Goal: Task Accomplishment & Management: Complete application form

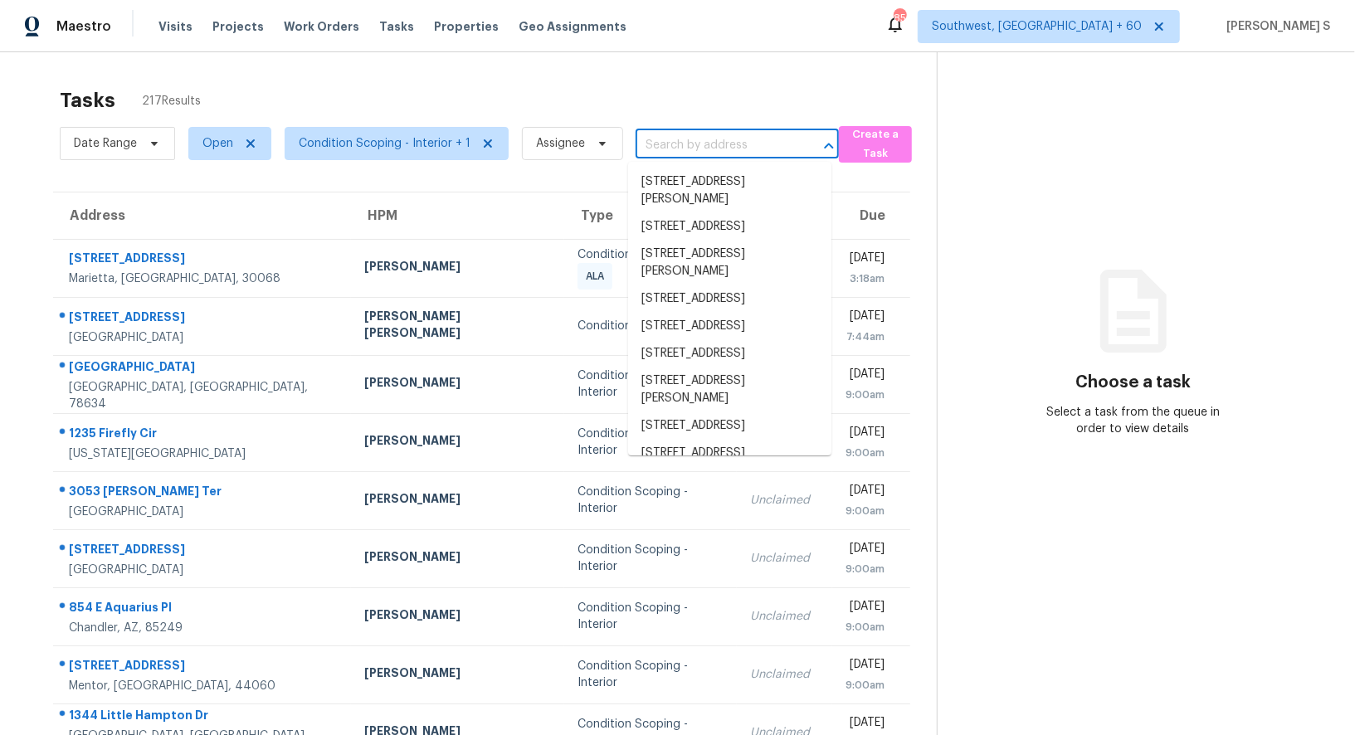
click at [723, 143] on input "text" at bounding box center [713, 146] width 157 height 26
paste input "[STREET_ADDRESS]"
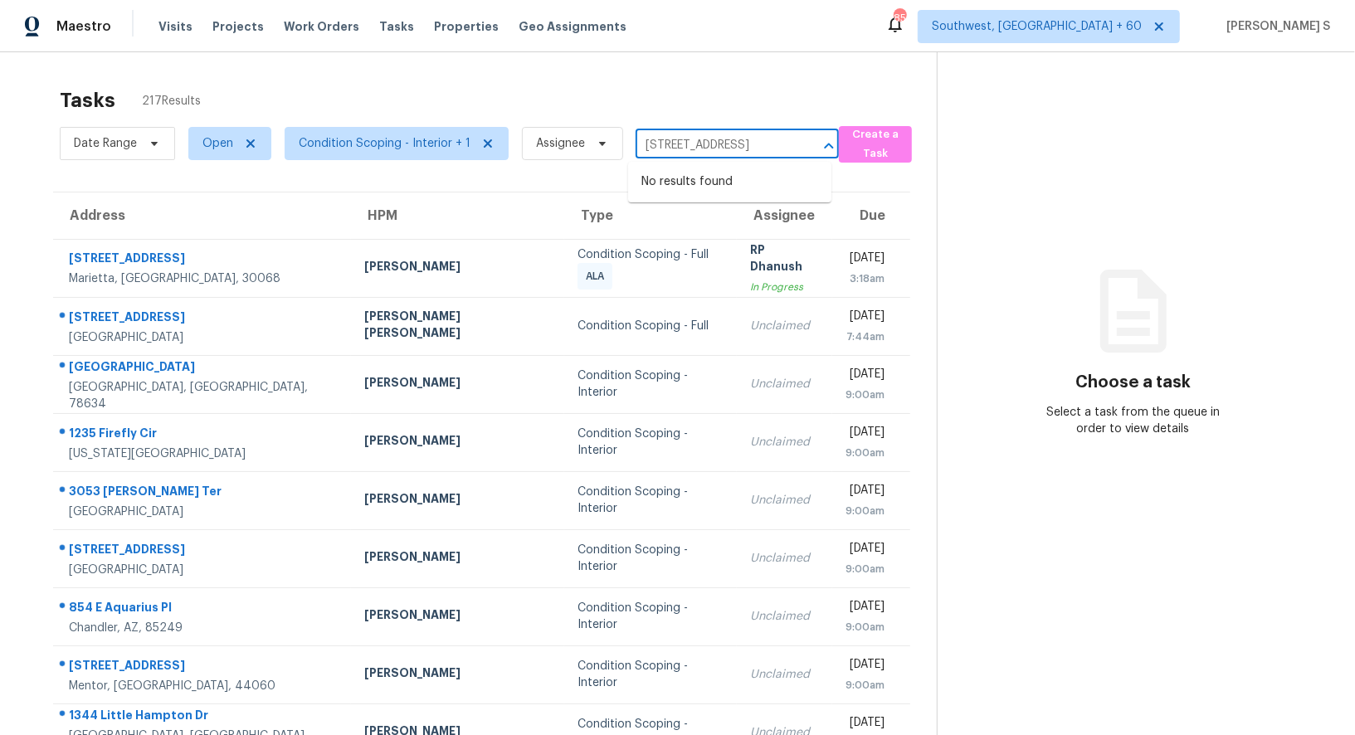
type input "[STREET_ADDRESS]"
click at [724, 160] on div "Date Range Open Condition Scoping - Interior + 1 Assignee ​" at bounding box center [449, 143] width 779 height 43
click at [718, 149] on input "text" at bounding box center [713, 146] width 157 height 26
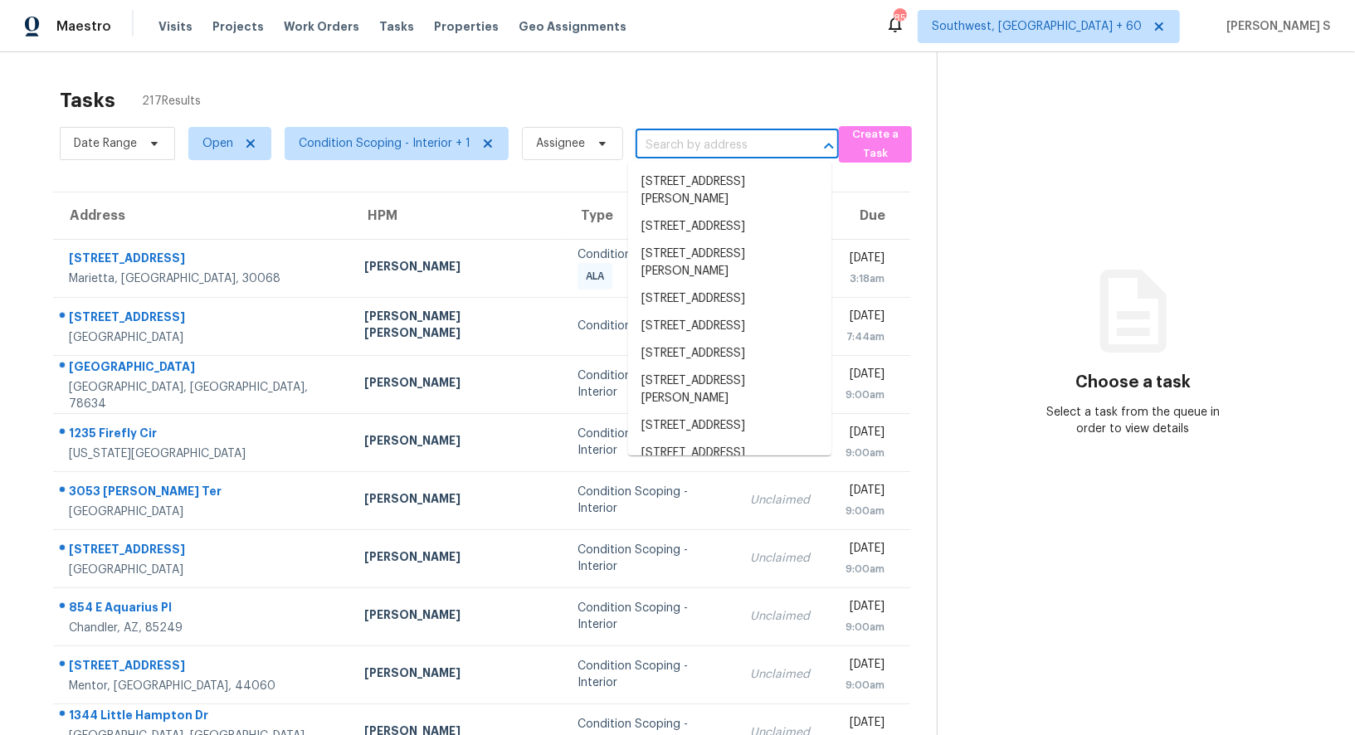
paste input "[STREET_ADDRESS]"
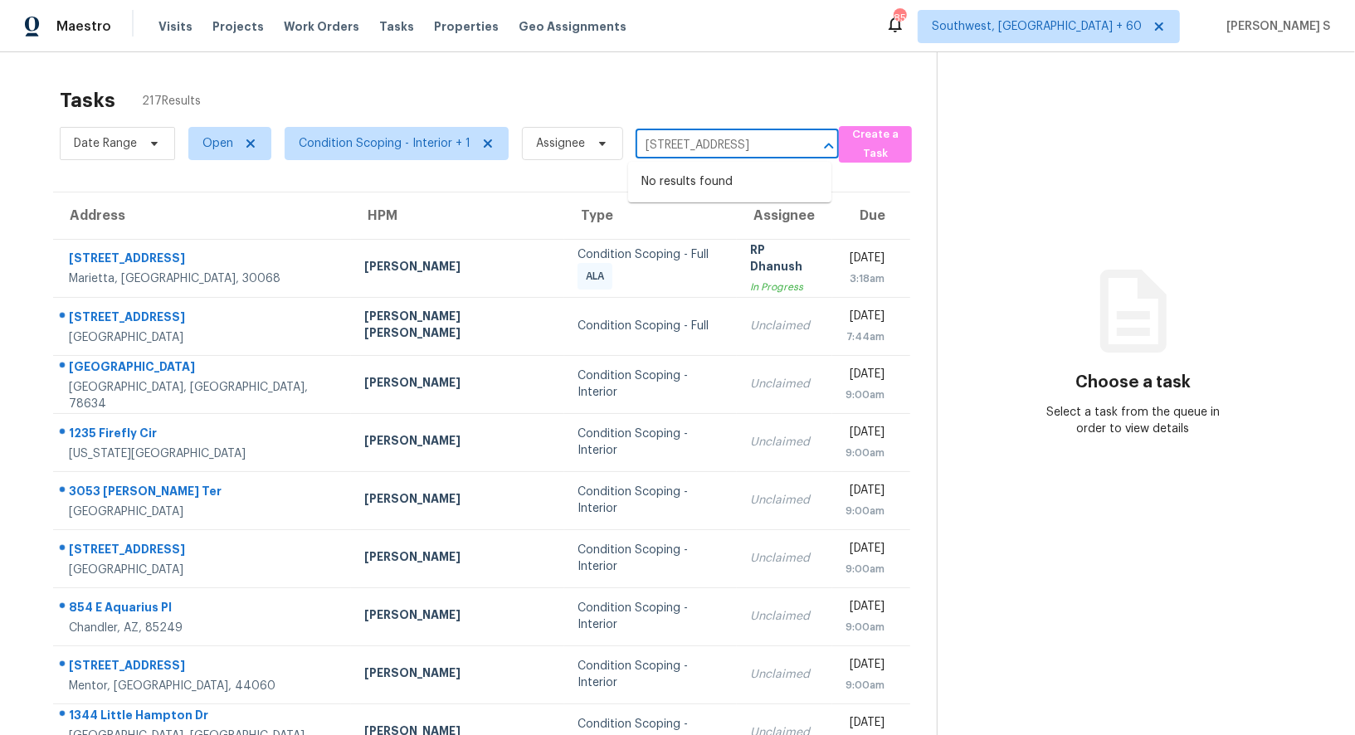
click at [657, 139] on input "[STREET_ADDRESS]" at bounding box center [713, 146] width 157 height 26
type input "5217 [PERSON_NAME]"
click at [703, 192] on li "[STREET_ADDRESS]" at bounding box center [729, 181] width 203 height 27
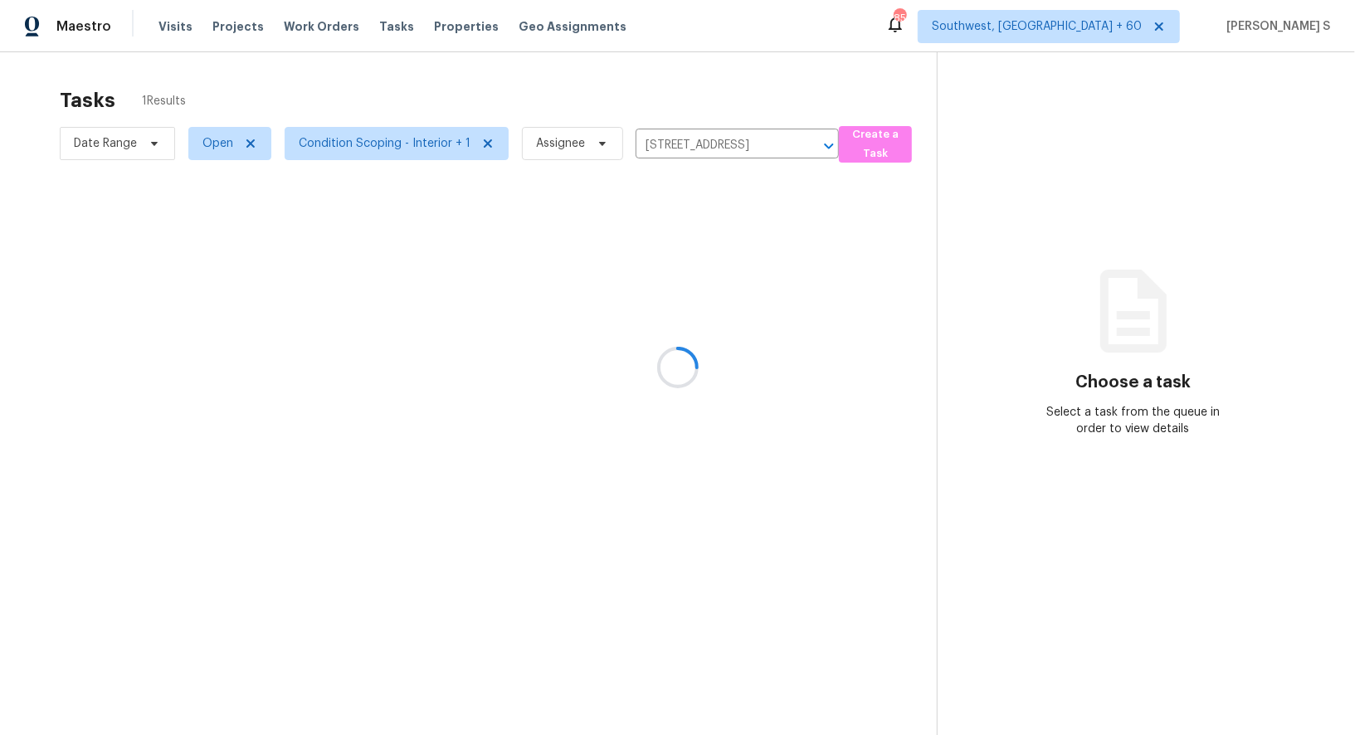
click at [721, 232] on div at bounding box center [677, 367] width 1355 height 735
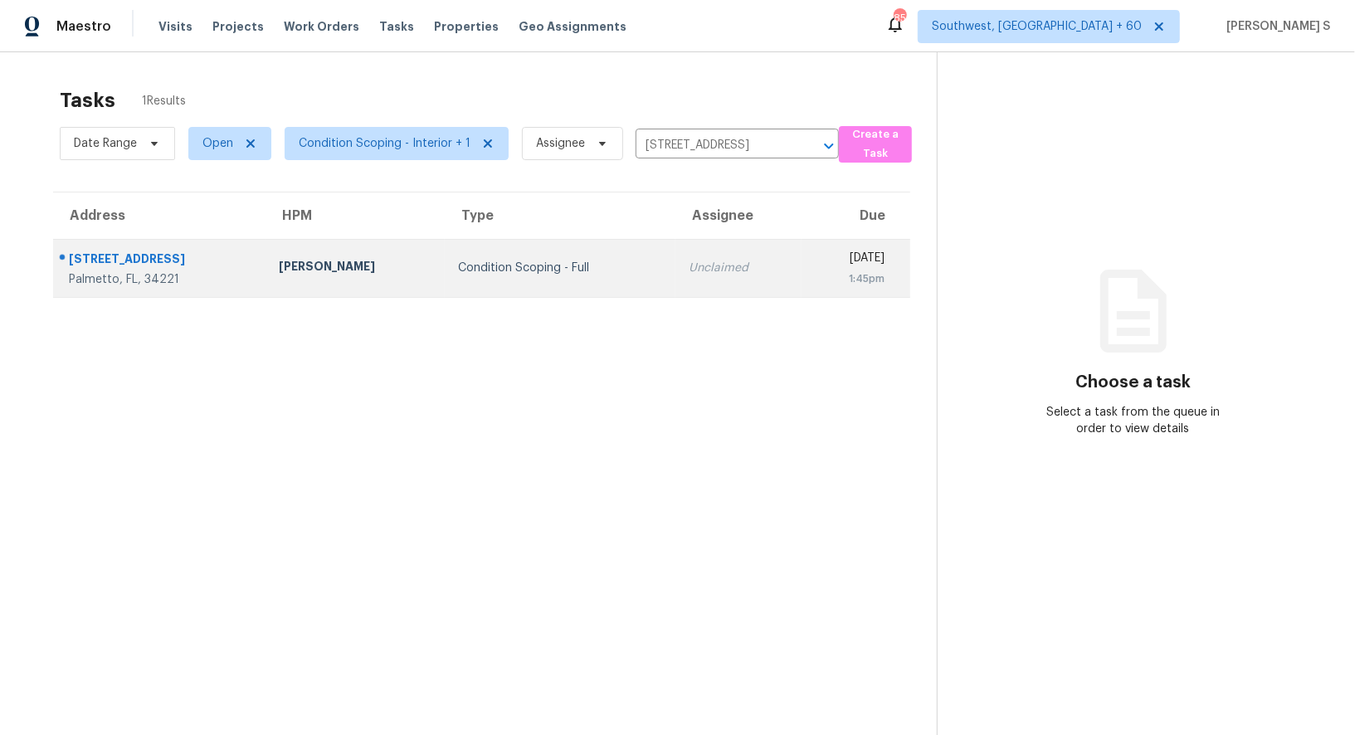
click at [686, 281] on td "Unclaimed" at bounding box center [738, 268] width 126 height 58
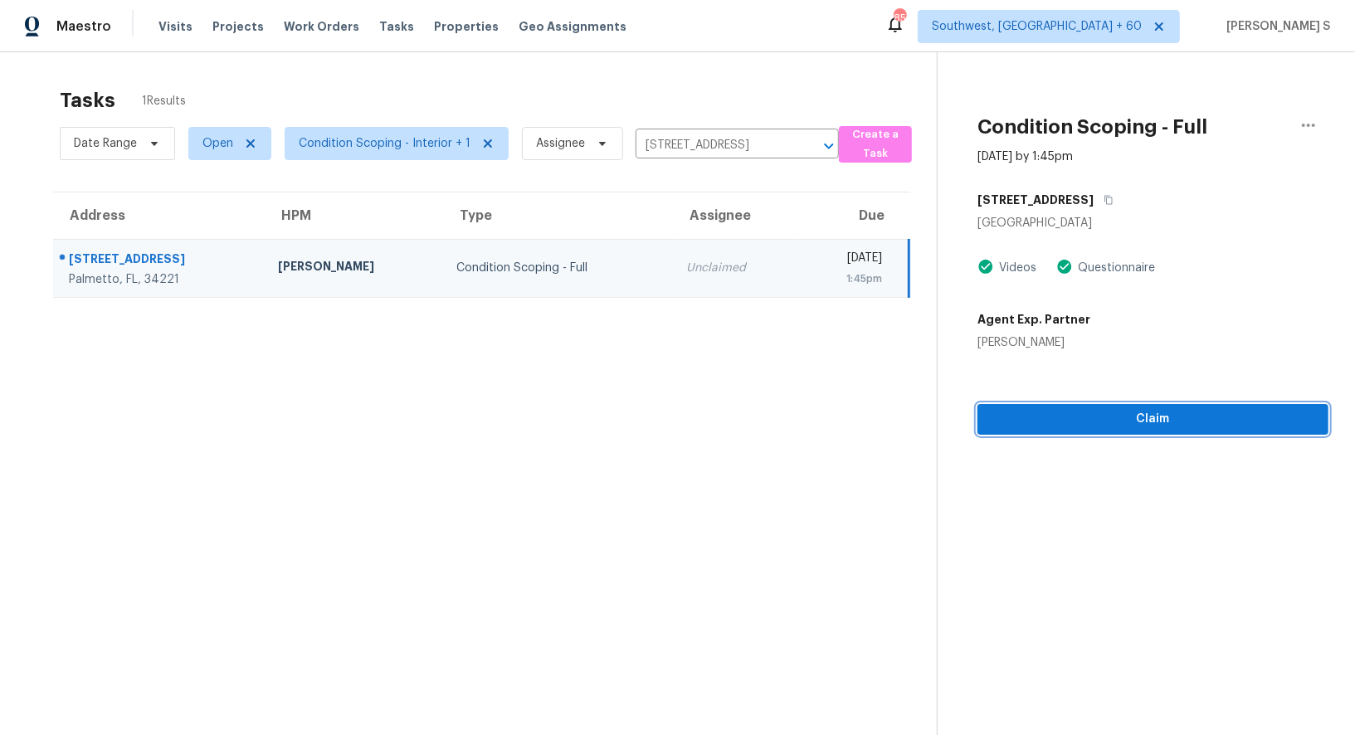
click at [1115, 417] on span "Claim" at bounding box center [1152, 419] width 324 height 21
click at [1084, 413] on span "Start Assessment" at bounding box center [1152, 419] width 324 height 21
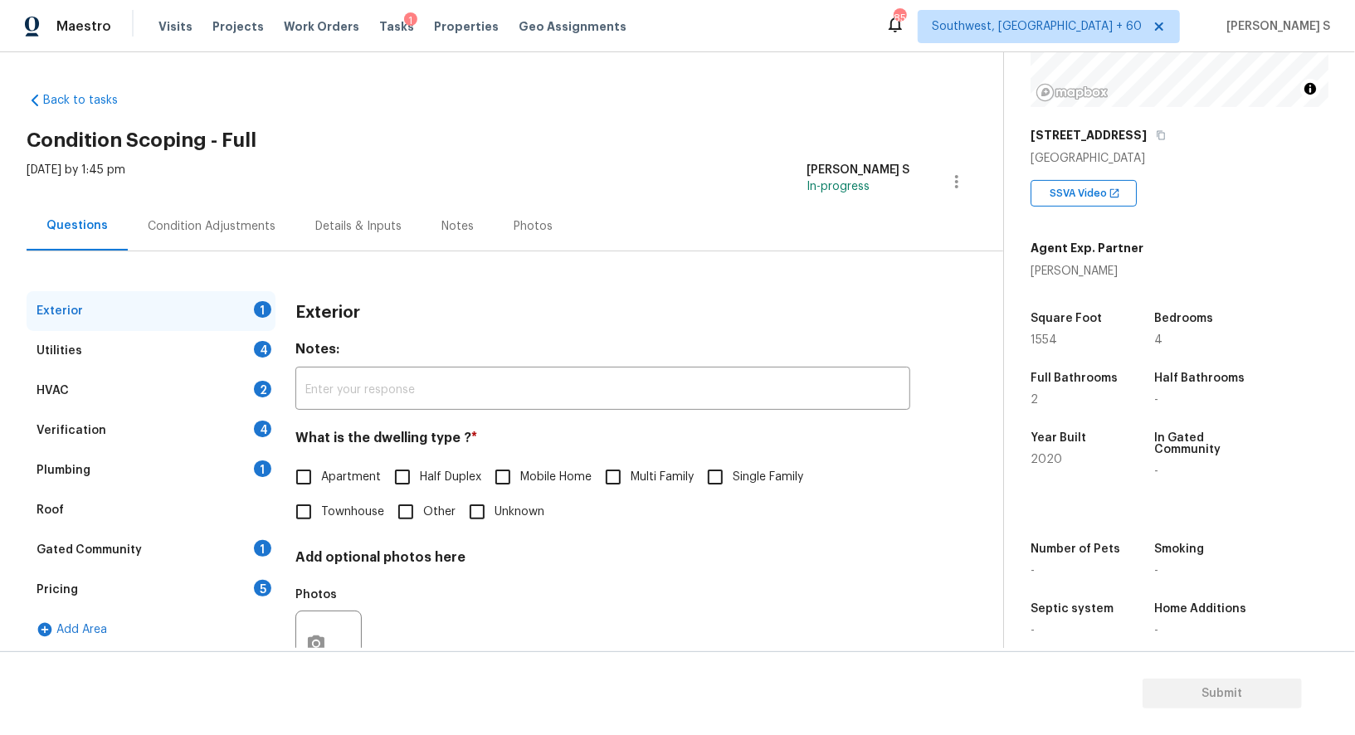
scroll to position [228, 0]
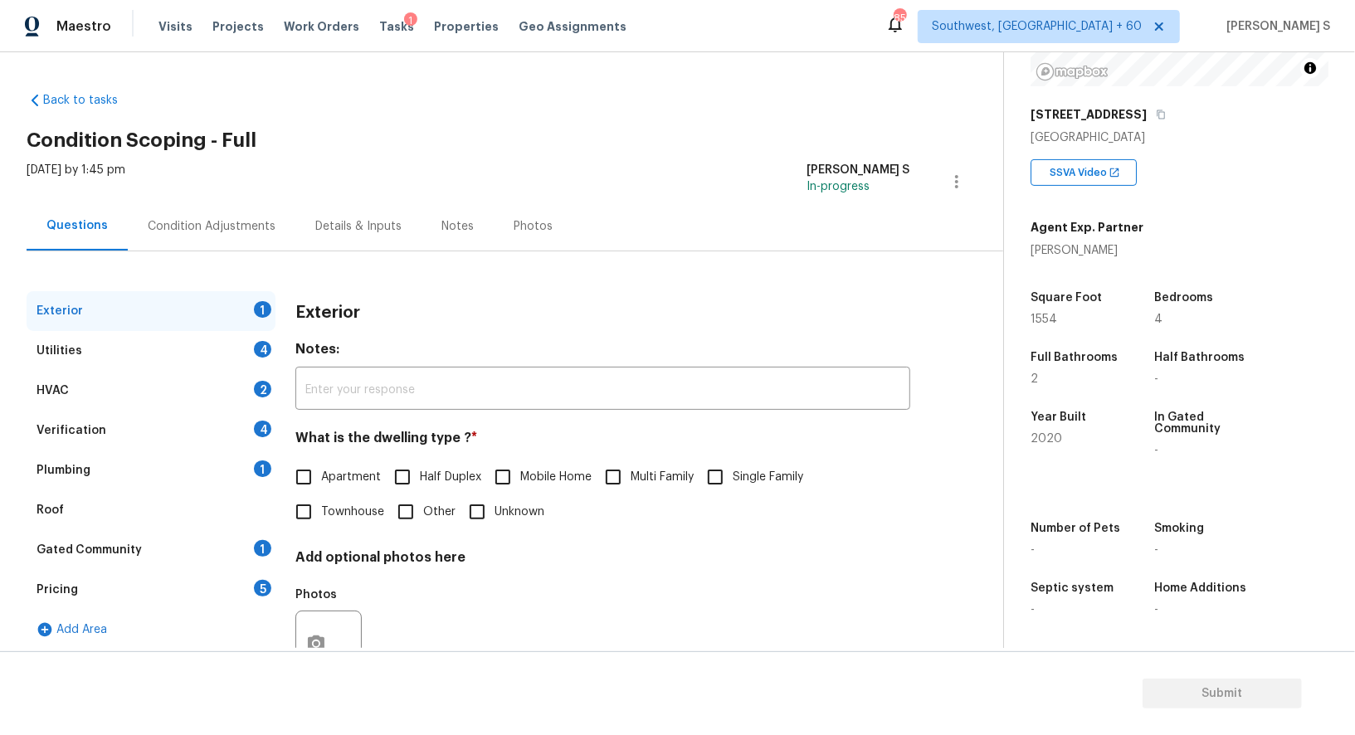
click at [744, 475] on span "Single Family" at bounding box center [767, 477] width 71 height 17
click at [732, 475] on input "Single Family" at bounding box center [715, 477] width 35 height 35
checkbox input "true"
click at [253, 341] on div "Utilities 4" at bounding box center [151, 351] width 249 height 40
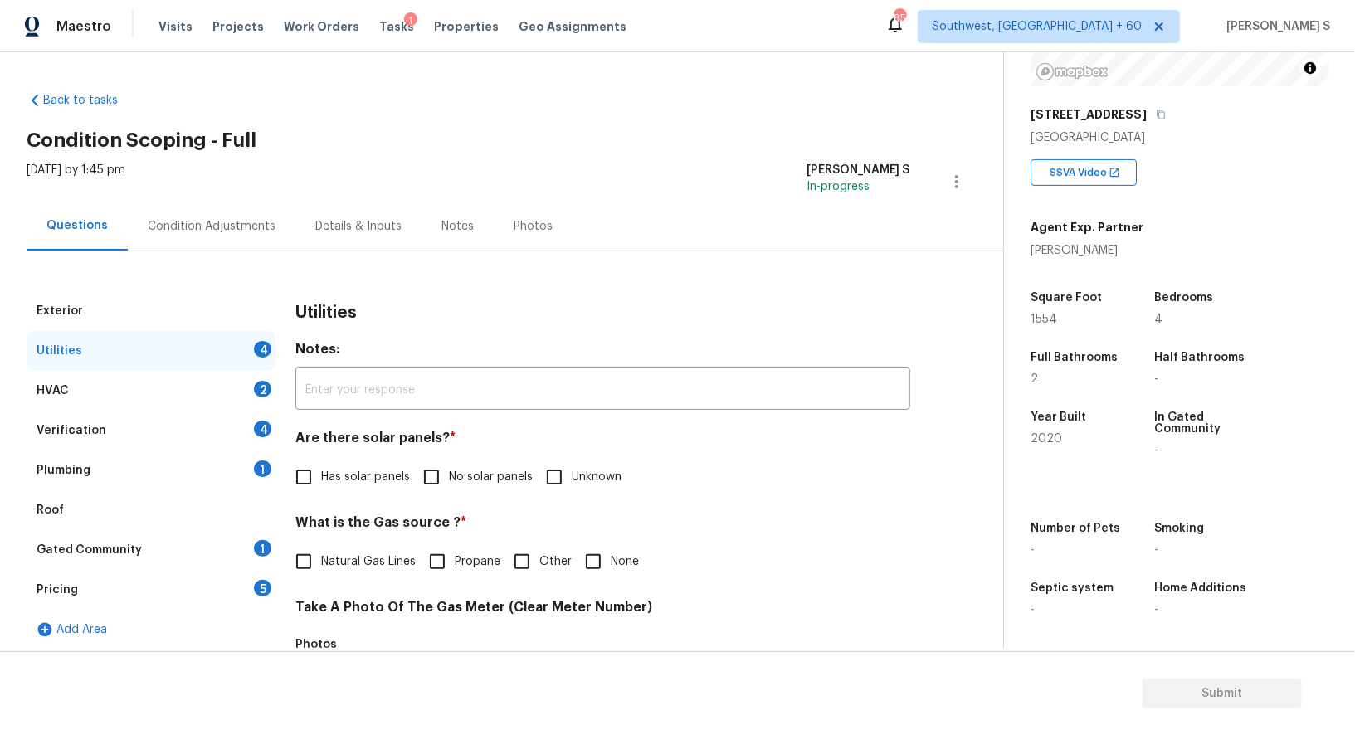
click at [484, 508] on div "Utilities Notes: ​ Are there solar panels? * Has solar panels No solar panels U…" at bounding box center [602, 723] width 615 height 865
click at [449, 494] on div "Utilities Notes: ​ Are there solar panels? * Has solar panels No solar panels U…" at bounding box center [602, 723] width 615 height 865
click at [440, 488] on input "No solar panels" at bounding box center [431, 477] width 35 height 35
checkbox input "true"
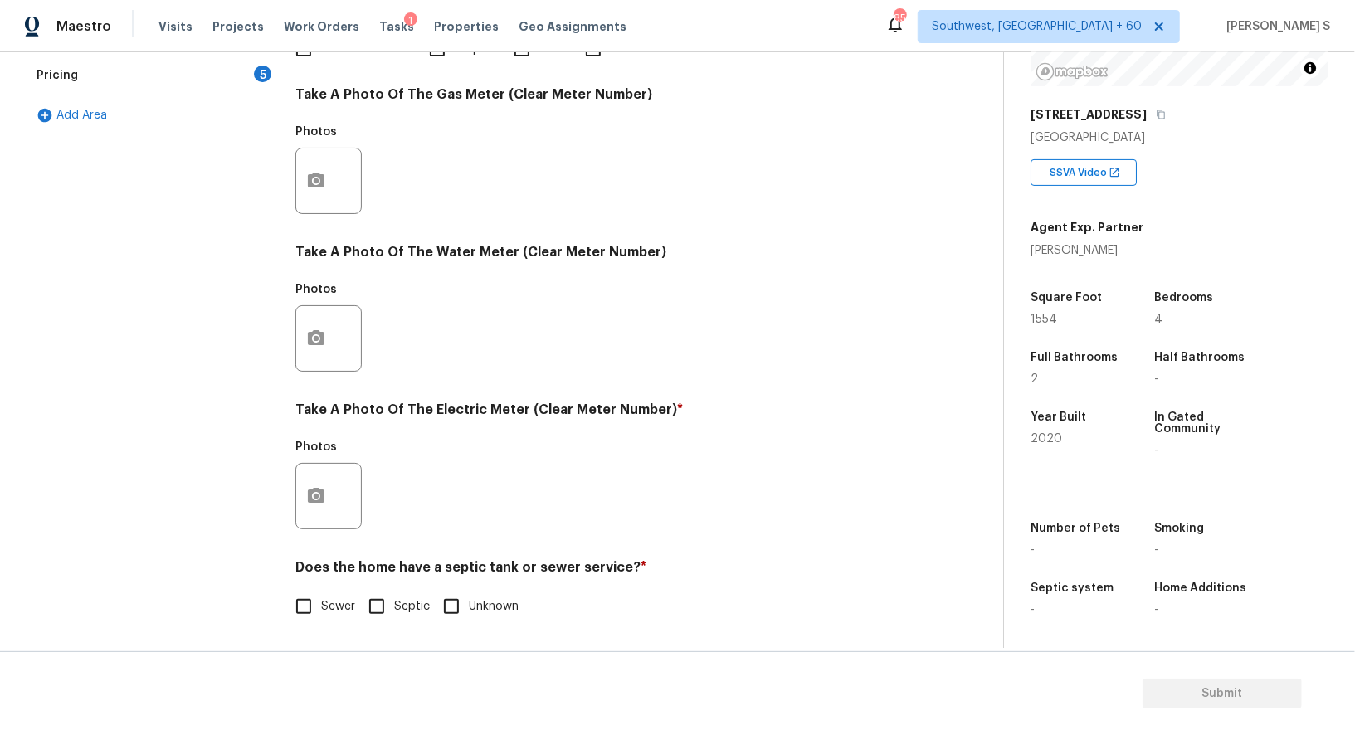
scroll to position [513, 0]
click at [304, 620] on input "Sewer" at bounding box center [303, 606] width 35 height 35
checkbox input "true"
click at [310, 499] on icon "button" at bounding box center [316, 495] width 17 height 15
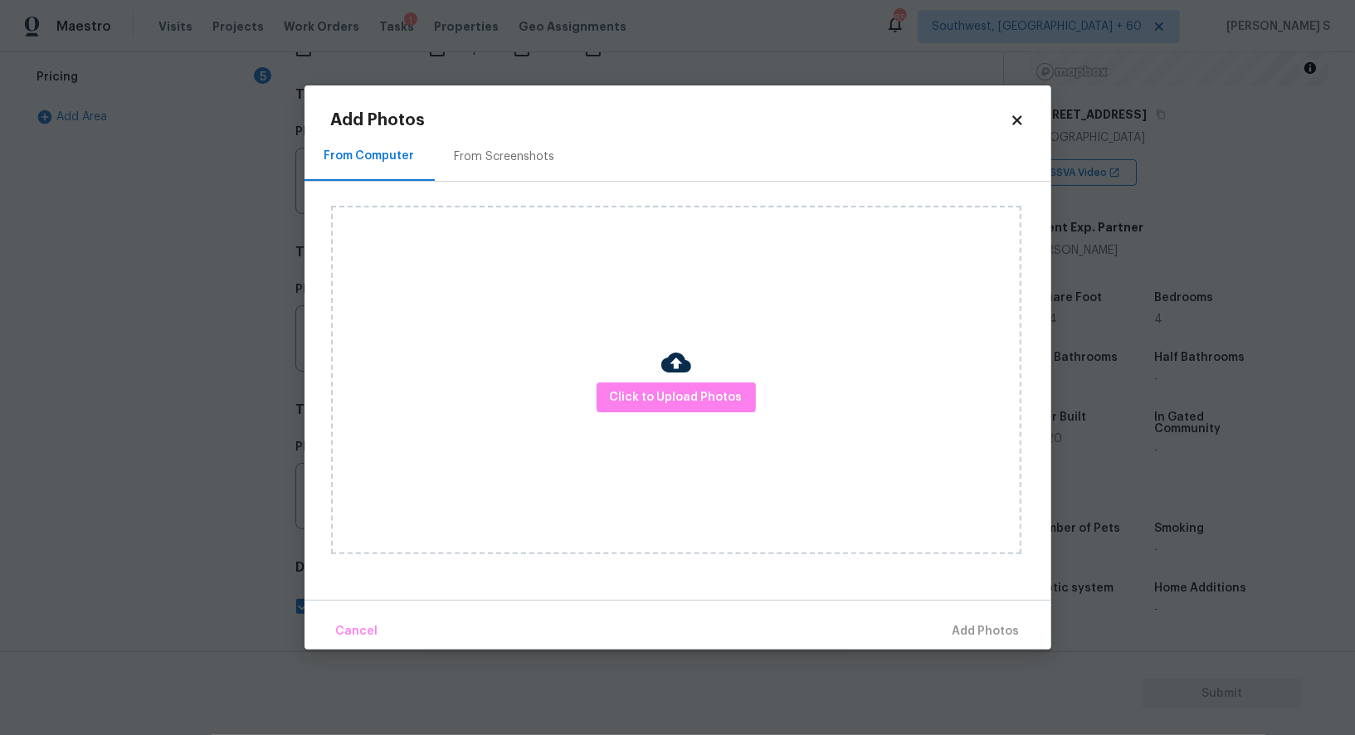
click at [596, 400] on div "Click to Upload Photos" at bounding box center [676, 380] width 690 height 348
click at [614, 400] on span "Click to Upload Photos" at bounding box center [676, 397] width 133 height 21
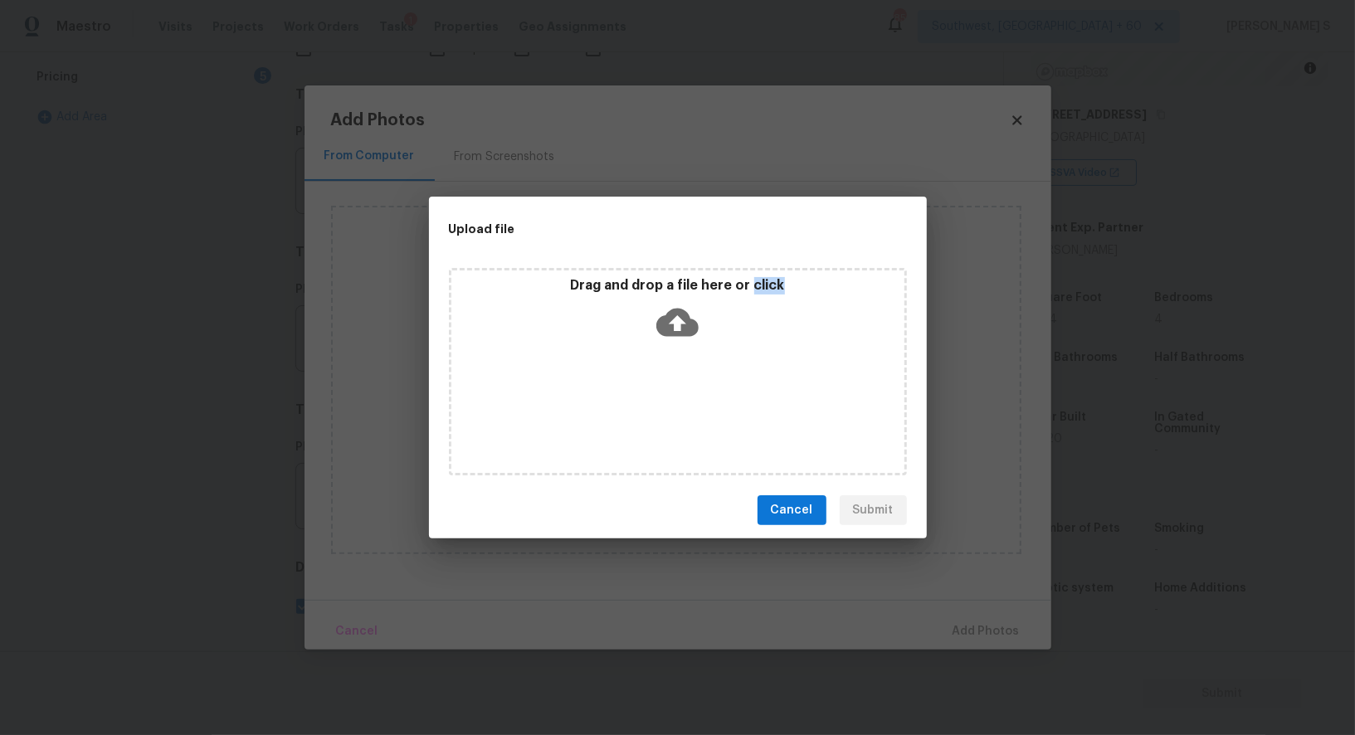
click at [614, 400] on div "Drag and drop a file here or click" at bounding box center [678, 371] width 458 height 207
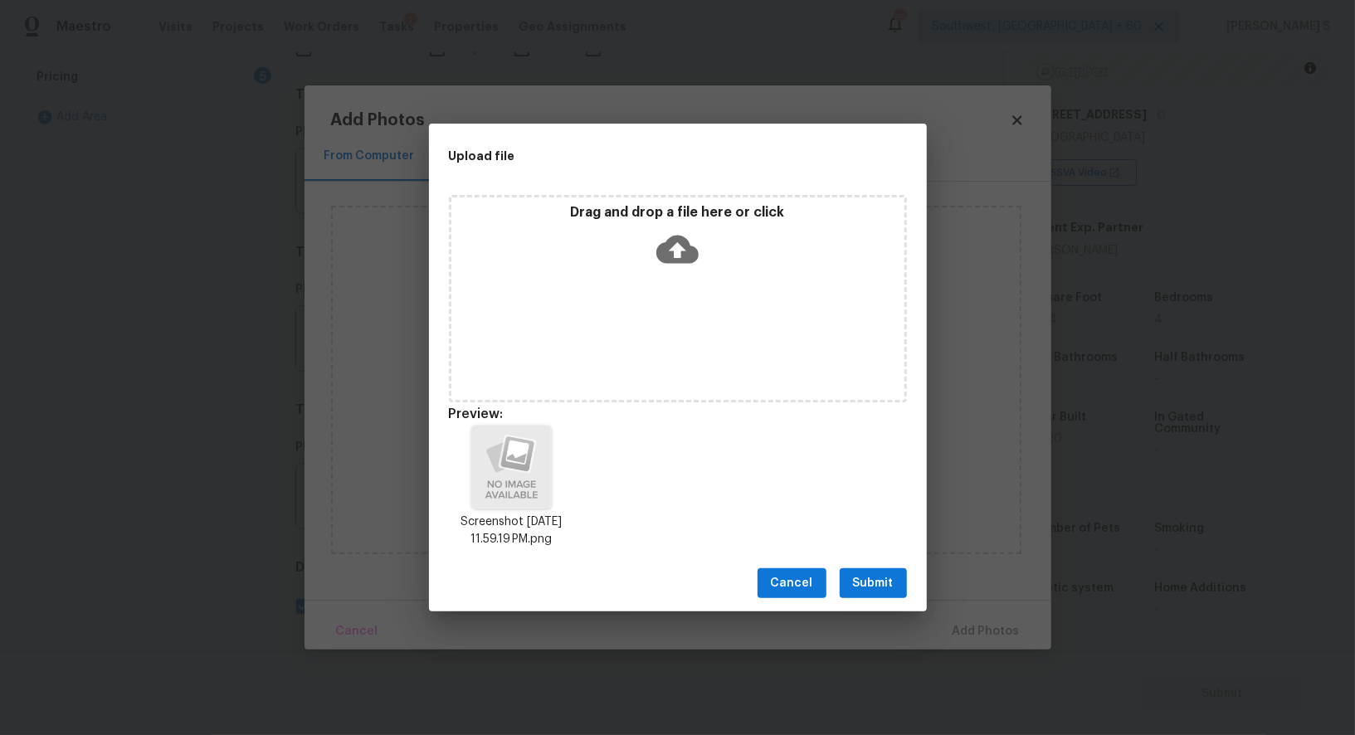
click at [874, 567] on div "Cancel Submit" at bounding box center [678, 583] width 498 height 57
click at [875, 572] on button "Submit" at bounding box center [872, 583] width 67 height 31
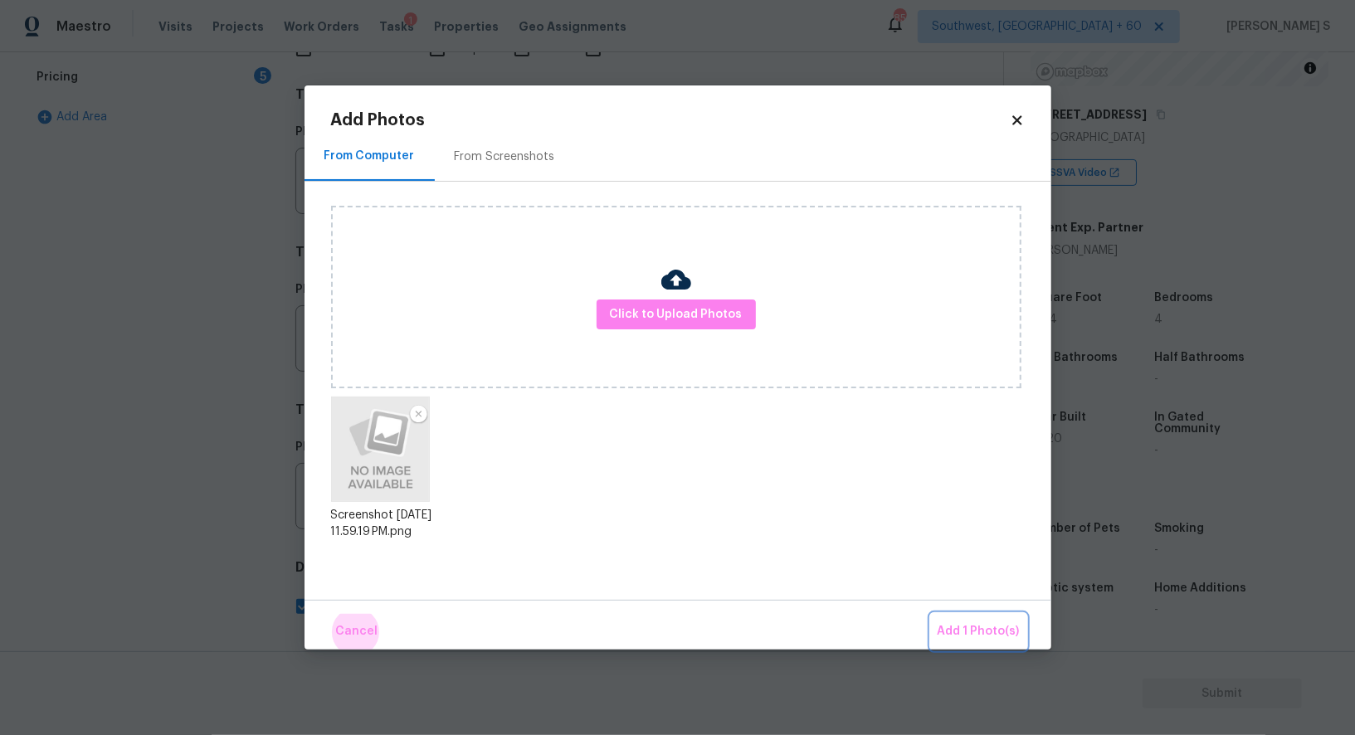
click at [931, 614] on button "Add 1 Photo(s)" at bounding box center [978, 632] width 95 height 36
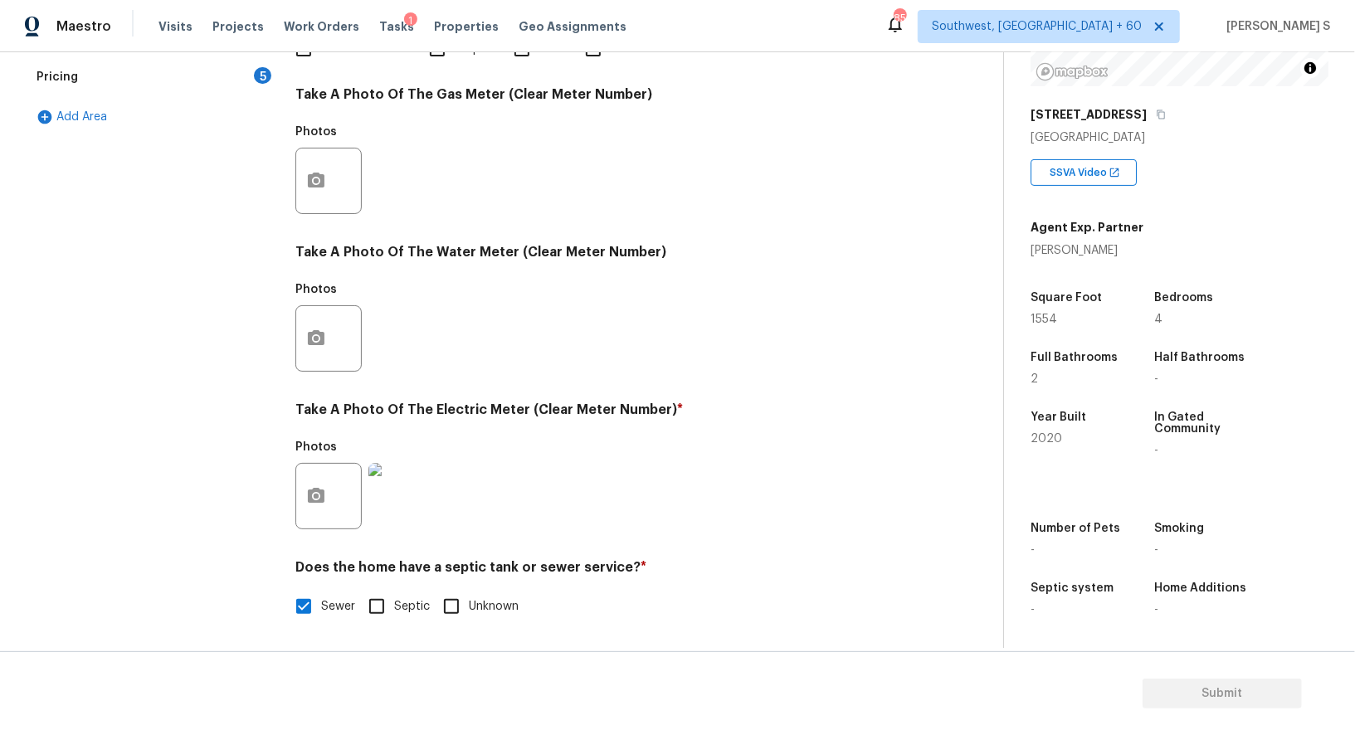
scroll to position [18, 0]
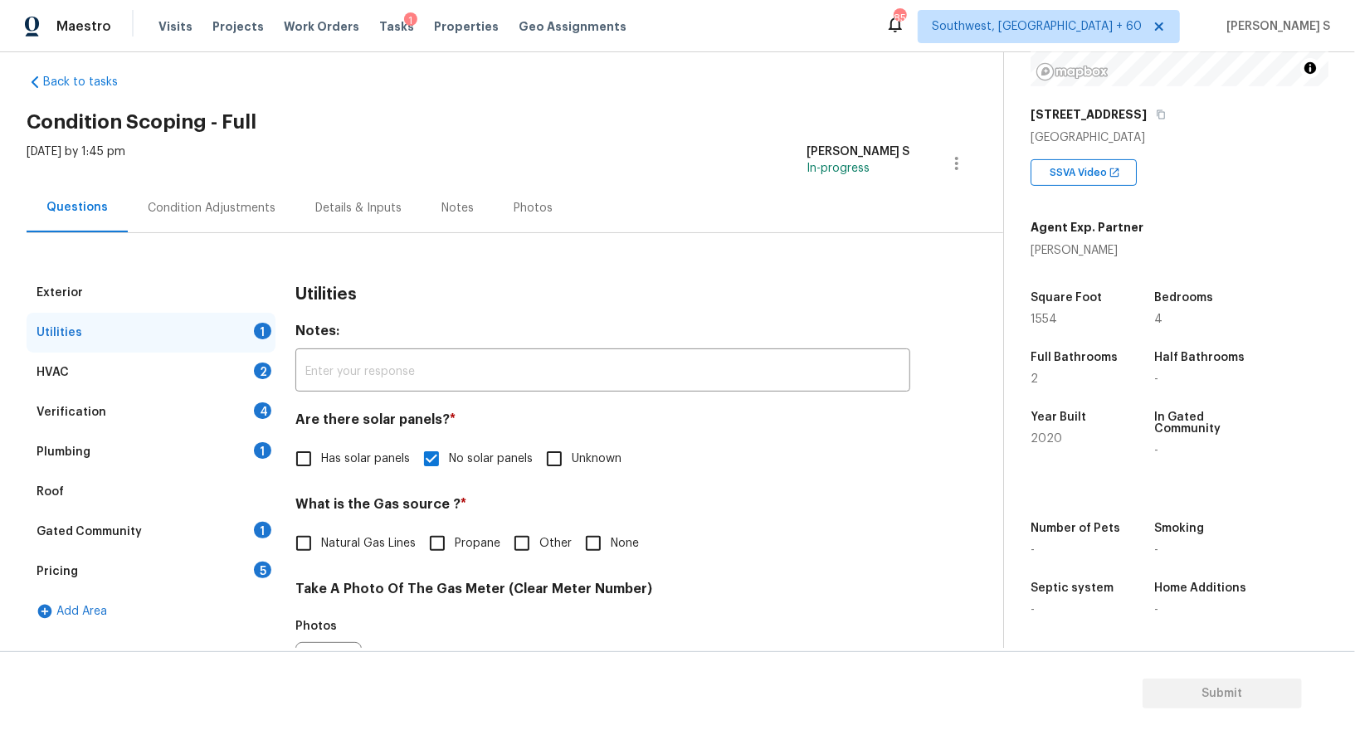
click at [261, 443] on div "1" at bounding box center [262, 450] width 17 height 17
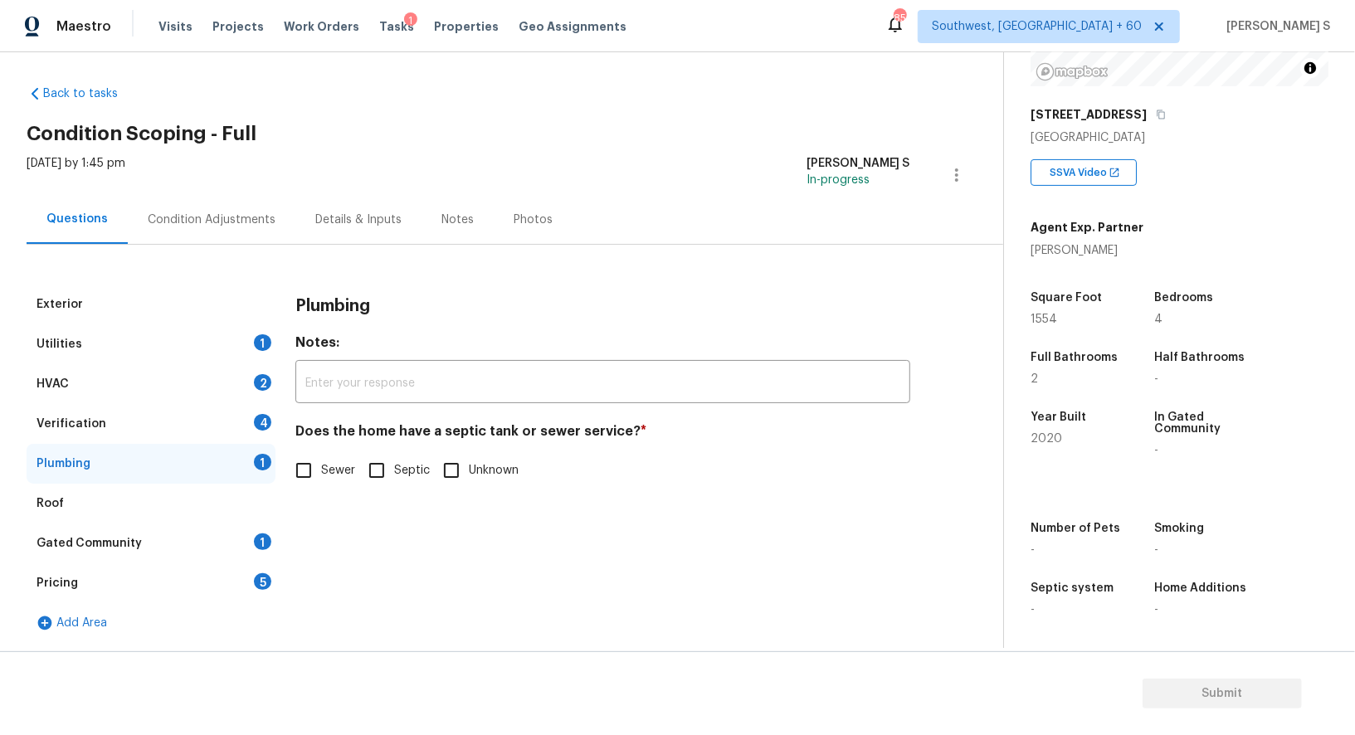
click at [261, 443] on div "Verification 4" at bounding box center [151, 424] width 249 height 40
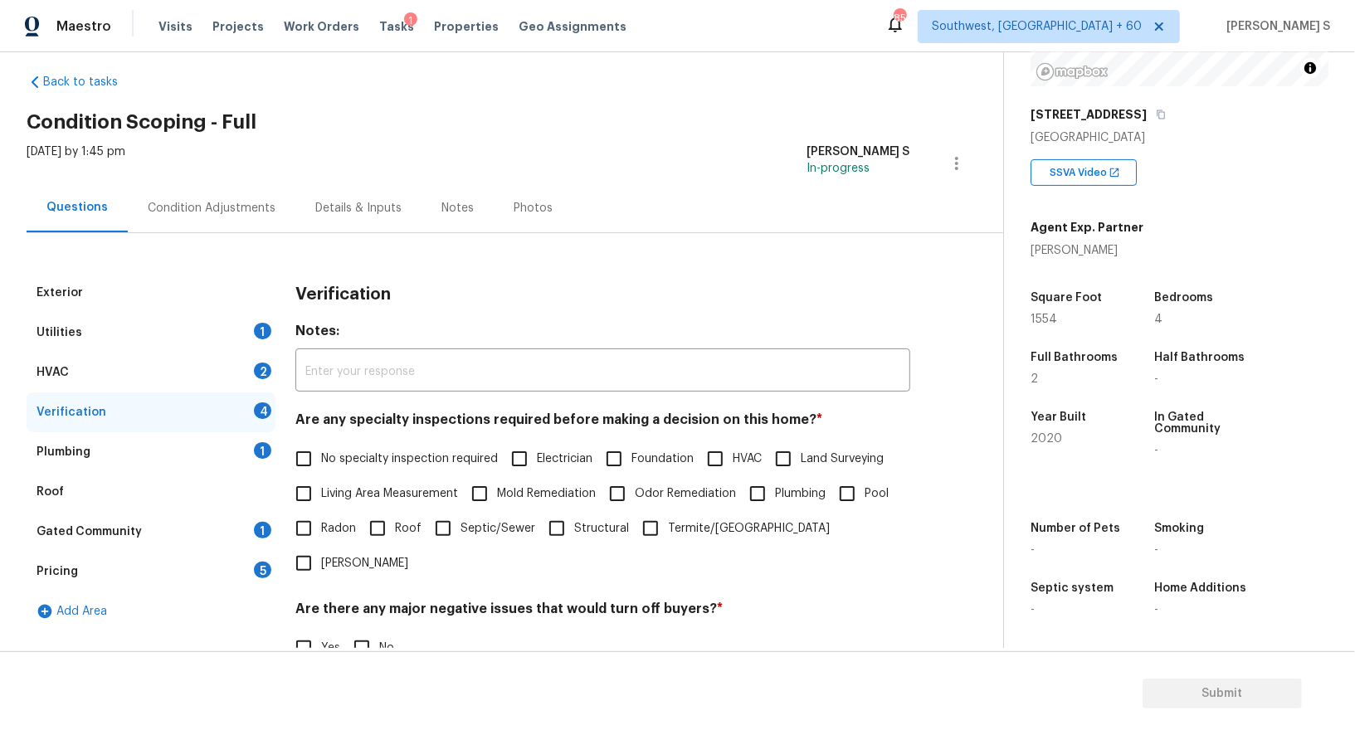
click at [299, 454] on input "No specialty inspection required" at bounding box center [303, 458] width 35 height 35
checkbox input "true"
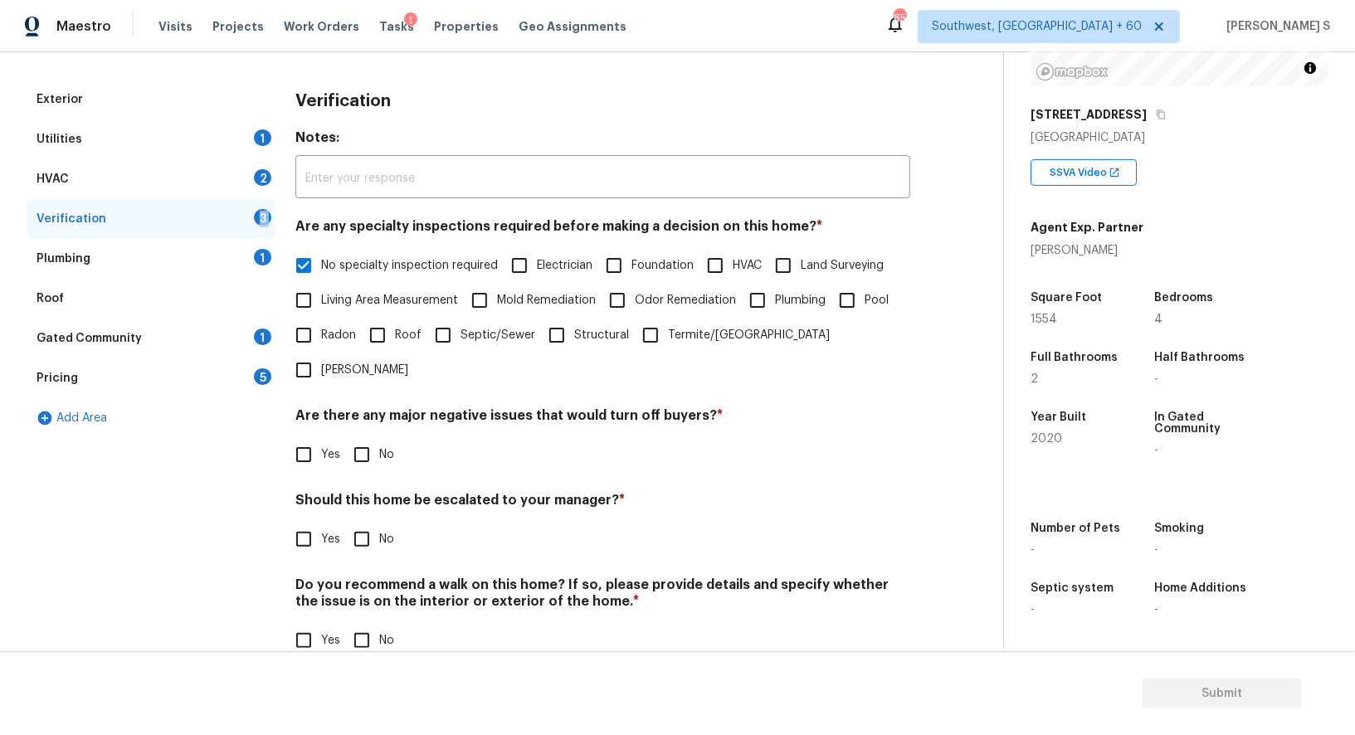
click at [366, 437] on input "No" at bounding box center [361, 454] width 35 height 35
checkbox input "true"
click at [351, 589] on div "Do you recommend a walk on this home? If so, please provide details and specify…" at bounding box center [602, 618] width 615 height 81
click at [351, 623] on input "No" at bounding box center [361, 640] width 35 height 35
checkbox input "true"
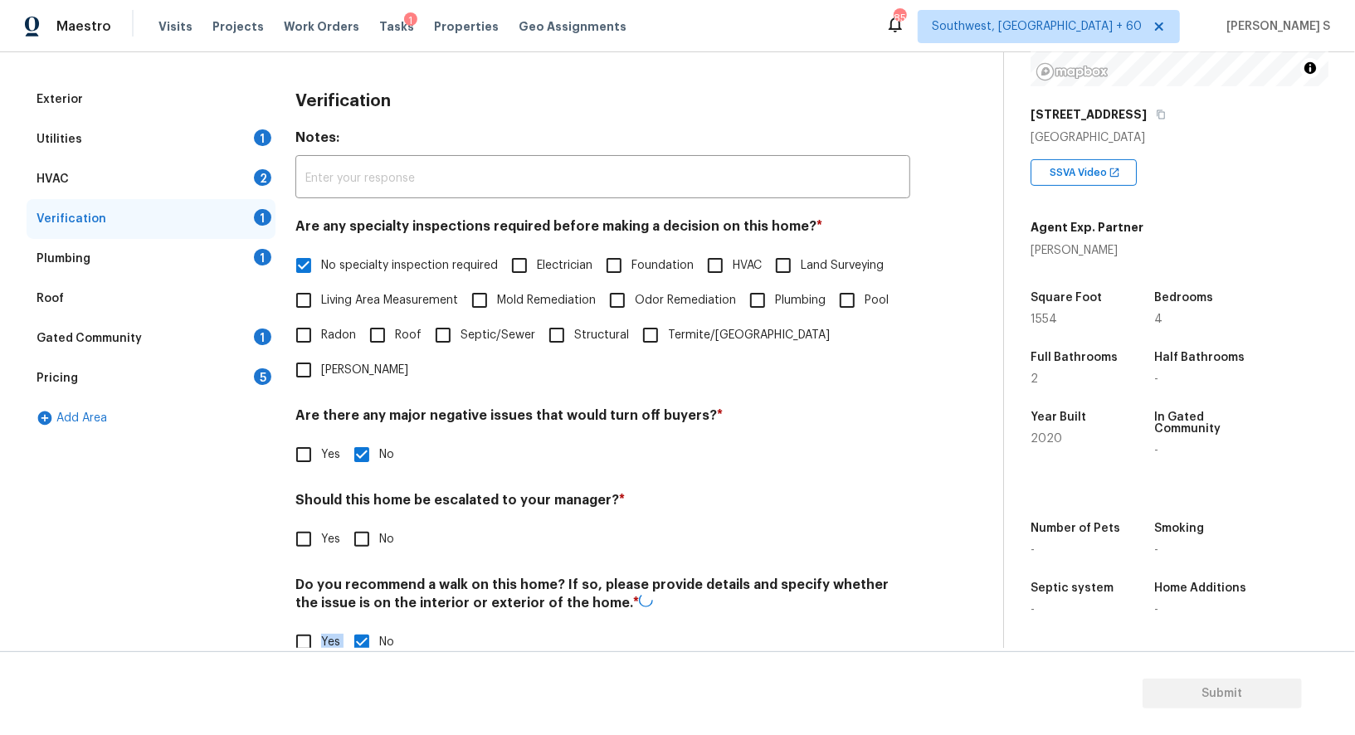
click at [351, 589] on div "Do you recommend a walk on this home? If so, please provide details and specify…" at bounding box center [602, 617] width 615 height 83
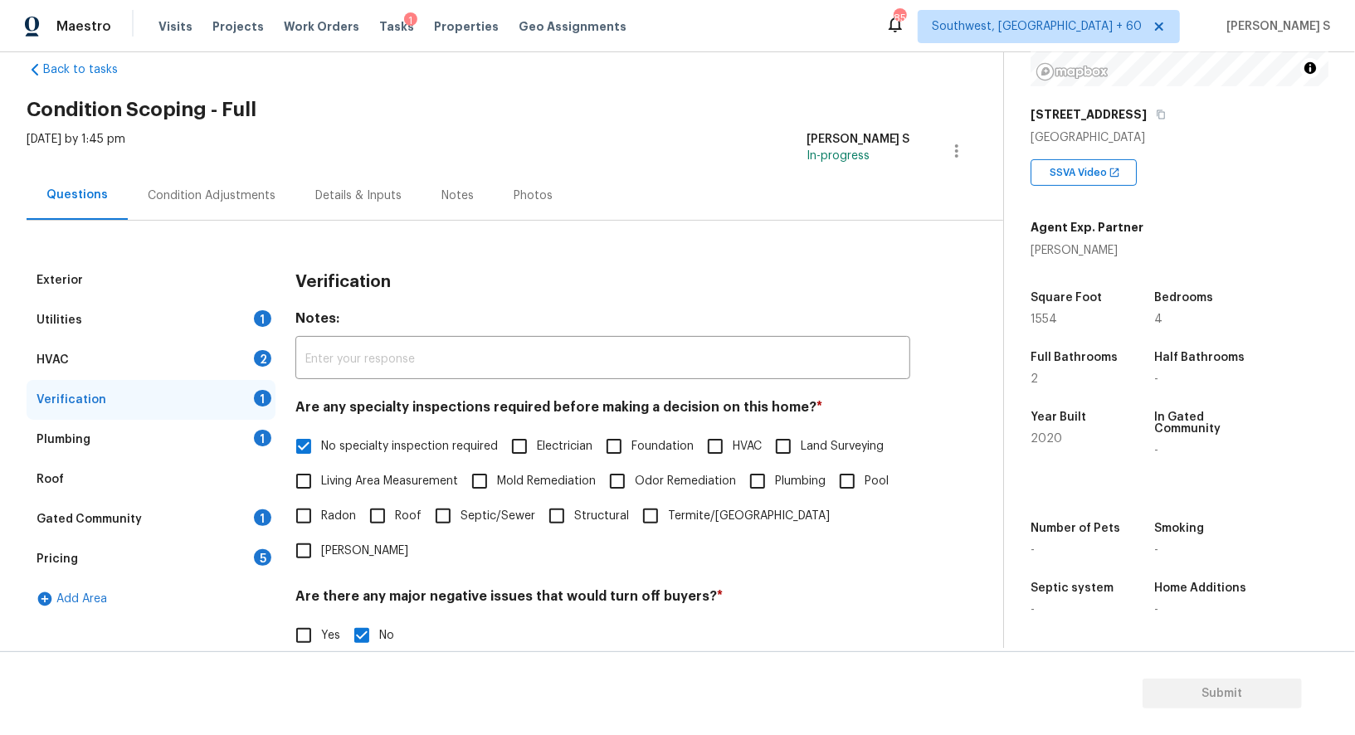
click at [271, 436] on div "Plumbing 1" at bounding box center [151, 440] width 249 height 40
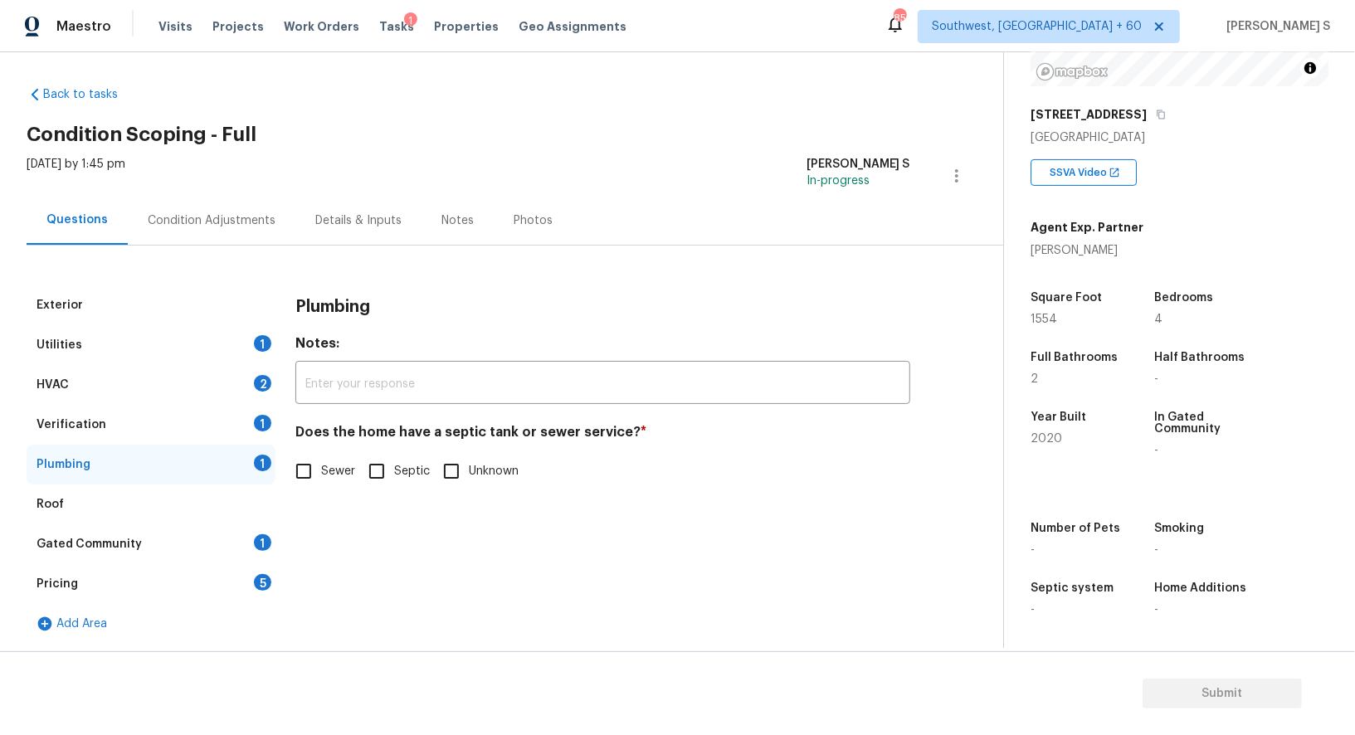
click at [304, 478] on input "Sewer" at bounding box center [303, 471] width 35 height 35
checkbox input "true"
click at [251, 547] on div "Gated Community 1" at bounding box center [151, 544] width 249 height 40
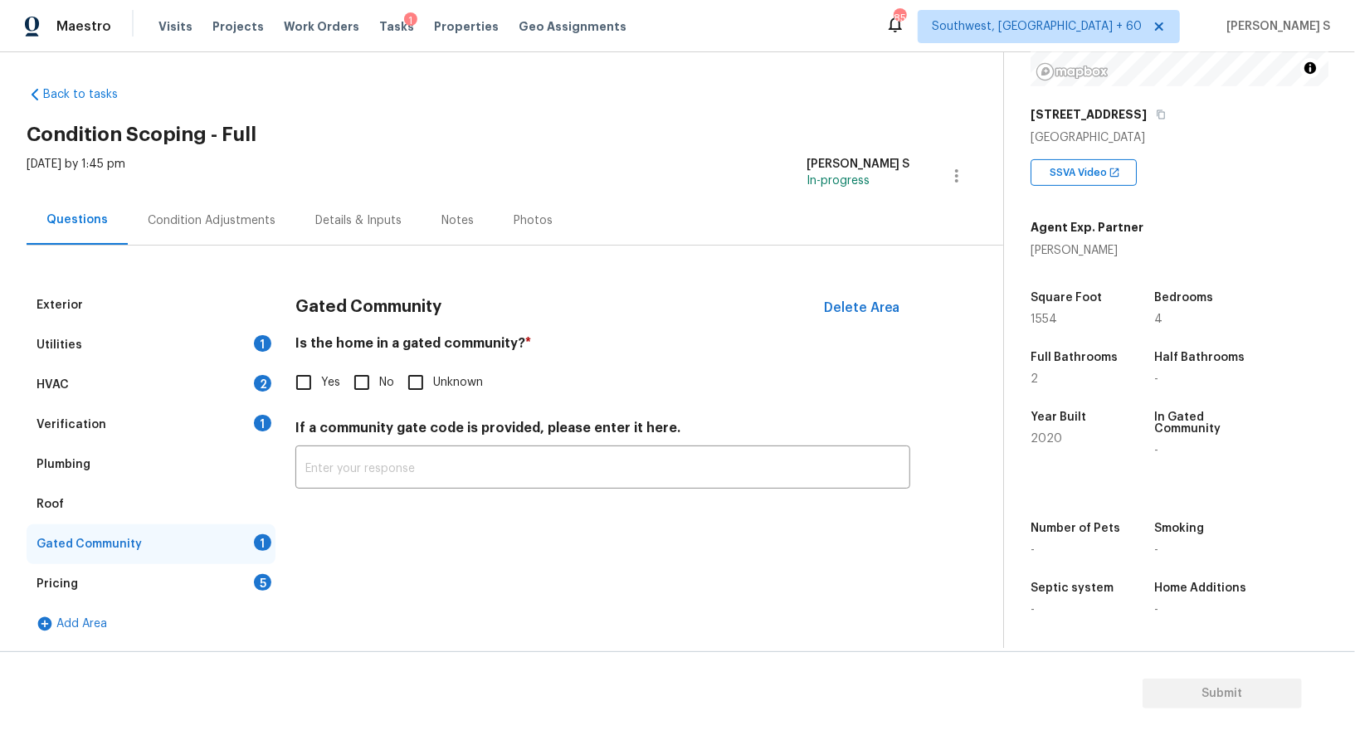
click at [349, 383] on input "No" at bounding box center [361, 382] width 35 height 35
checkbox input "true"
click at [247, 388] on div "HVAC 2" at bounding box center [151, 385] width 249 height 40
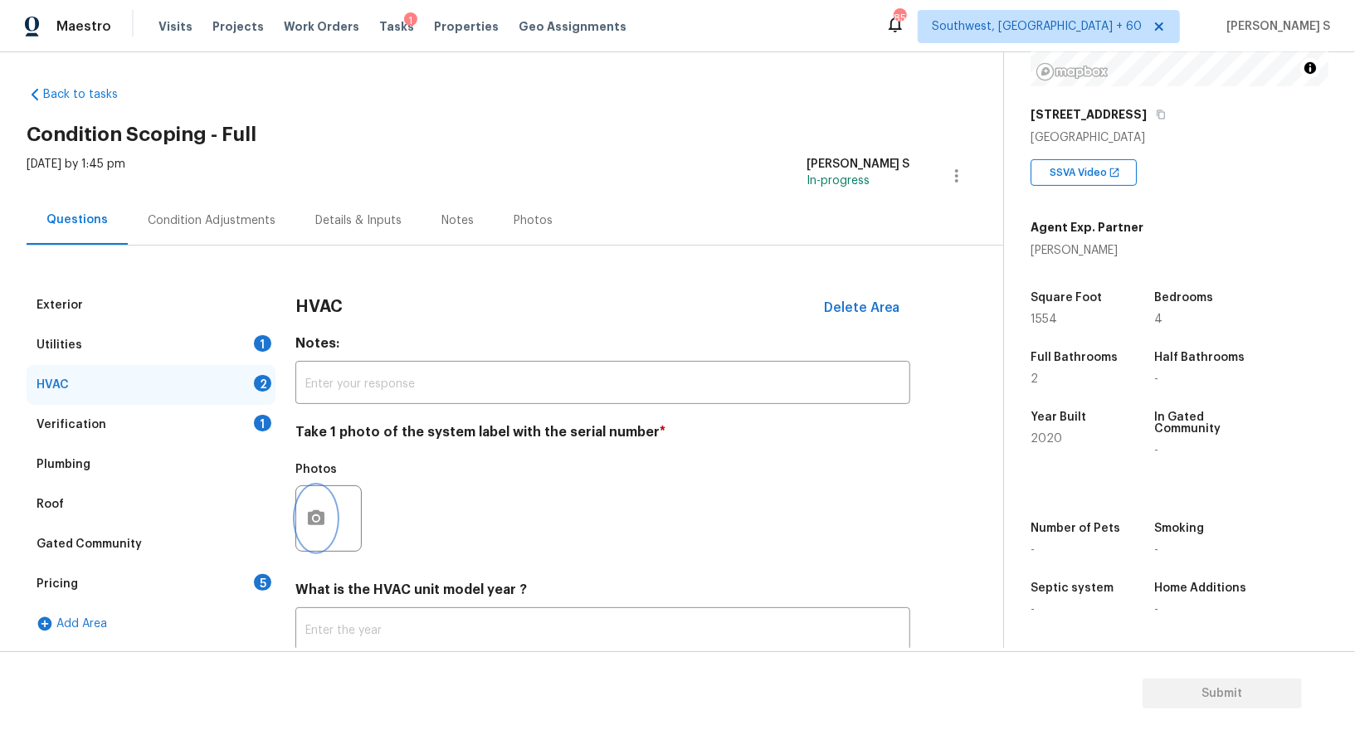
click at [306, 512] on icon "button" at bounding box center [316, 518] width 20 height 20
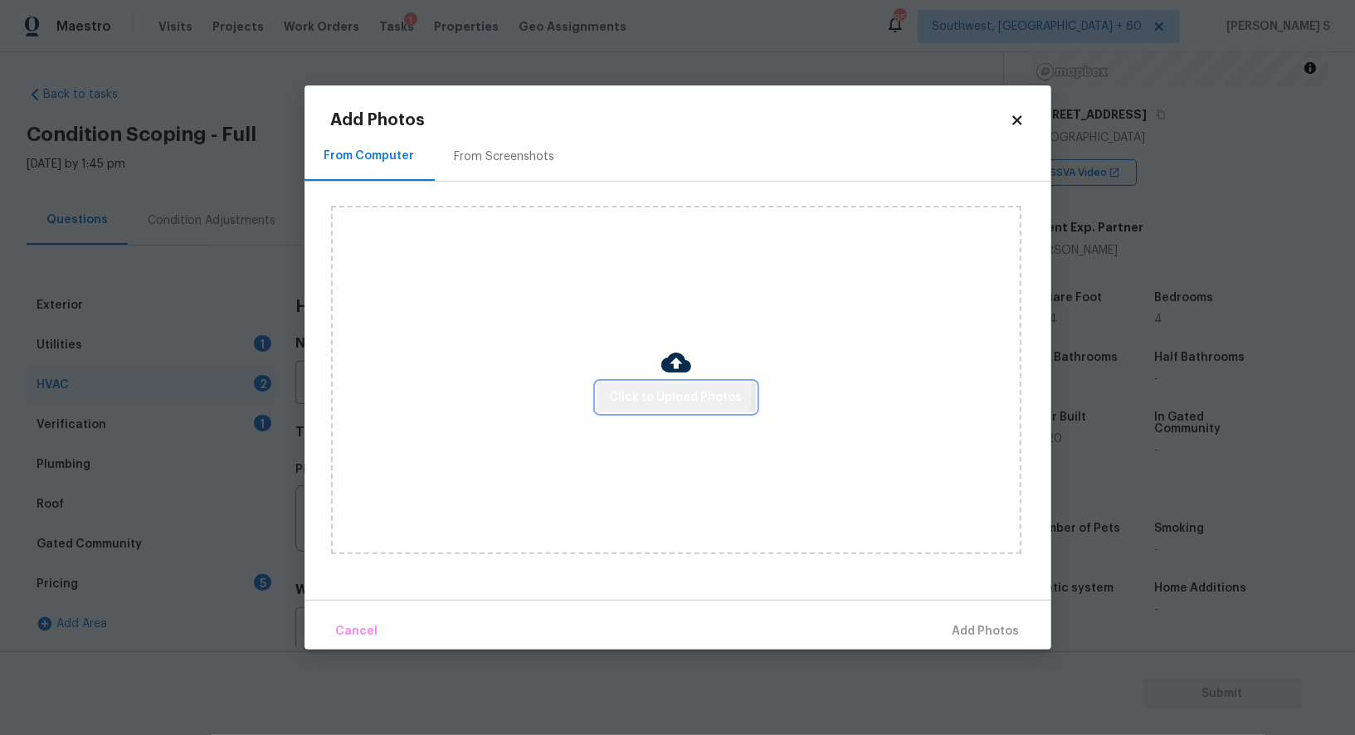
click at [640, 383] on button "Click to Upload Photos" at bounding box center [675, 397] width 159 height 31
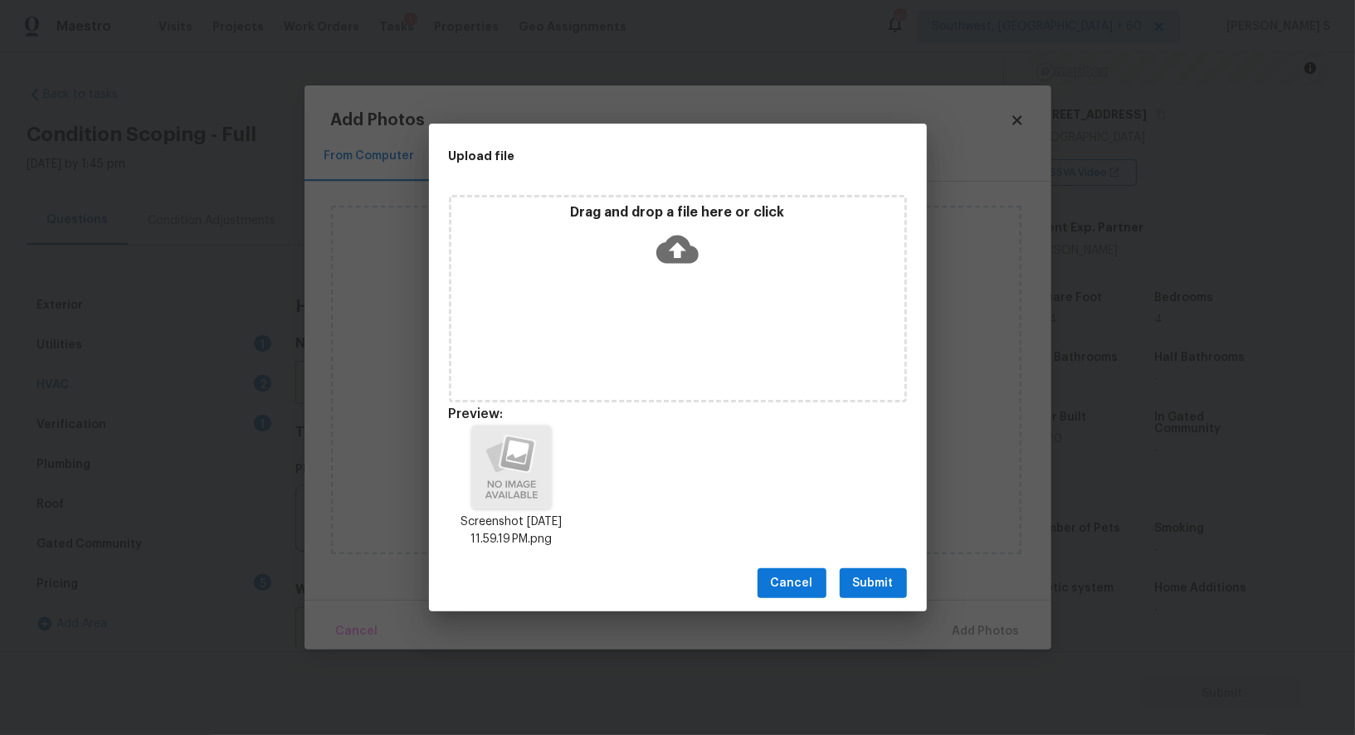
click at [876, 584] on span "Submit" at bounding box center [873, 583] width 41 height 21
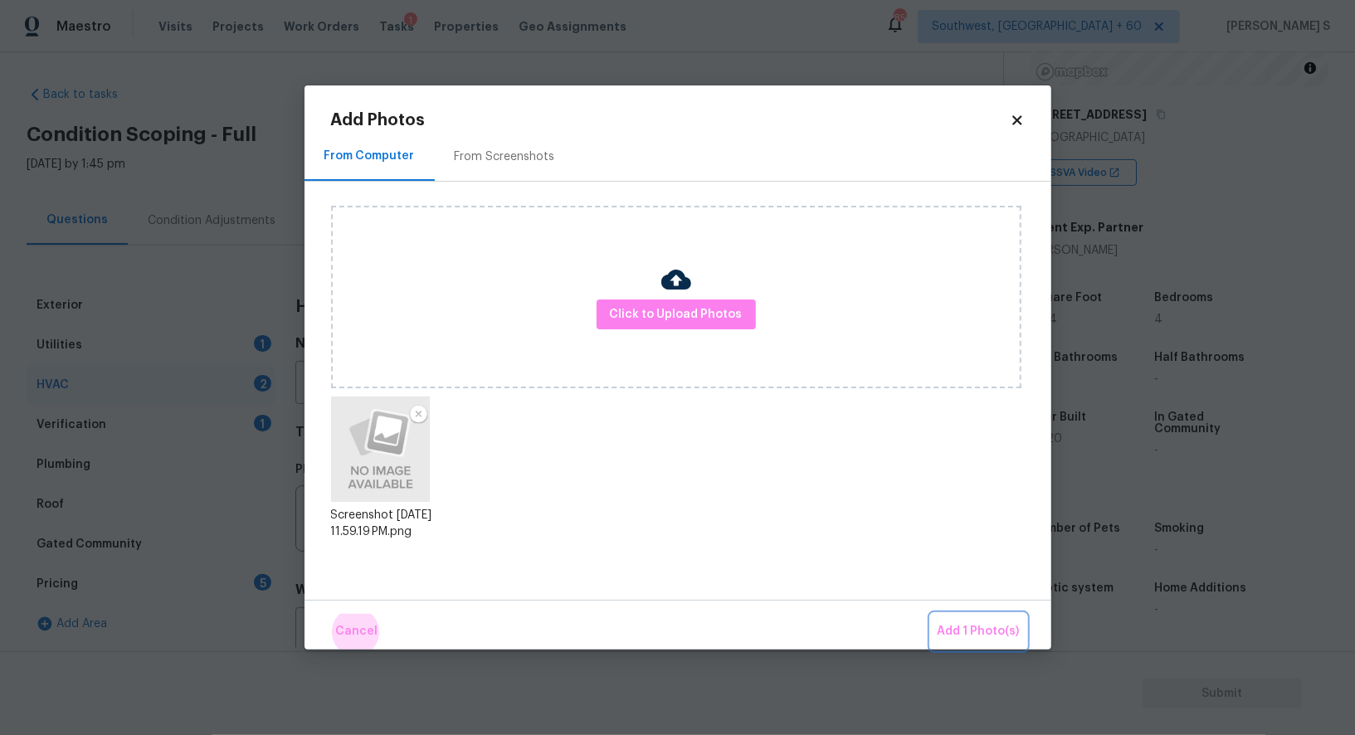
click at [931, 614] on button "Add 1 Photo(s)" at bounding box center [978, 632] width 95 height 36
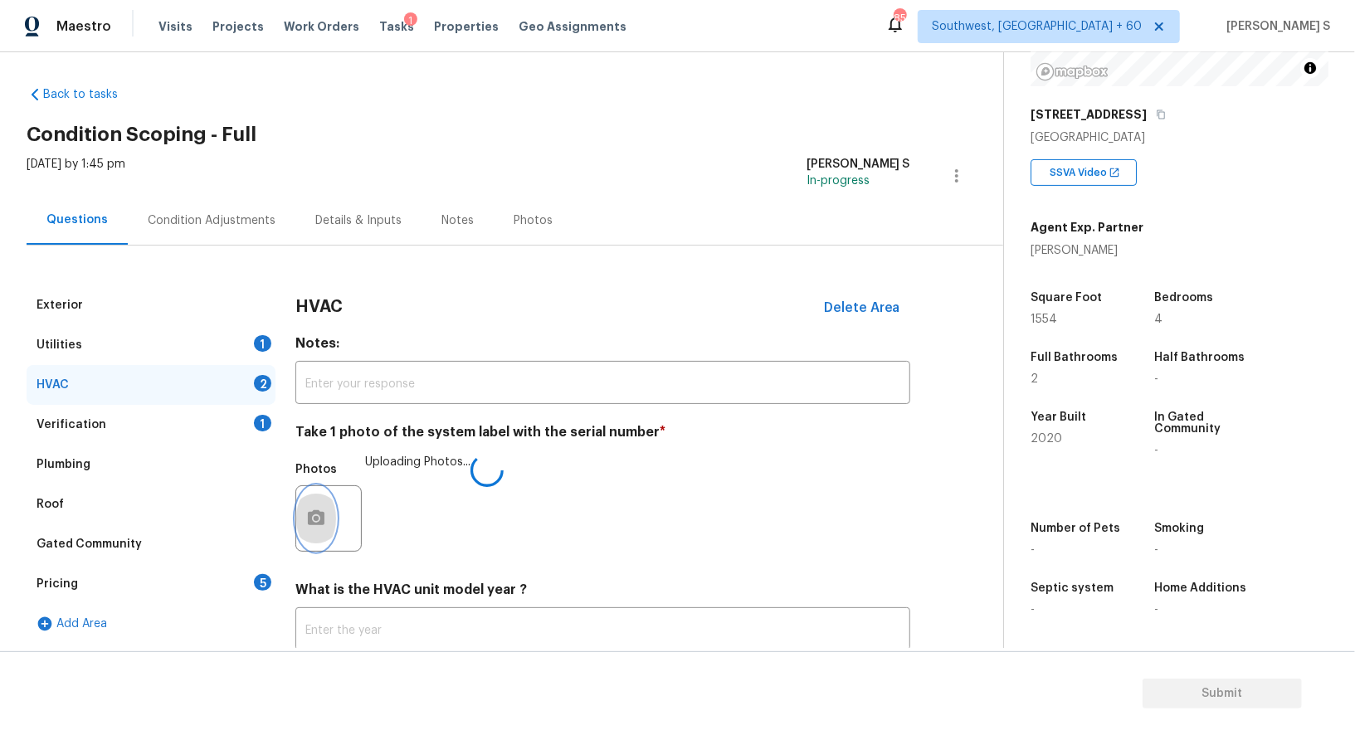
scroll to position [118, 0]
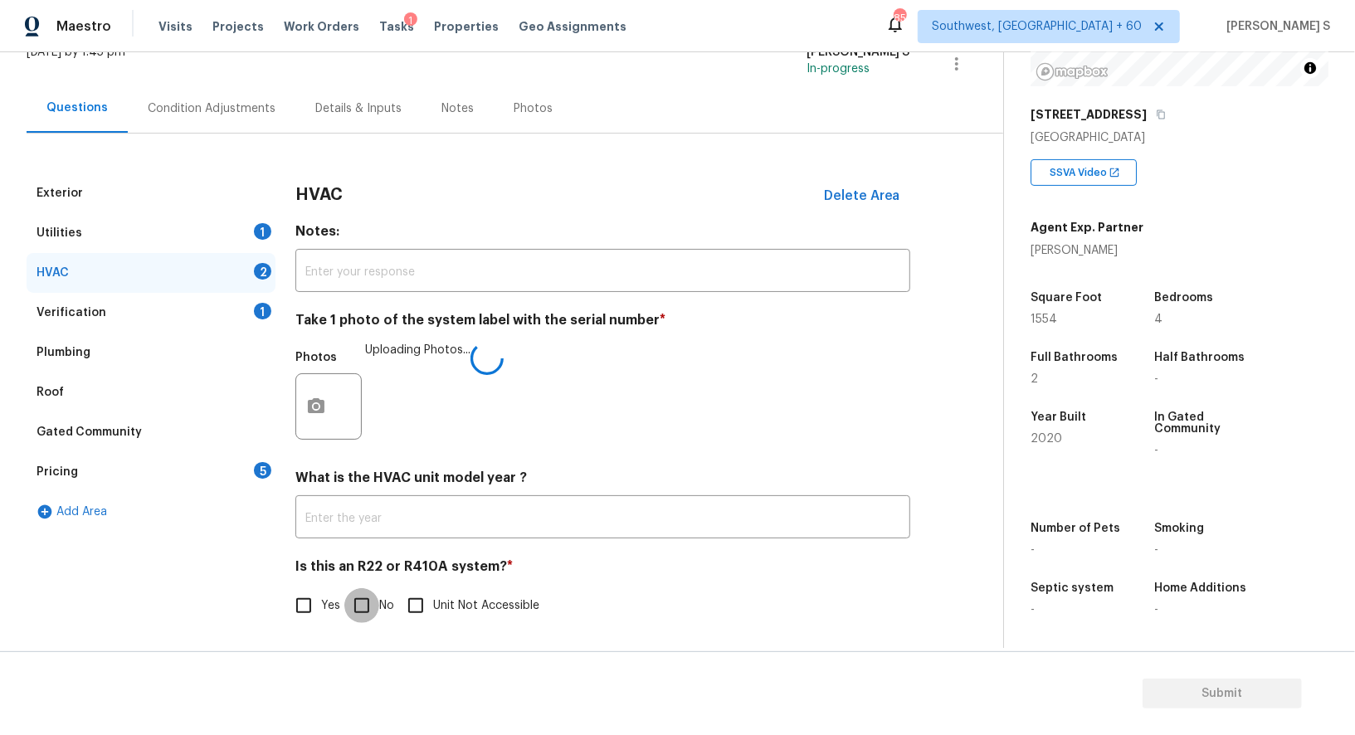
click at [373, 616] on input "No" at bounding box center [361, 605] width 35 height 35
checkbox input "true"
click at [237, 469] on div "Pricing 5" at bounding box center [151, 472] width 249 height 40
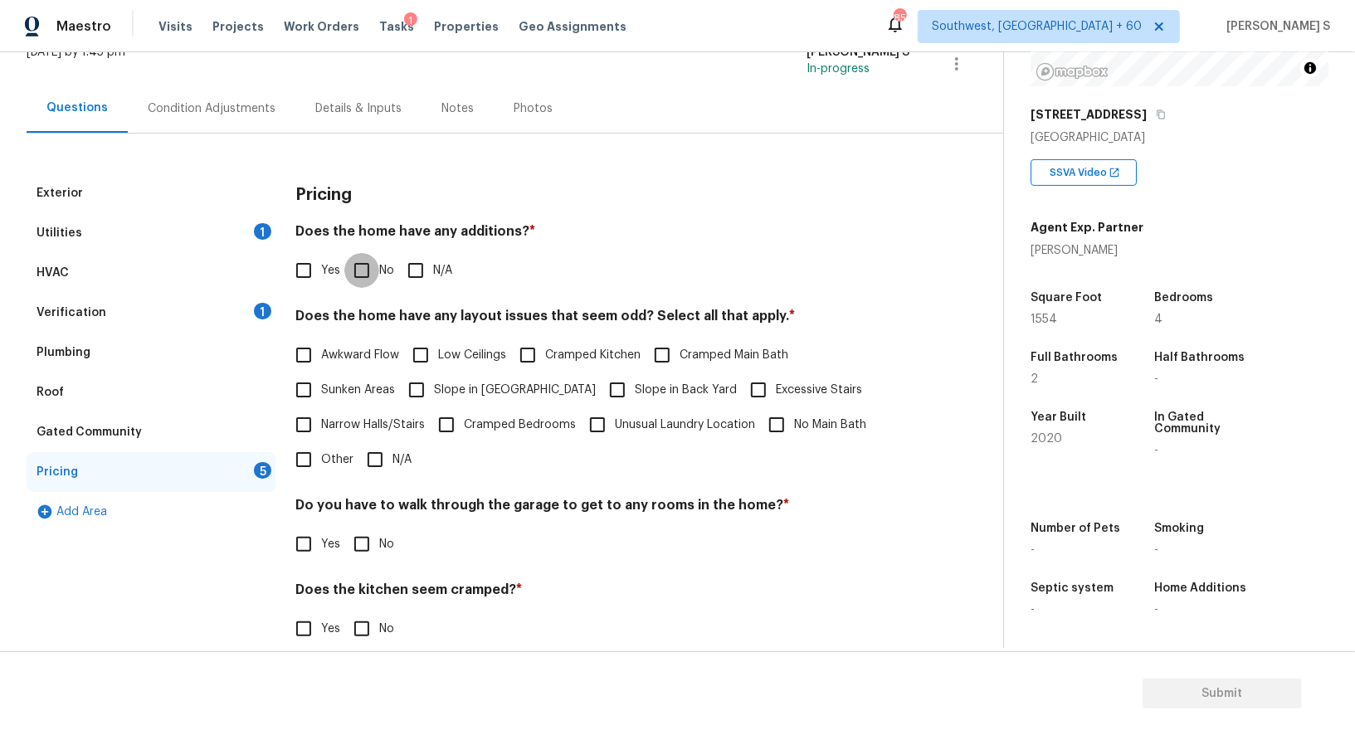
click at [363, 266] on input "No" at bounding box center [361, 270] width 35 height 35
checkbox input "true"
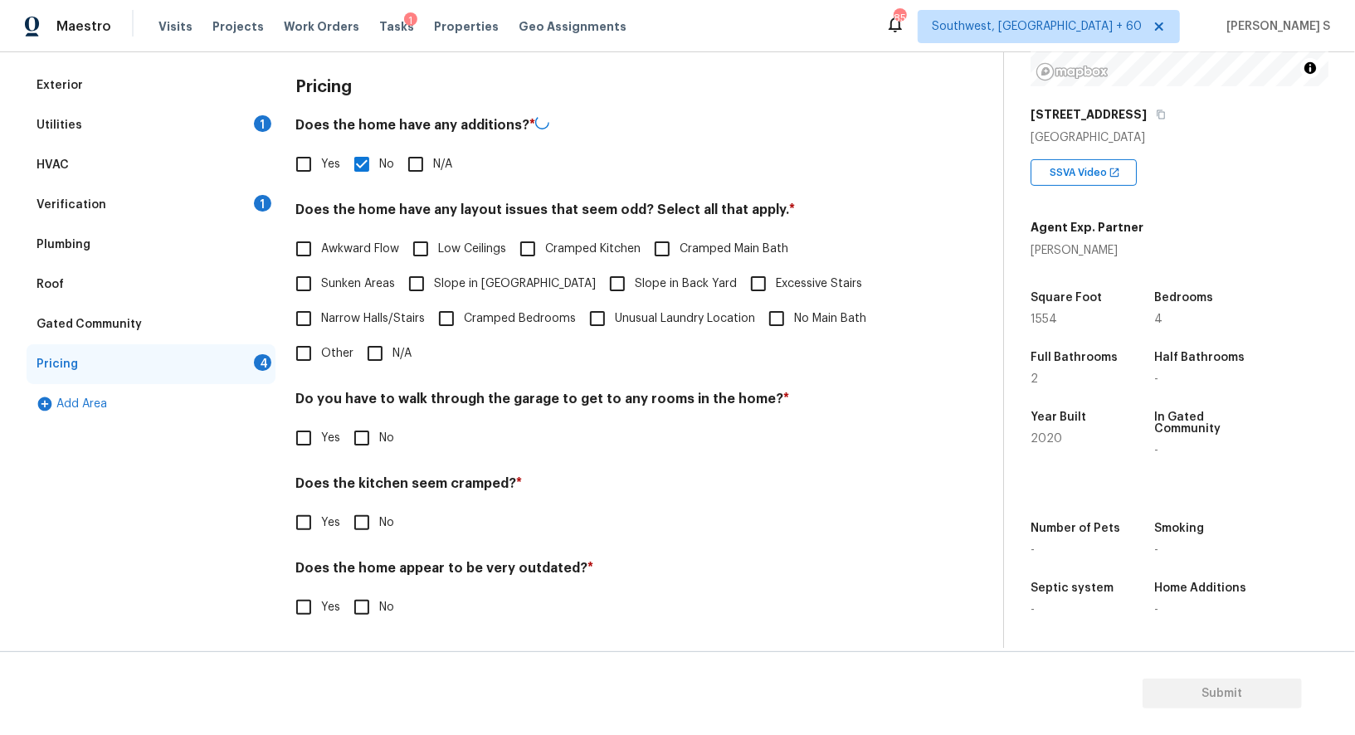
scroll to position [224, 0]
click at [365, 433] on input "No" at bounding box center [361, 438] width 35 height 35
checkbox input "true"
click at [344, 507] on input "No" at bounding box center [361, 524] width 35 height 35
checkbox input "true"
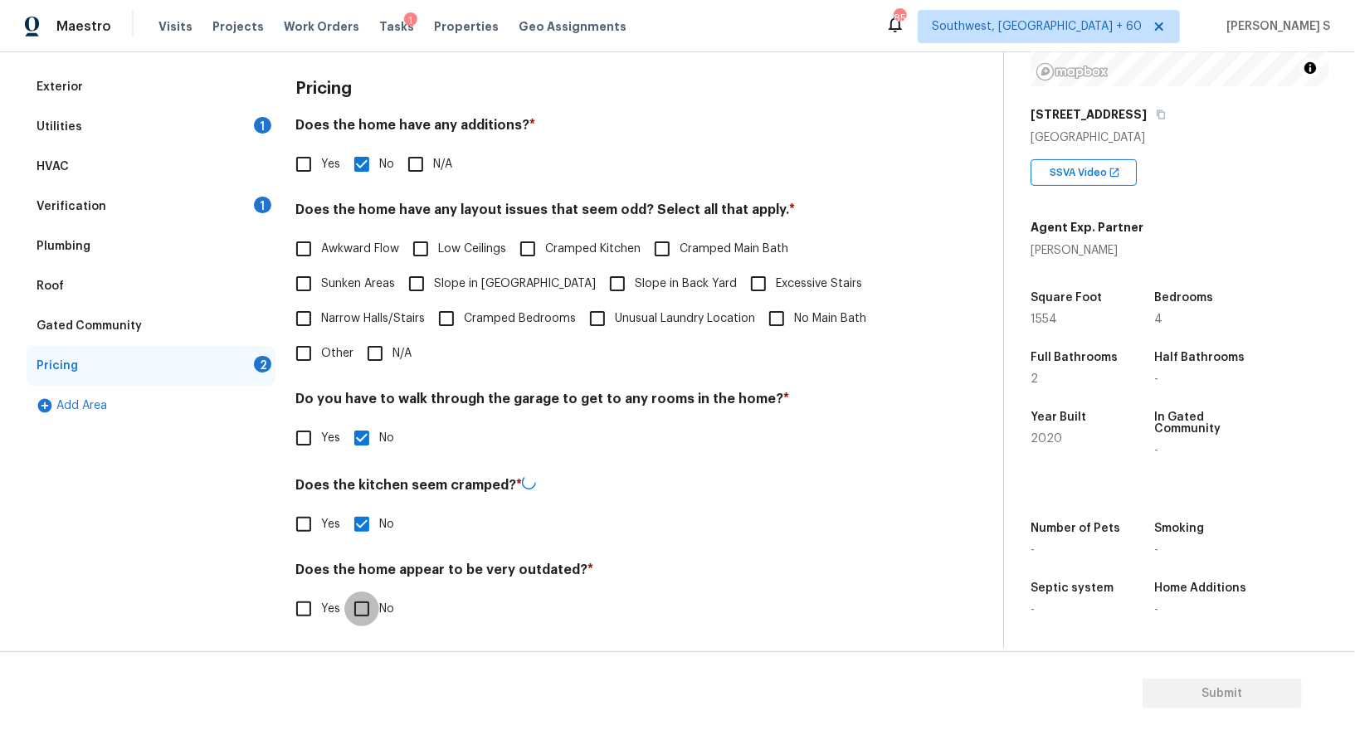
click at [344, 591] on input "No" at bounding box center [361, 608] width 35 height 35
checkbox input "true"
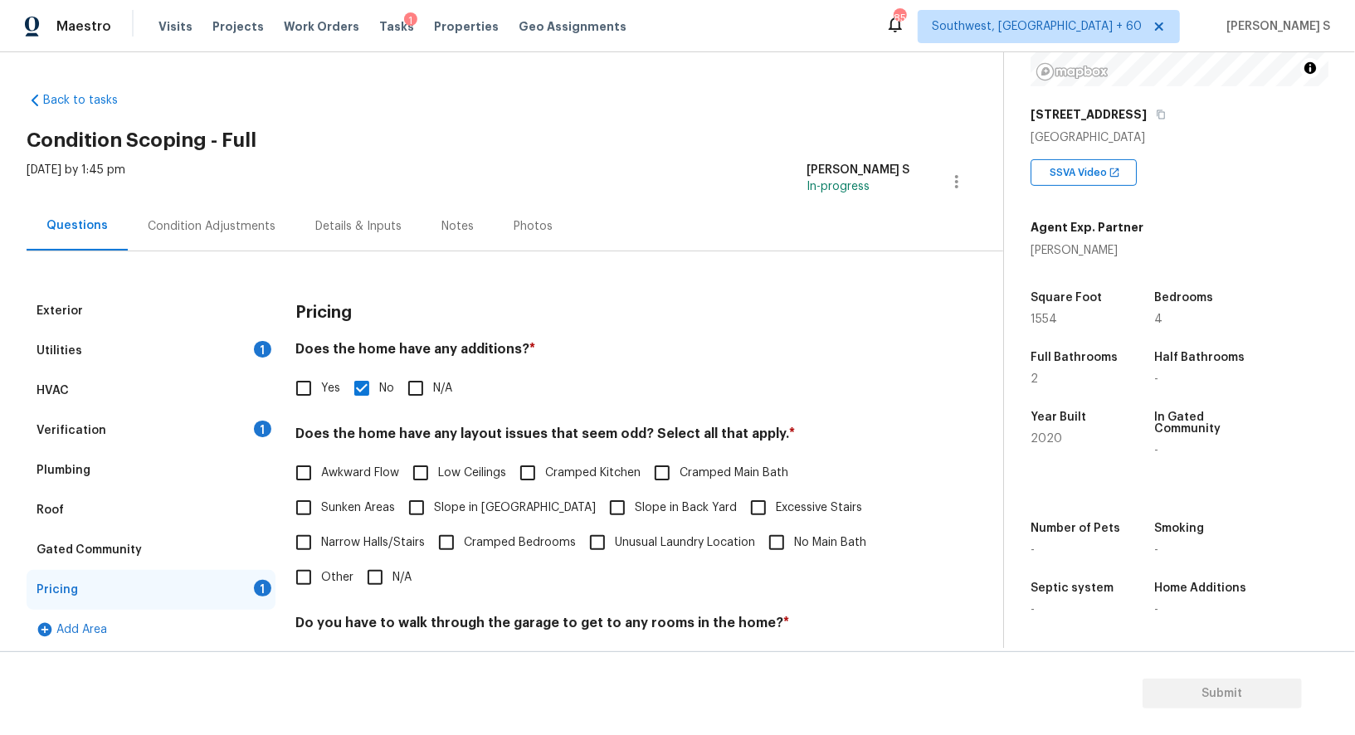
click at [236, 221] on div "Condition Adjustments" at bounding box center [212, 226] width 128 height 17
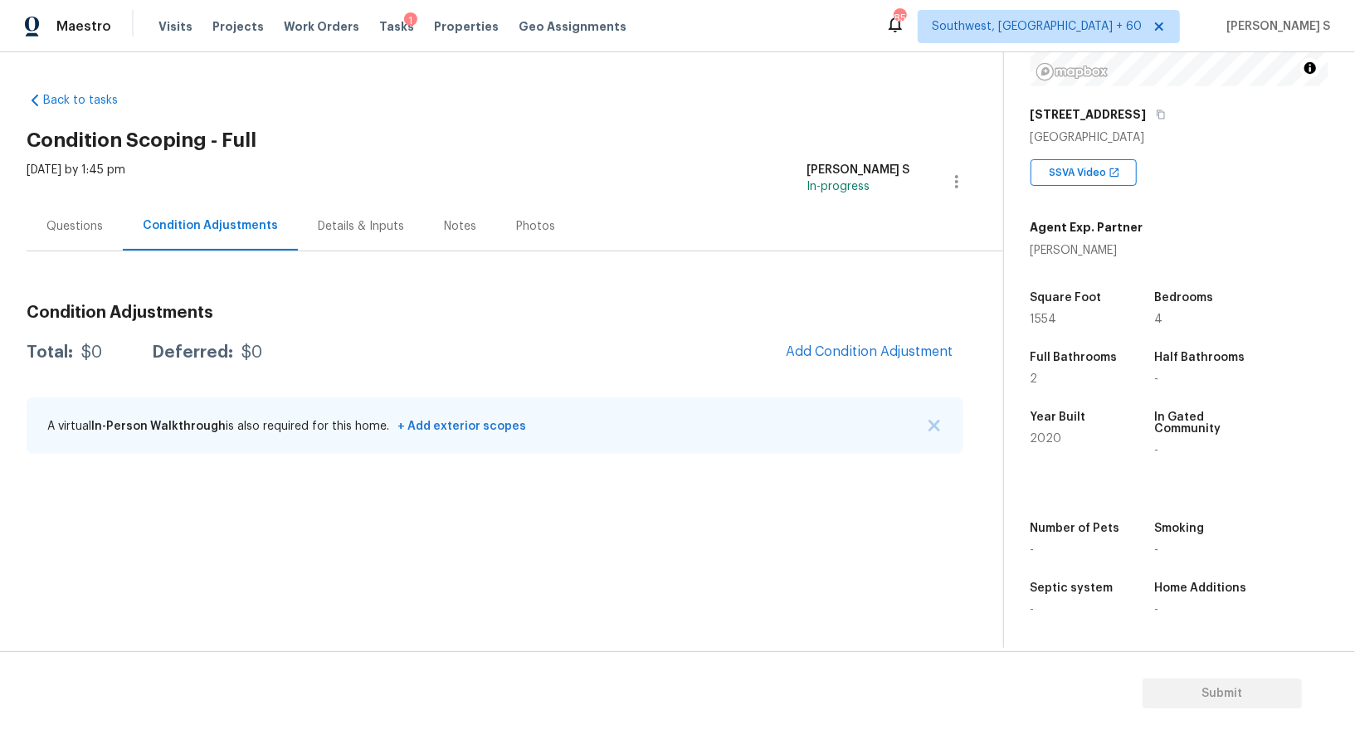
click at [60, 226] on div "Questions" at bounding box center [74, 226] width 56 height 17
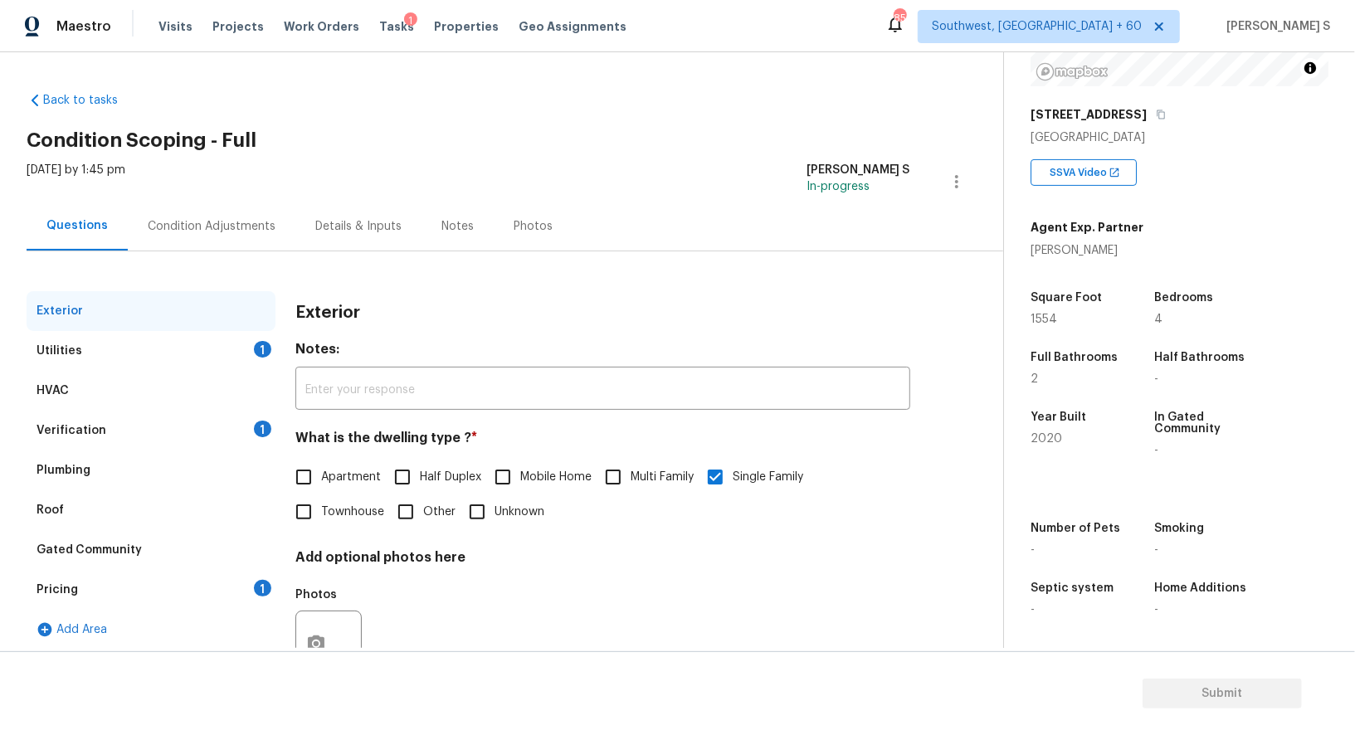
click at [251, 222] on div "Condition Adjustments" at bounding box center [212, 226] width 128 height 17
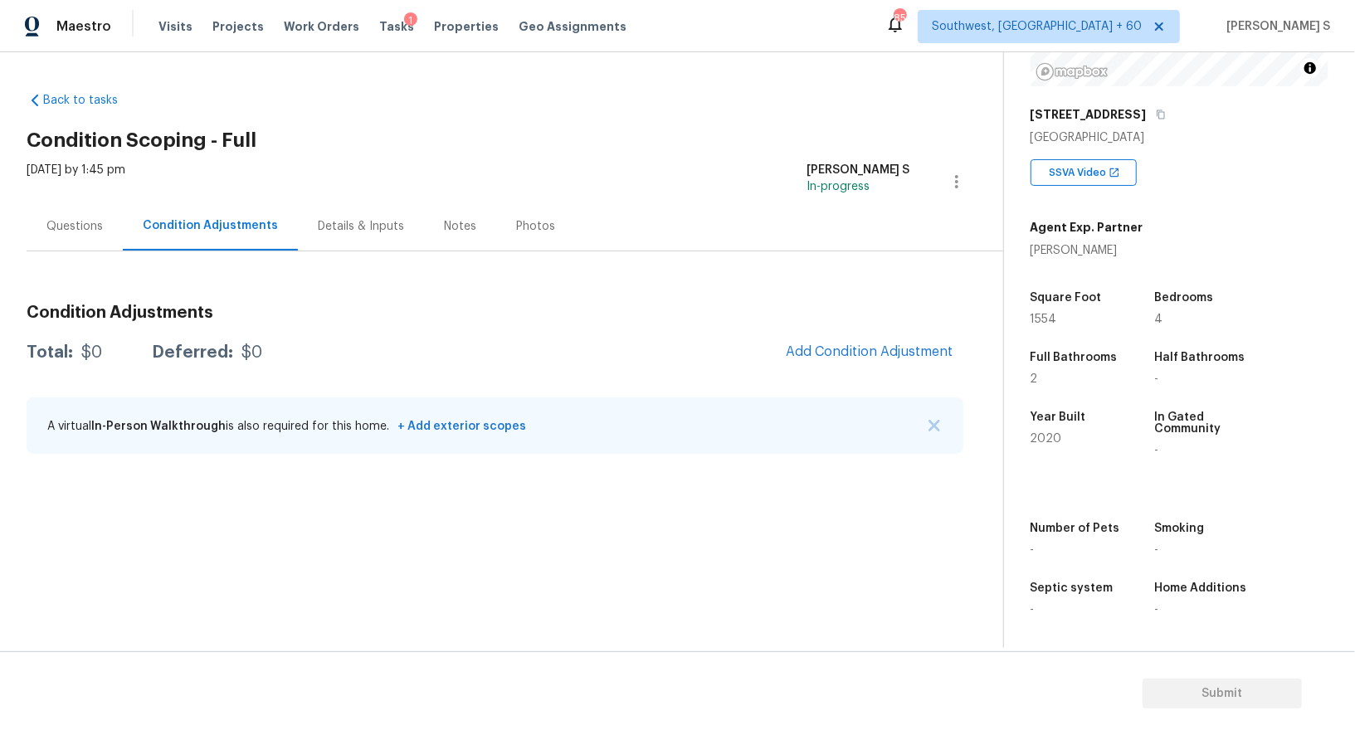
click at [859, 369] on span "Add Condition Adjustment" at bounding box center [869, 352] width 187 height 36
drag, startPoint x: 878, startPoint y: 331, endPoint x: 946, endPoint y: 343, distance: 68.3
click at [878, 331] on div "Condition Adjustments Total: $0 Deferred: $0 Add Condition Adjustment A virtual…" at bounding box center [495, 380] width 936 height 178
click at [850, 350] on span "Add Condition Adjustment" at bounding box center [870, 351] width 168 height 15
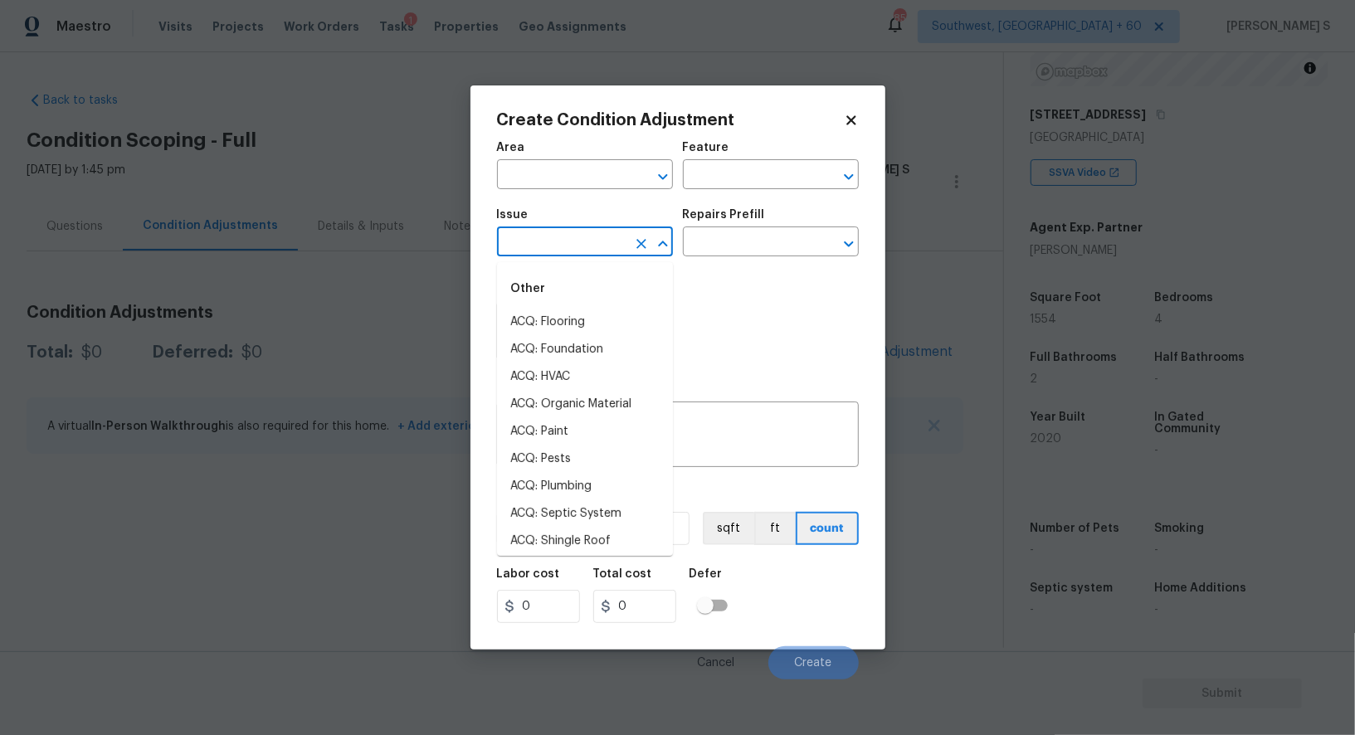
click at [579, 238] on input "text" at bounding box center [561, 244] width 129 height 26
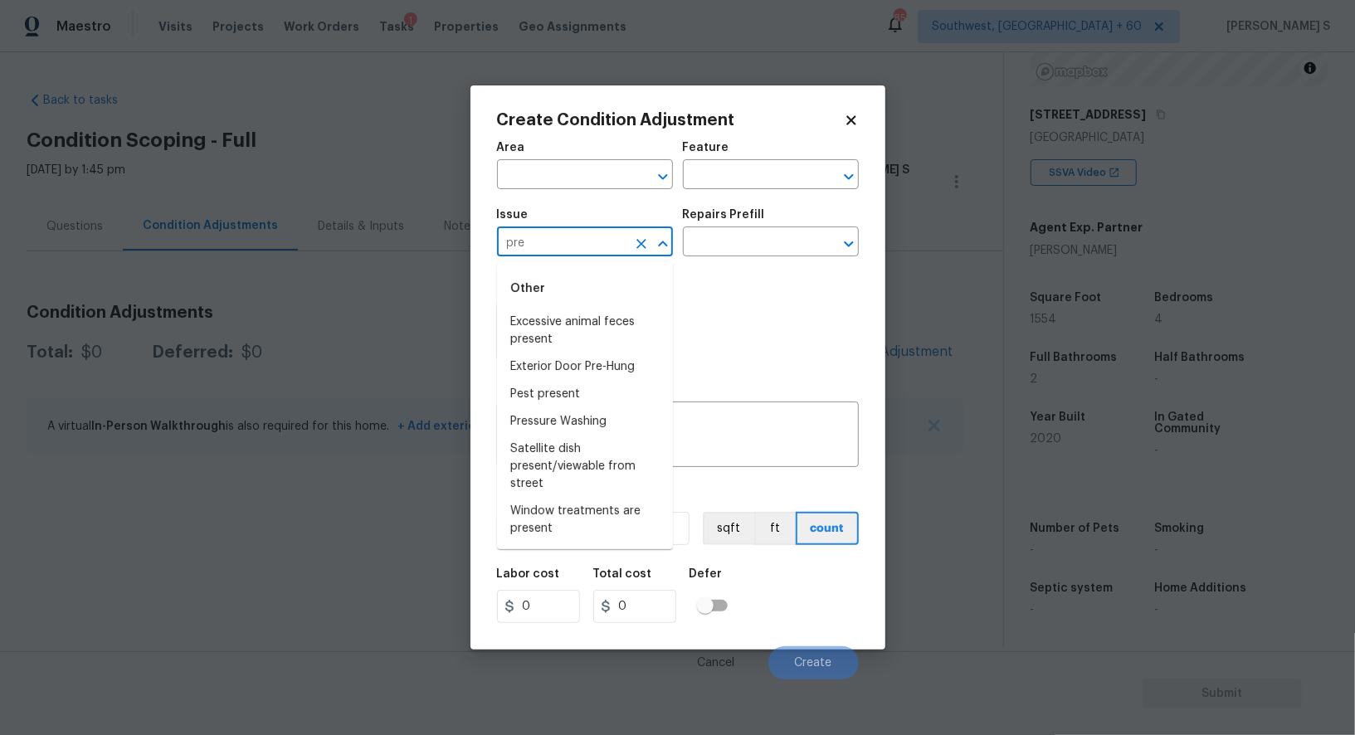
type input "pres"
type input "s"
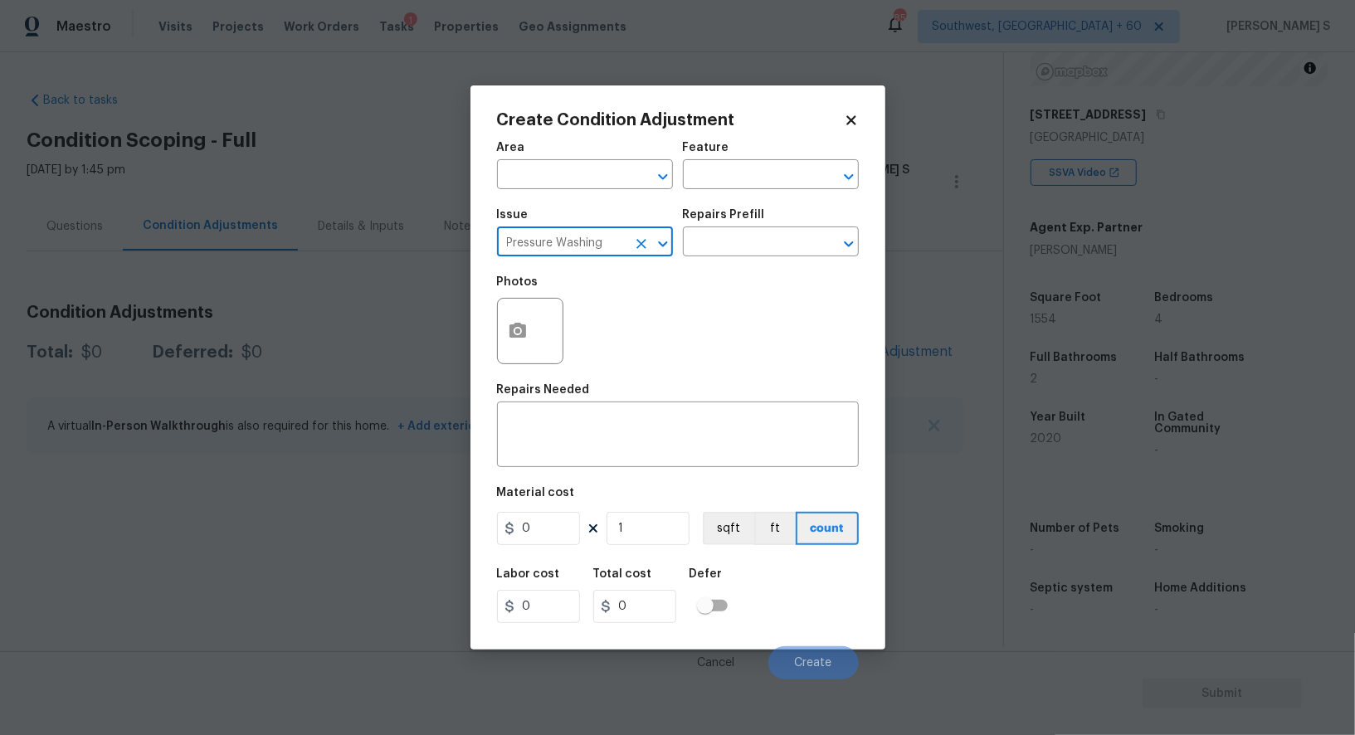
type input "Pressure Washing"
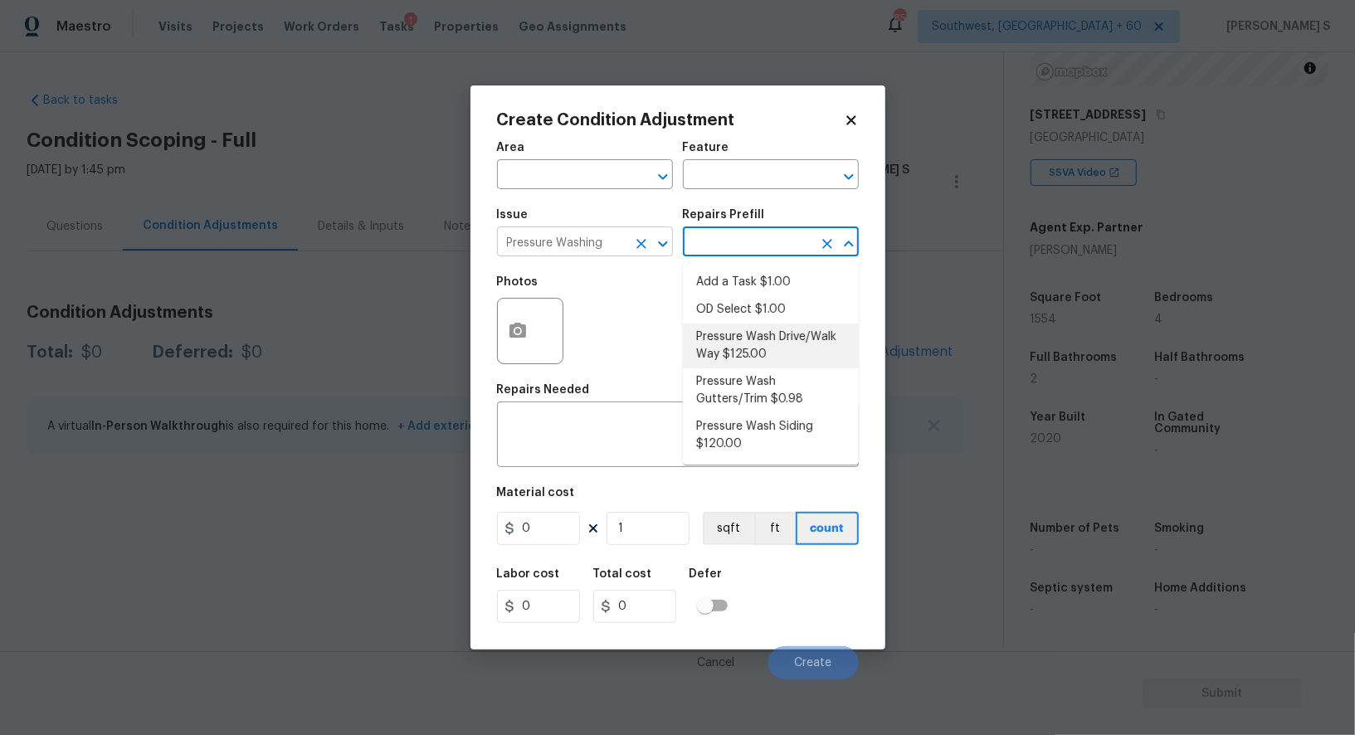
type input "Siding"
type textarea "Pressure wash the driveways/walkways as directed by the PM. Ensure that all deb…"
type input "125"
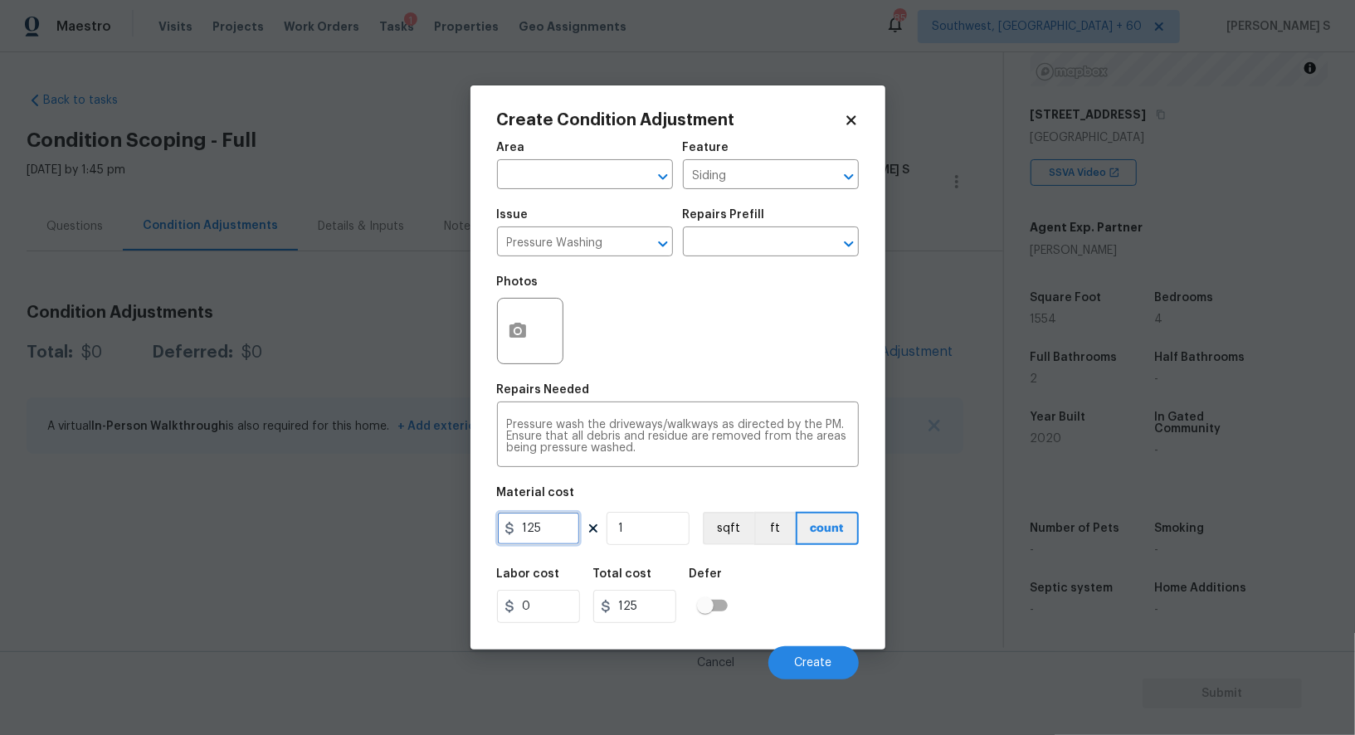
click at [557, 528] on input "125" at bounding box center [538, 528] width 83 height 33
type input "200"
click at [809, 657] on button "Create" at bounding box center [813, 662] width 90 height 33
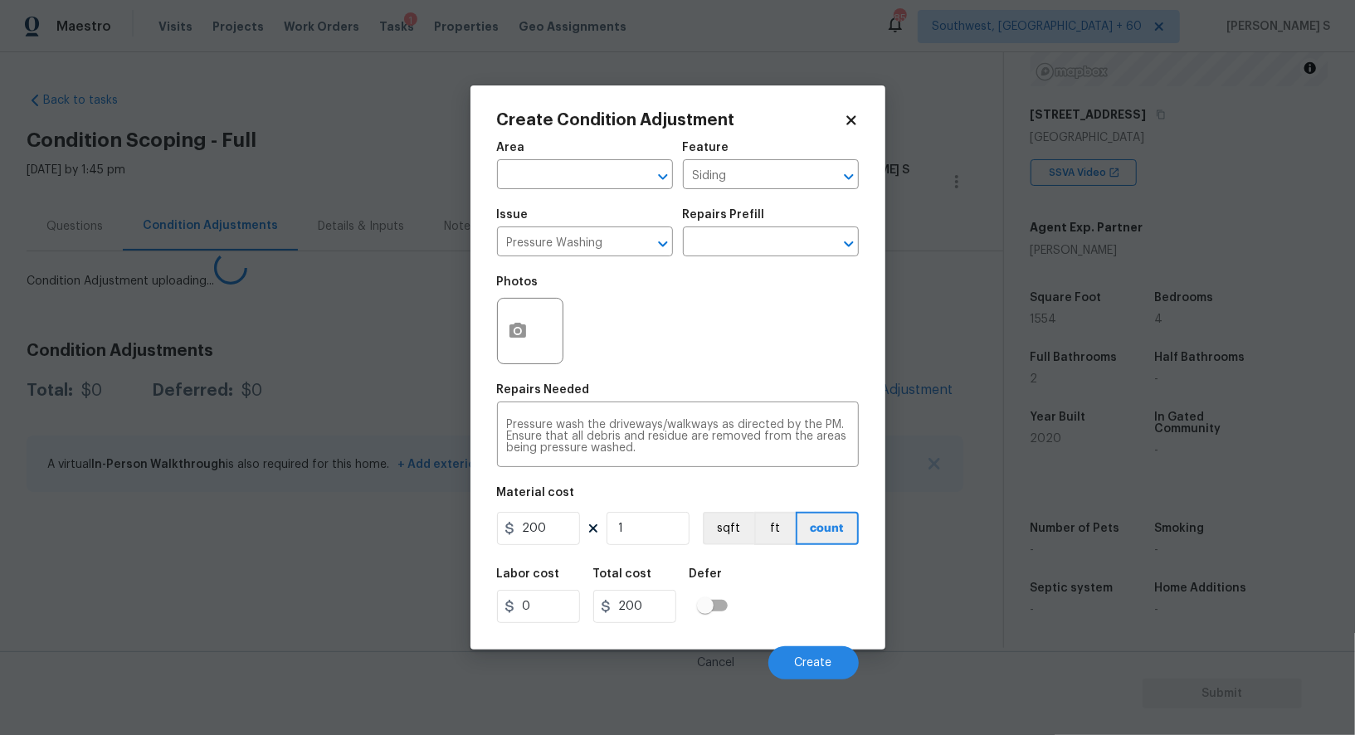
click at [226, 542] on body "Maestro Visits Projects Work Orders Tasks 1 Properties Geo Assignments 859 Sout…" at bounding box center [677, 367] width 1355 height 735
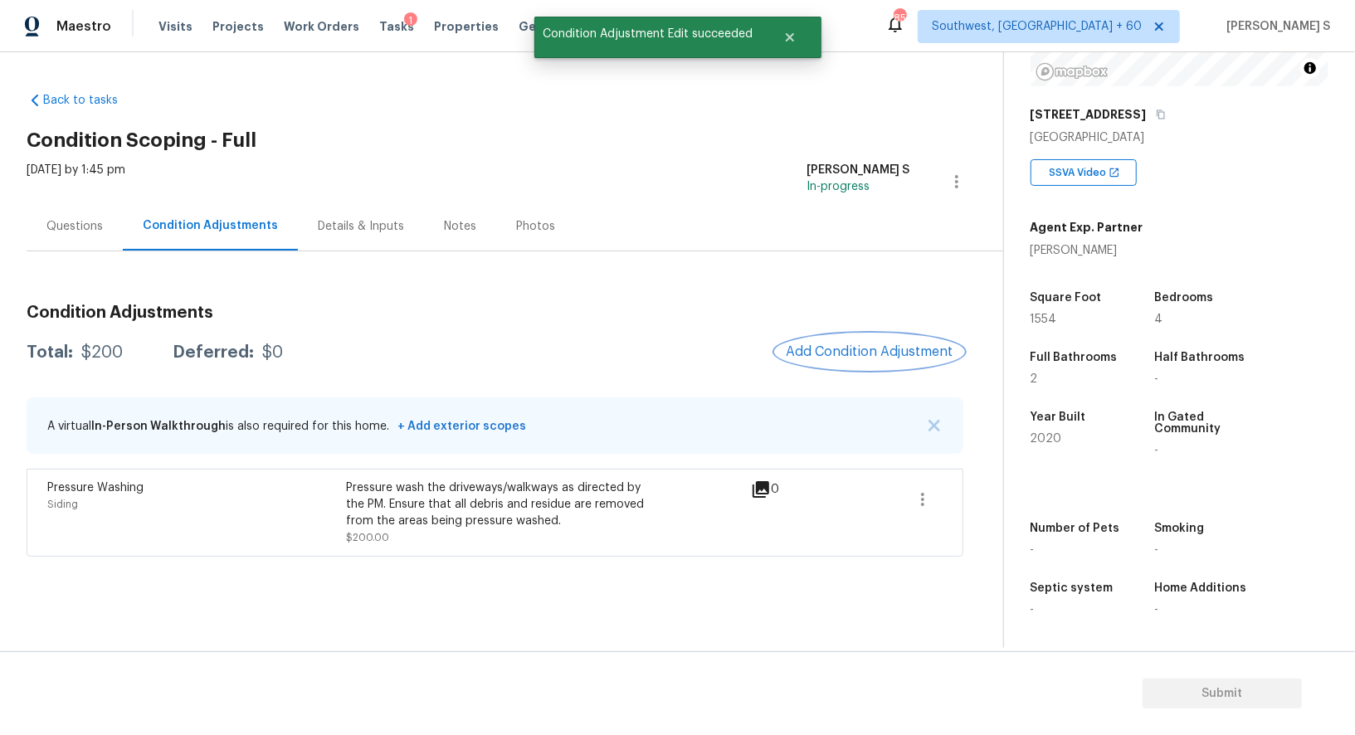
click at [882, 355] on span "Add Condition Adjustment" at bounding box center [870, 351] width 168 height 15
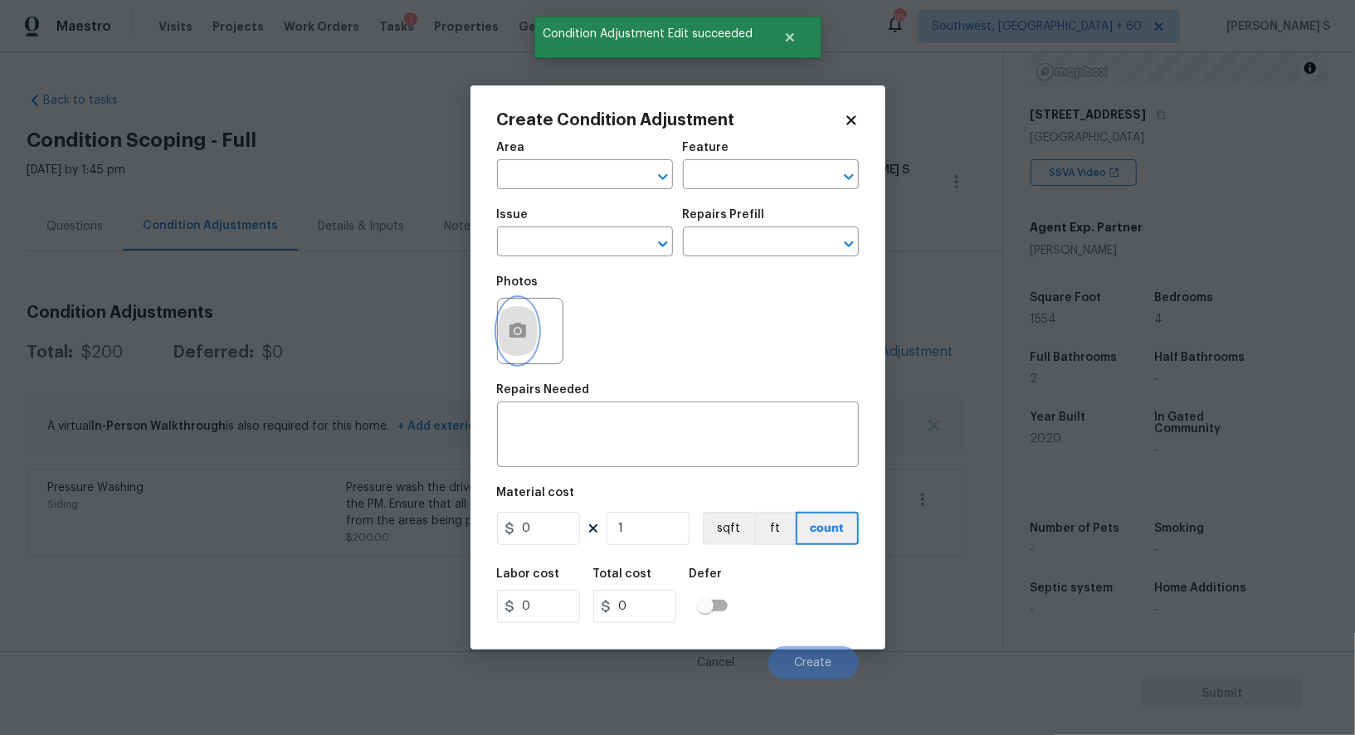
click at [517, 326] on icon "button" at bounding box center [517, 330] width 17 height 15
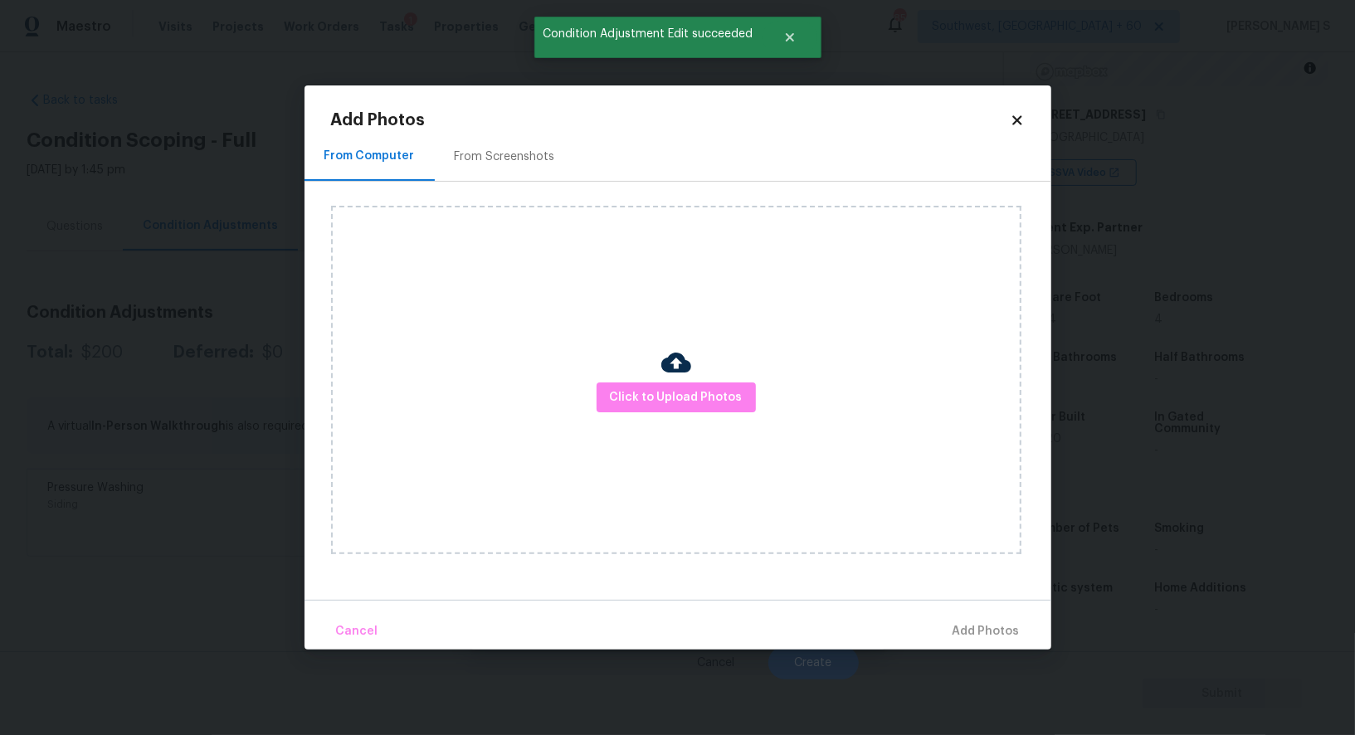
click at [512, 139] on div "From Screenshots" at bounding box center [505, 156] width 140 height 49
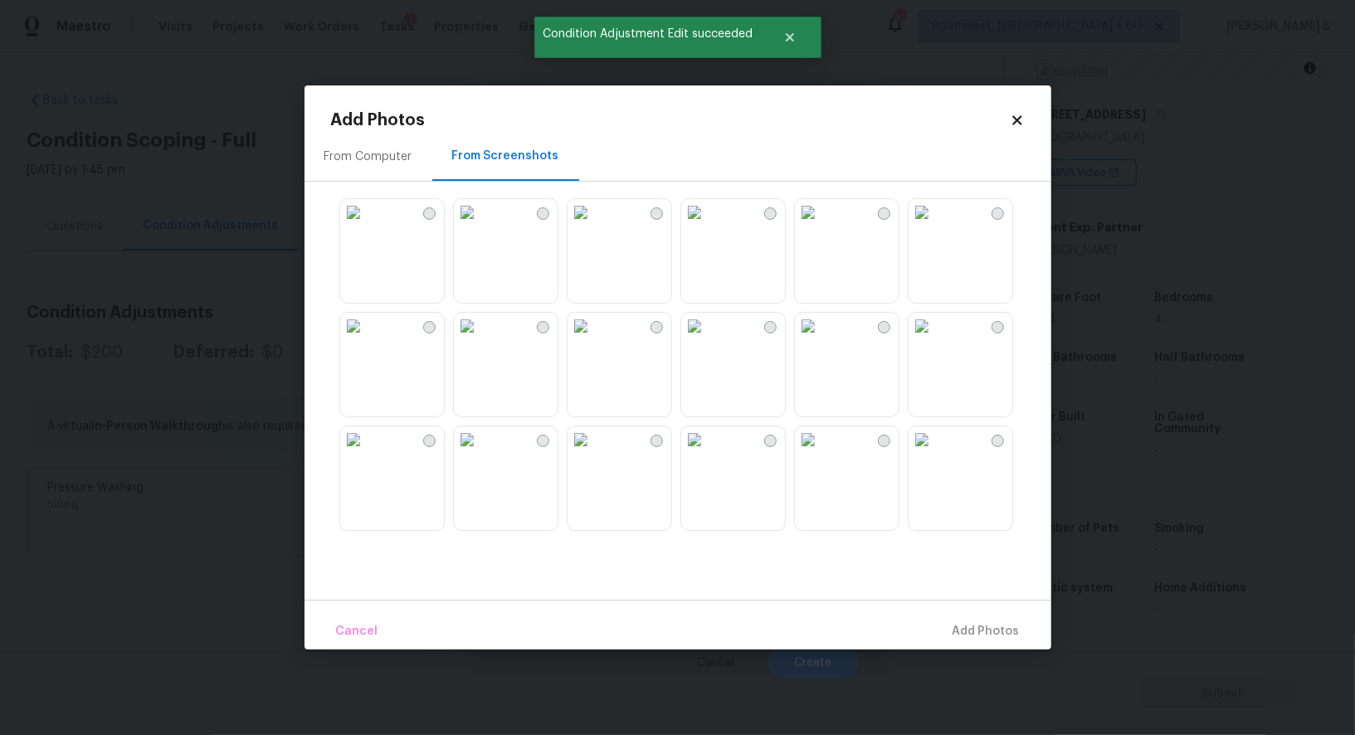
click at [594, 339] on img at bounding box center [580, 326] width 27 height 27
click at [480, 226] on img at bounding box center [467, 212] width 27 height 27
click at [935, 339] on img at bounding box center [921, 326] width 27 height 27
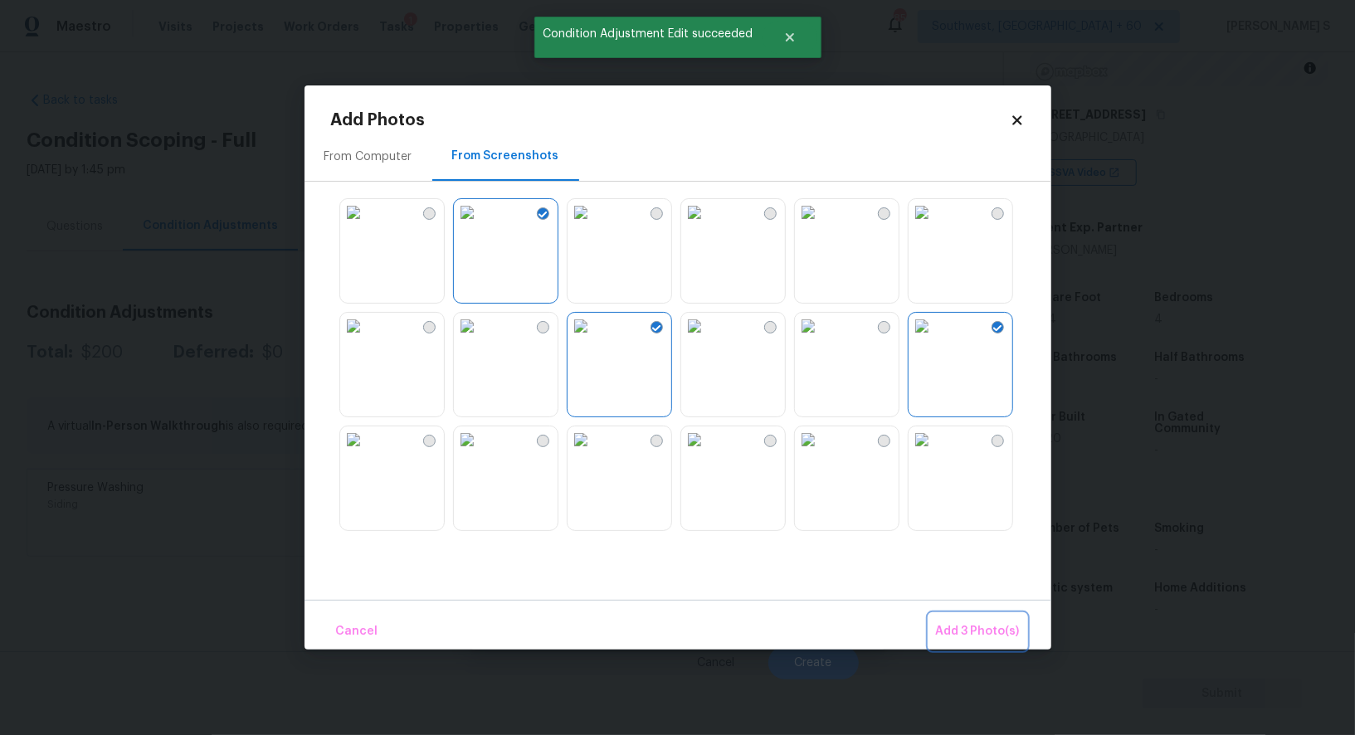
click at [949, 633] on span "Add 3 Photo(s)" at bounding box center [978, 631] width 84 height 21
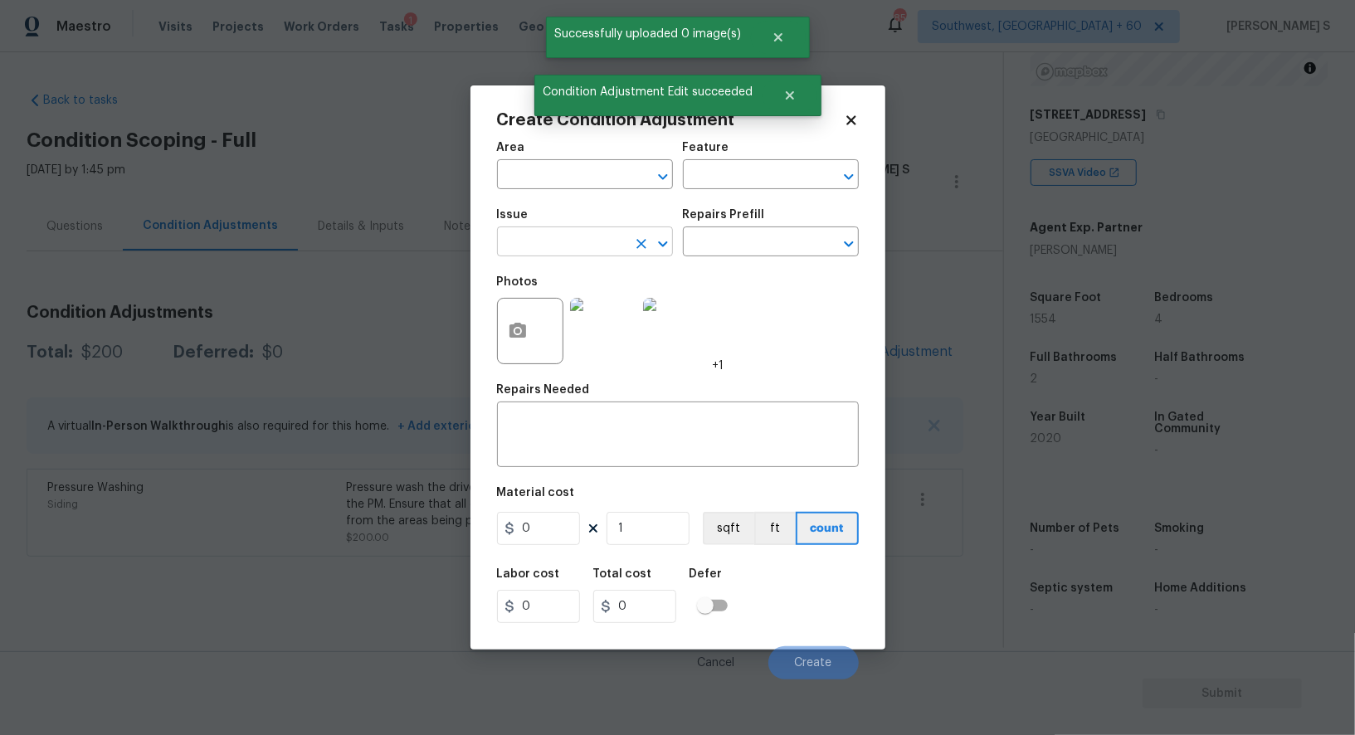
click at [579, 240] on input "text" at bounding box center [561, 244] width 129 height 26
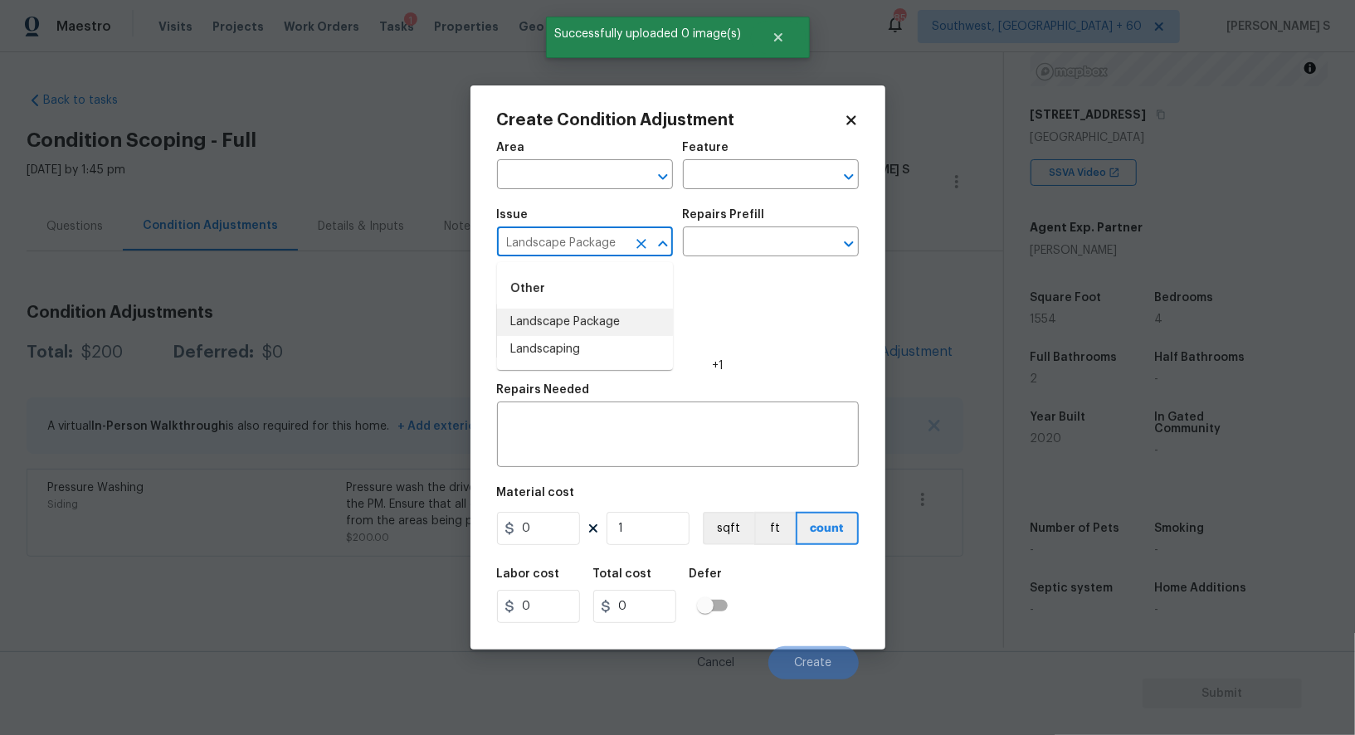
type input "Landscape Package"
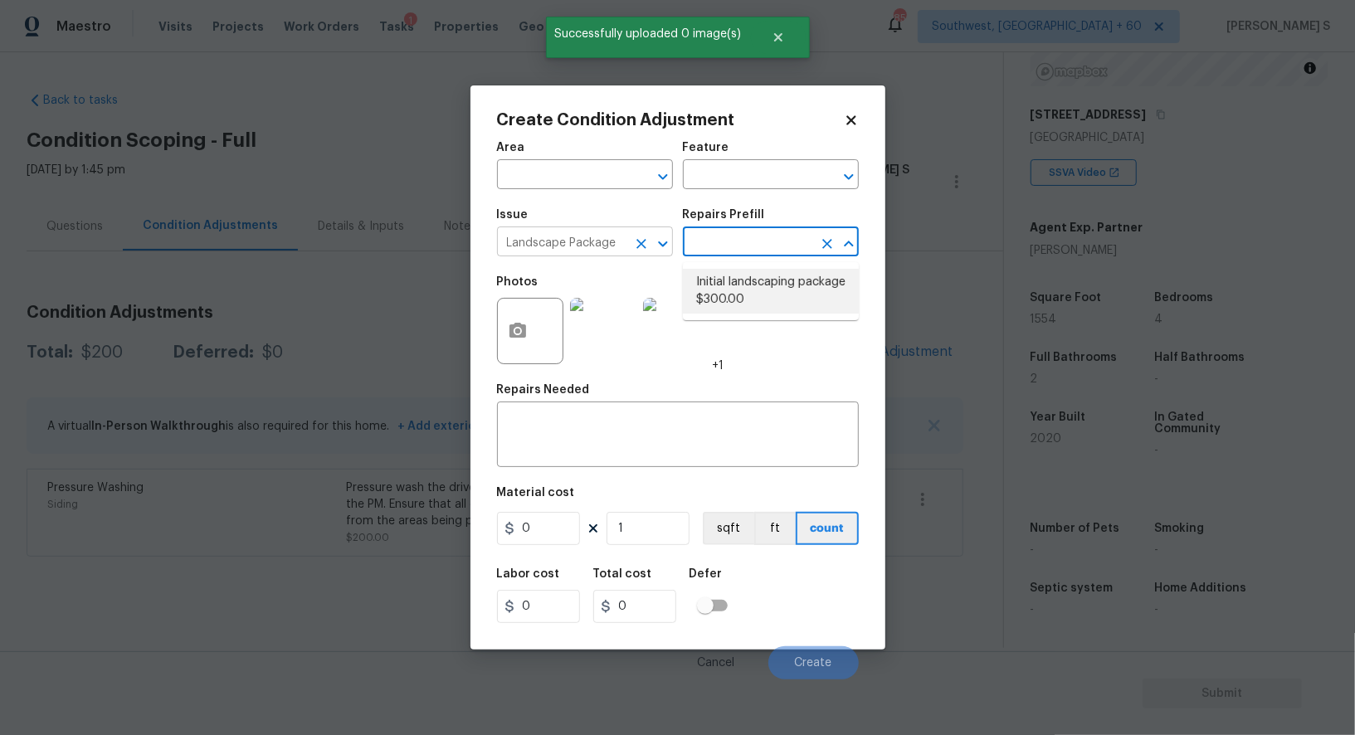
type input "Home Readiness Packages"
type textarea "Mowing of grass up to 6" in height. Mow, edge along driveways & sidewalks, trim…"
type input "300"
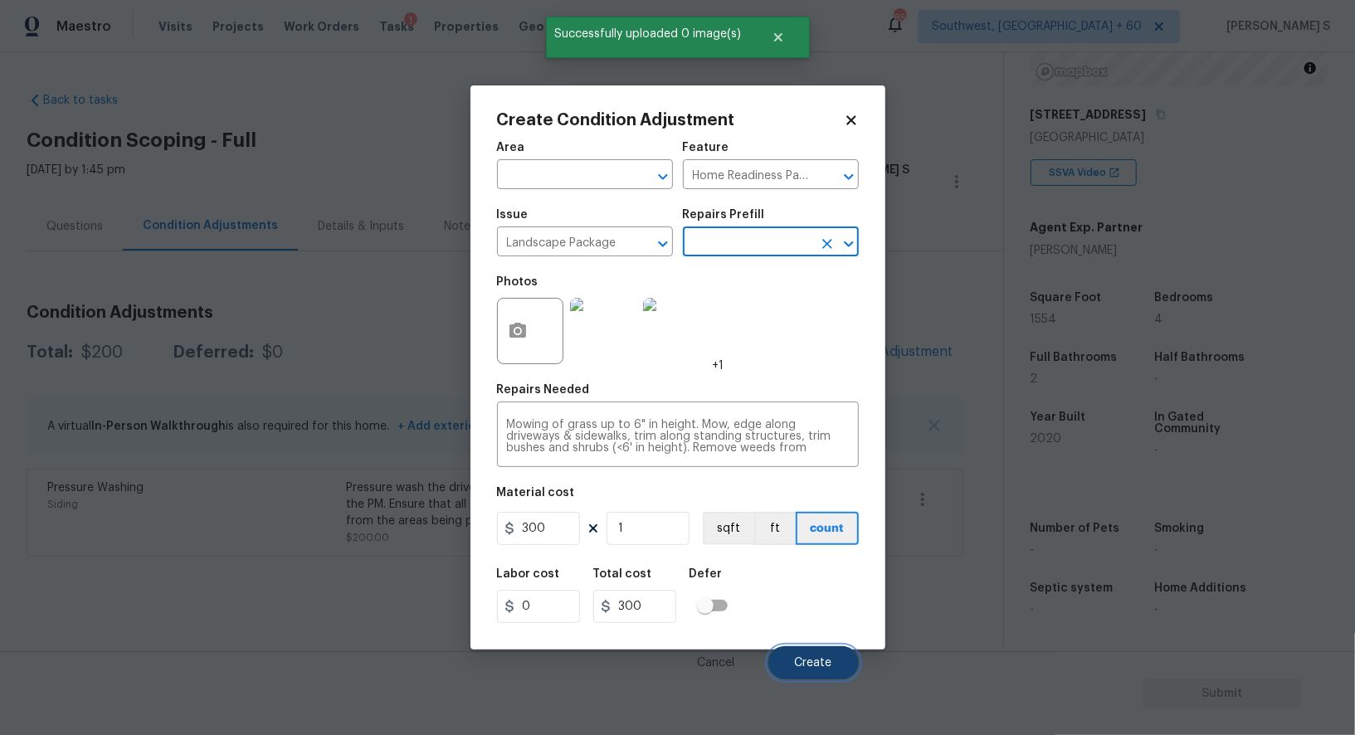
click at [796, 674] on button "Create" at bounding box center [813, 662] width 90 height 33
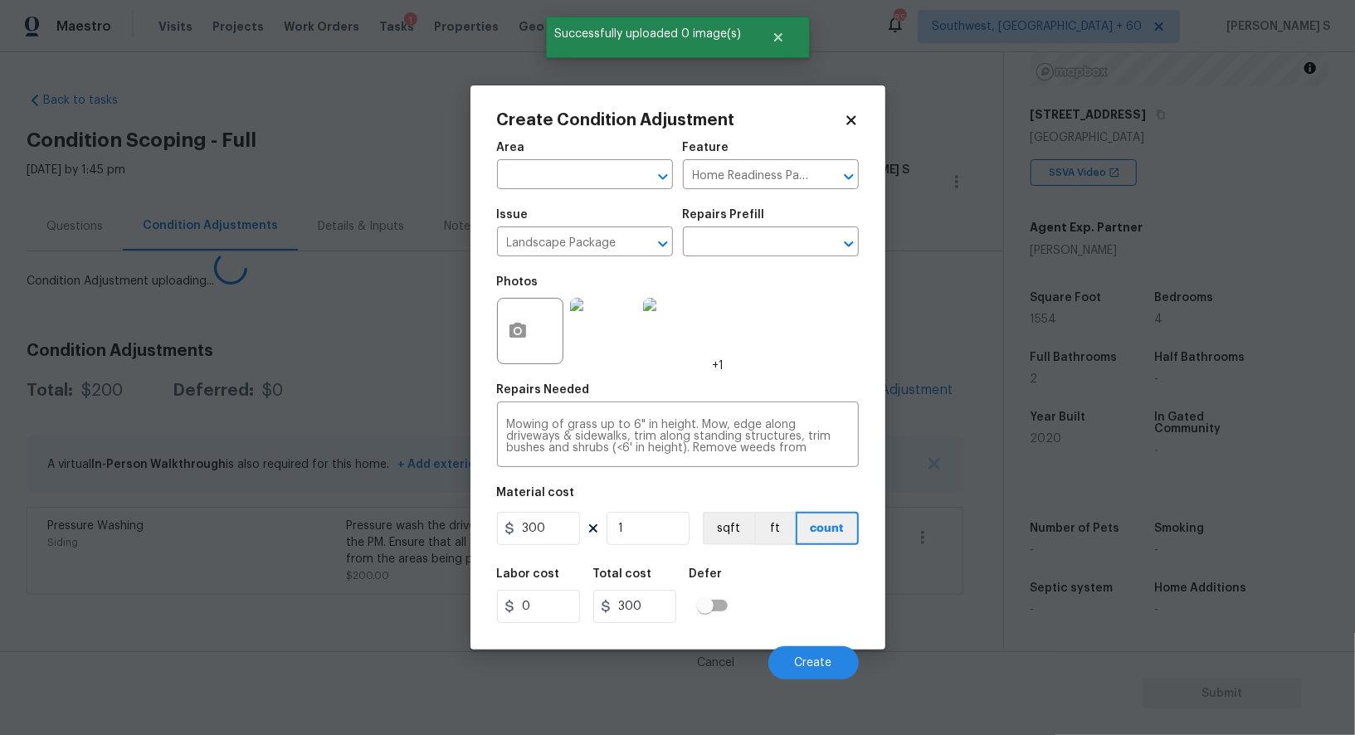
click at [18, 530] on body "Maestro Visits Projects Work Orders Tasks 1 Properties Geo Assignments 859 Sout…" at bounding box center [677, 367] width 1355 height 735
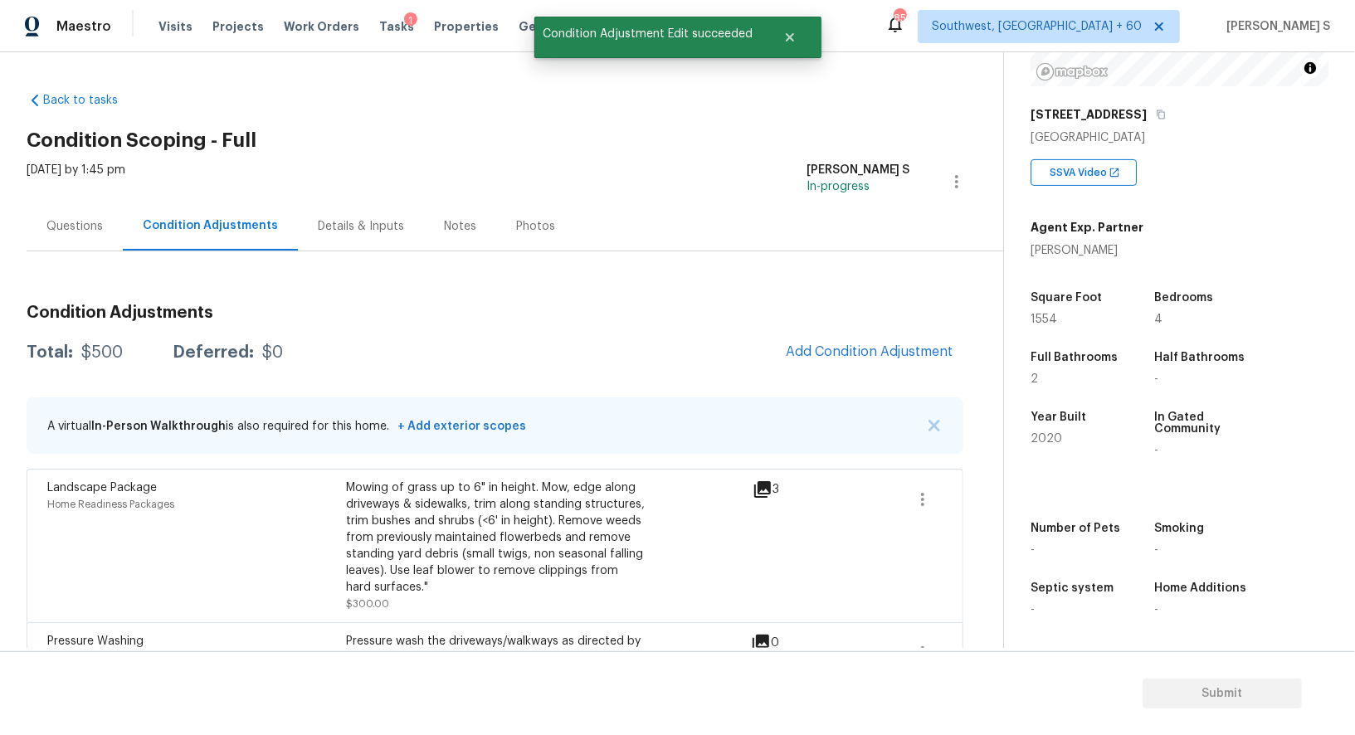
click at [1131, 119] on div "5217 Levana St" at bounding box center [1179, 115] width 298 height 30
click at [1155, 114] on icon "button" at bounding box center [1160, 114] width 10 height 10
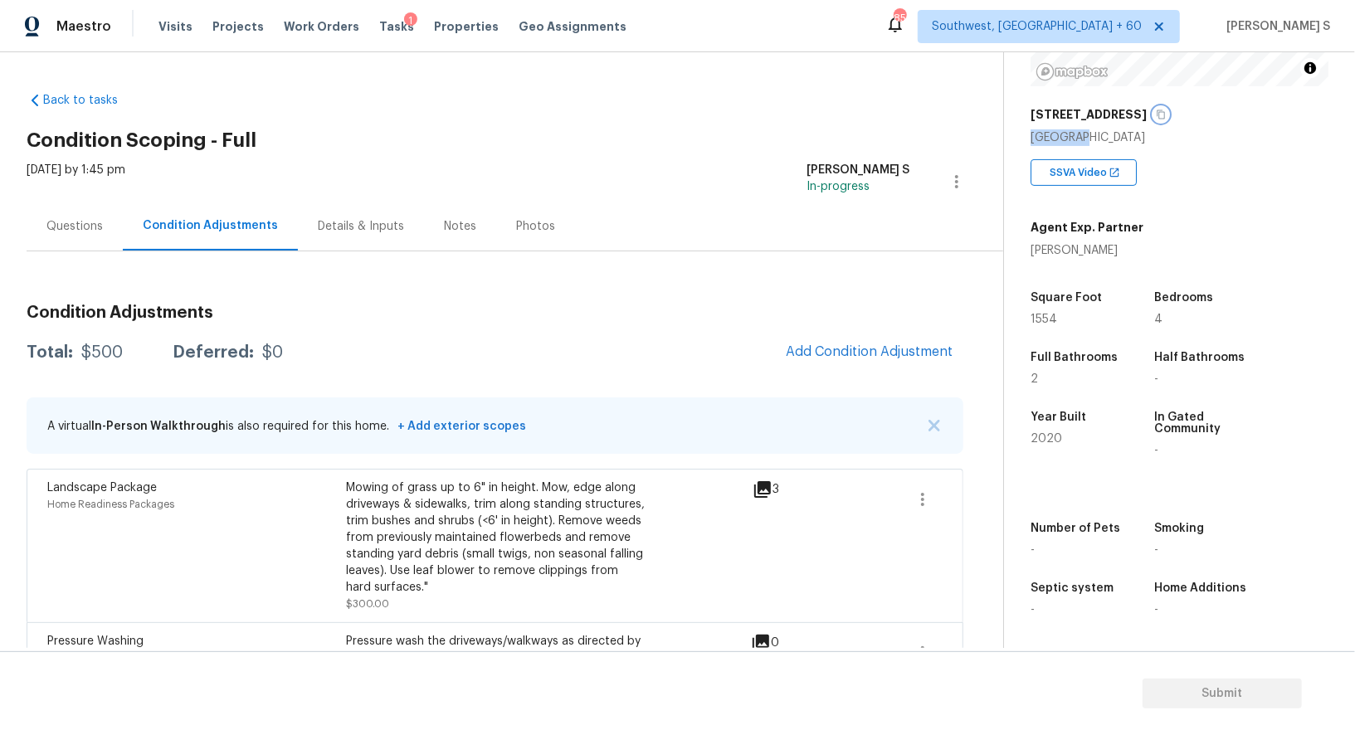
scroll to position [66, 0]
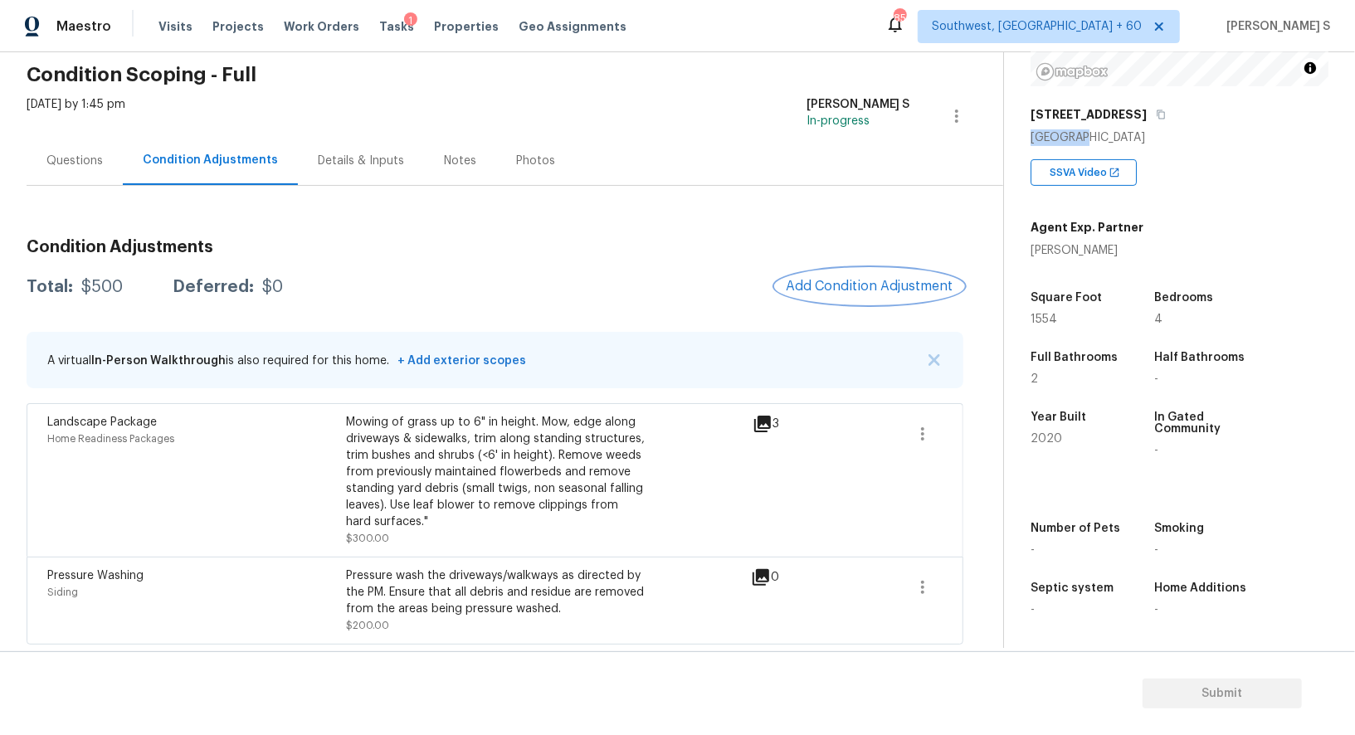
click at [881, 274] on button "Add Condition Adjustment" at bounding box center [869, 286] width 187 height 35
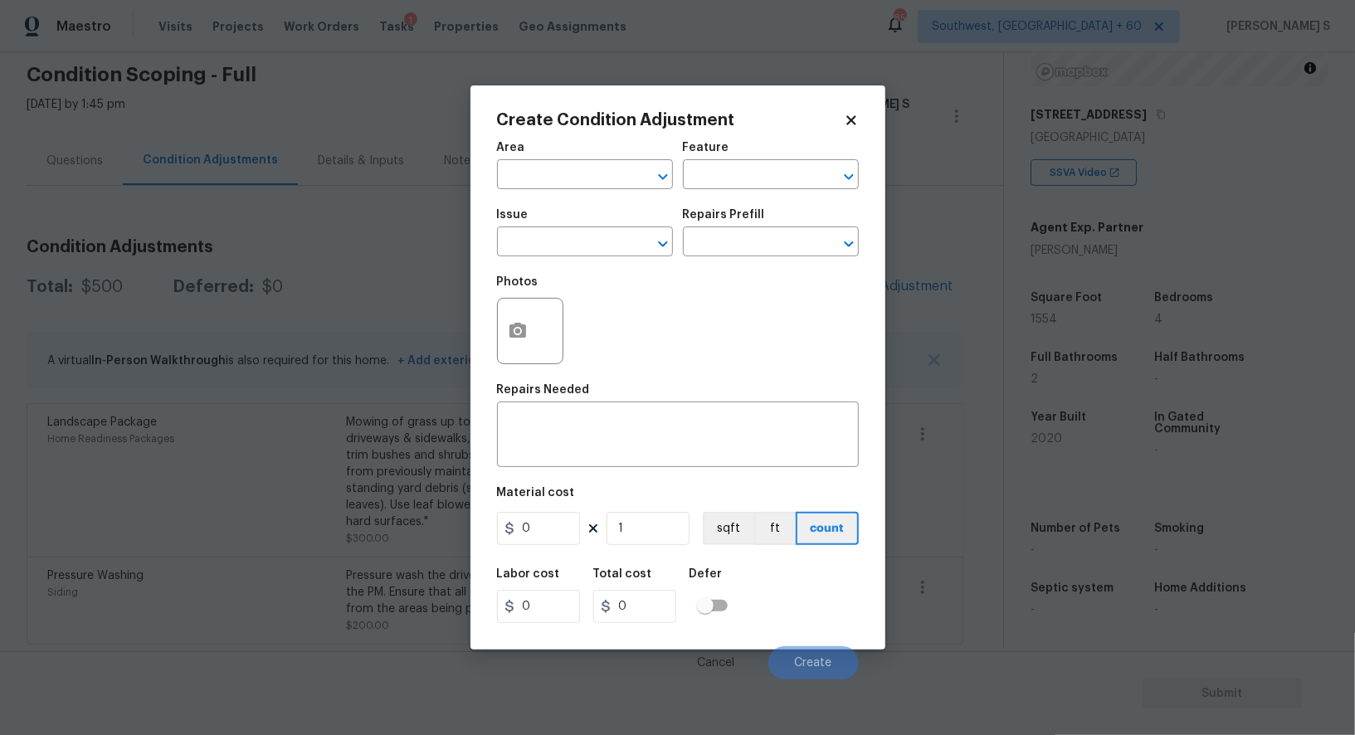
click at [881, 299] on div "Create Condition Adjustment Area ​ Feature ​ Issue ​ Repairs Prefill ​ Photos R…" at bounding box center [677, 367] width 415 height 564
click at [616, 248] on input "text" at bounding box center [561, 244] width 129 height 26
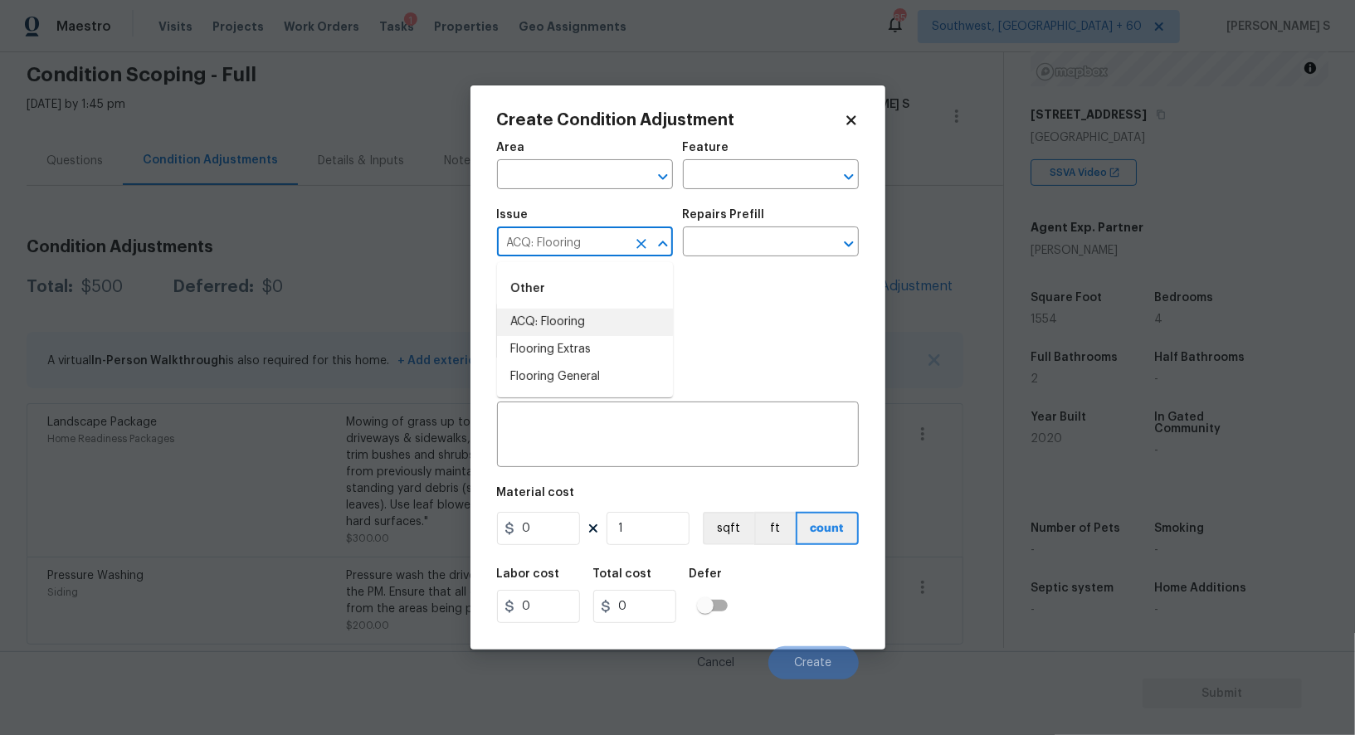
type input "ACQ: Flooring"
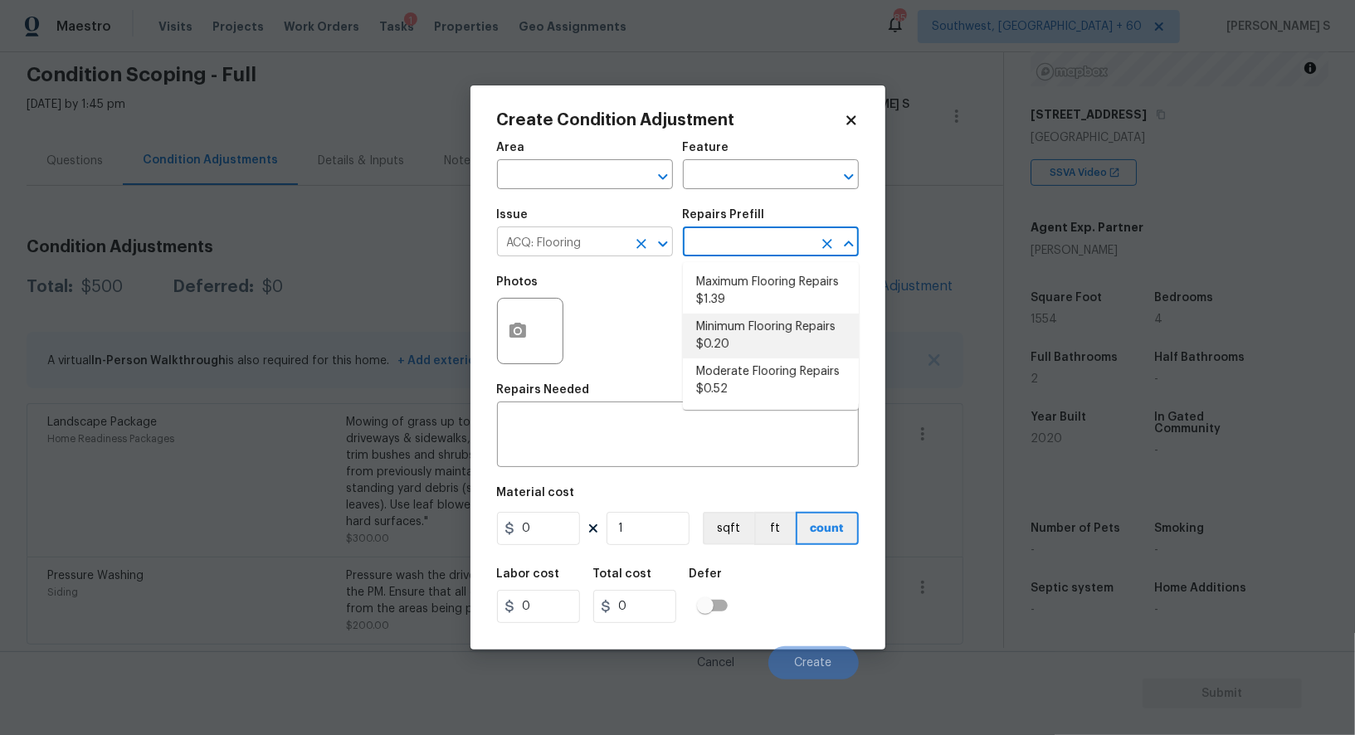
type input "Acquisition"
type textarea "Acquisition Scope: Minimum flooring repairs"
type input "0.2"
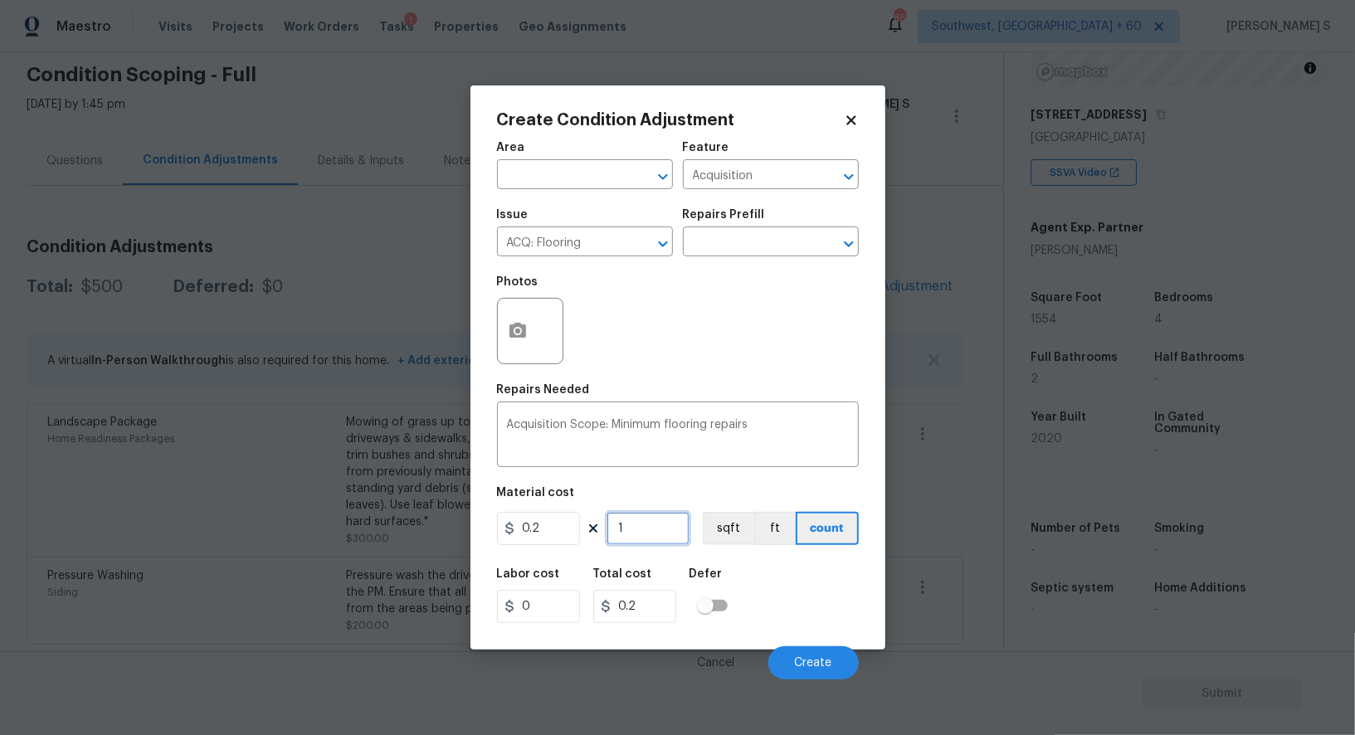
click at [630, 542] on input "1" at bounding box center [647, 528] width 83 height 33
type input "15"
type input "3"
type input "155"
type input "31"
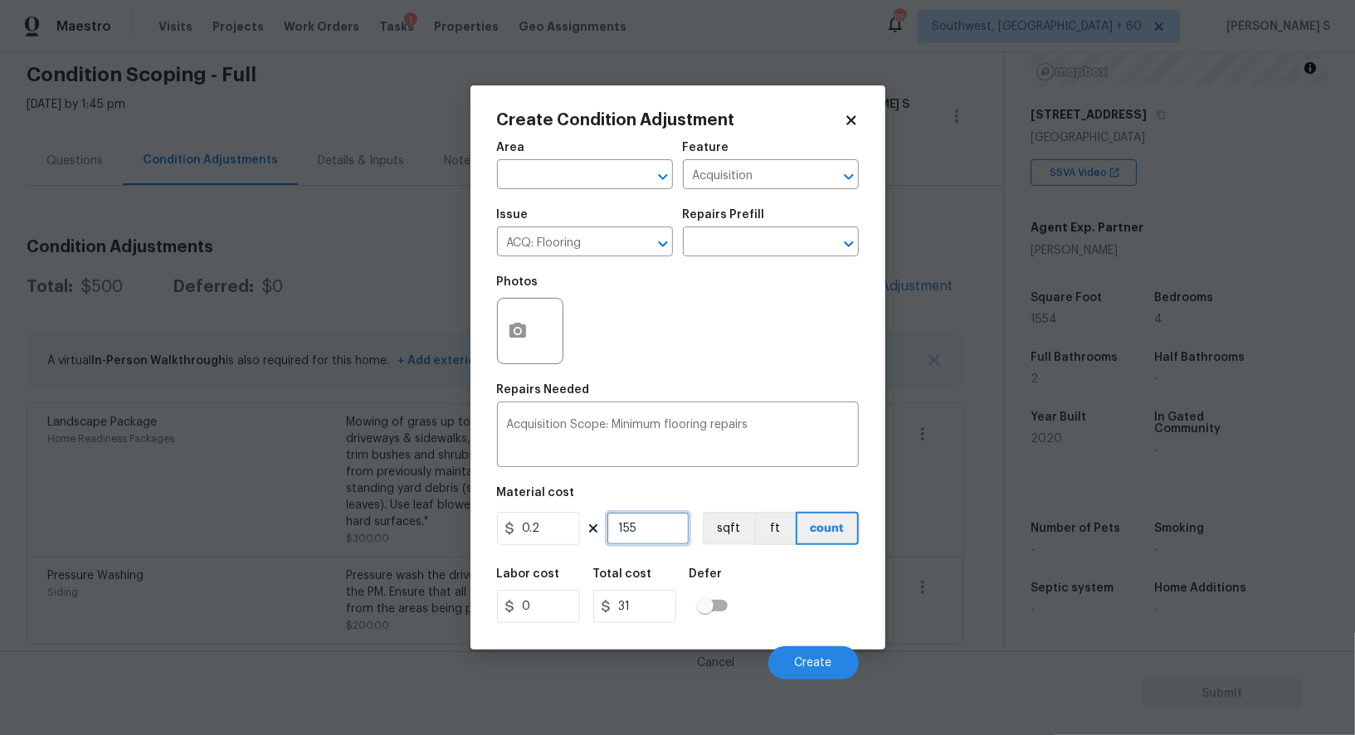
type input "1553"
type input "310.6"
type input "155"
type input "31"
type input "1554"
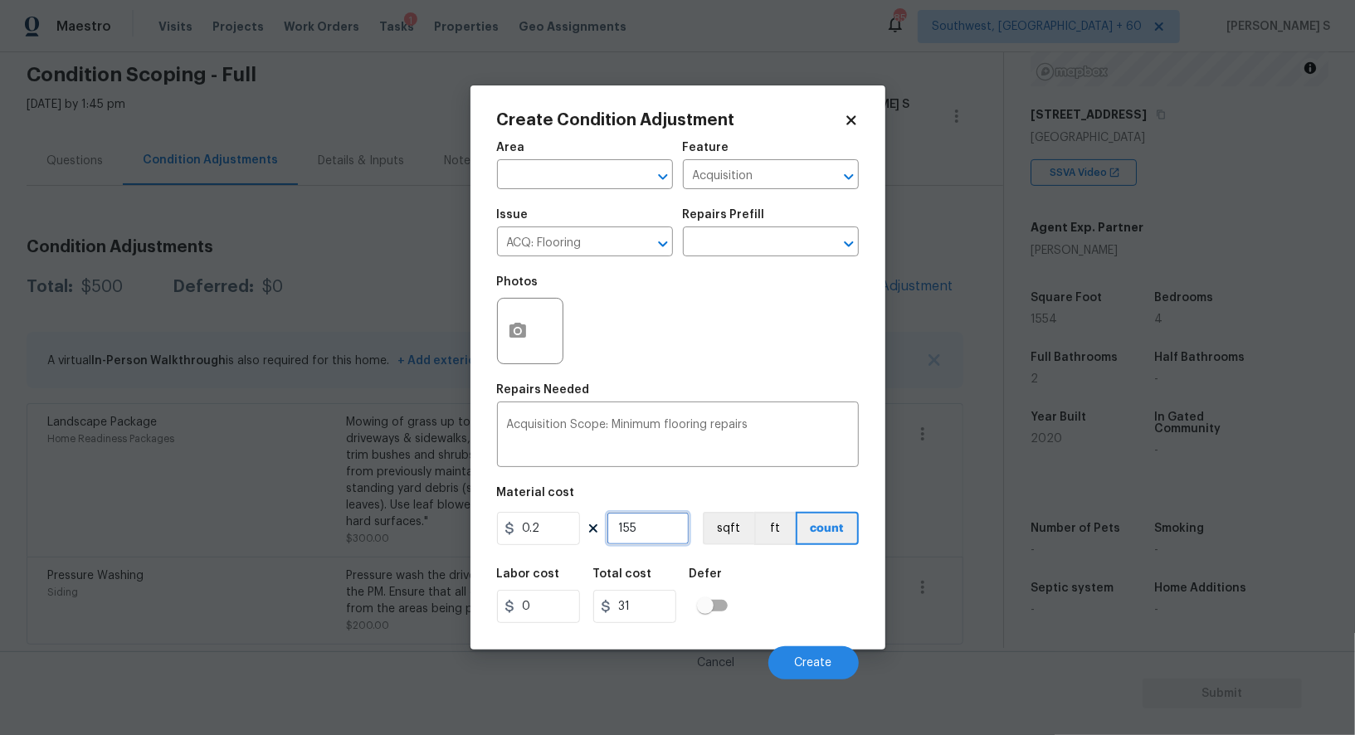
type input "310.8"
type input "1554"
click at [734, 529] on button "sqft" at bounding box center [728, 528] width 51 height 33
click at [764, 584] on div "Labor cost 0 Total cost 310.8 Defer" at bounding box center [678, 595] width 362 height 75
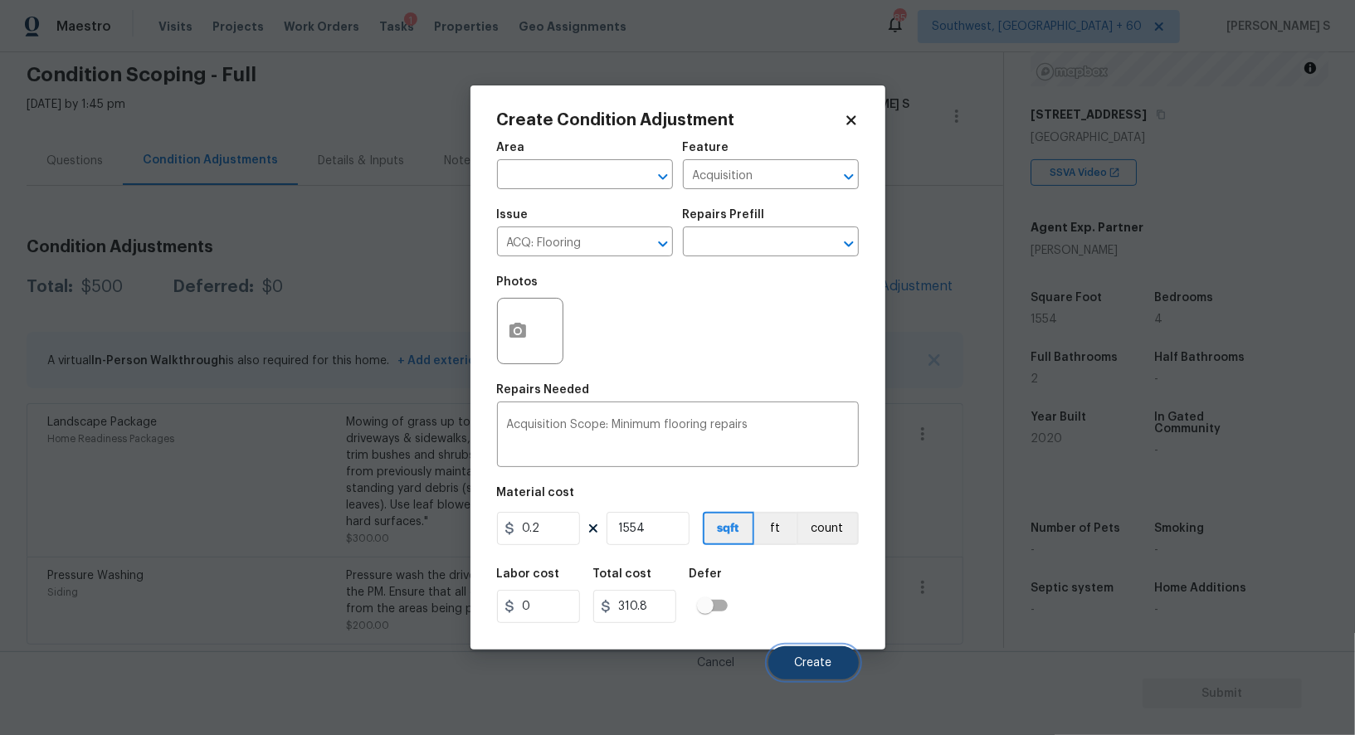
click at [809, 659] on span "Create" at bounding box center [813, 663] width 37 height 12
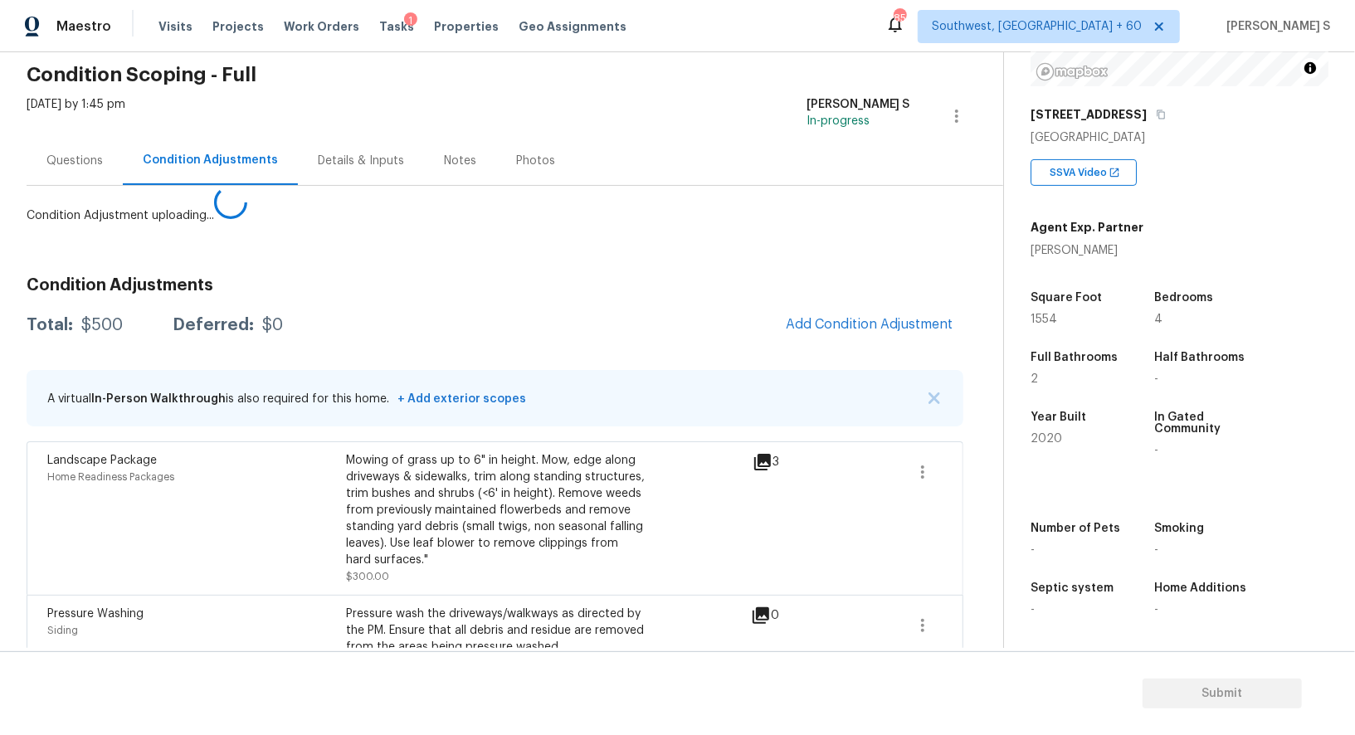
click at [215, 507] on body "Maestro Visits Projects Work Orders Tasks 1 Properties Geo Assignments 859 Sout…" at bounding box center [677, 367] width 1355 height 735
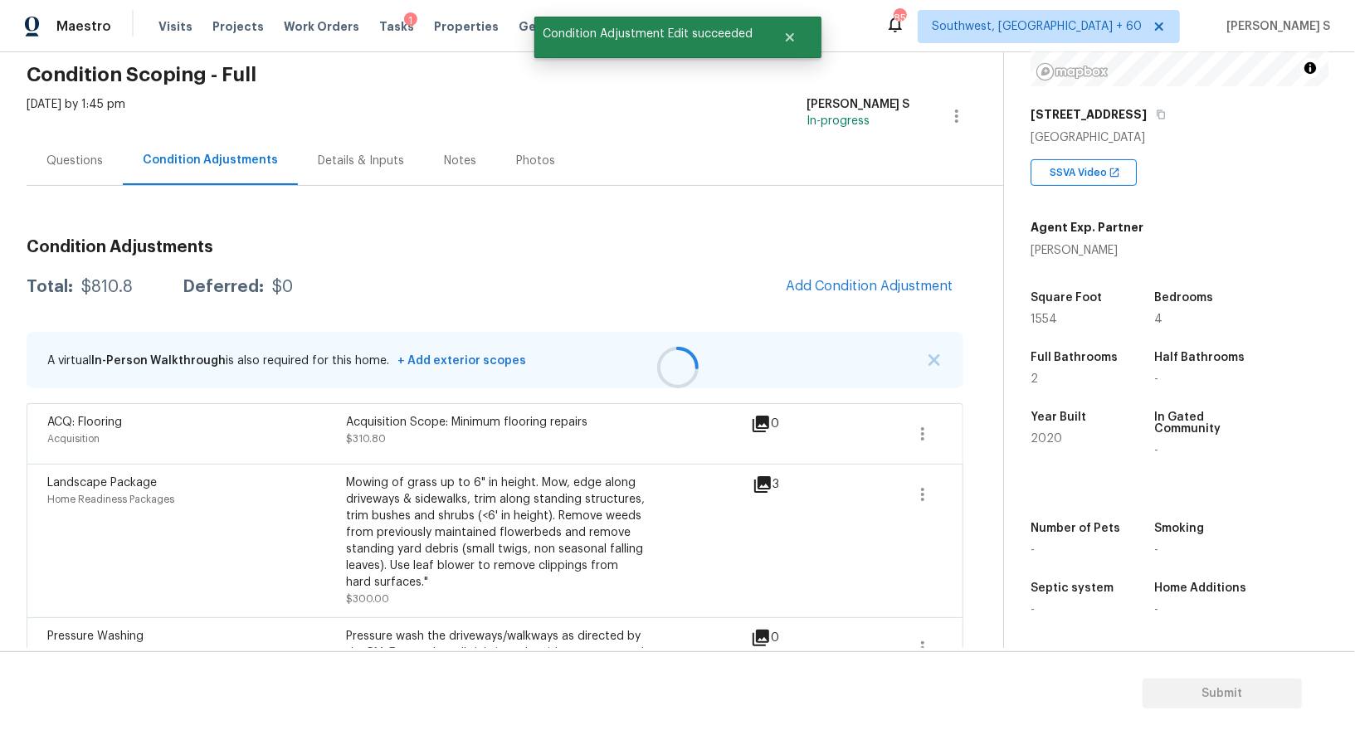
click at [854, 285] on div at bounding box center [677, 367] width 1355 height 735
click at [863, 280] on span "Add Condition Adjustment" at bounding box center [870, 286] width 168 height 15
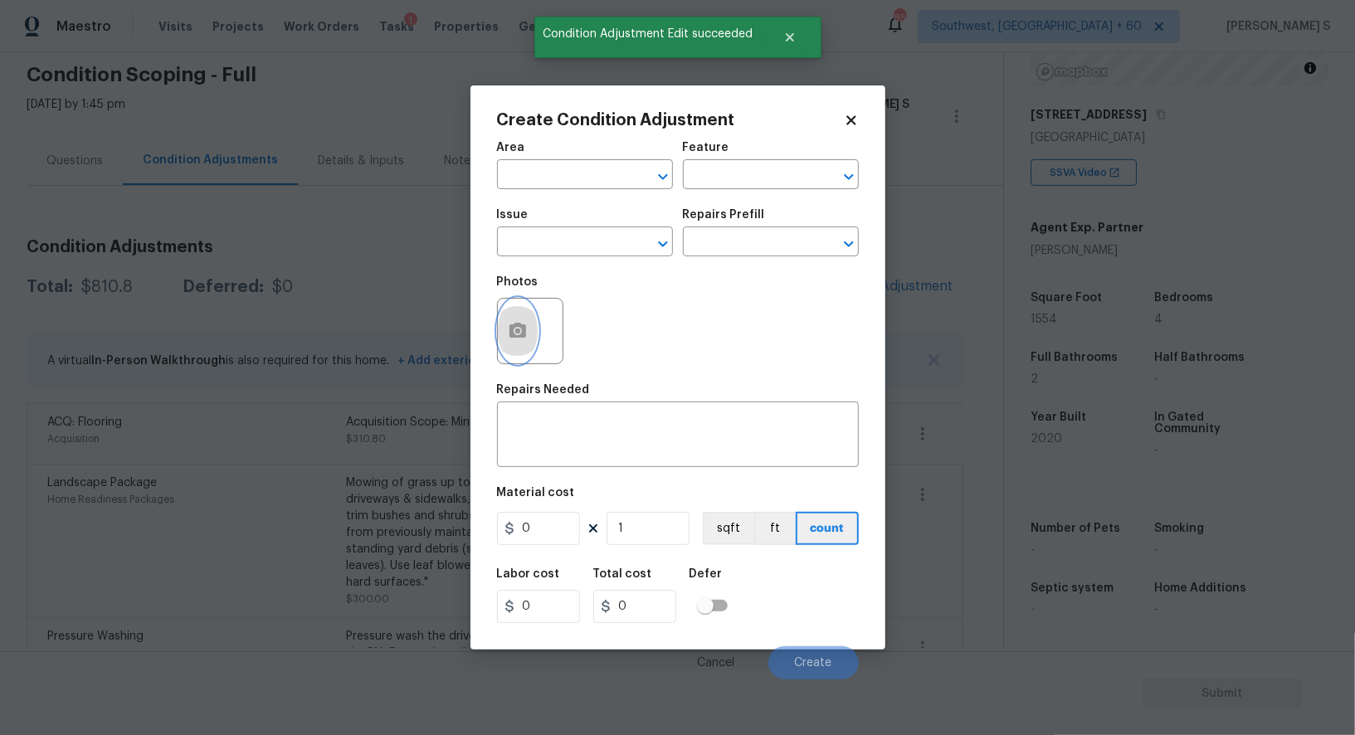
click at [531, 325] on button "button" at bounding box center [518, 331] width 40 height 65
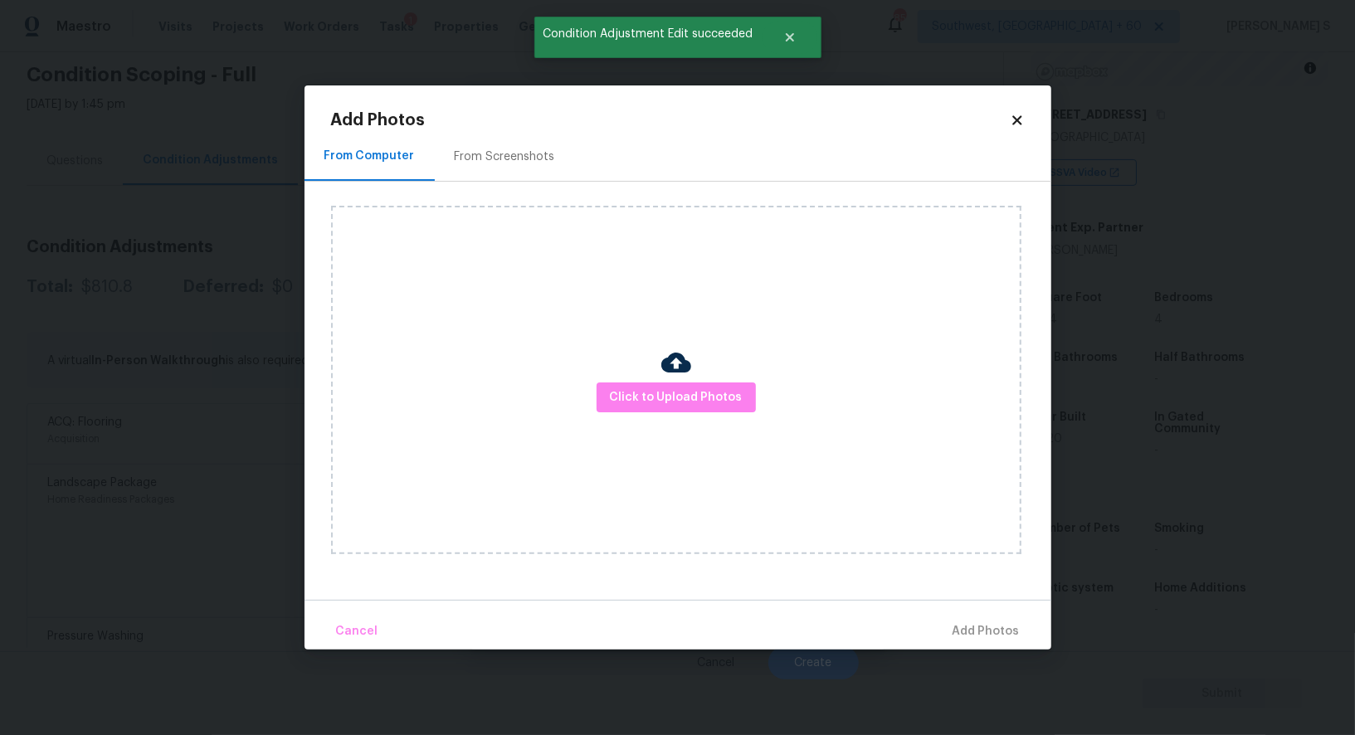
click at [487, 133] on div "From Screenshots" at bounding box center [505, 156] width 140 height 49
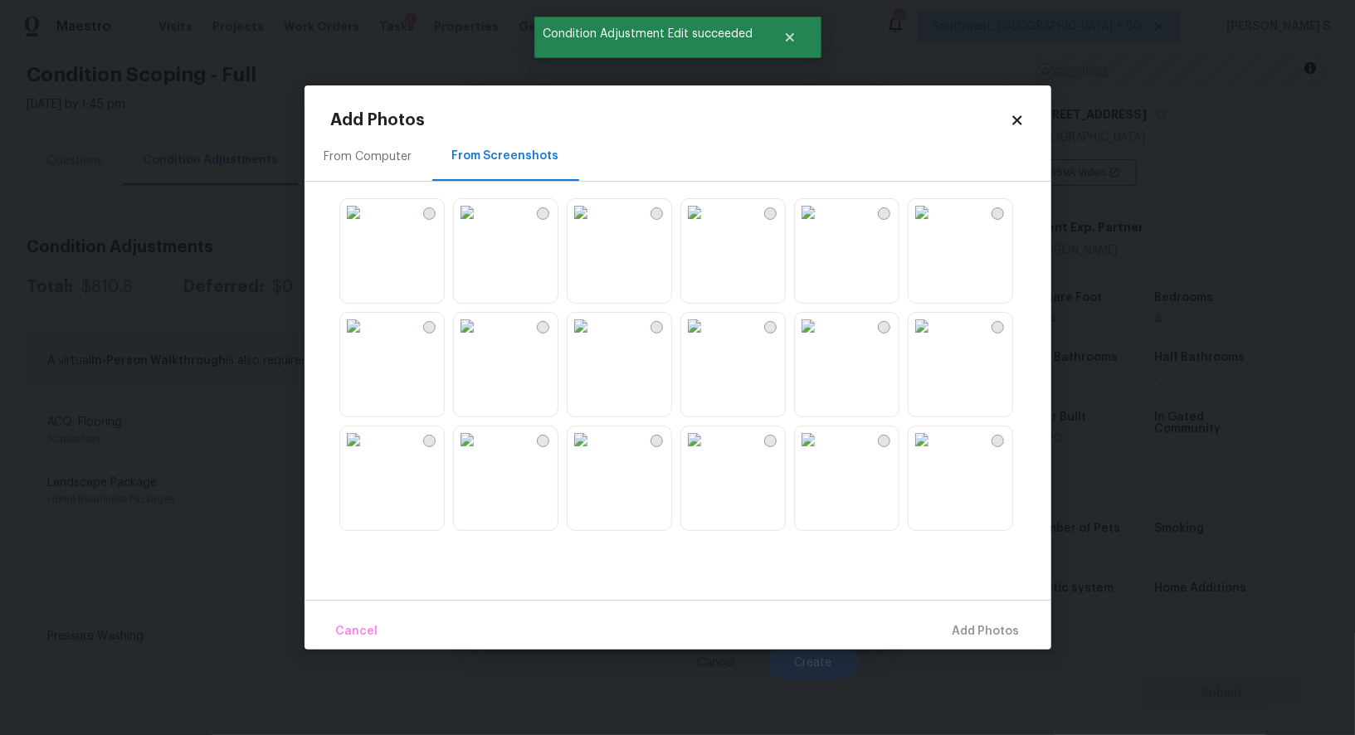
click at [708, 226] on img at bounding box center [694, 212] width 27 height 27
click at [821, 226] on img at bounding box center [808, 212] width 27 height 27
click at [708, 453] on img at bounding box center [694, 439] width 27 height 27
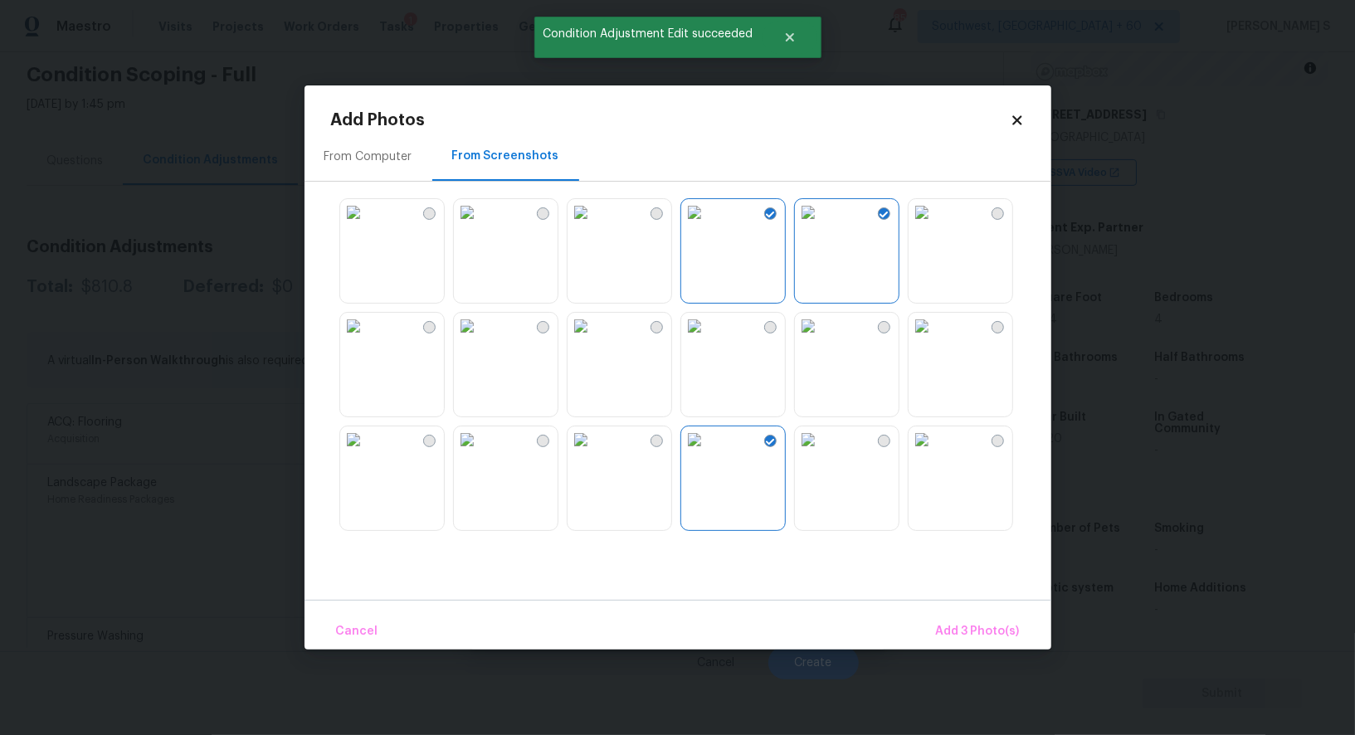
click at [702, 453] on img at bounding box center [694, 439] width 27 height 27
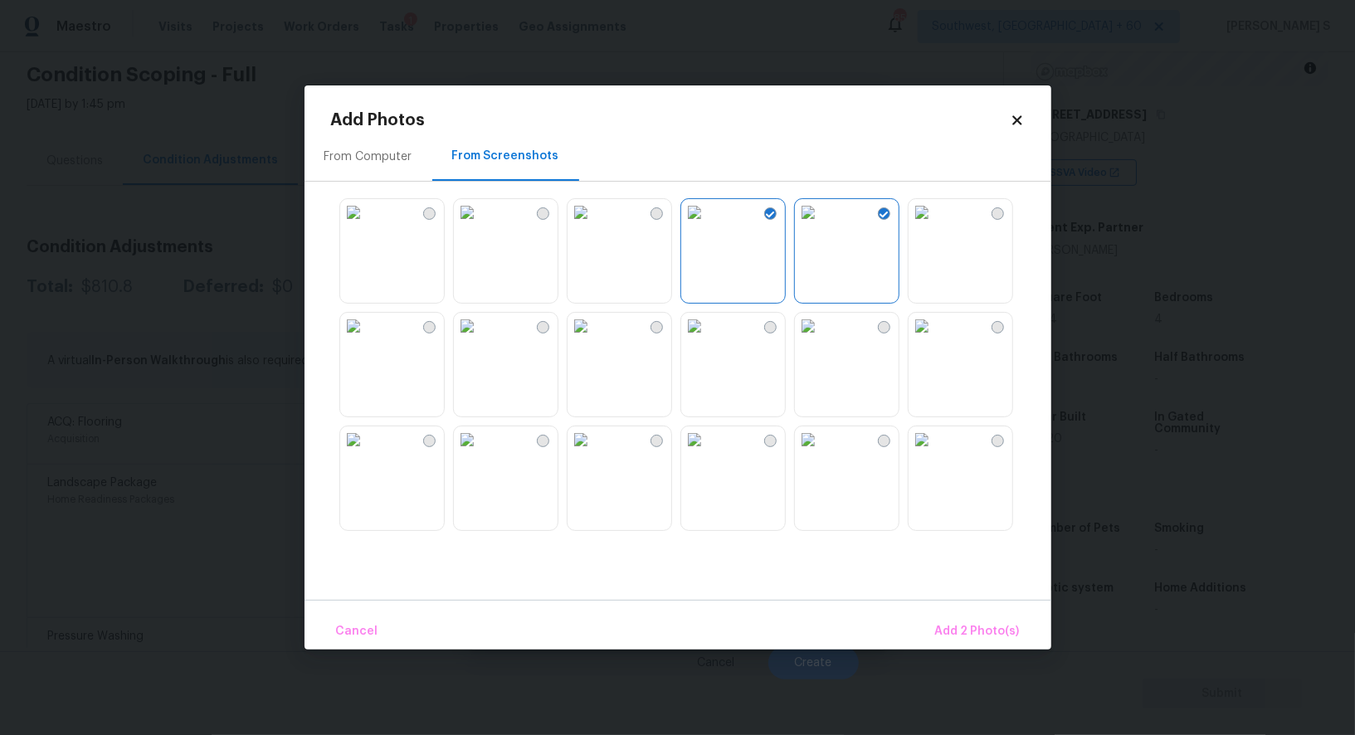
click at [592, 453] on img at bounding box center [580, 439] width 27 height 27
click at [480, 453] on img at bounding box center [467, 439] width 27 height 27
click at [480, 317] on img at bounding box center [467, 326] width 27 height 27
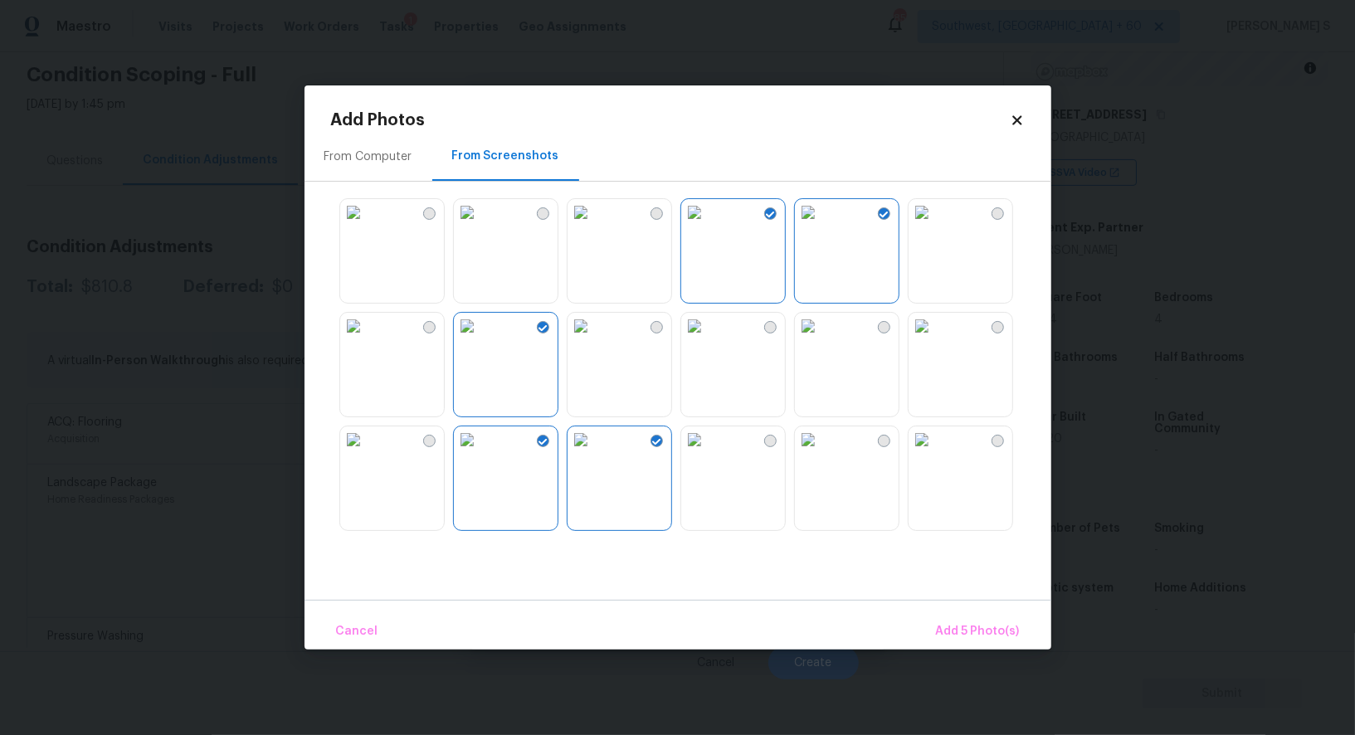
click at [367, 453] on img at bounding box center [353, 439] width 27 height 27
click at [990, 617] on button "Add 6 Photo(s)" at bounding box center [977, 632] width 98 height 36
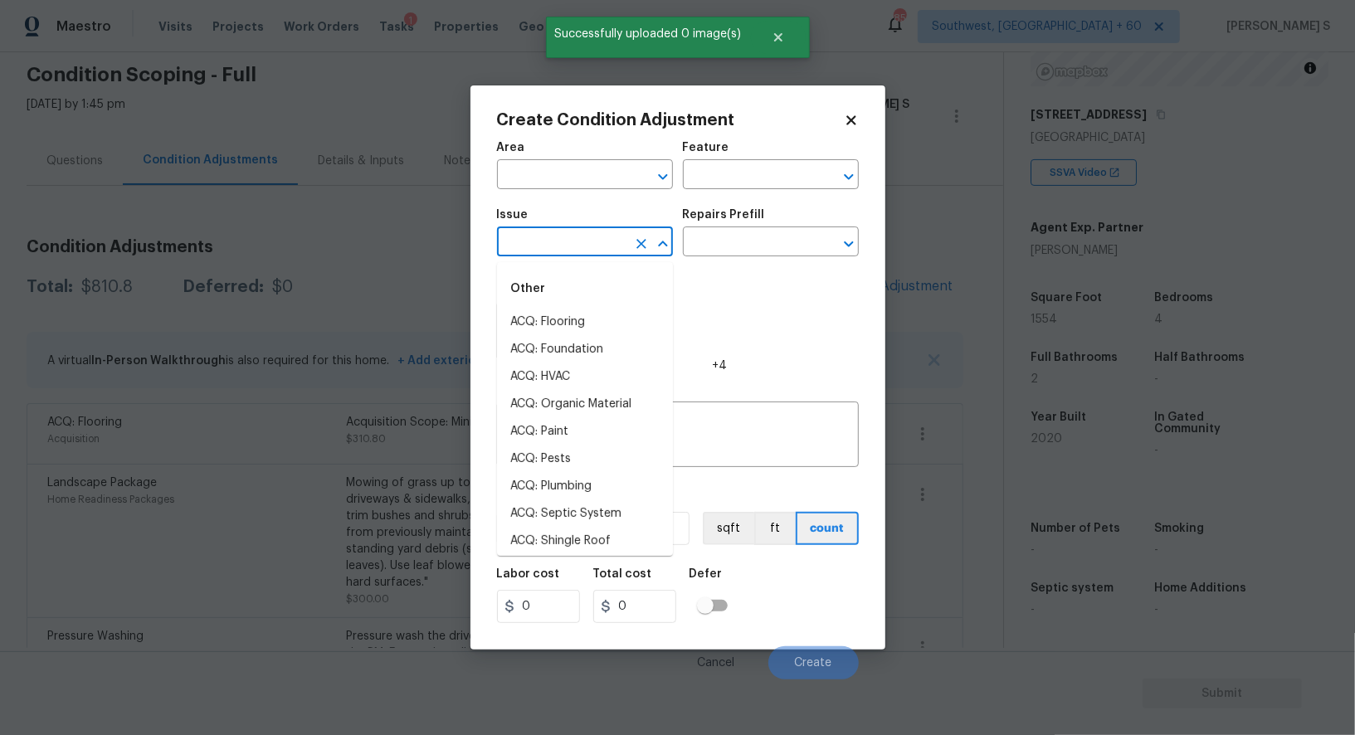
click at [559, 237] on input "text" at bounding box center [561, 244] width 129 height 26
type input "ACQ: Flooring"
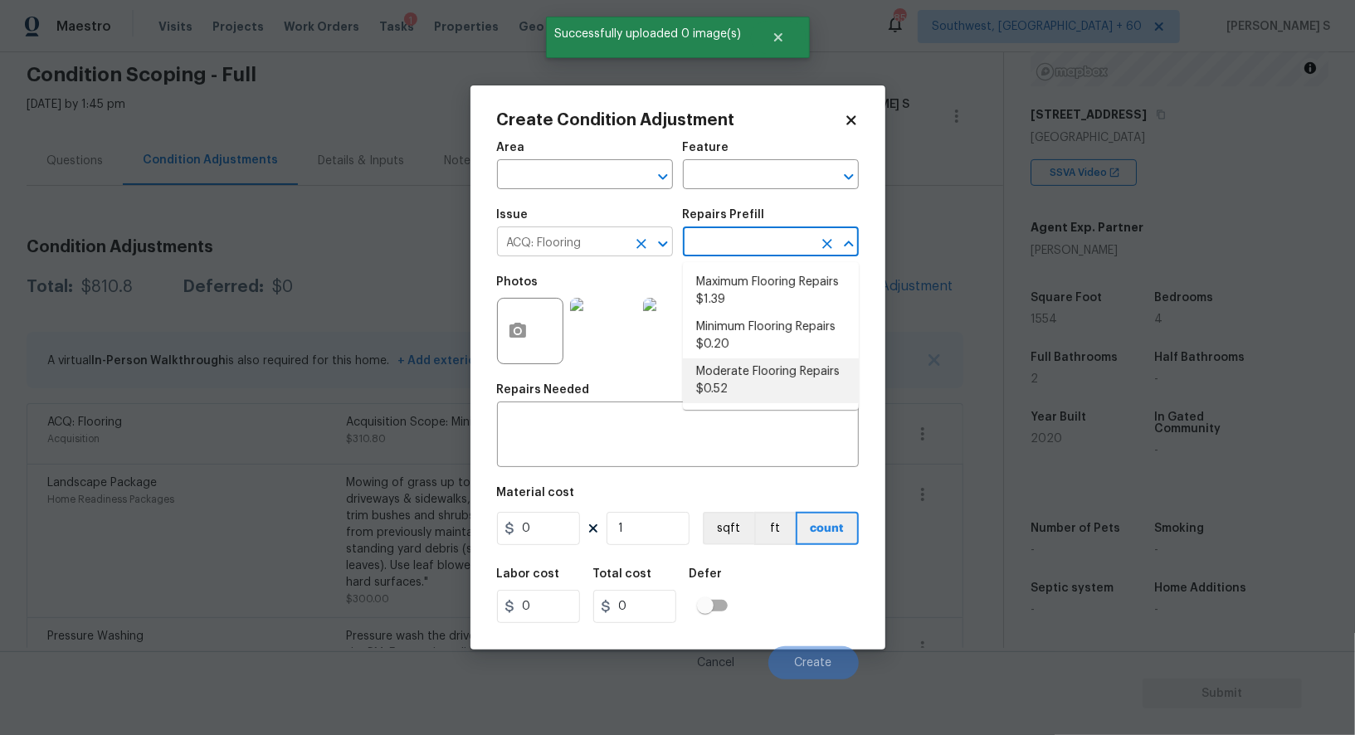
type input "Acquisition"
type textarea "Acquisition Scope: Moderate flooring repairs"
type input "0.52"
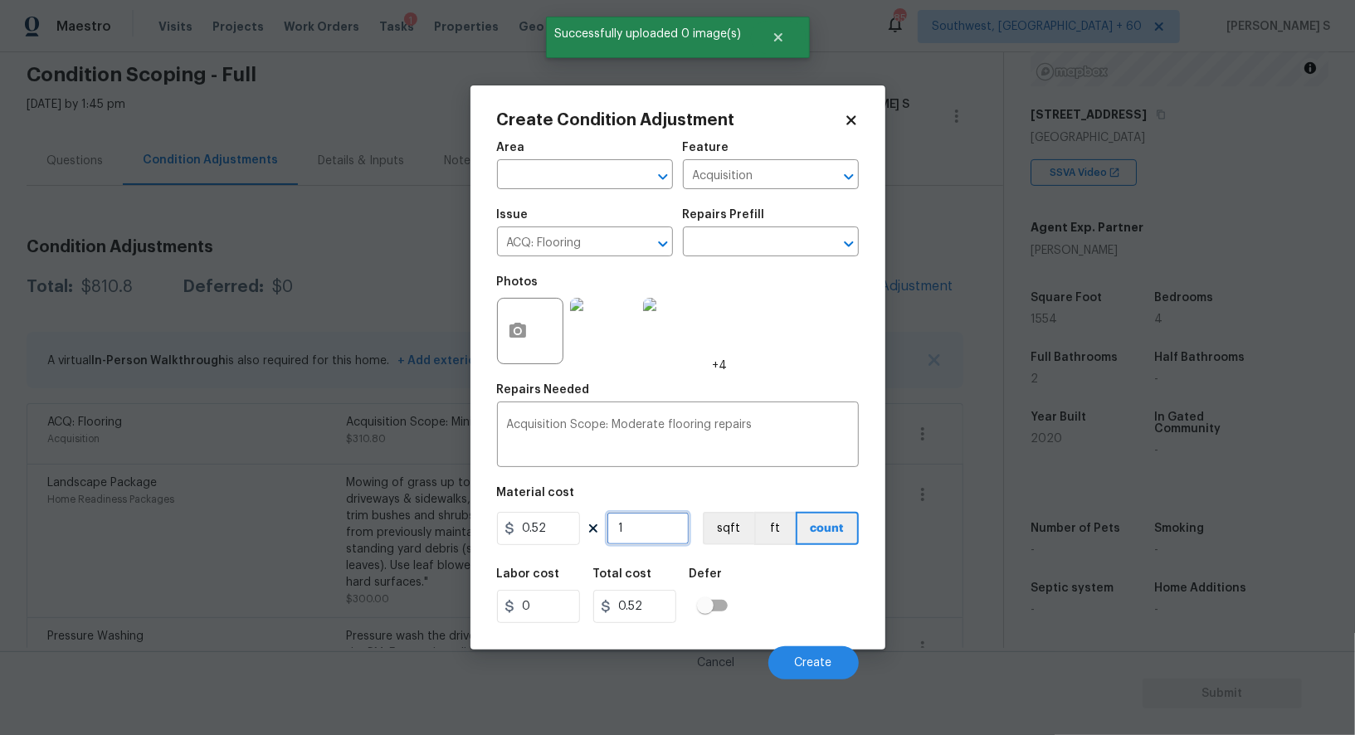
click at [635, 536] on input "1" at bounding box center [647, 528] width 83 height 33
paste input "554"
type input "1554"
type input "808.08"
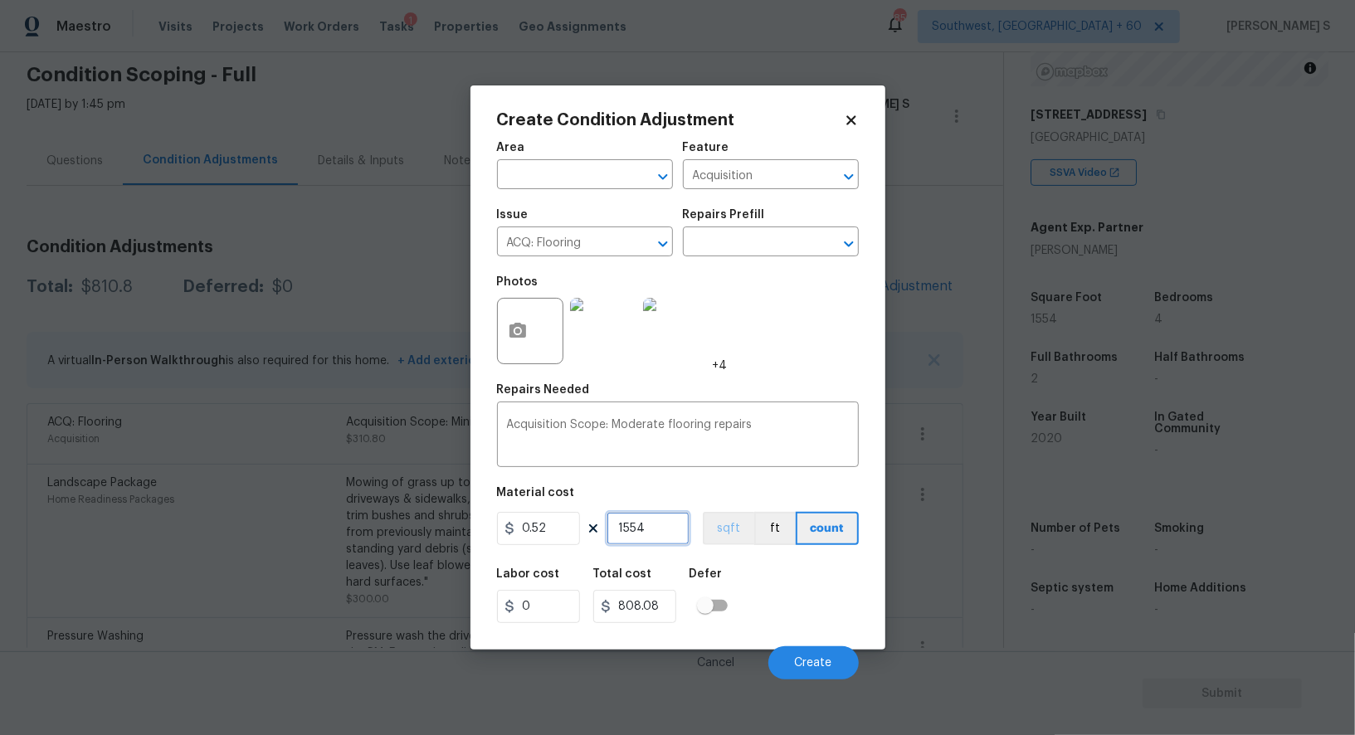
type input "1554"
click at [705, 518] on button "sqft" at bounding box center [728, 528] width 51 height 33
click at [735, 538] on button "sqft" at bounding box center [728, 528] width 51 height 33
click at [810, 658] on span "Create" at bounding box center [813, 663] width 37 height 12
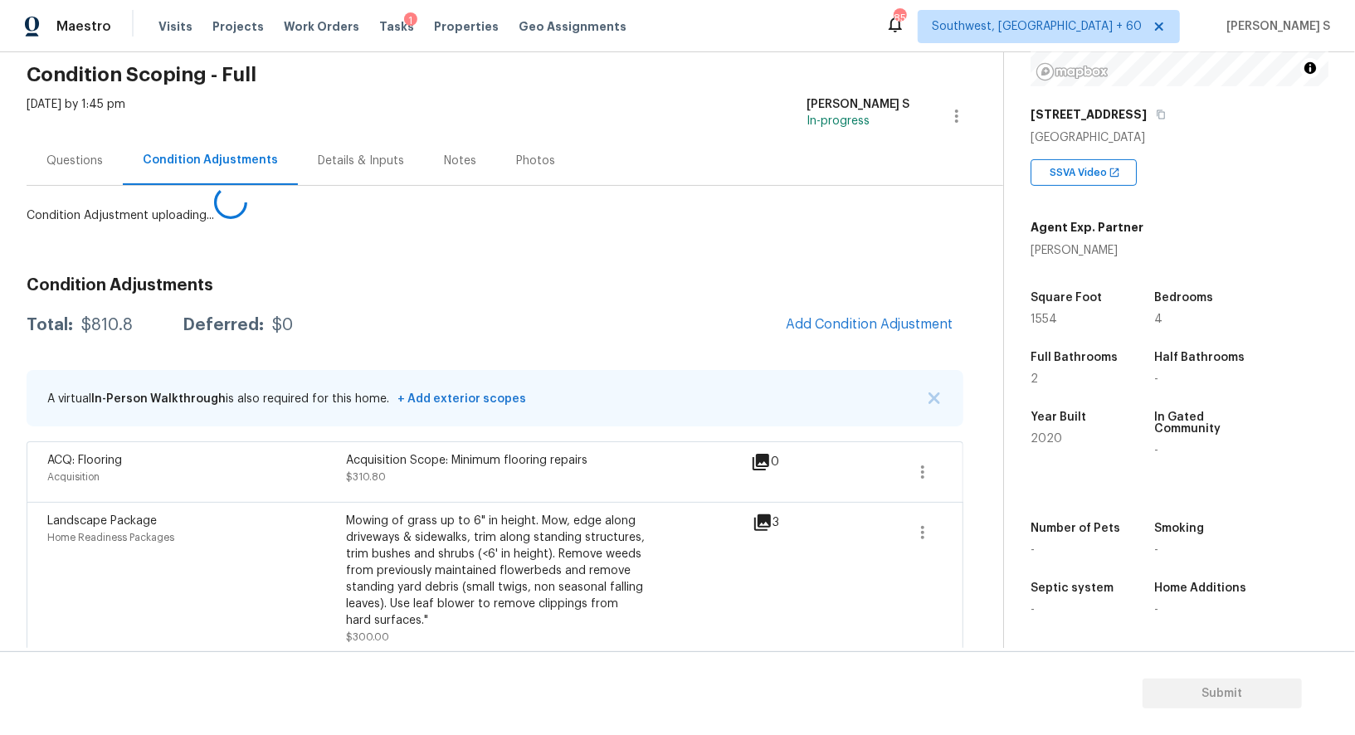
click at [148, 555] on body "Maestro Visits Projects Work Orders Tasks 1 Properties Geo Assignments 859 Sout…" at bounding box center [677, 367] width 1355 height 735
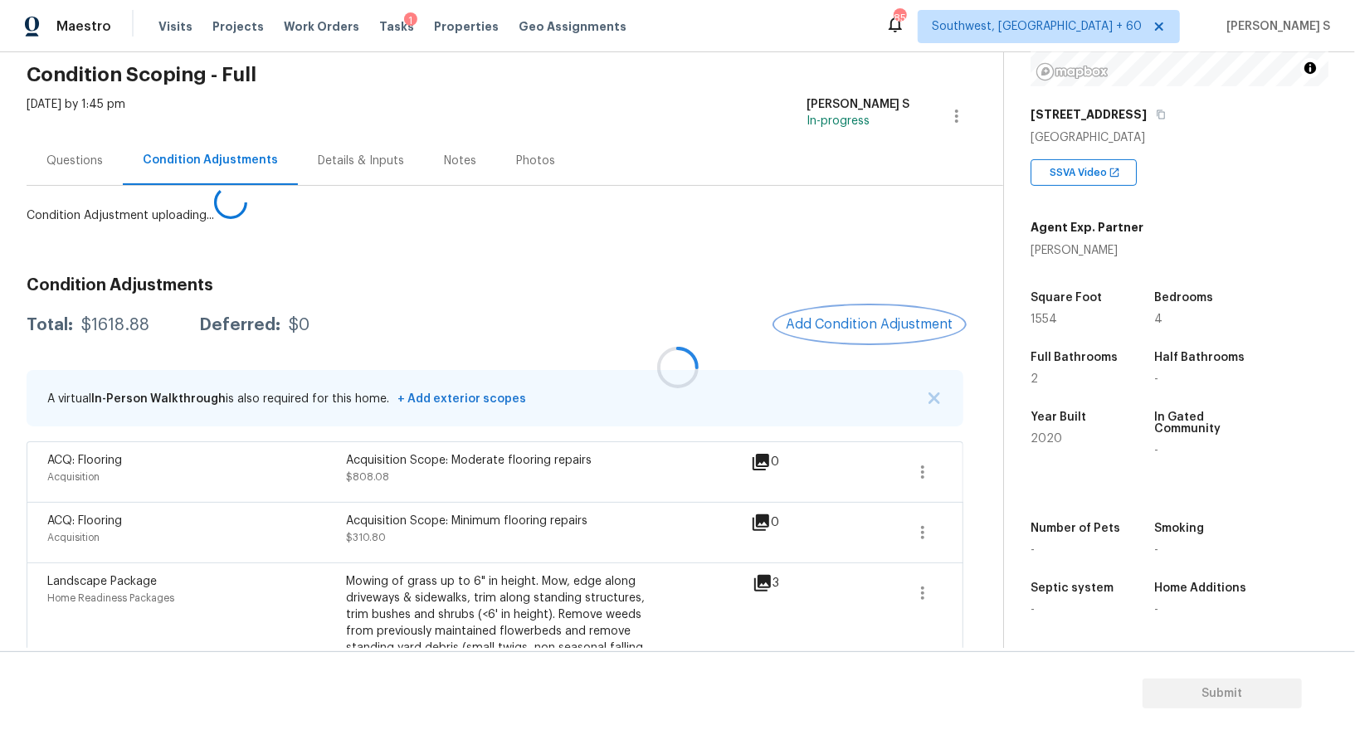
scroll to position [228, 0]
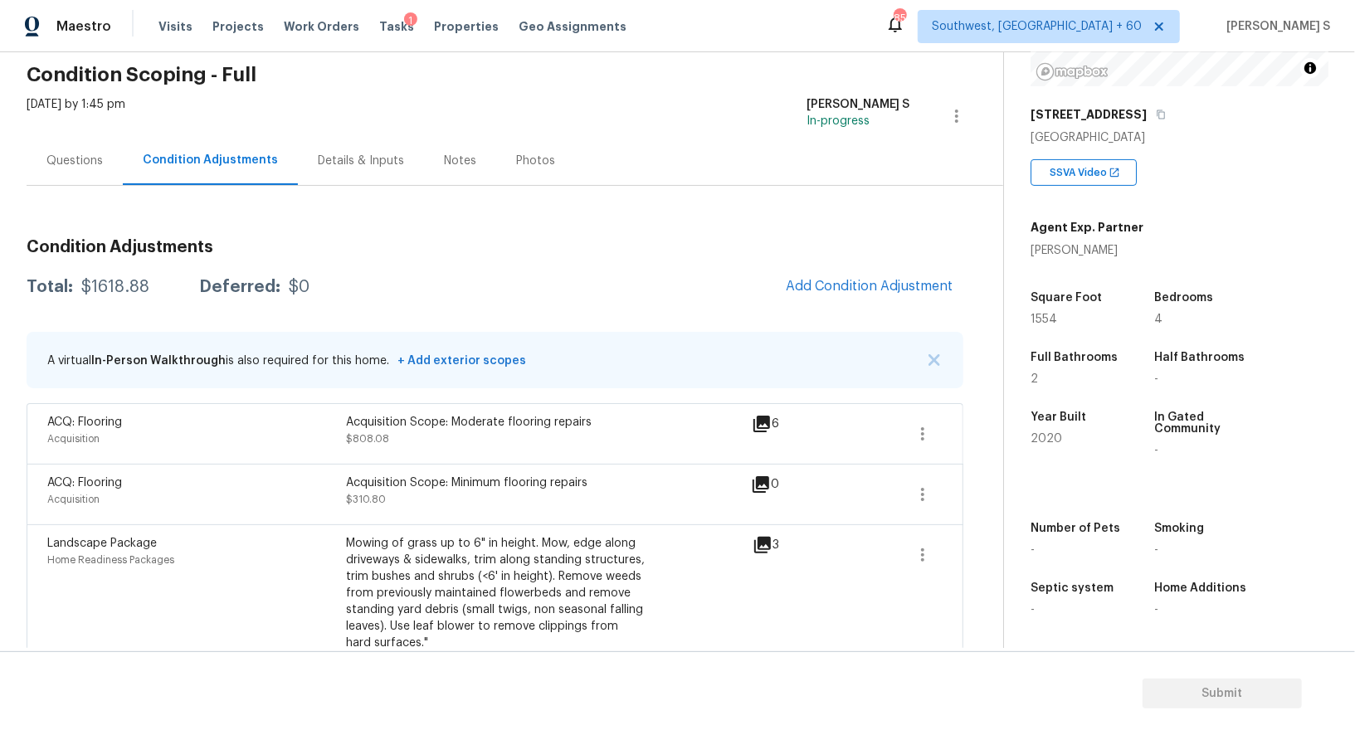
click at [73, 167] on div "Questions" at bounding box center [74, 161] width 56 height 17
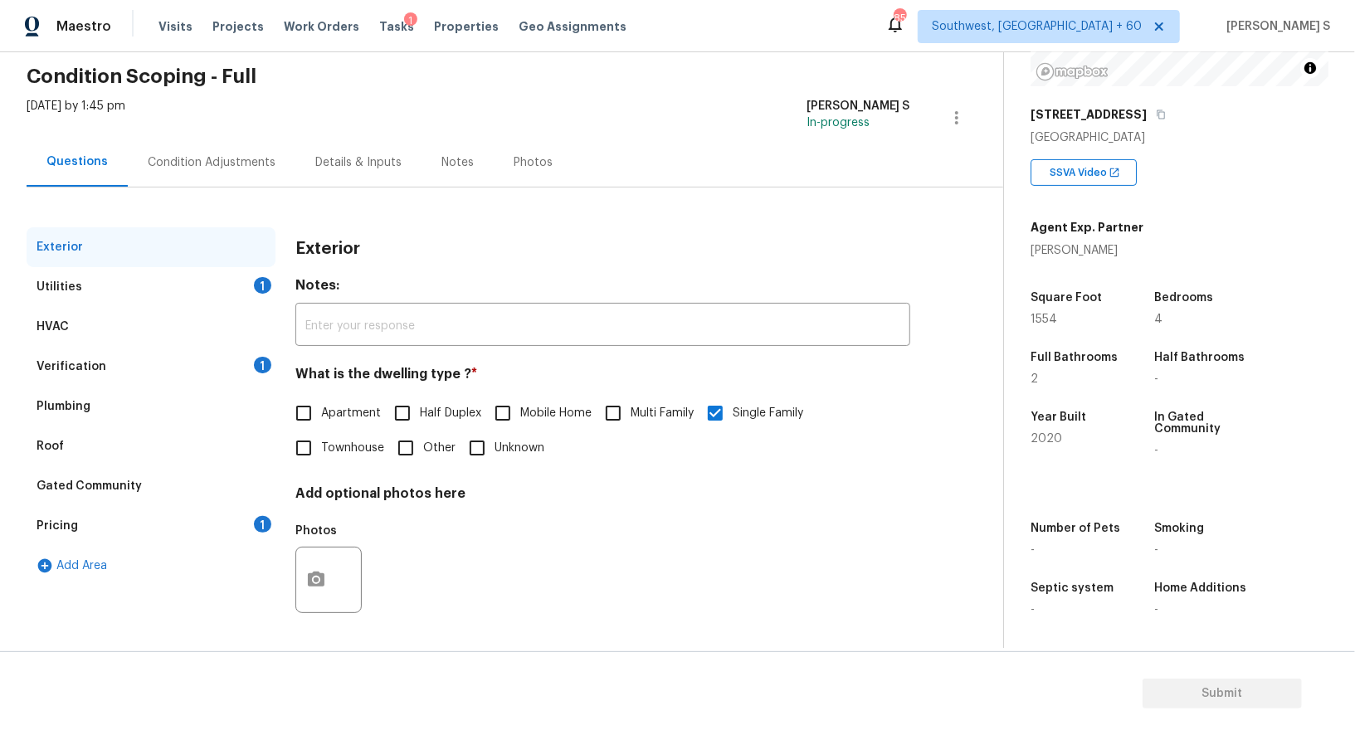
scroll to position [63, 0]
click at [264, 519] on div "1" at bounding box center [262, 525] width 17 height 17
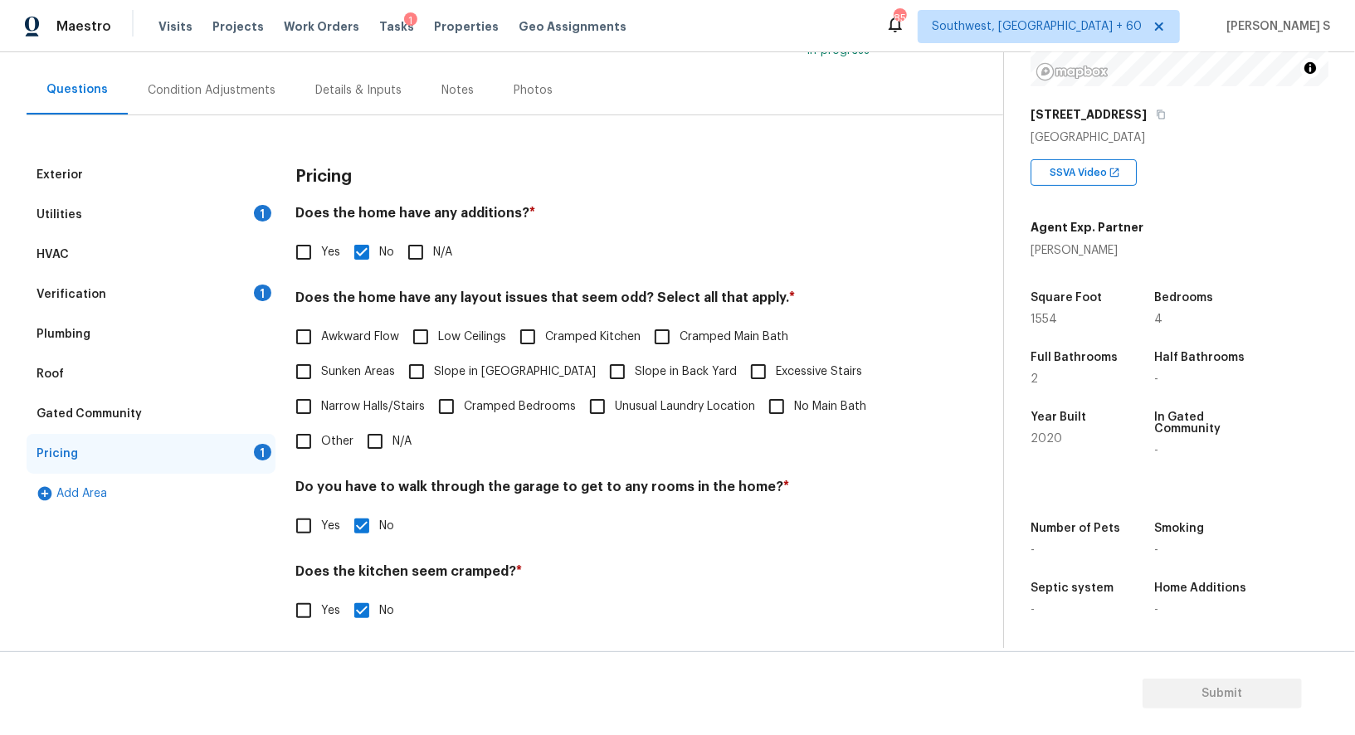
scroll to position [193, 0]
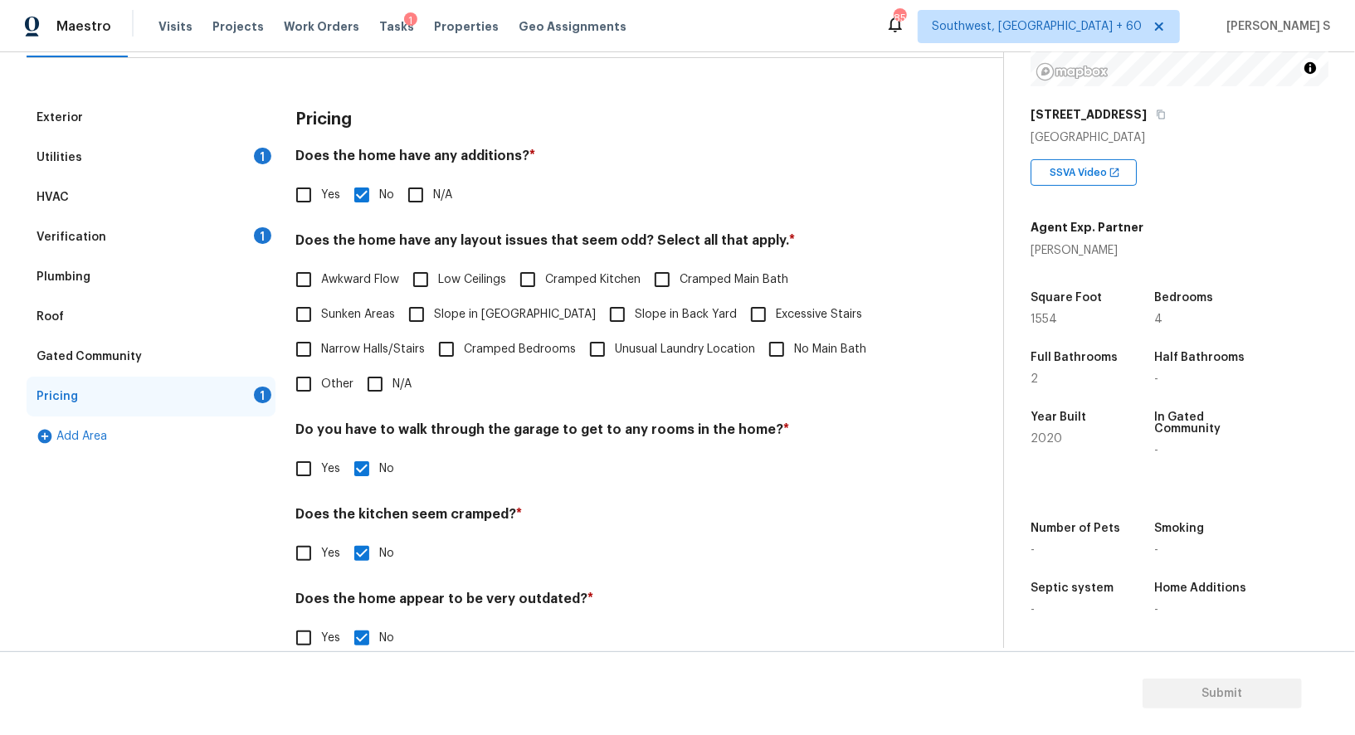
click at [339, 315] on span "Sunken Areas" at bounding box center [358, 314] width 74 height 17
click at [321, 315] on input "Sunken Areas" at bounding box center [303, 314] width 35 height 35
click at [345, 315] on span "Sunken Areas" at bounding box center [358, 316] width 74 height 17
click at [321, 315] on input "Sunken Areas" at bounding box center [303, 316] width 35 height 35
checkbox input "false"
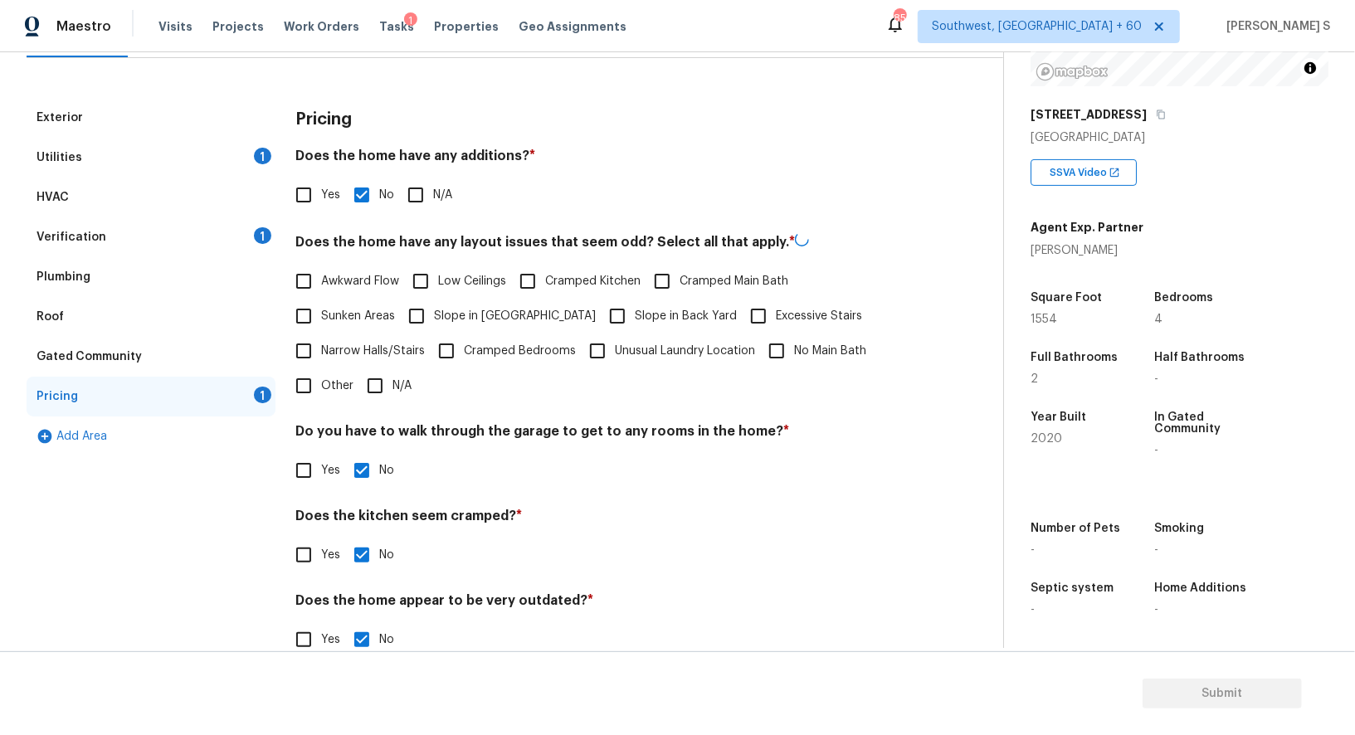
click at [455, 322] on span "Slope in [GEOGRAPHIC_DATA]" at bounding box center [515, 316] width 162 height 17
click at [434, 322] on input "Slope in [GEOGRAPHIC_DATA]" at bounding box center [416, 316] width 35 height 35
checkbox input "true"
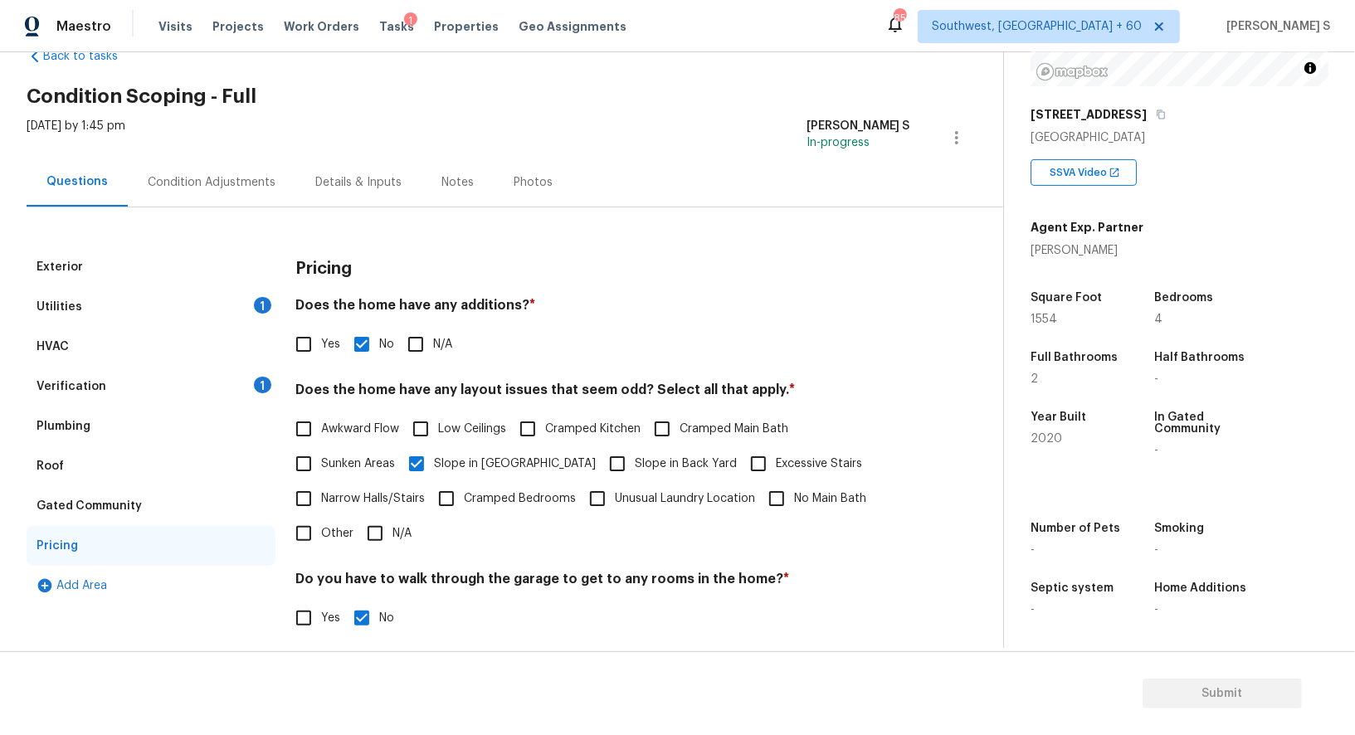
scroll to position [0, 0]
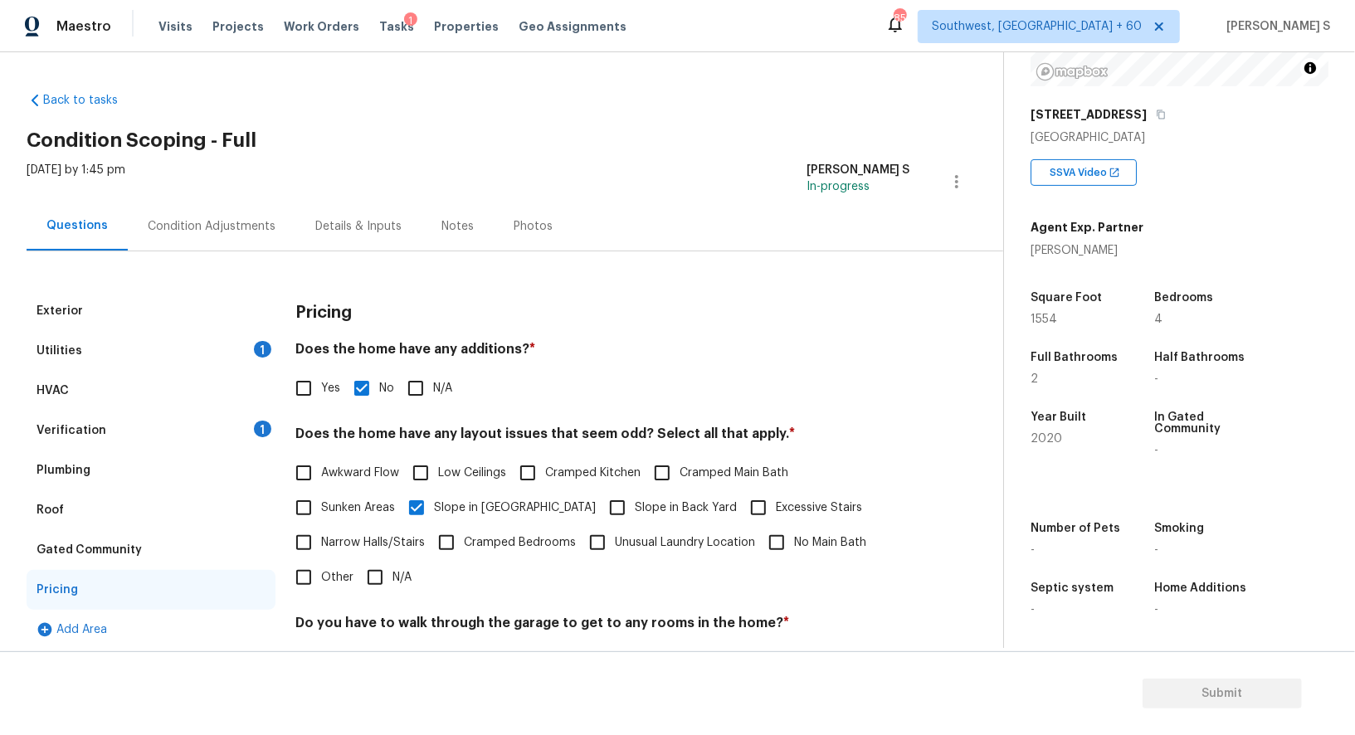
click at [258, 426] on div "1" at bounding box center [262, 429] width 17 height 17
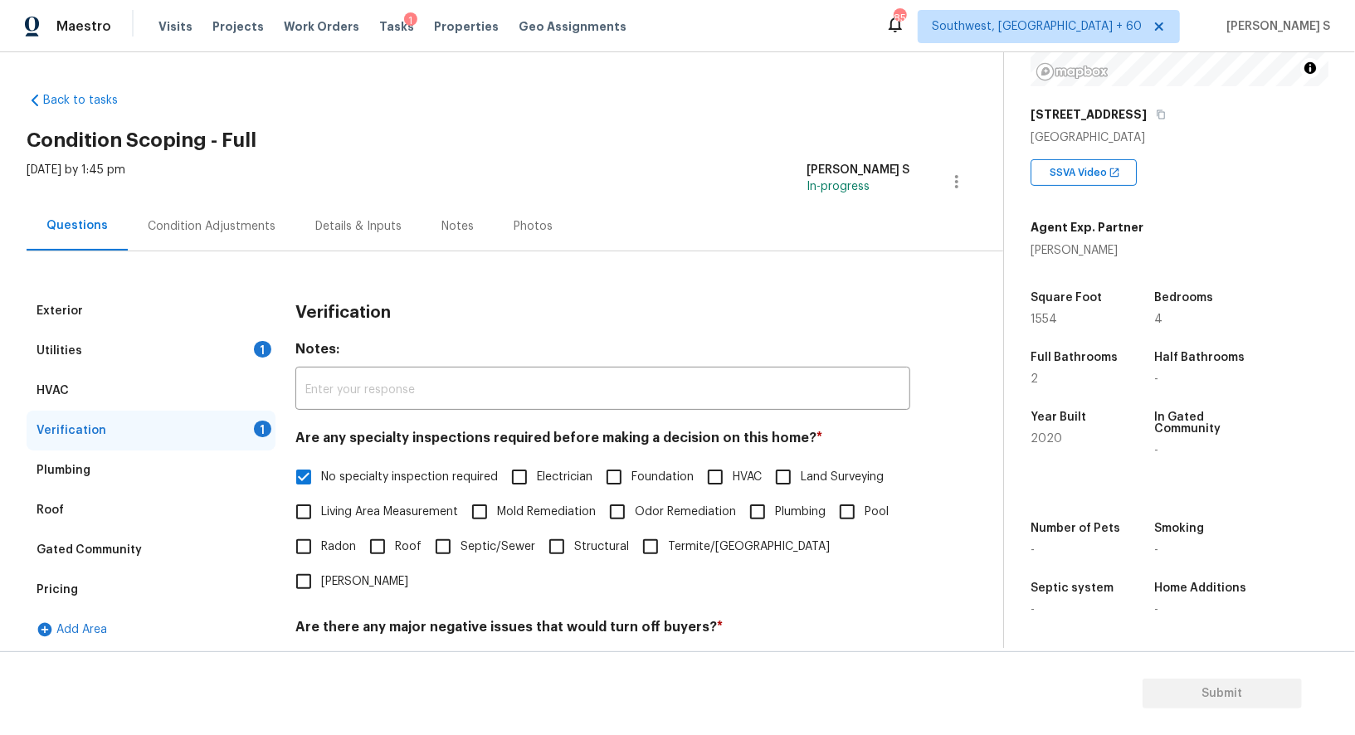
scroll to position [212, 0]
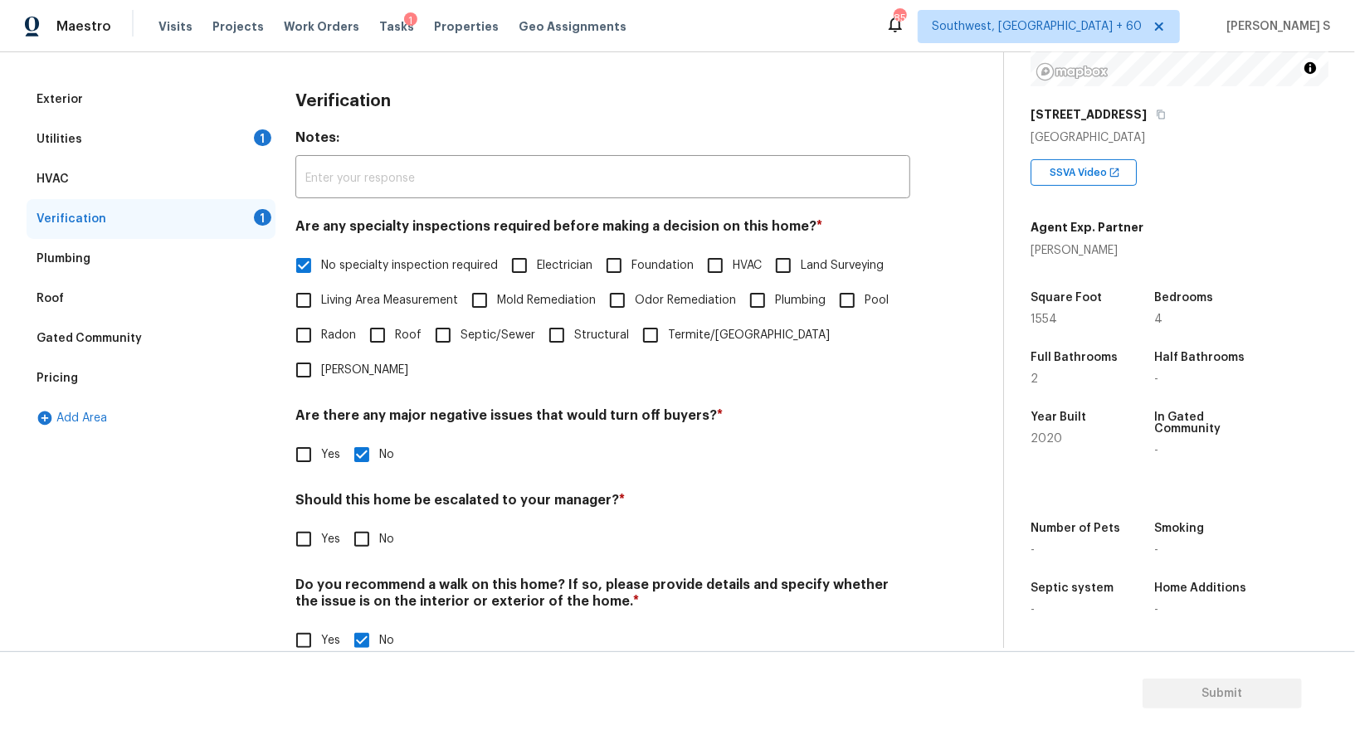
click at [374, 522] on input "No" at bounding box center [361, 539] width 35 height 35
checkbox input "true"
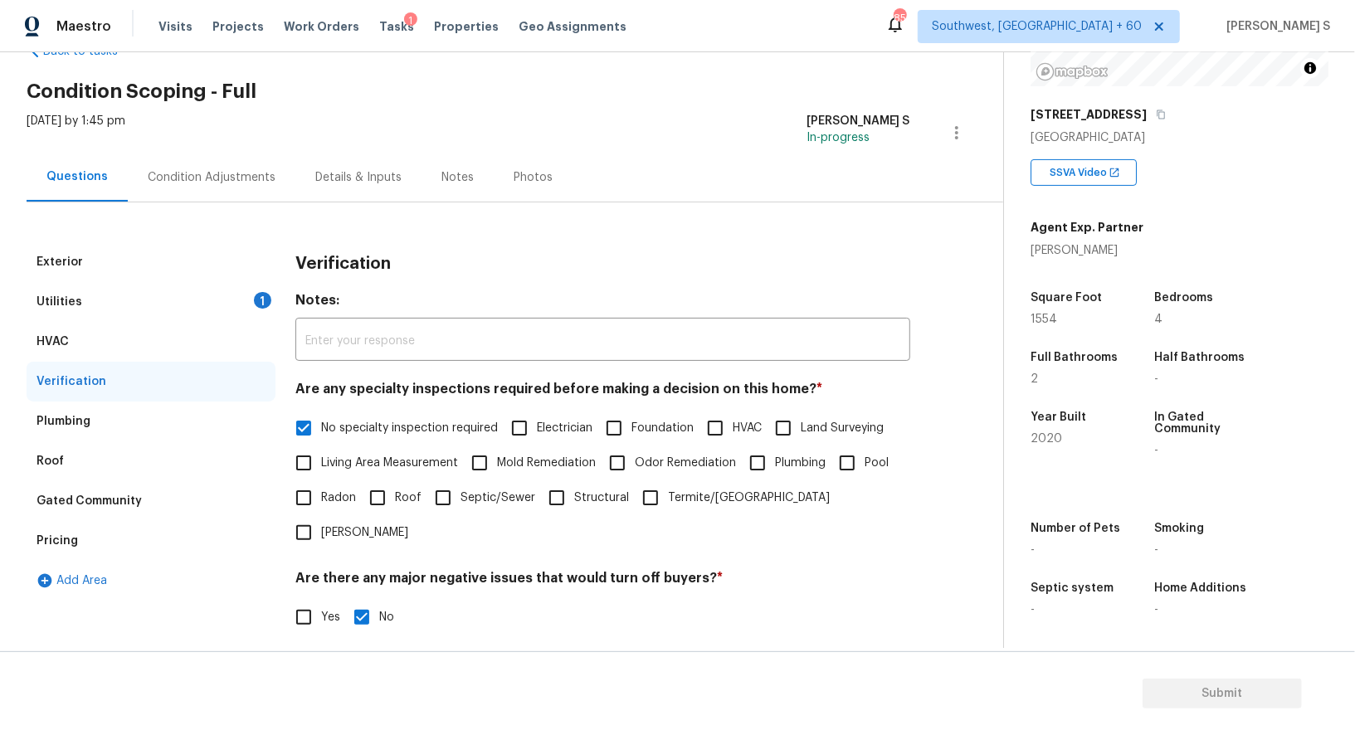
click at [255, 287] on div "Utilities 1" at bounding box center [151, 302] width 249 height 40
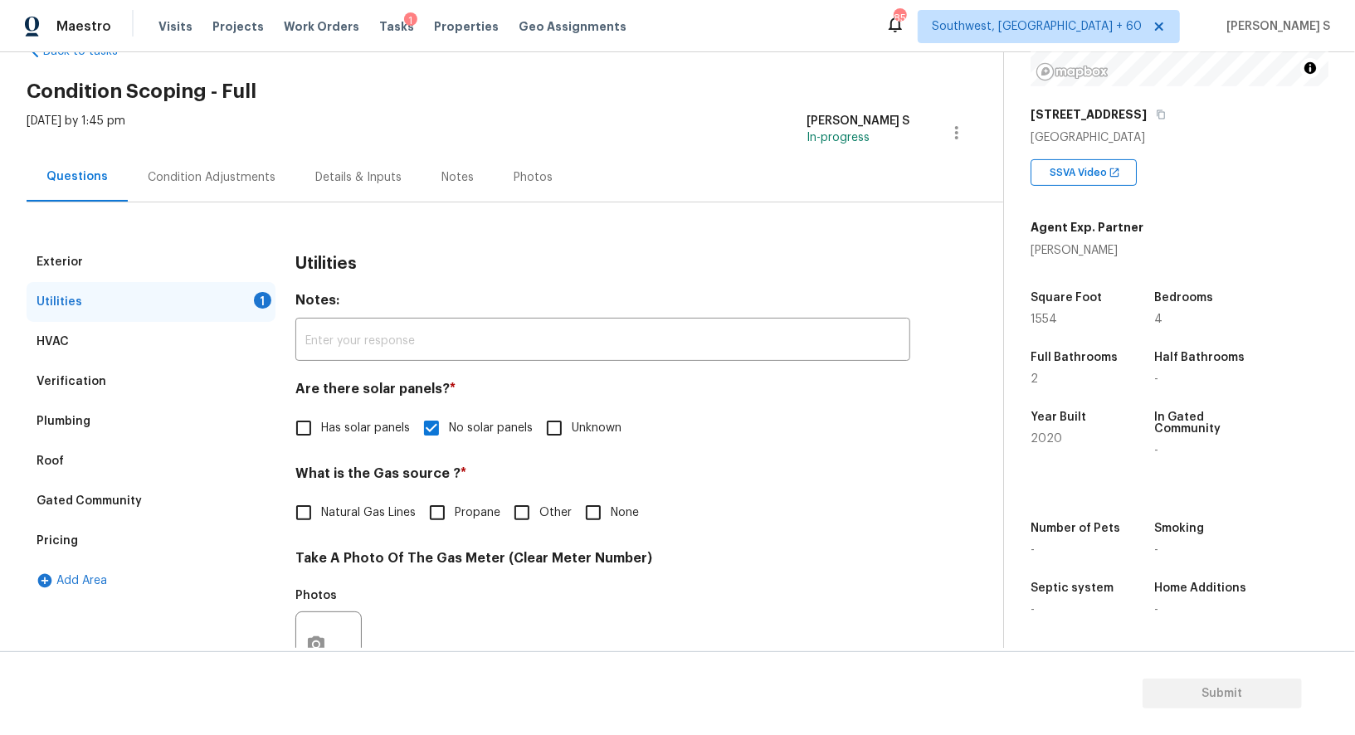
scroll to position [301, 0]
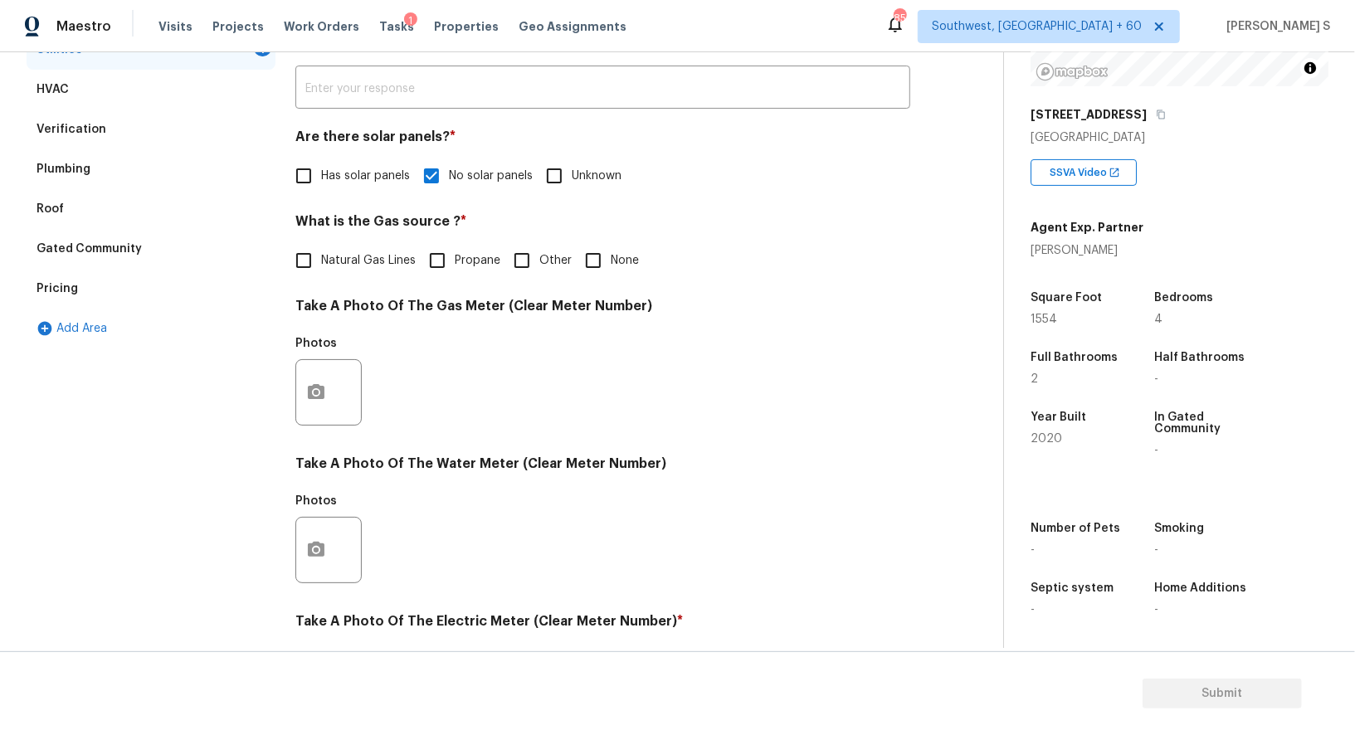
click at [604, 251] on input "None" at bounding box center [593, 260] width 35 height 35
checkbox input "true"
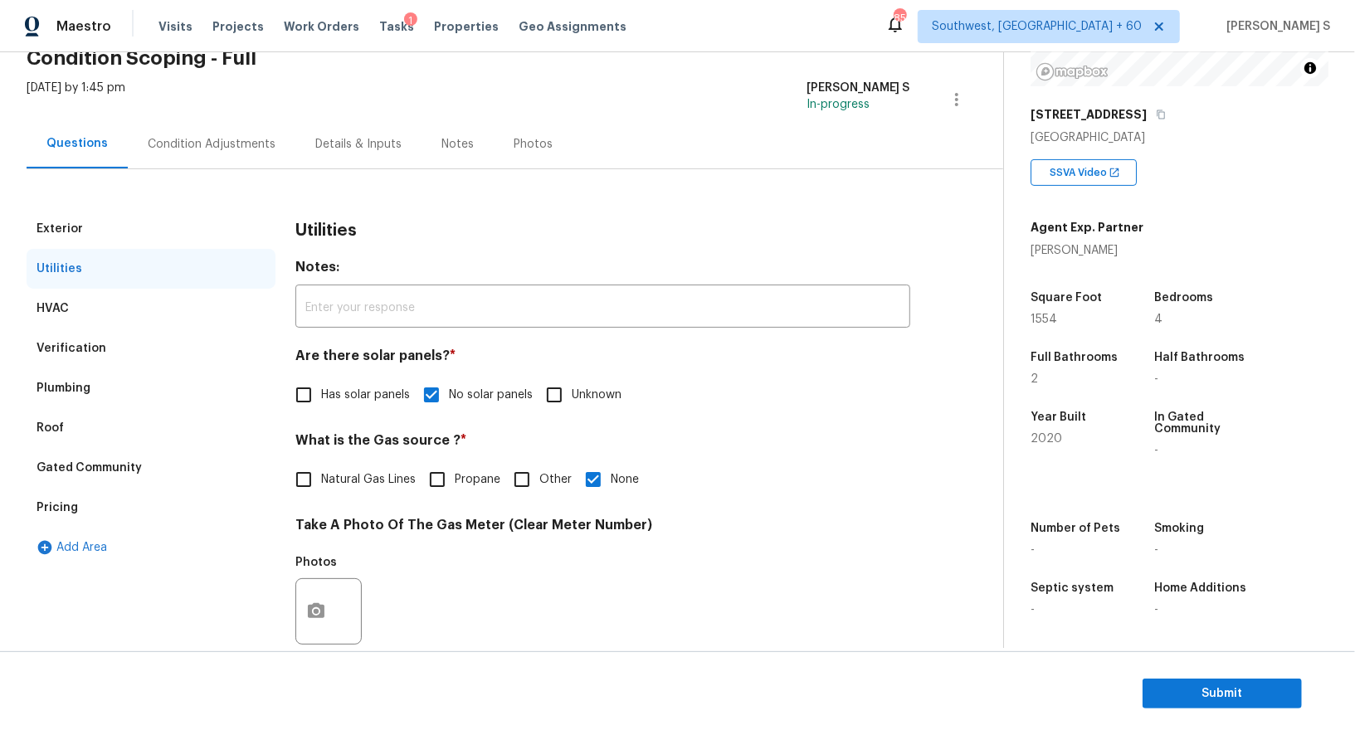
click at [219, 132] on div "Condition Adjustments" at bounding box center [212, 143] width 168 height 49
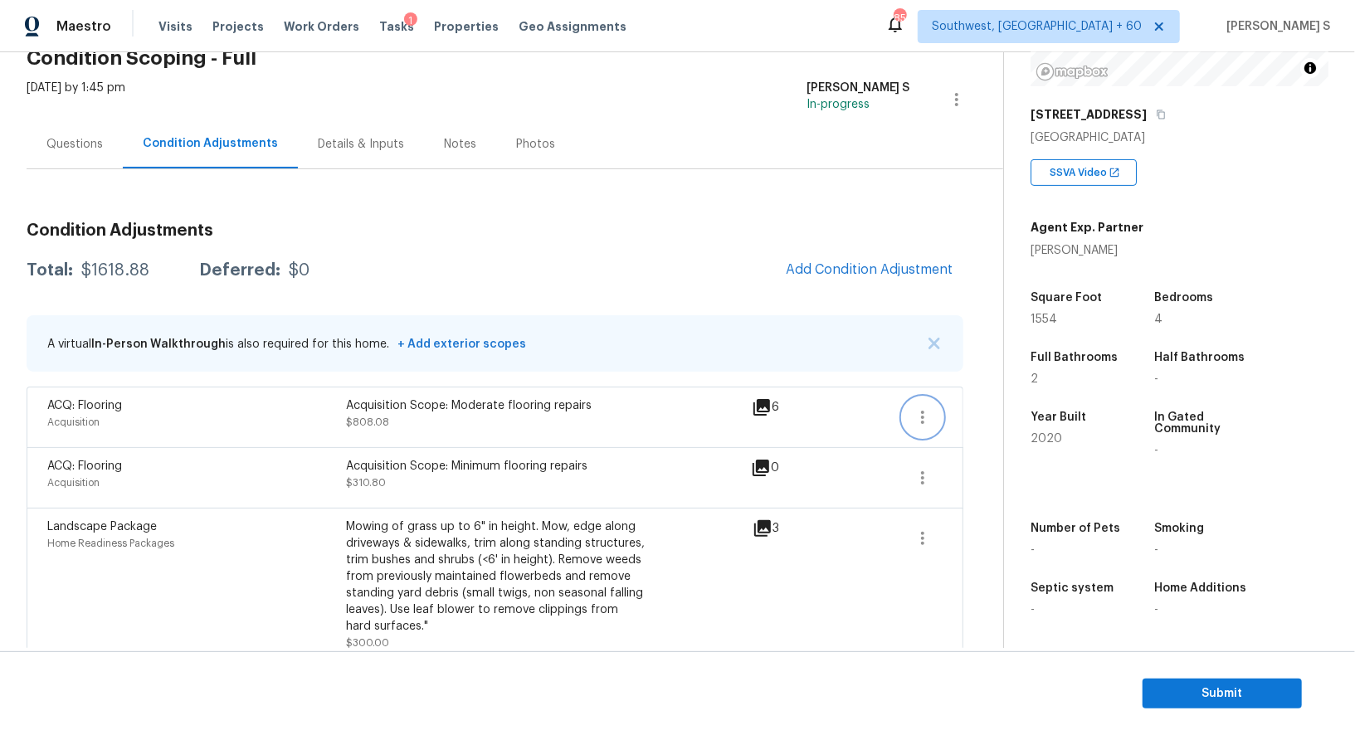
click at [921, 411] on icon "button" at bounding box center [922, 417] width 3 height 13
click at [971, 411] on div "Edit" at bounding box center [1016, 413] width 129 height 17
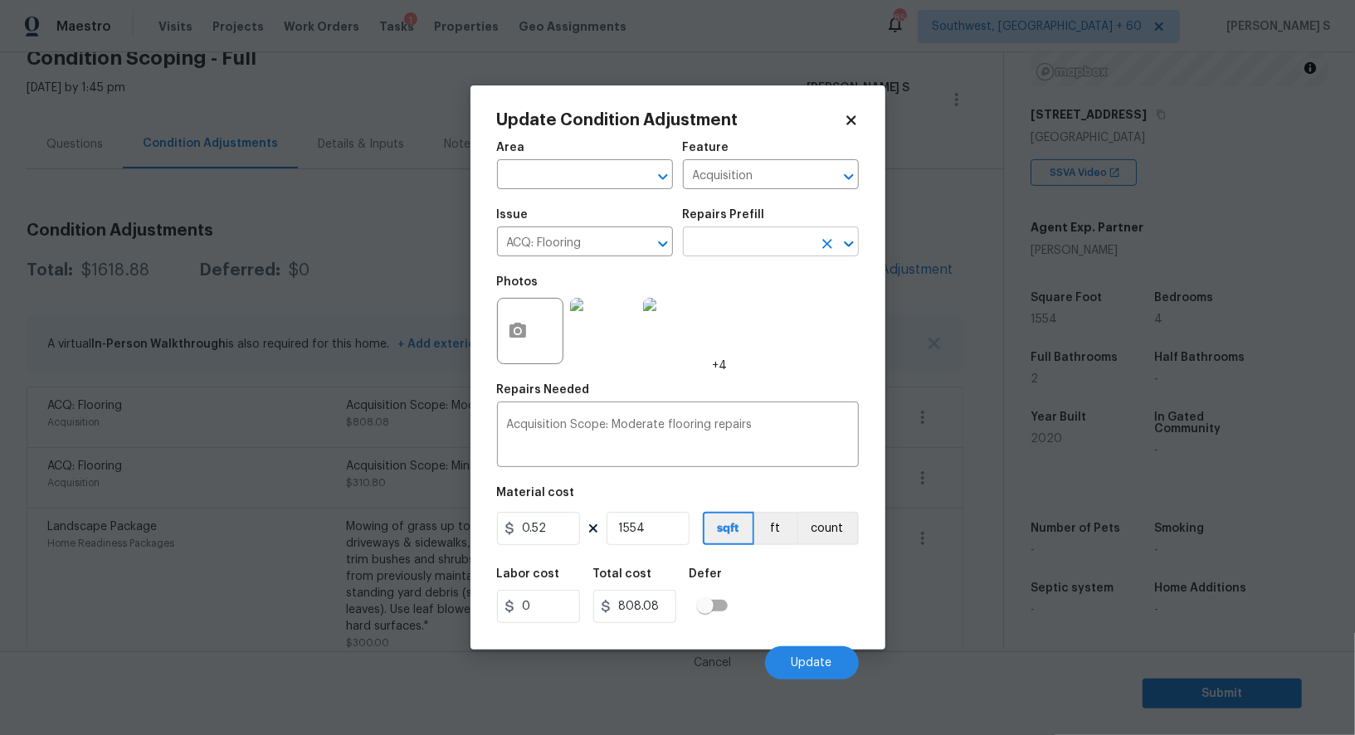
click at [715, 243] on input "text" at bounding box center [747, 244] width 129 height 26
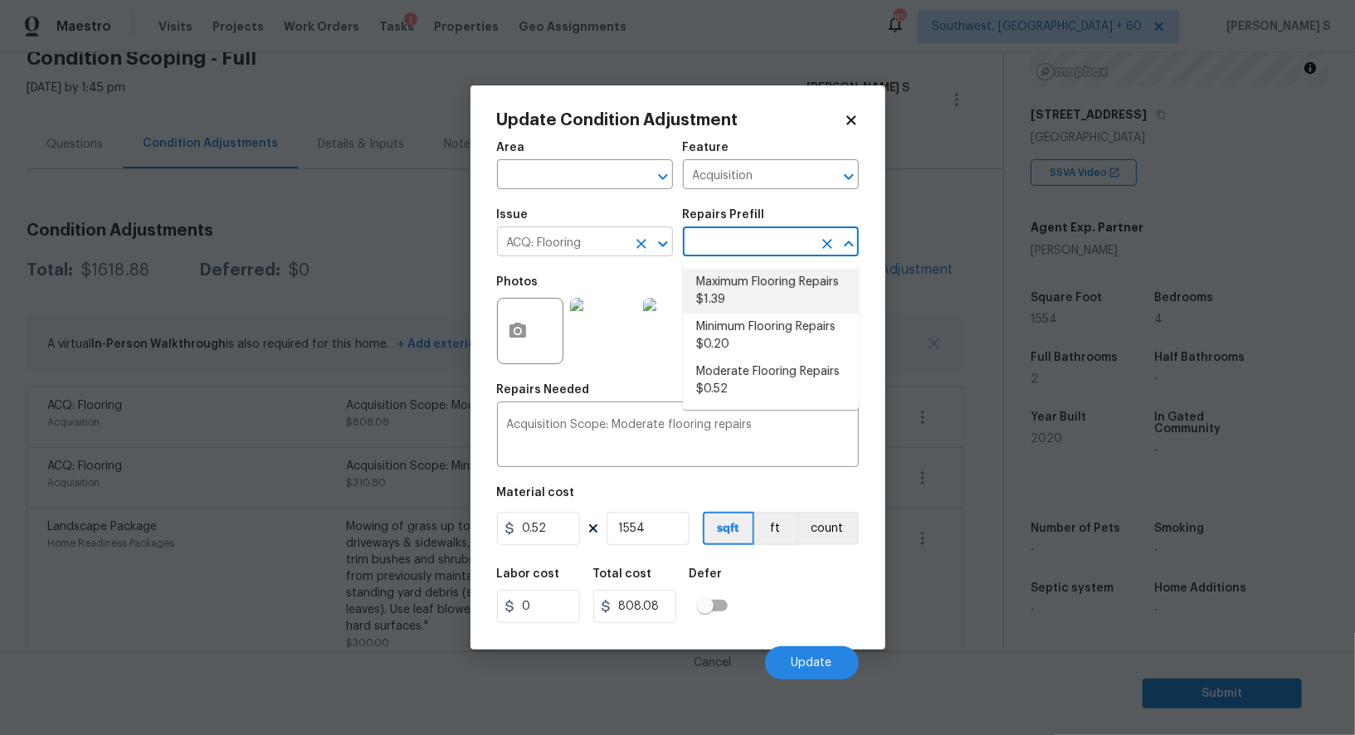
click at [596, 250] on input "ACQ: Flooring" at bounding box center [561, 244] width 129 height 26
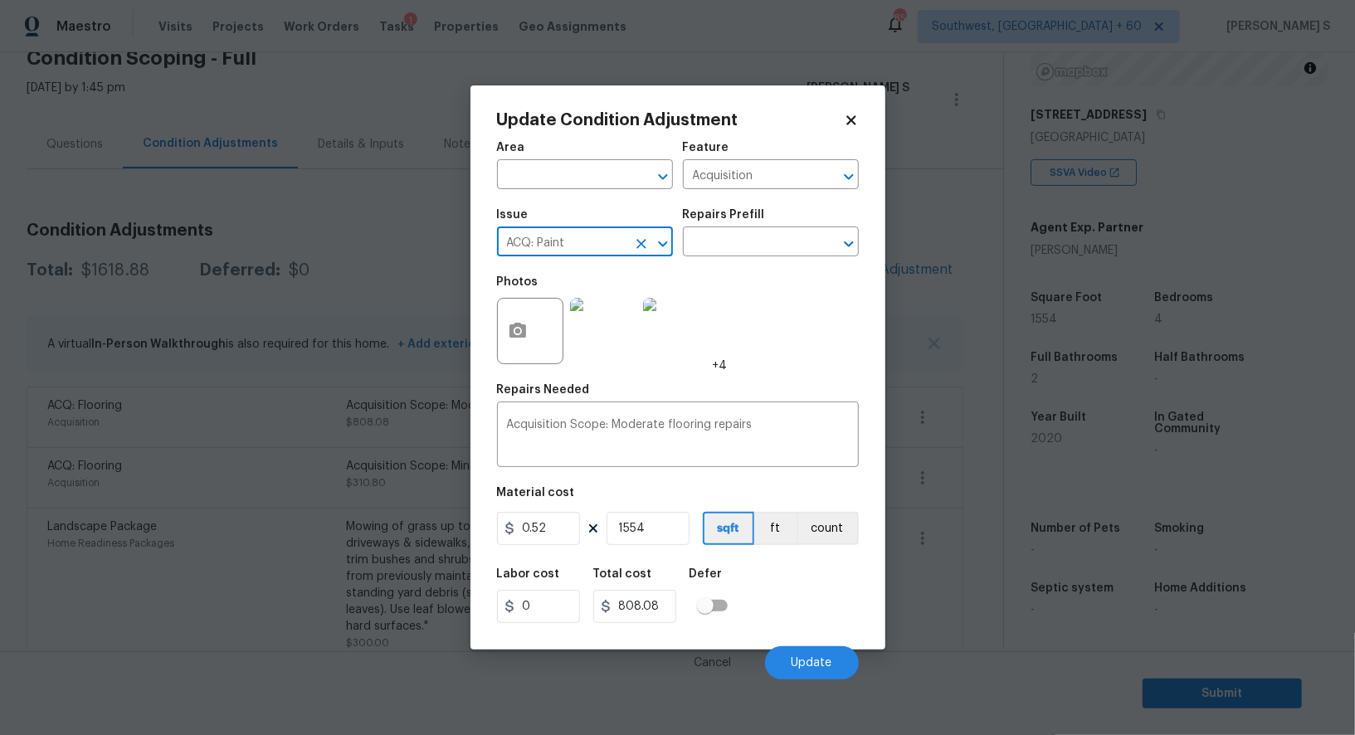
type input "ACQ: Paint"
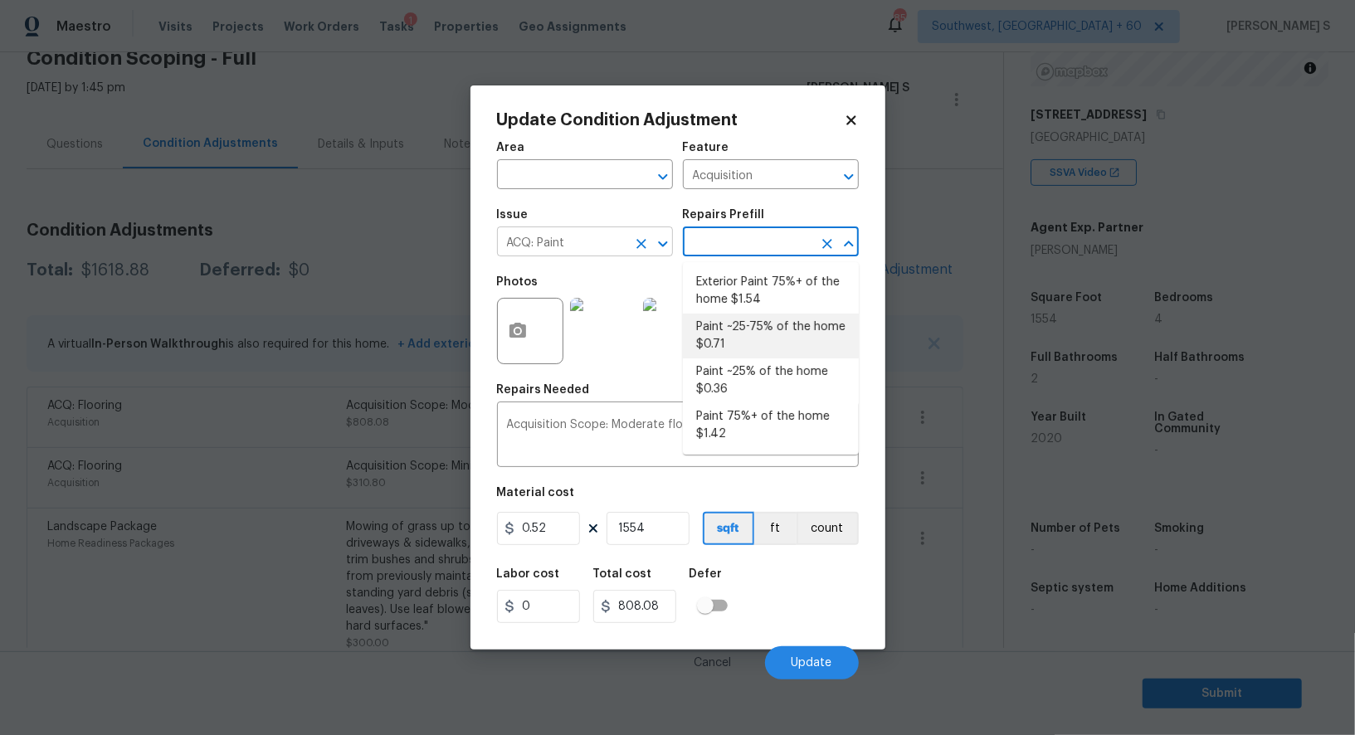
type textarea "Acquisition Scope: ~25 - 75% of the home needs interior paint"
type input "0.71"
type input "1103.34"
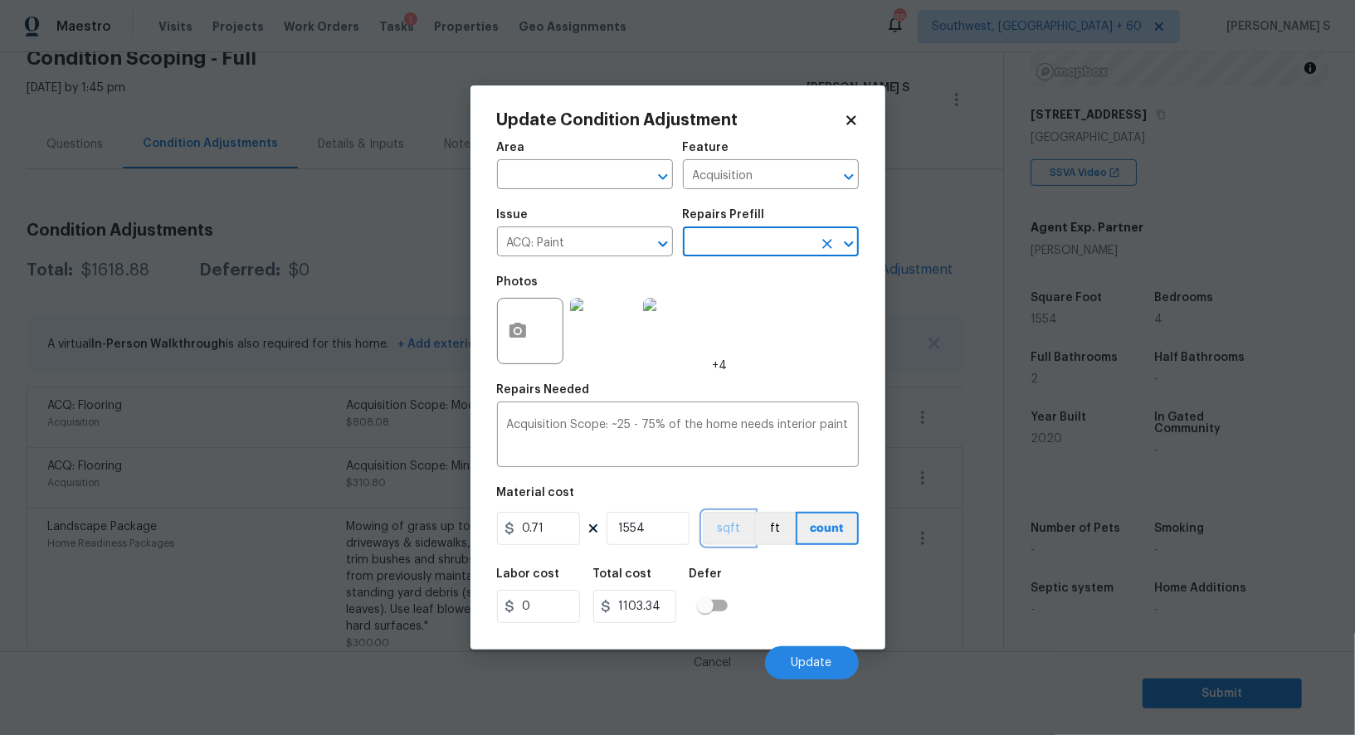
click at [724, 540] on button "sqft" at bounding box center [728, 528] width 51 height 33
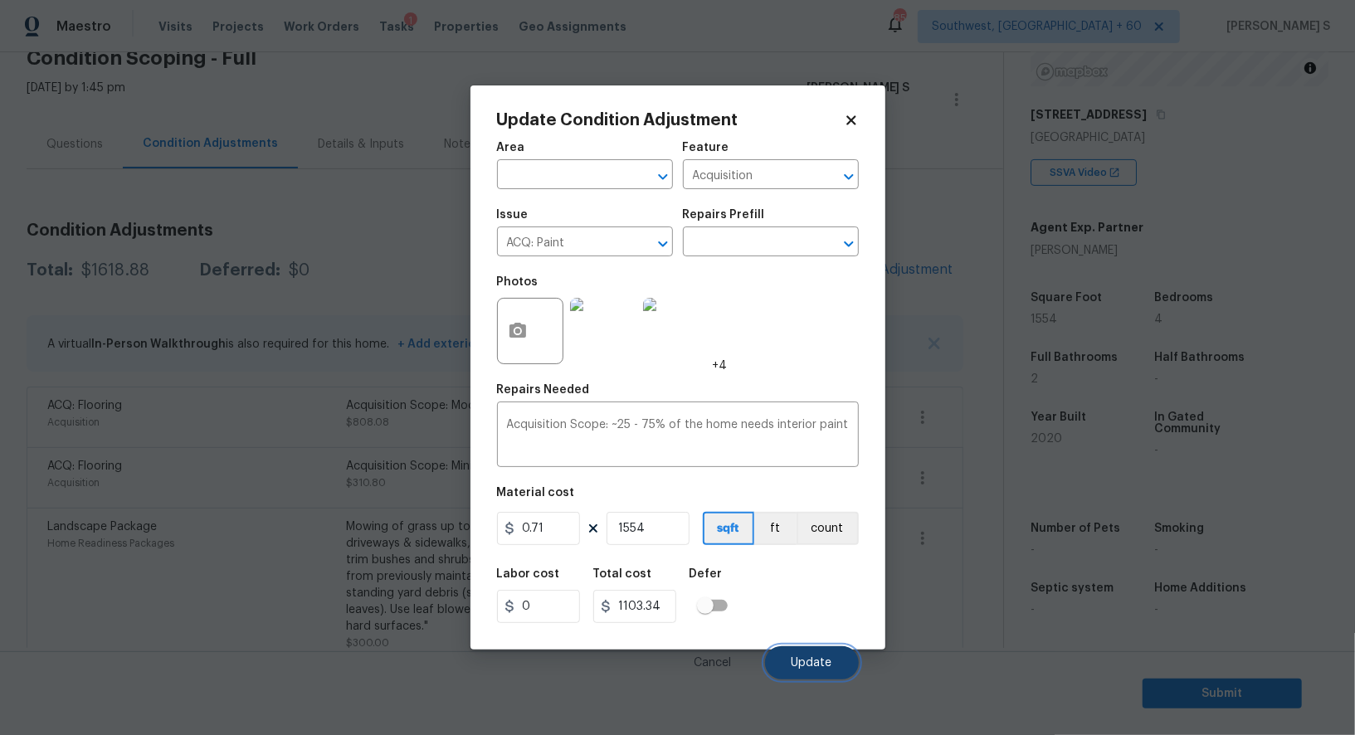
click at [805, 659] on span "Update" at bounding box center [811, 663] width 41 height 12
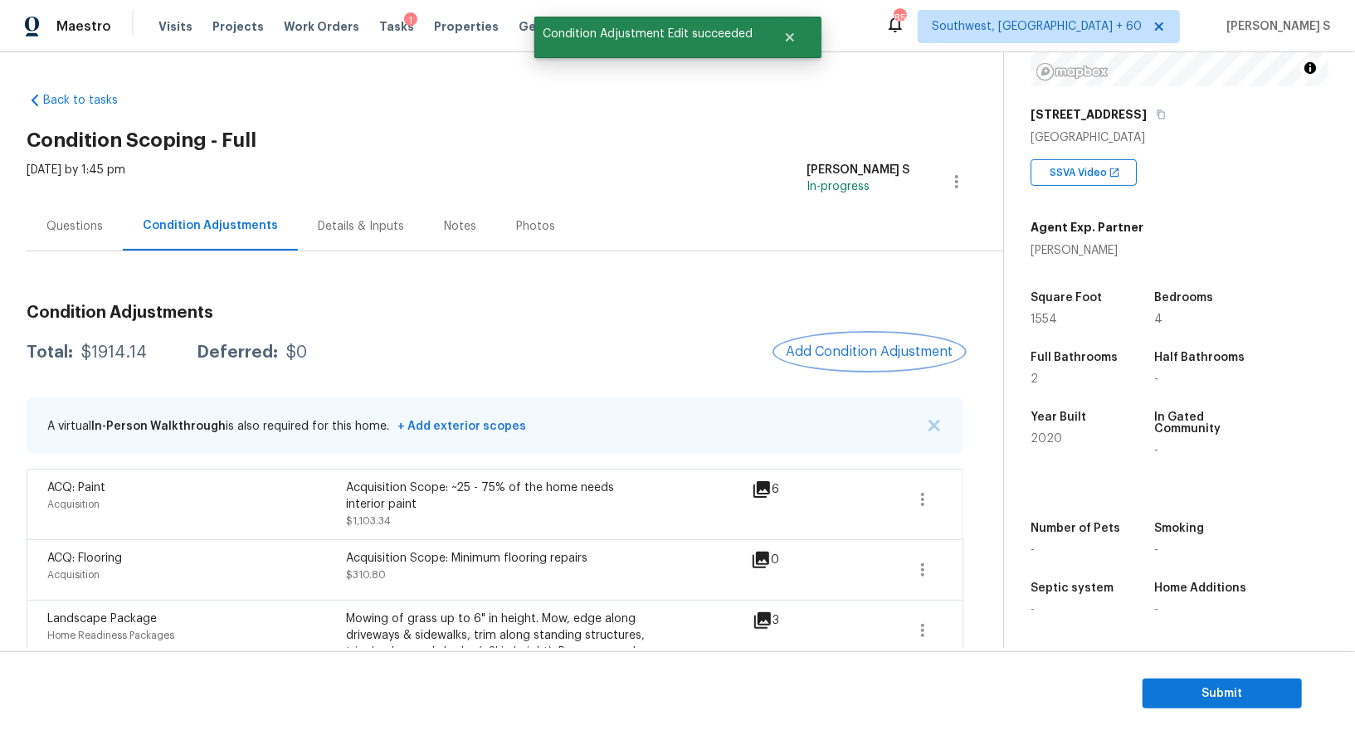
click at [842, 362] on button "Add Condition Adjustment" at bounding box center [869, 351] width 187 height 35
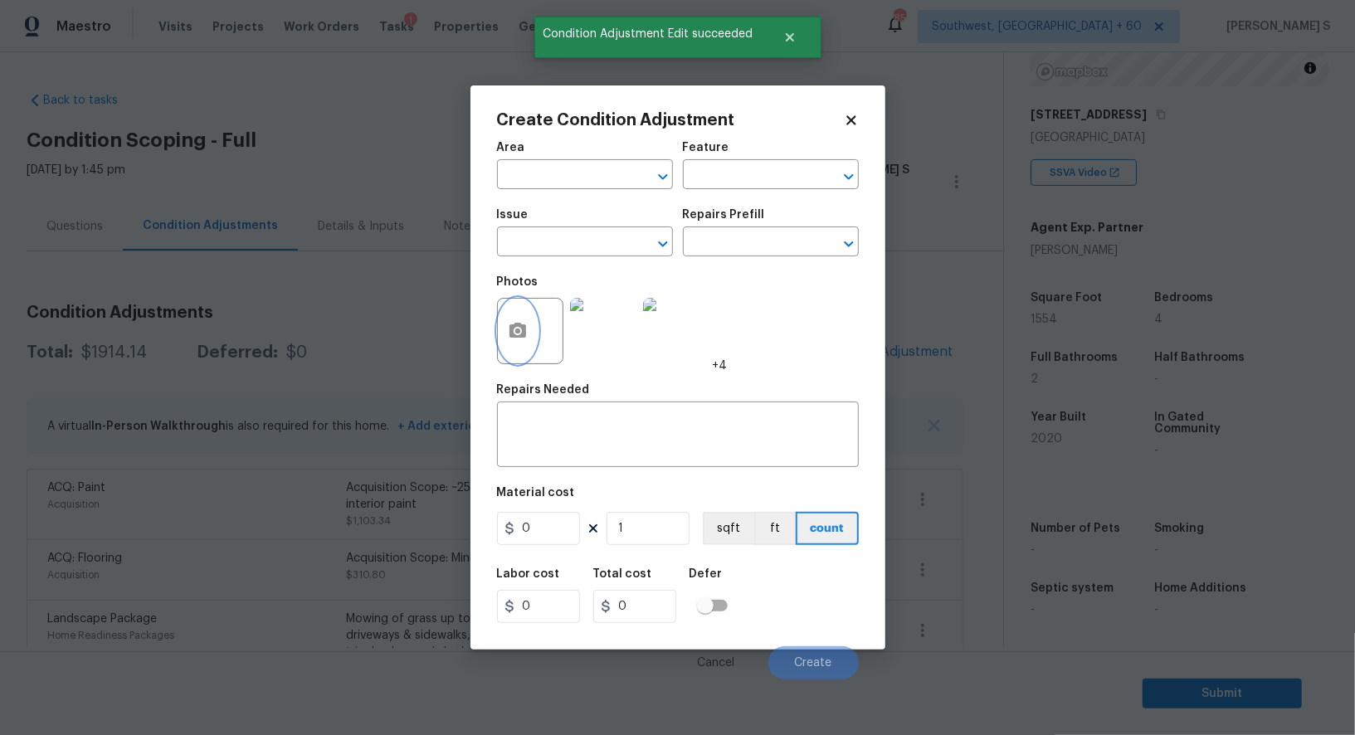
click at [535, 328] on button "button" at bounding box center [518, 331] width 40 height 65
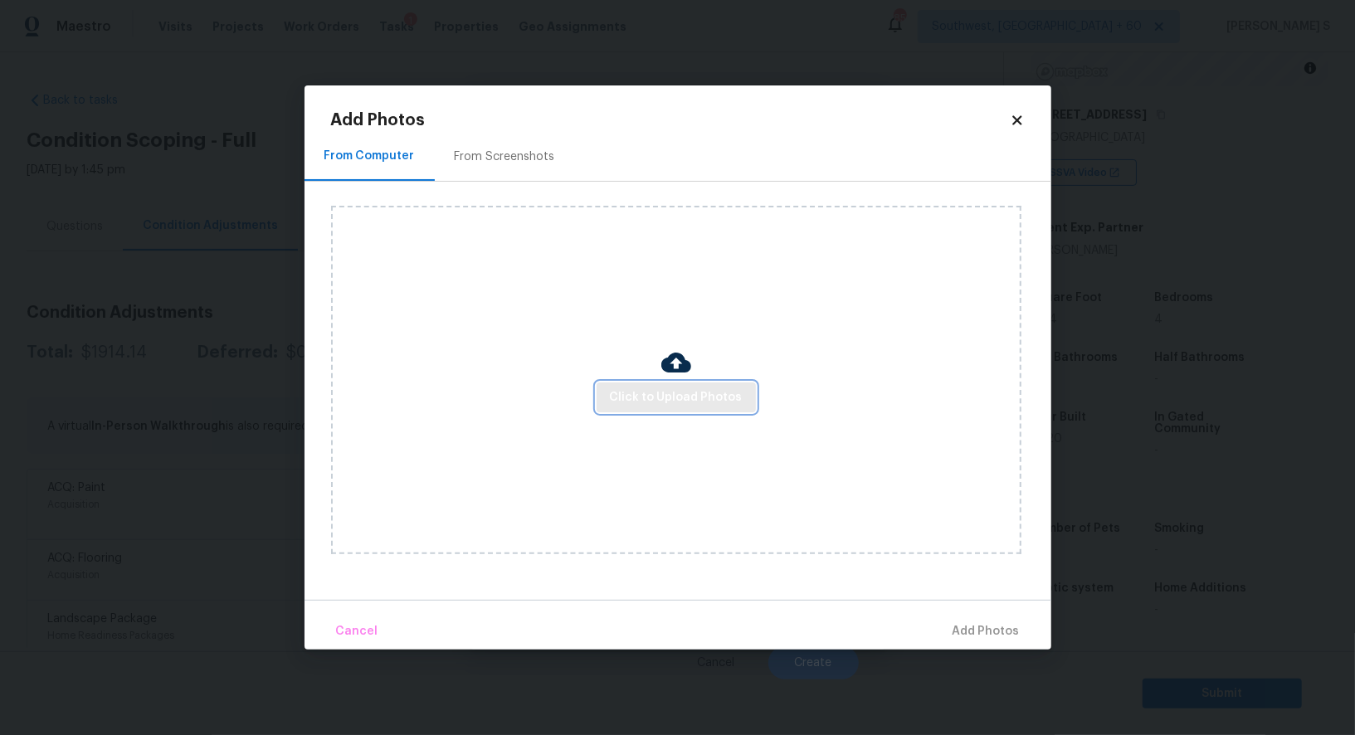
click at [691, 401] on span "Click to Upload Photos" at bounding box center [676, 397] width 133 height 21
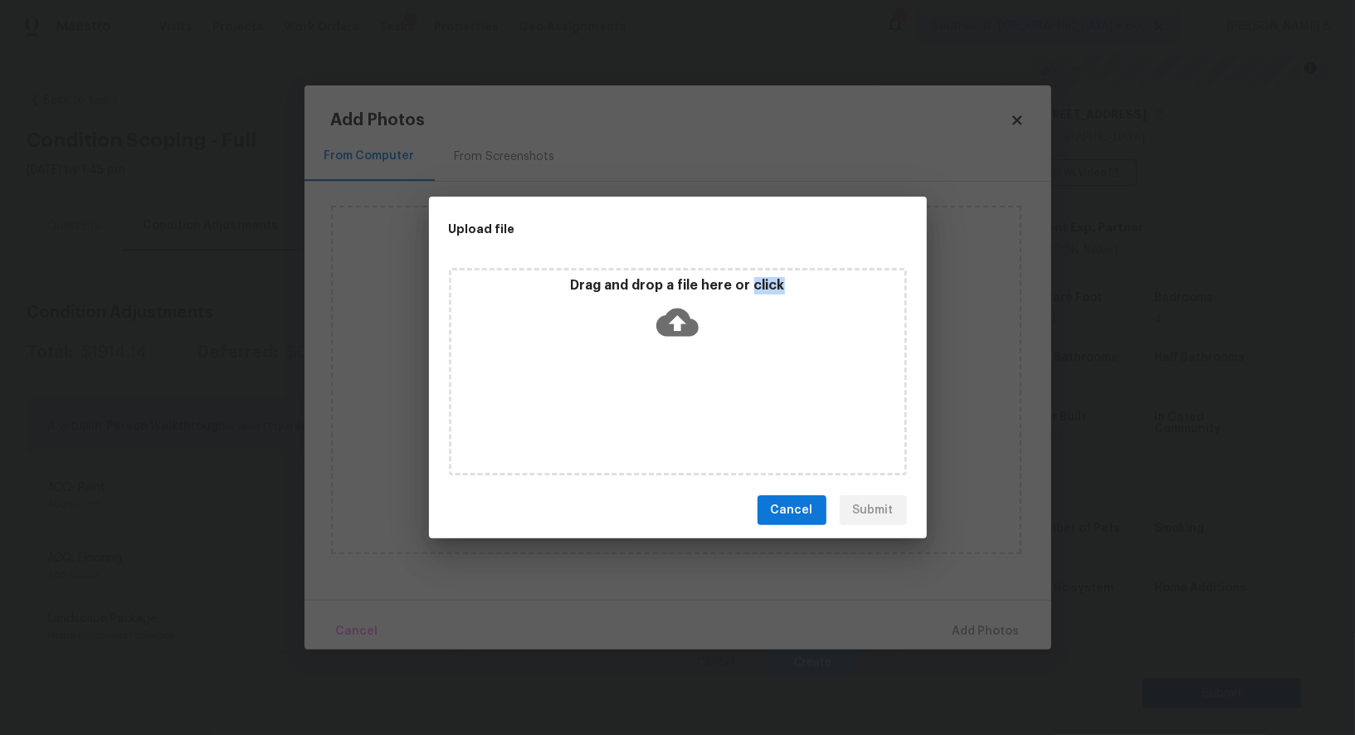
click at [691, 401] on div "Drag and drop a file here or click" at bounding box center [678, 371] width 458 height 207
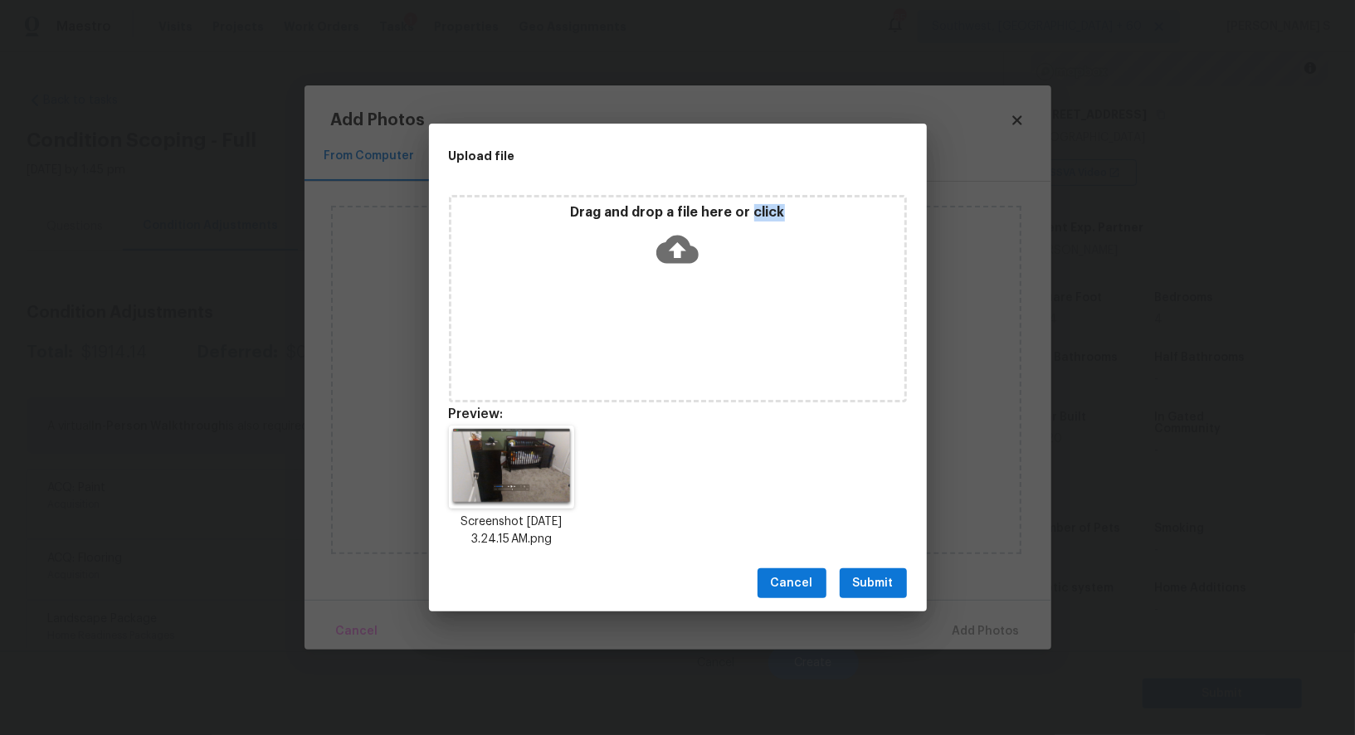
click at [883, 575] on span "Submit" at bounding box center [873, 583] width 41 height 21
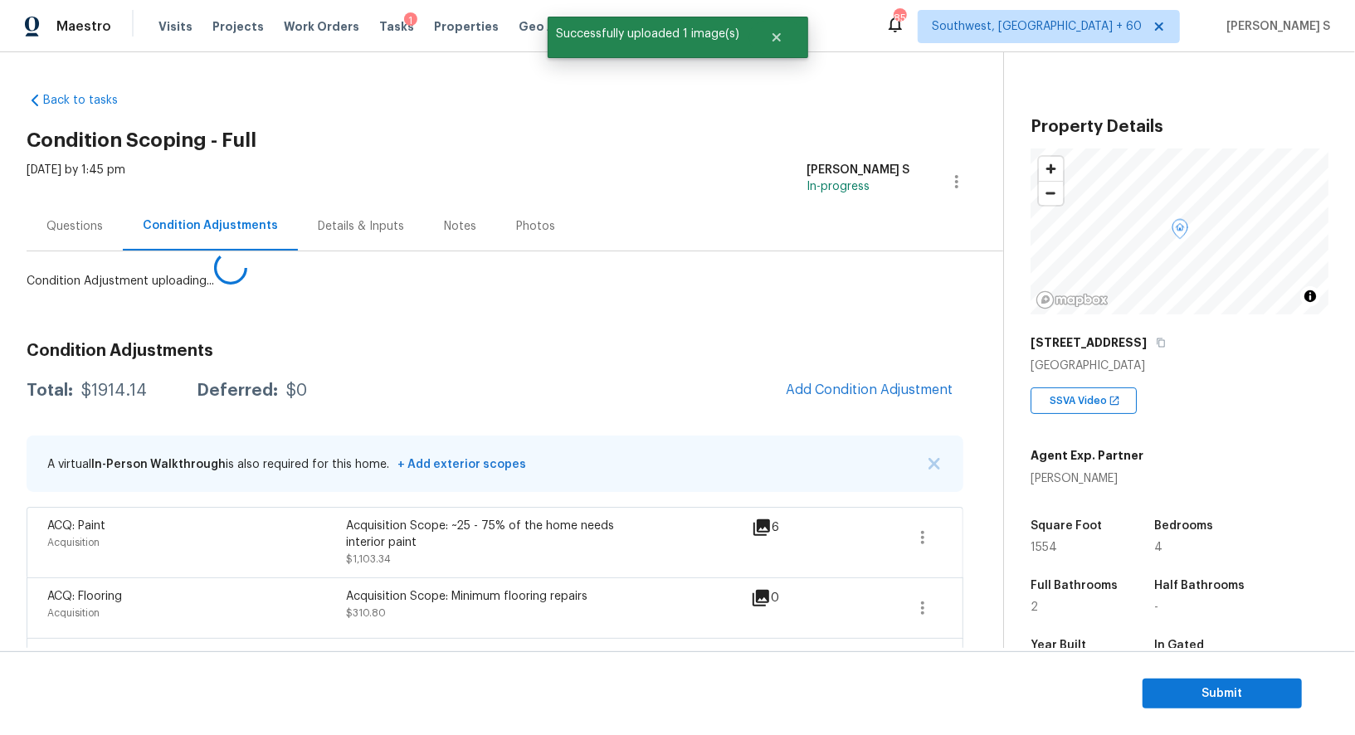
scroll to position [228, 0]
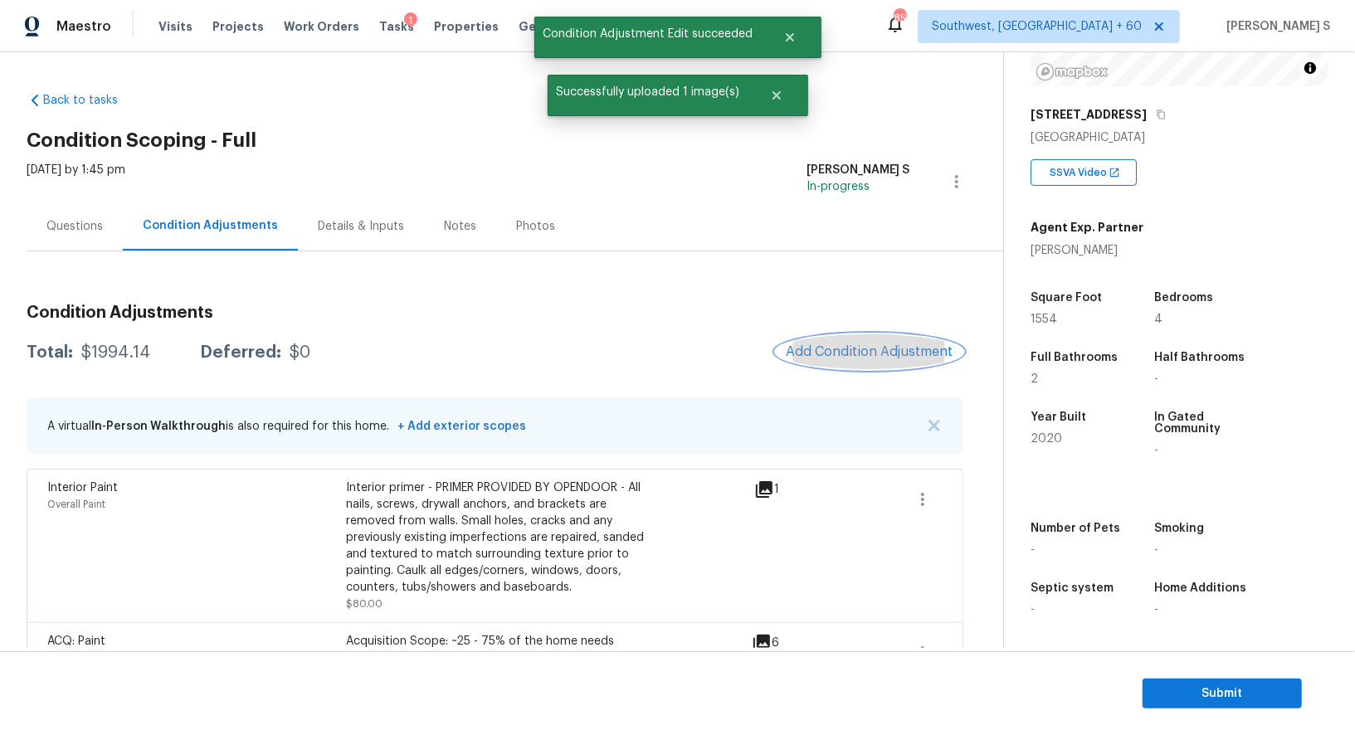
click at [836, 356] on span "Add Condition Adjustment" at bounding box center [870, 351] width 168 height 15
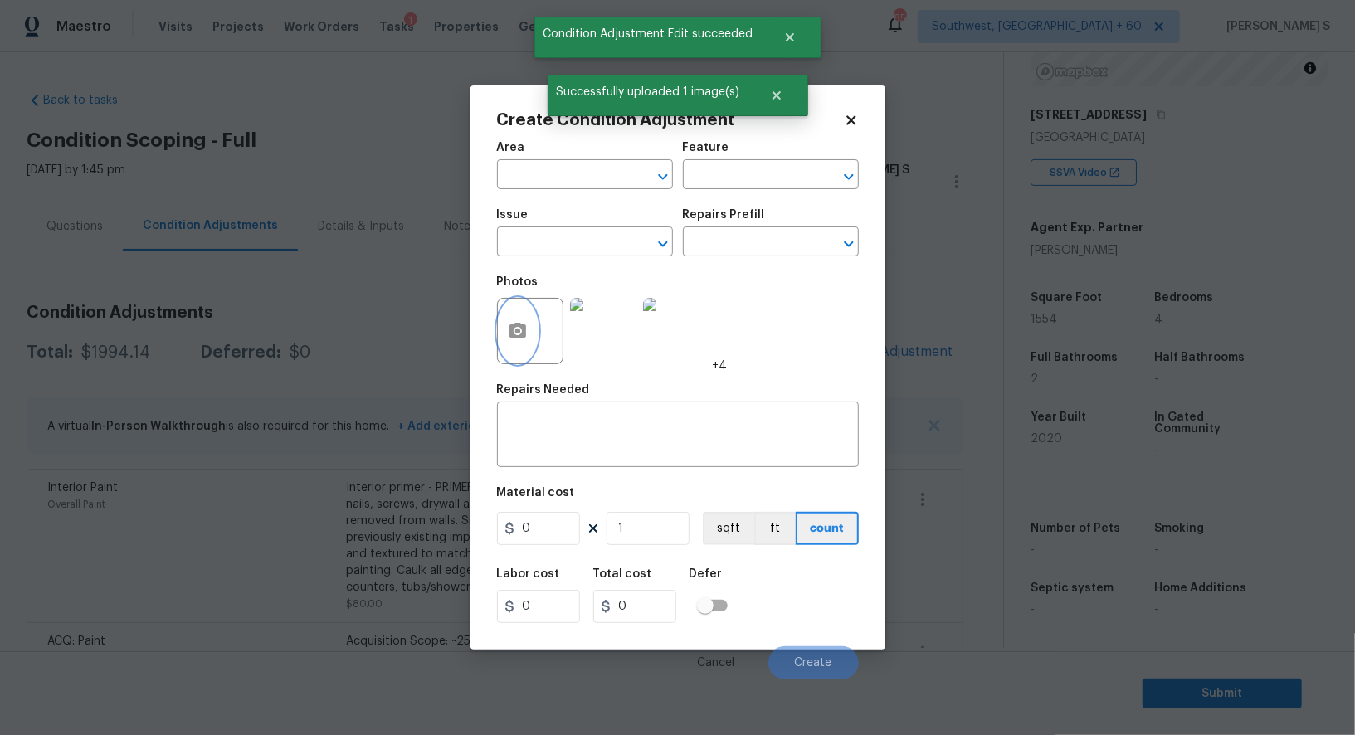
click at [528, 331] on button "button" at bounding box center [518, 331] width 40 height 65
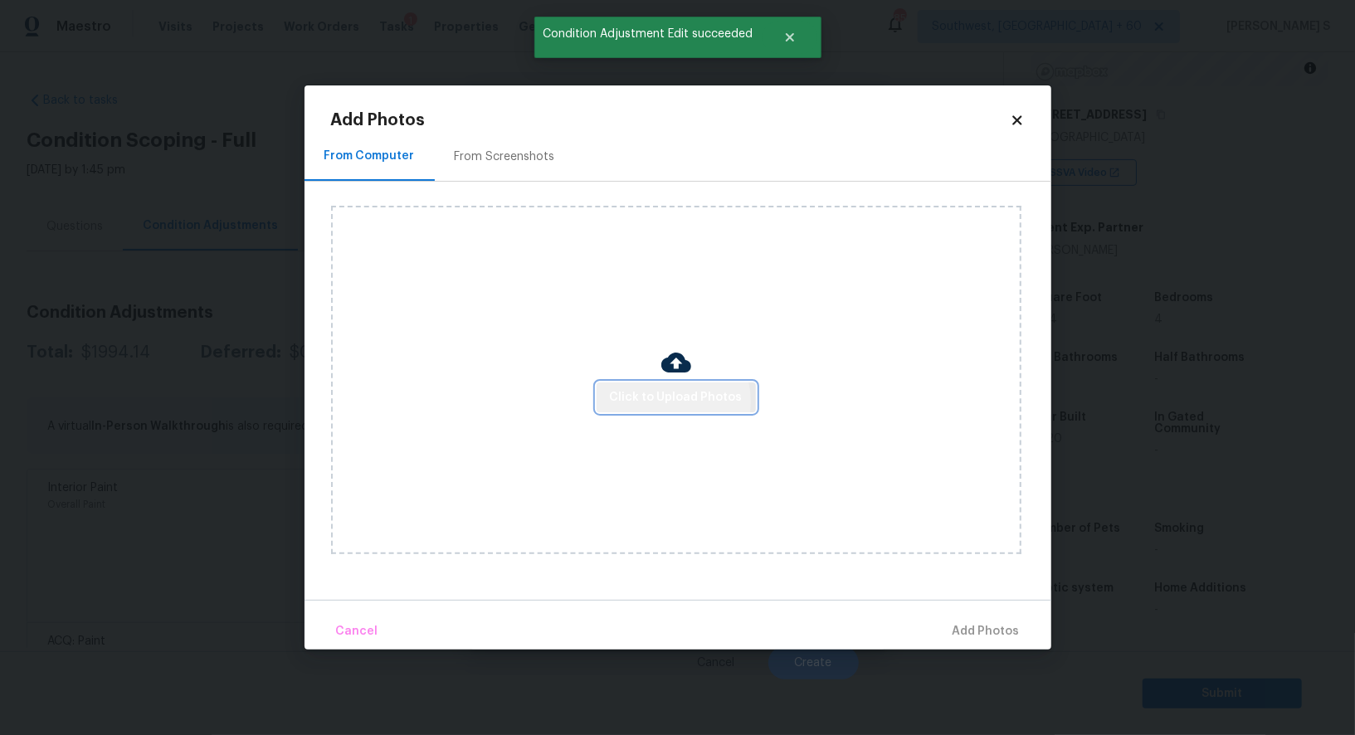
click at [671, 401] on span "Click to Upload Photos" at bounding box center [676, 397] width 133 height 21
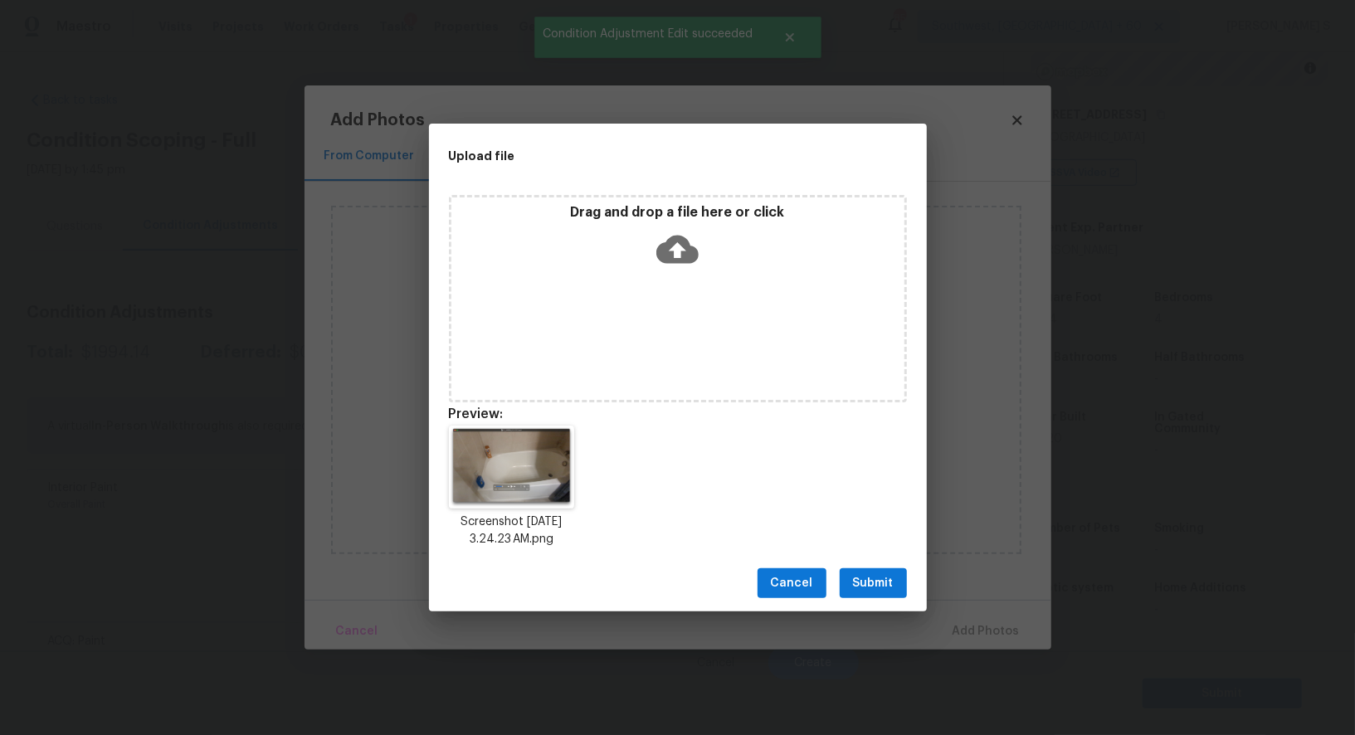
click at [890, 575] on span "Submit" at bounding box center [873, 583] width 41 height 21
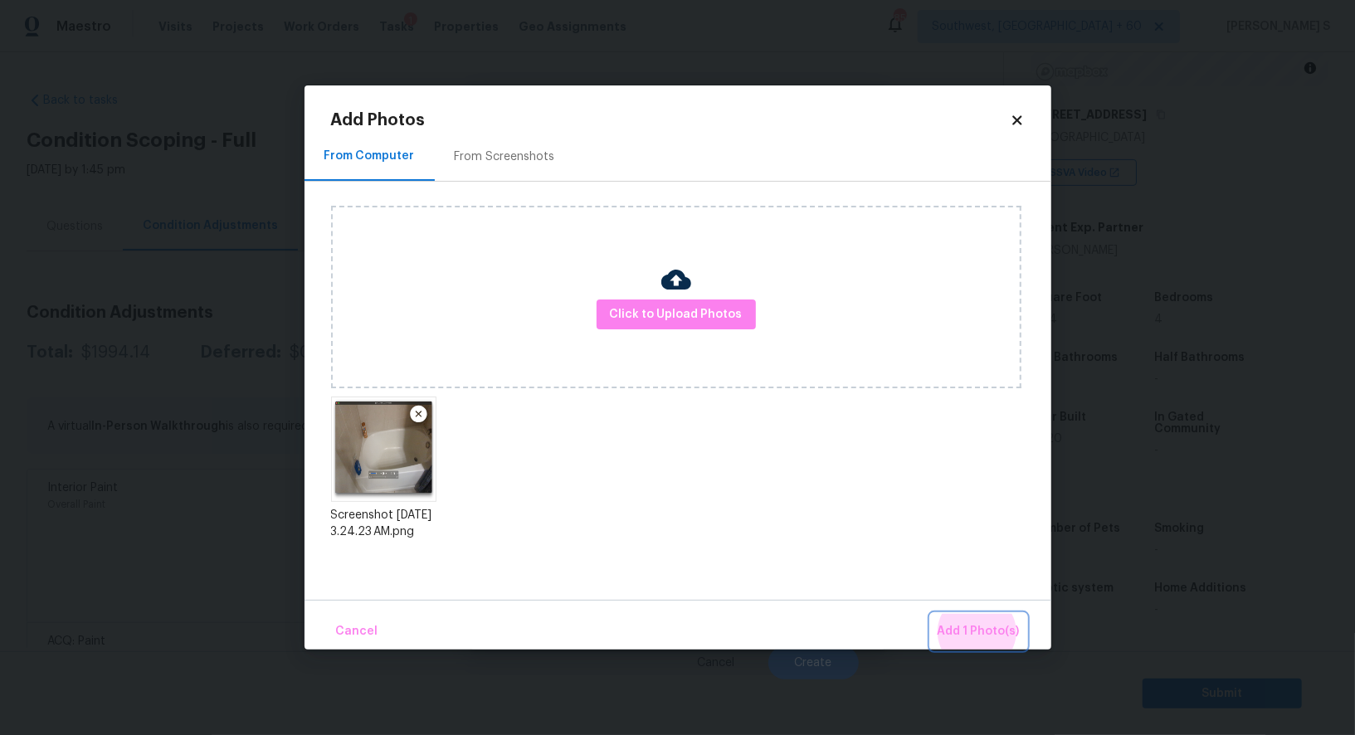
click at [931, 614] on button "Add 1 Photo(s)" at bounding box center [978, 632] width 95 height 36
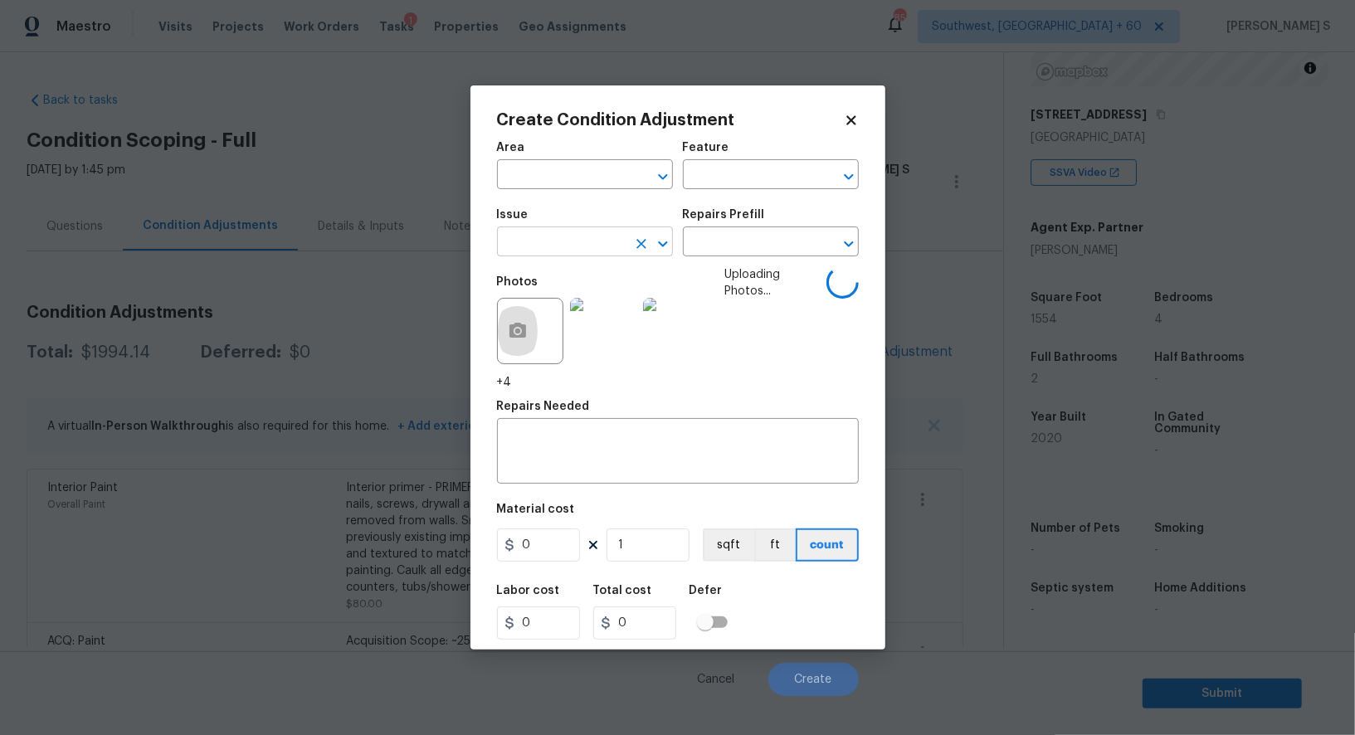
click at [592, 250] on input "text" at bounding box center [561, 244] width 129 height 26
type input "Bathroom Plumbing"
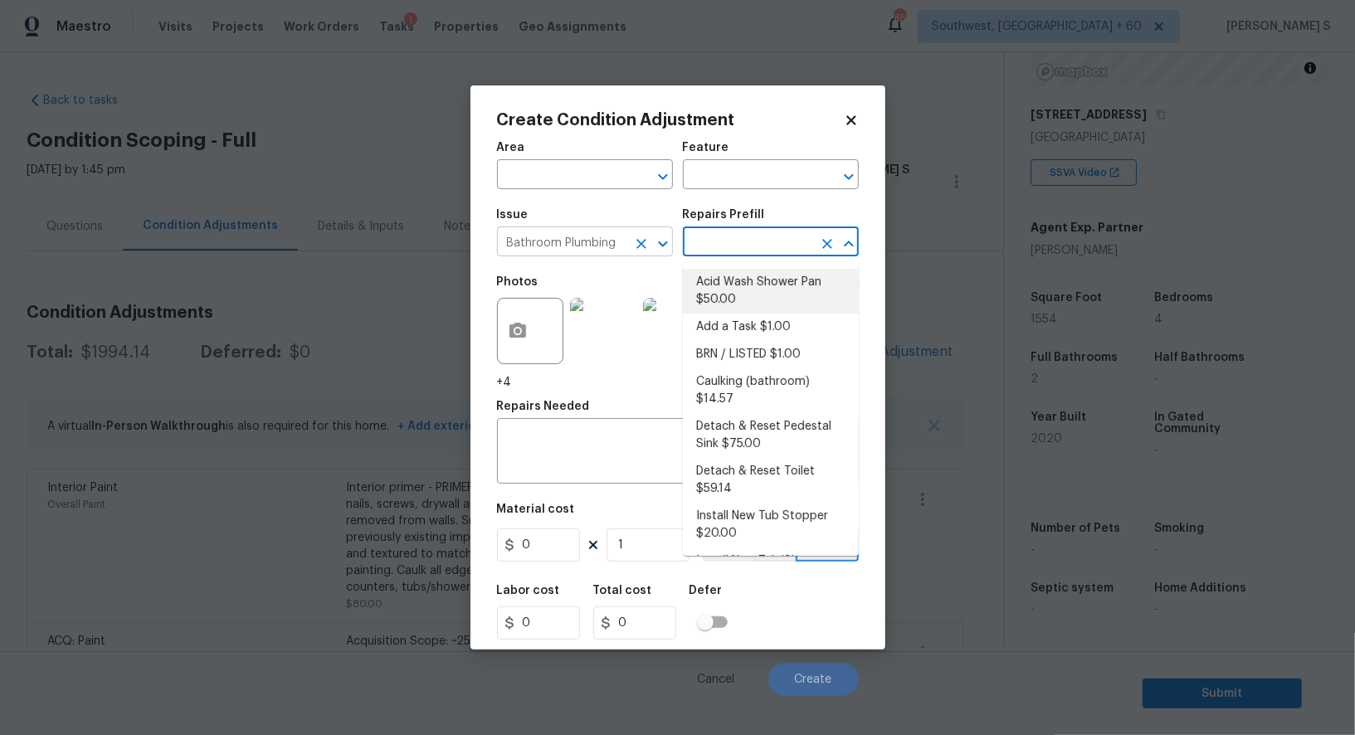
type input "Plumbing"
type textarea "Prep and acid wash/deep clean the shower pan."
type input "50"
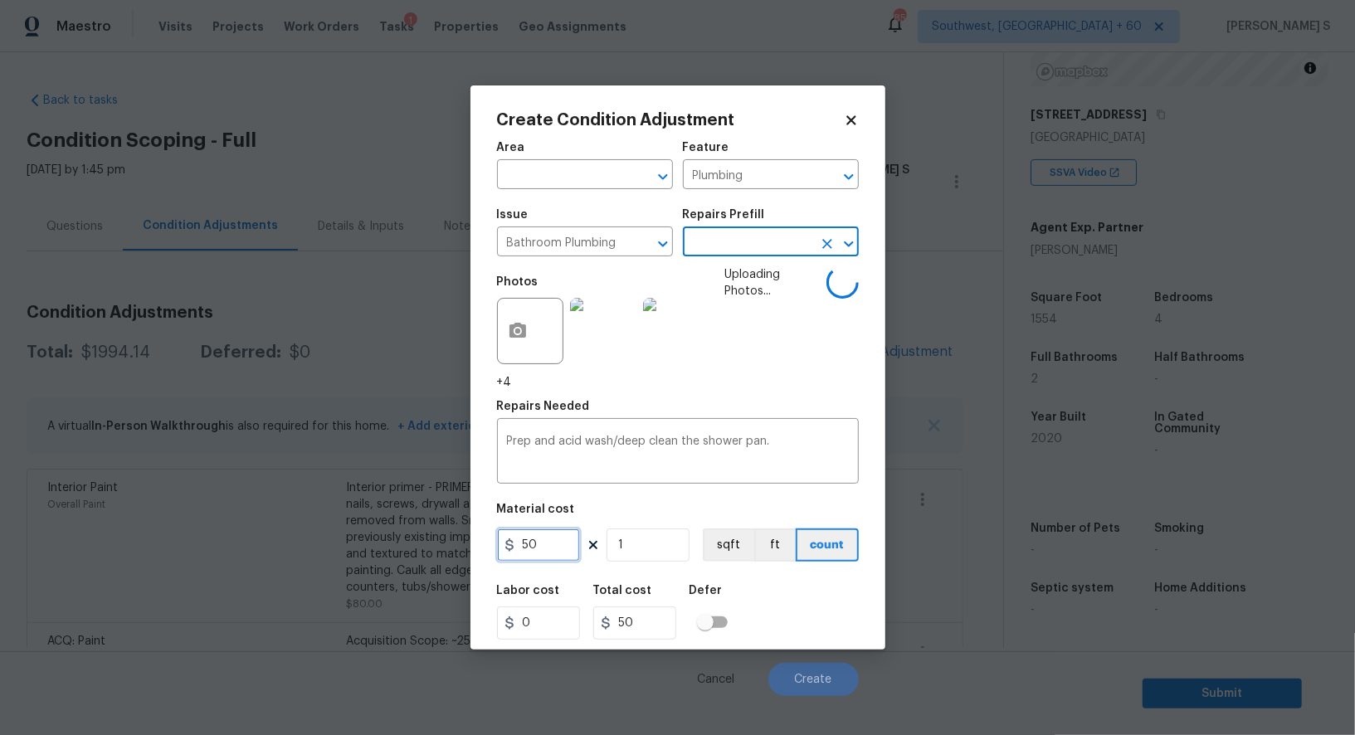
click at [542, 533] on input "50" at bounding box center [538, 544] width 83 height 33
type input "100"
click at [815, 610] on div "Labor cost 0 Total cost 100 Defer" at bounding box center [678, 612] width 362 height 75
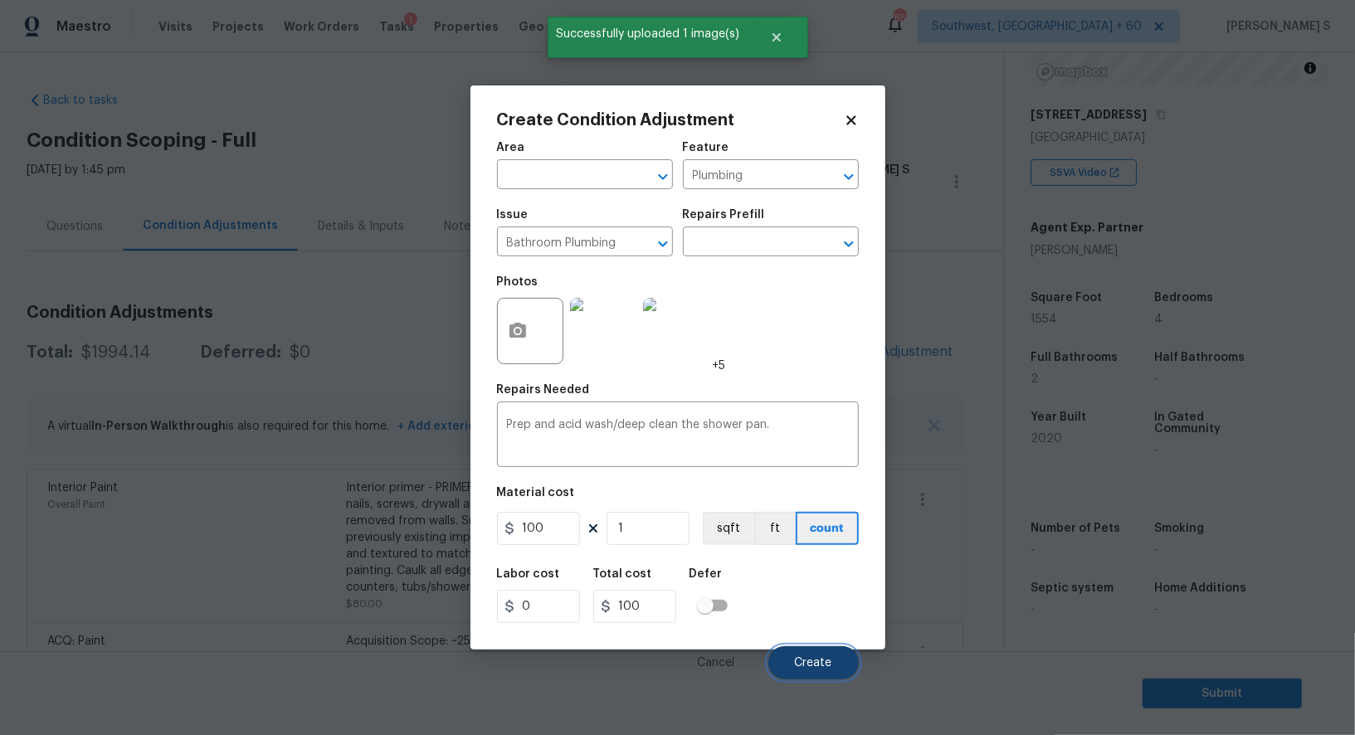
click at [807, 669] on span "Create" at bounding box center [813, 663] width 37 height 12
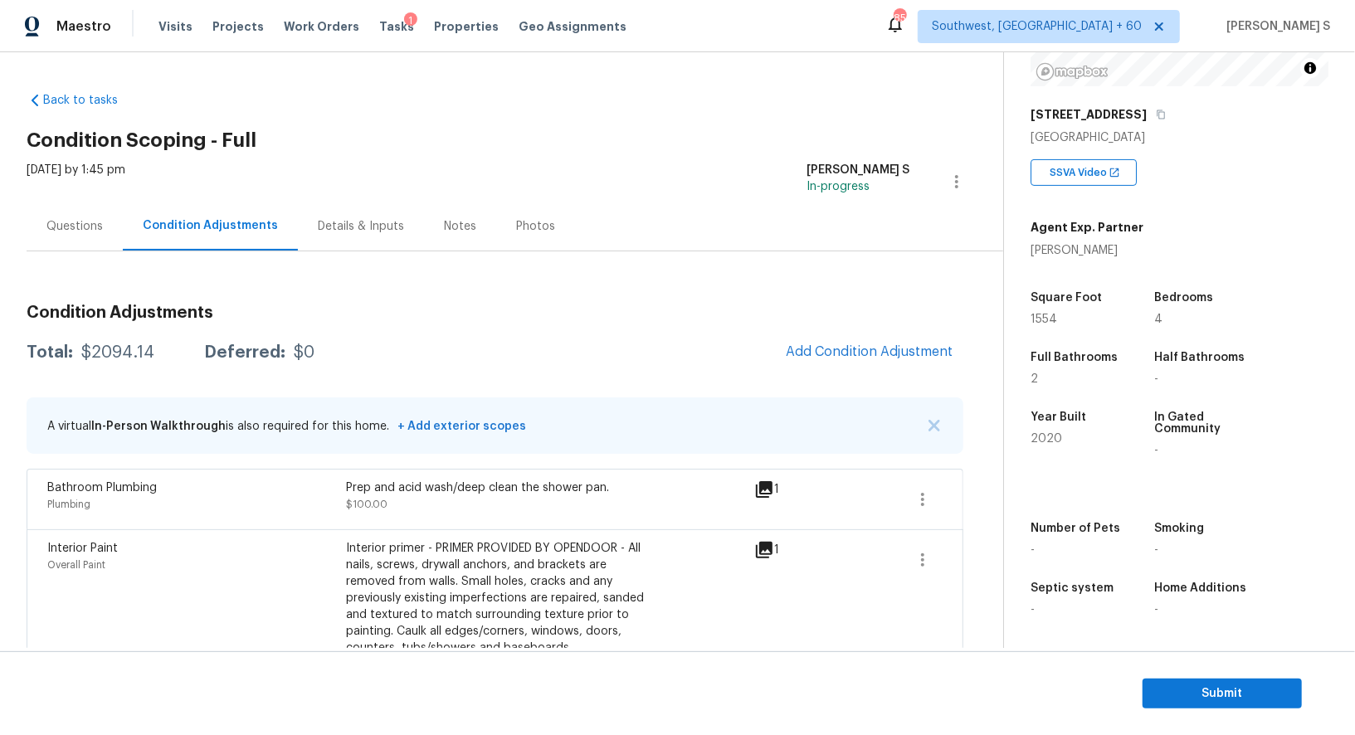
click at [123, 358] on div "$2094.14" at bounding box center [117, 352] width 73 height 17
copy div "2094.14"
click at [53, 224] on div "Questions" at bounding box center [74, 226] width 56 height 17
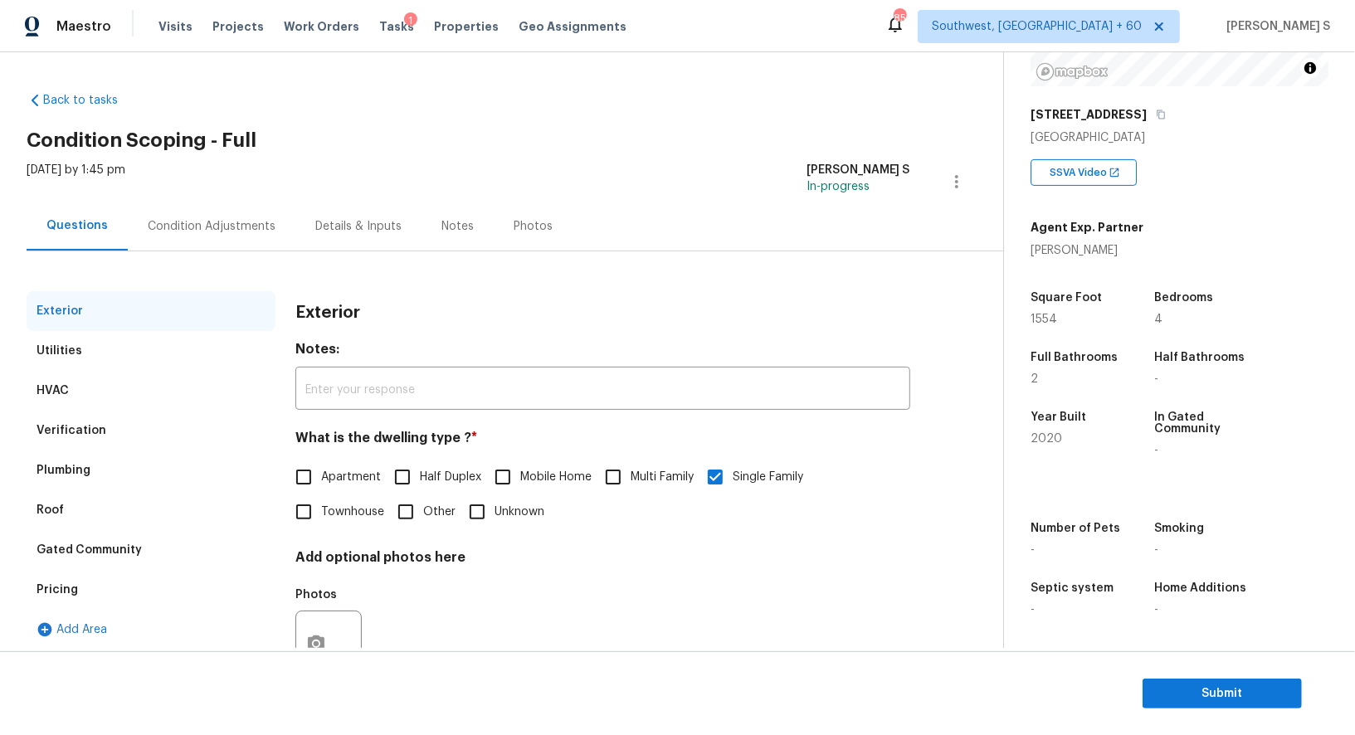
scroll to position [63, 0]
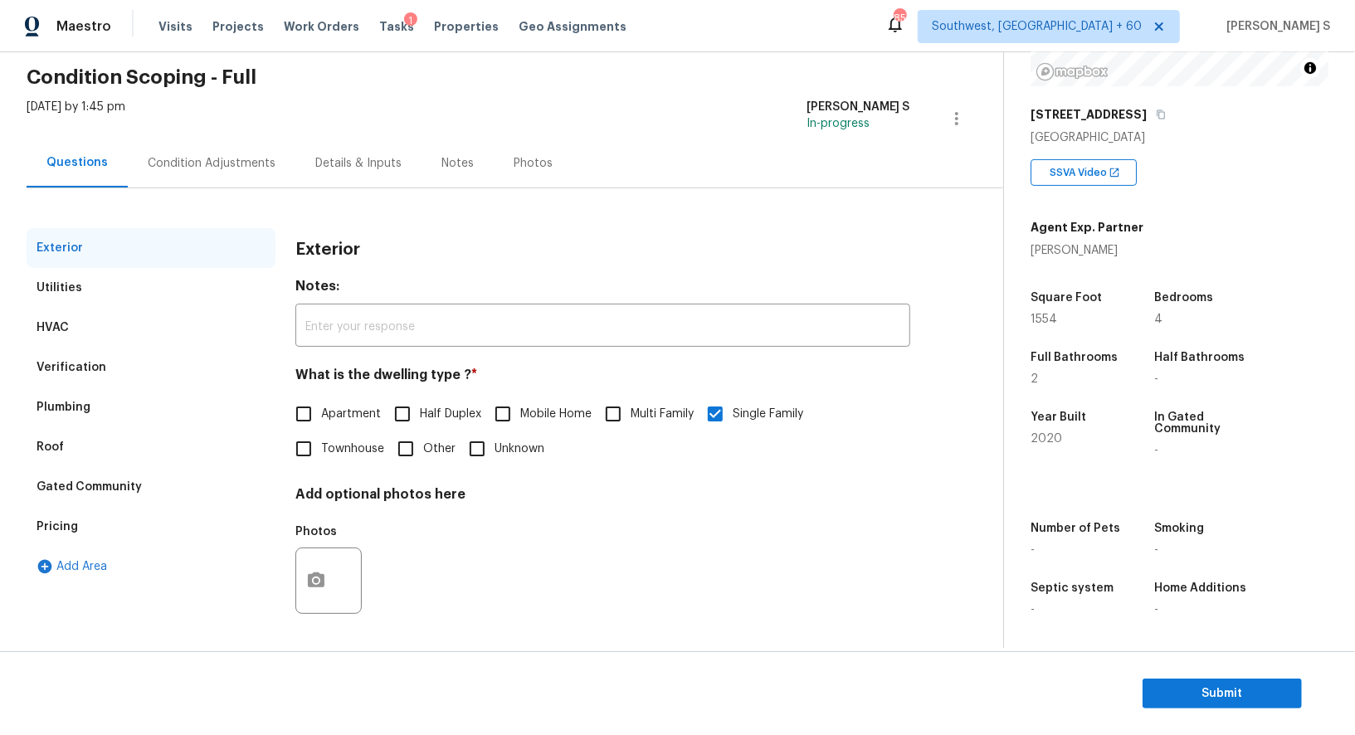
click at [69, 370] on div "Verification" at bounding box center [71, 367] width 70 height 17
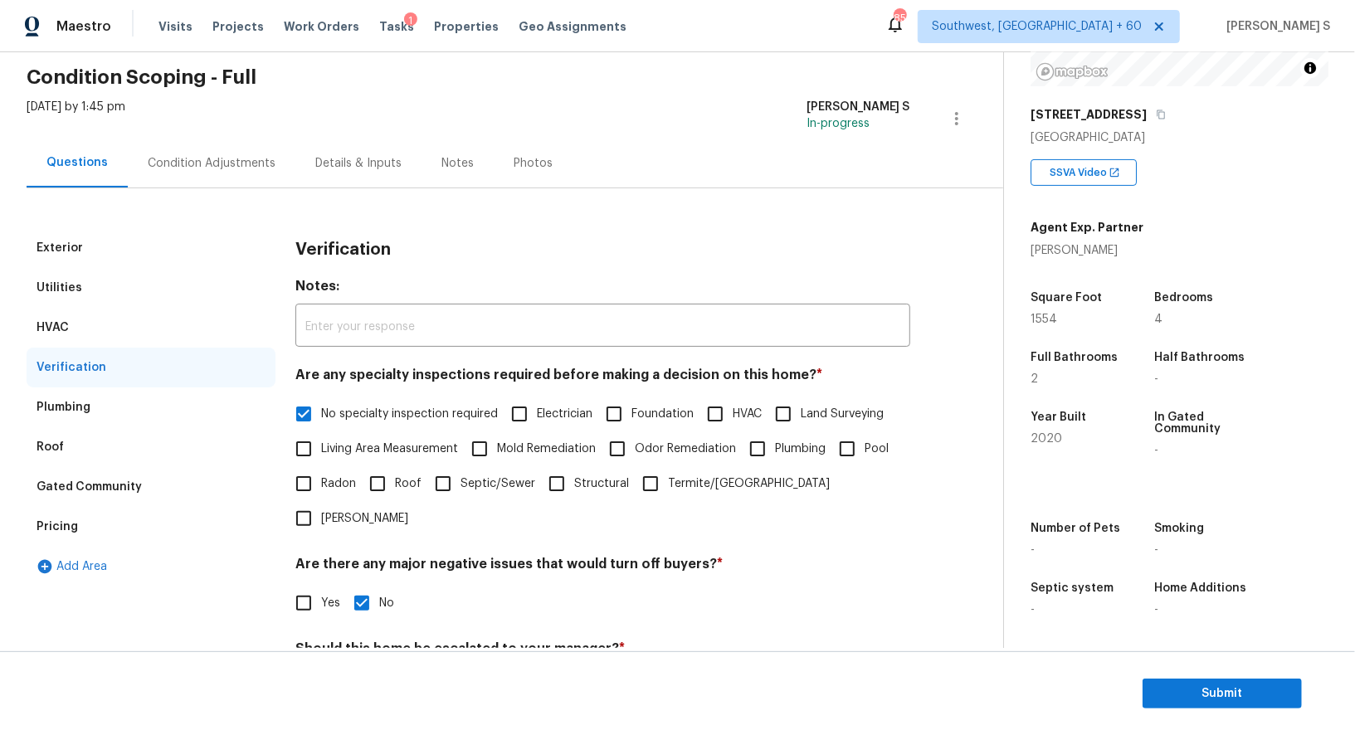
scroll to position [212, 0]
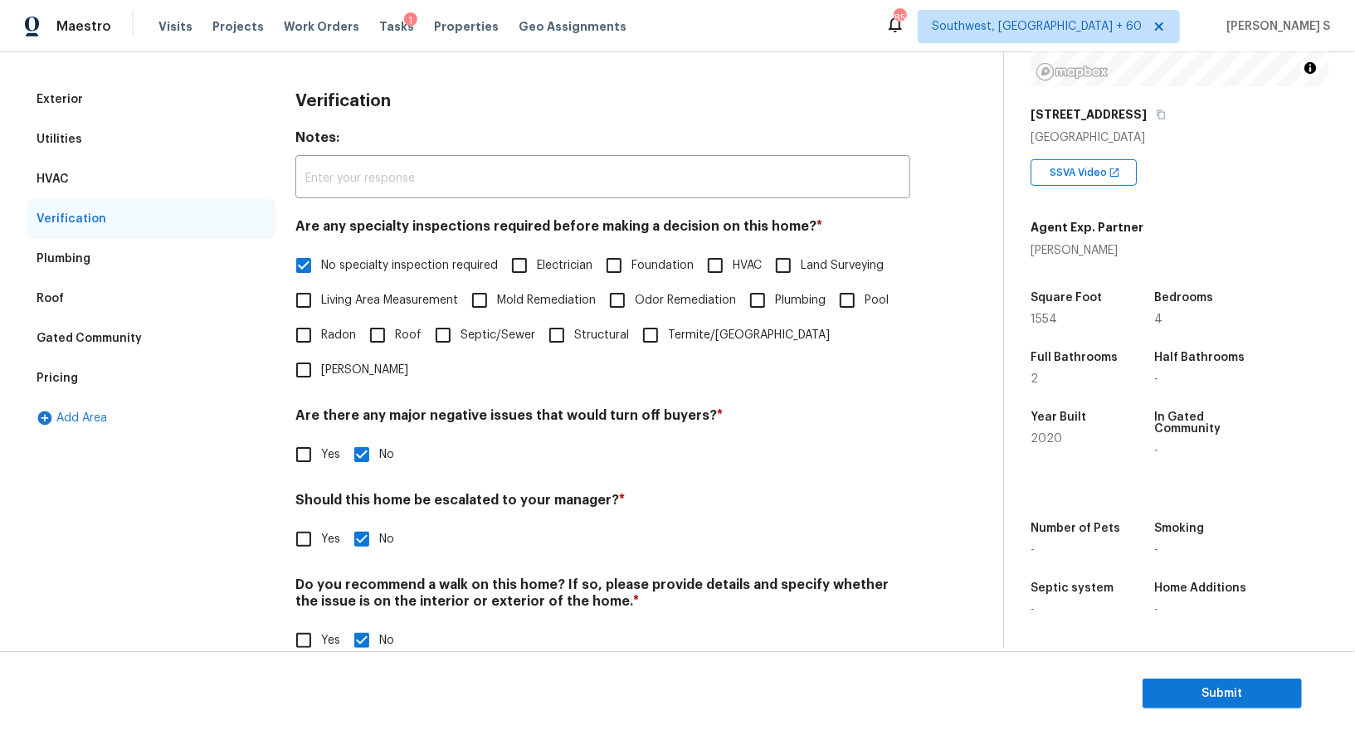
click at [80, 372] on div "Pricing" at bounding box center [151, 378] width 249 height 40
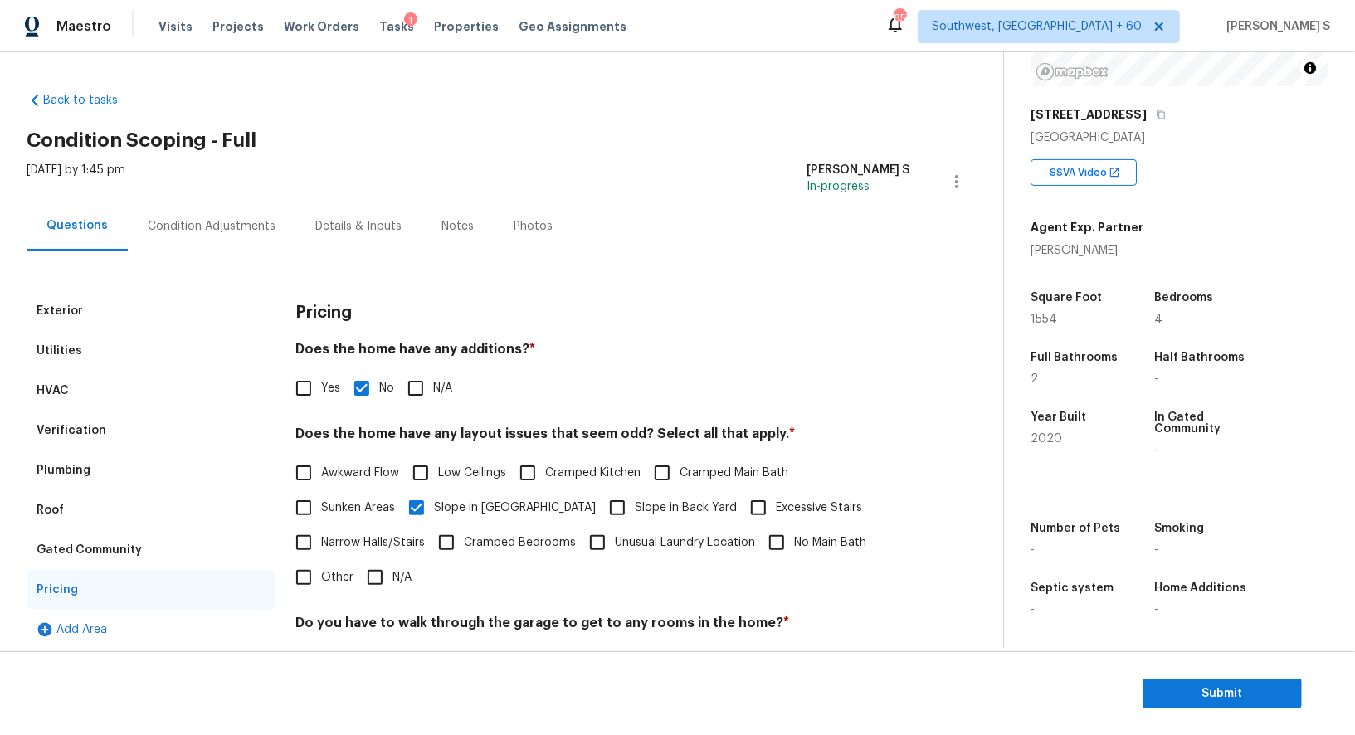
scroll to position [228, 0]
click at [174, 233] on div "Condition Adjustments" at bounding box center [212, 226] width 128 height 17
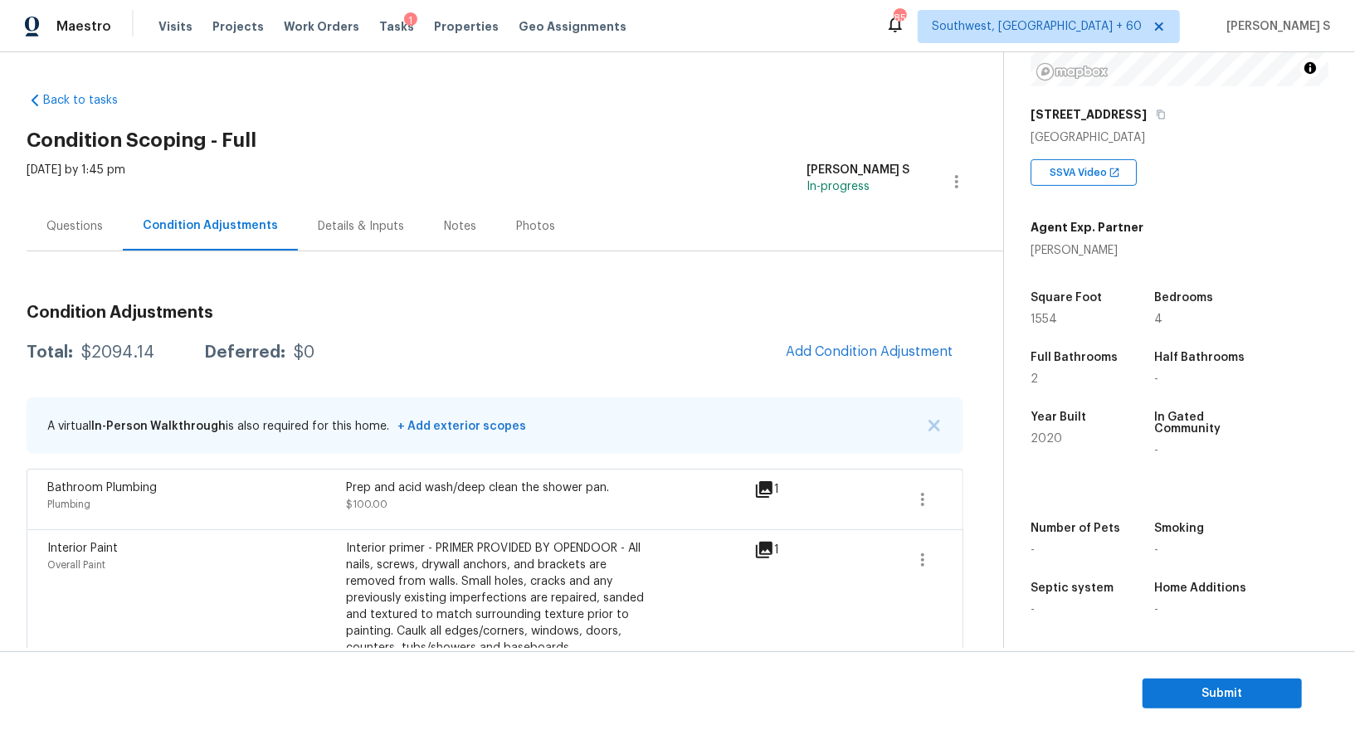
click at [521, 537] on div "Interior Paint Overall Paint Interior primer - PRIMER PROVIDED BY OPENDOOR - Al…" at bounding box center [495, 605] width 936 height 153
click at [874, 367] on button "Add Condition Adjustment" at bounding box center [869, 351] width 187 height 35
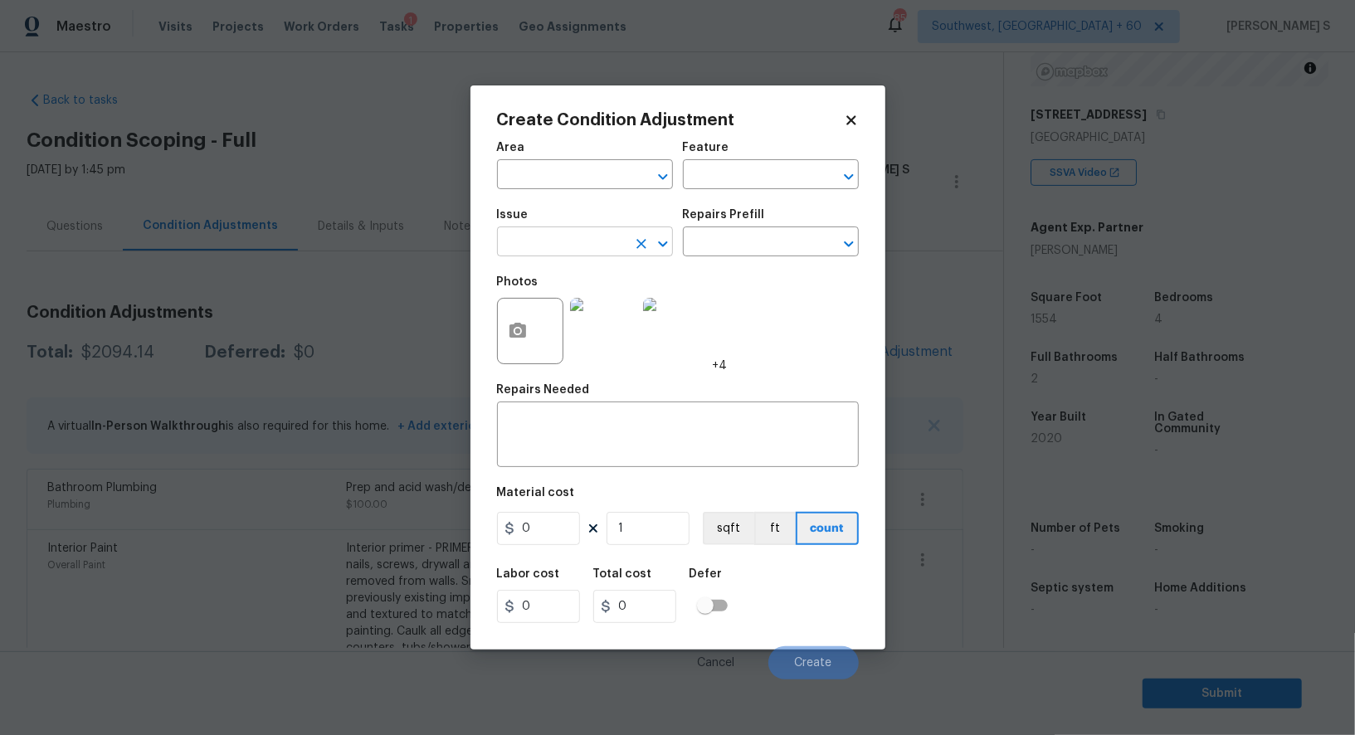
click at [566, 242] on input "text" at bounding box center [561, 244] width 129 height 26
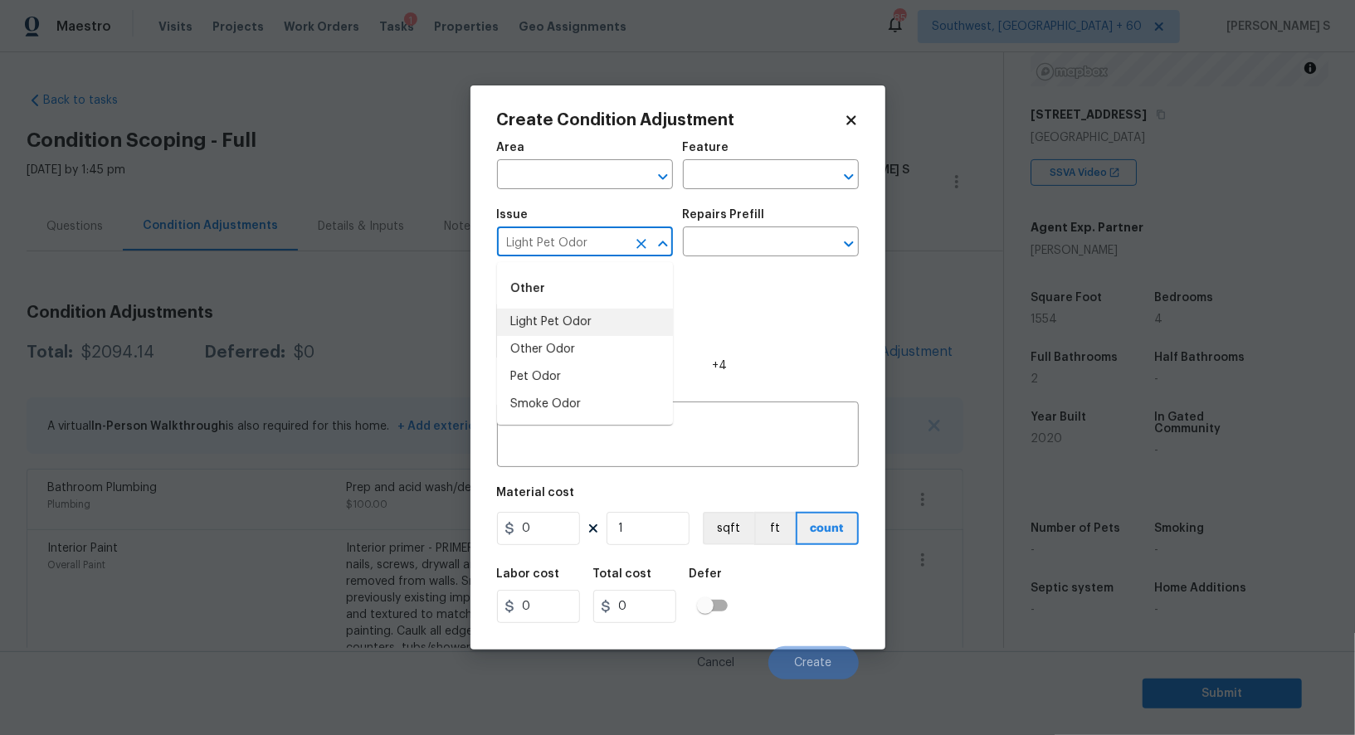
type input "Light Pet Odor"
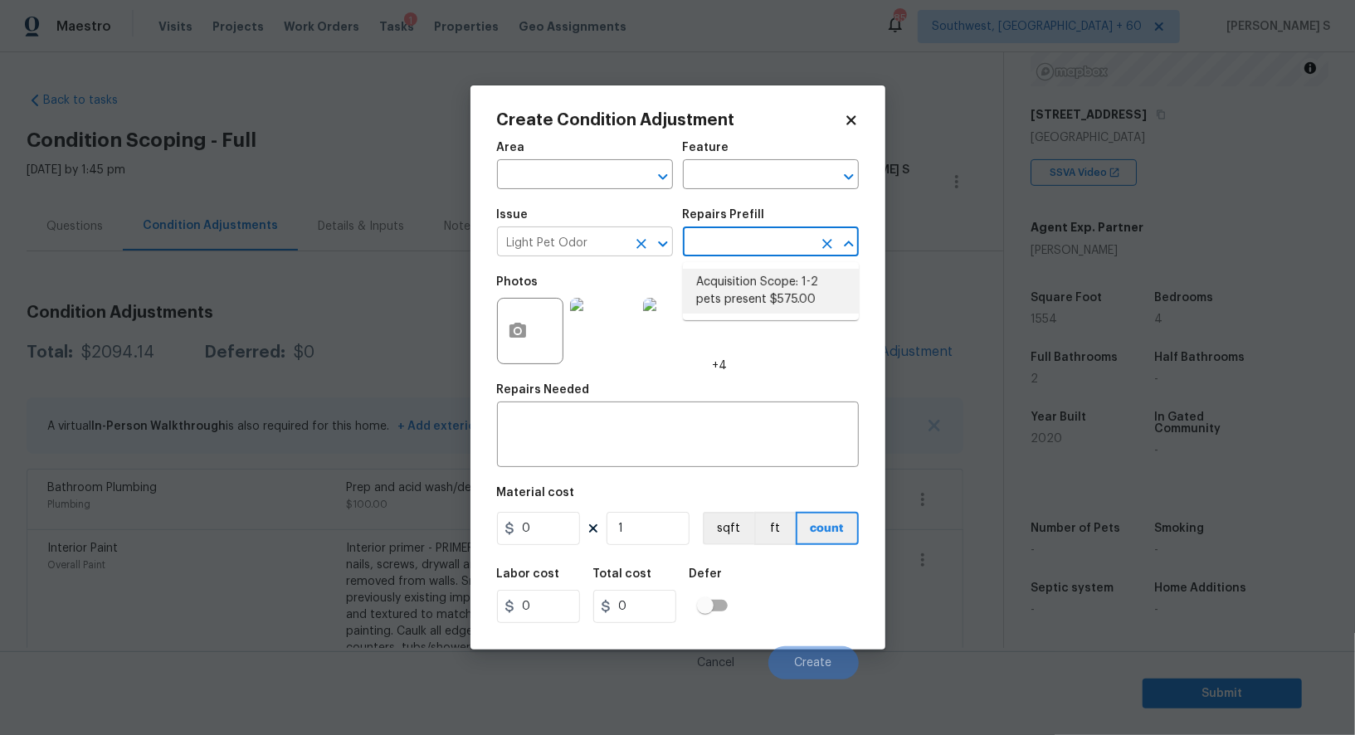
type textarea "Acquisition Scope: 1-2 pets present"
type input "575"
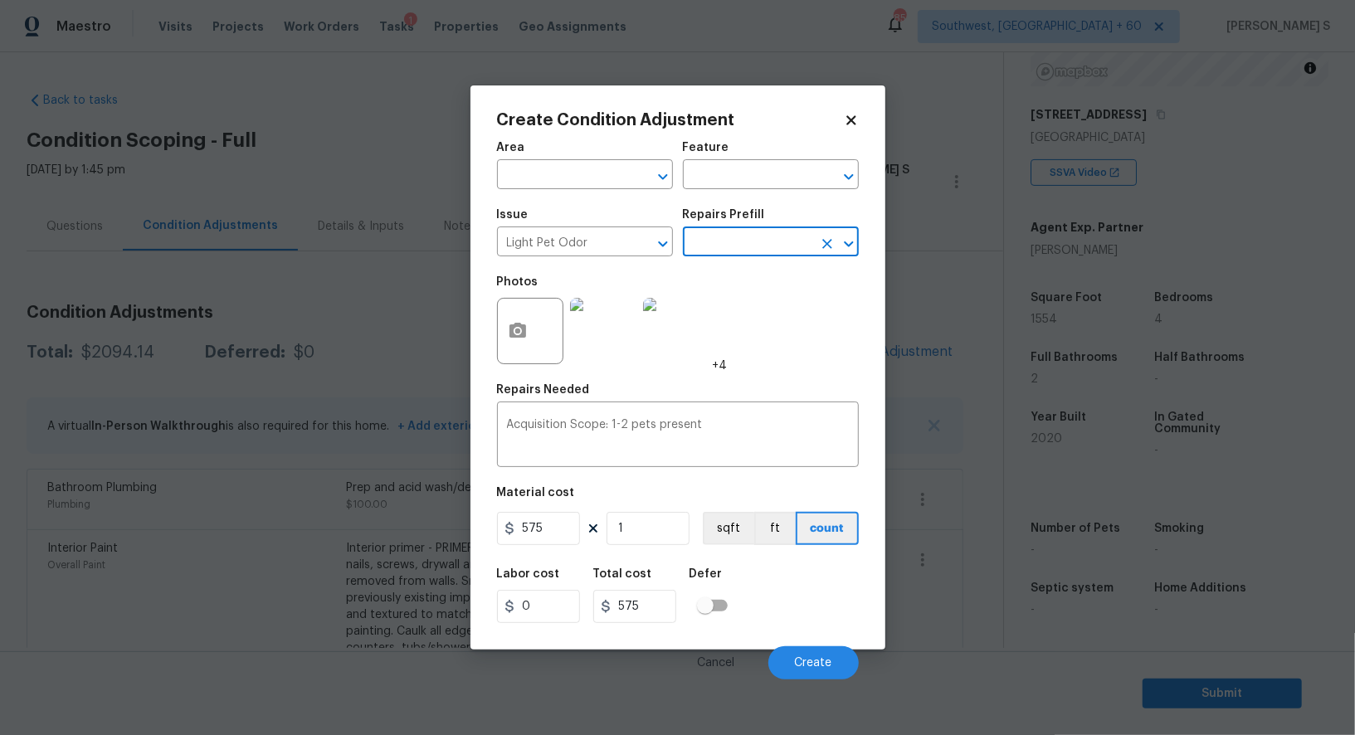
click at [828, 646] on div "Cancel Create" at bounding box center [678, 656] width 362 height 46
click at [829, 653] on button "Create" at bounding box center [813, 662] width 90 height 33
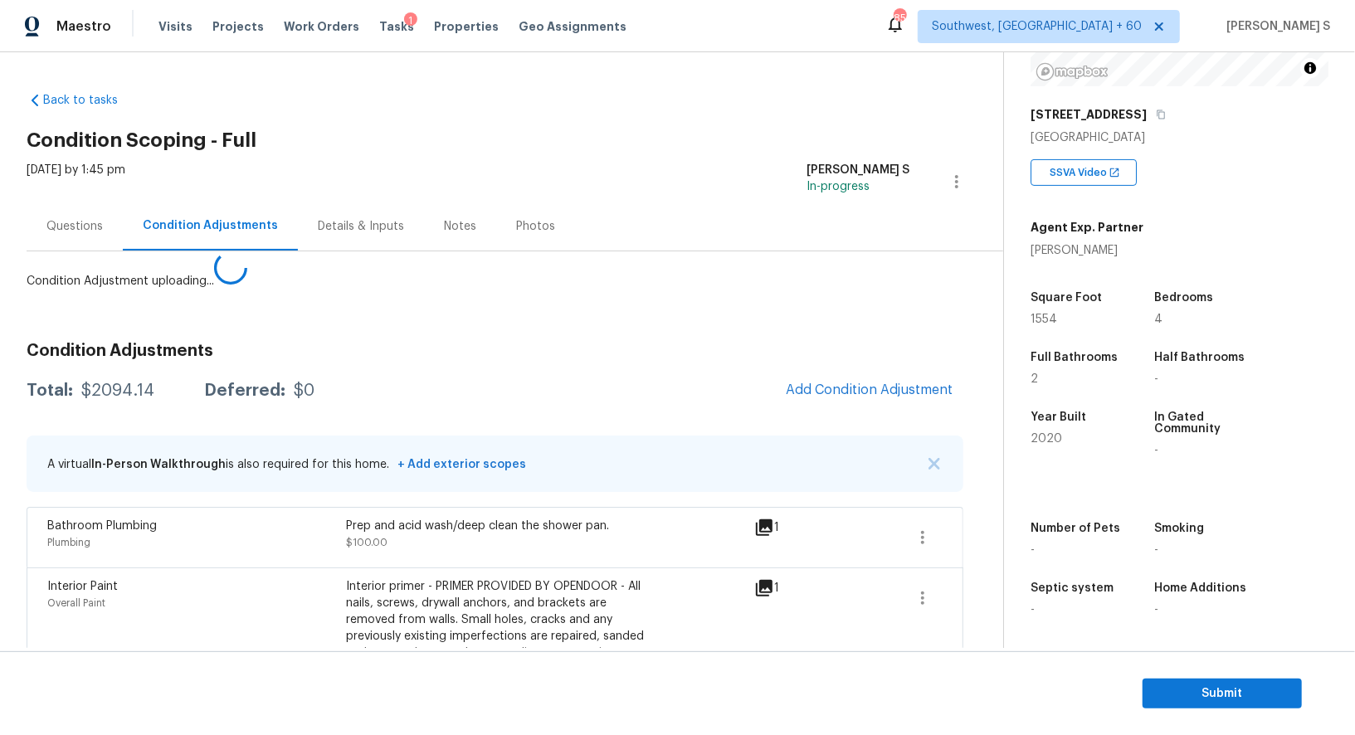
click at [167, 576] on body "Maestro Visits Projects Work Orders Tasks 1 Properties Geo Assignments 859 Sout…" at bounding box center [677, 367] width 1355 height 735
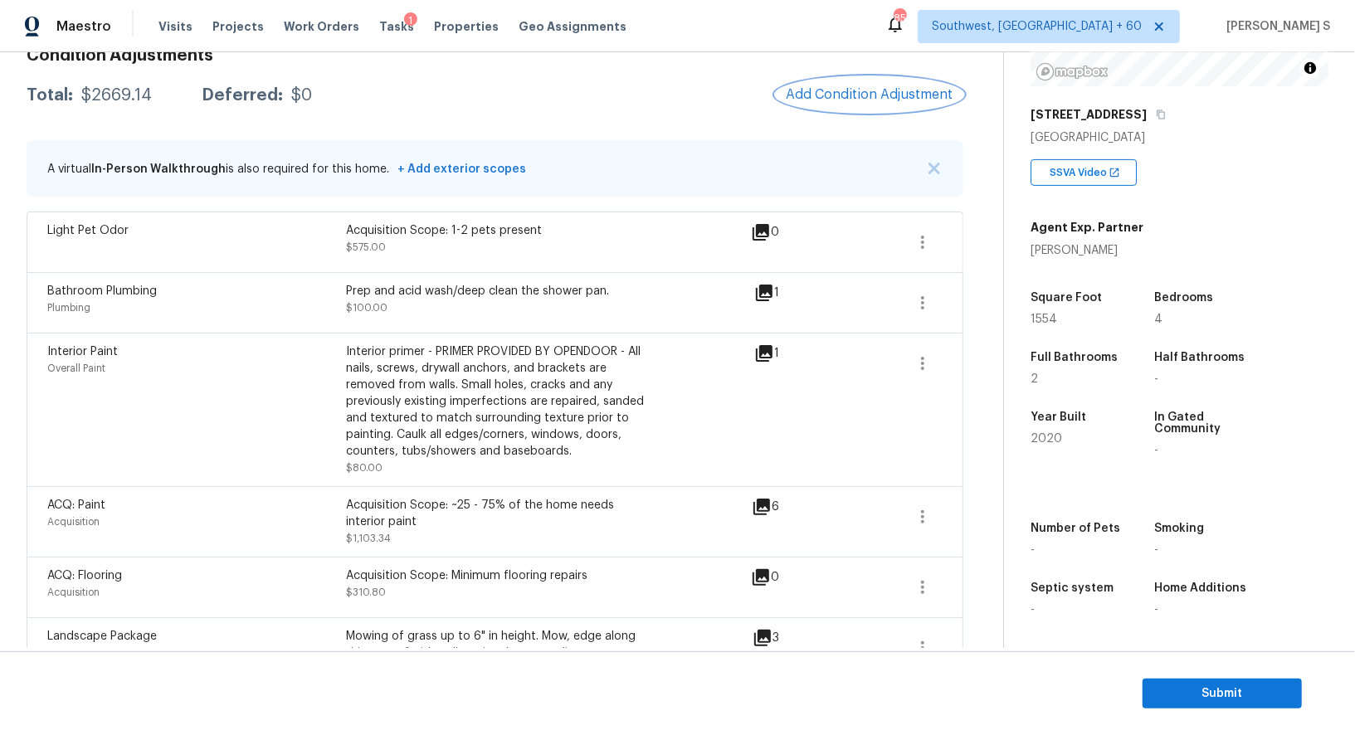
scroll to position [221, 0]
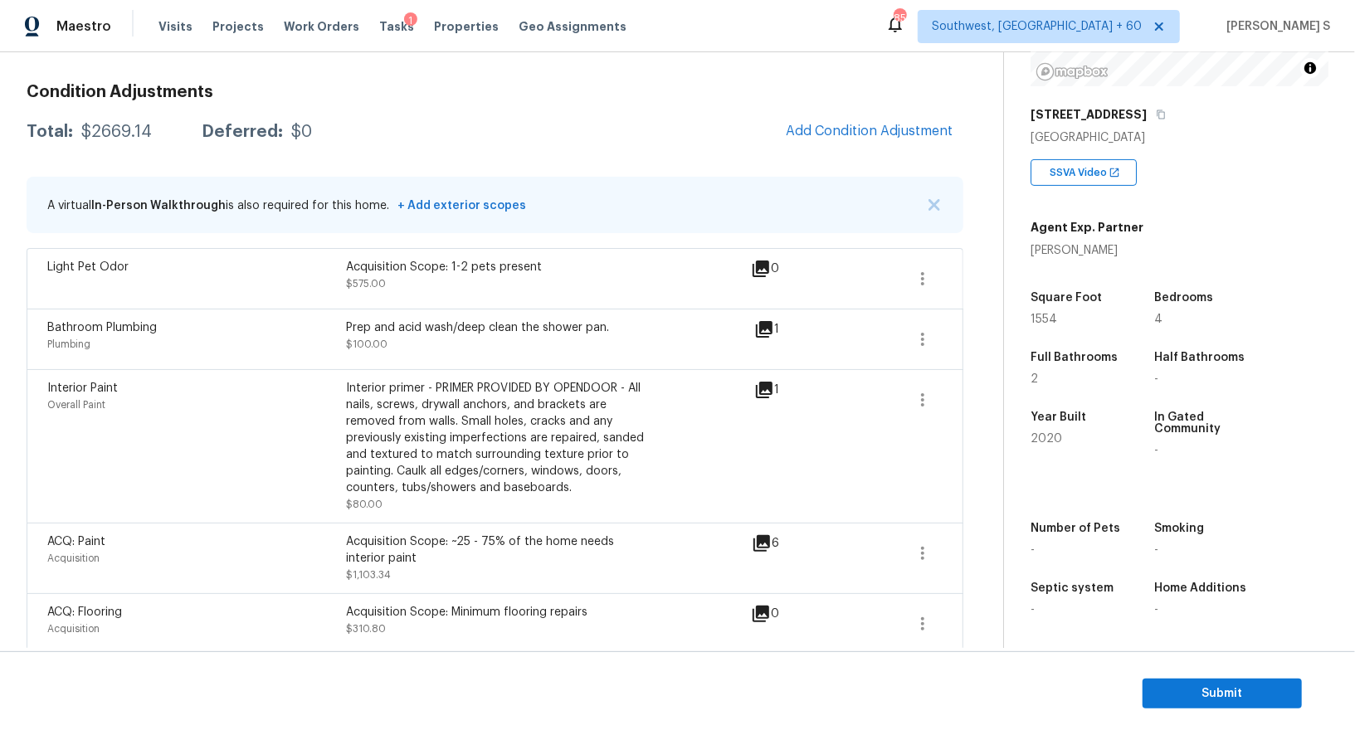
click at [98, 133] on div "$2669.14" at bounding box center [116, 132] width 71 height 17
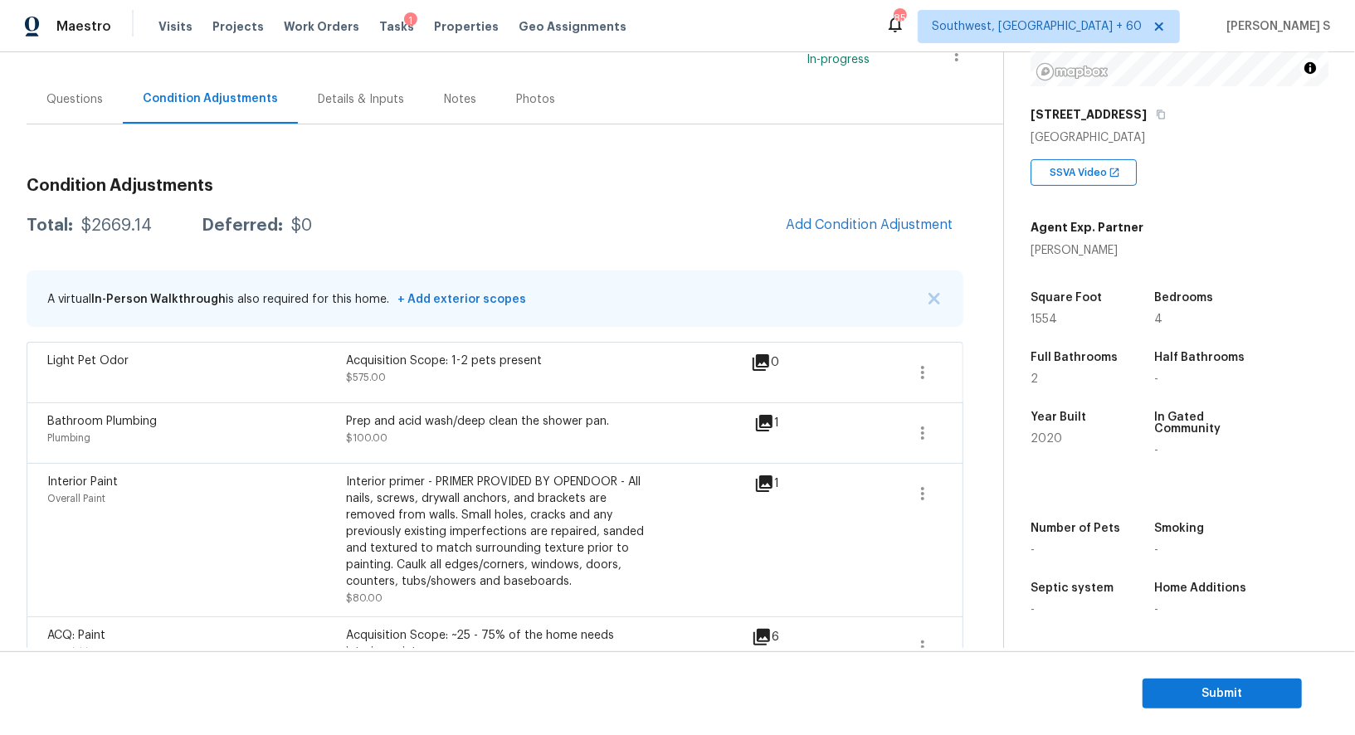
click at [84, 95] on div "Questions" at bounding box center [74, 99] width 56 height 17
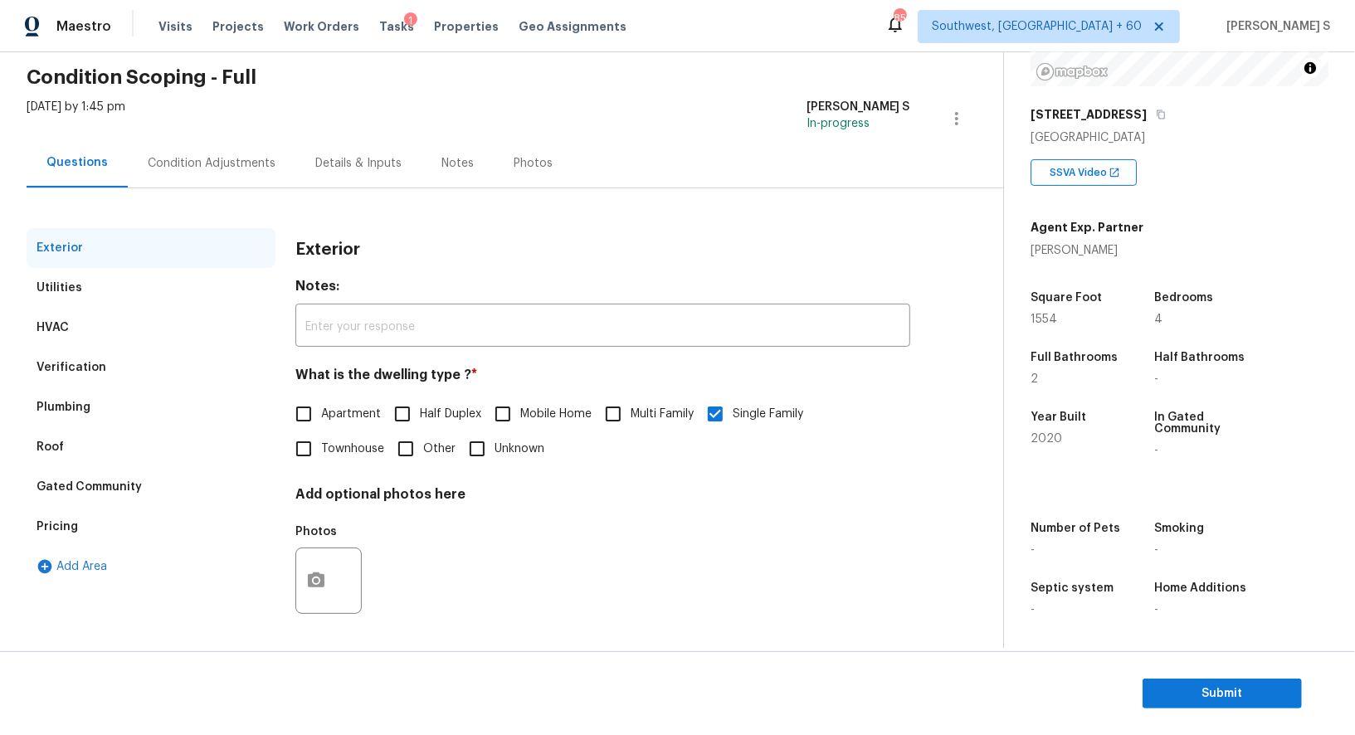
click at [85, 377] on div "Verification" at bounding box center [151, 368] width 249 height 40
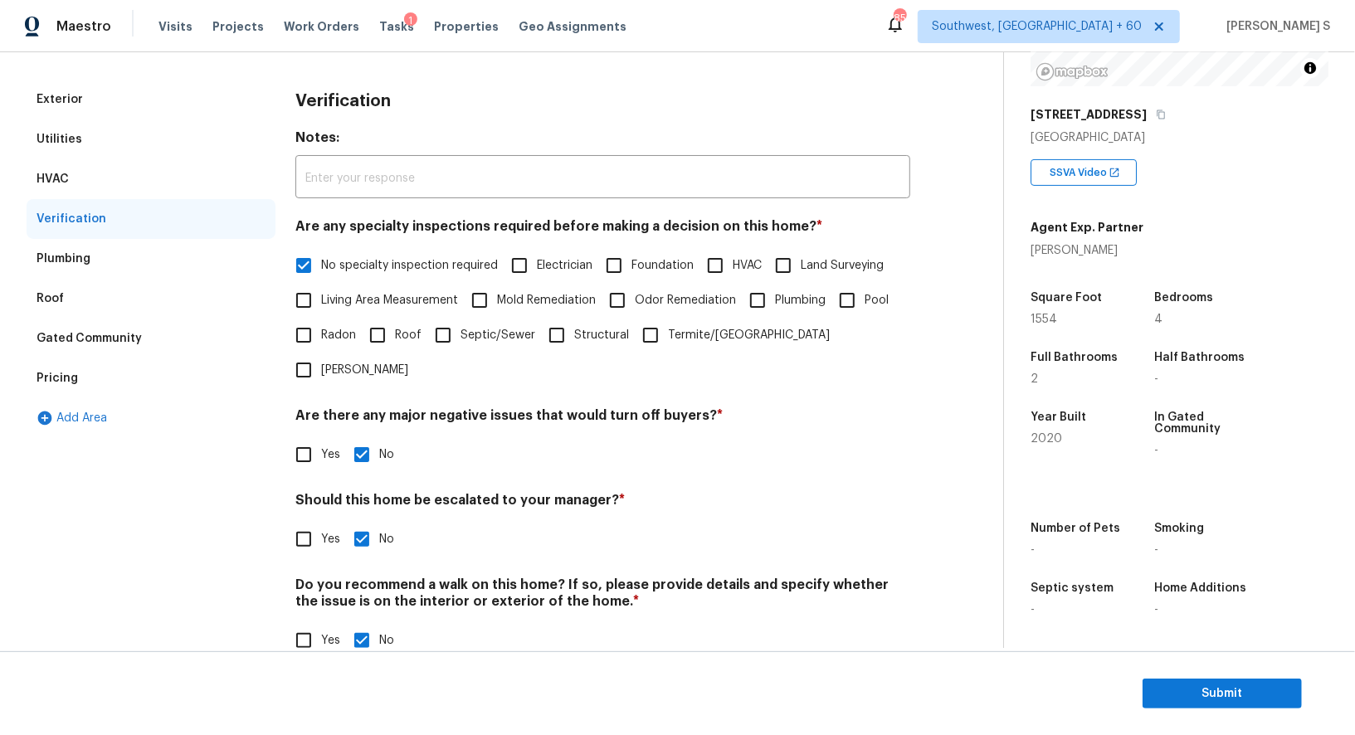
click at [51, 346] on div "Gated Community" at bounding box center [88, 338] width 105 height 17
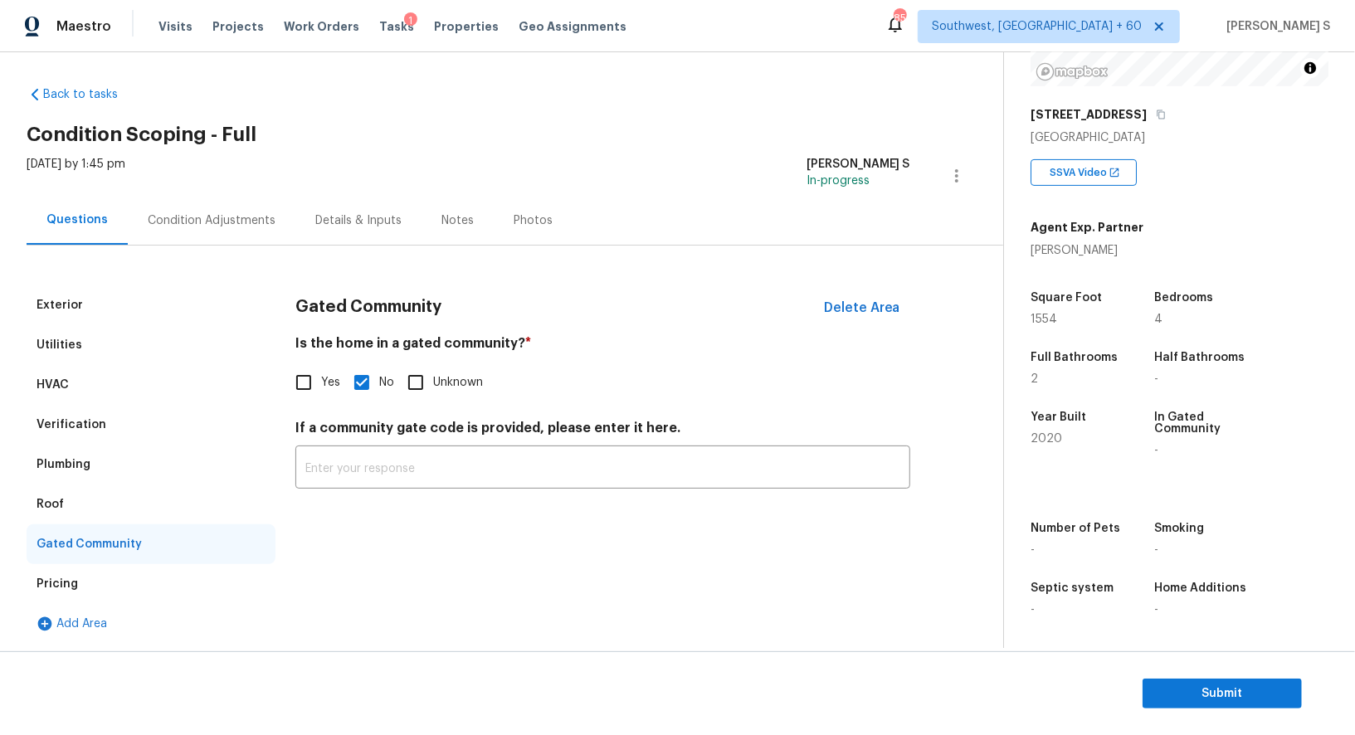
click at [61, 357] on div "Utilities" at bounding box center [151, 345] width 249 height 40
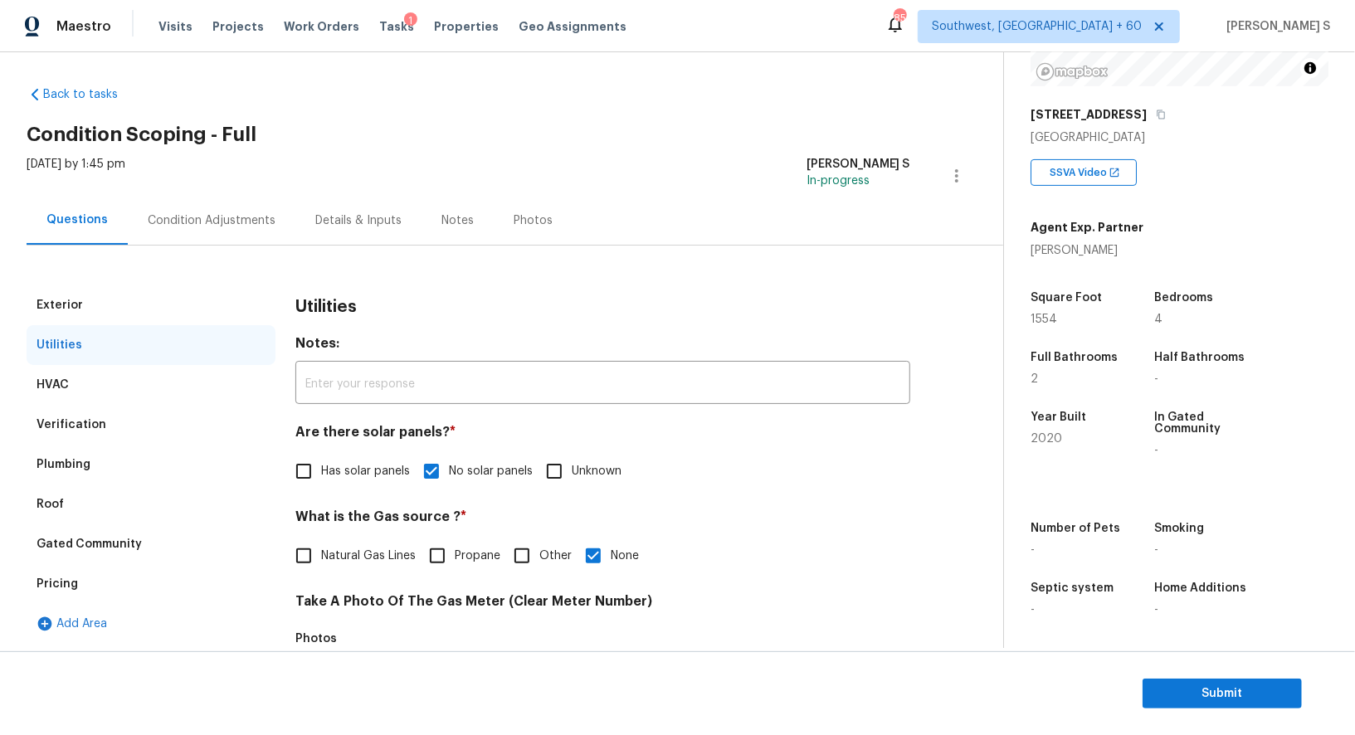
scroll to position [212, 0]
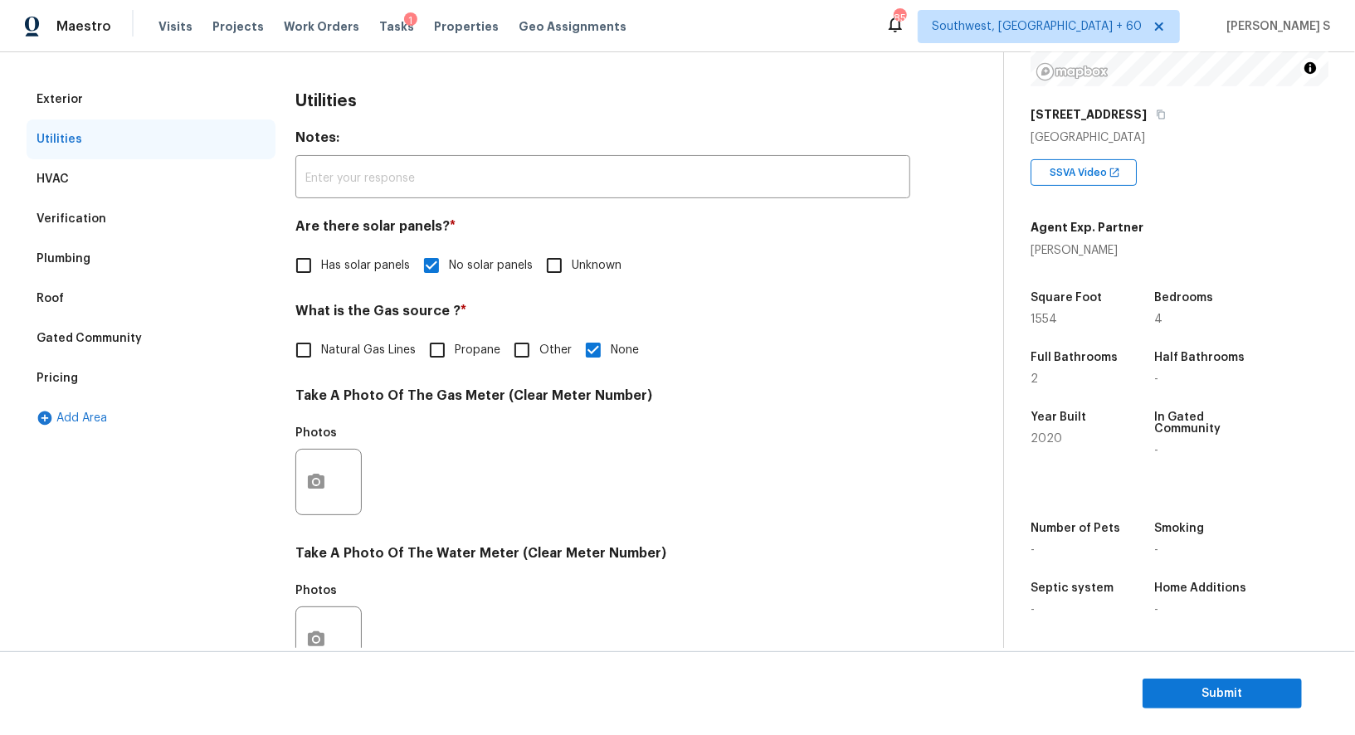
click at [54, 375] on div "Pricing" at bounding box center [56, 378] width 41 height 17
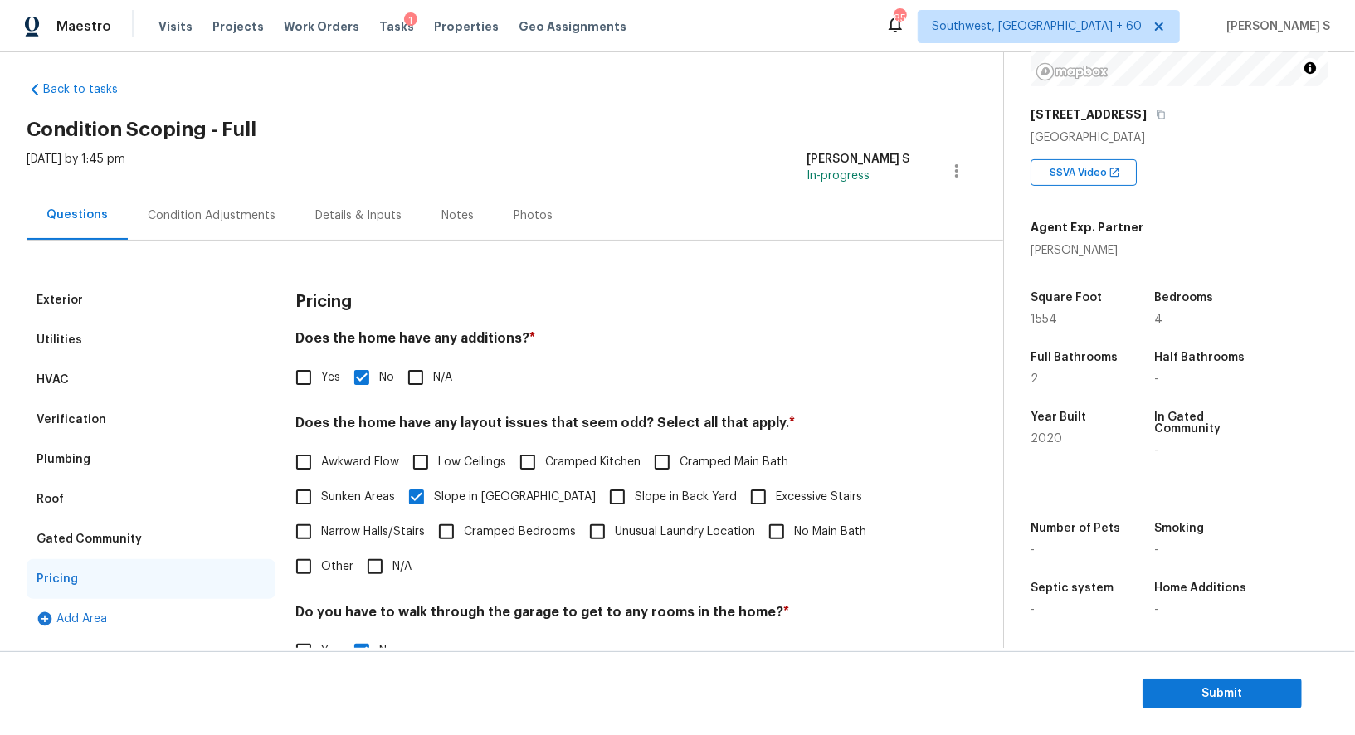
scroll to position [0, 0]
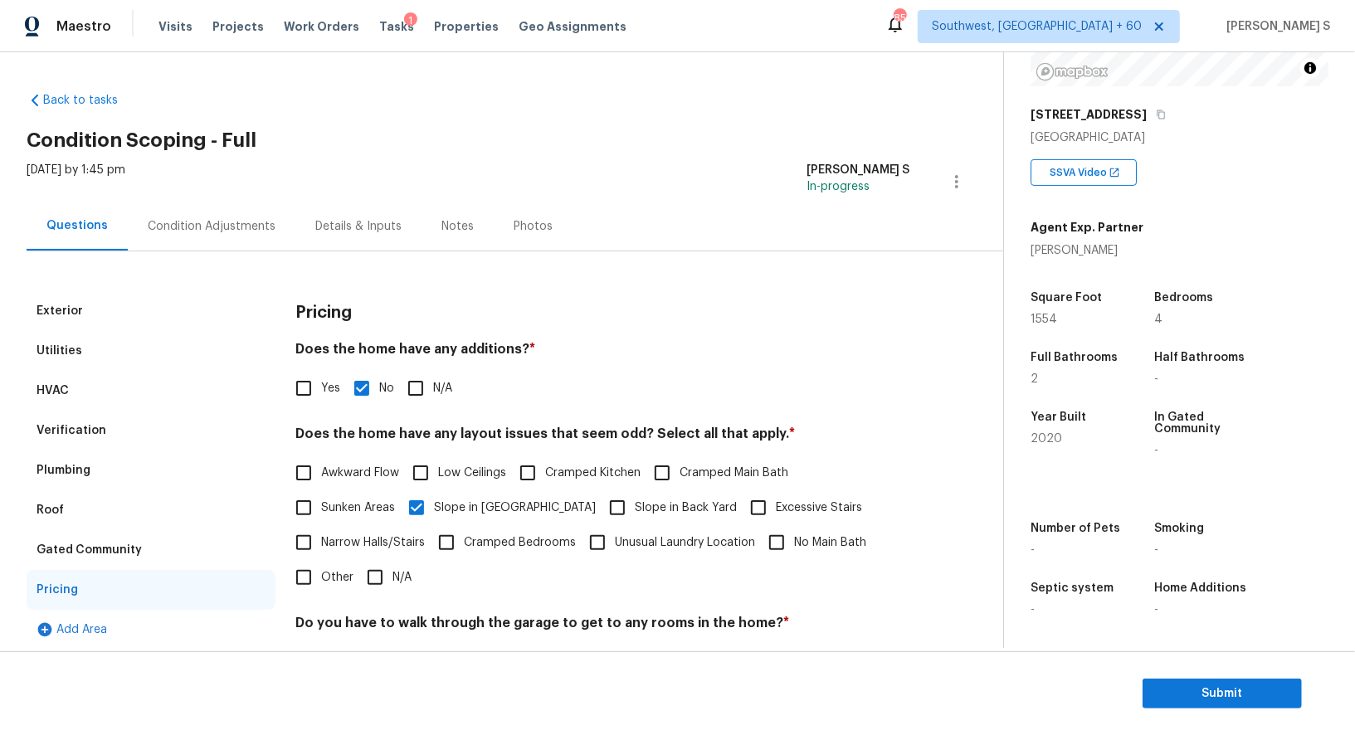
click at [211, 234] on div "Condition Adjustments" at bounding box center [212, 226] width 168 height 49
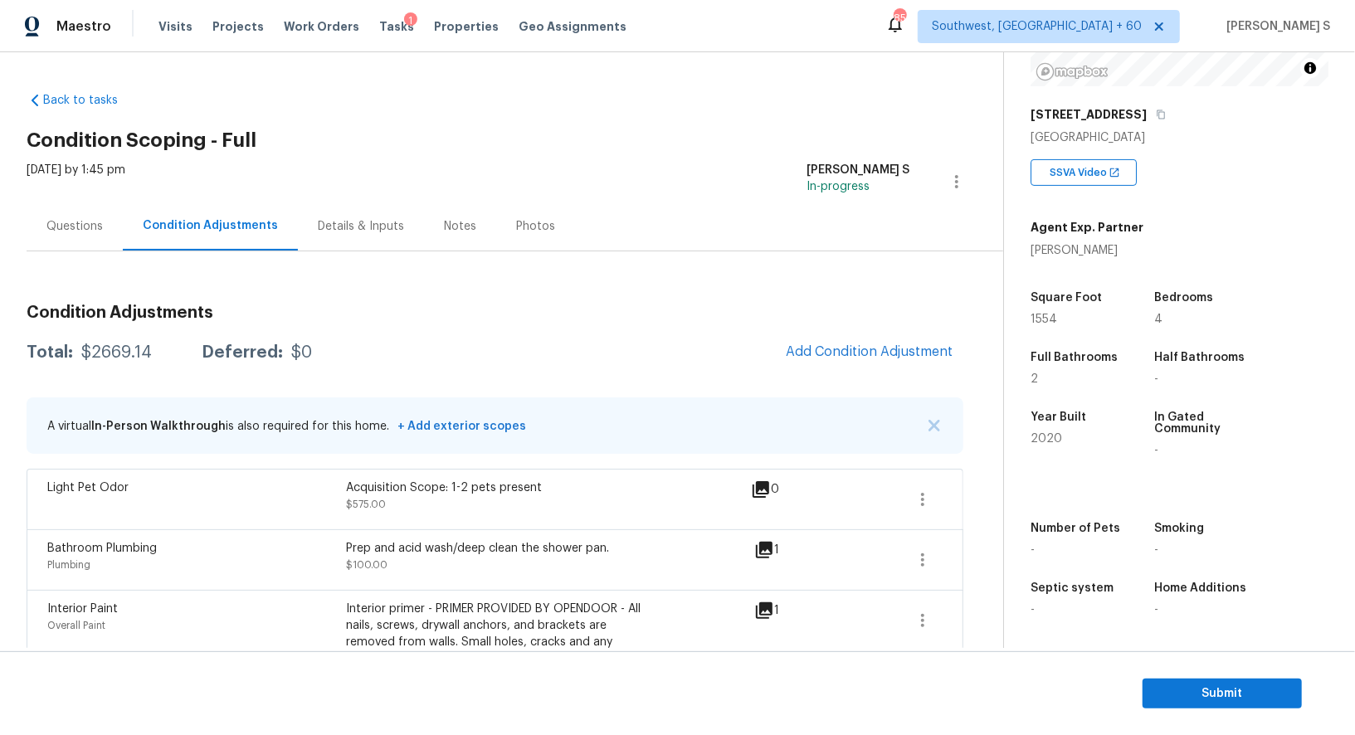
scroll to position [228, 0]
click at [1203, 685] on span "Submit" at bounding box center [1221, 693] width 133 height 21
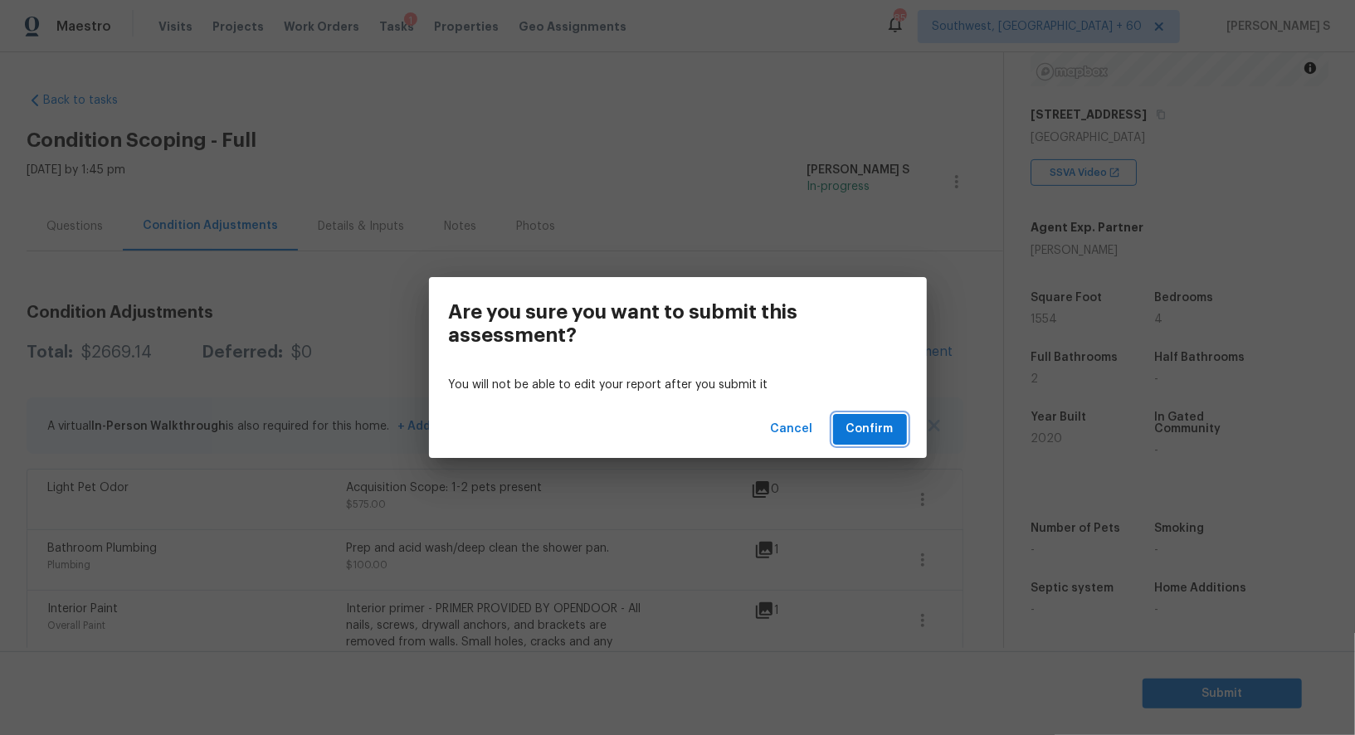
click at [885, 427] on span "Confirm" at bounding box center [869, 429] width 47 height 21
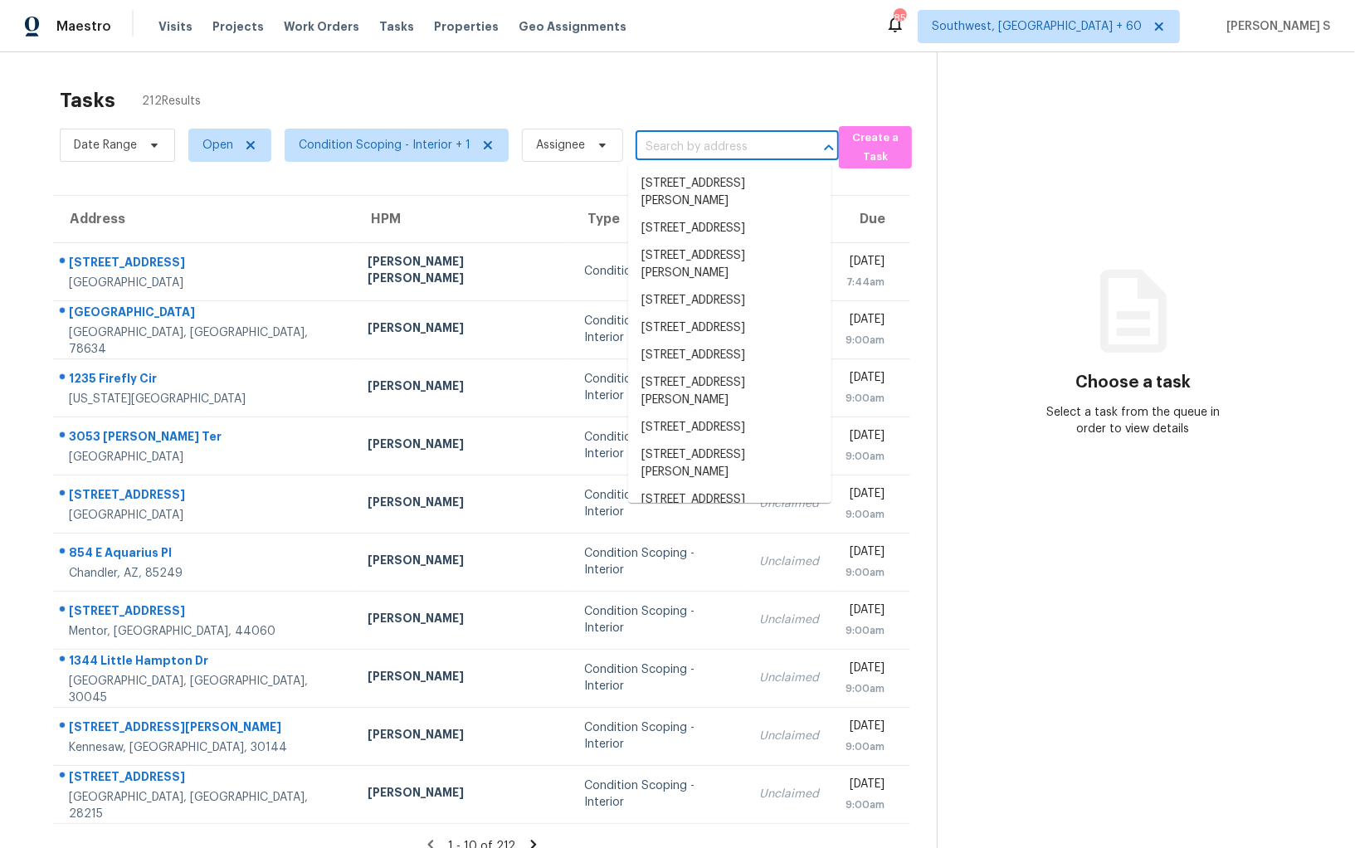
click at [681, 145] on input "text" at bounding box center [713, 147] width 157 height 26
paste input "2314 Fitzpatrick Ter Deltona, FL, 32725"
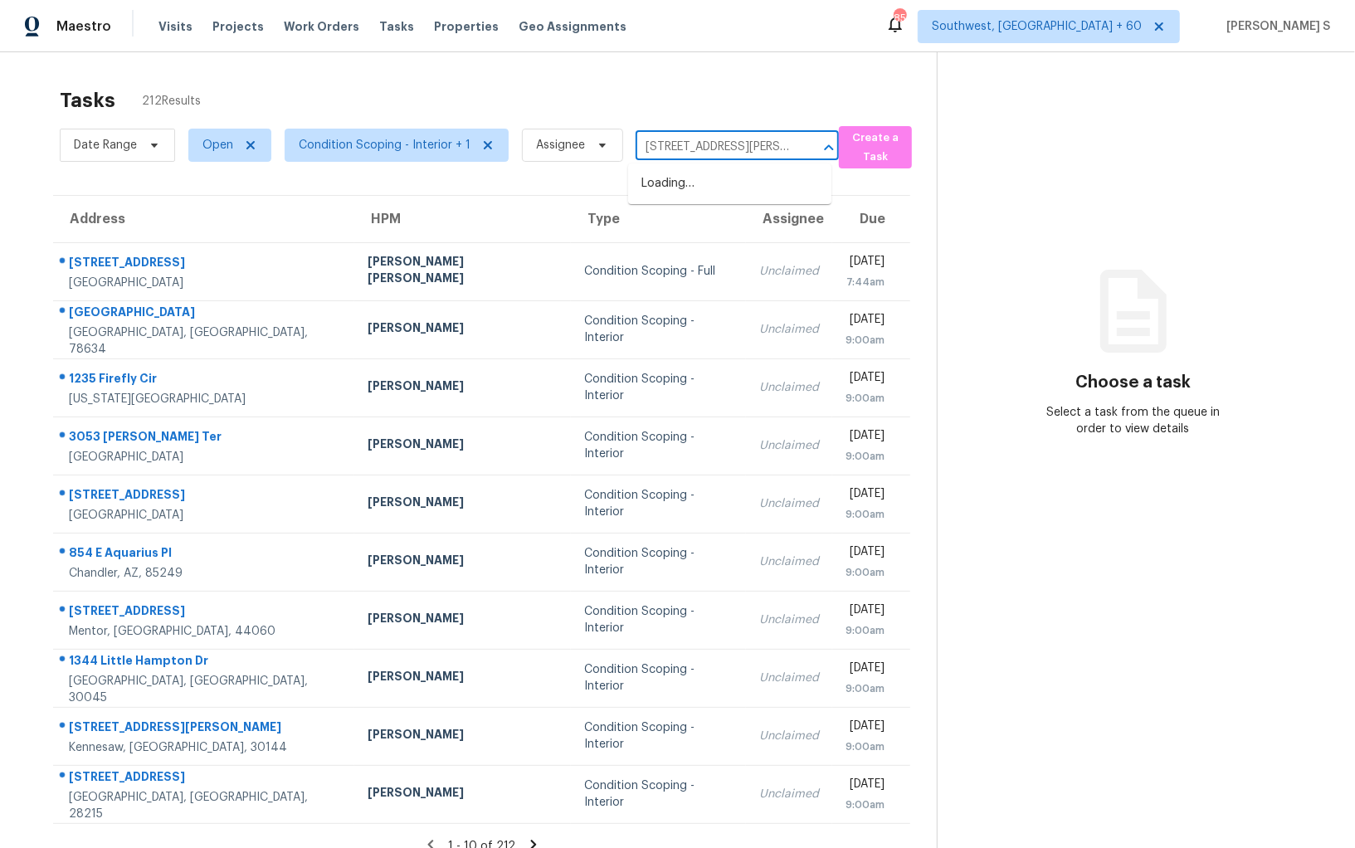
scroll to position [0, 61]
type input "2314 Fitzpatrick Ter Deltona, FL, 32725"
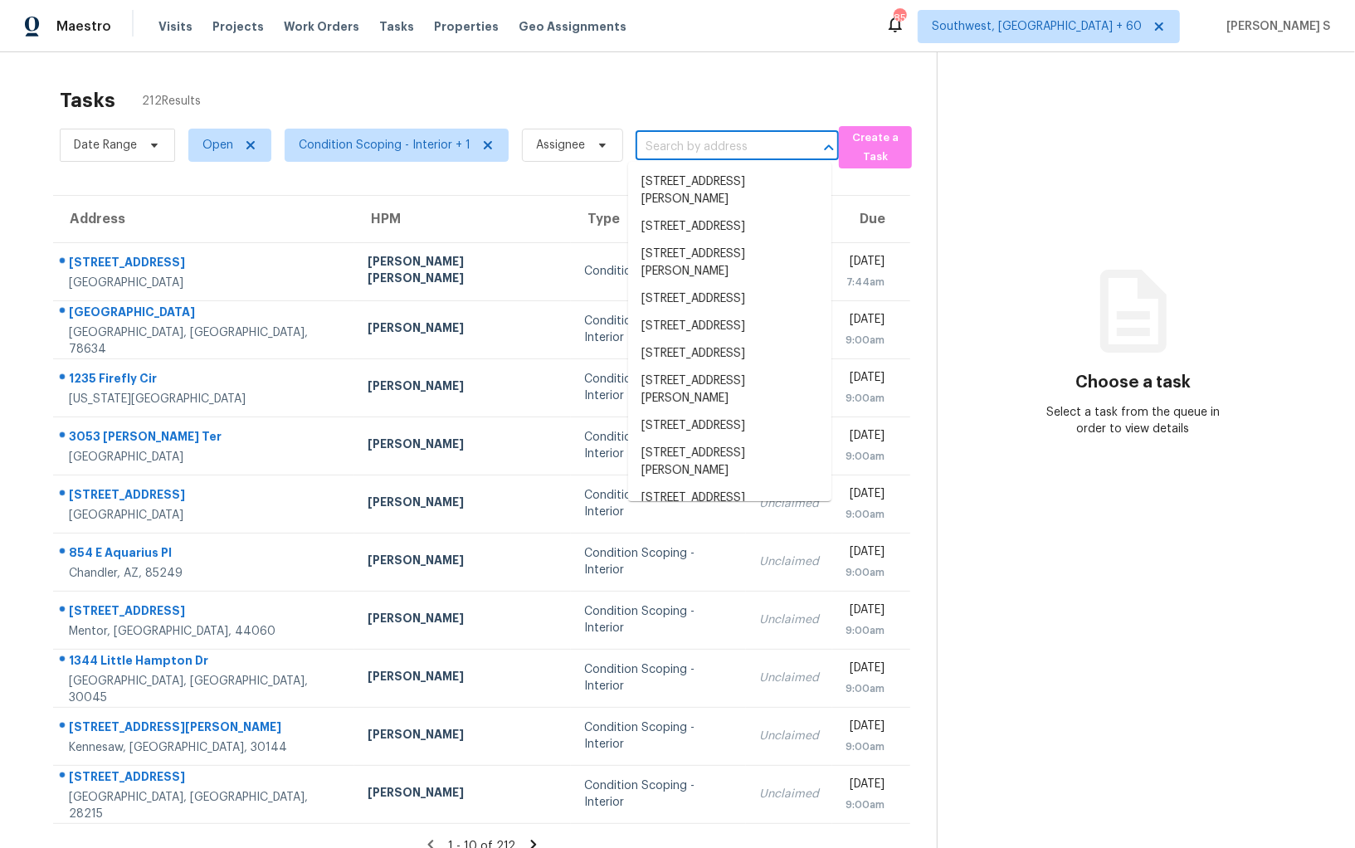
scroll to position [0, 0]
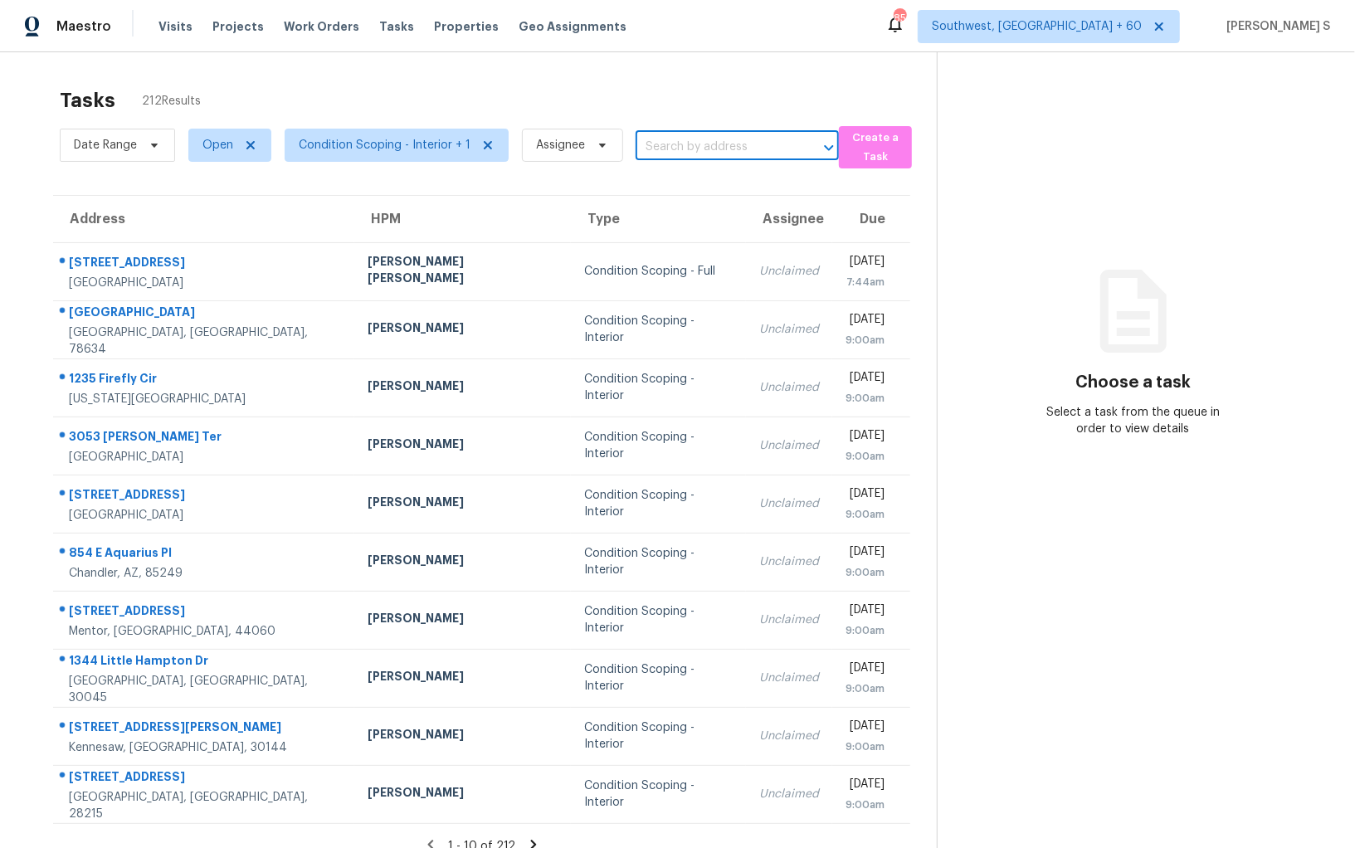
click at [727, 150] on input "text" at bounding box center [713, 147] width 157 height 26
paste input "2314 Fitzpatrick Ter Deltona, FL, 32725"
click at [666, 150] on input "2314 Fitzpatrick Ter Deltona, FL, 32725" at bounding box center [713, 147] width 157 height 26
type input "2314 Fitzpatrick"
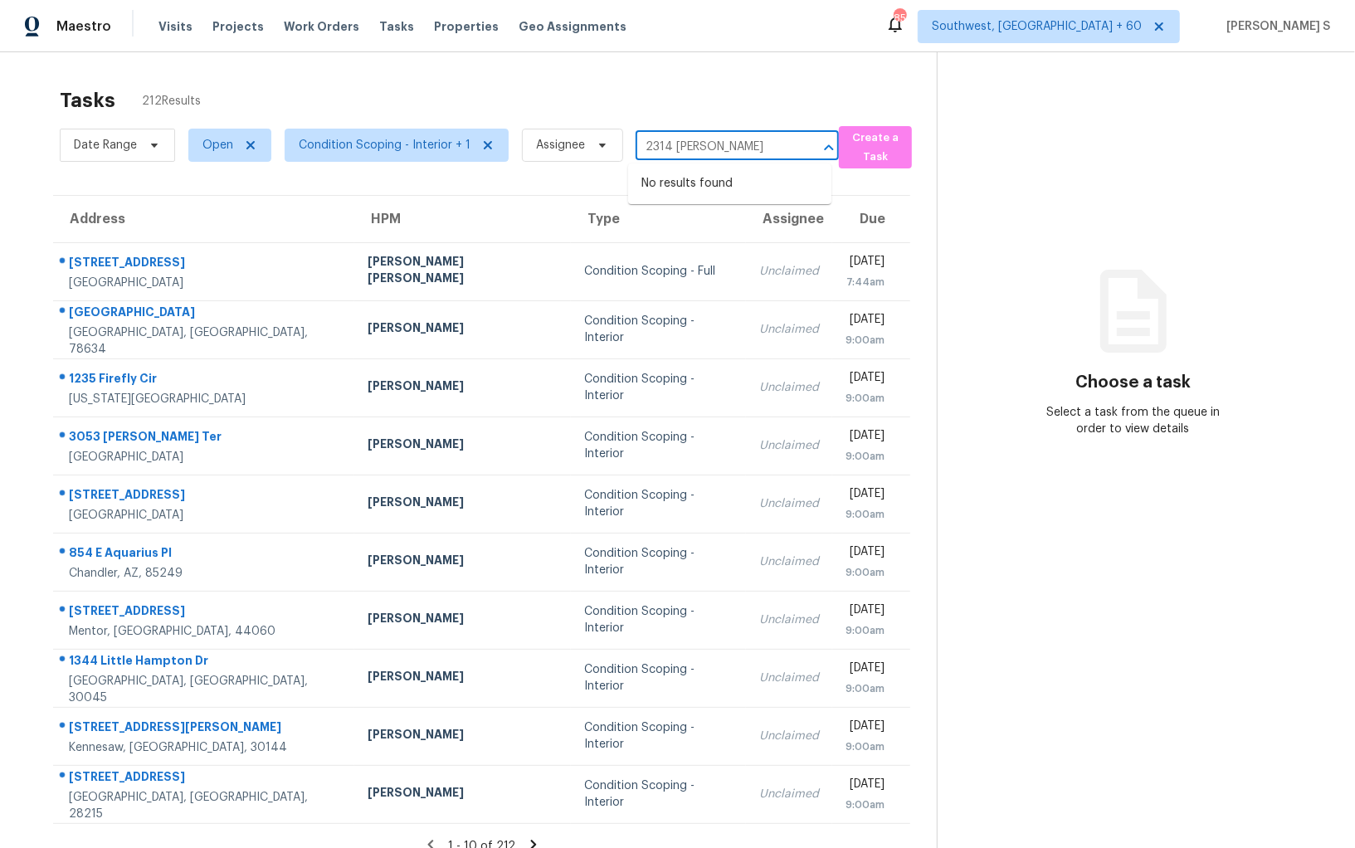
scroll to position [0, 0]
click at [678, 183] on li "2314 Fitzpatrick Ter, Deltona, FL 32725" at bounding box center [729, 192] width 203 height 45
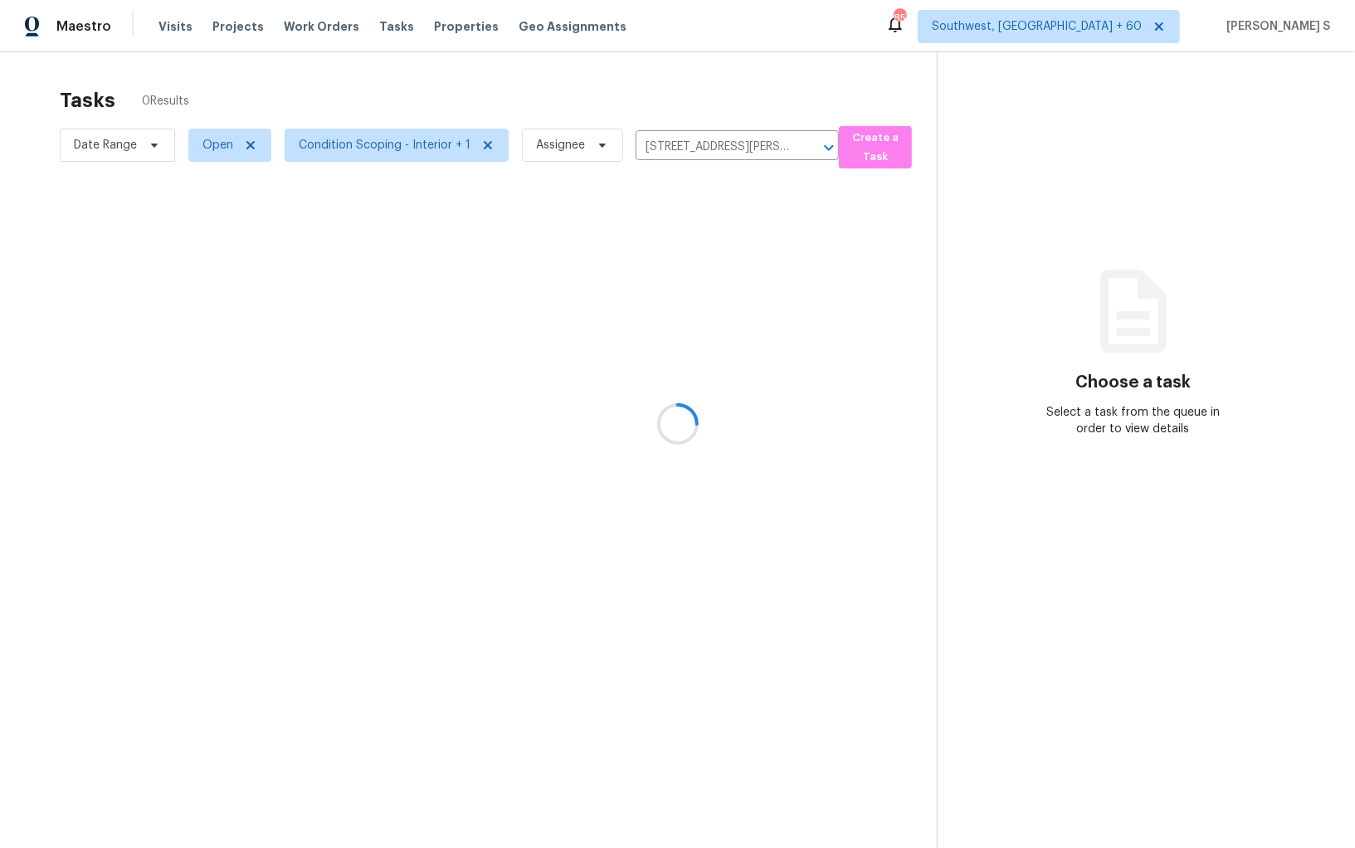
click at [718, 289] on div at bounding box center [677, 424] width 1355 height 848
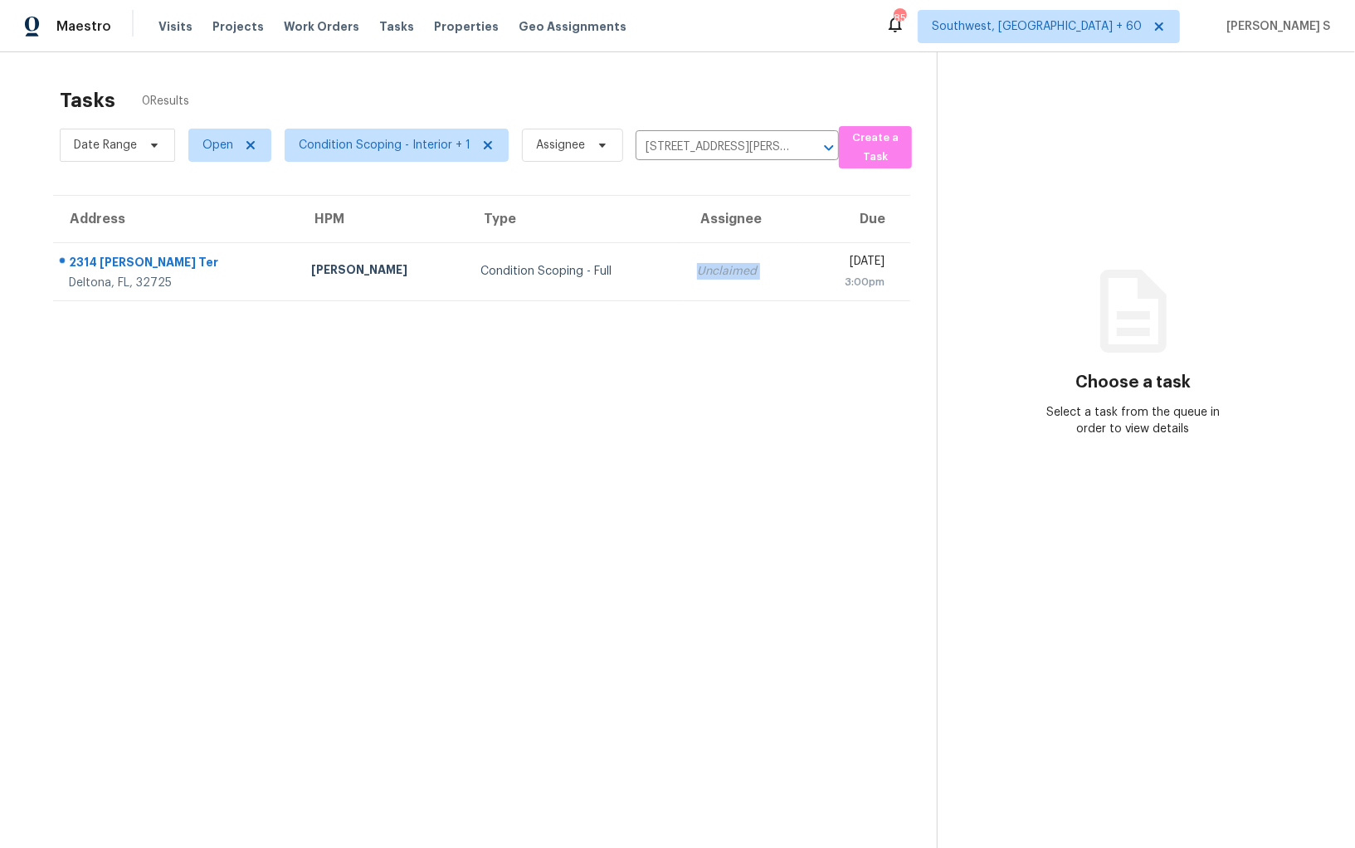
click at [718, 289] on td "Unclaimed" at bounding box center [742, 271] width 119 height 58
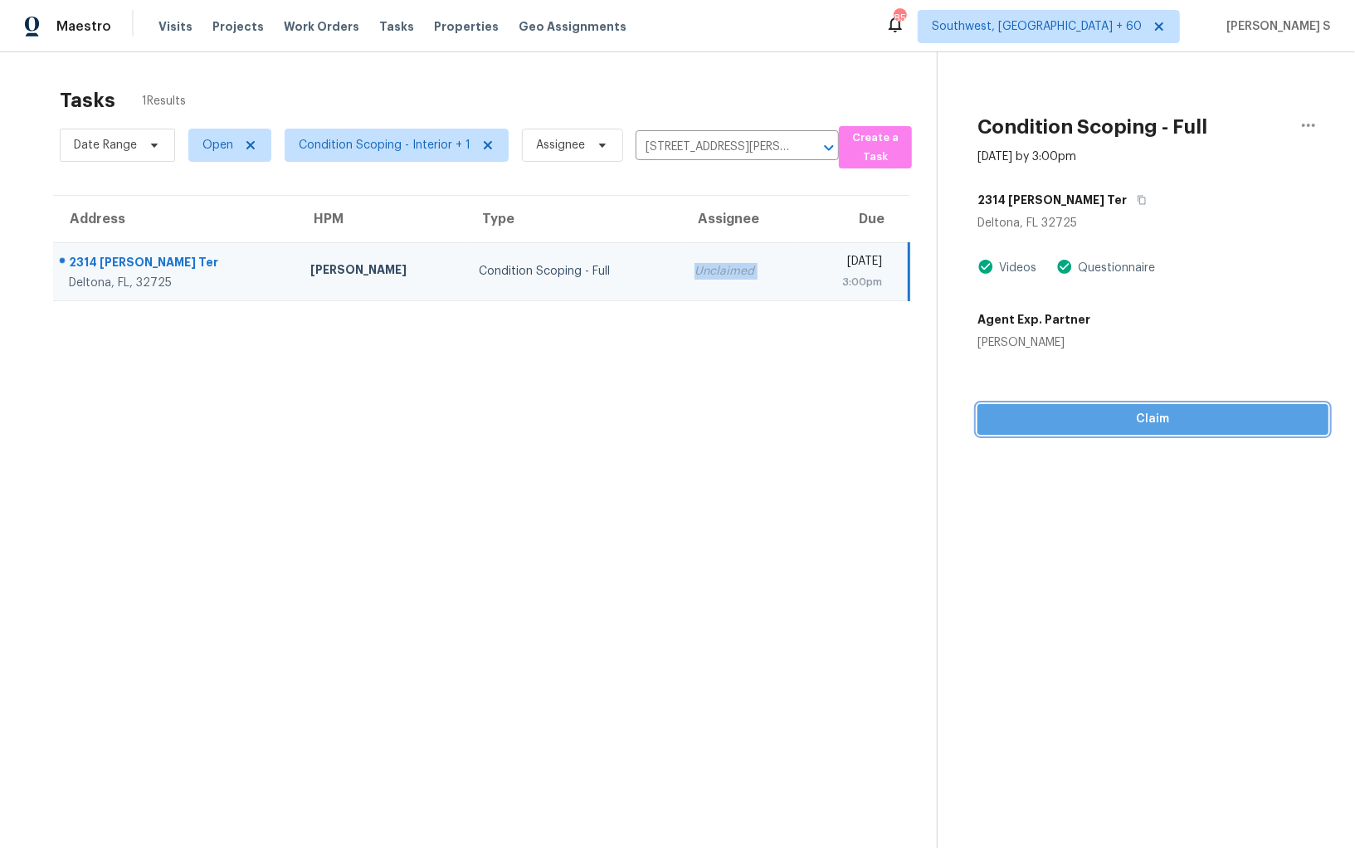
click at [1126, 423] on span "Claim" at bounding box center [1152, 419] width 324 height 21
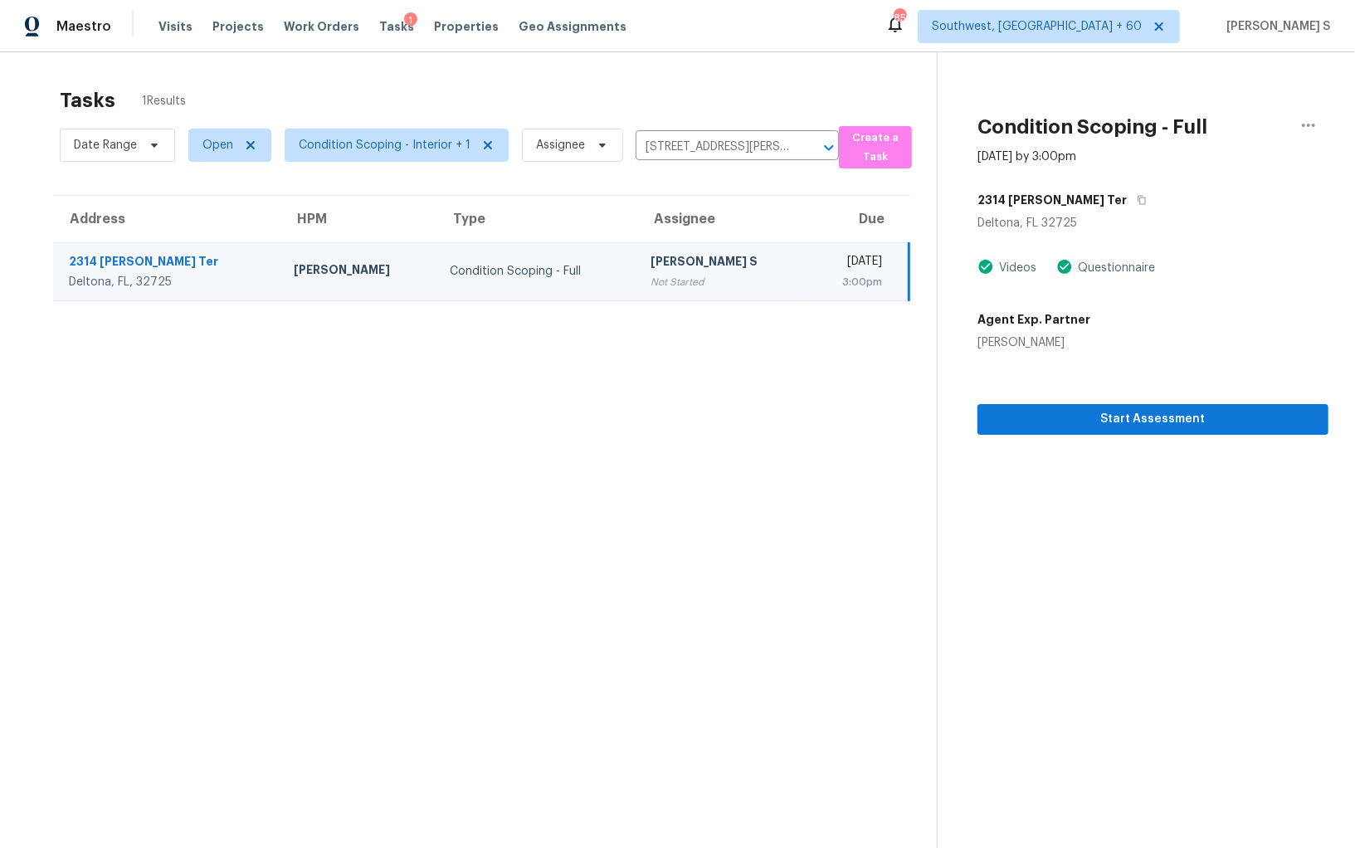
click at [1037, 400] on div "Start Assessment" at bounding box center [1152, 393] width 351 height 84
click at [1036, 412] on span "Start Assessment" at bounding box center [1152, 419] width 324 height 21
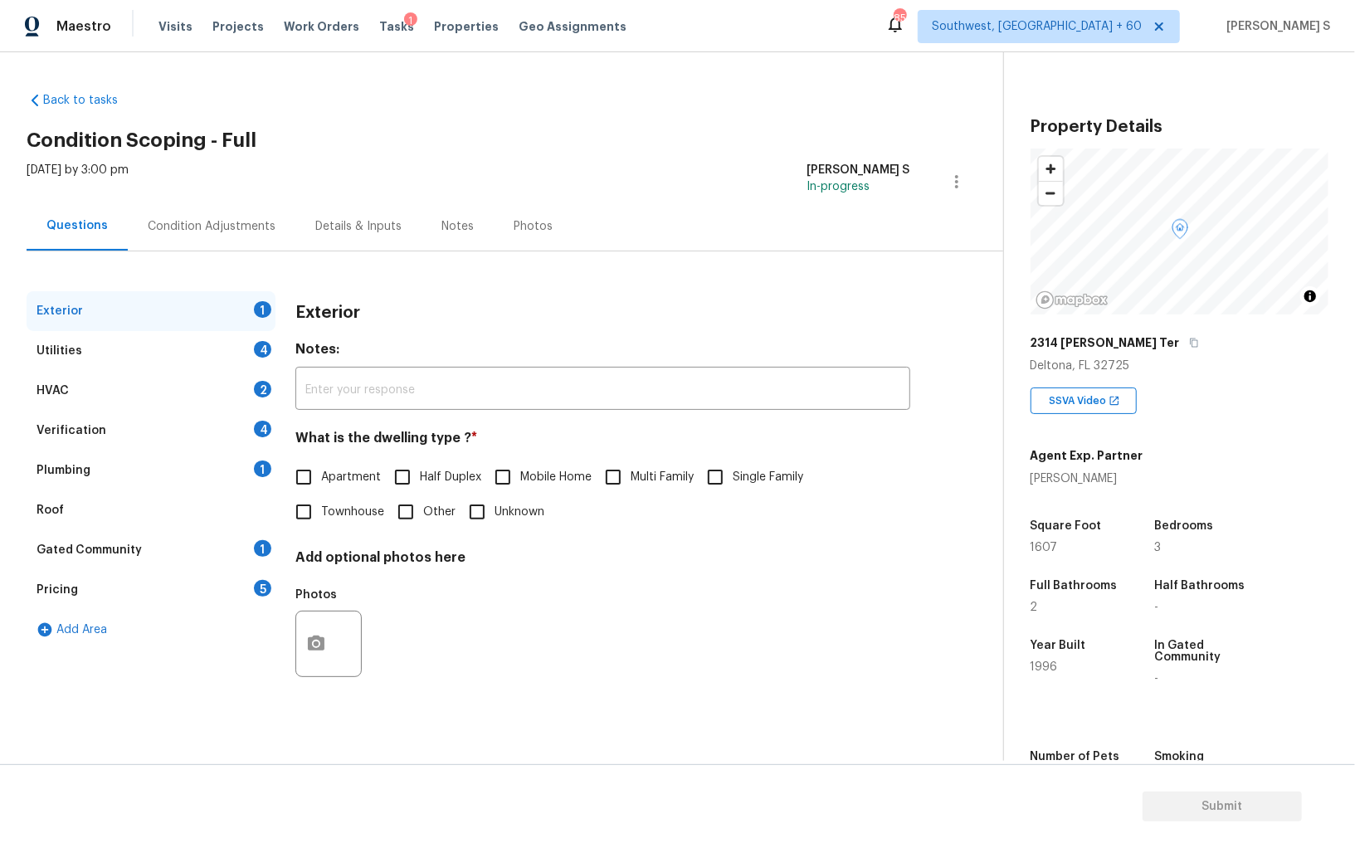
click at [380, 66] on div "Back to tasks Condition Scoping - Full Tue, Sep 02 2025 by 3:00 pm Anbu Jebakum…" at bounding box center [677, 406] width 1355 height 708
click at [714, 492] on input "Single Family" at bounding box center [715, 477] width 35 height 35
checkbox input "true"
click at [237, 357] on div "Utilities 4" at bounding box center [151, 351] width 249 height 40
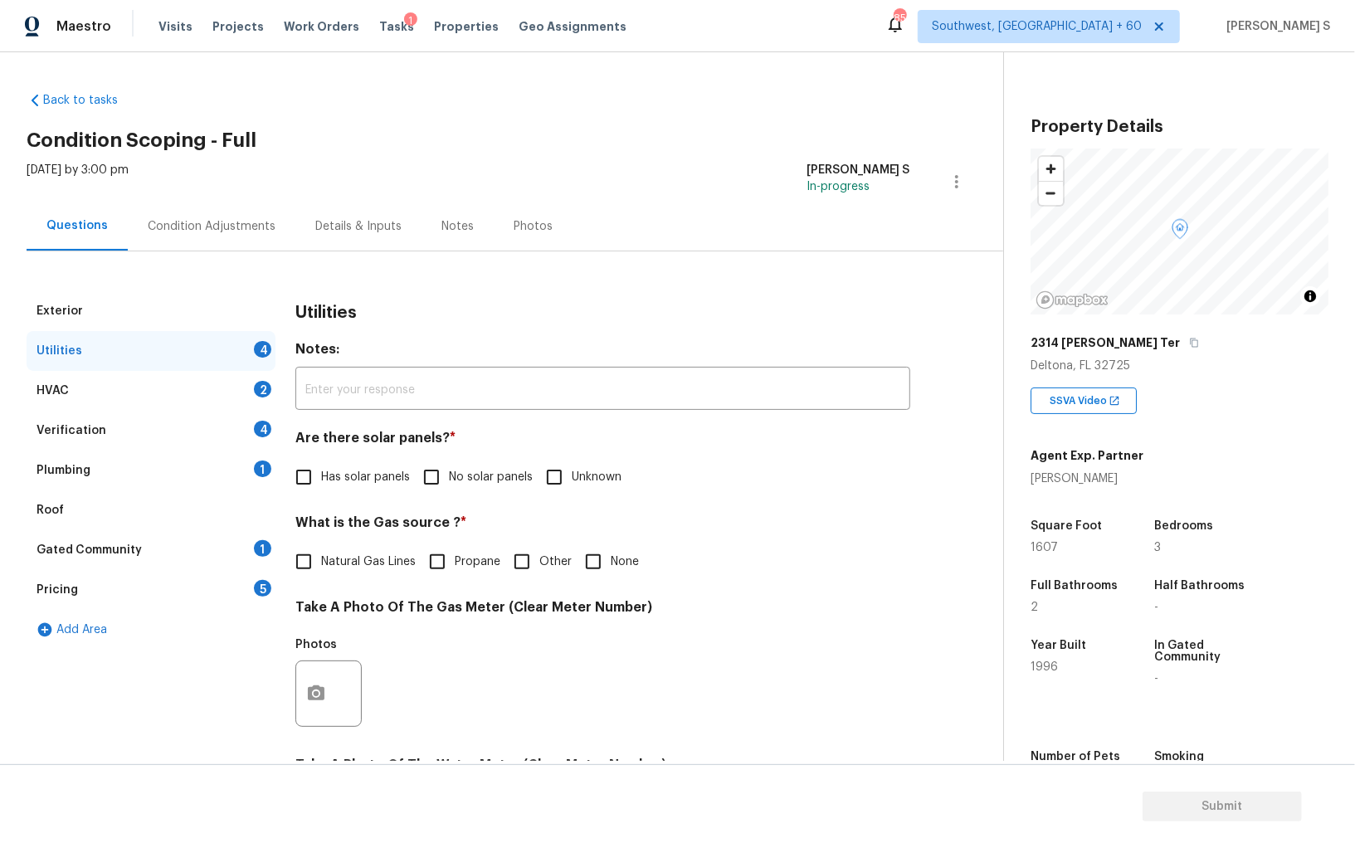
click at [435, 473] on input "No solar panels" at bounding box center [431, 477] width 35 height 35
checkbox input "true"
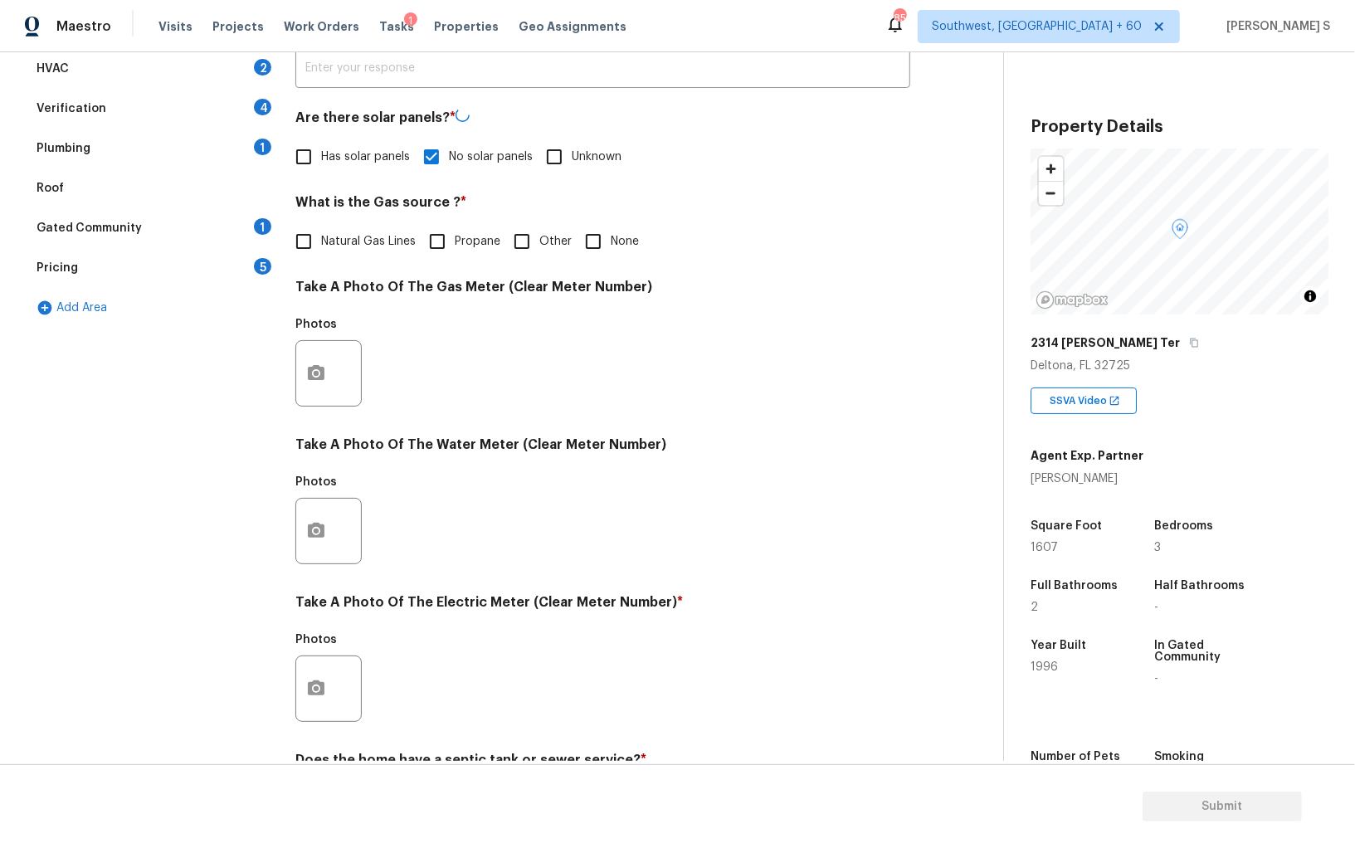
scroll to position [402, 0]
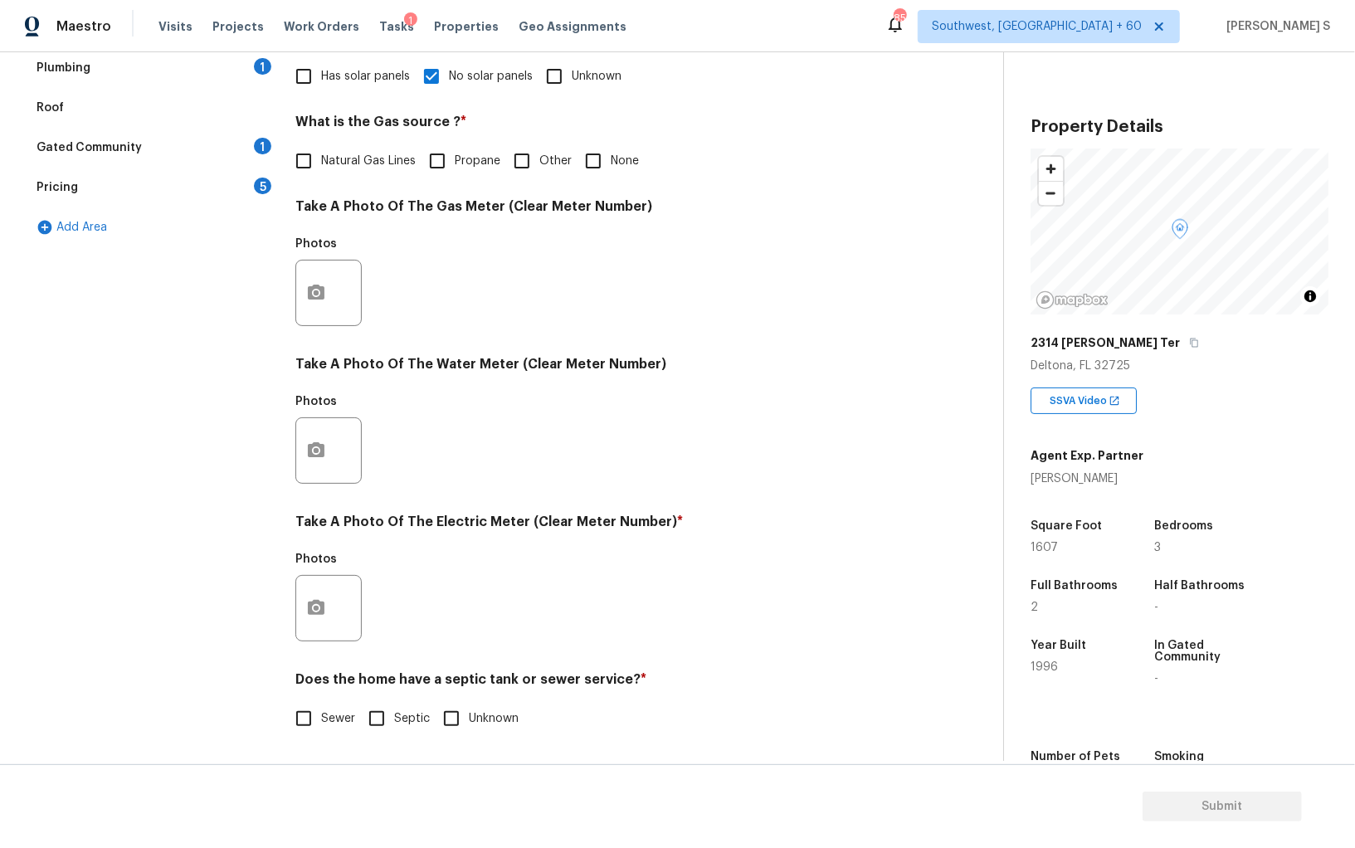
click at [291, 709] on input "Sewer" at bounding box center [303, 718] width 35 height 35
checkbox input "true"
click at [321, 601] on icon "button" at bounding box center [316, 605] width 17 height 15
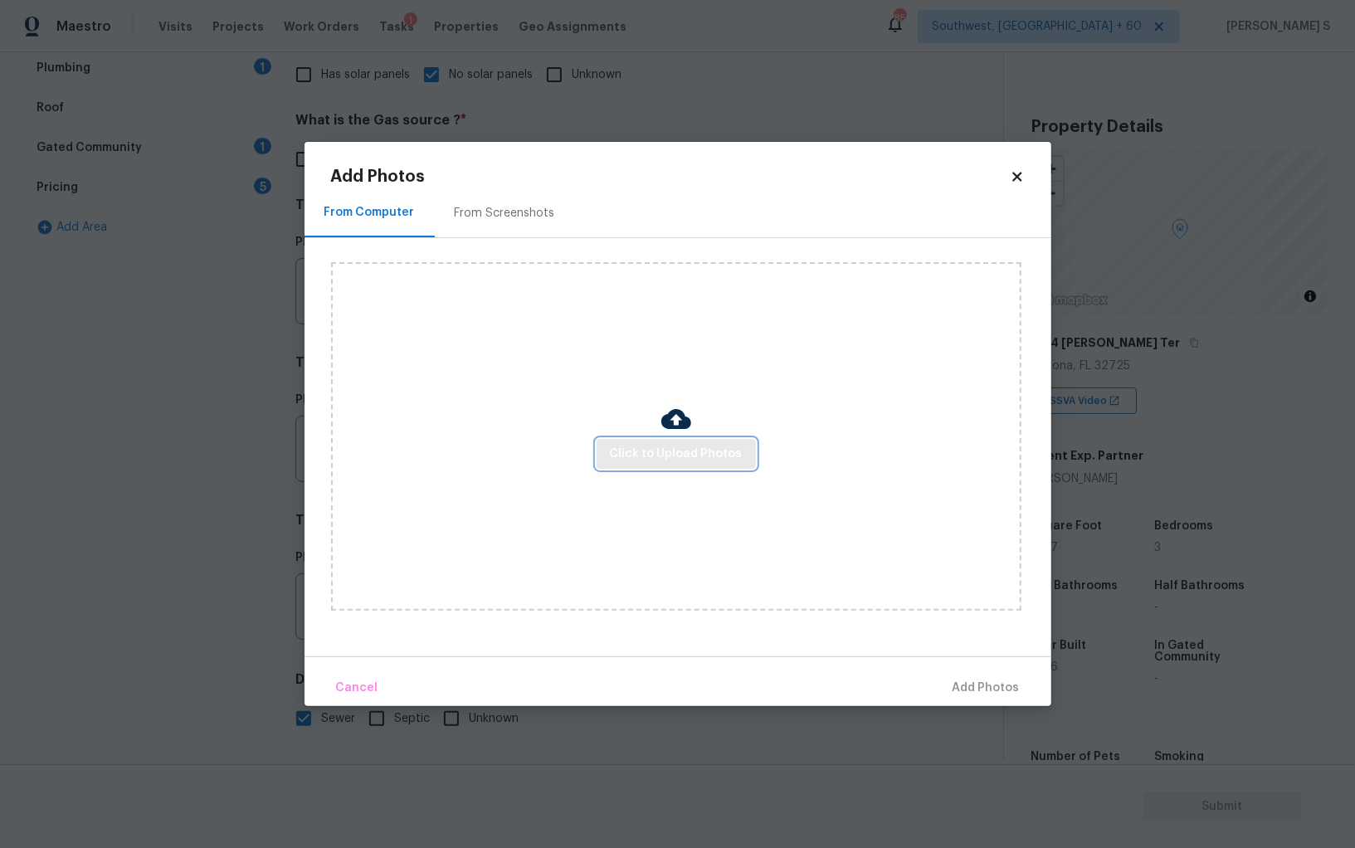
scroll to position [401, 0]
click at [664, 460] on span "Click to Upload Photos" at bounding box center [676, 454] width 133 height 21
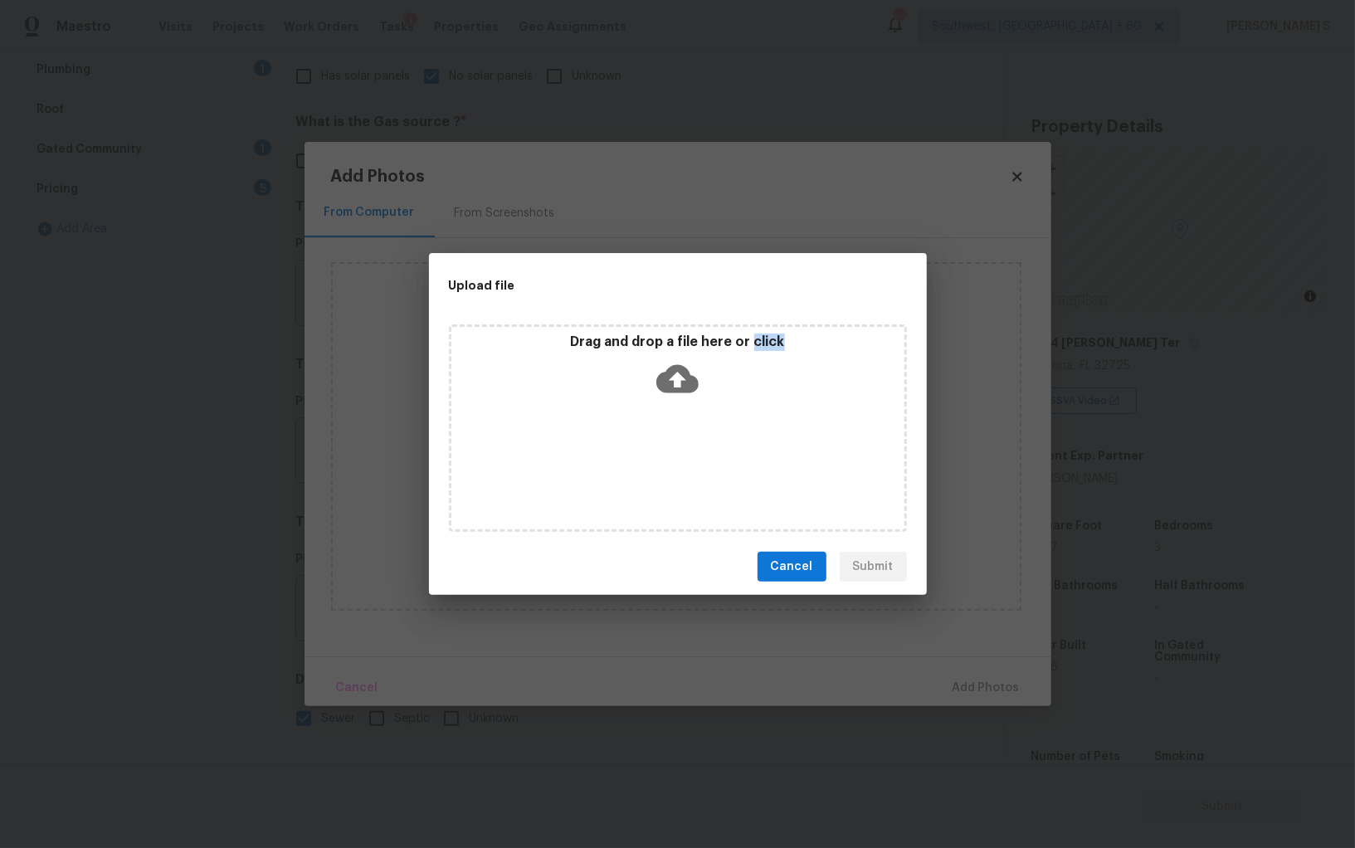
click at [664, 460] on div "Drag and drop a file here or click" at bounding box center [678, 427] width 458 height 207
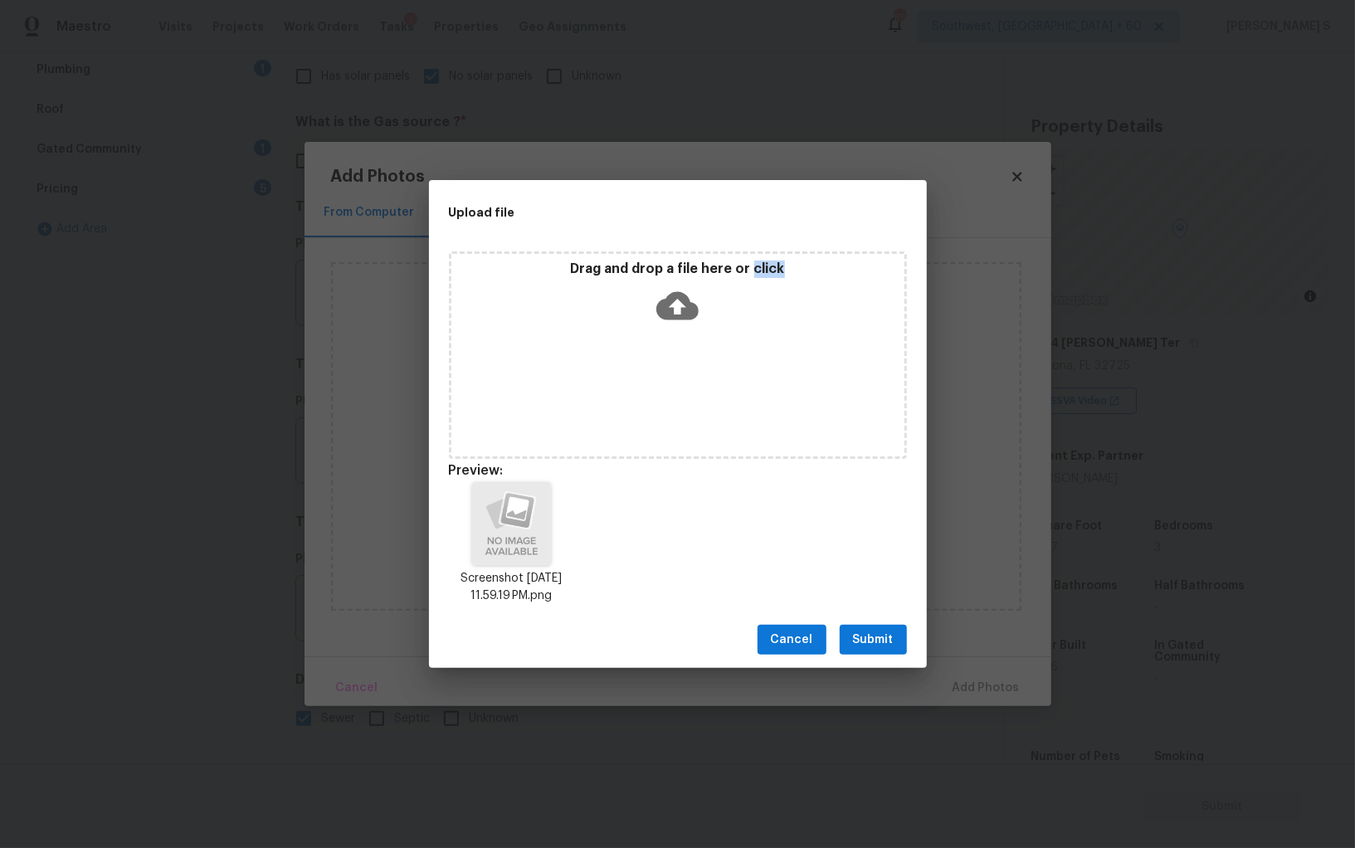
click at [870, 644] on span "Submit" at bounding box center [873, 640] width 41 height 21
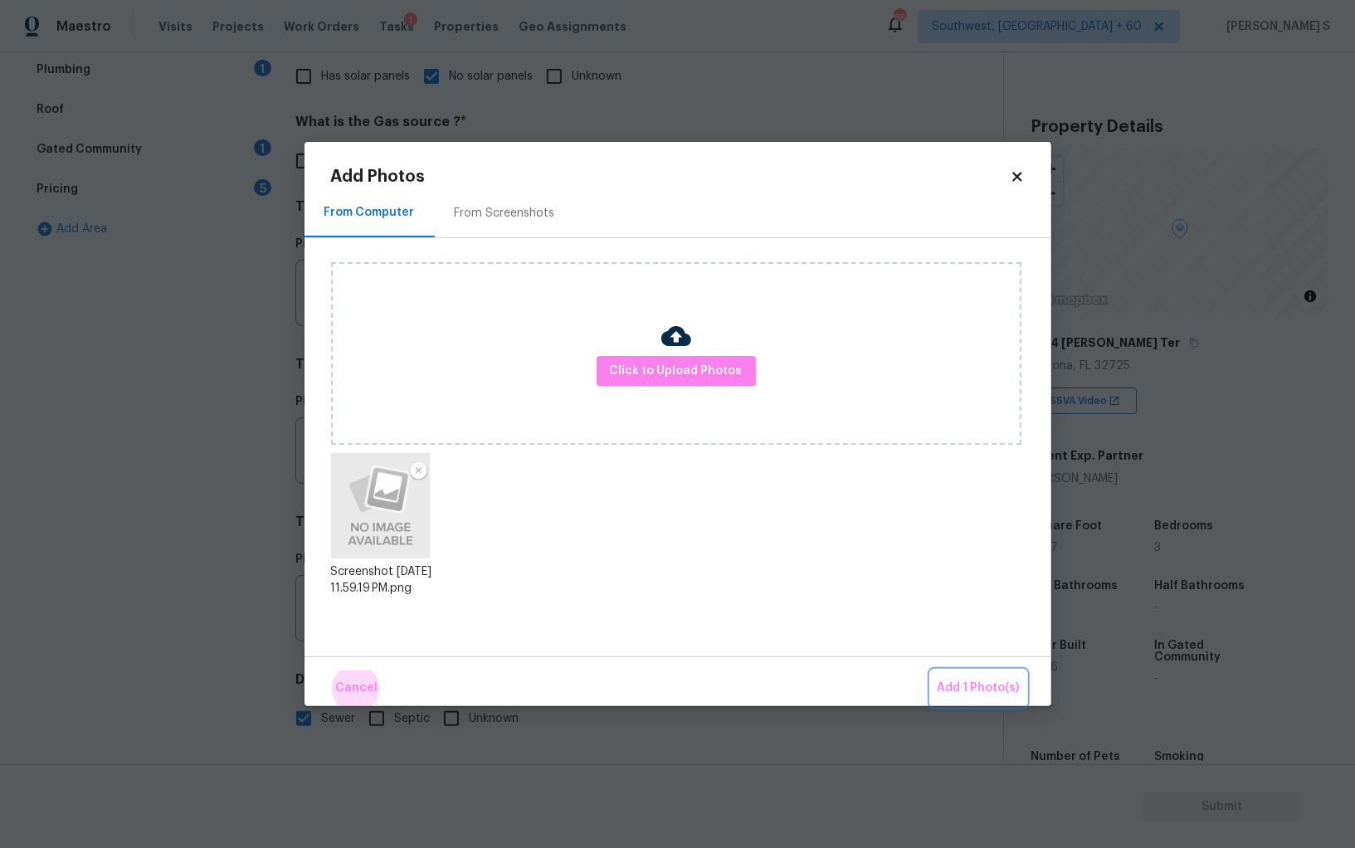
click at [931, 670] on button "Add 1 Photo(s)" at bounding box center [978, 688] width 95 height 36
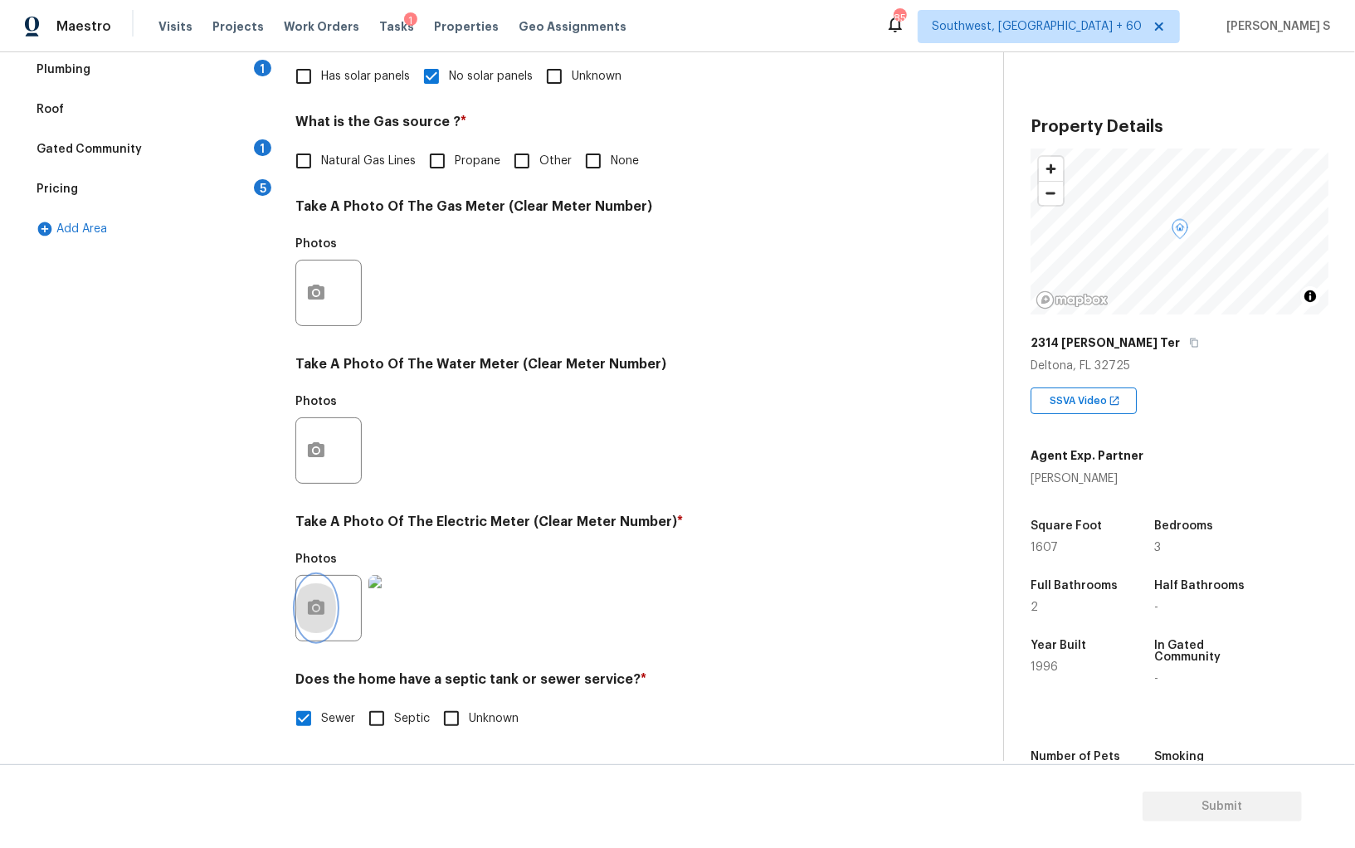
scroll to position [0, 0]
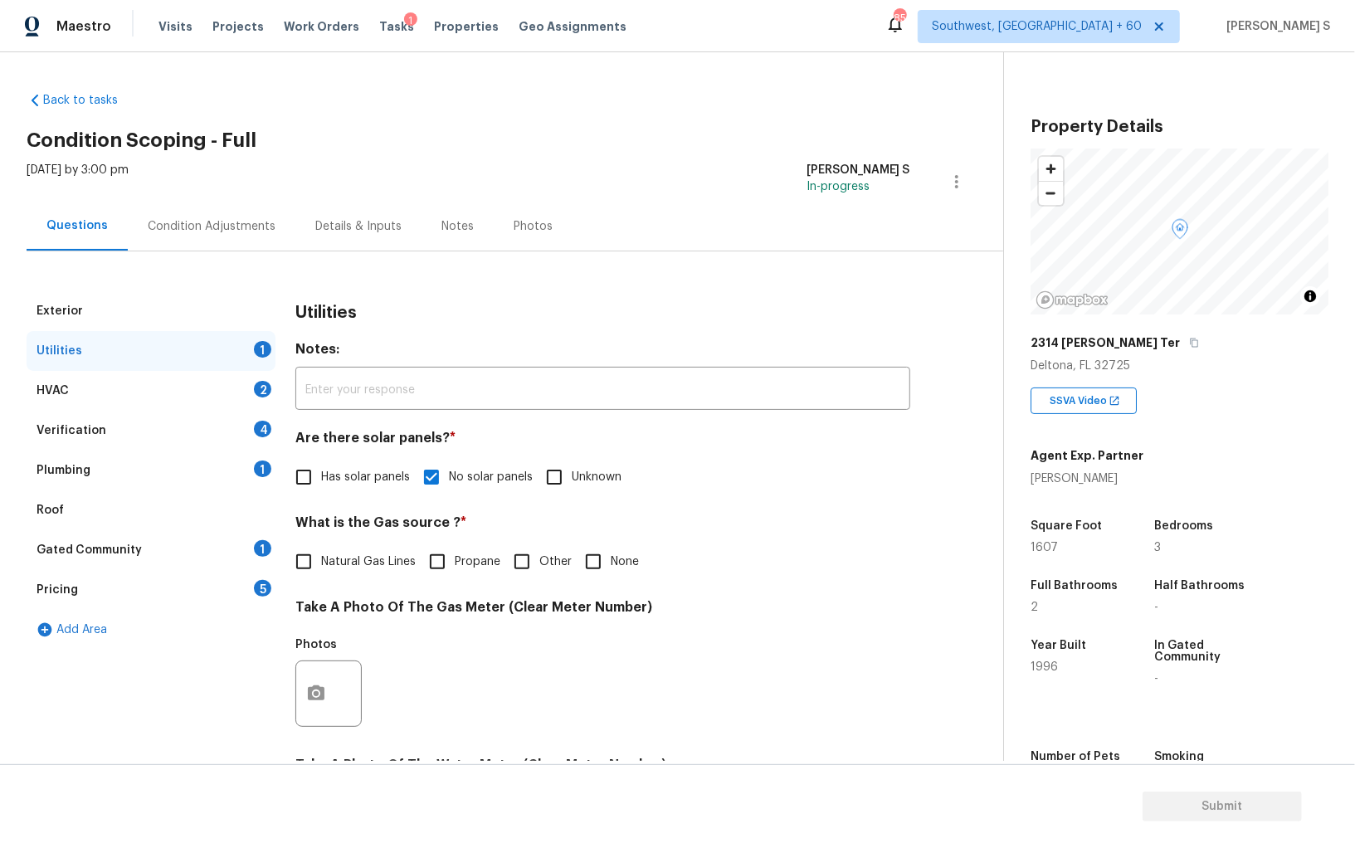
click at [268, 463] on div "1" at bounding box center [262, 468] width 17 height 17
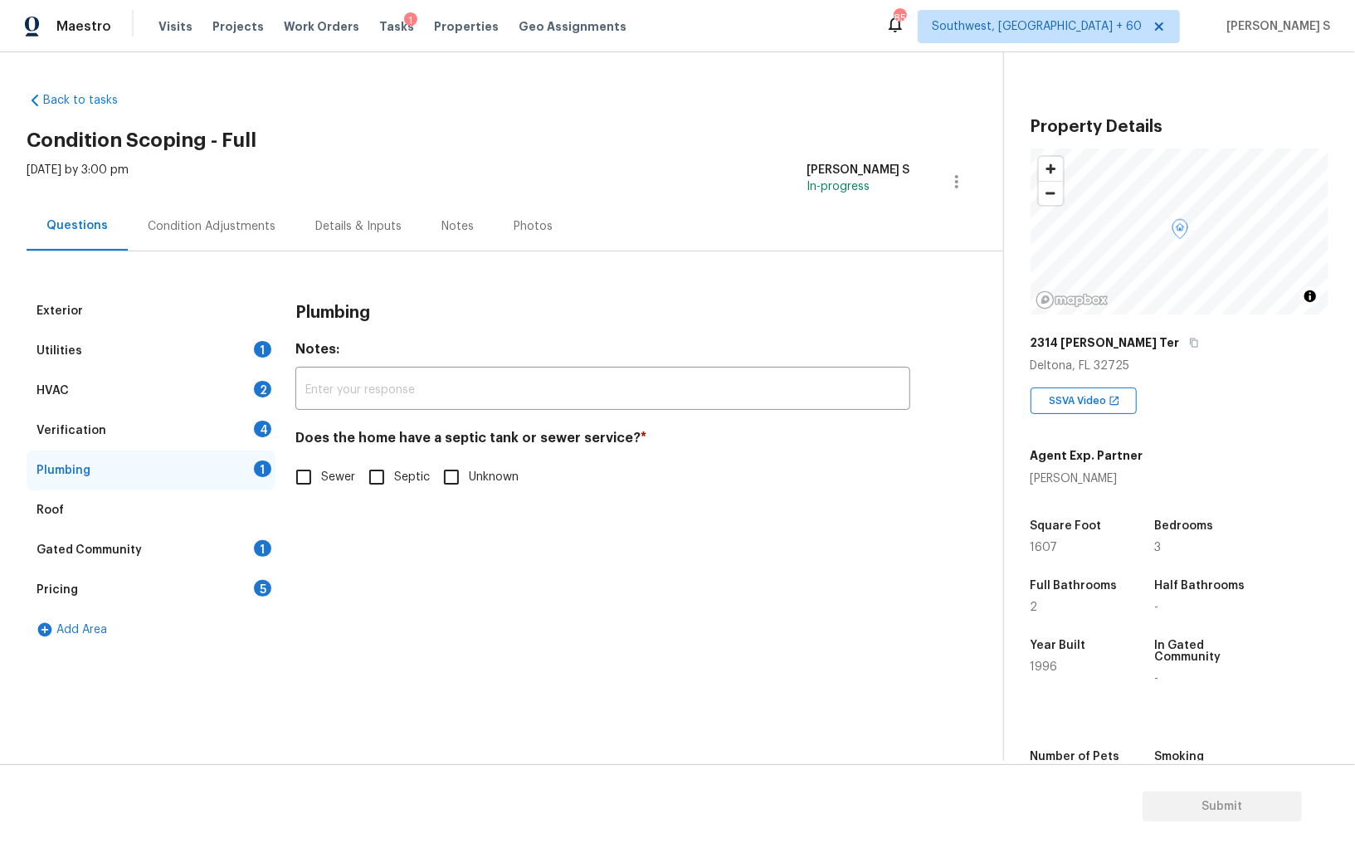
drag, startPoint x: 302, startPoint y: 483, endPoint x: 302, endPoint y: 524, distance: 41.5
click at [302, 483] on input "Sewer" at bounding box center [303, 477] width 35 height 35
checkbox input "true"
drag, startPoint x: 271, startPoint y: 553, endPoint x: 328, endPoint y: 533, distance: 60.9
click at [277, 552] on div "Exterior Utilities 1 HVAC 2 Verification 4 Plumbing Roof Gated Community 1 Pric…" at bounding box center [495, 470] width 936 height 358
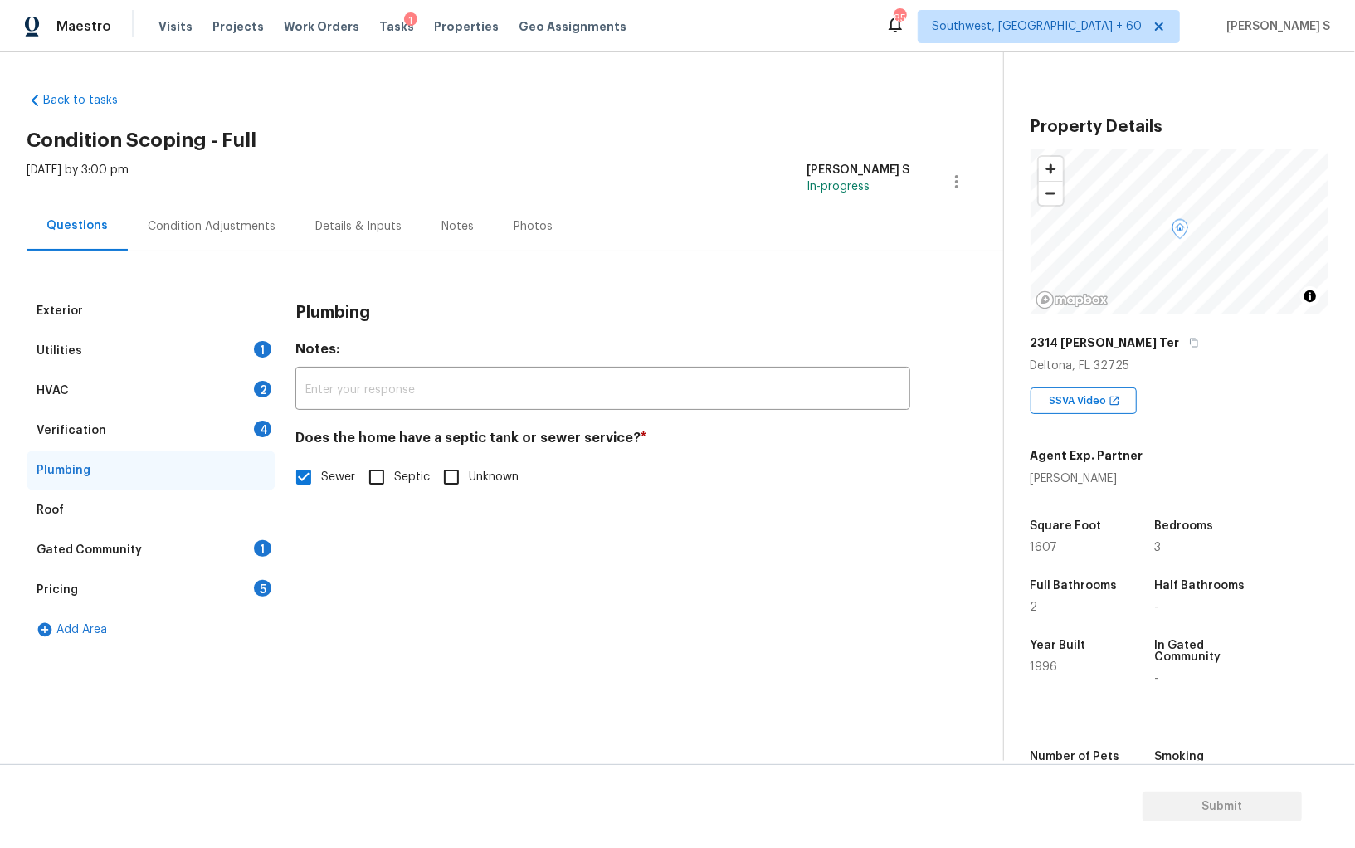
click at [229, 567] on div "Gated Community 1" at bounding box center [151, 550] width 249 height 40
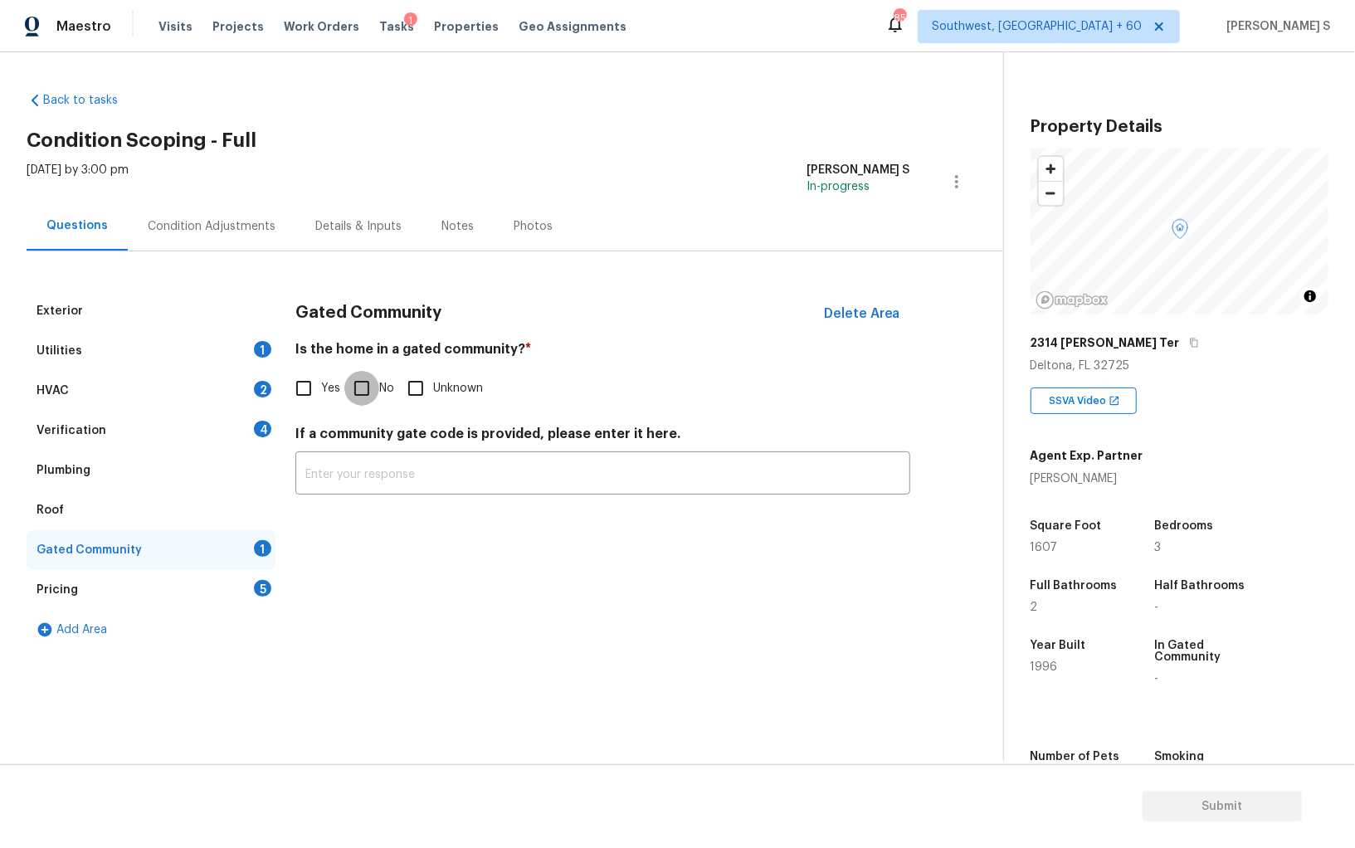
click at [359, 379] on input "No" at bounding box center [361, 388] width 35 height 35
checkbox input "true"
click at [251, 428] on div "Verification 4" at bounding box center [151, 431] width 249 height 40
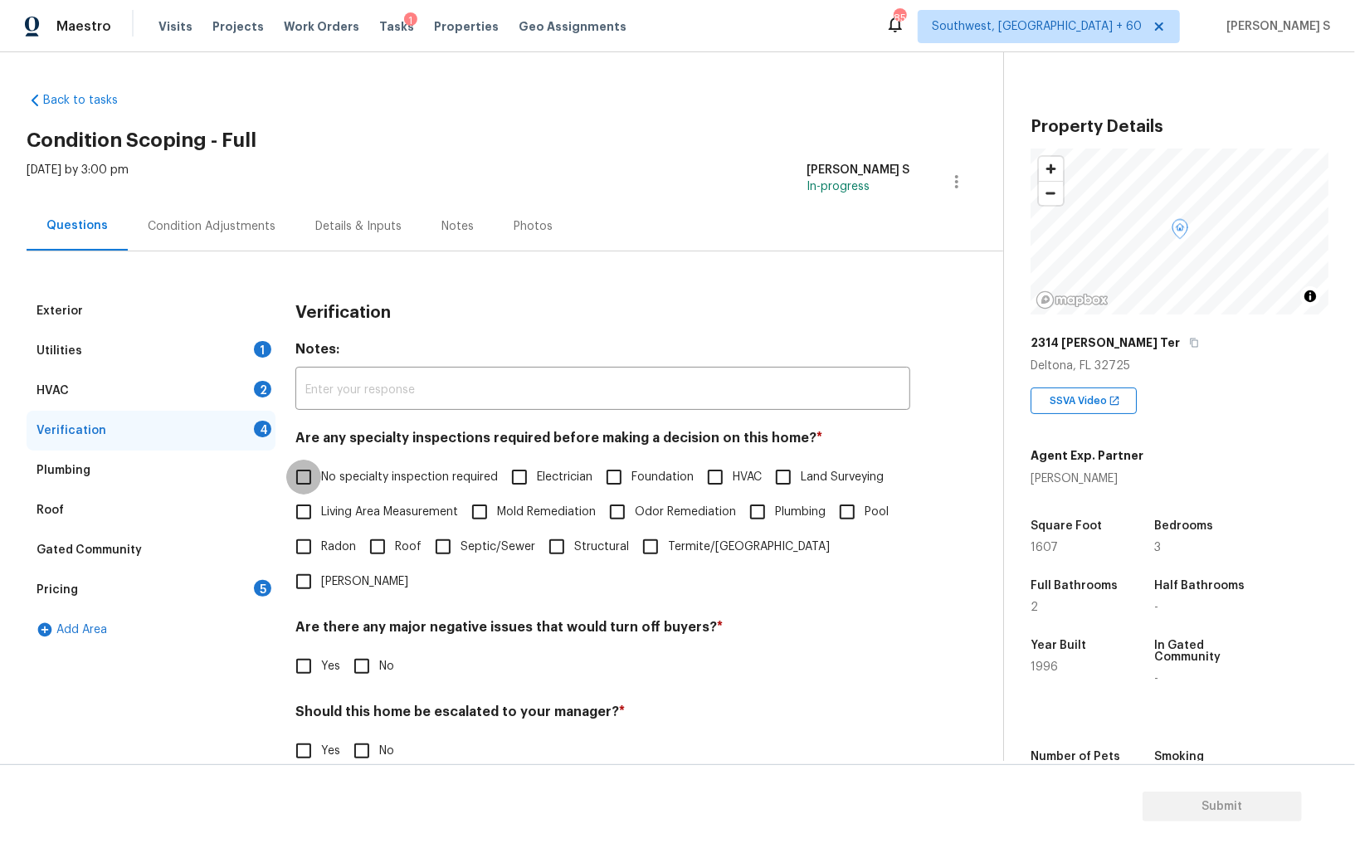
click at [299, 479] on input "No specialty inspection required" at bounding box center [303, 477] width 35 height 35
checkbox input "true"
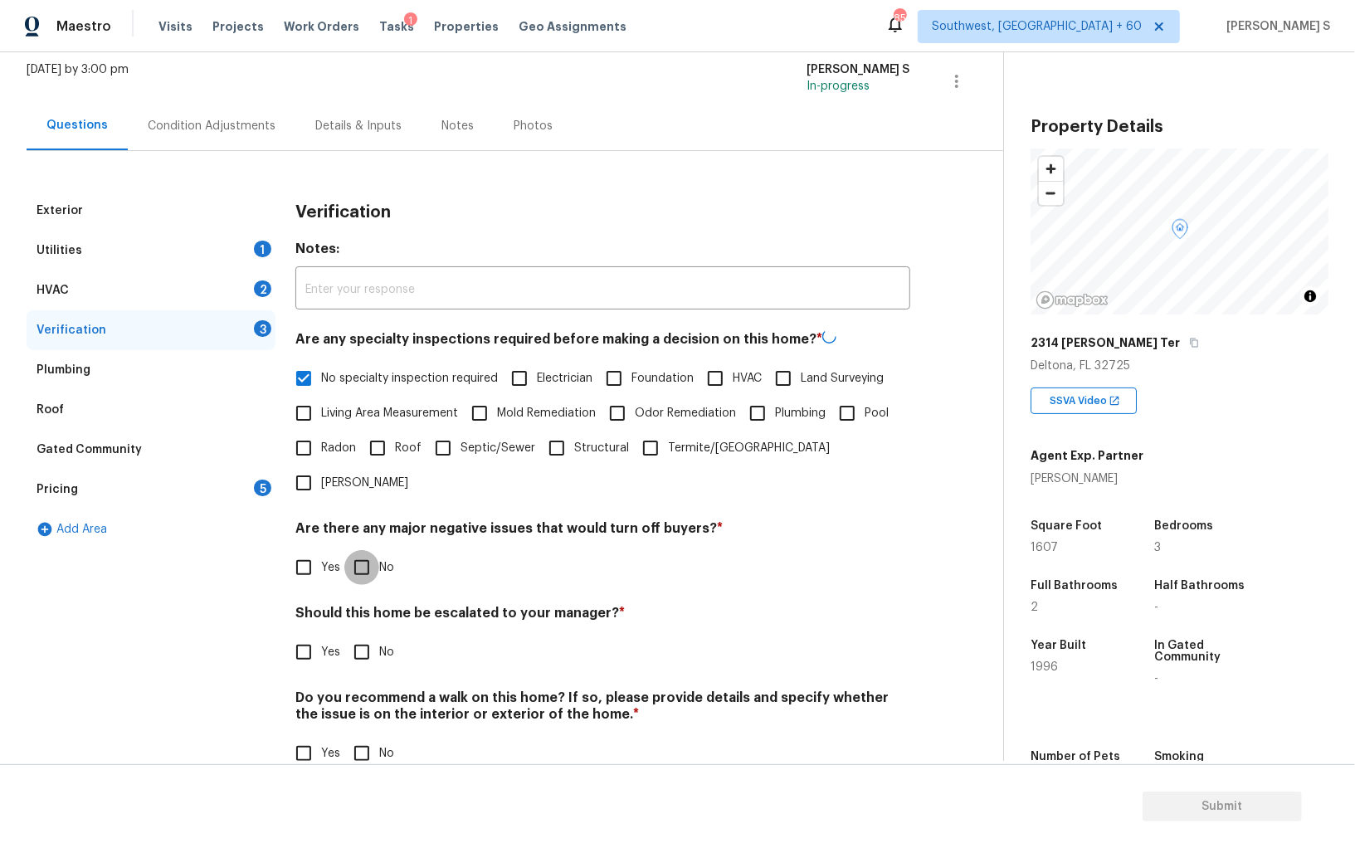
drag, startPoint x: 355, startPoint y: 538, endPoint x: 355, endPoint y: 560, distance: 22.4
click at [355, 550] on input "No" at bounding box center [361, 567] width 35 height 35
checkbox input "true"
click at [369, 736] on input "No" at bounding box center [361, 753] width 35 height 35
checkbox input "true"
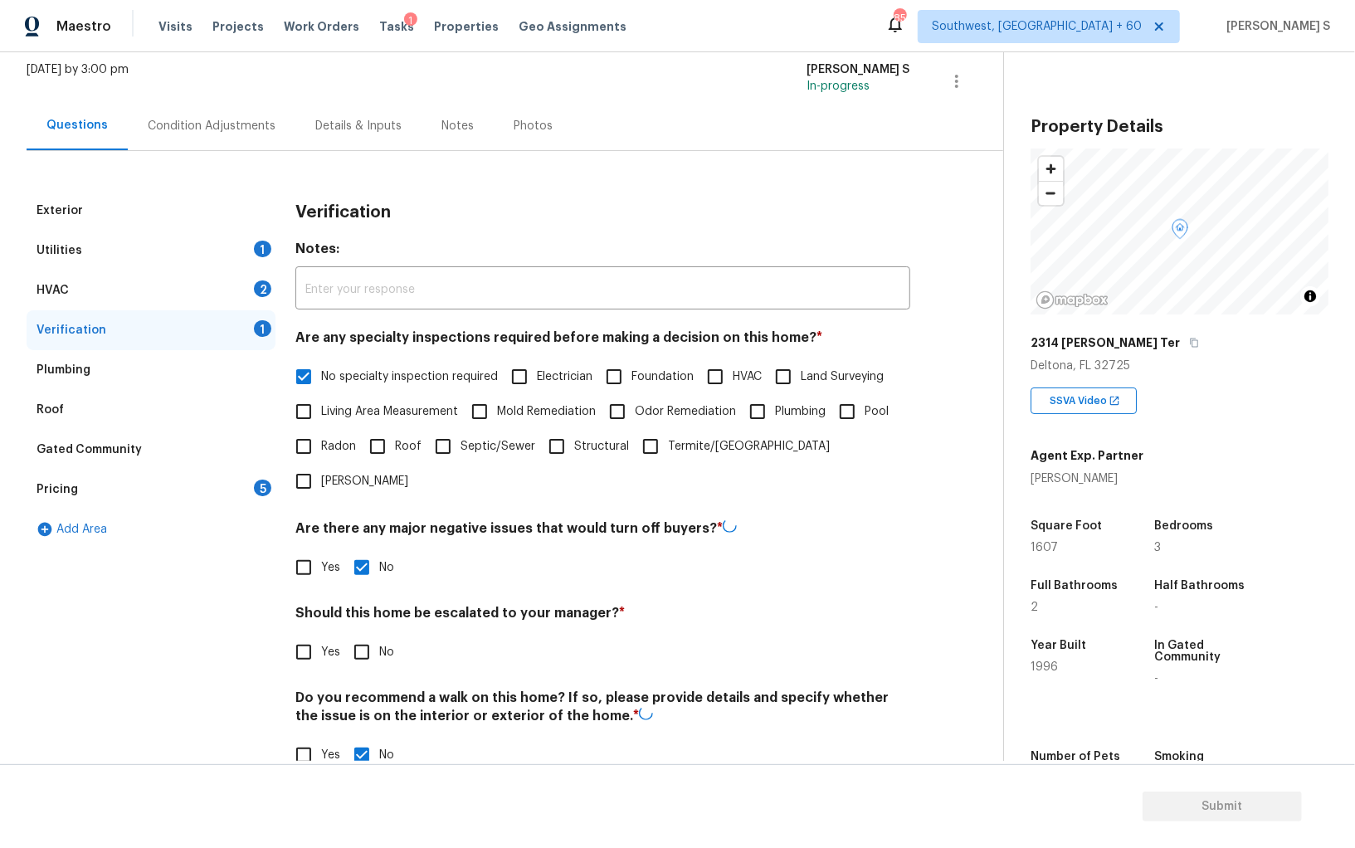
scroll to position [0, 0]
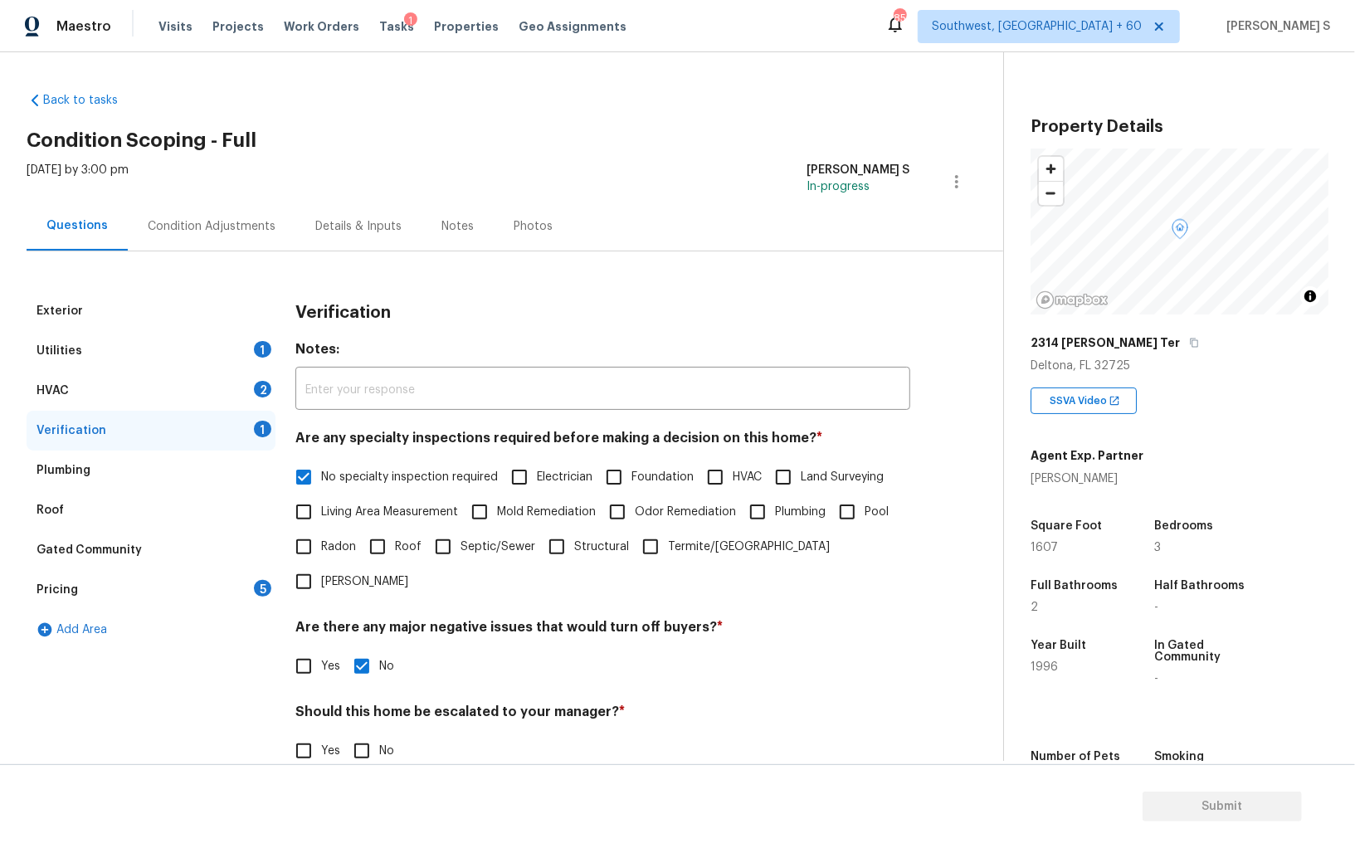
click at [258, 385] on div "2" at bounding box center [262, 389] width 17 height 17
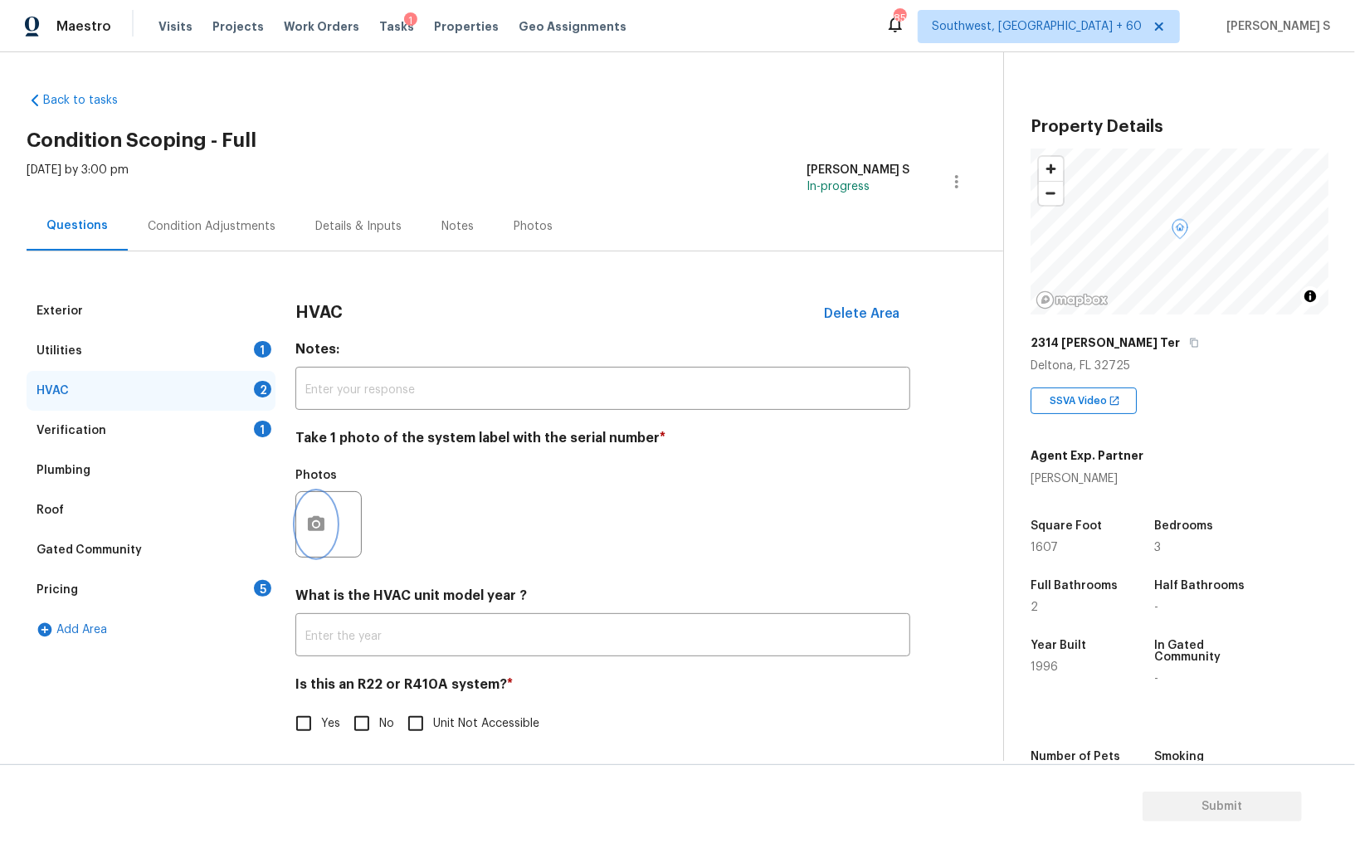
click at [319, 513] on button "button" at bounding box center [316, 524] width 40 height 65
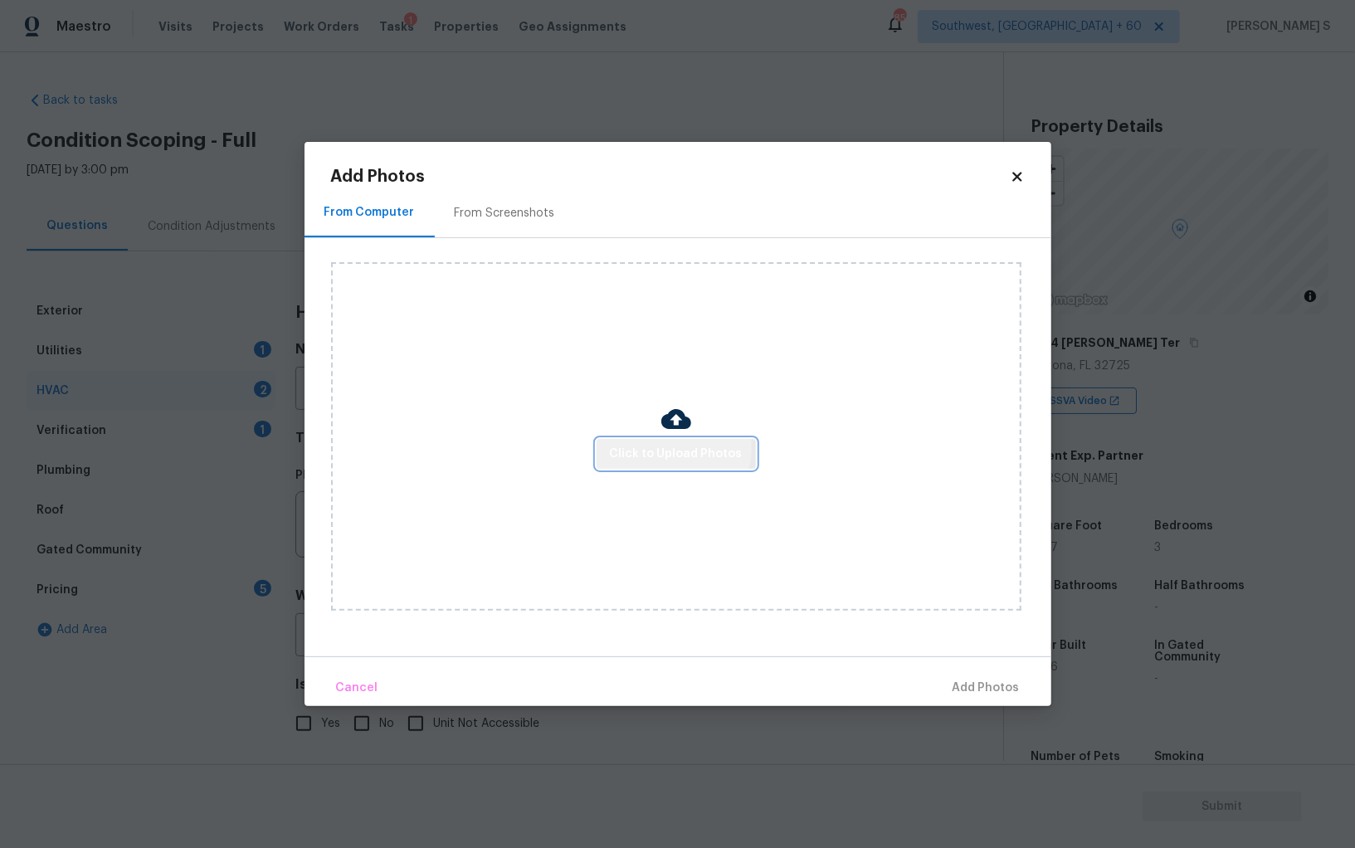
click at [675, 449] on span "Click to Upload Photos" at bounding box center [676, 454] width 133 height 21
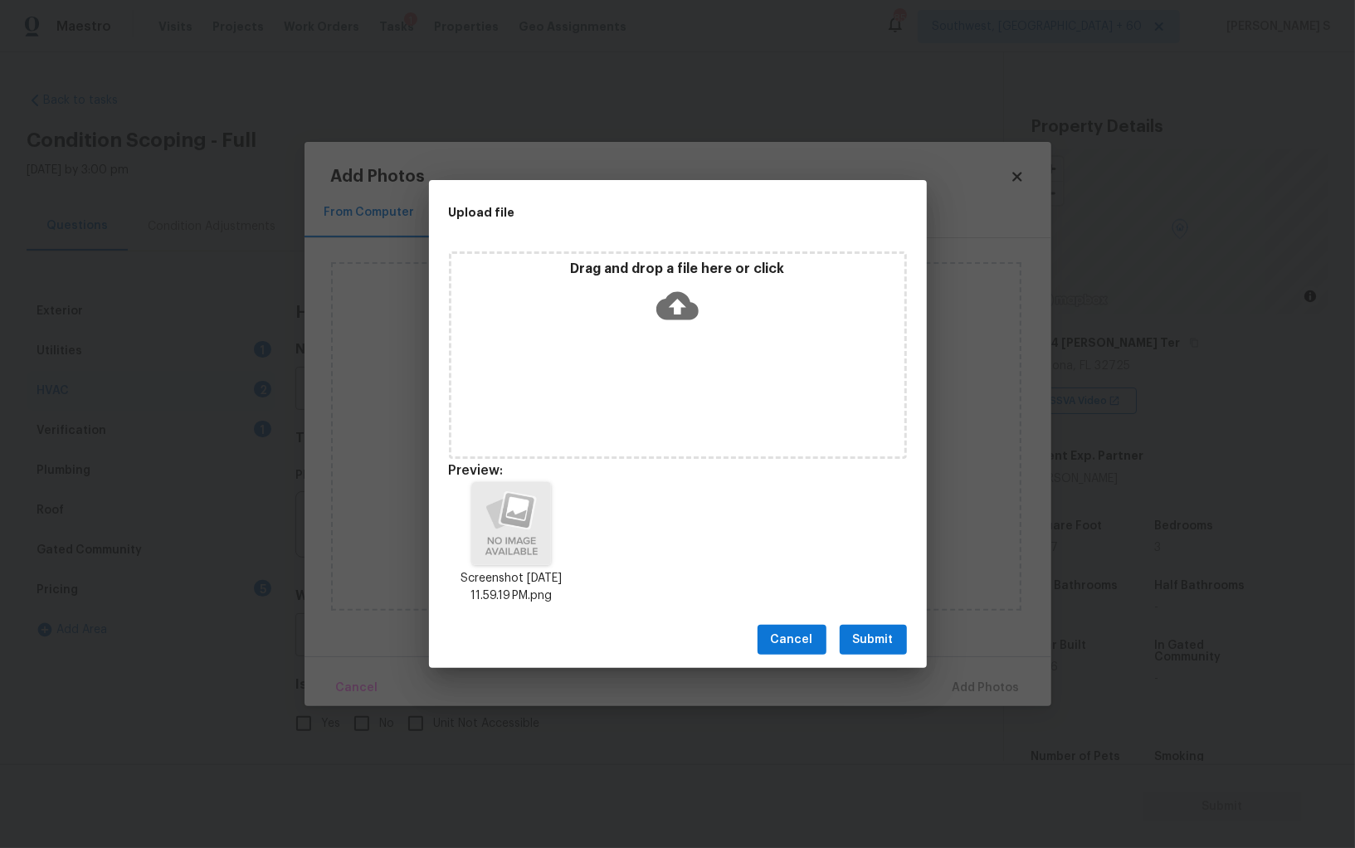
click at [879, 637] on span "Submit" at bounding box center [873, 640] width 41 height 21
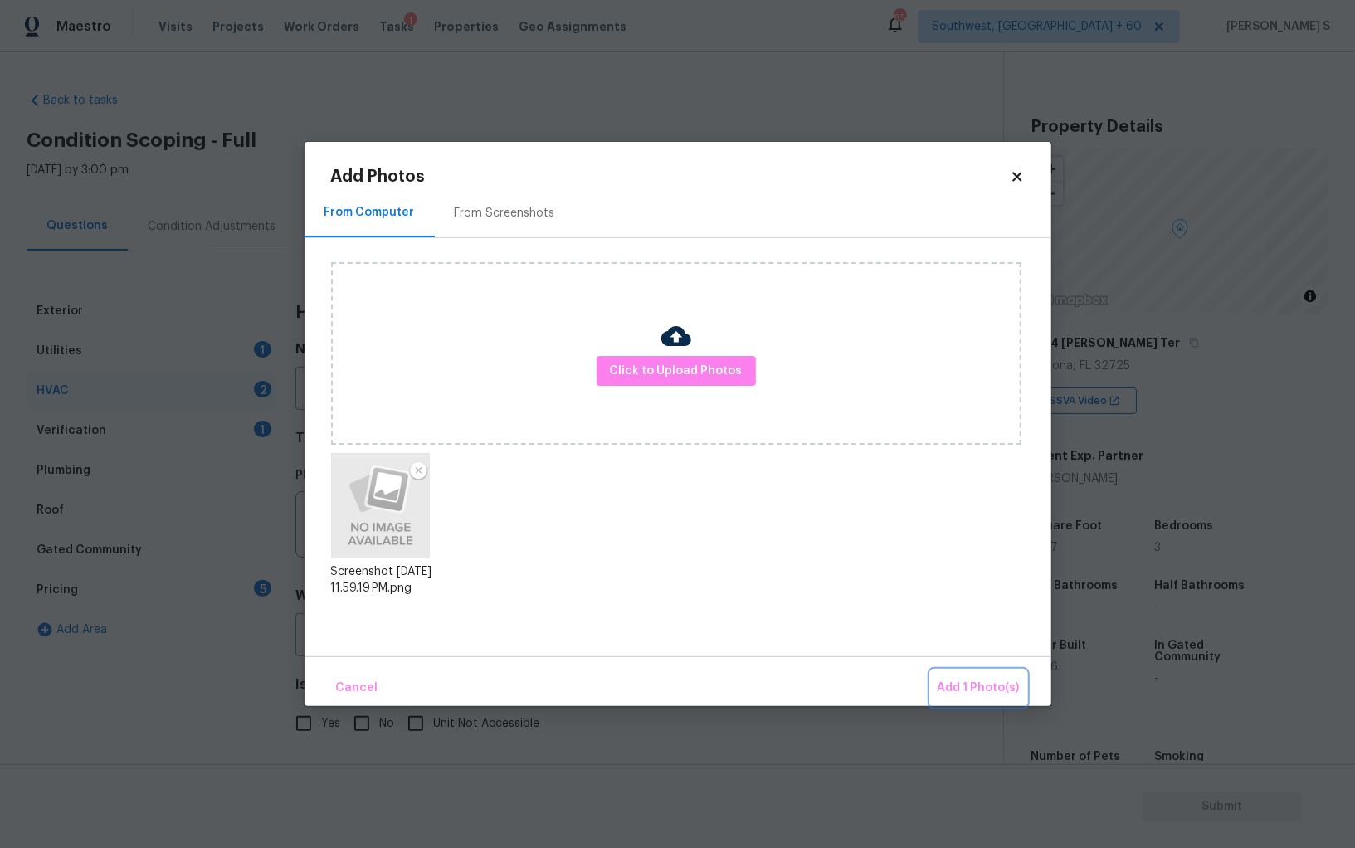
click at [931, 670] on button "Add 1 Photo(s)" at bounding box center [978, 688] width 95 height 36
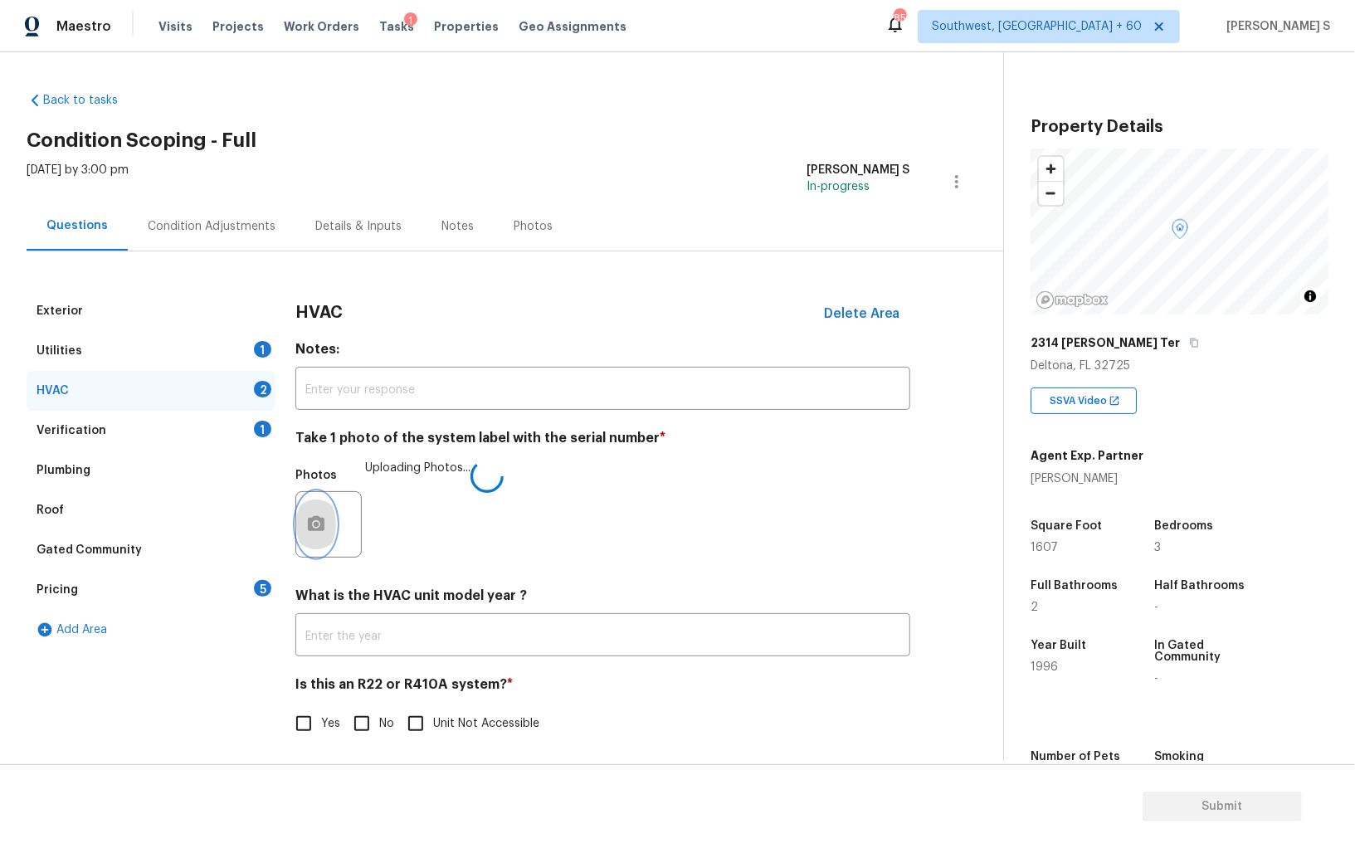
scroll to position [6, 0]
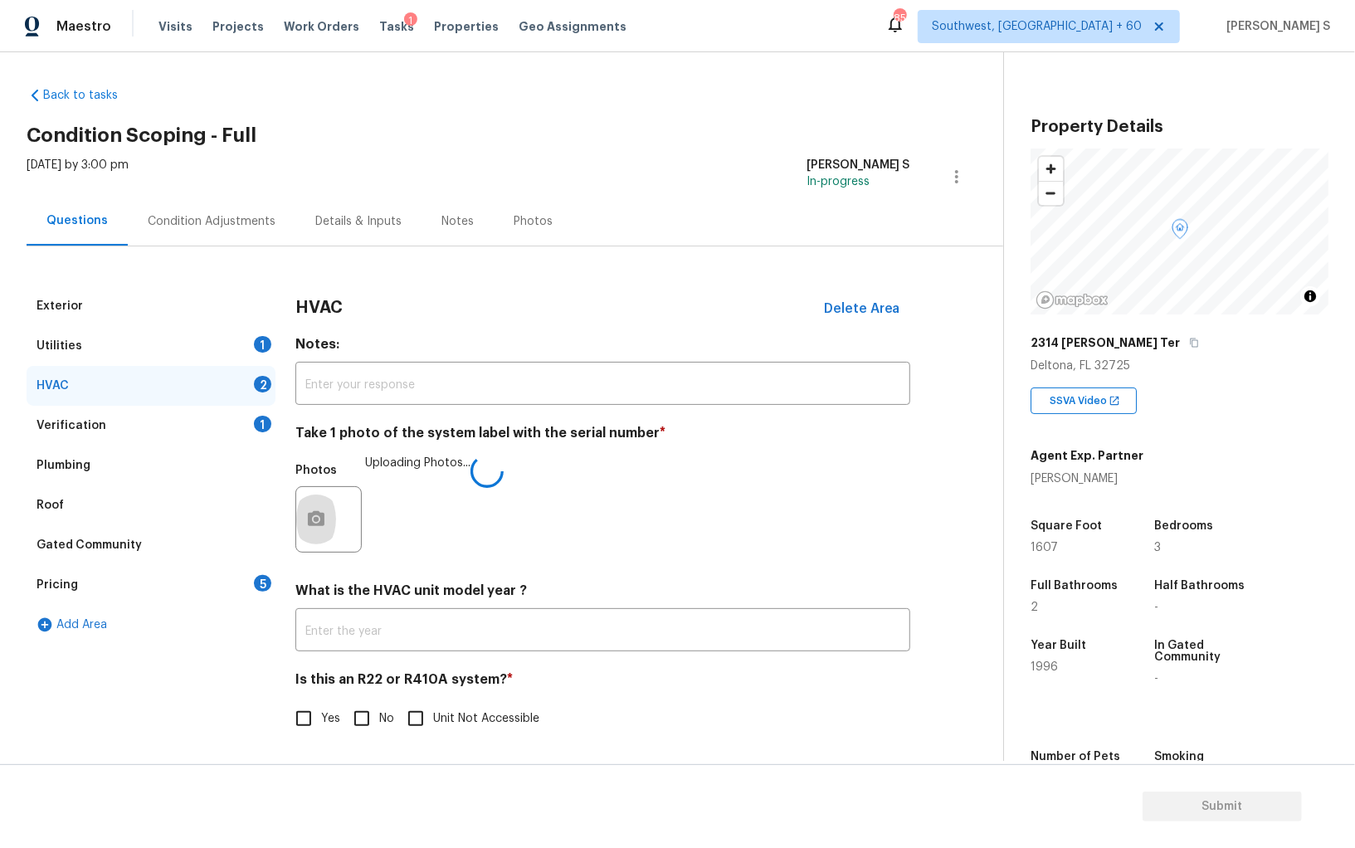
click at [353, 718] on input "No" at bounding box center [361, 718] width 35 height 35
checkbox input "true"
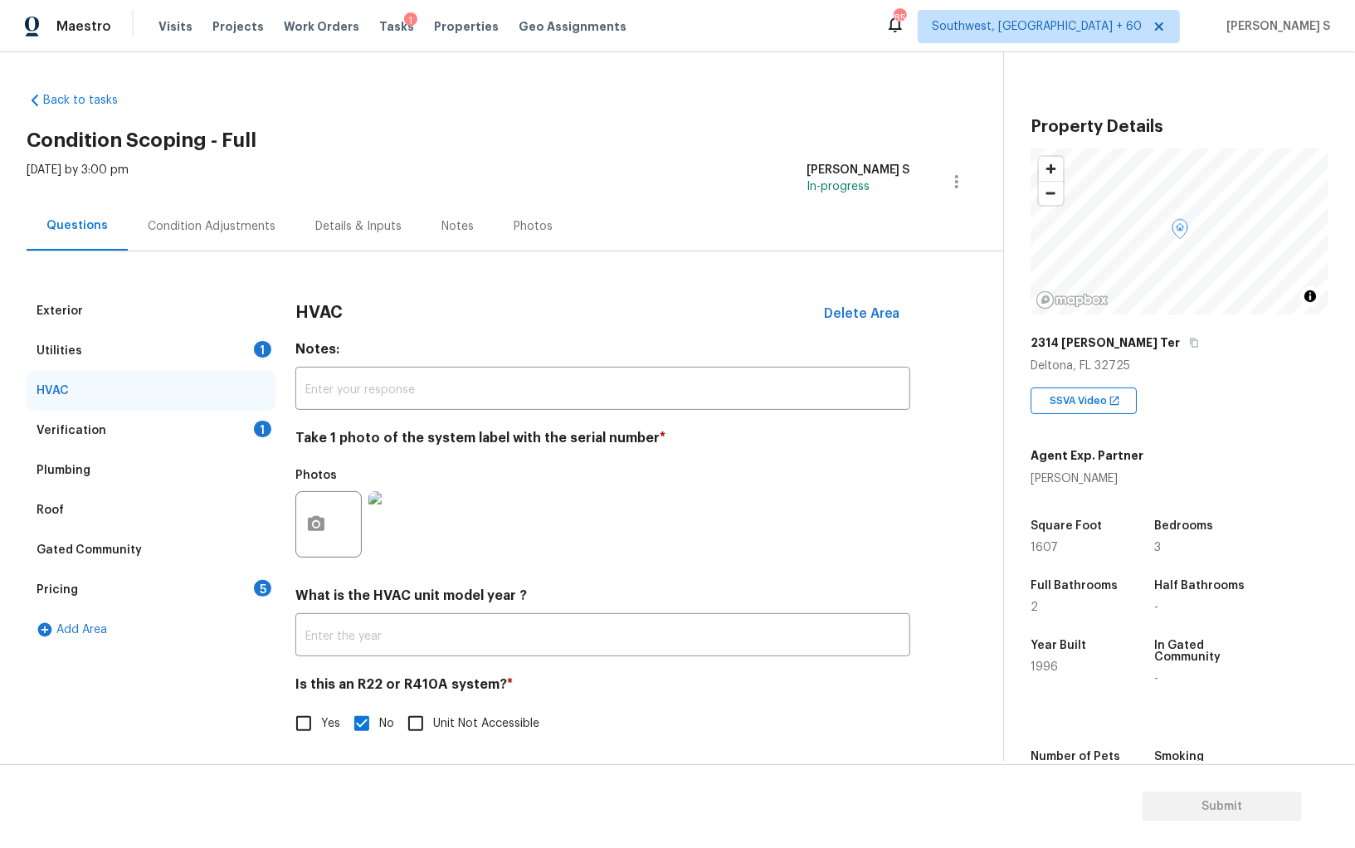
click at [176, 225] on div "Condition Adjustments" at bounding box center [212, 226] width 128 height 17
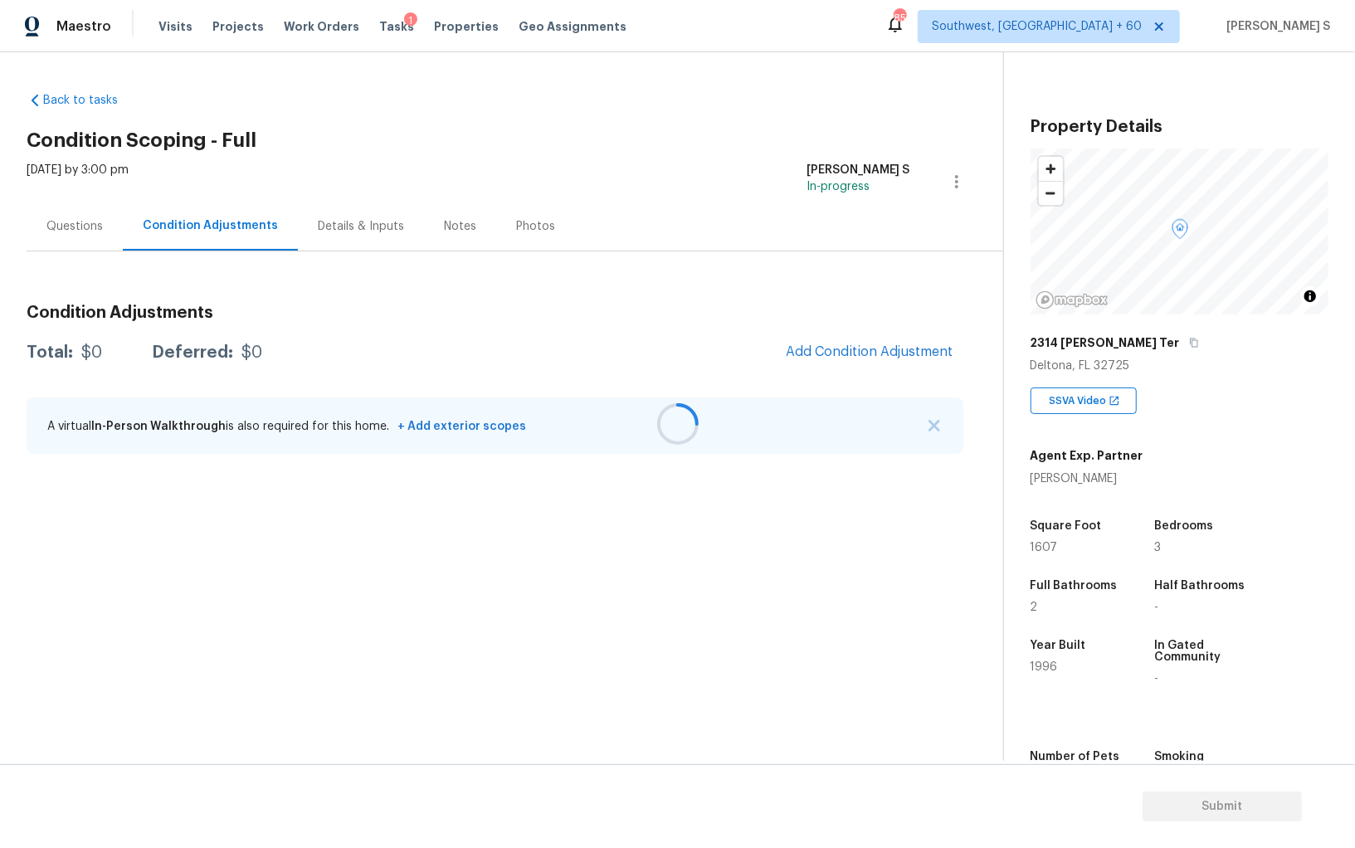
click at [809, 333] on div at bounding box center [677, 424] width 1355 height 848
click at [824, 338] on button "Add Condition Adjustment" at bounding box center [869, 351] width 187 height 35
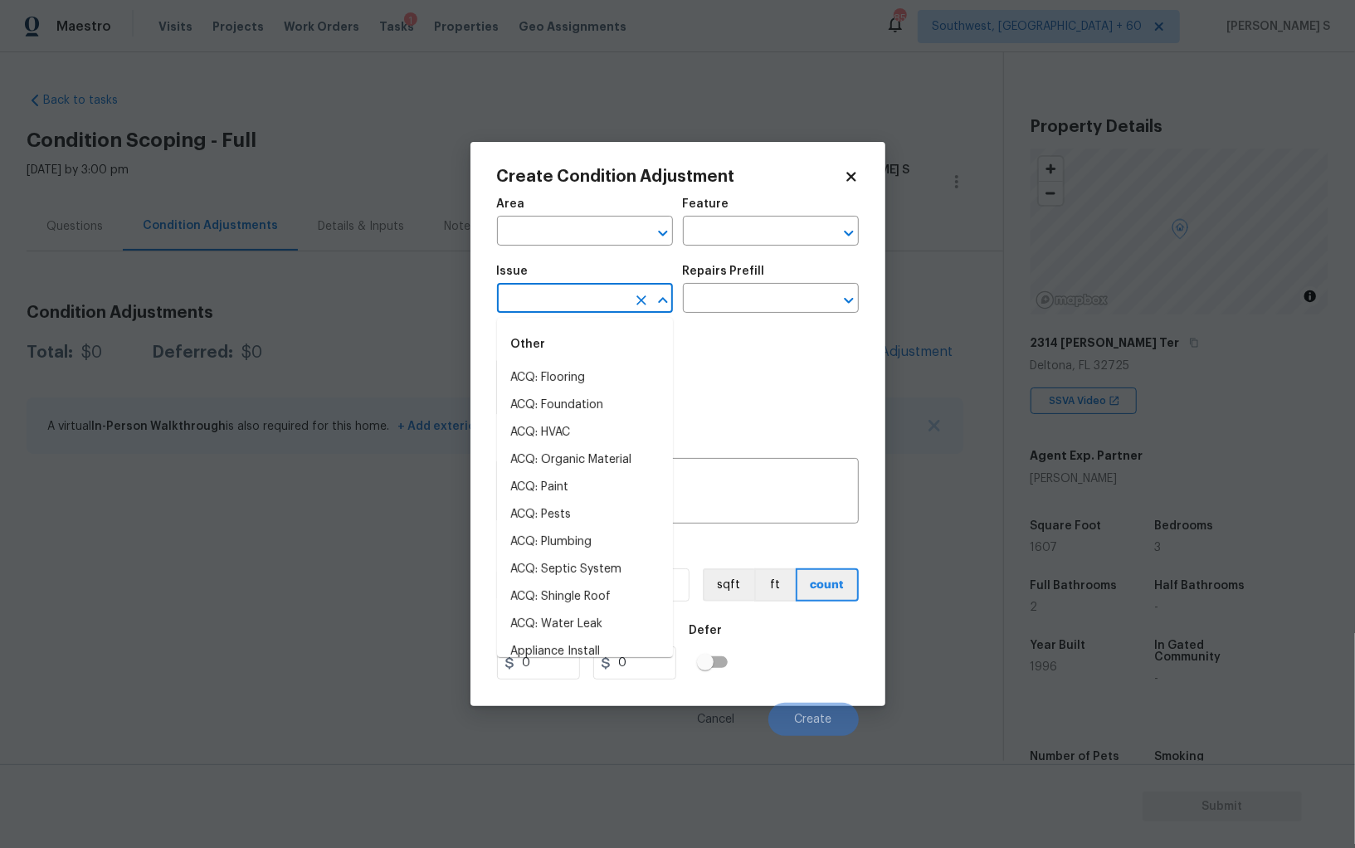
click at [596, 305] on input "text" at bounding box center [561, 300] width 129 height 26
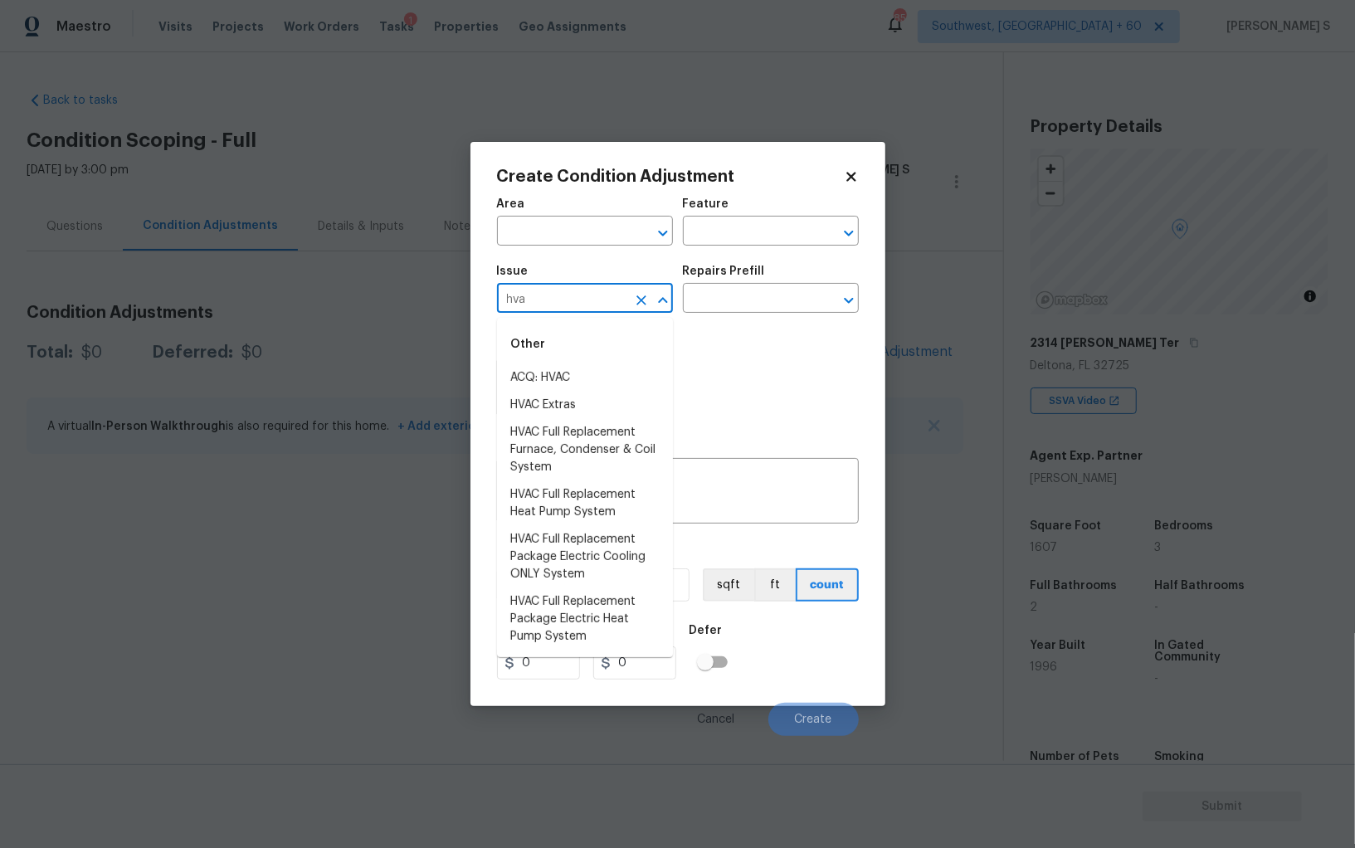
type input "hvac"
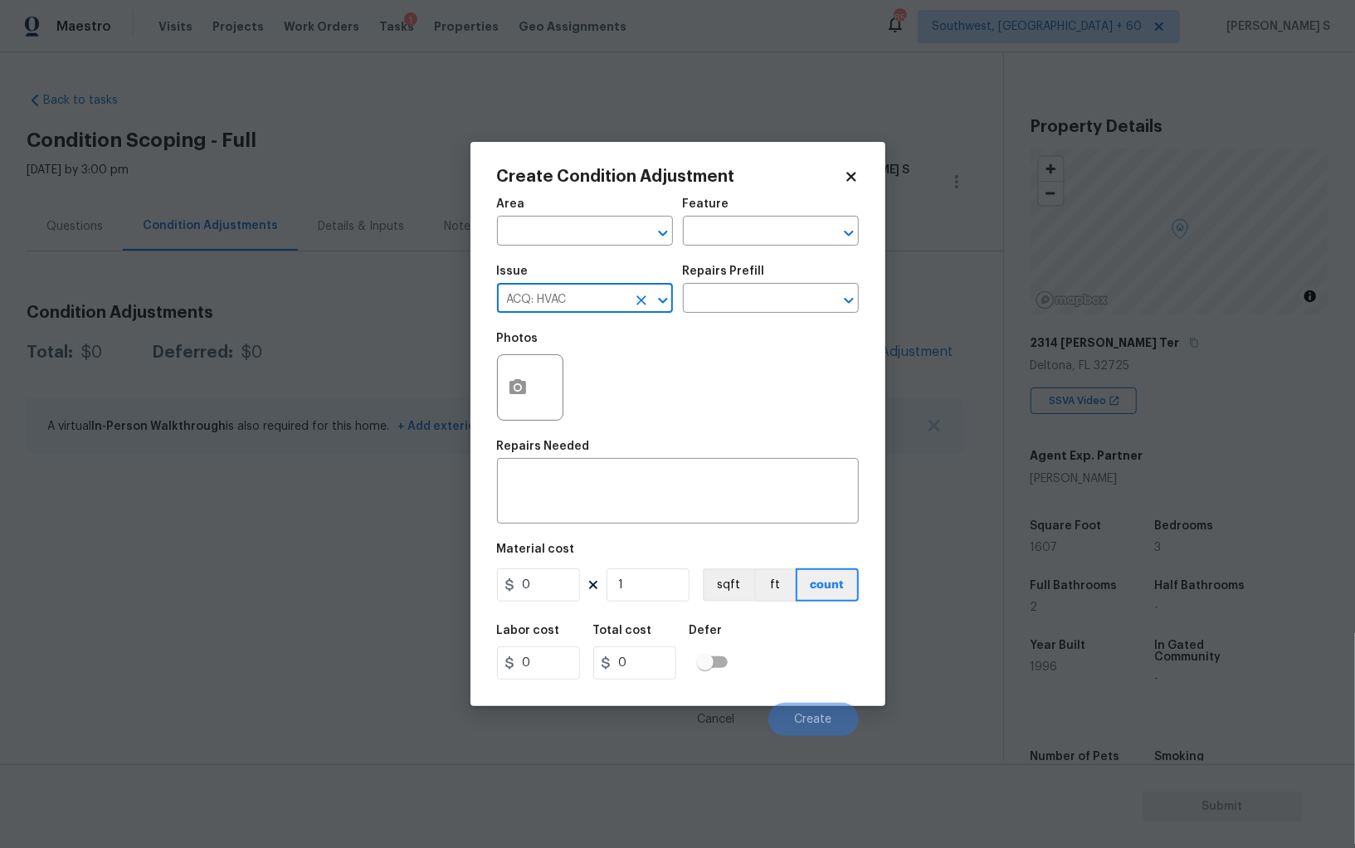
type input "ACQ: HVAC"
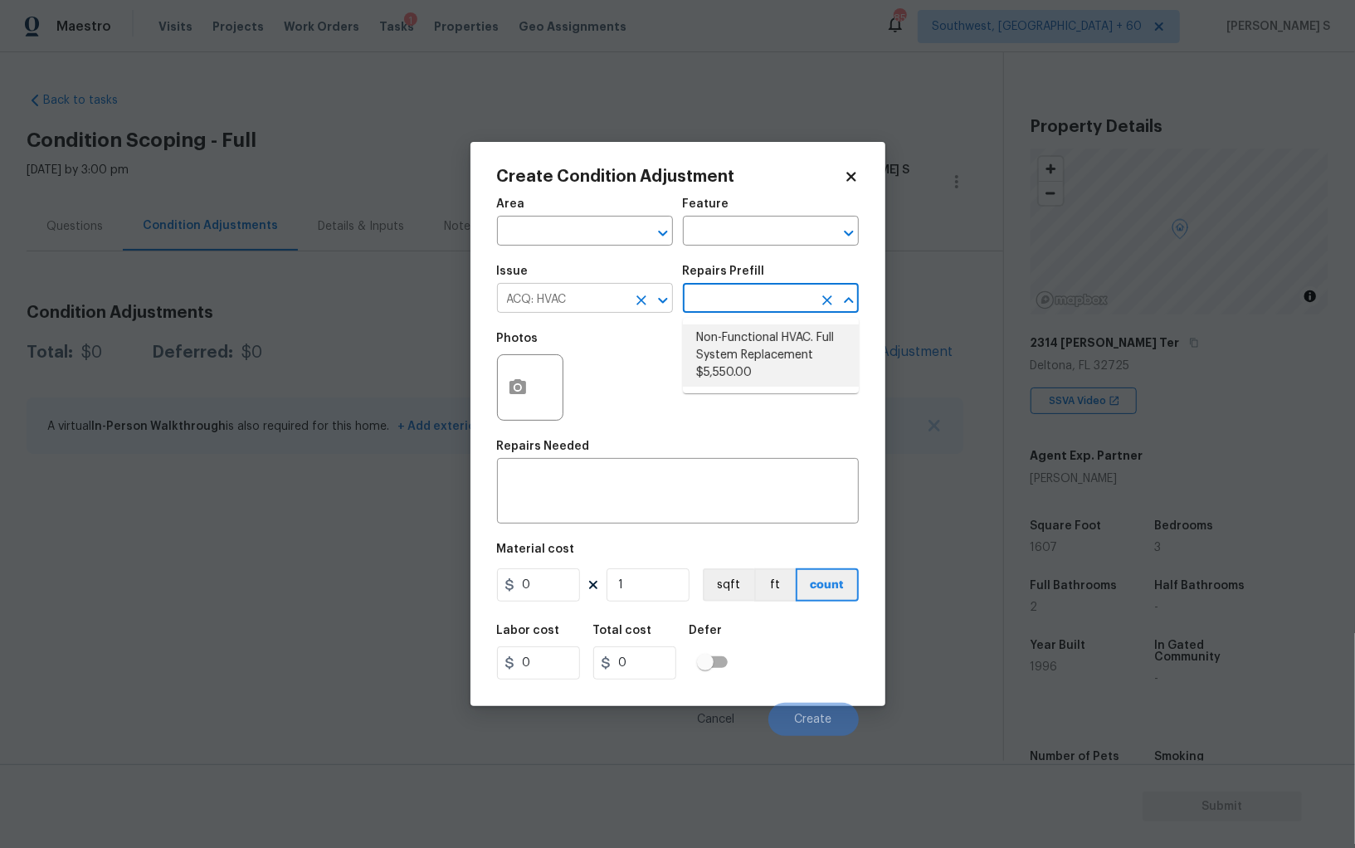
type input "Acquisition"
type textarea "Acquisition Scope: Full System Replacement"
type input "5550"
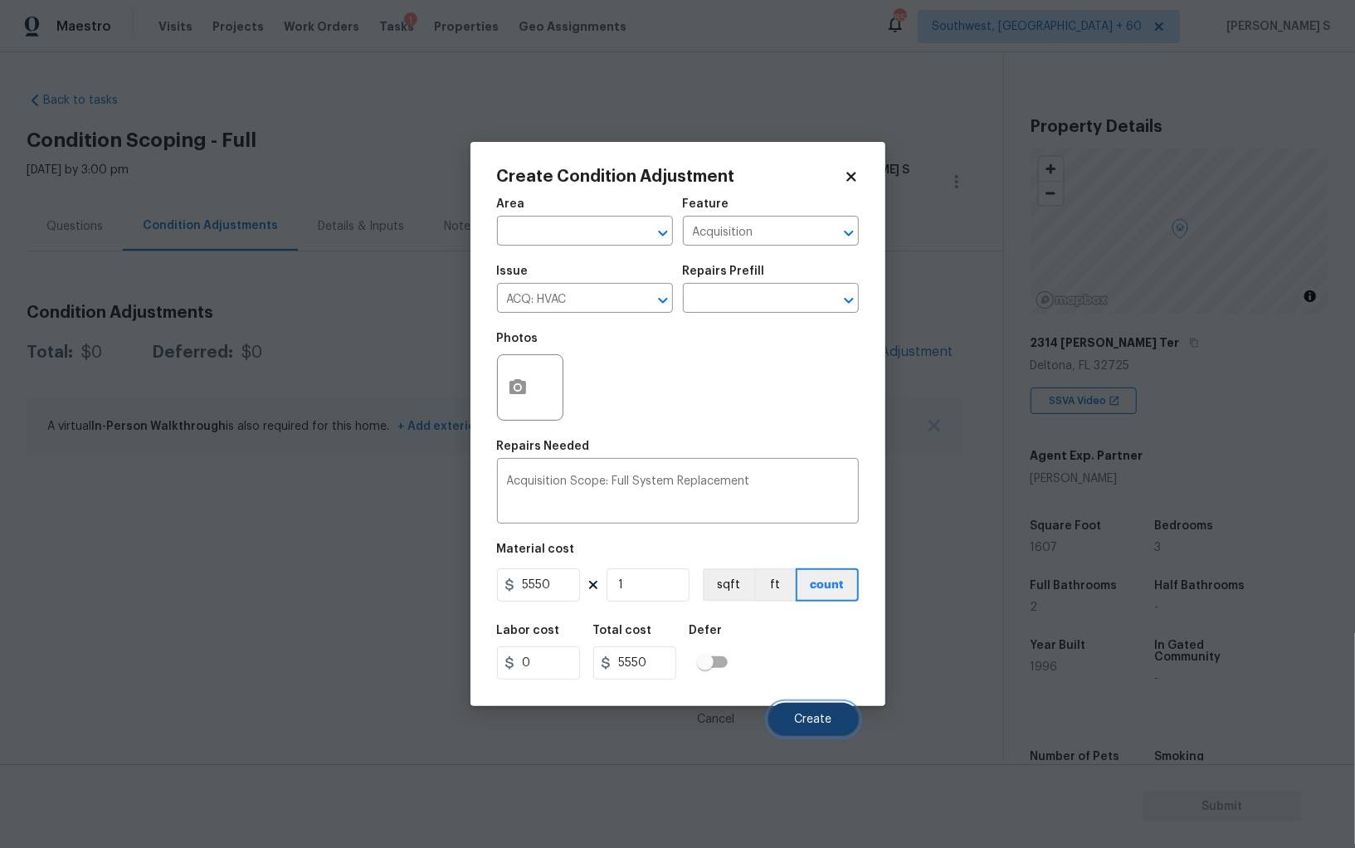
click at [826, 718] on span "Create" at bounding box center [813, 719] width 37 height 12
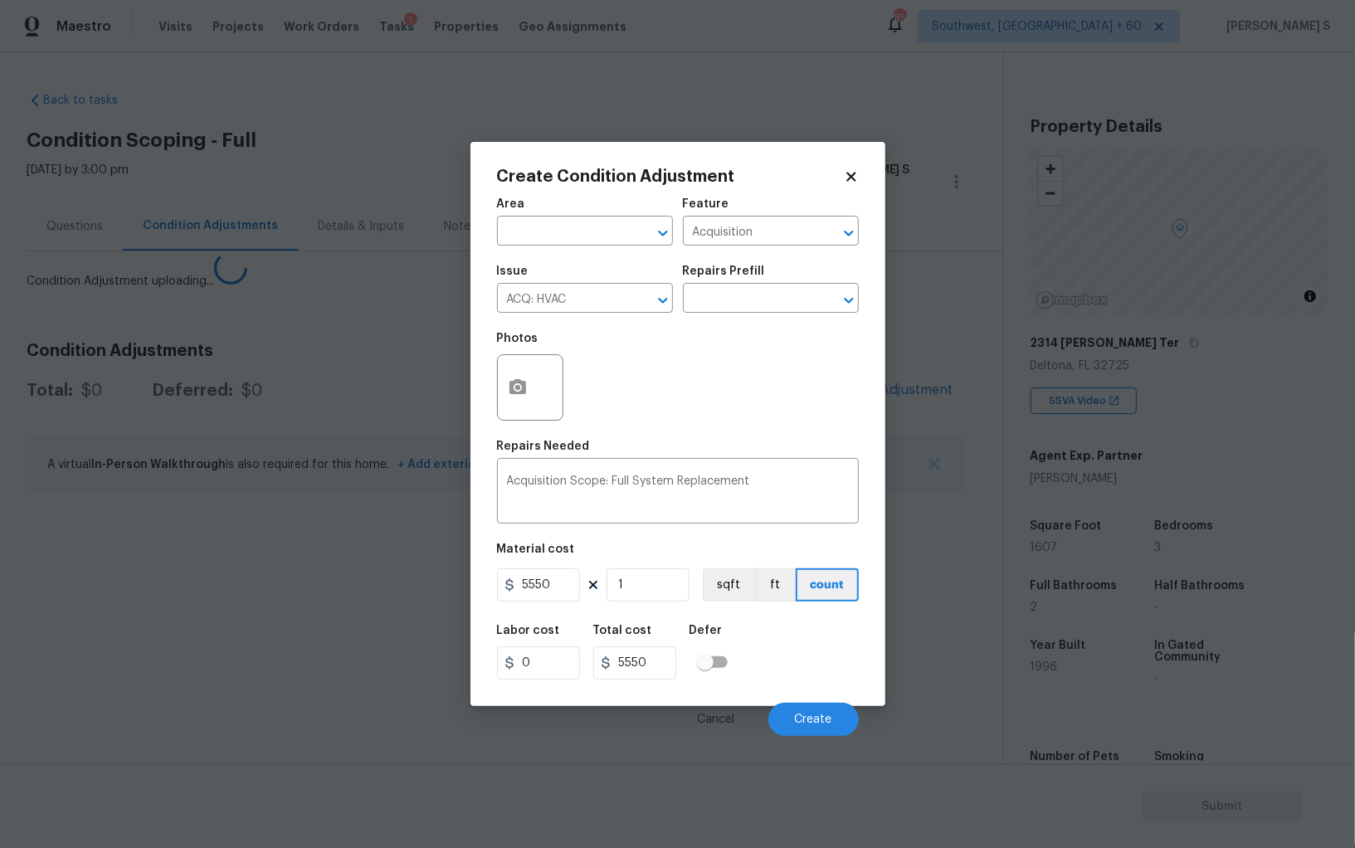
click at [237, 632] on body "Maestro Visits Projects Work Orders Tasks 1 Properties Geo Assignments 859 Sout…" at bounding box center [677, 424] width 1355 height 848
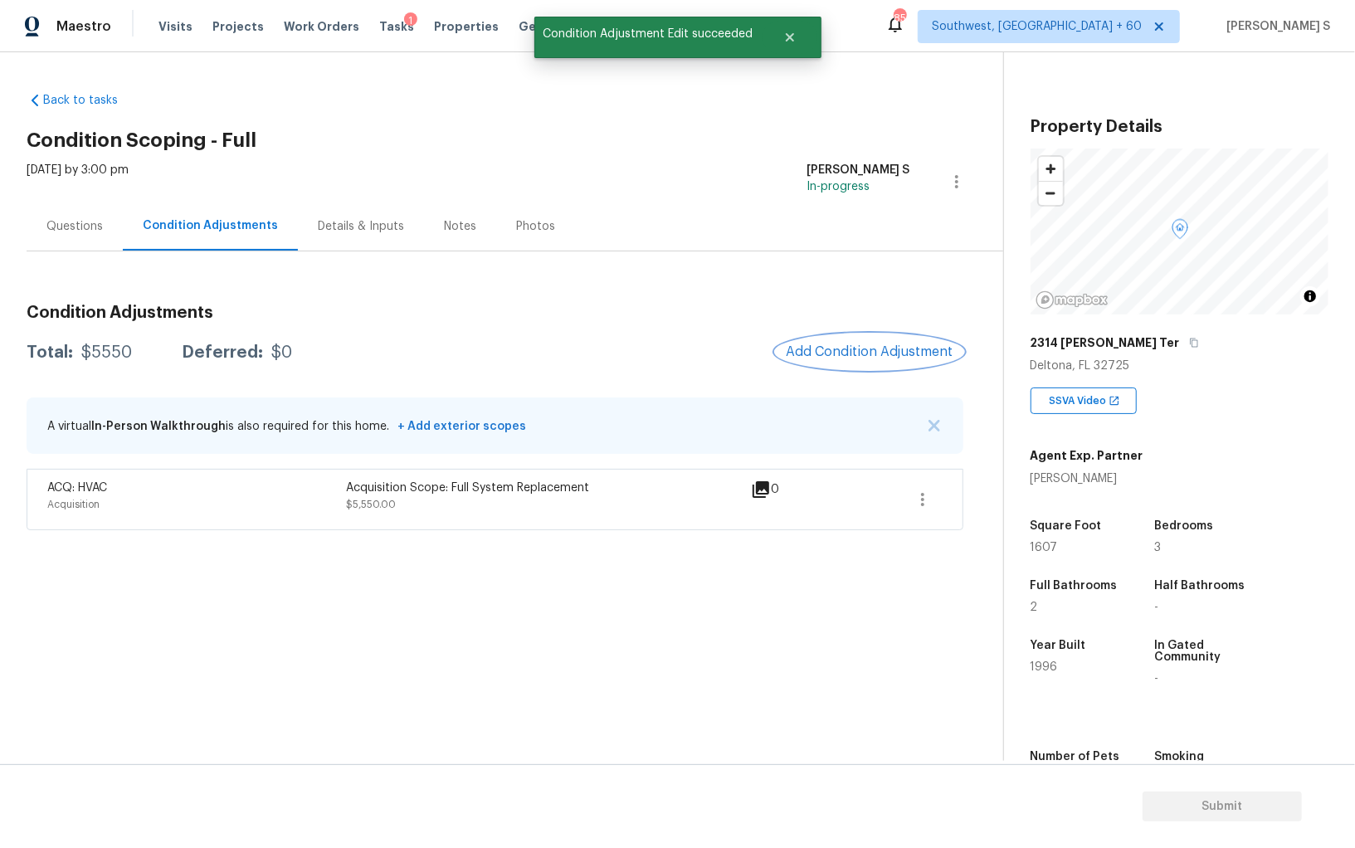
click at [842, 338] on button "Add Condition Adjustment" at bounding box center [869, 351] width 187 height 35
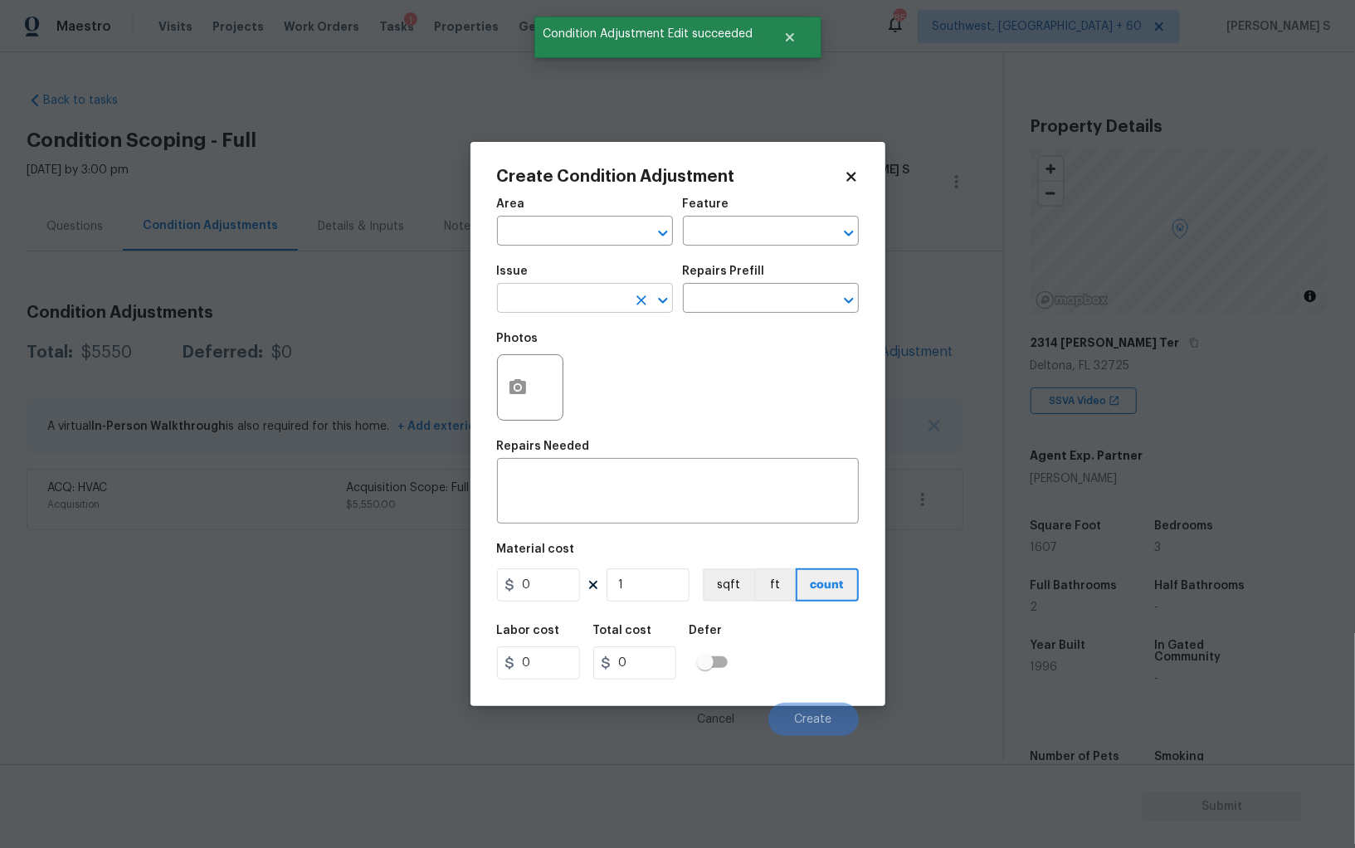
click at [589, 289] on input "text" at bounding box center [561, 300] width 129 height 26
type input "ACQ: Shingle Roof"
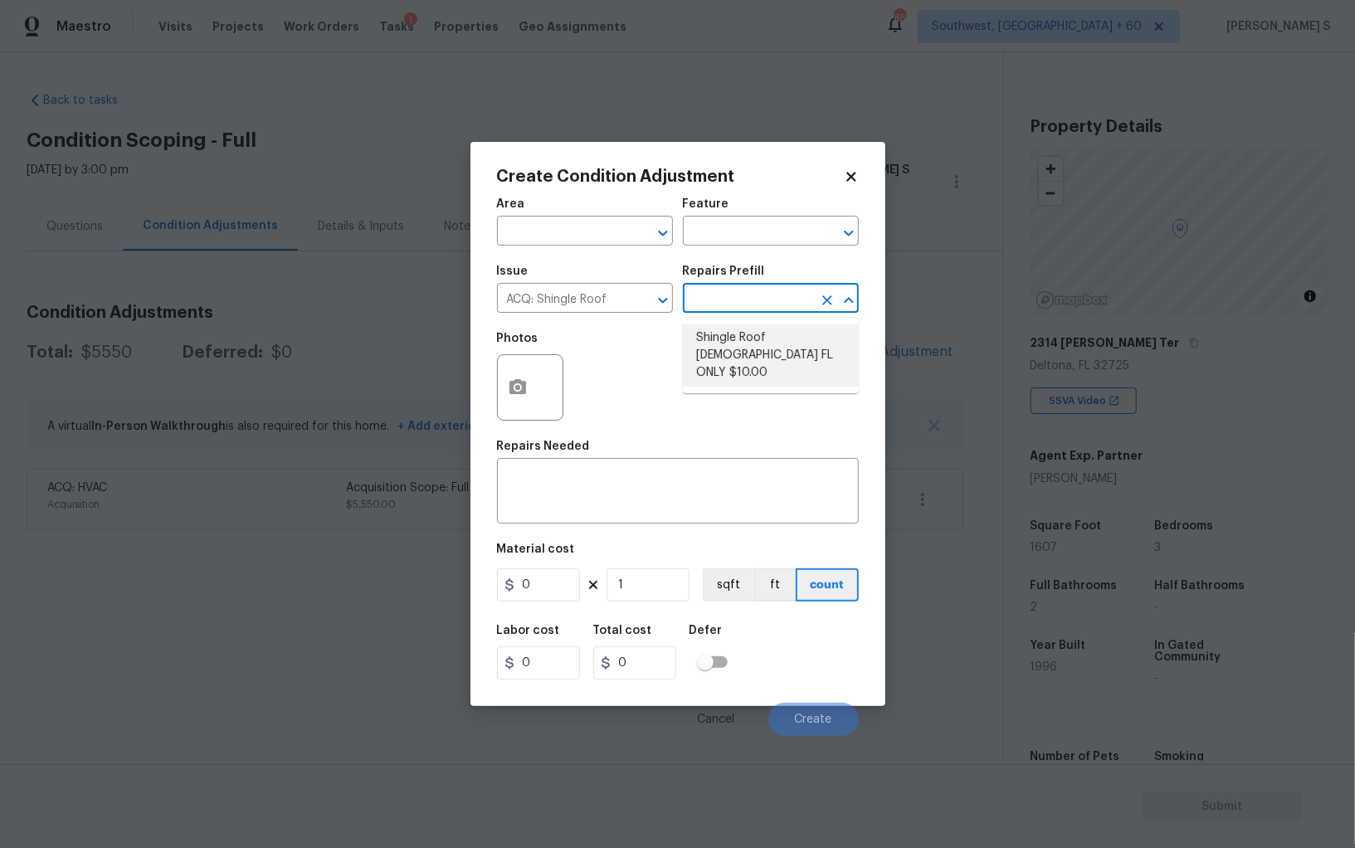
type input "Acquisition"
type textarea "Acquisition Scope (Florida Only): Shingle Roof 15+ years in age maintenance."
type input "10"
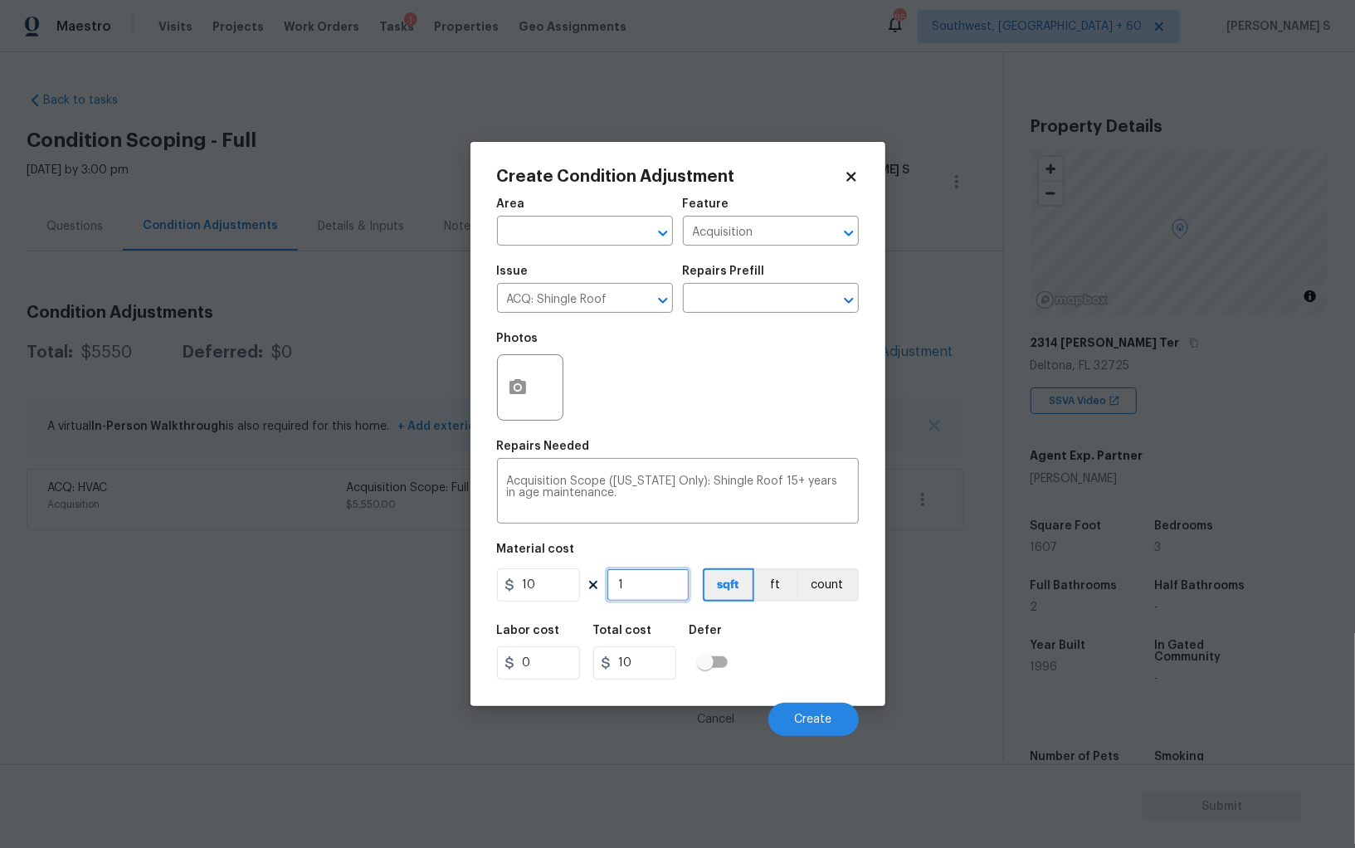
click at [667, 587] on input "1" at bounding box center [647, 584] width 83 height 33
type input "16"
type input "160"
type input "1600"
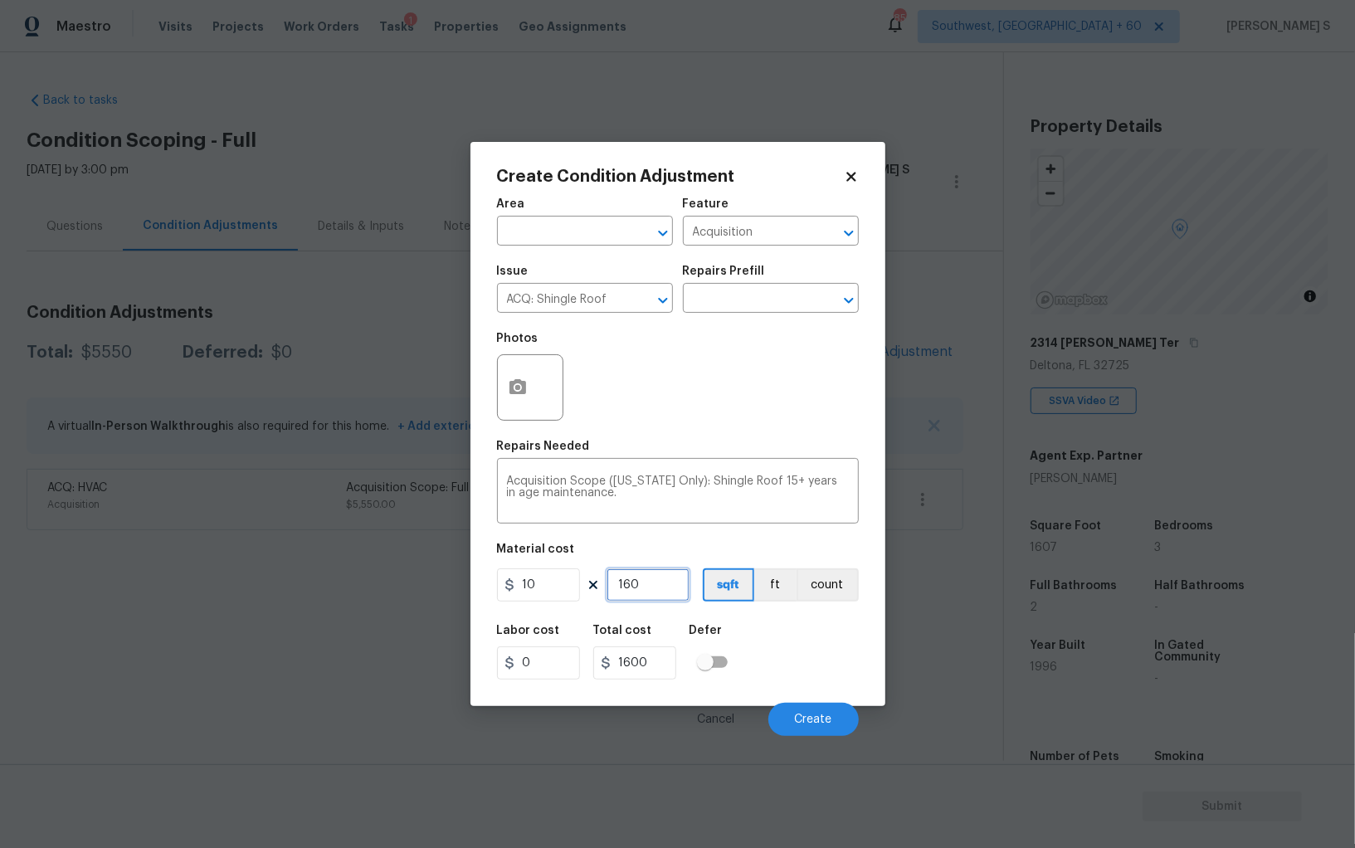
type input "1607"
type input "16070"
type input "1607"
click at [834, 664] on div "Labor cost 0 Total cost 16070 Defer" at bounding box center [678, 652] width 362 height 75
click at [835, 718] on button "Create" at bounding box center [813, 719] width 90 height 33
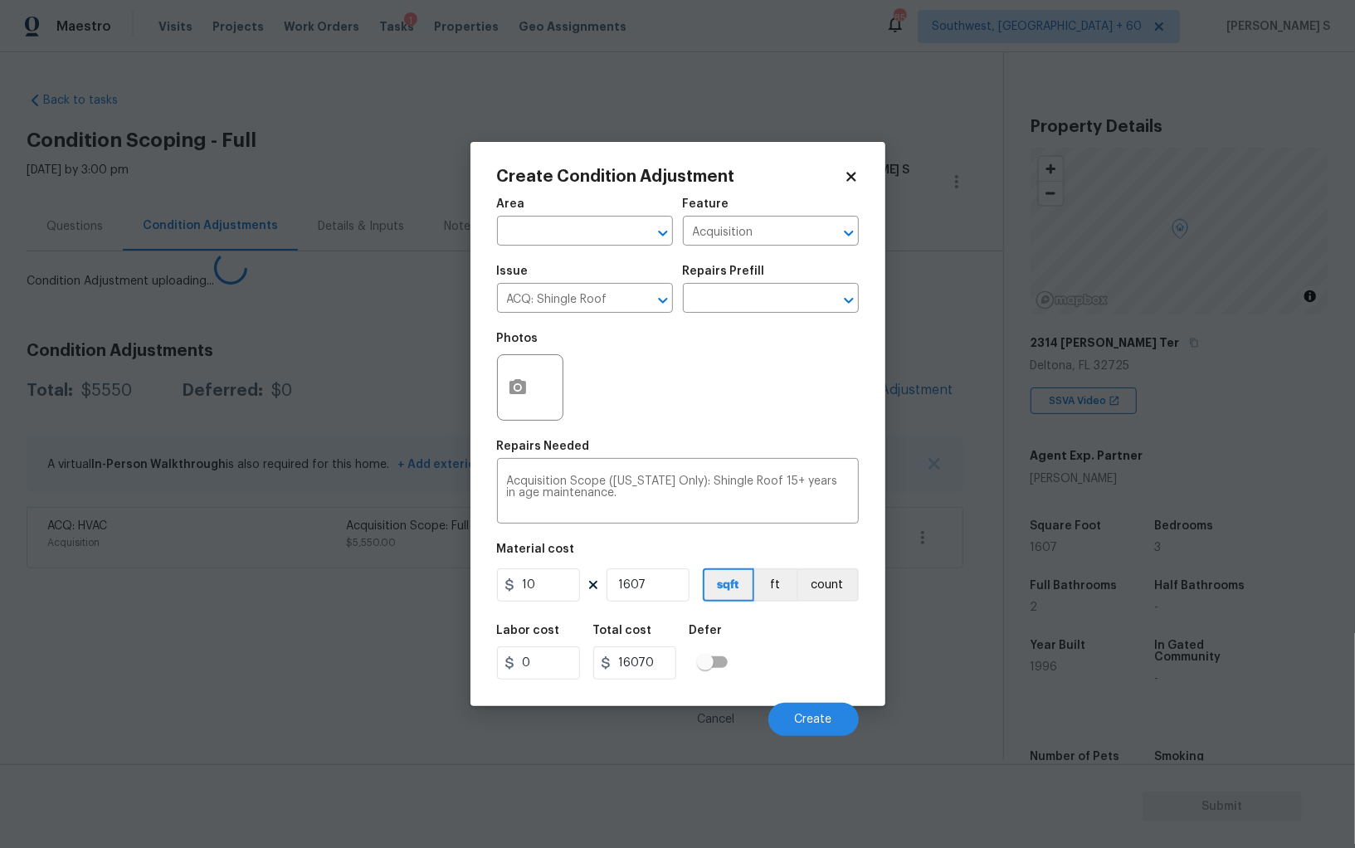
click at [152, 633] on body "Maestro Visits Projects Work Orders Tasks 1 Properties Geo Assignments 859 Sout…" at bounding box center [677, 424] width 1355 height 848
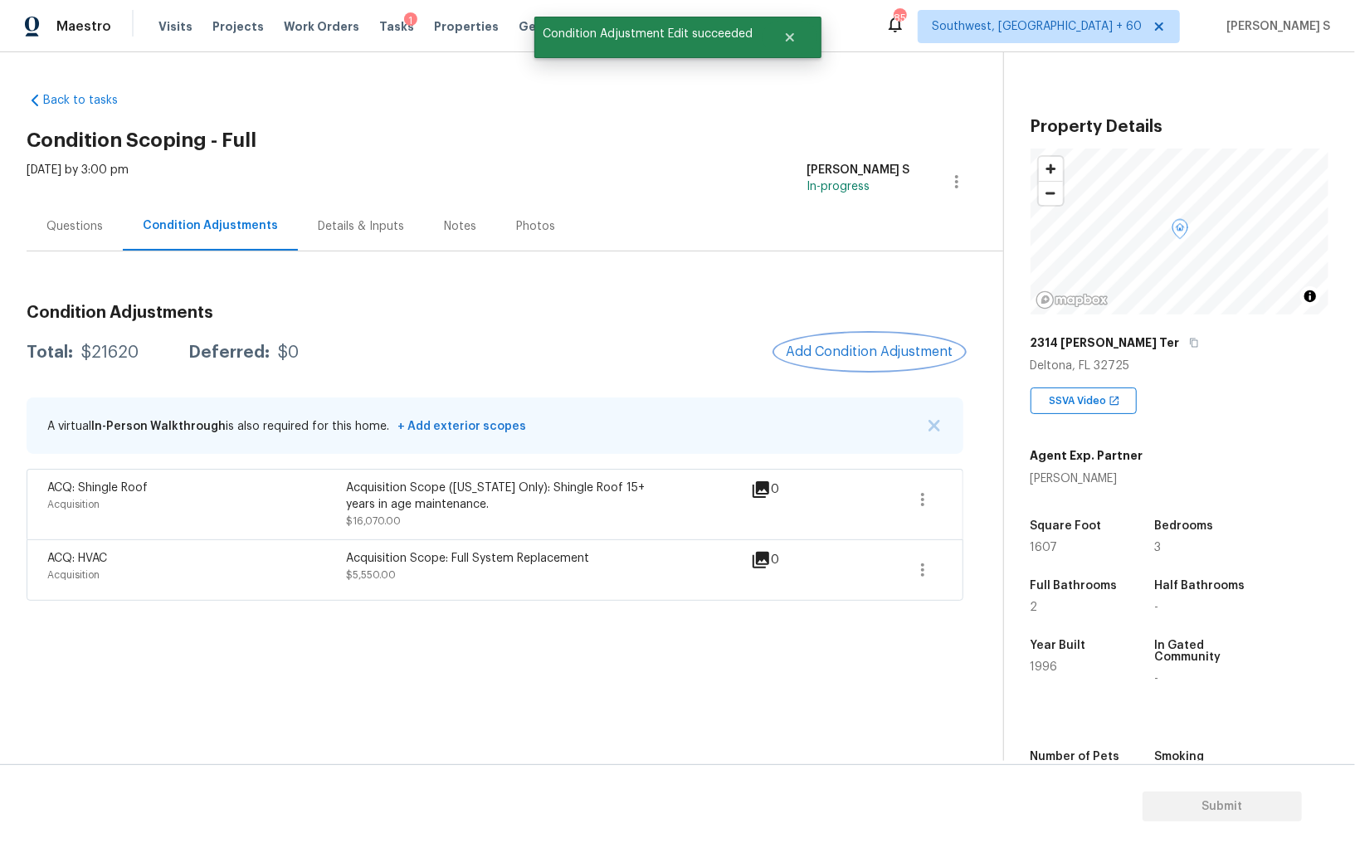
click at [859, 361] on button "Add Condition Adjustment" at bounding box center [869, 351] width 187 height 35
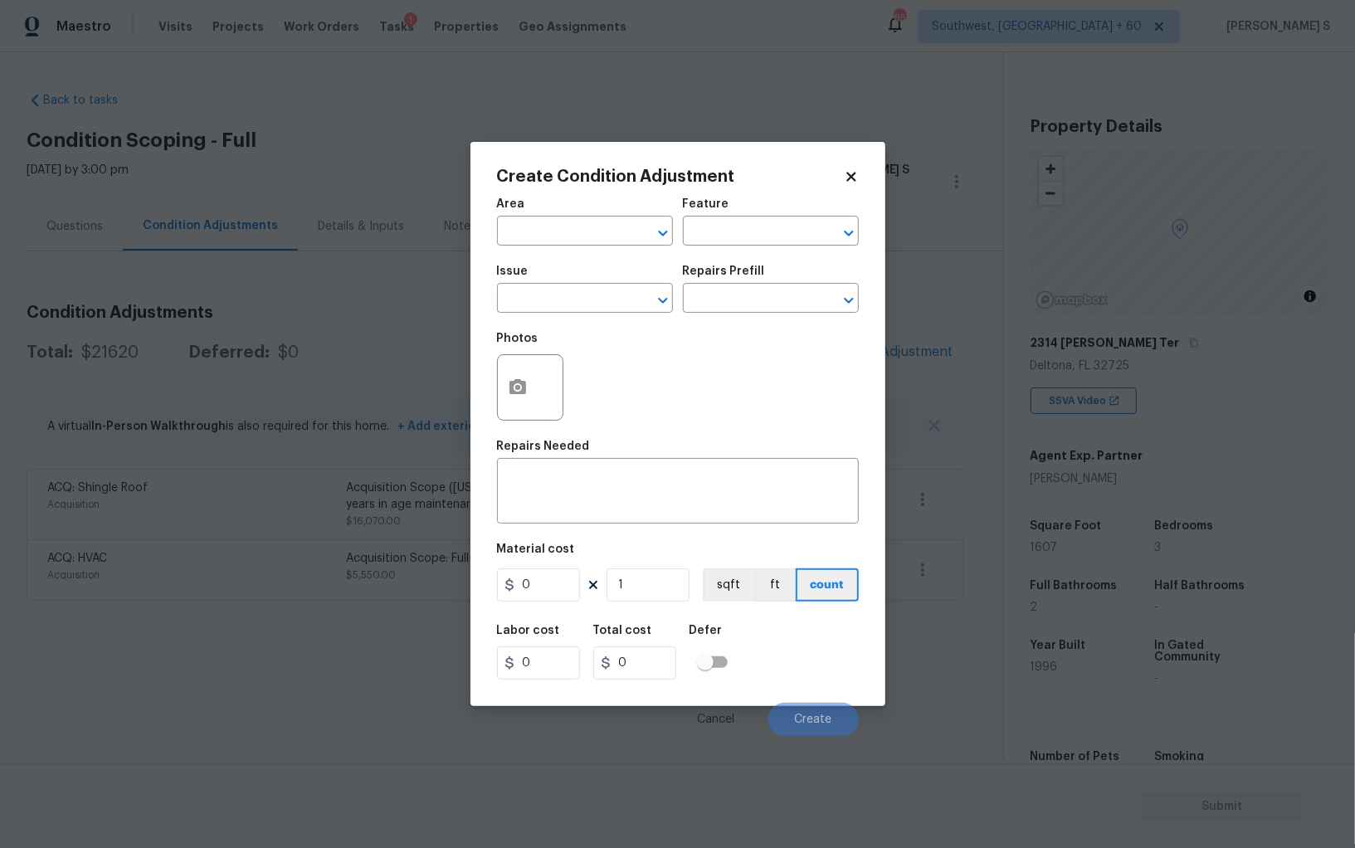
click at [576, 284] on div "Issue" at bounding box center [585, 276] width 176 height 22
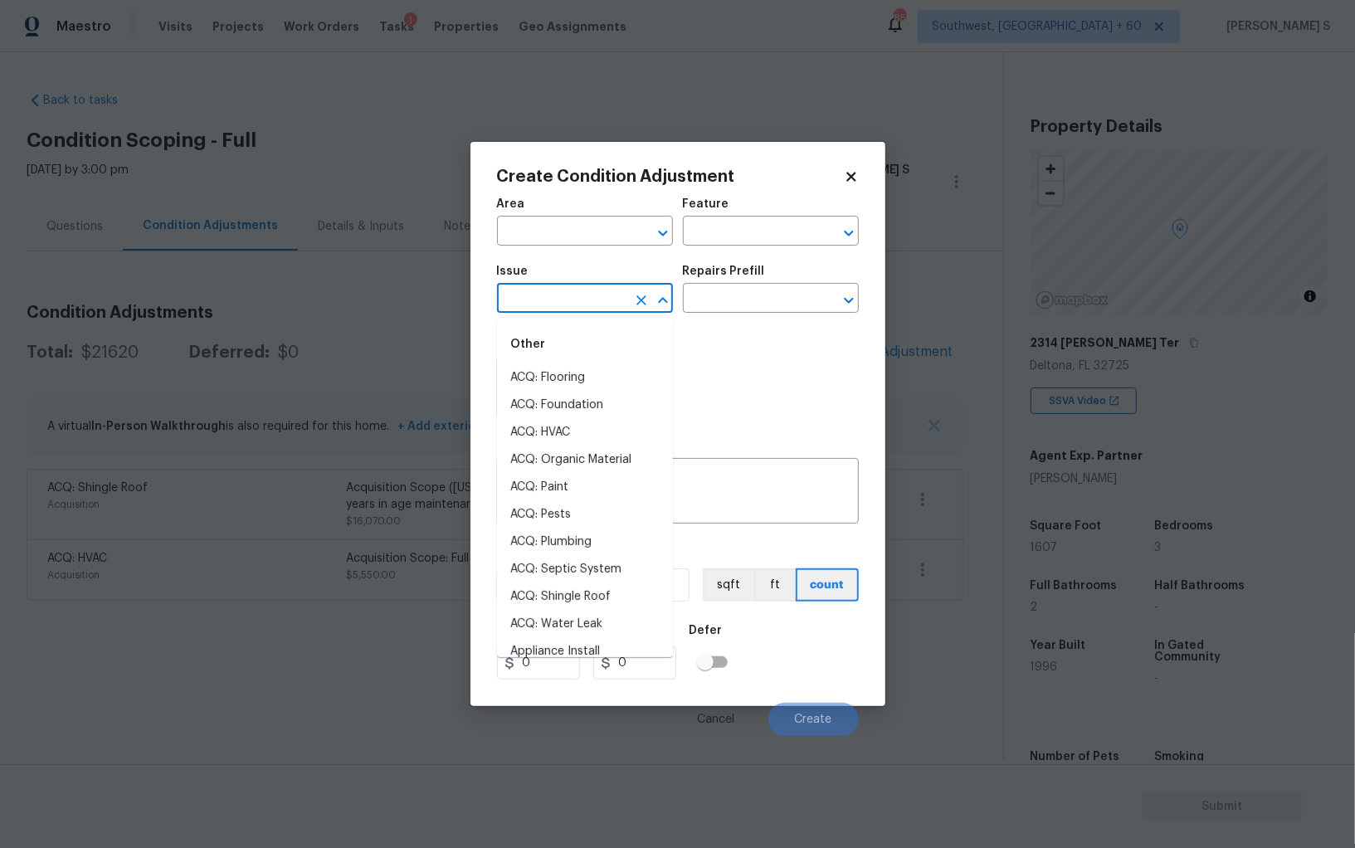
click at [576, 289] on input "text" at bounding box center [561, 300] width 129 height 26
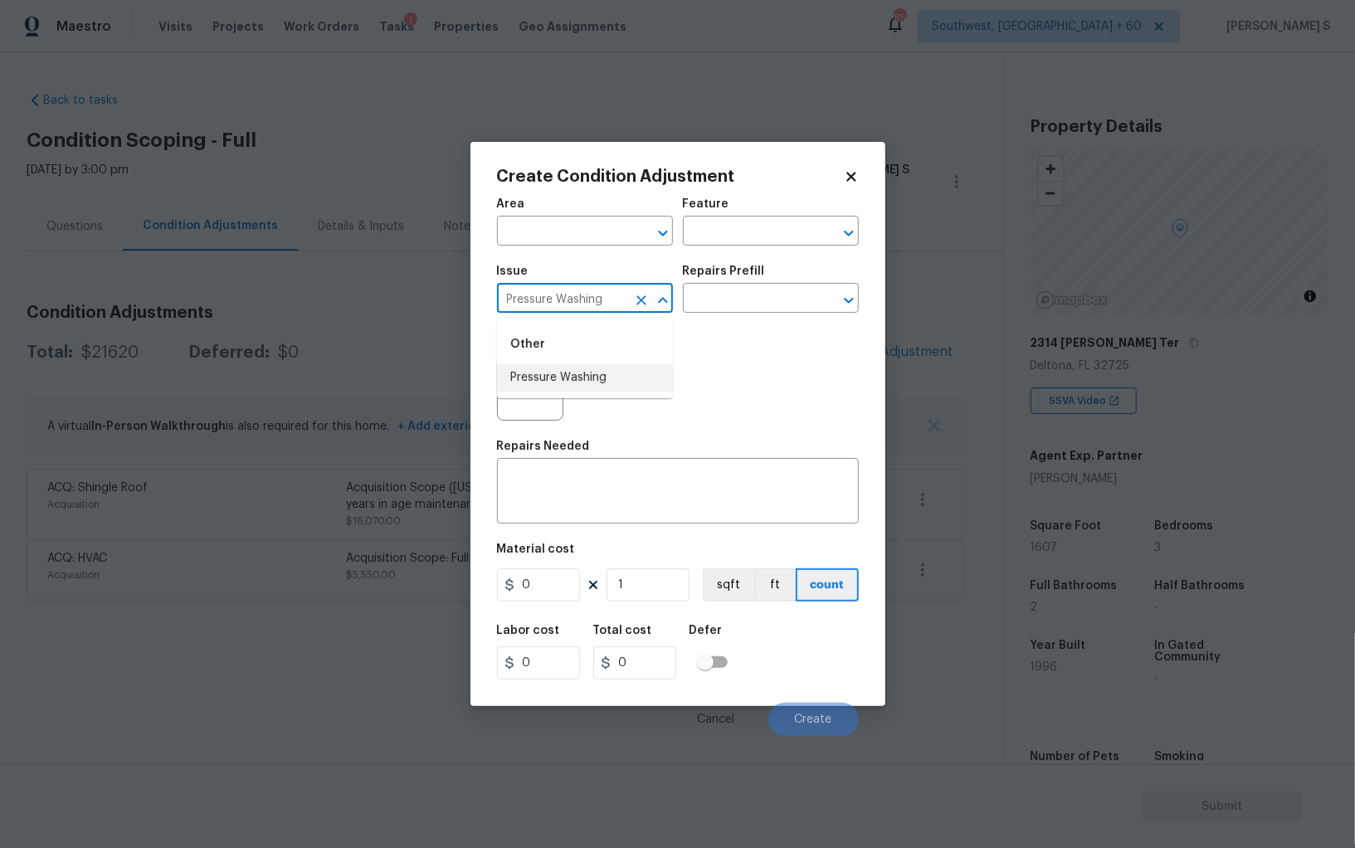
type input "Pressure Washing"
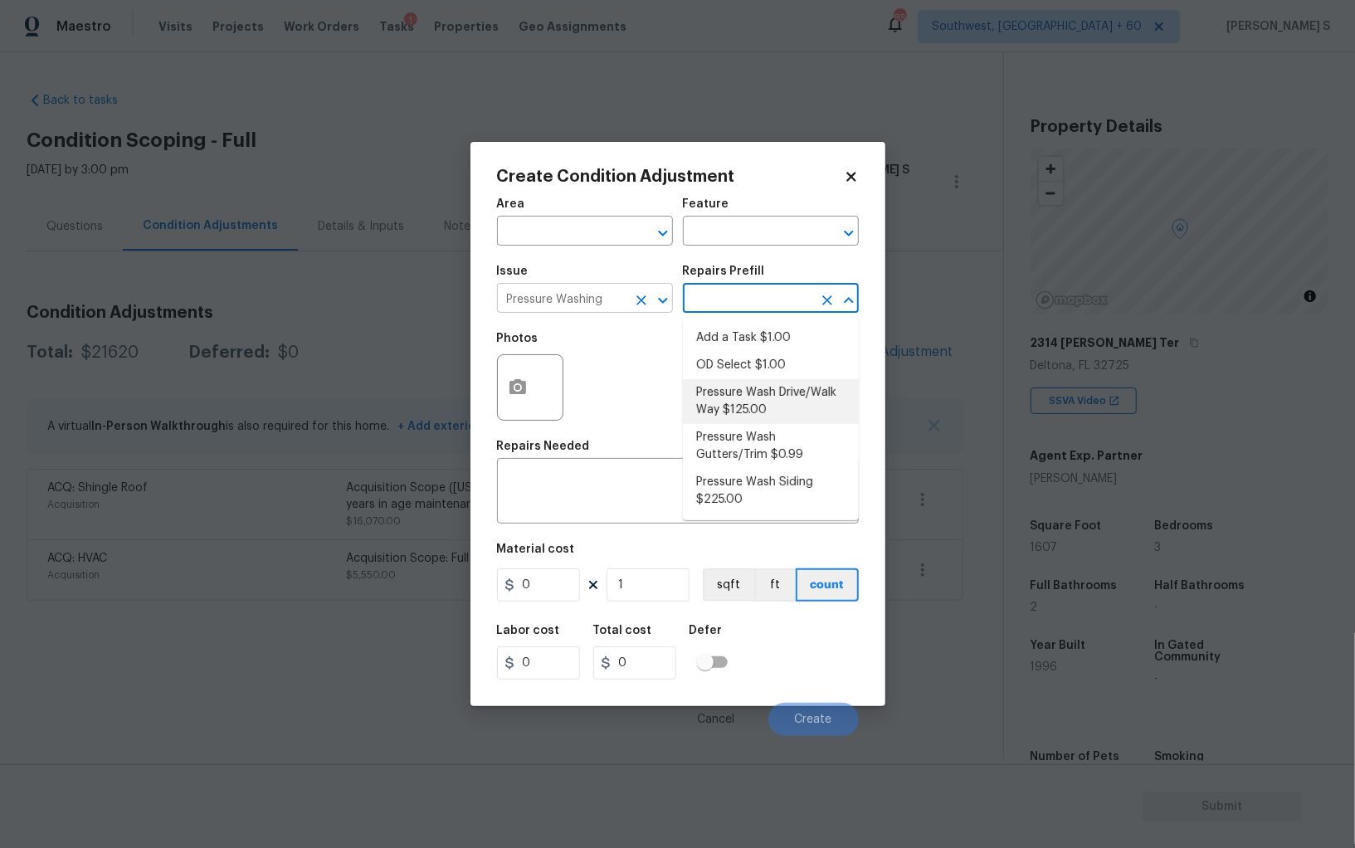
type input "Siding"
type textarea "Pressure wash the driveways/walkways as directed by the PM. Ensure that all deb…"
type input "125"
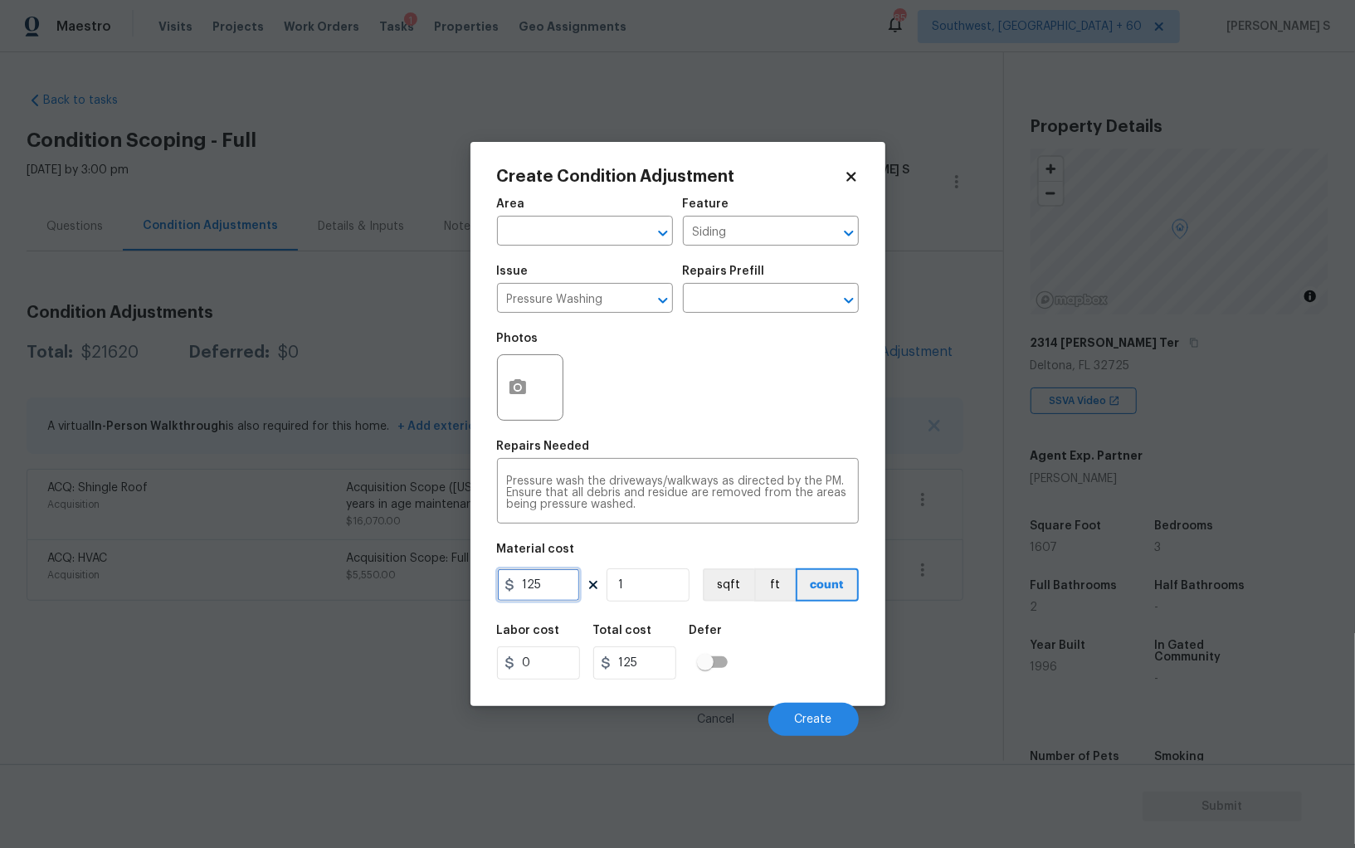
click at [557, 584] on input "125" at bounding box center [538, 584] width 83 height 33
type input "200"
click at [822, 729] on button "Create" at bounding box center [813, 719] width 90 height 33
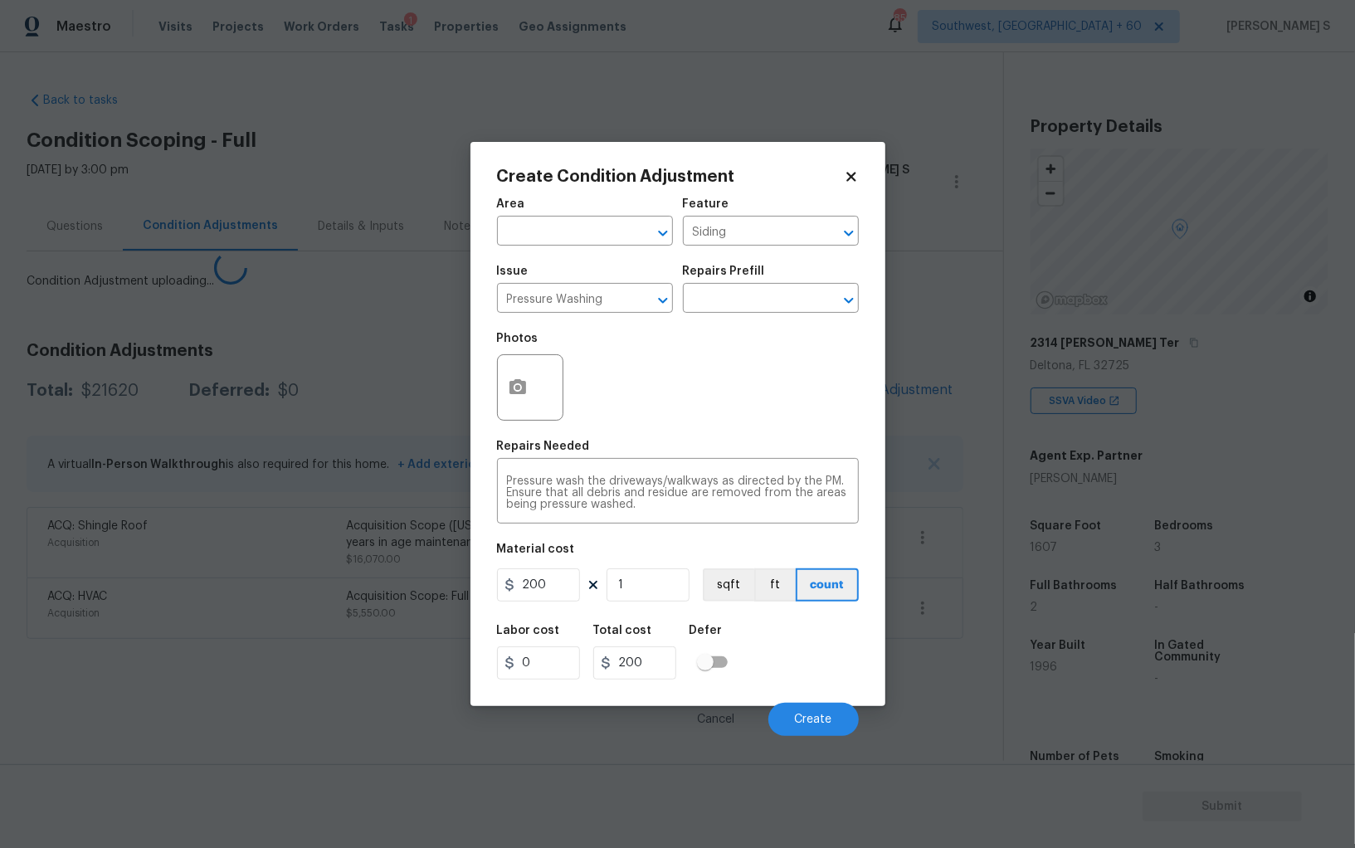
click at [107, 632] on body "Maestro Visits Projects Work Orders Tasks 1 Properties Geo Assignments 859 Sout…" at bounding box center [677, 424] width 1355 height 848
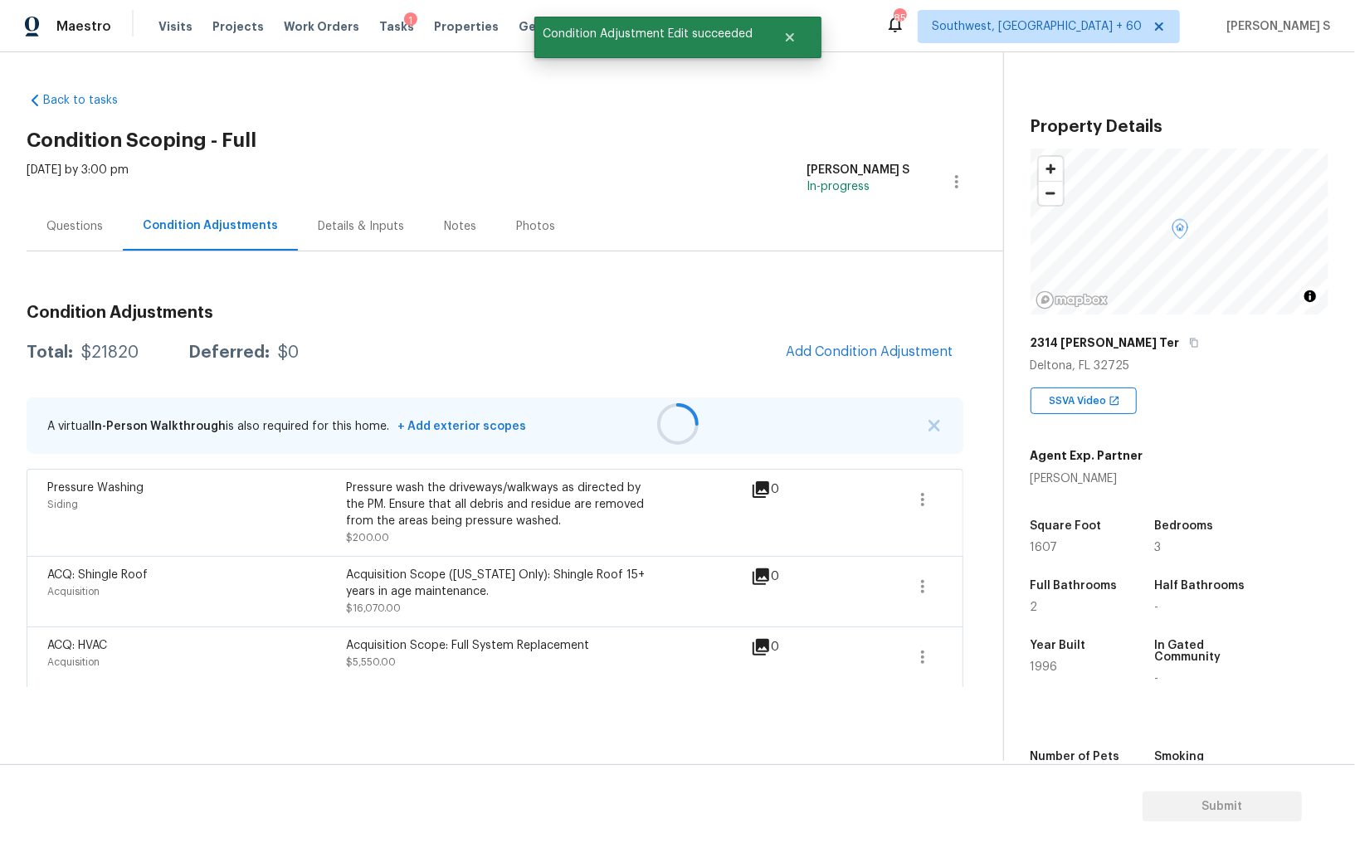
click at [826, 340] on div at bounding box center [677, 424] width 1355 height 848
click at [840, 361] on div at bounding box center [677, 424] width 1355 height 848
click at [820, 334] on span "Add Condition Adjustment" at bounding box center [869, 352] width 187 height 36
click at [832, 348] on span "Add Condition Adjustment" at bounding box center [870, 351] width 168 height 15
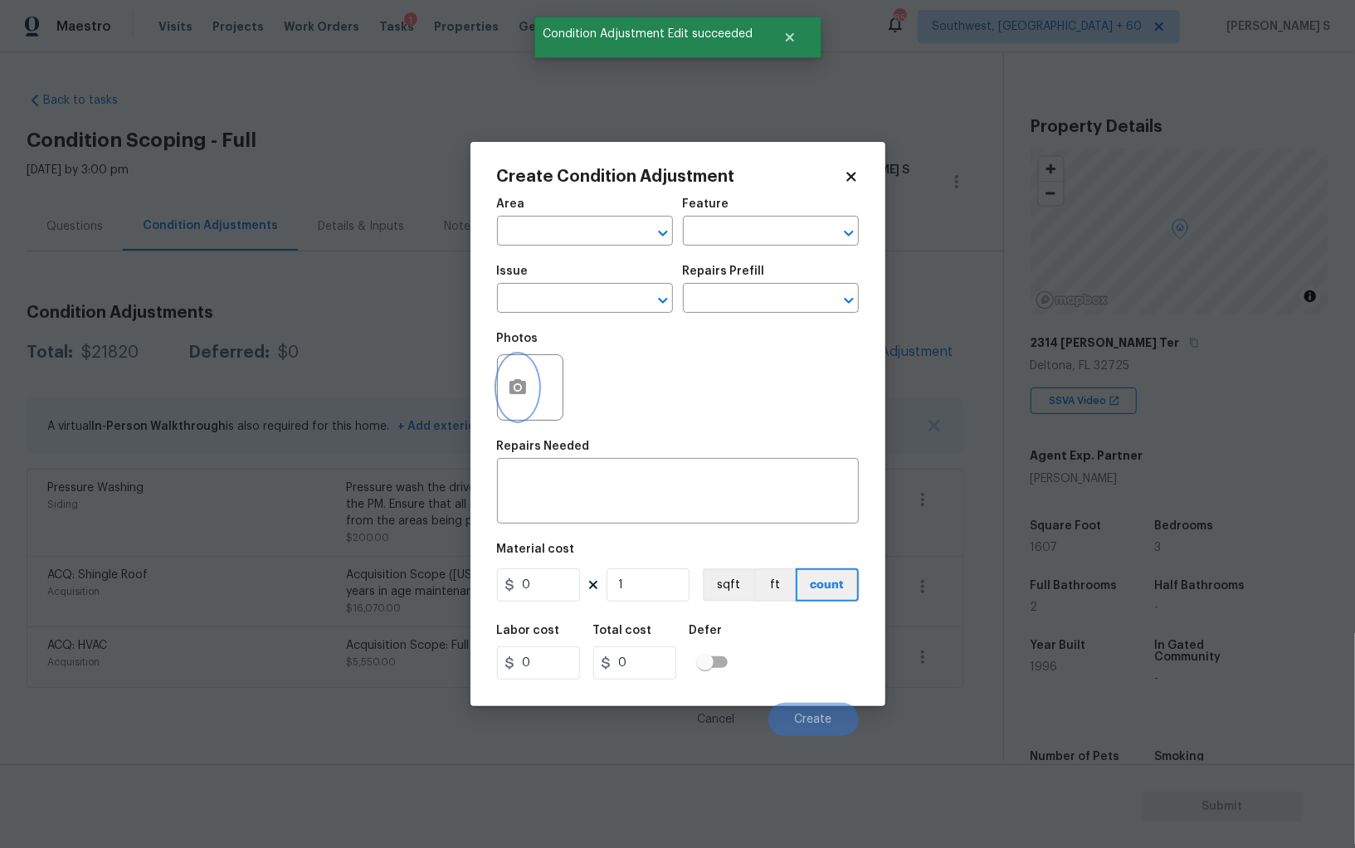
click at [516, 388] on circle "button" at bounding box center [516, 387] width 5 height 5
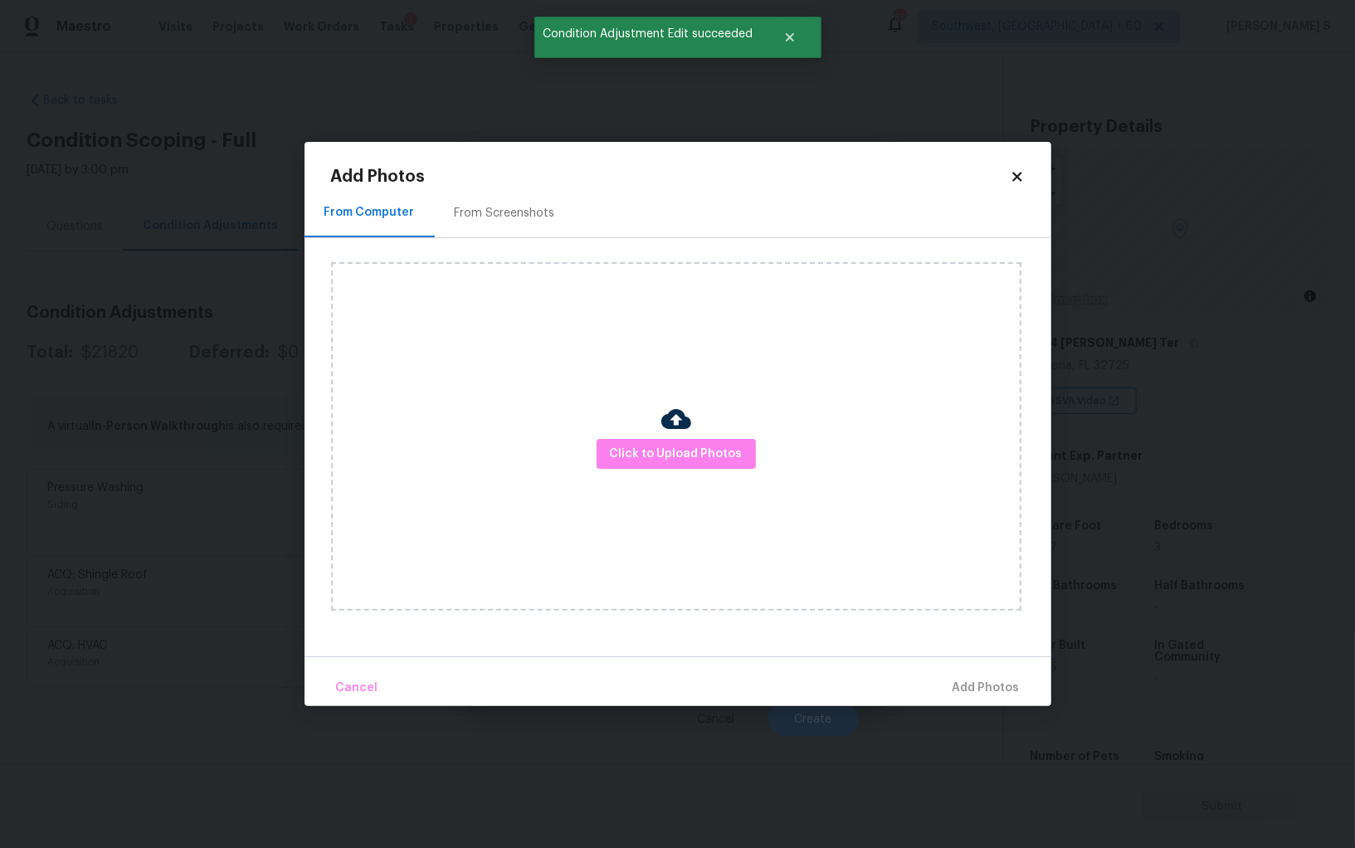
click at [505, 215] on div "From Screenshots" at bounding box center [505, 213] width 100 height 17
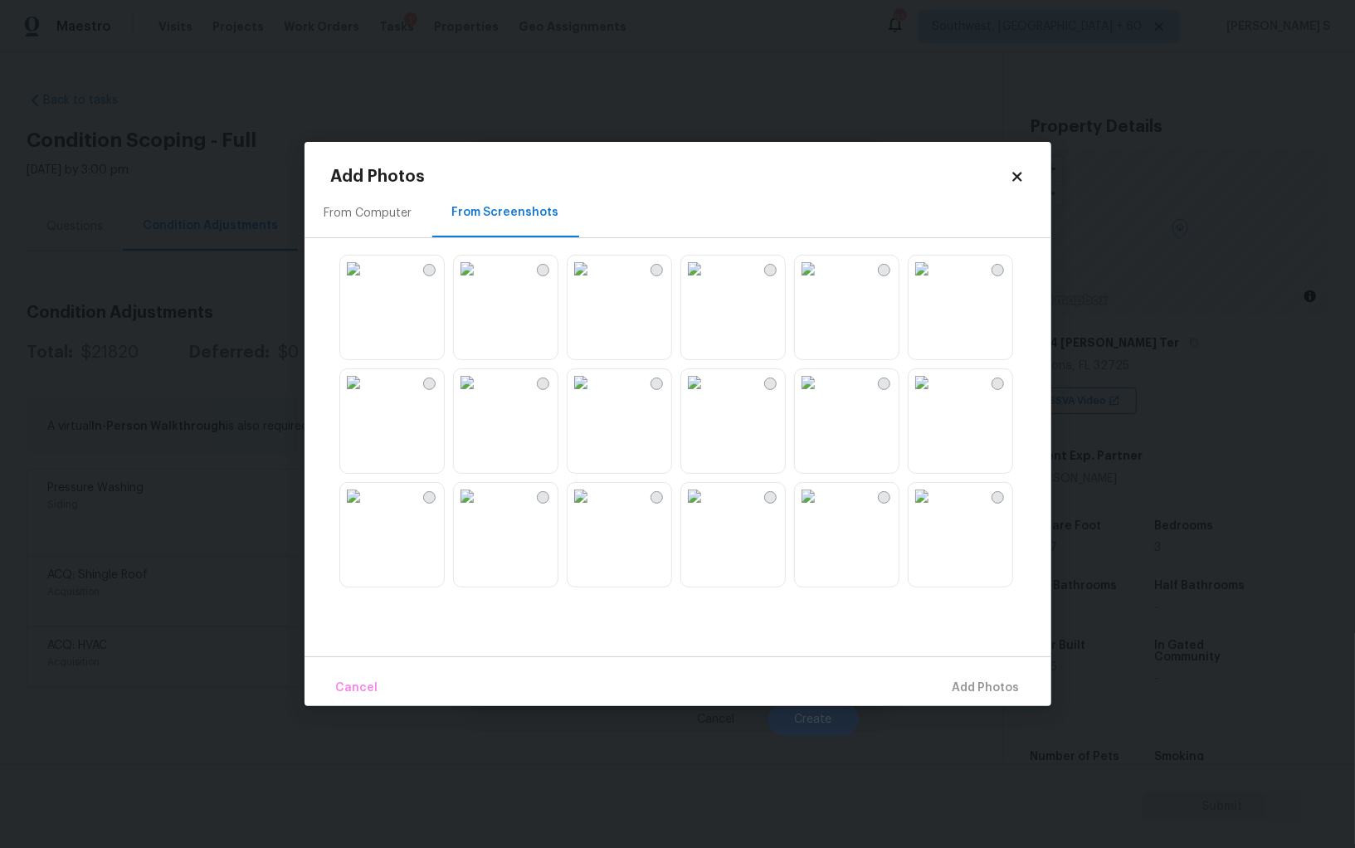
click at [708, 282] on img at bounding box center [694, 268] width 27 height 27
click at [594, 282] on img at bounding box center [580, 268] width 27 height 27
click at [821, 509] on img at bounding box center [808, 496] width 27 height 27
click at [958, 663] on div "Cancel Add 3 Photo(s)" at bounding box center [677, 681] width 747 height 50
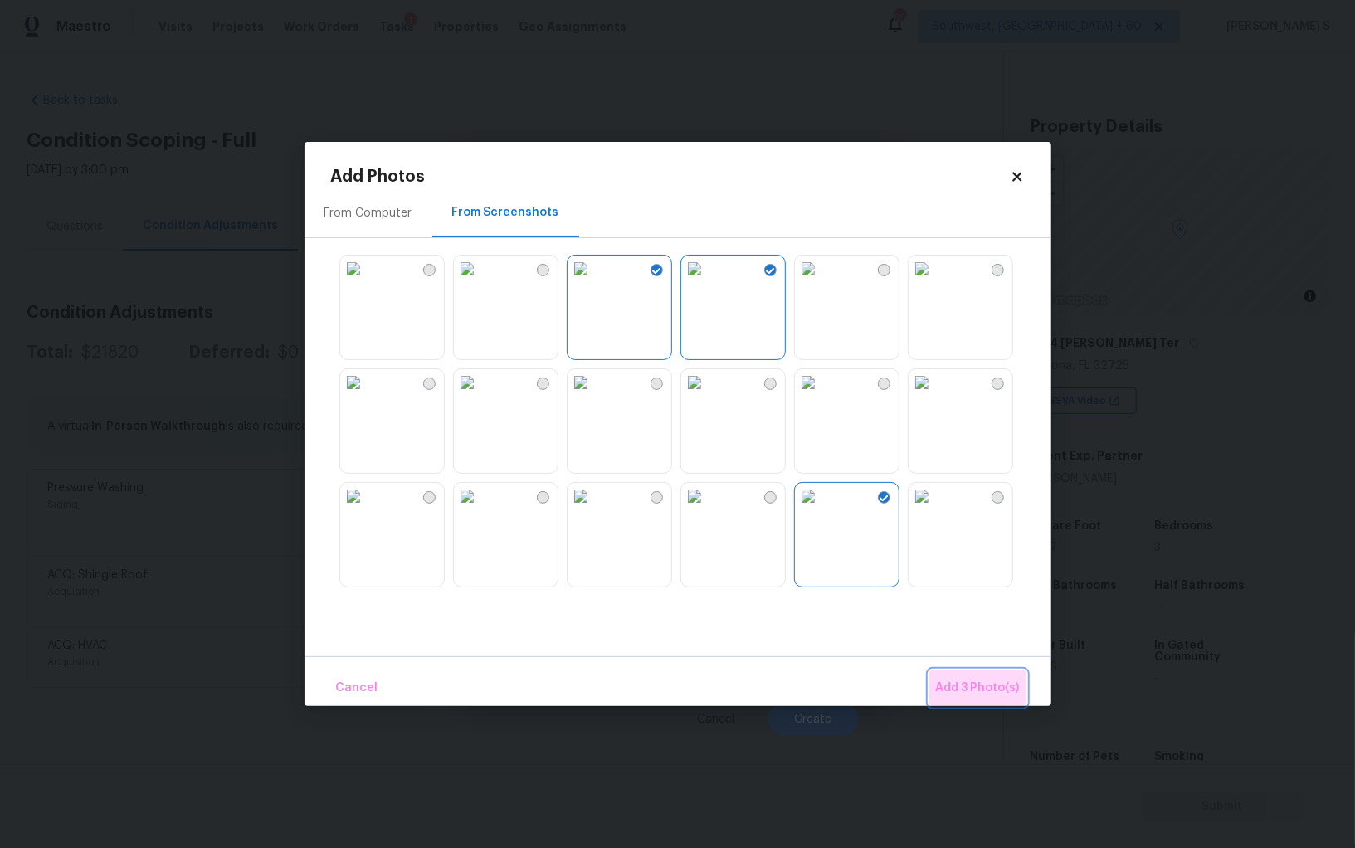
click at [958, 672] on button "Add 3 Photo(s)" at bounding box center [977, 688] width 97 height 36
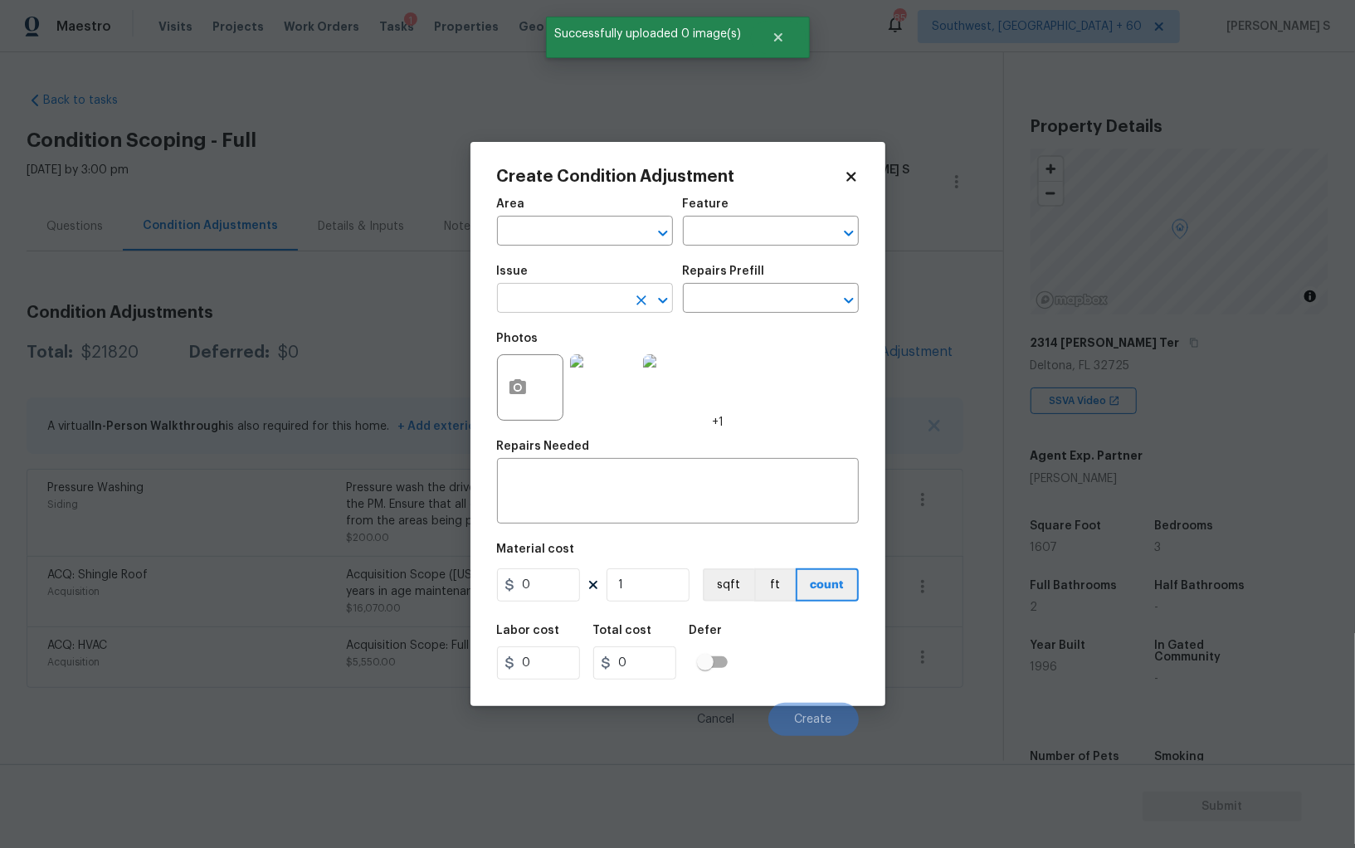
click at [606, 290] on input "text" at bounding box center [561, 300] width 129 height 26
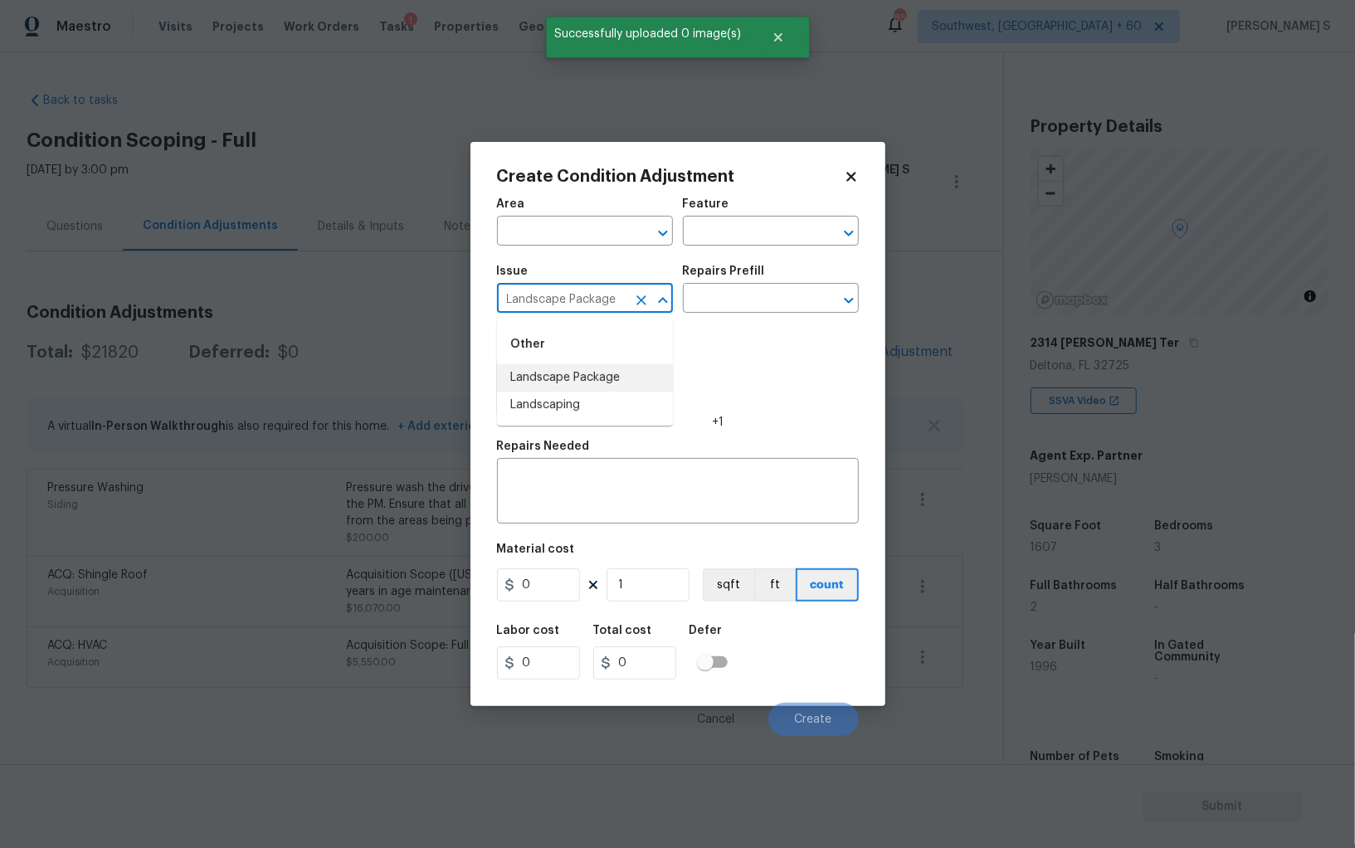
type input "Landscape Package"
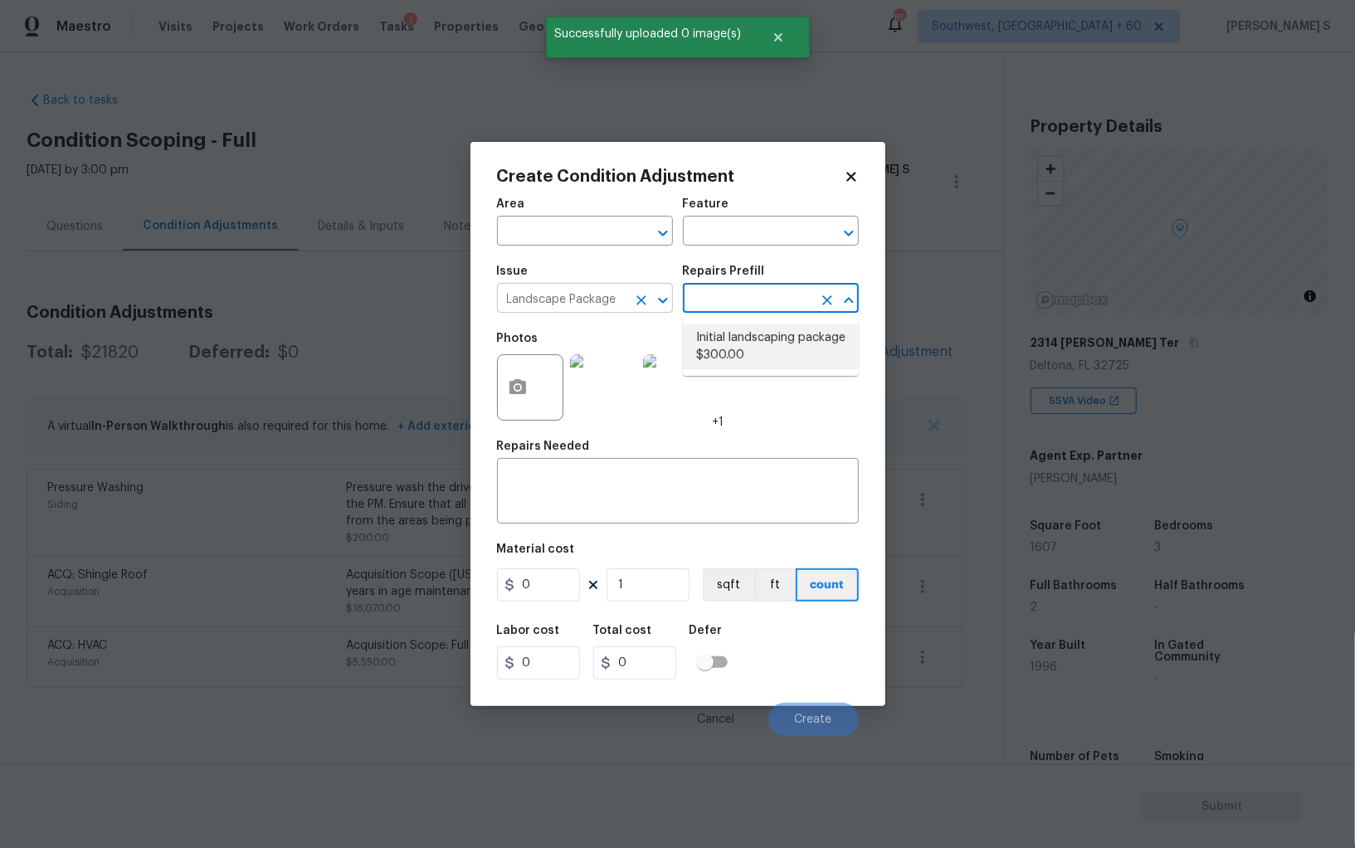
type input "Home Readiness Packages"
type textarea "Mowing of grass up to 6" in height. Mow, edge along driveways & sidewalks, trim…"
type input "300"
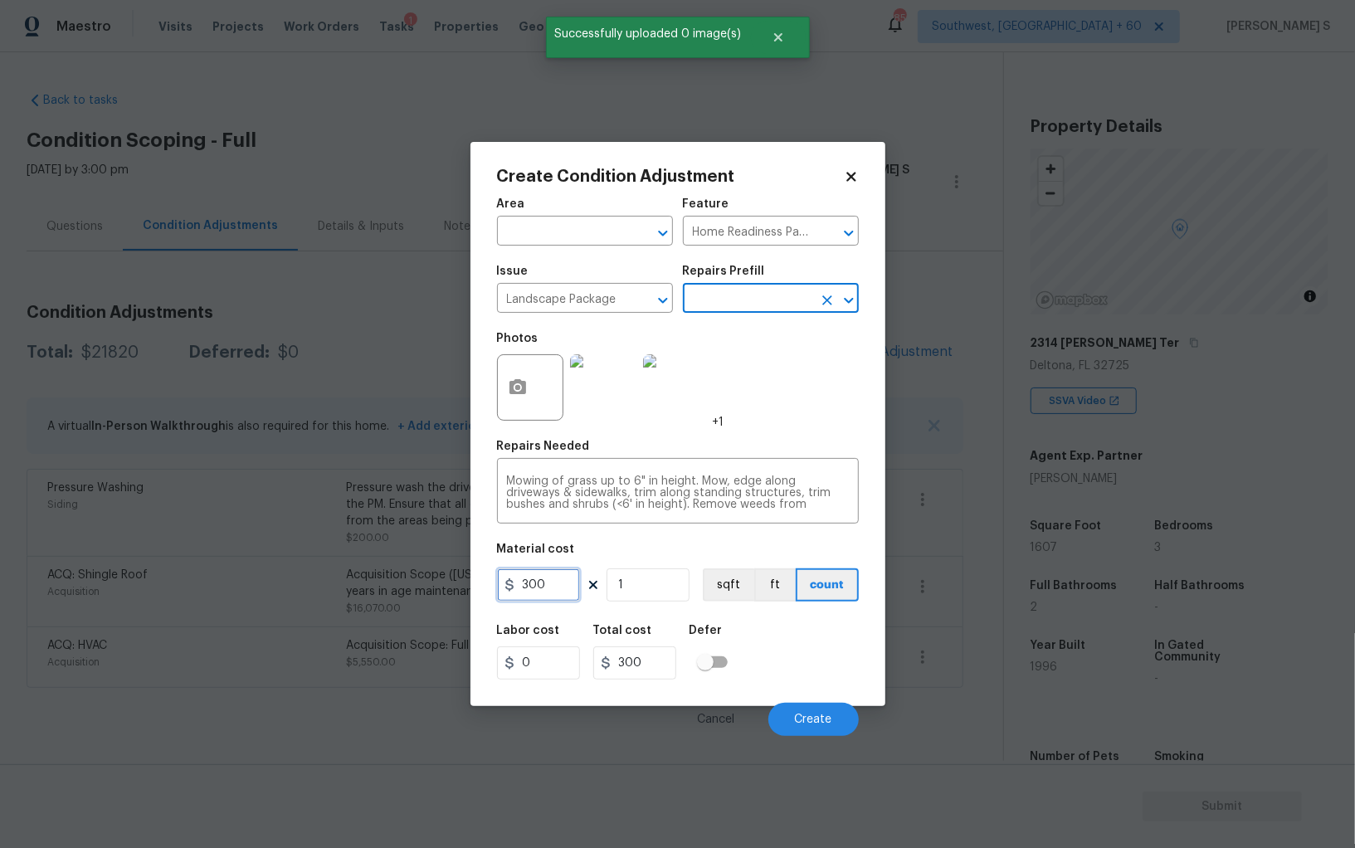
click at [561, 584] on input "300" at bounding box center [538, 584] width 83 height 33
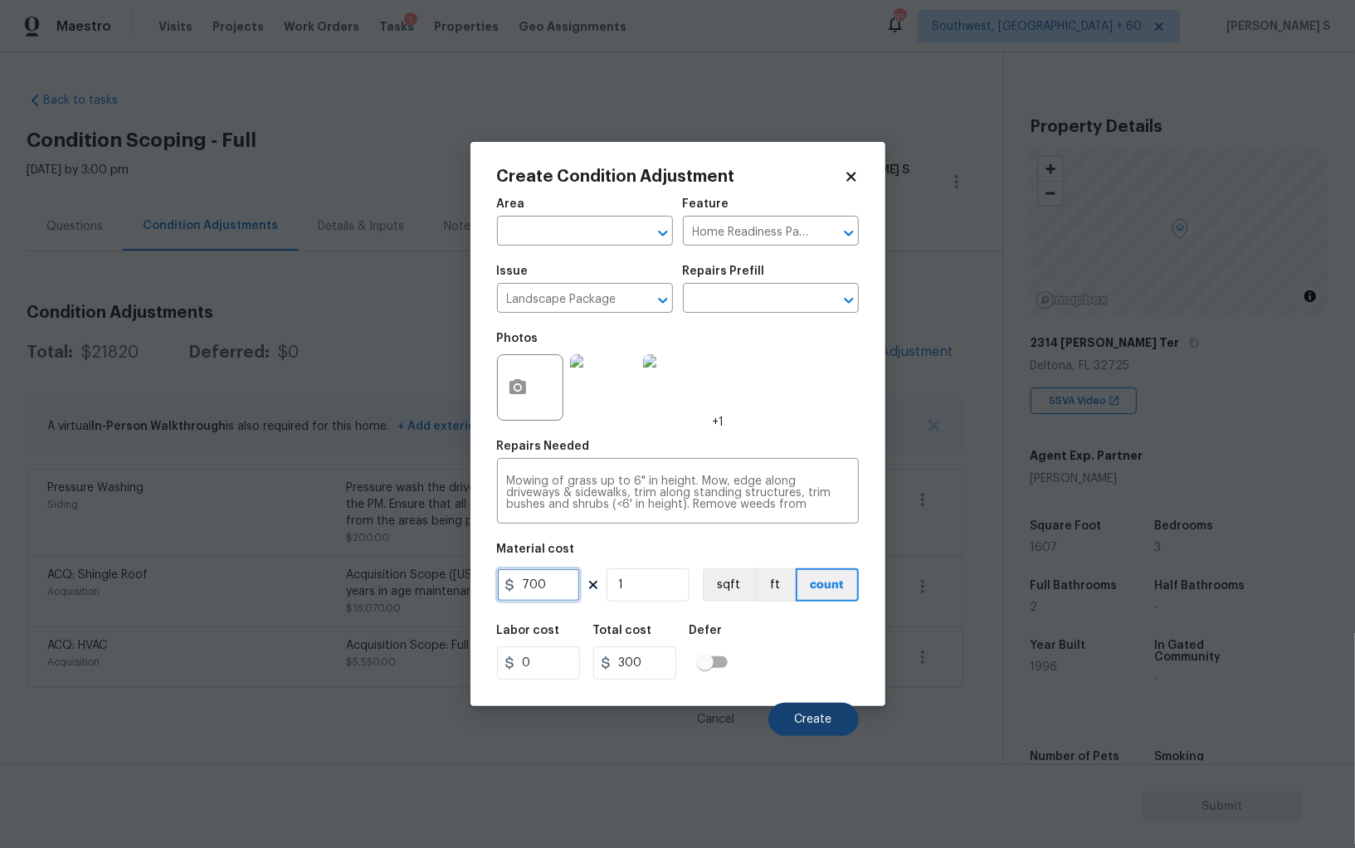
type input "700"
click at [840, 729] on button "Create" at bounding box center [813, 719] width 90 height 33
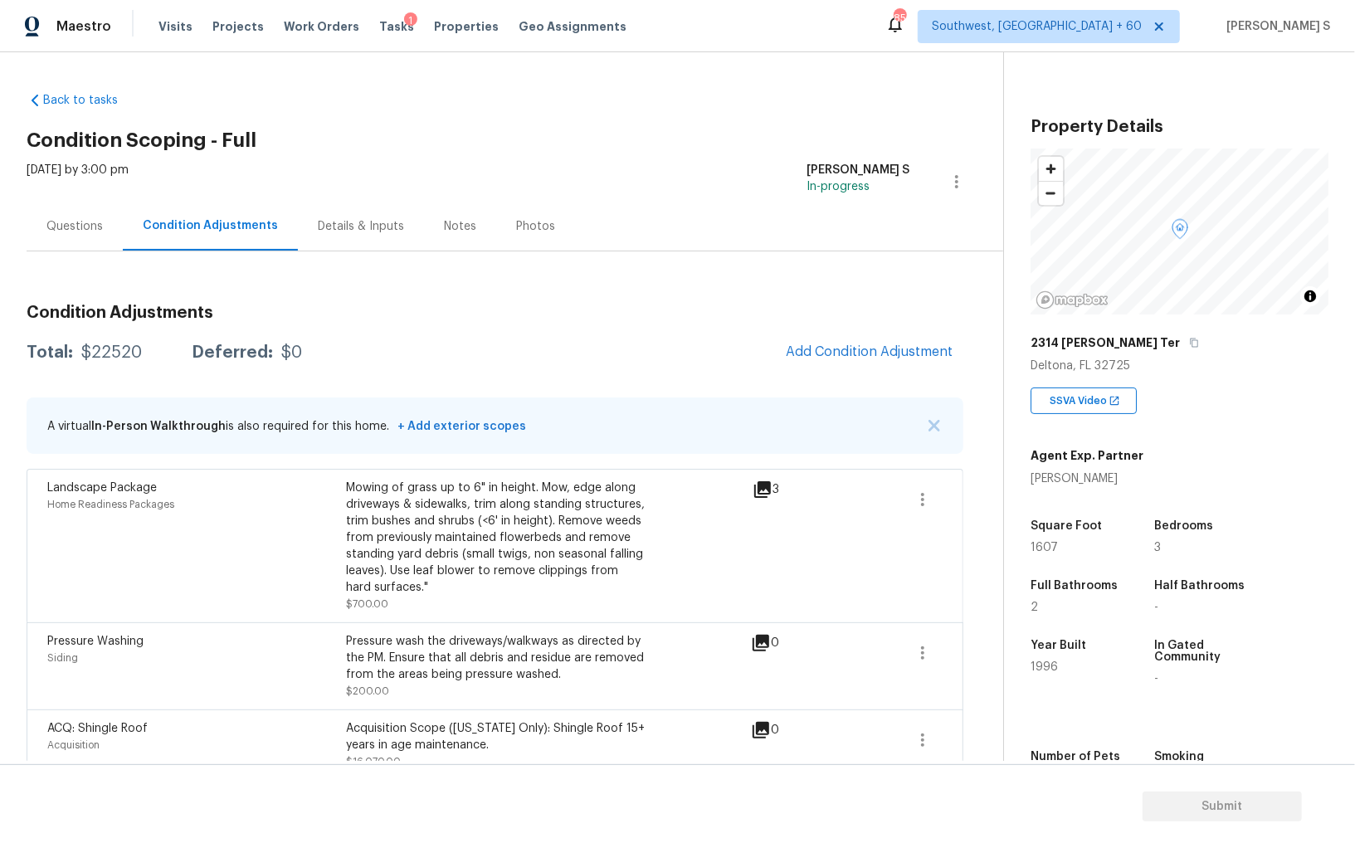
click at [66, 213] on div "Questions" at bounding box center [75, 226] width 96 height 49
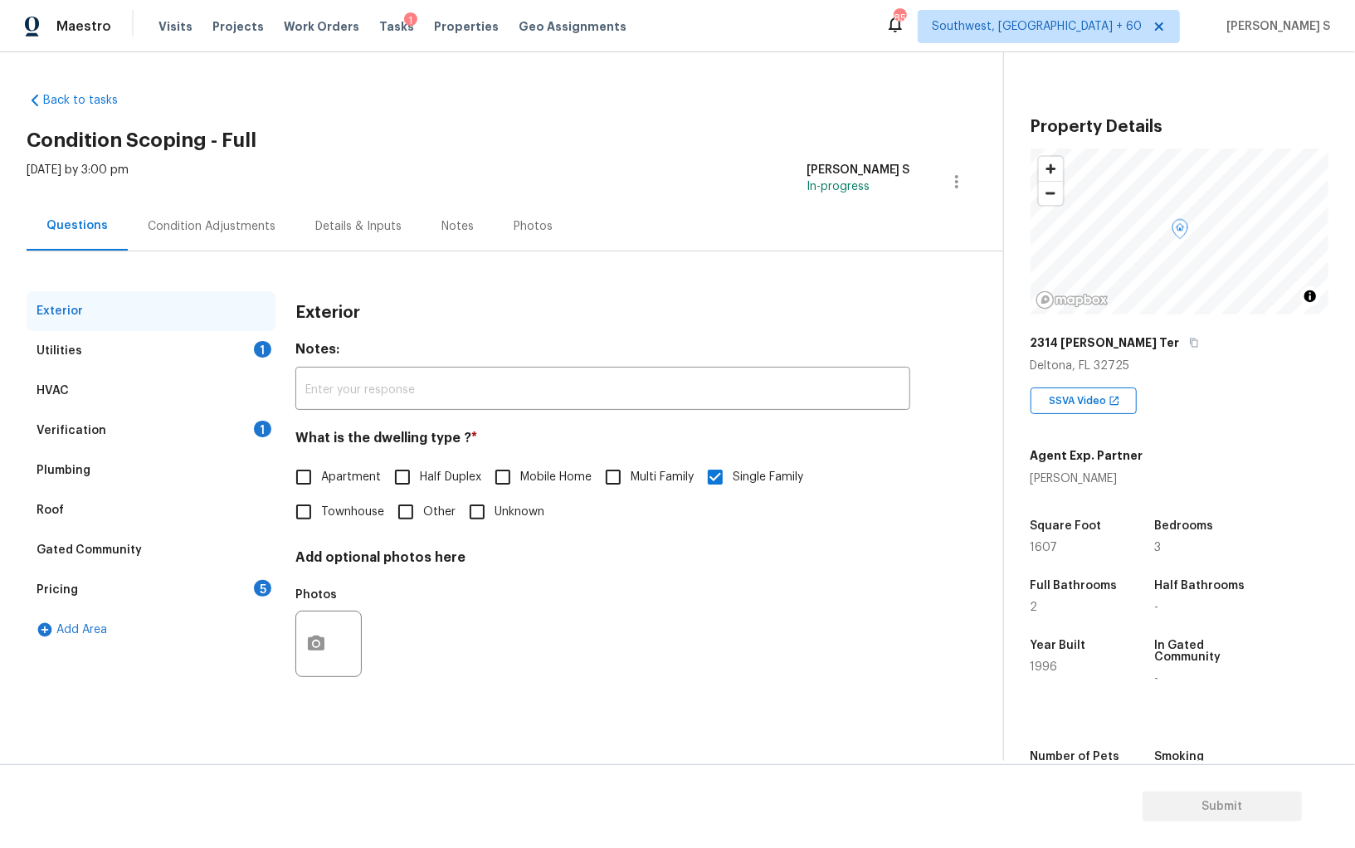
click at [97, 583] on div "Pricing 5" at bounding box center [151, 590] width 249 height 40
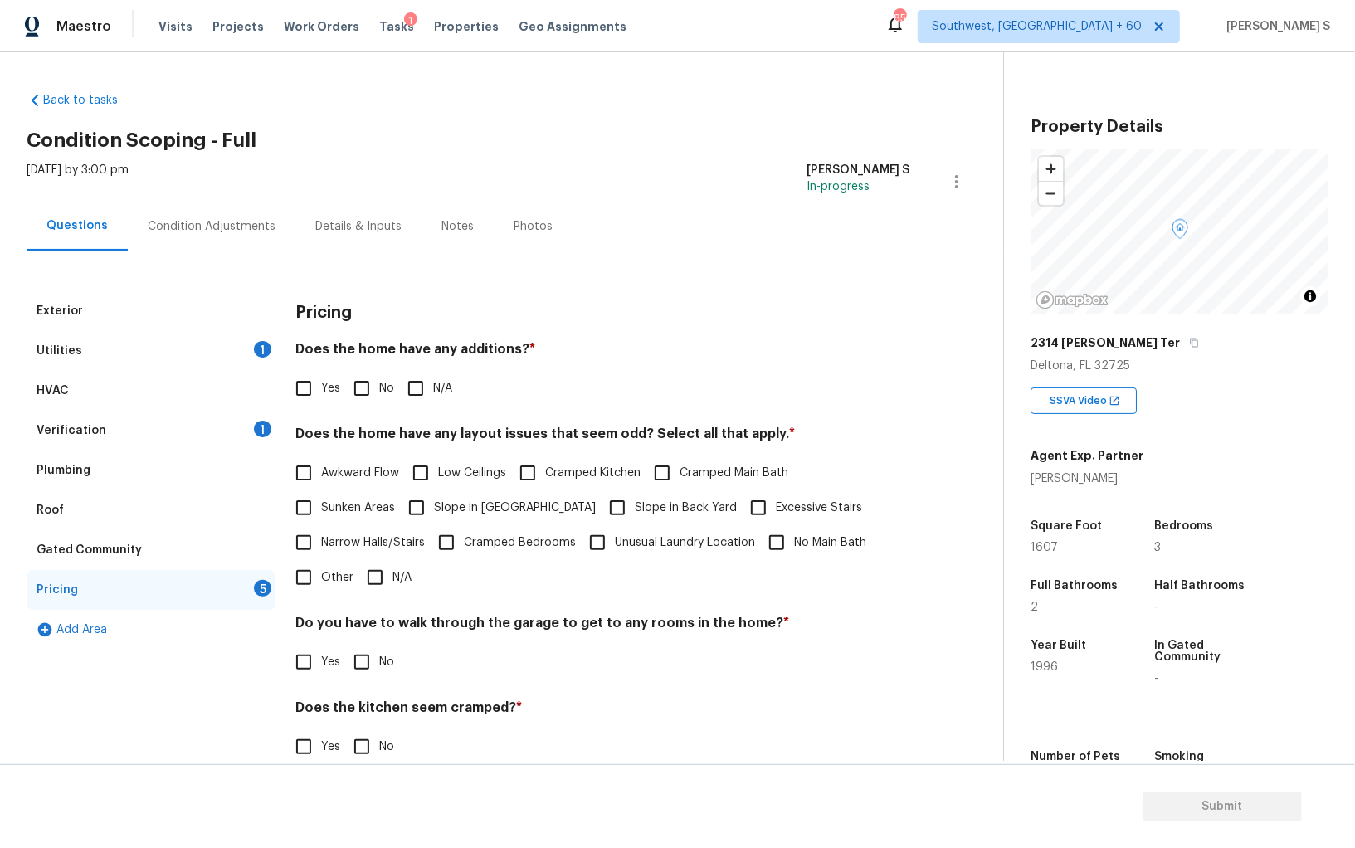
click at [433, 509] on input "Slope in [GEOGRAPHIC_DATA]" at bounding box center [416, 507] width 35 height 35
checkbox input "true"
click at [368, 389] on input "No" at bounding box center [361, 388] width 35 height 35
checkbox input "true"
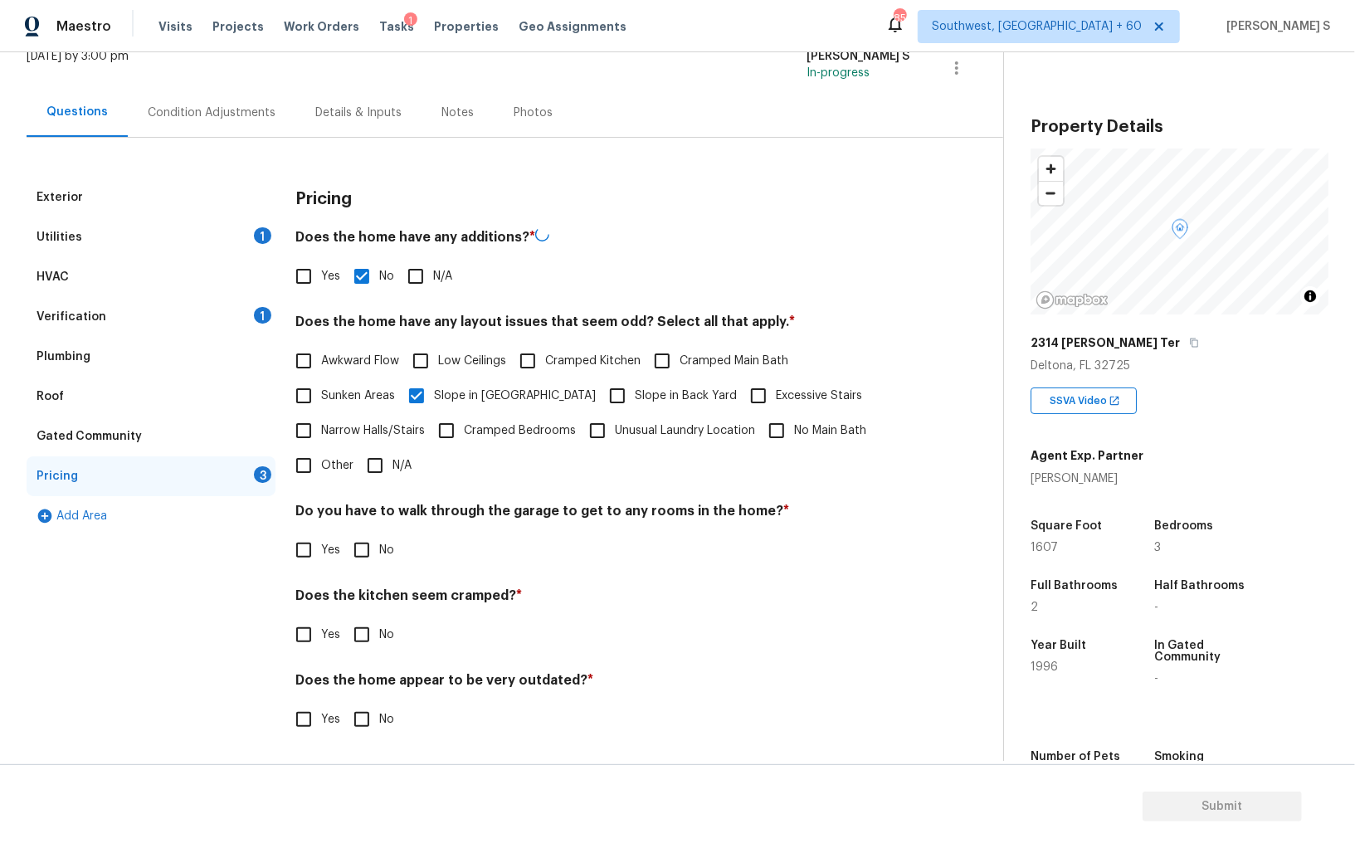
scroll to position [112, 0]
click at [368, 555] on input "No" at bounding box center [361, 550] width 35 height 35
checkbox input "true"
click at [344, 619] on input "No" at bounding box center [361, 636] width 35 height 35
checkbox input "true"
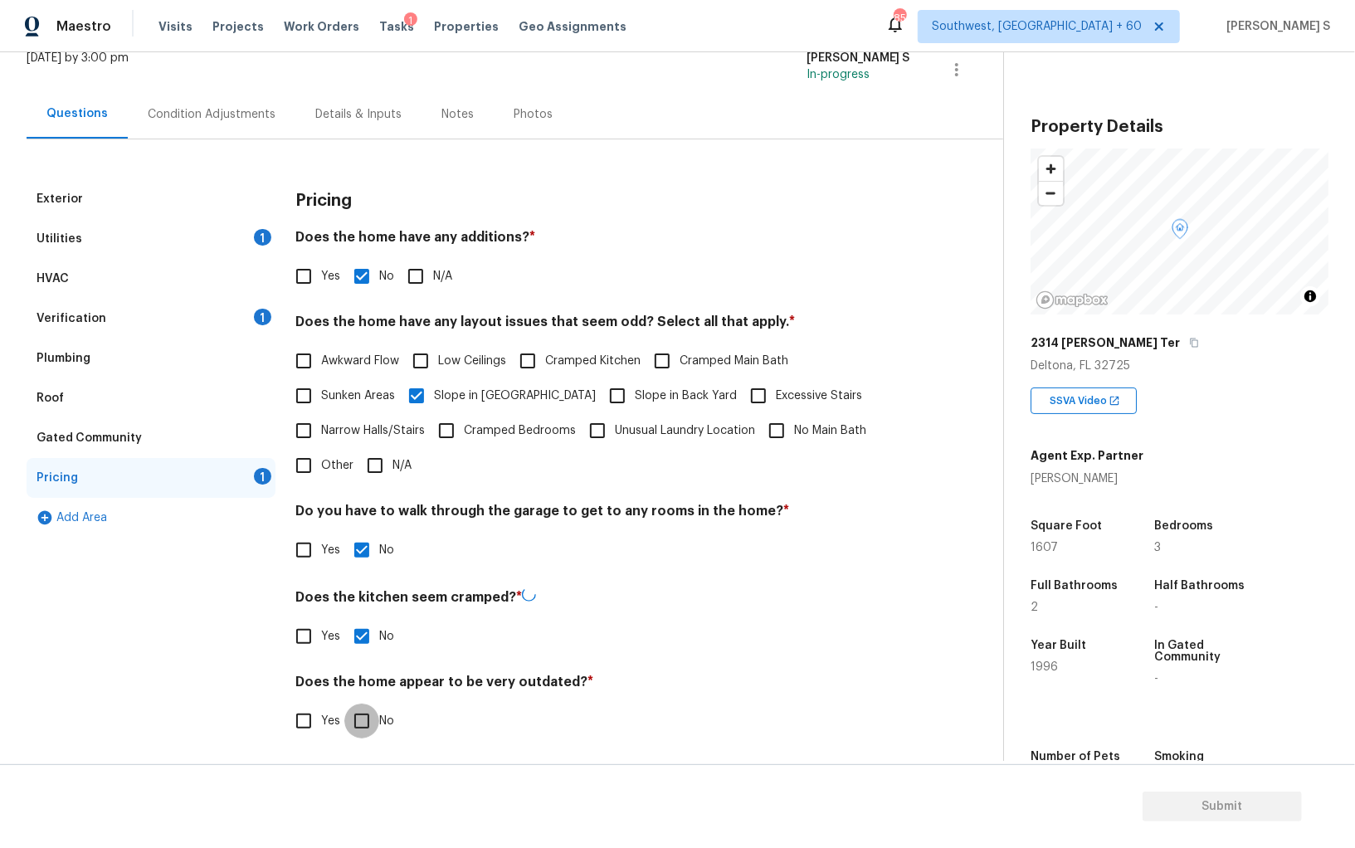
click at [344, 703] on input "No" at bounding box center [361, 720] width 35 height 35
checkbox input "true"
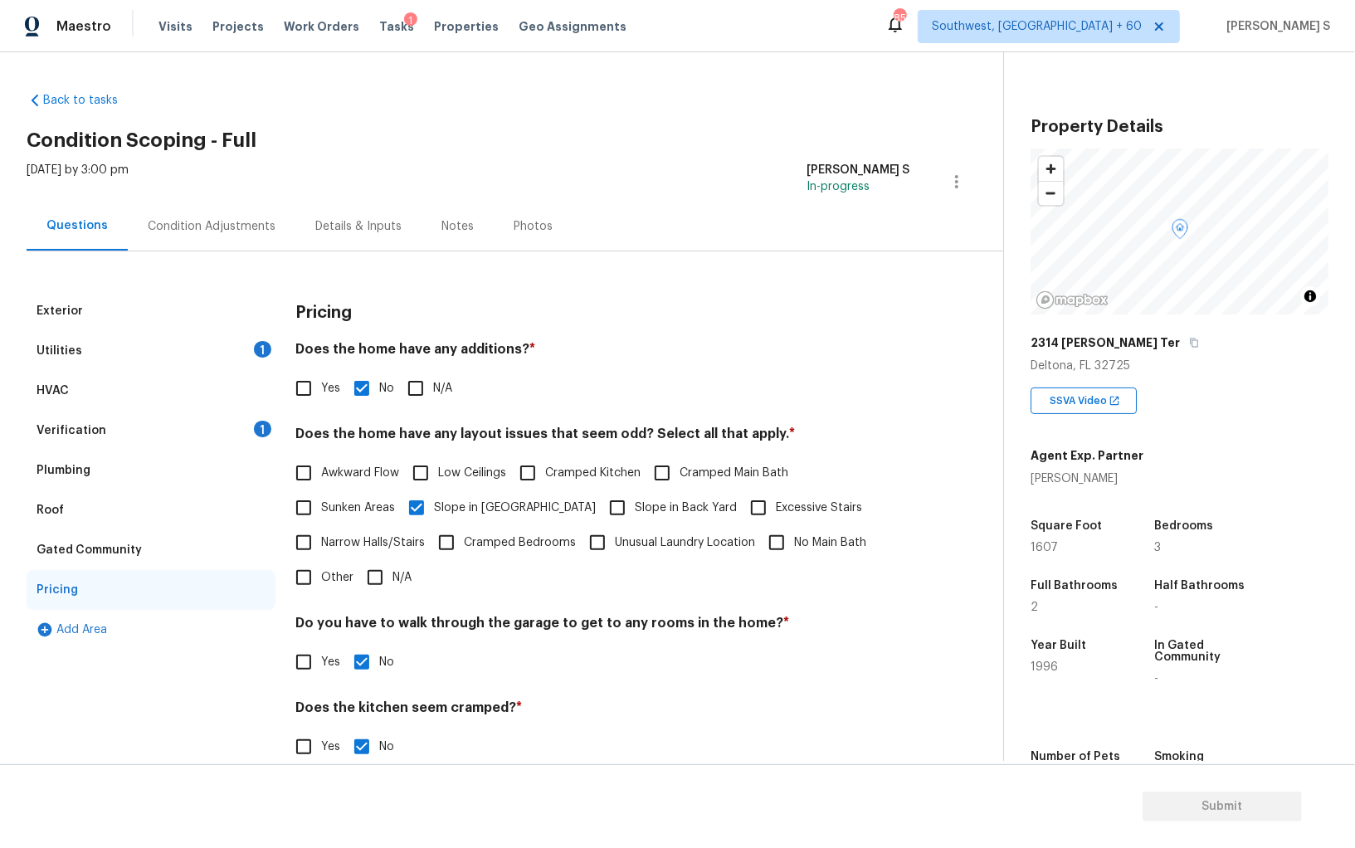
click at [221, 221] on div "Condition Adjustments" at bounding box center [212, 226] width 128 height 17
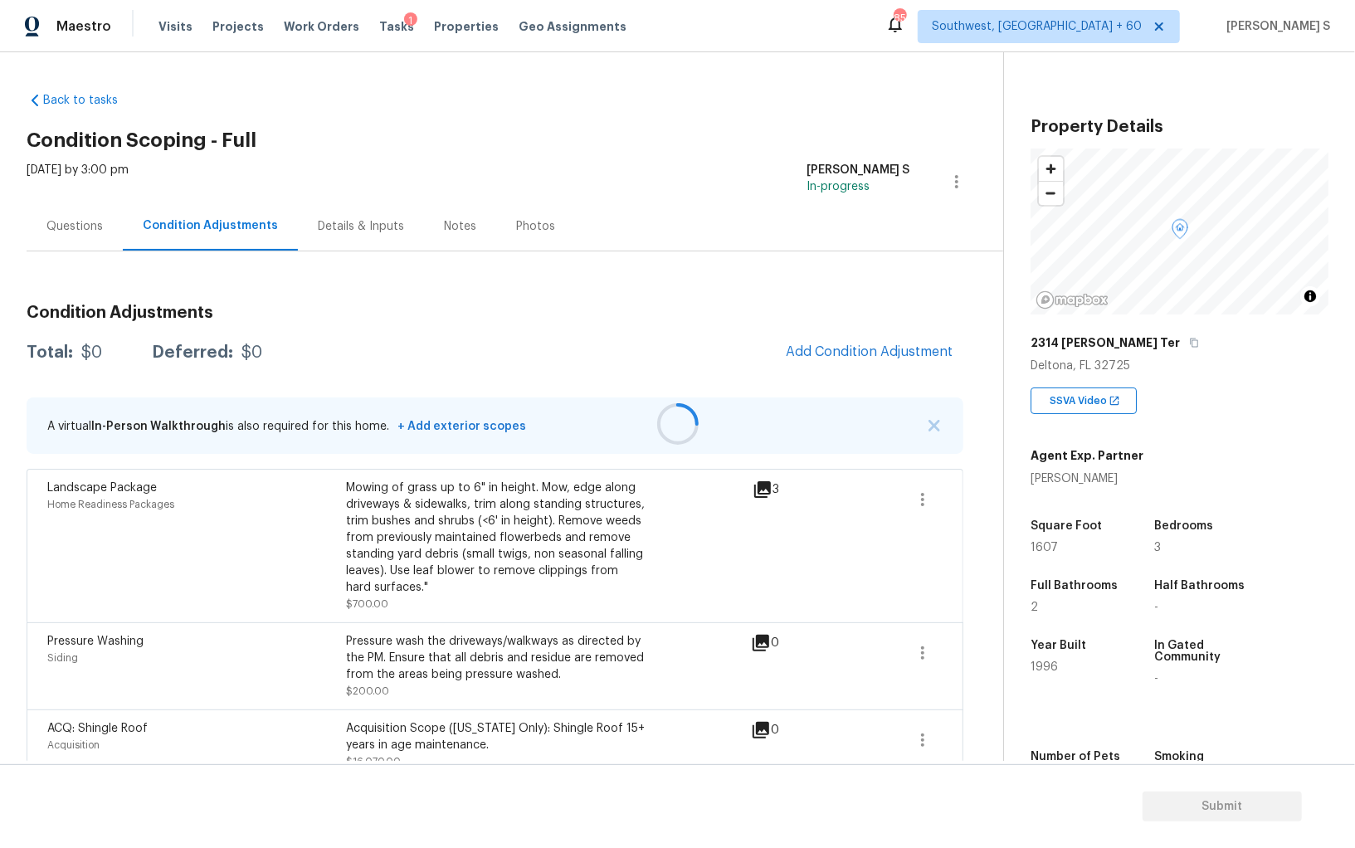
click at [895, 326] on div "Condition Adjustments Total: $0 Deferred: $0 Add Condition Adjustment A virtual…" at bounding box center [495, 565] width 936 height 549
click at [895, 343] on button "Add Condition Adjustment" at bounding box center [869, 351] width 187 height 35
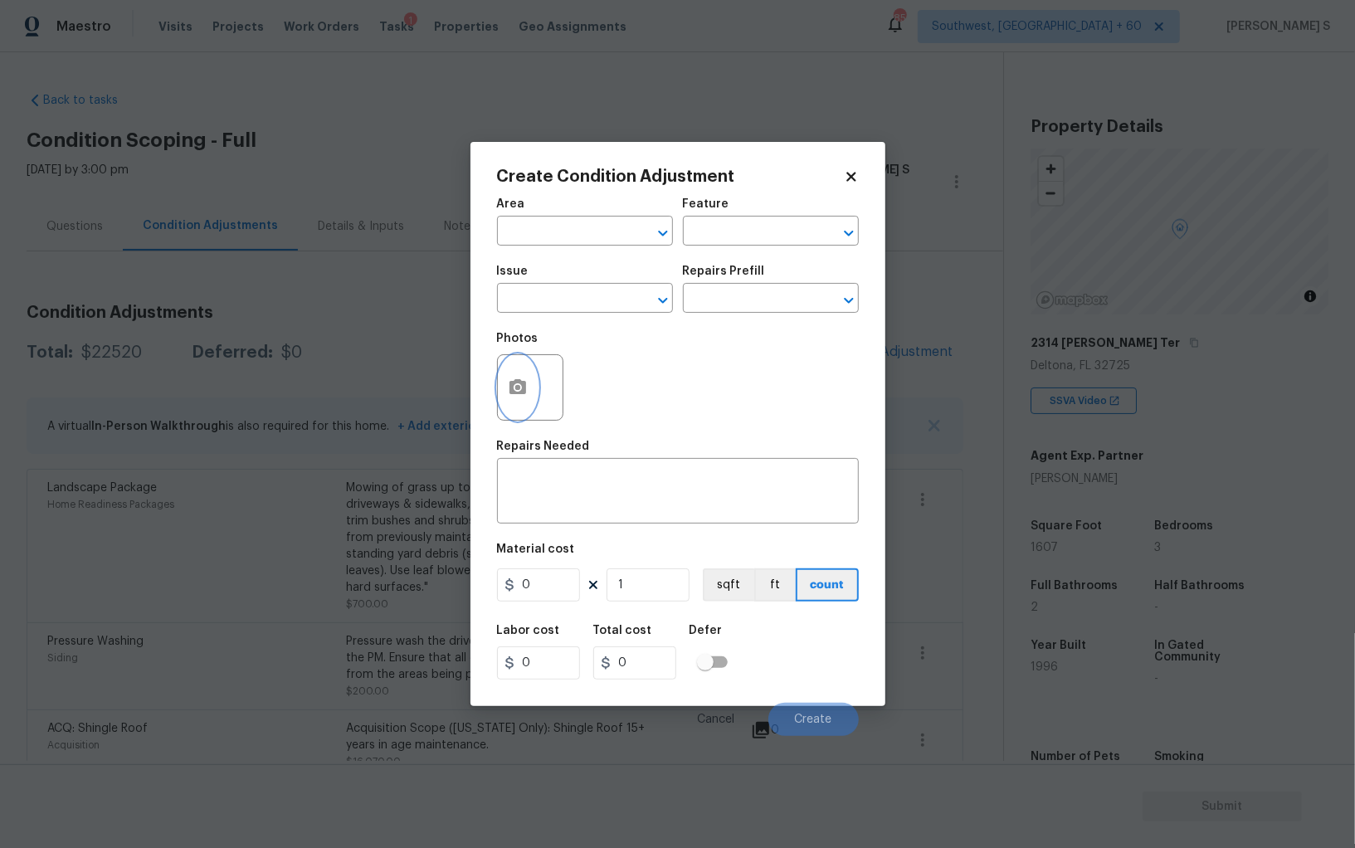
click at [525, 382] on icon "button" at bounding box center [518, 387] width 20 height 20
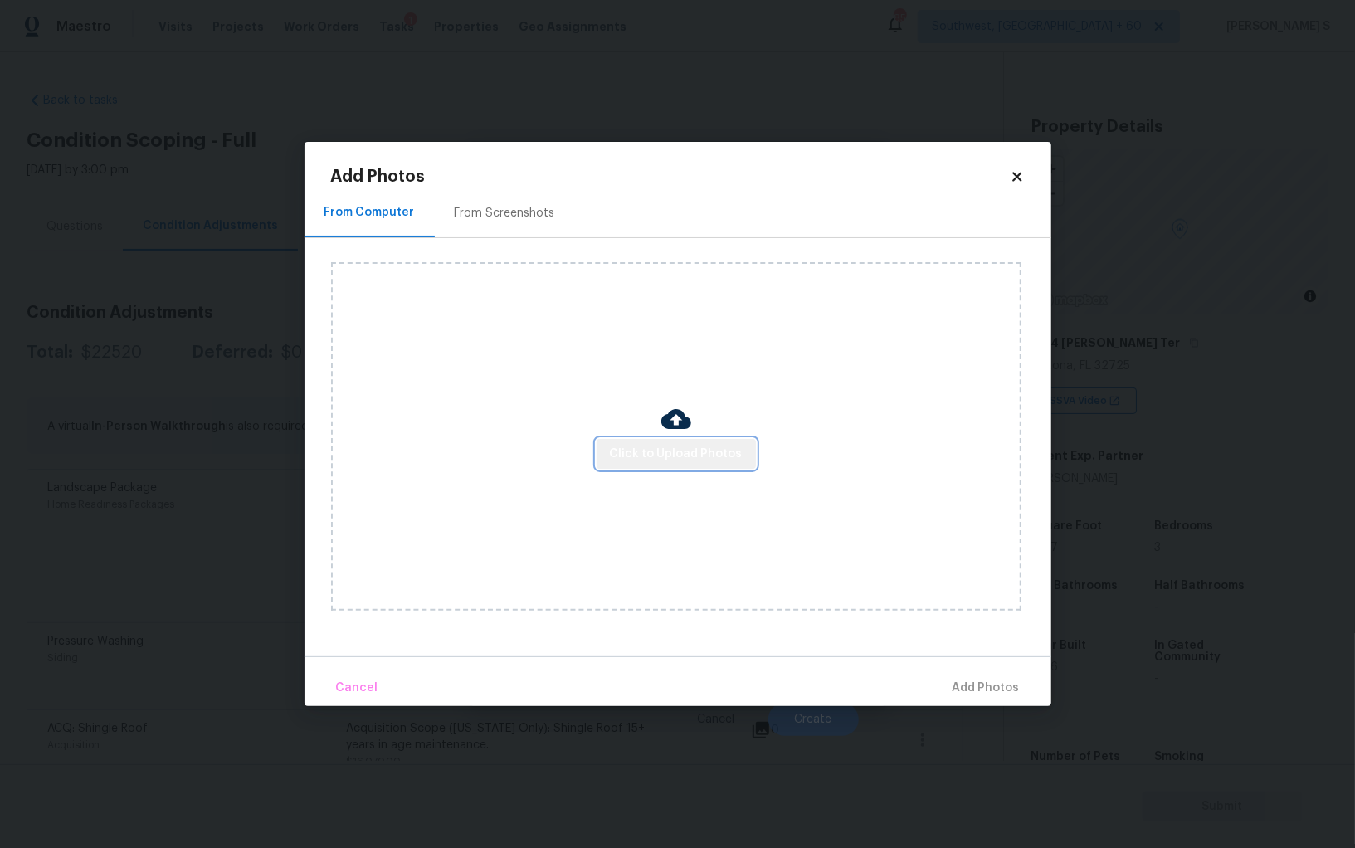
click at [712, 446] on span "Click to Upload Photos" at bounding box center [676, 454] width 133 height 21
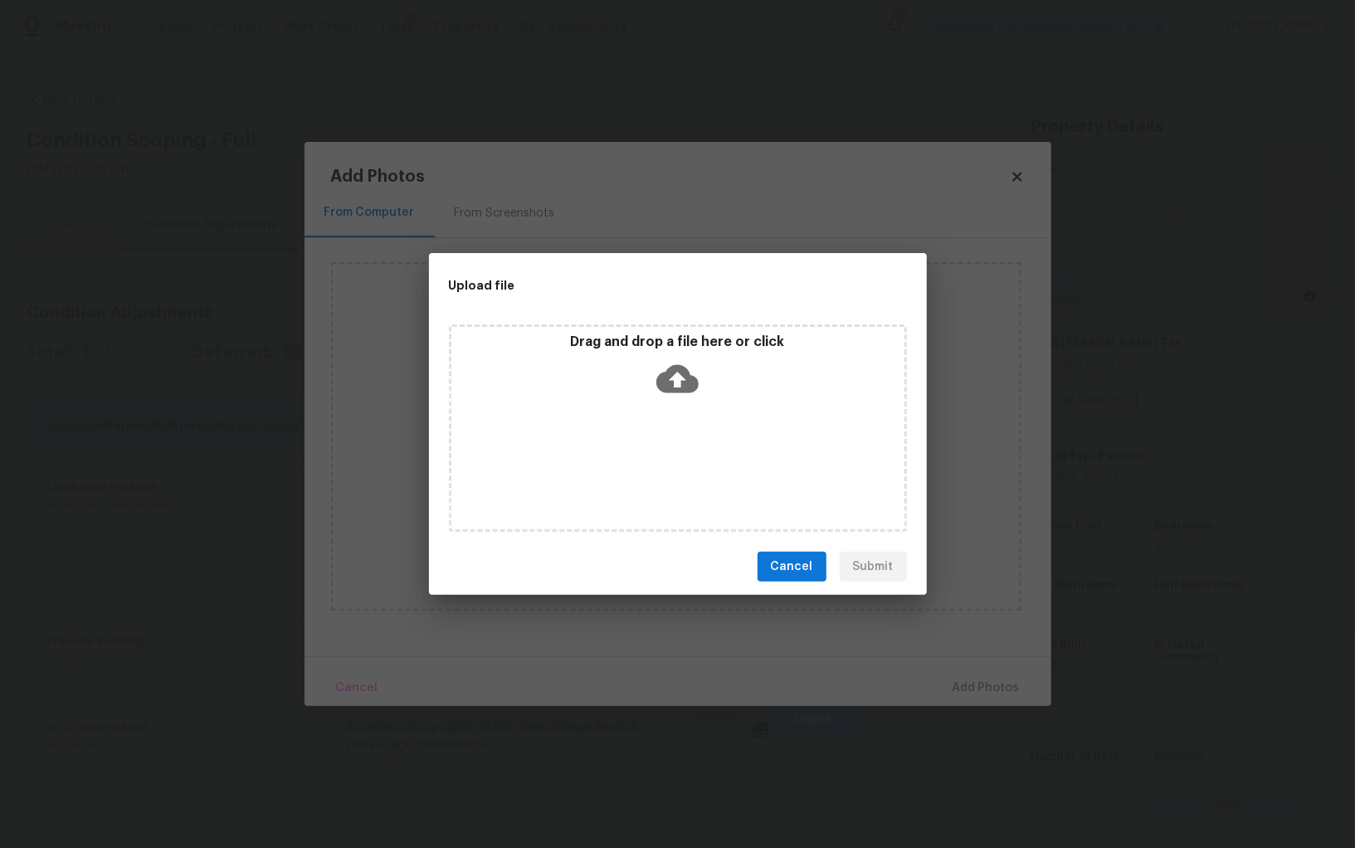
drag, startPoint x: 1202, startPoint y: 711, endPoint x: 759, endPoint y: 491, distance: 494.5
click at [766, 492] on div "Upload file Drag and drop a file here or click Cancel Submit" at bounding box center [677, 424] width 1355 height 848
click at [544, 387] on div "Drag and drop a file here or click" at bounding box center [677, 368] width 453 height 71
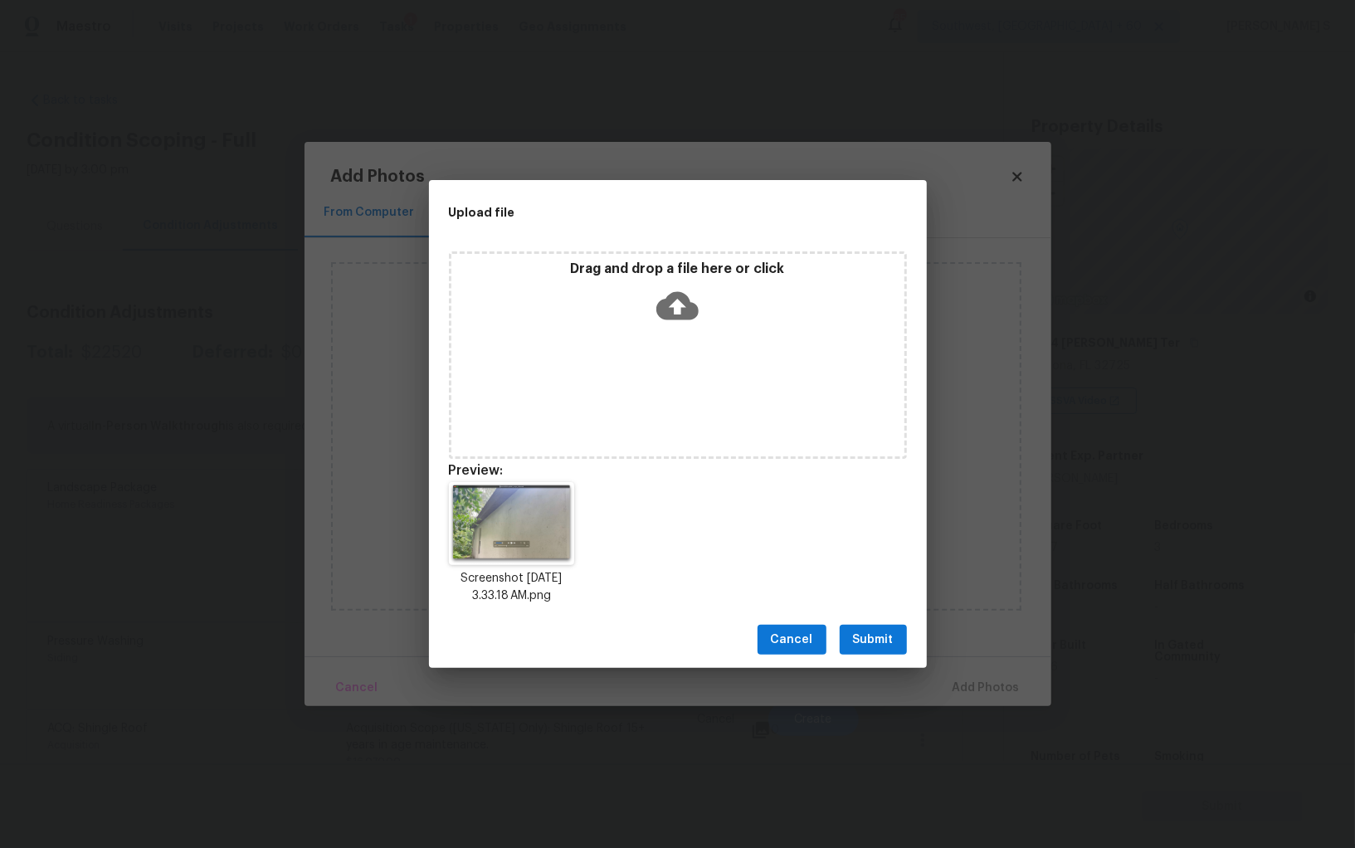
click at [879, 627] on button "Submit" at bounding box center [872, 640] width 67 height 31
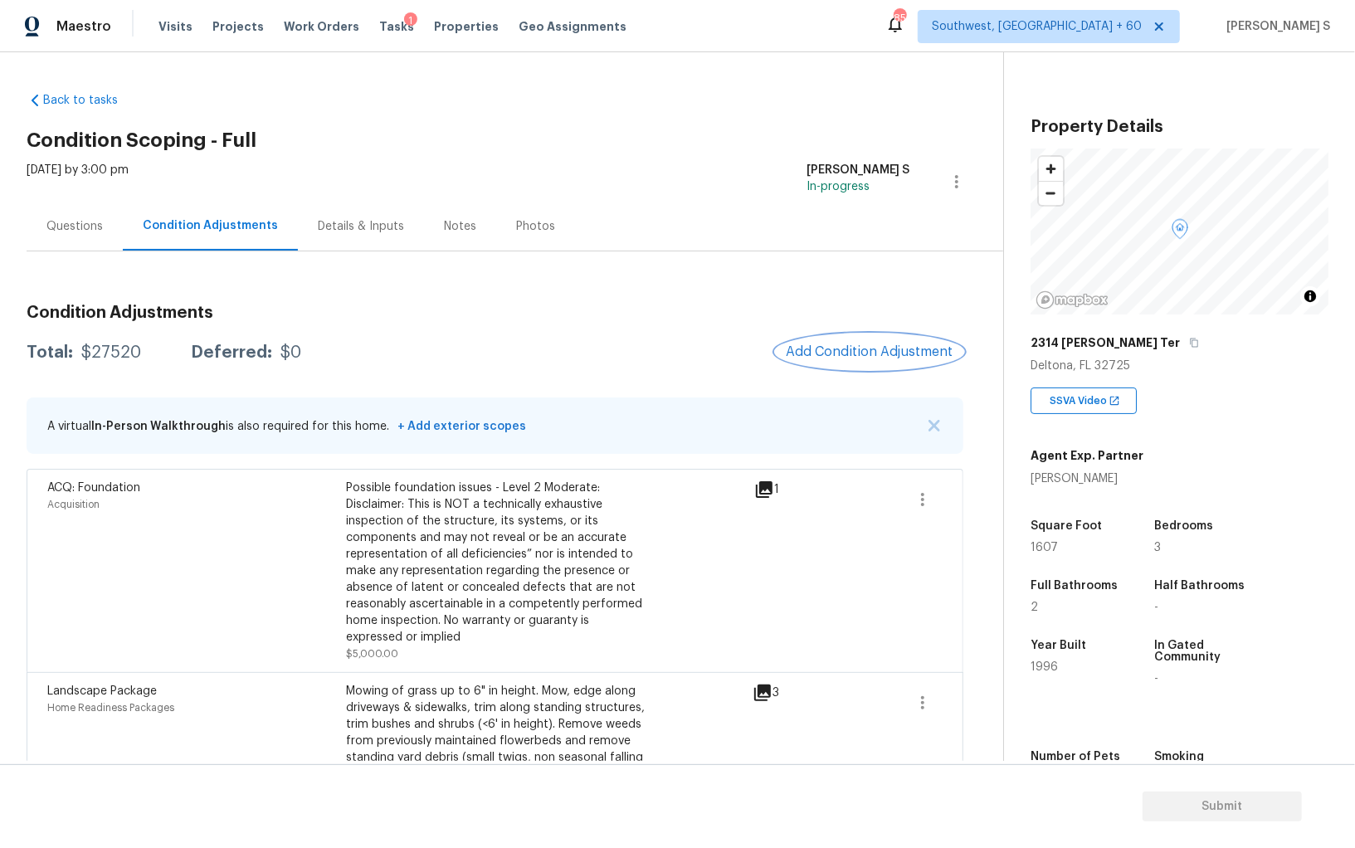
click at [879, 336] on button "Add Condition Adjustment" at bounding box center [869, 351] width 187 height 35
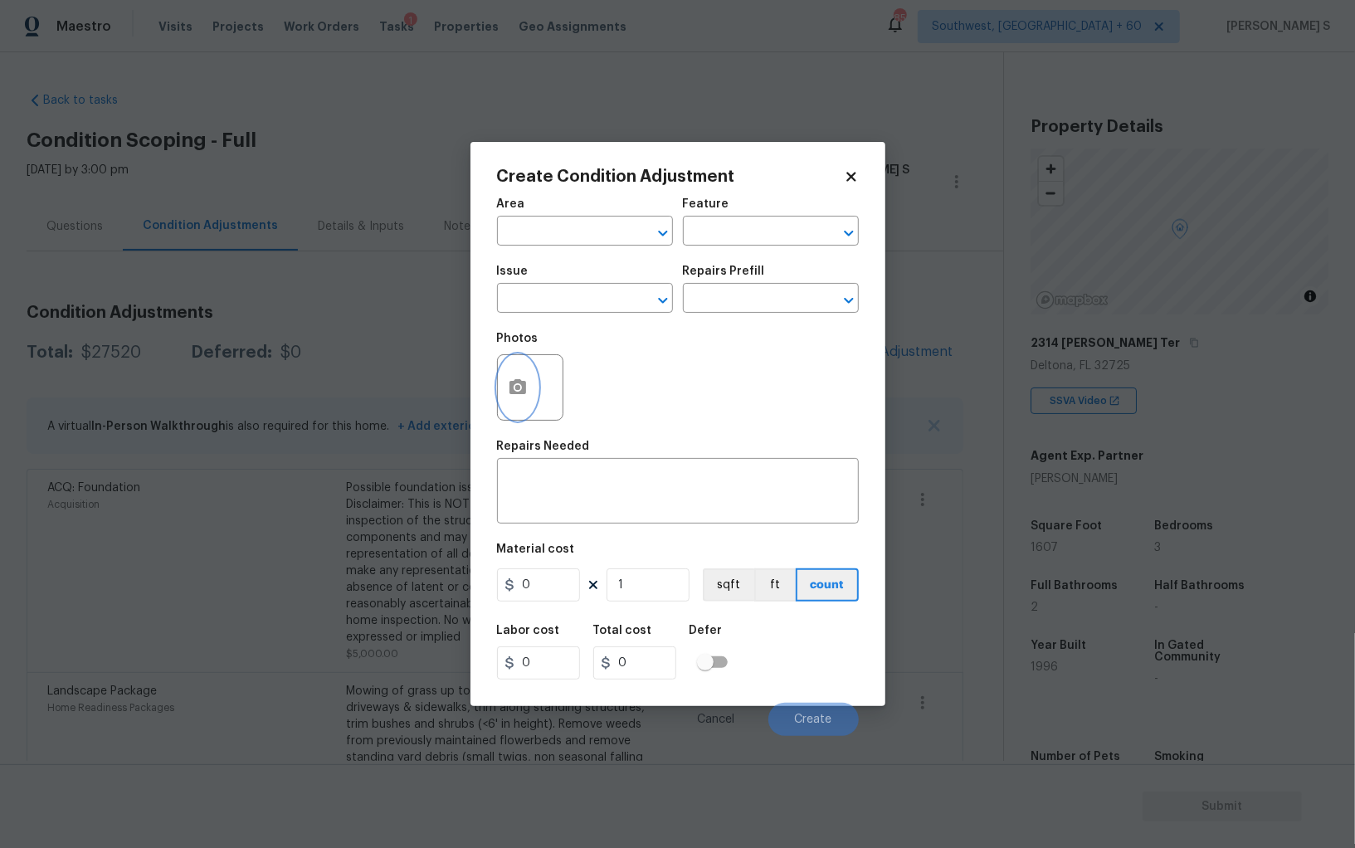
drag, startPoint x: 510, startPoint y: 383, endPoint x: 527, endPoint y: 383, distance: 16.6
click at [527, 383] on button "button" at bounding box center [518, 387] width 40 height 65
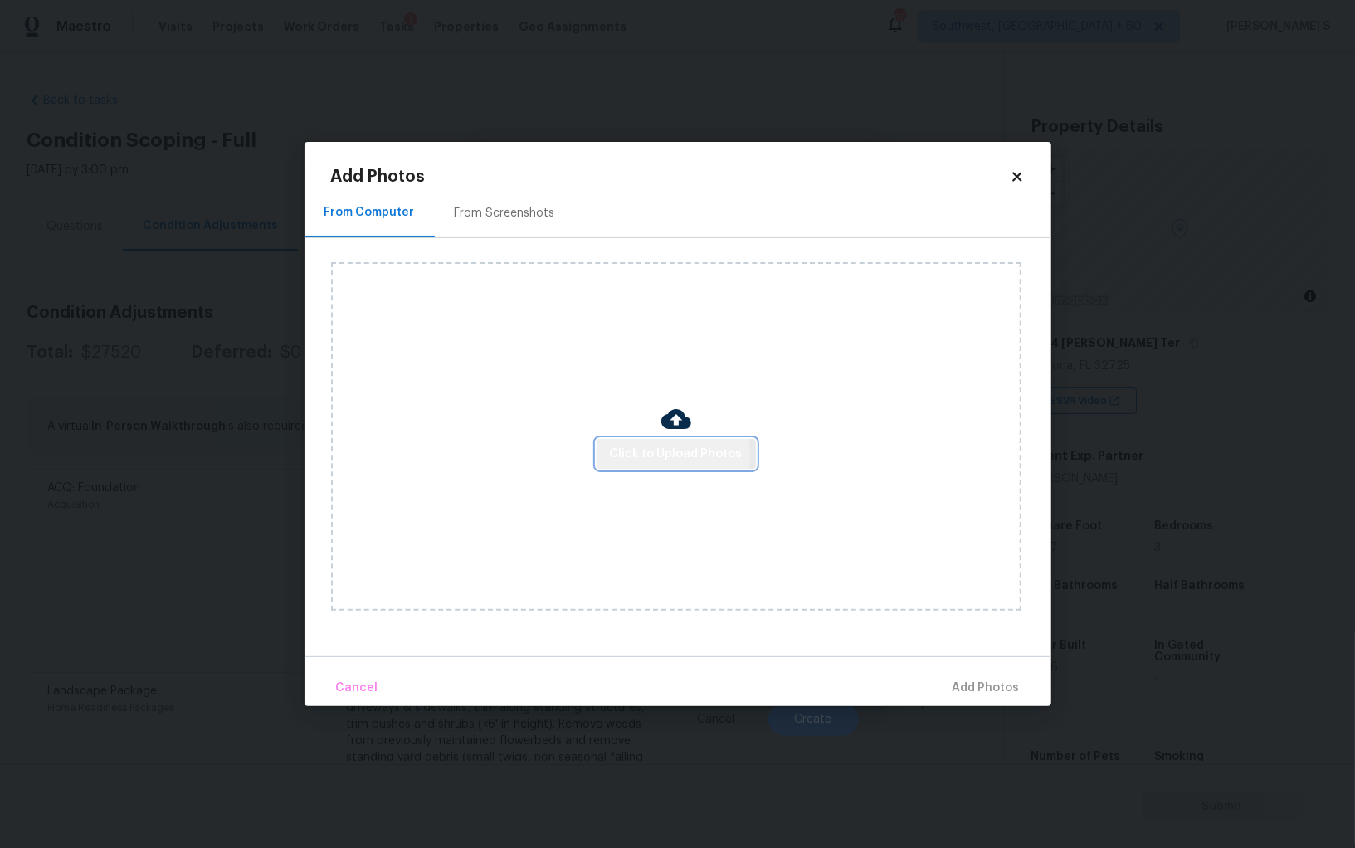
click at [651, 455] on span "Click to Upload Photos" at bounding box center [676, 454] width 133 height 21
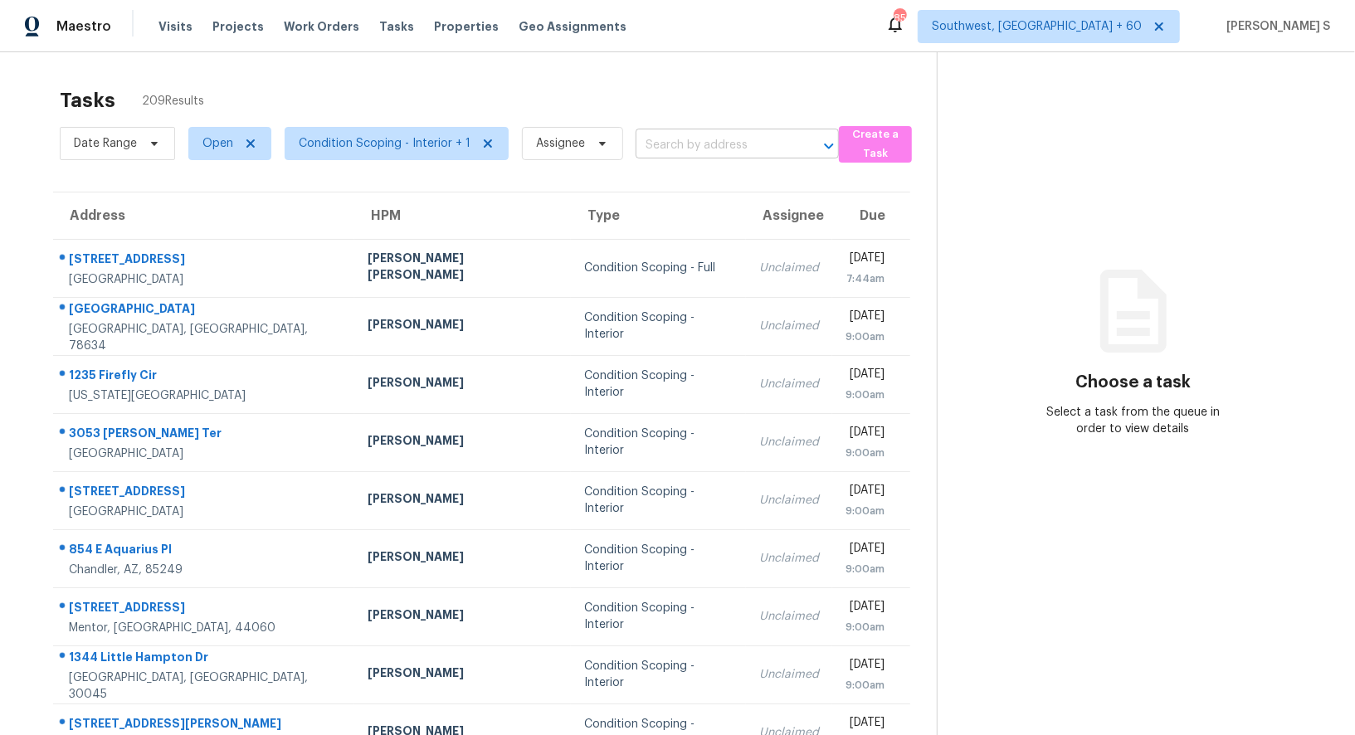
click at [644, 150] on input "text" at bounding box center [713, 146] width 157 height 26
paste input "[STREET_ADDRESS][PERSON_NAME]"
type input "[STREET_ADDRESS][PERSON_NAME]"
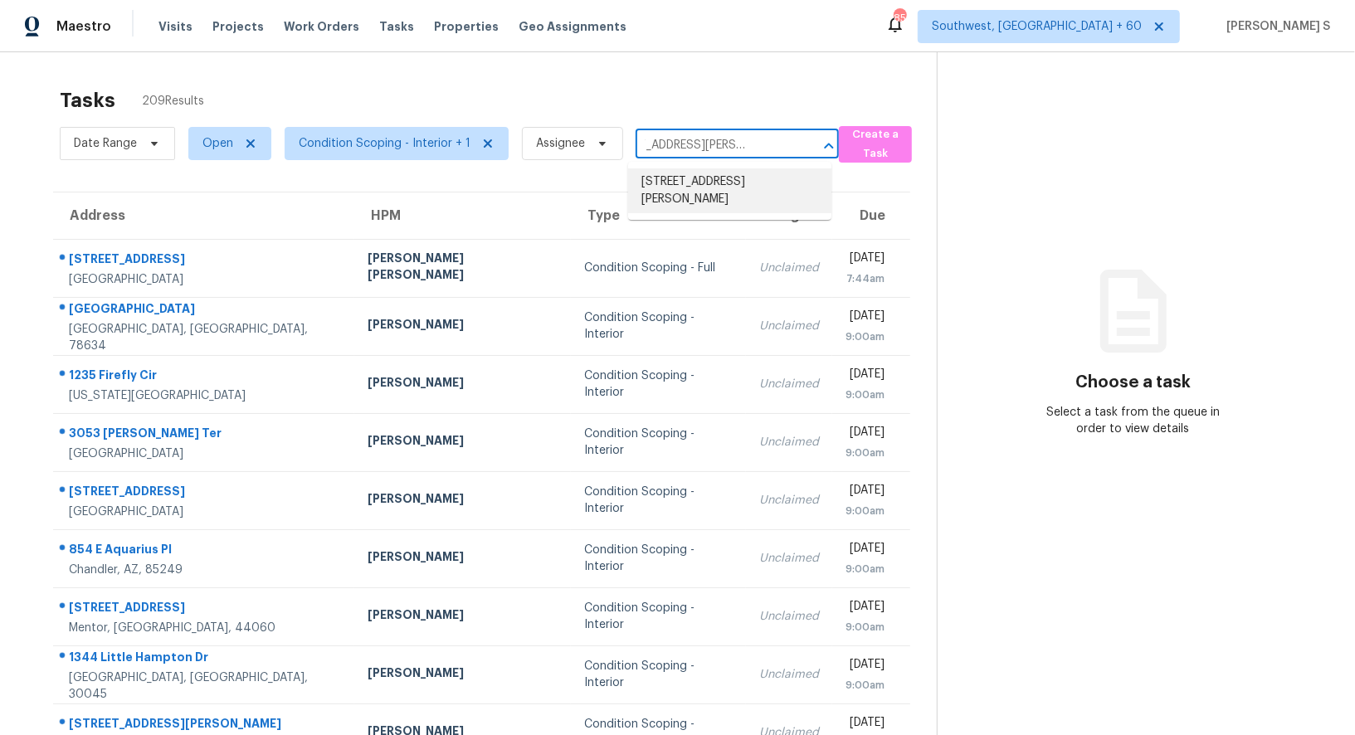
click at [680, 183] on li "[STREET_ADDRESS][PERSON_NAME]" at bounding box center [729, 190] width 203 height 45
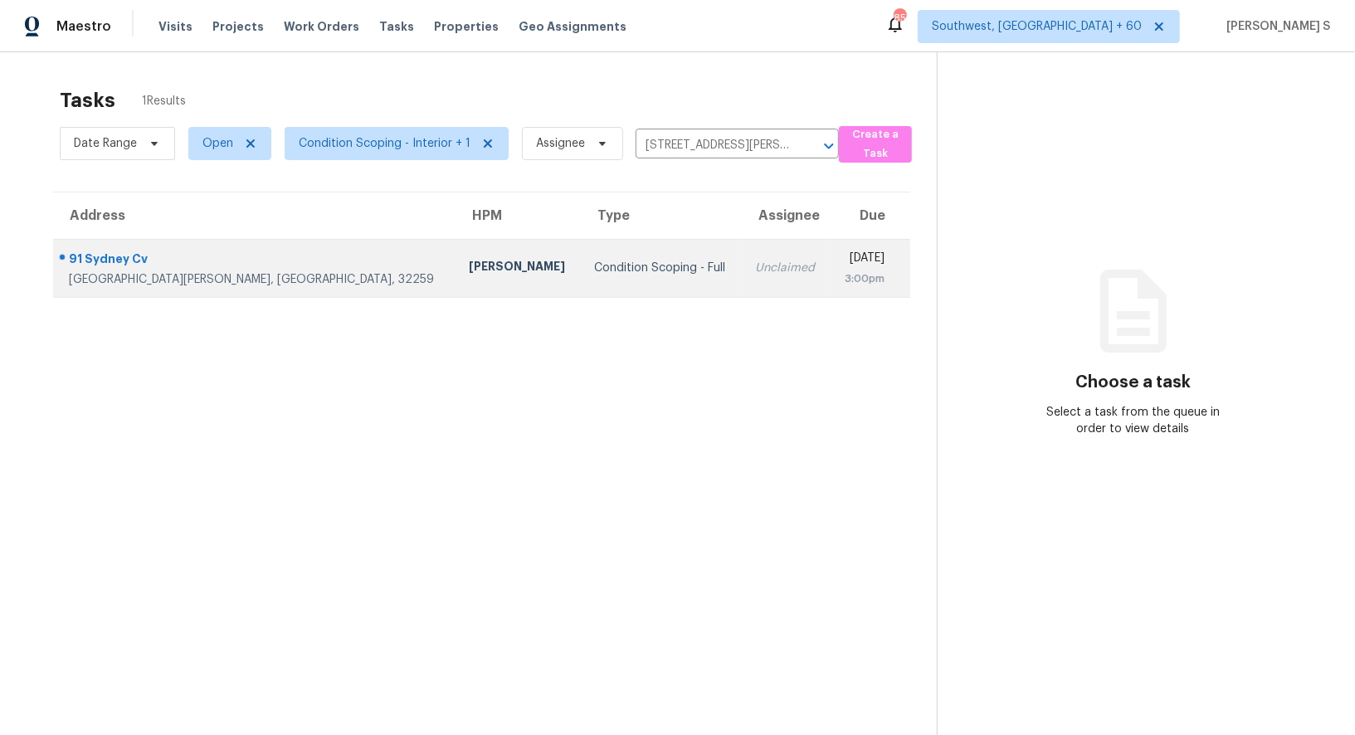
click at [742, 251] on td "Unclaimed" at bounding box center [786, 268] width 88 height 58
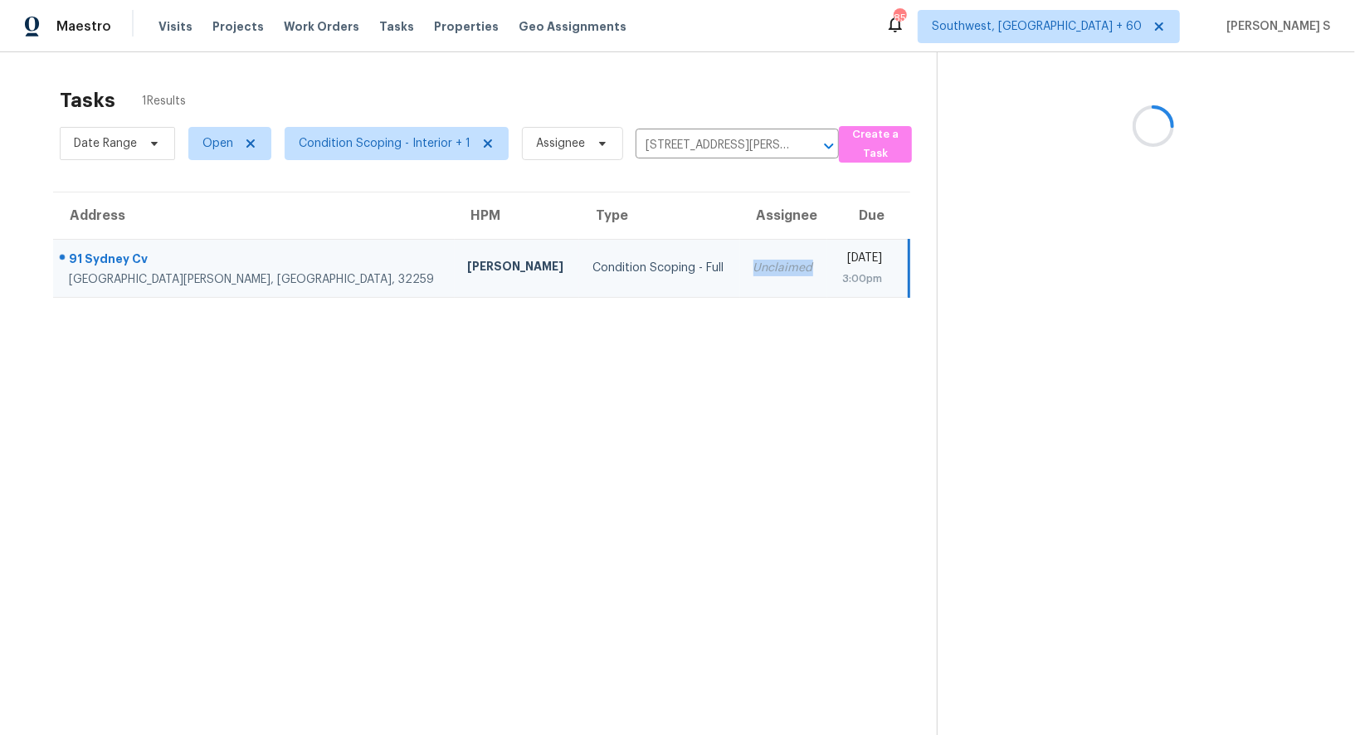
click at [740, 251] on td "Unclaimed" at bounding box center [784, 268] width 88 height 58
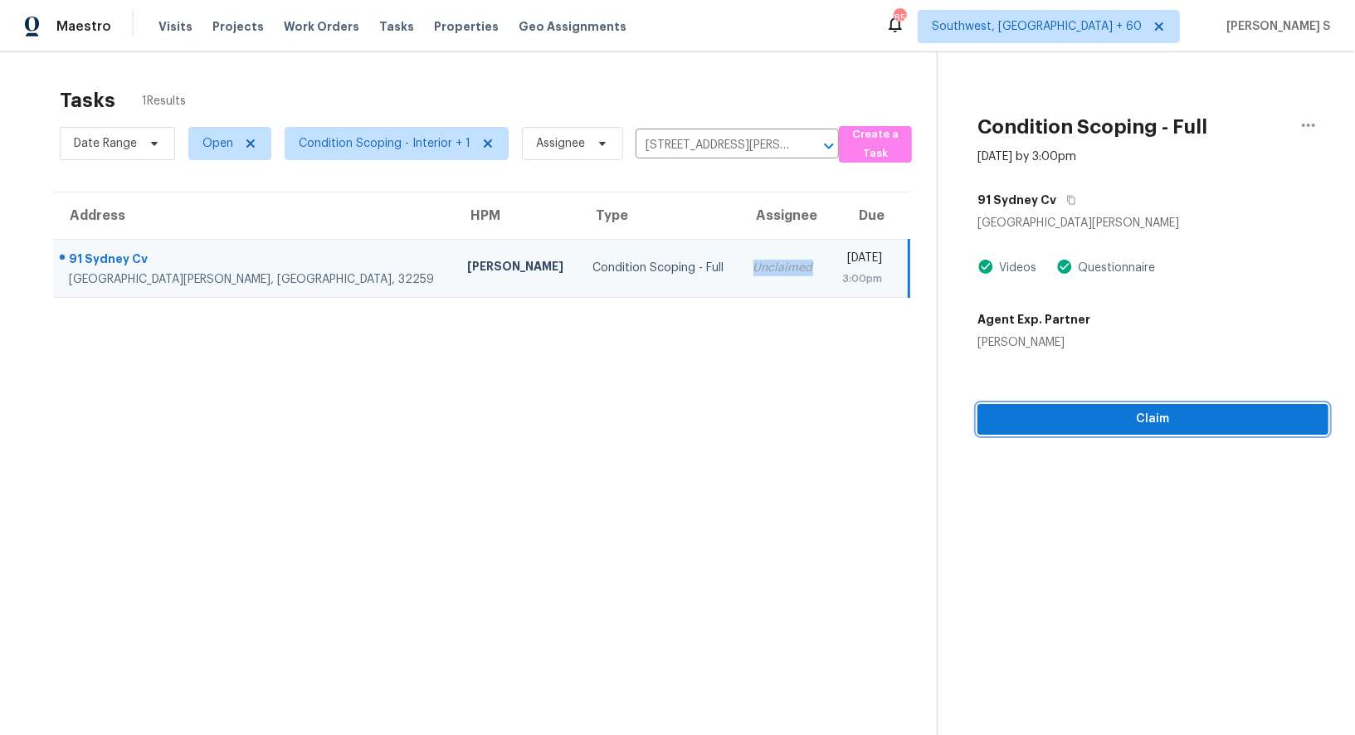
click at [1029, 418] on span "Claim" at bounding box center [1152, 419] width 324 height 21
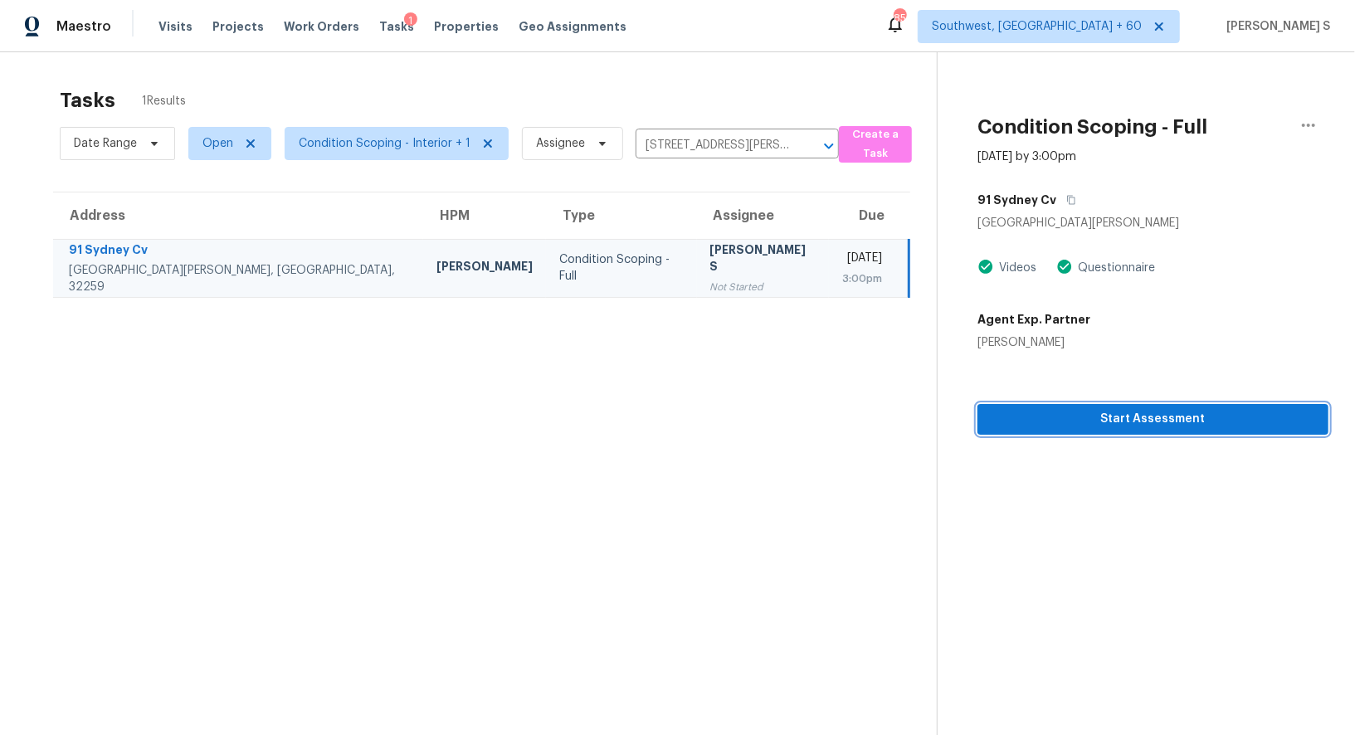
click at [1090, 420] on span "Start Assessment" at bounding box center [1152, 419] width 324 height 21
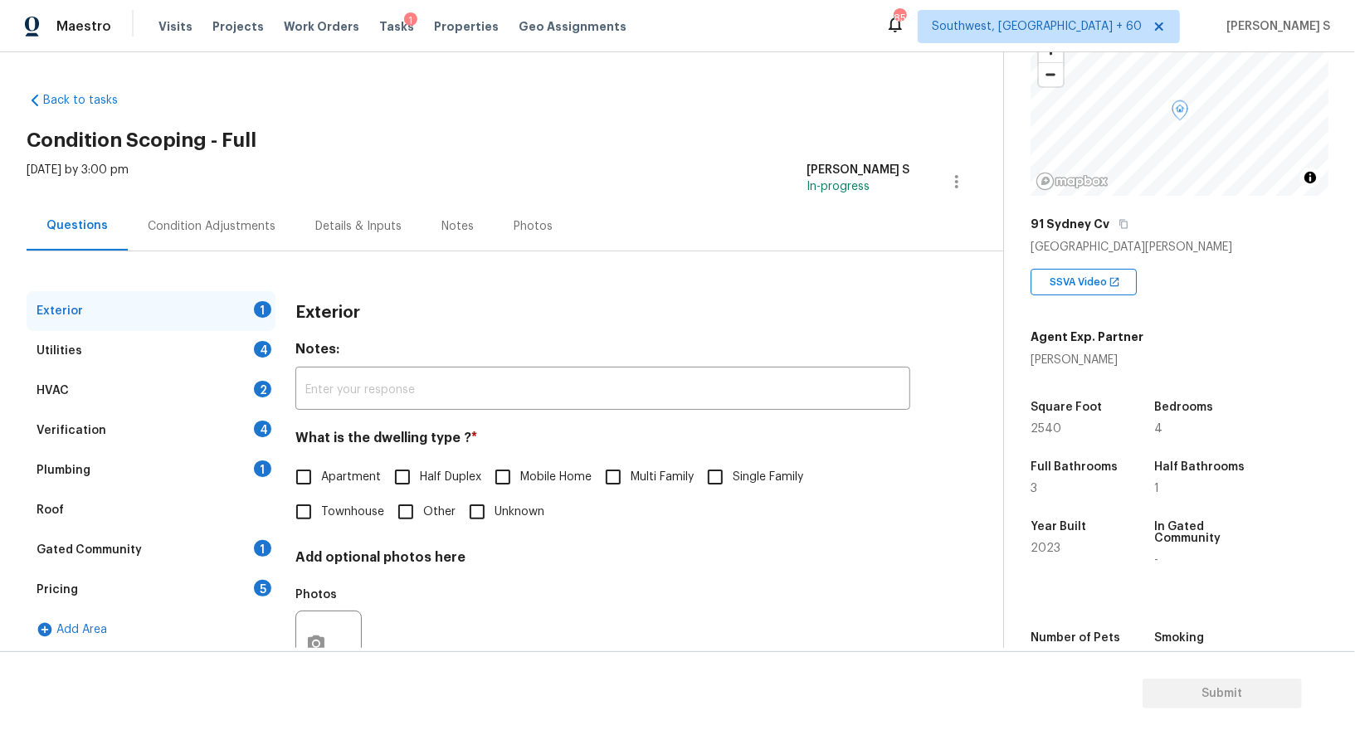
scroll to position [145, 0]
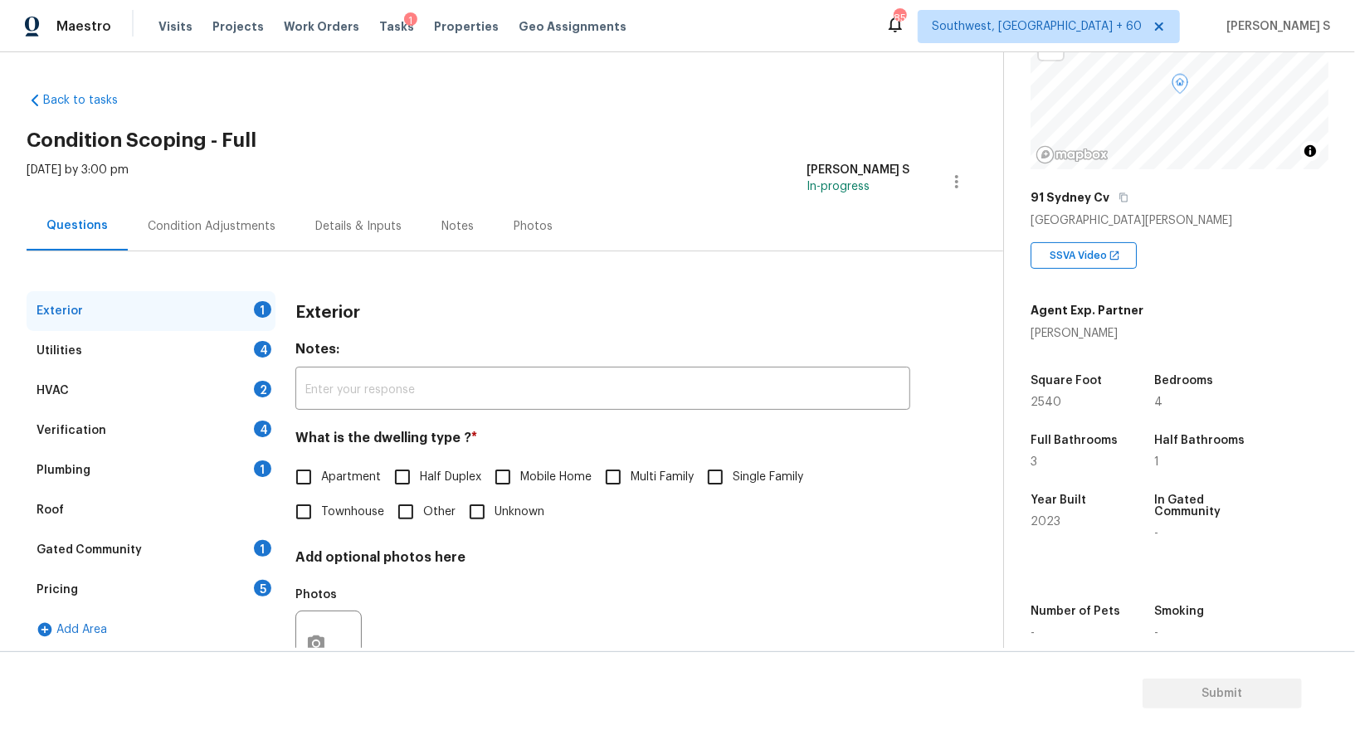
click at [714, 469] on input "Single Family" at bounding box center [715, 477] width 35 height 35
checkbox input "true"
click at [232, 431] on div "Verification 4" at bounding box center [151, 431] width 249 height 40
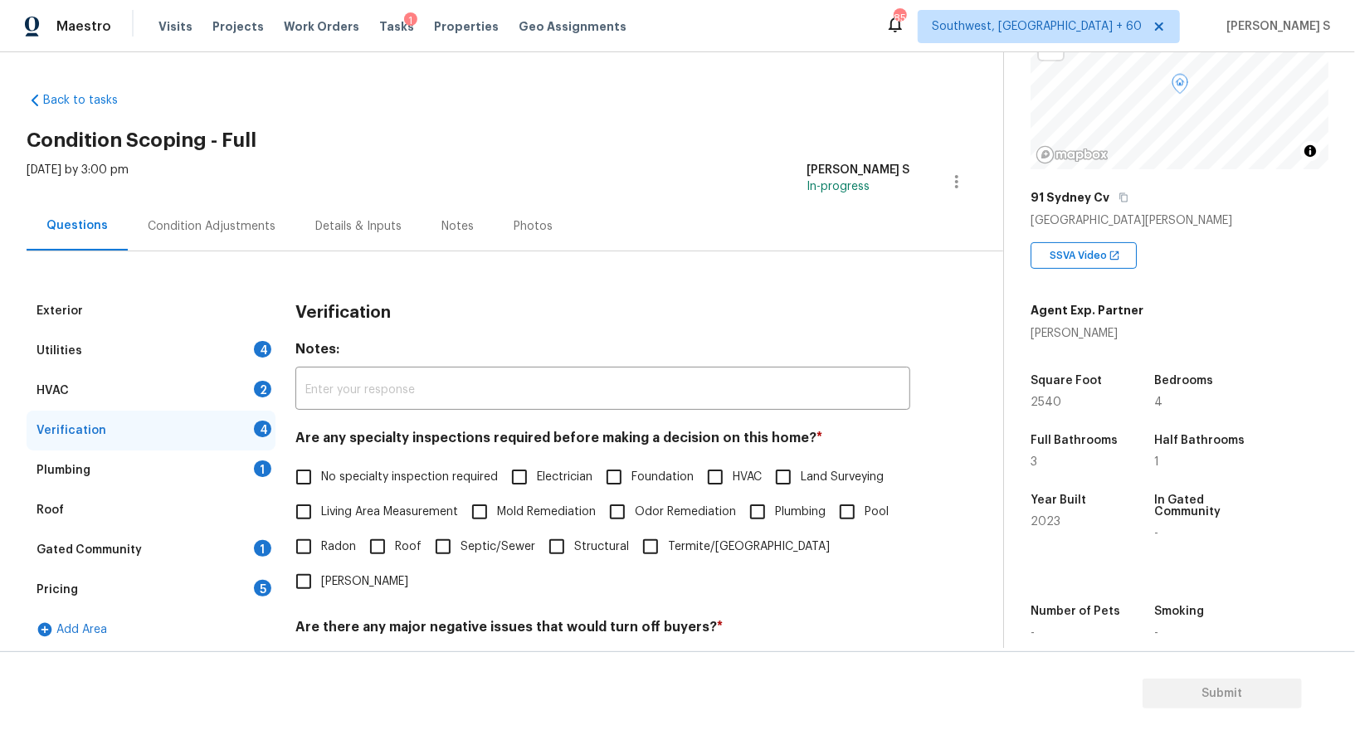
click at [309, 480] on input "No specialty inspection required" at bounding box center [303, 477] width 35 height 35
checkbox input "true"
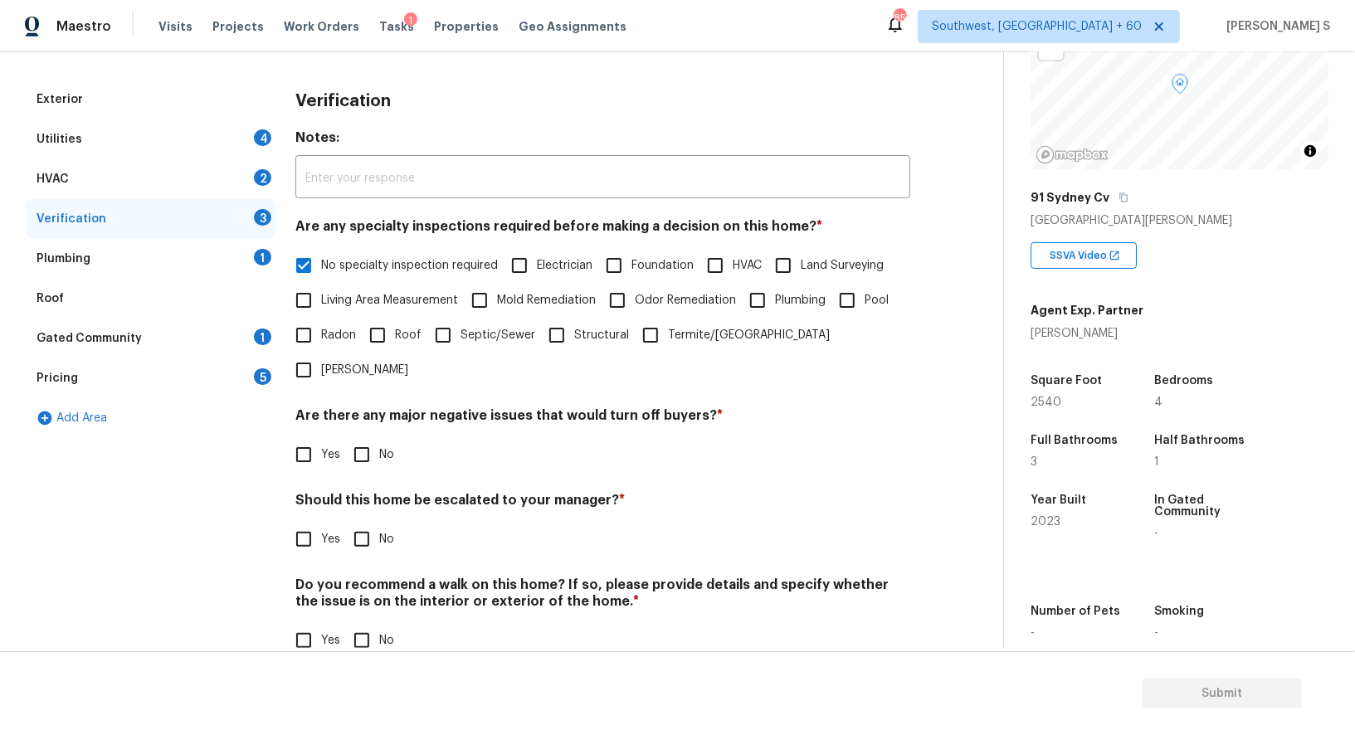
drag, startPoint x: 358, startPoint y: 434, endPoint x: 361, endPoint y: 565, distance: 131.1
click at [358, 437] on input "No" at bounding box center [361, 454] width 35 height 35
checkbox input "true"
click at [361, 625] on input "No" at bounding box center [361, 642] width 35 height 35
checkbox input "true"
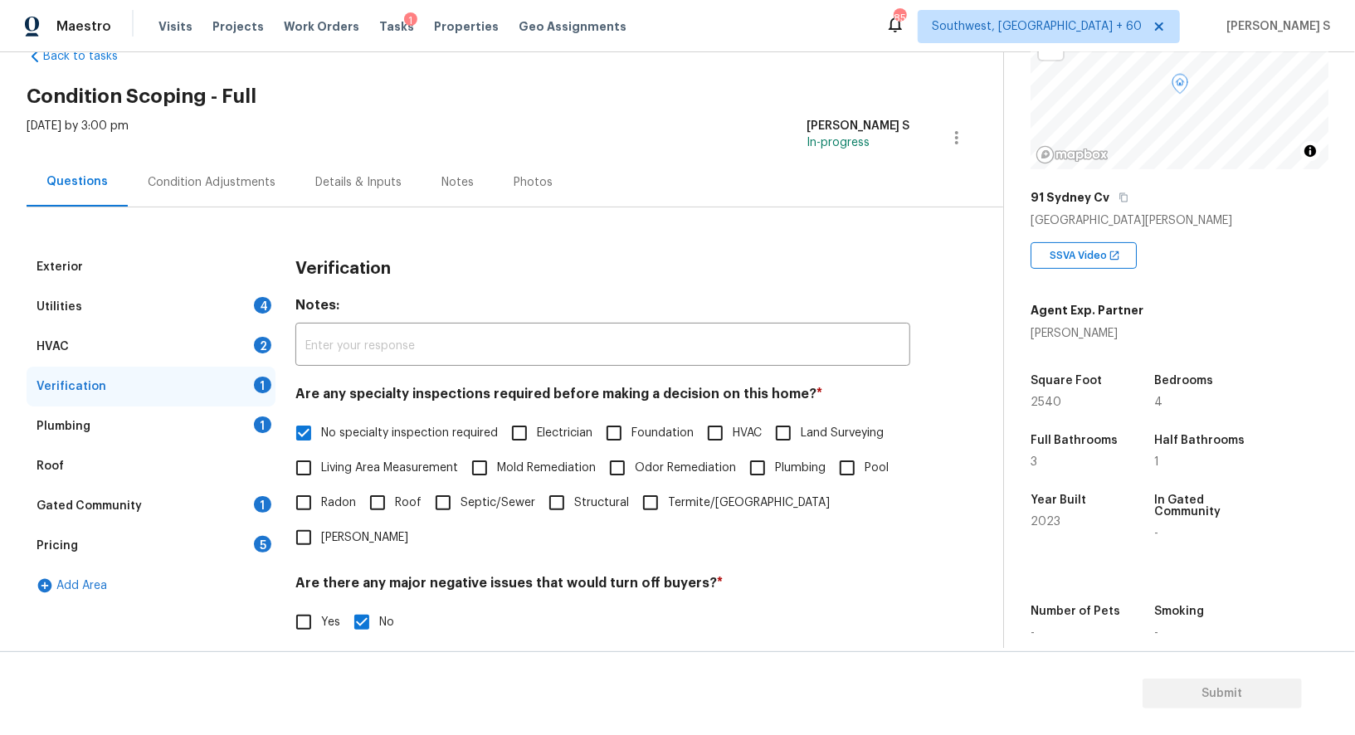
scroll to position [0, 0]
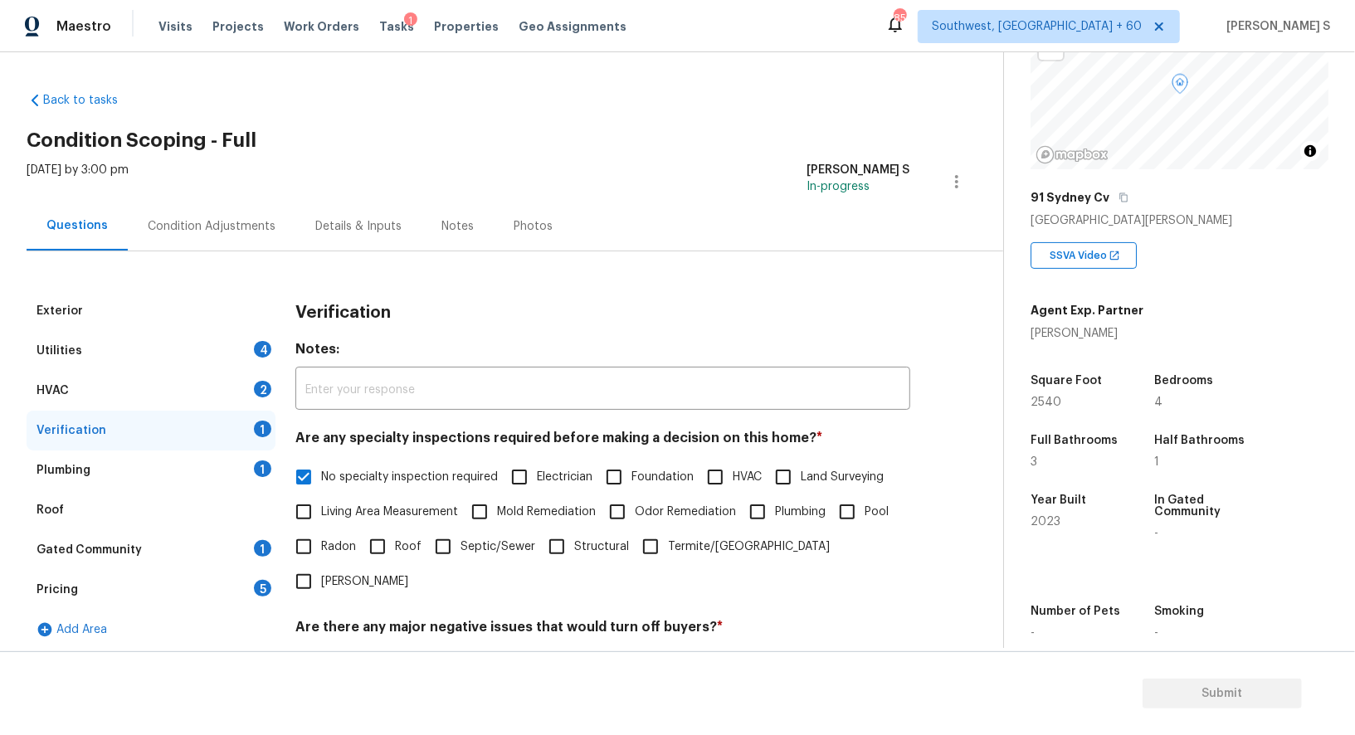
click at [252, 353] on div "Utilities 4" at bounding box center [151, 351] width 249 height 40
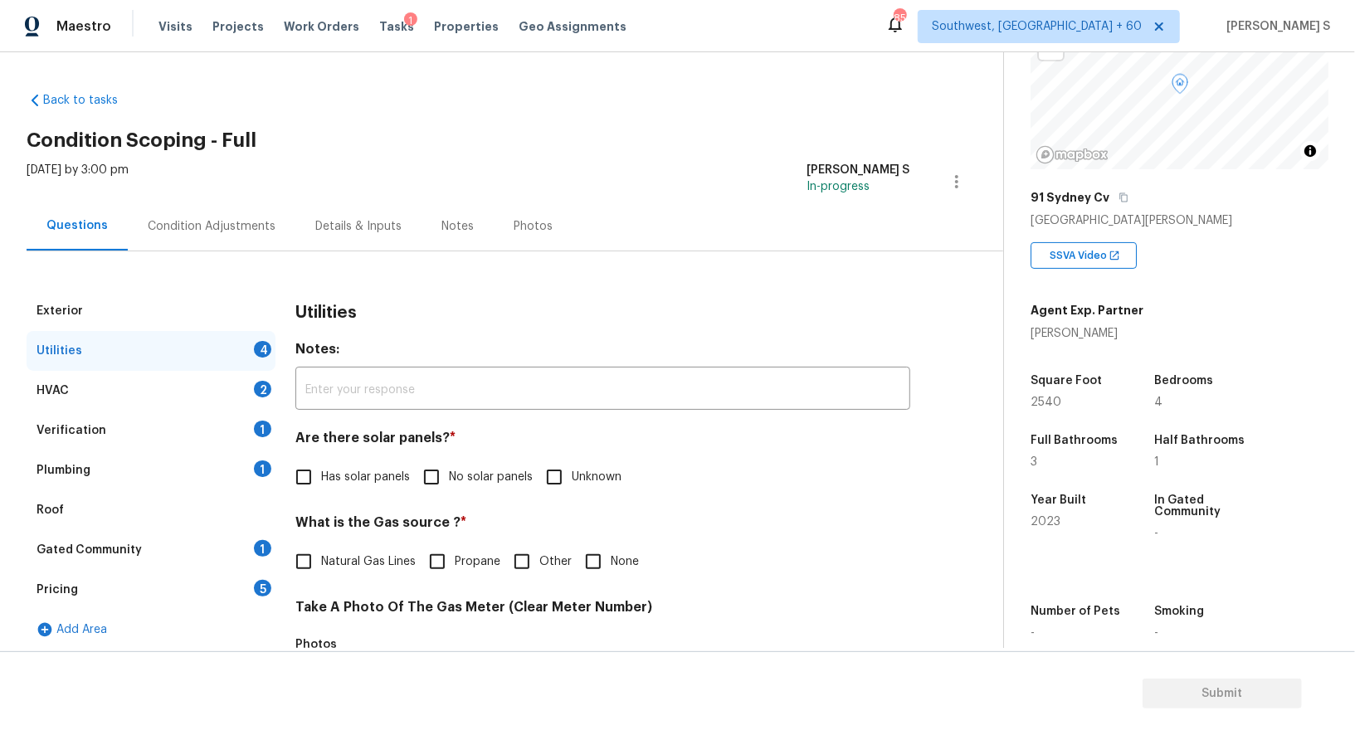
click at [435, 469] on input "No solar panels" at bounding box center [431, 477] width 35 height 35
checkbox input "true"
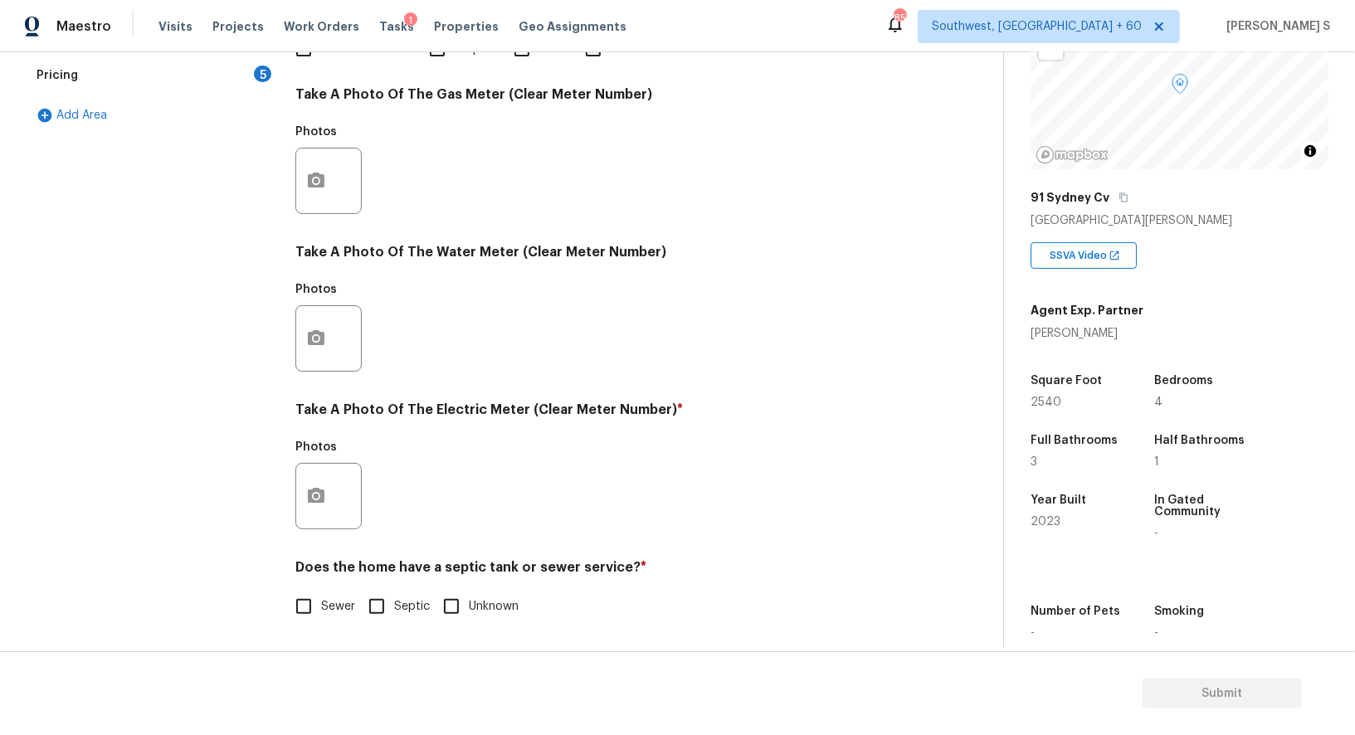
scroll to position [513, 0]
click at [296, 613] on input "Sewer" at bounding box center [303, 606] width 35 height 35
checkbox input "true"
click at [296, 498] on button "button" at bounding box center [316, 496] width 40 height 65
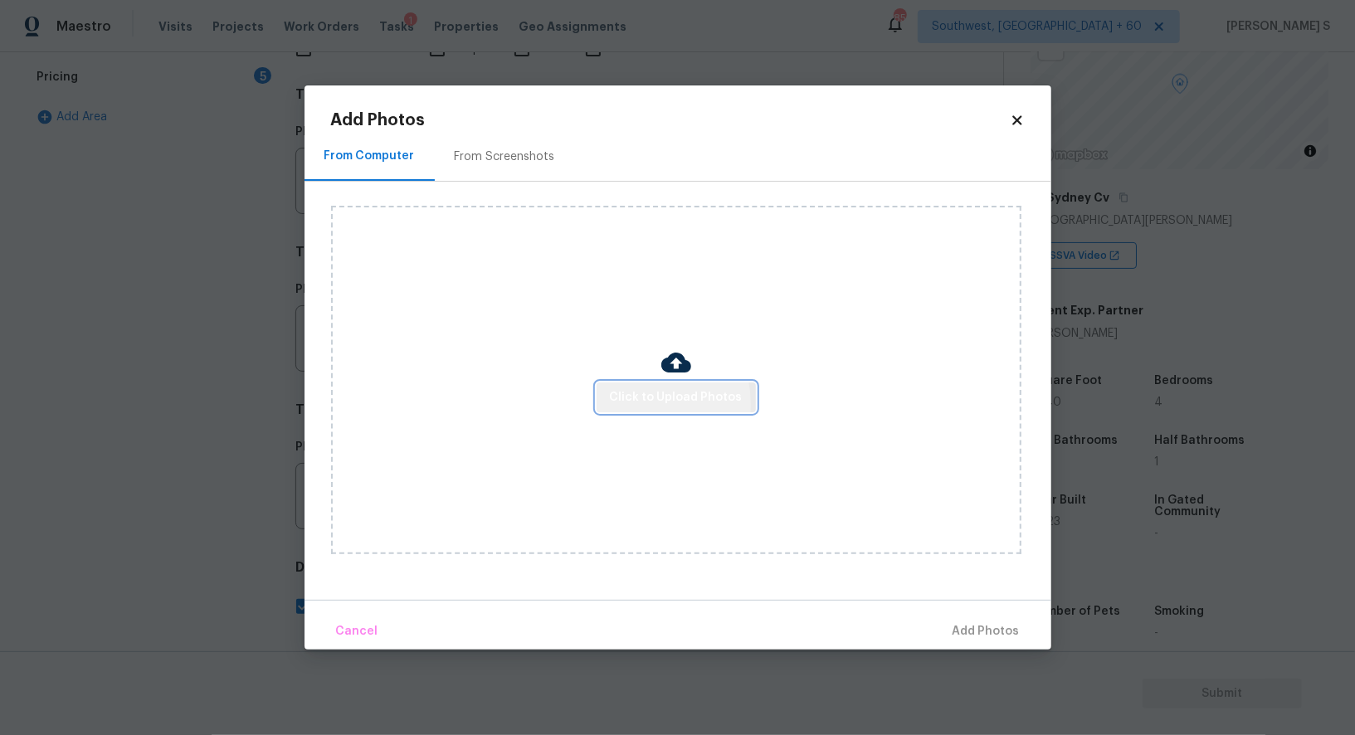
click at [630, 405] on span "Click to Upload Photos" at bounding box center [676, 397] width 133 height 21
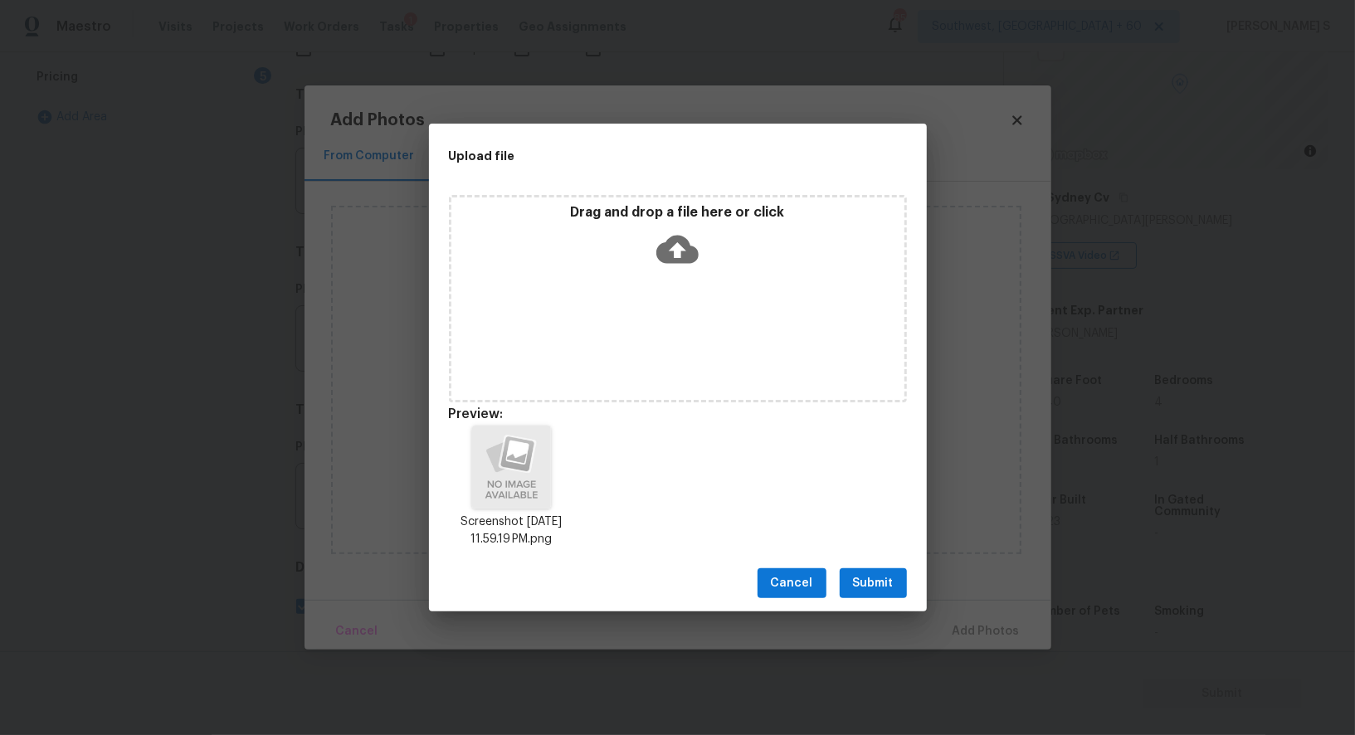
click at [873, 576] on span "Submit" at bounding box center [873, 583] width 41 height 21
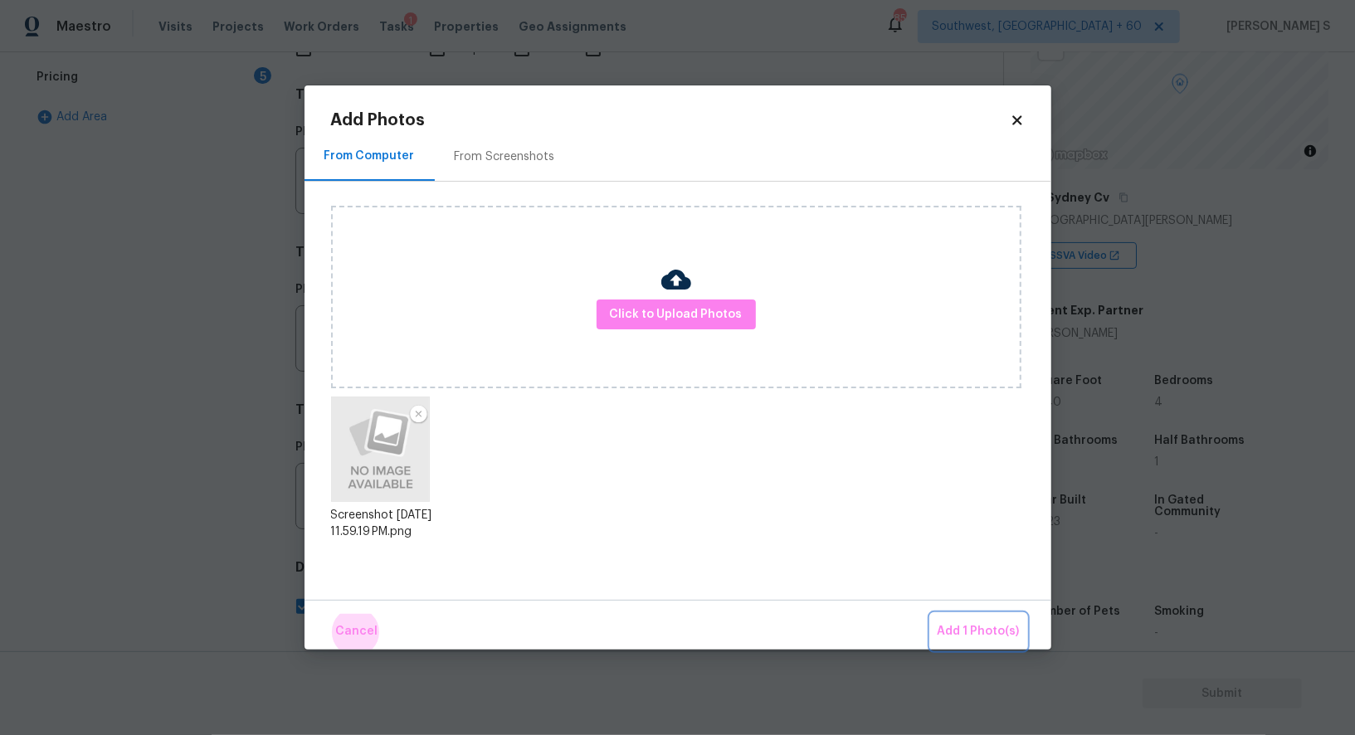
click at [931, 614] on button "Add 1 Photo(s)" at bounding box center [978, 632] width 95 height 36
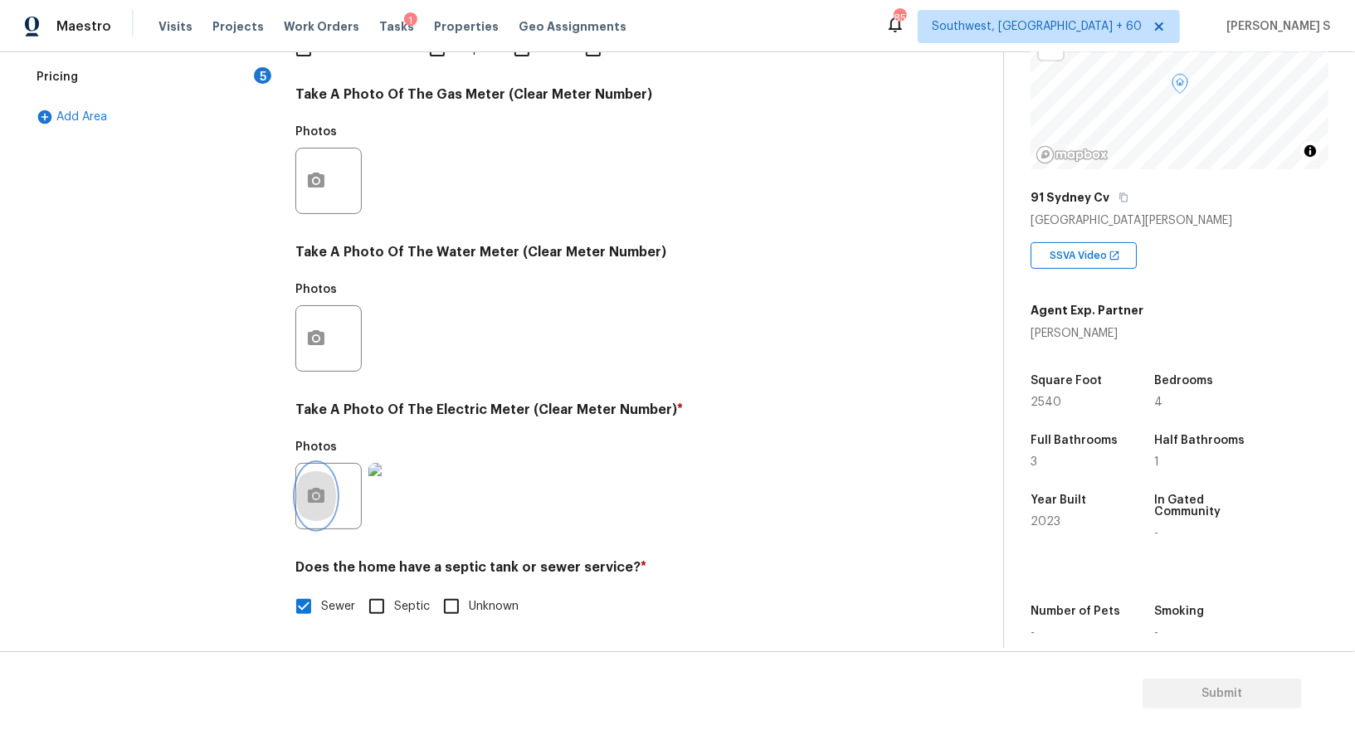
scroll to position [71, 0]
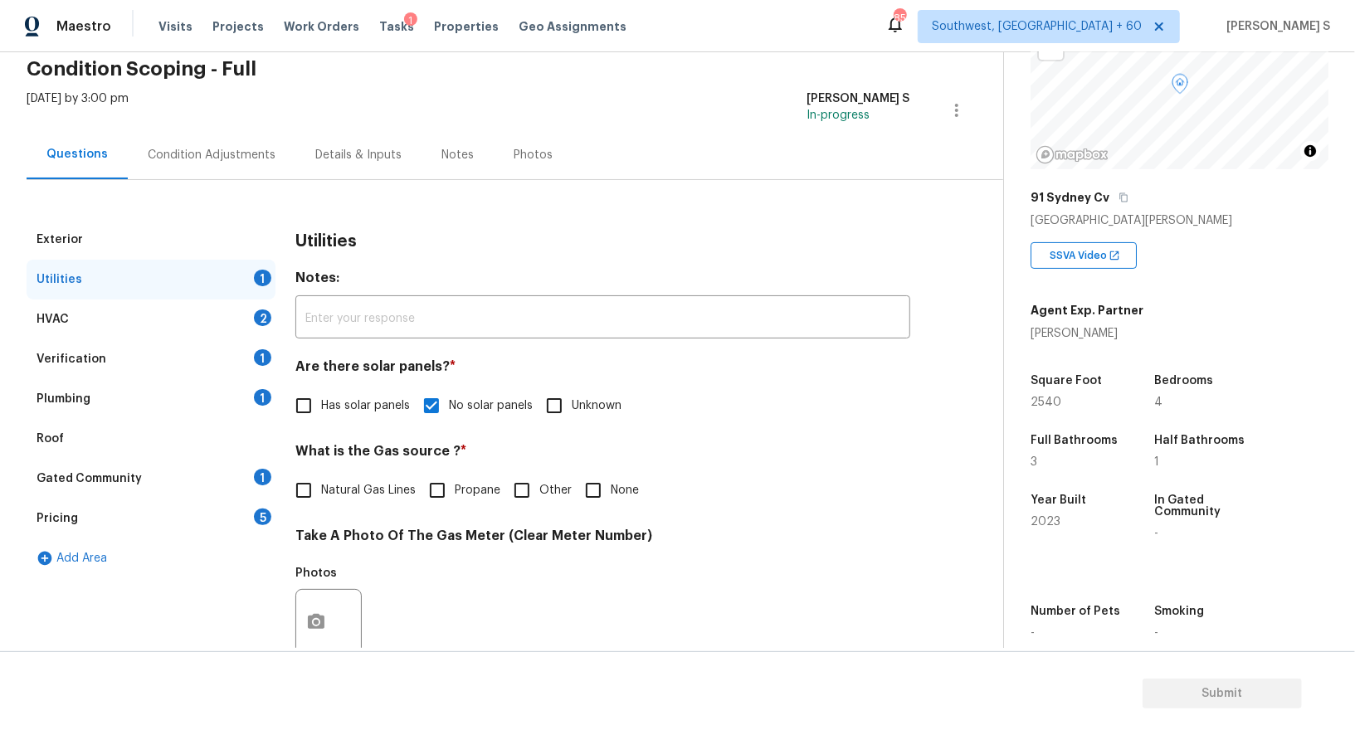
click at [257, 398] on div "1" at bounding box center [262, 397] width 17 height 17
click at [257, 339] on div "HVAC 2" at bounding box center [151, 319] width 249 height 40
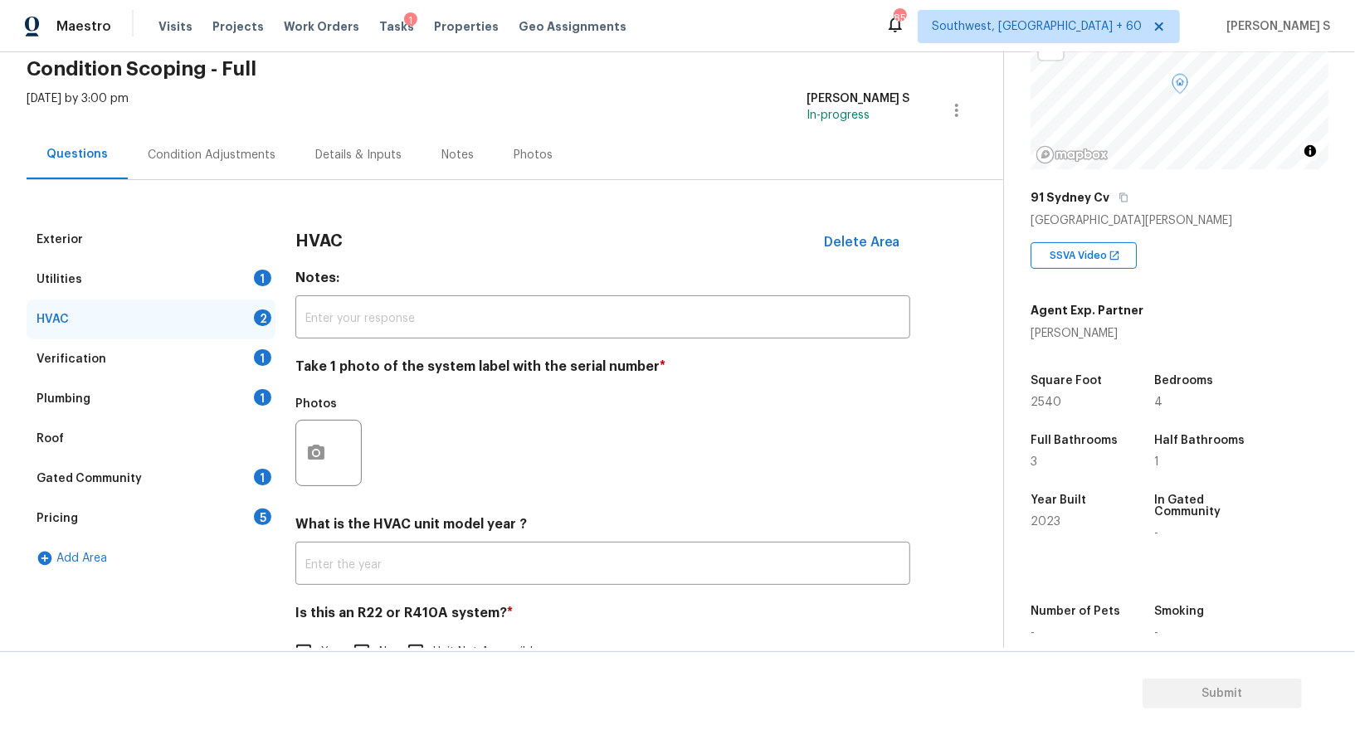
click at [264, 382] on div "Plumbing 1" at bounding box center [151, 399] width 249 height 40
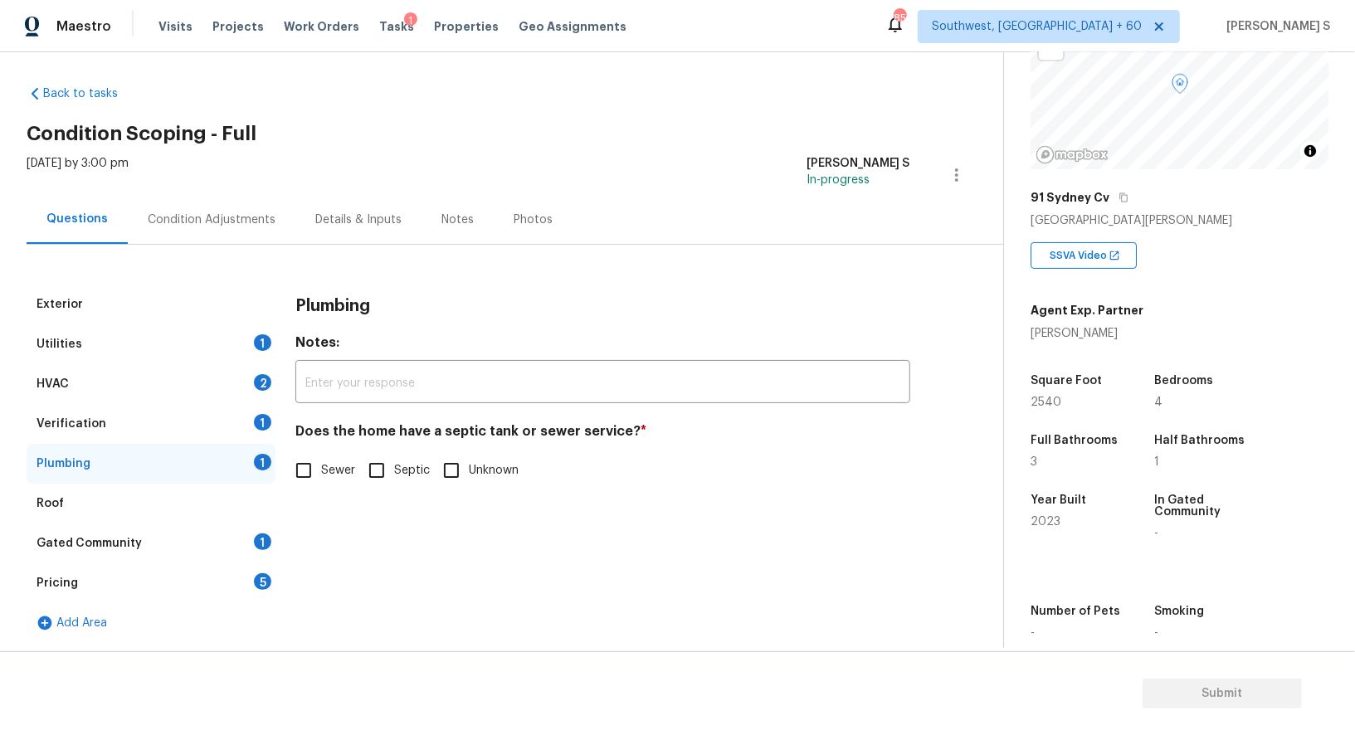
scroll to position [6, 0]
click at [310, 482] on input "Sewer" at bounding box center [303, 471] width 35 height 35
checkbox input "true"
click at [245, 529] on div "Gated Community 1" at bounding box center [151, 544] width 249 height 40
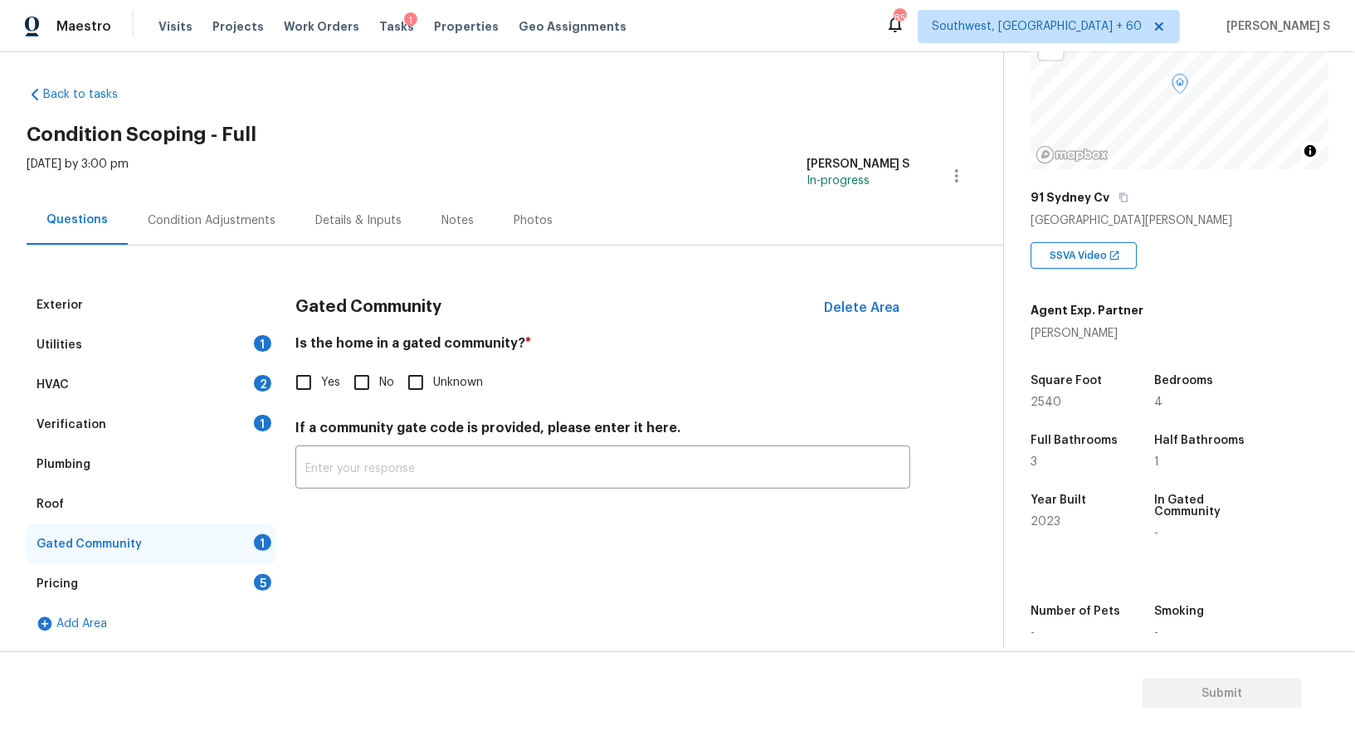
click at [359, 376] on input "No" at bounding box center [361, 382] width 35 height 35
checkbox input "true"
click at [248, 383] on div "HVAC 2" at bounding box center [151, 385] width 249 height 40
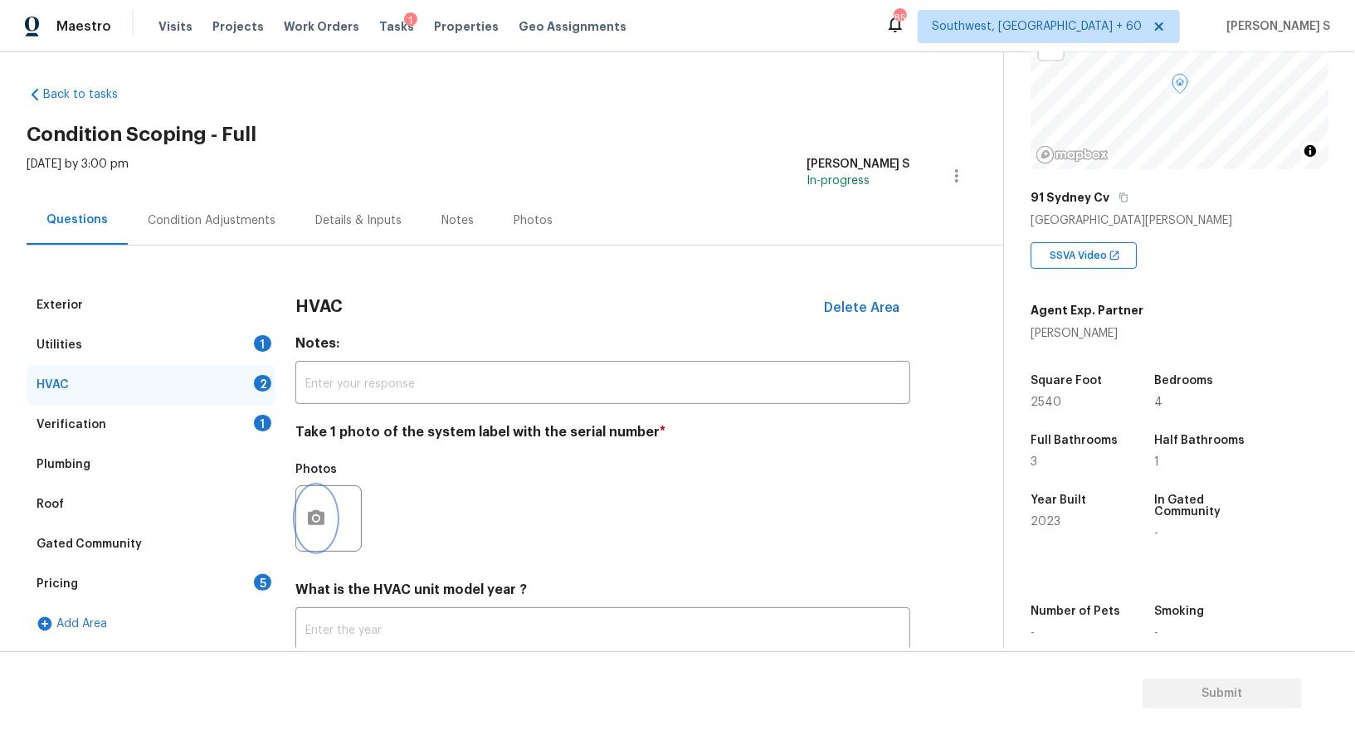
click at [322, 523] on icon "button" at bounding box center [316, 518] width 20 height 20
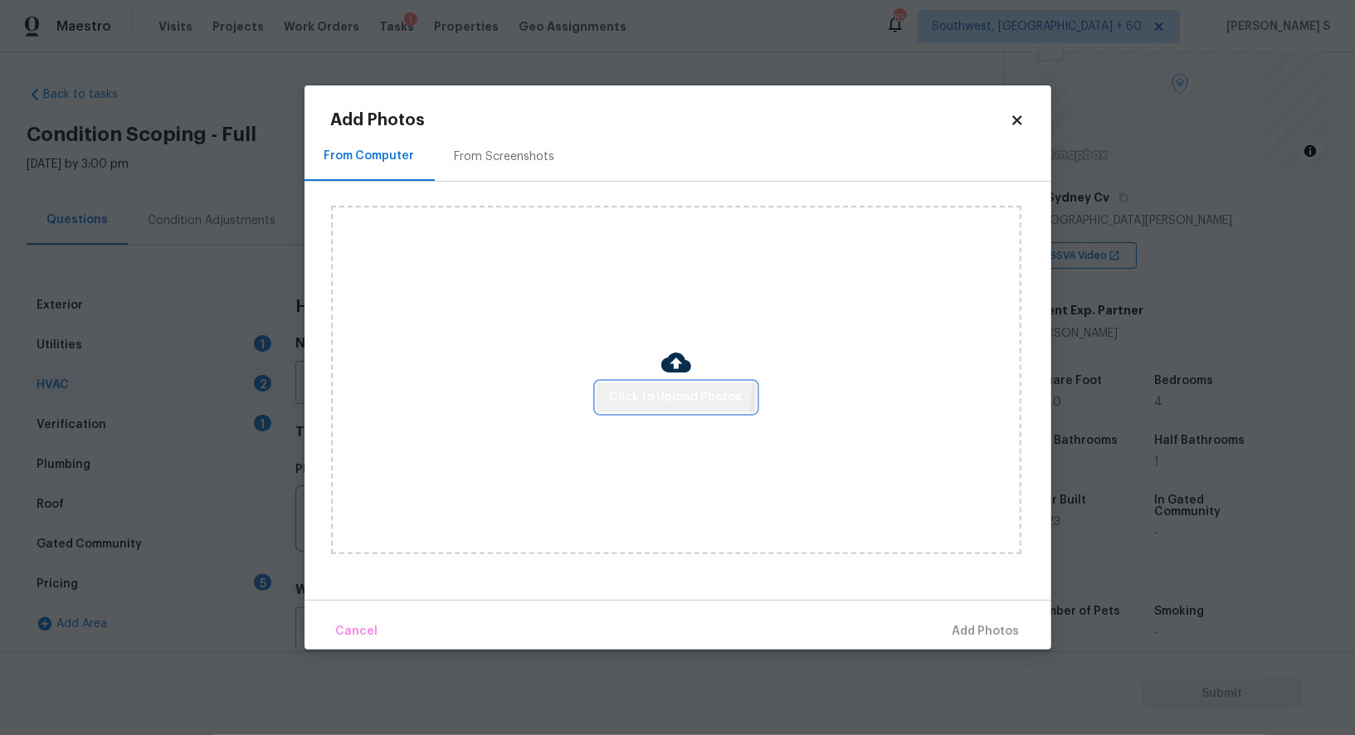
click at [625, 386] on button "Click to Upload Photos" at bounding box center [675, 397] width 159 height 31
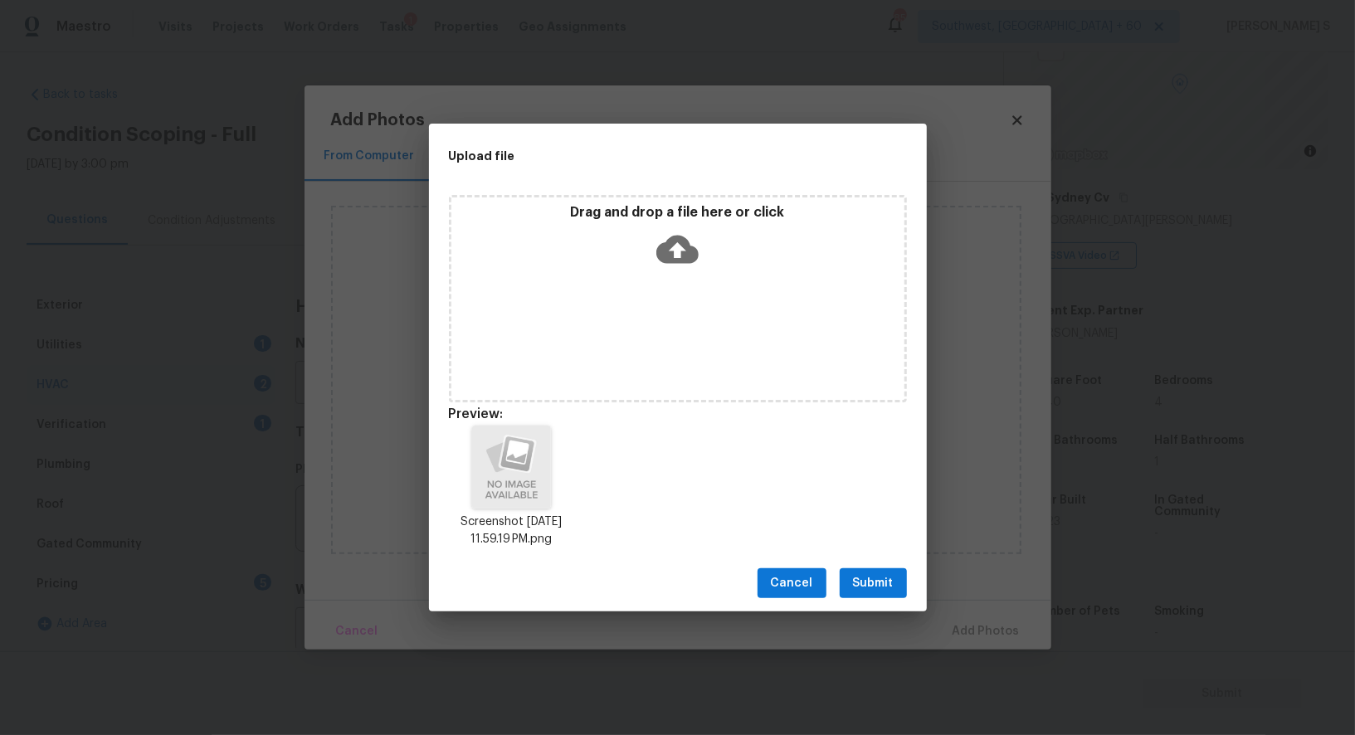
click at [872, 576] on span "Submit" at bounding box center [873, 583] width 41 height 21
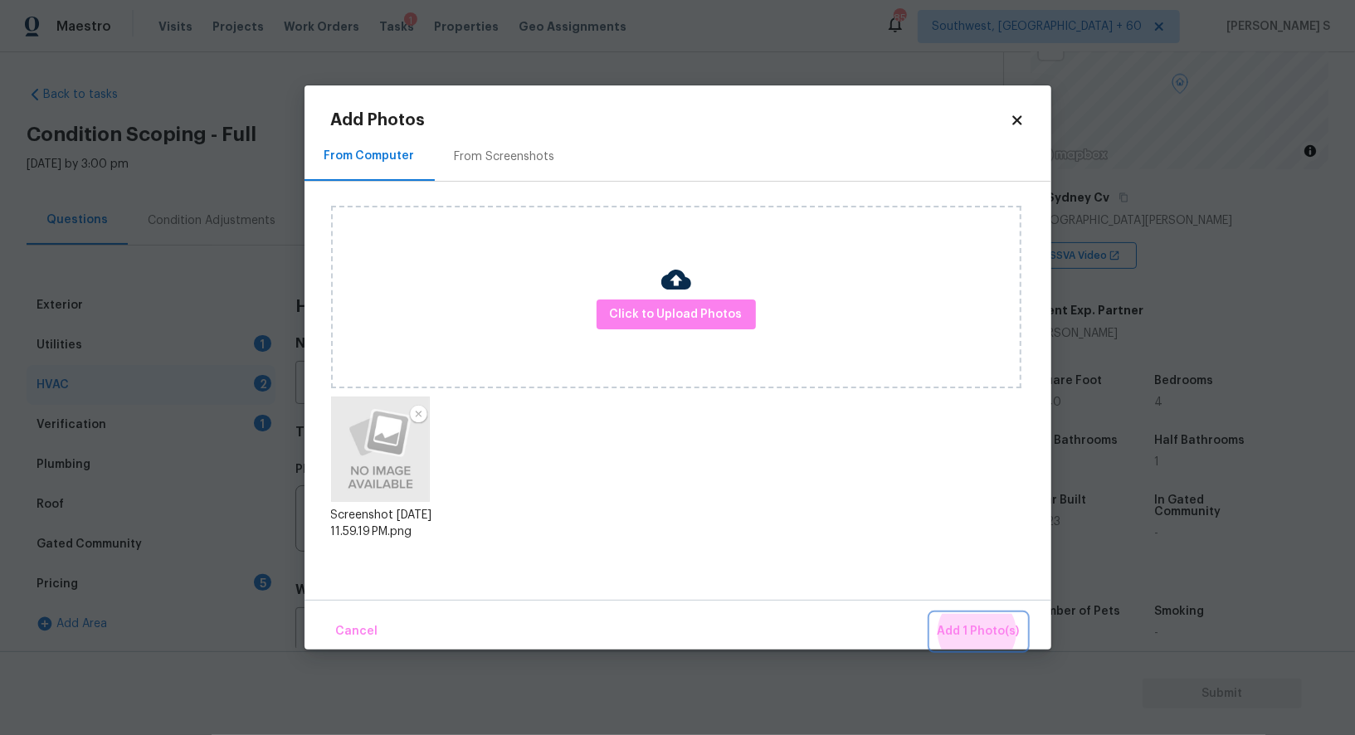
click at [931, 614] on button "Add 1 Photo(s)" at bounding box center [978, 632] width 95 height 36
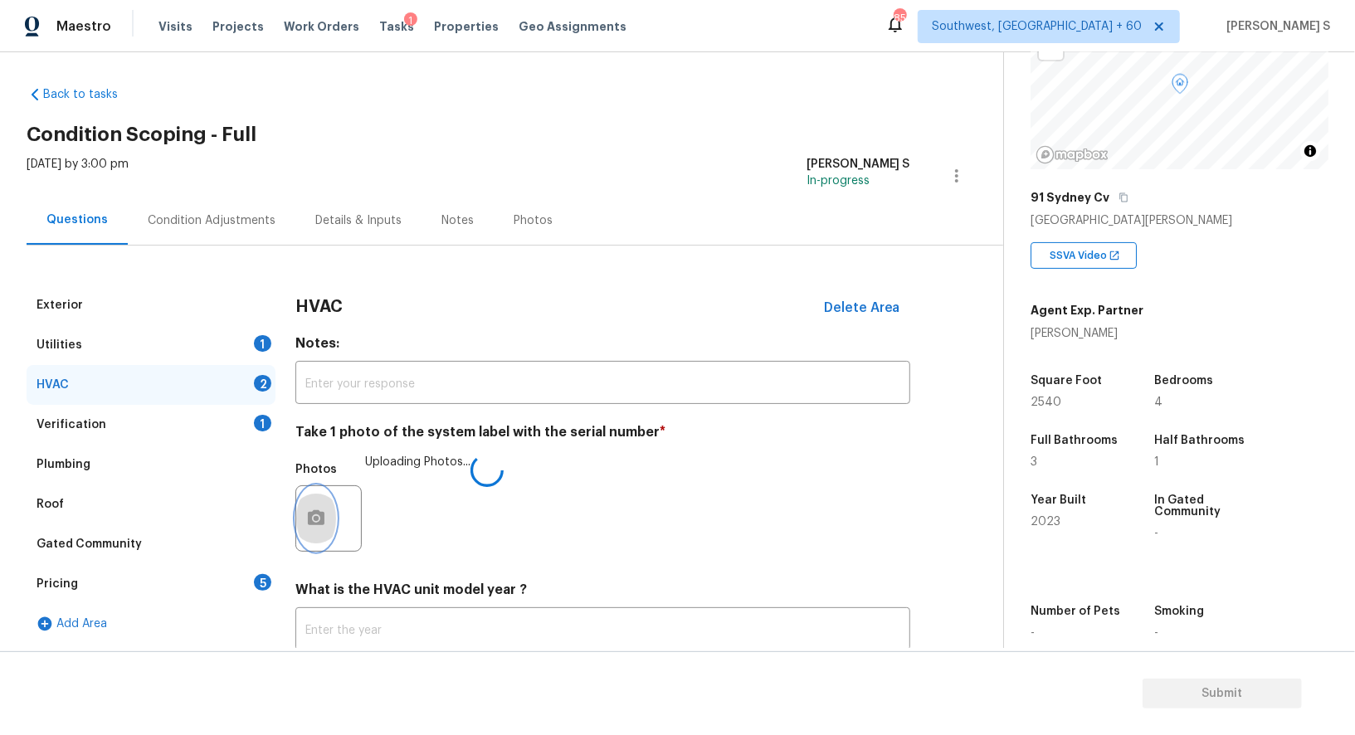
scroll to position [118, 0]
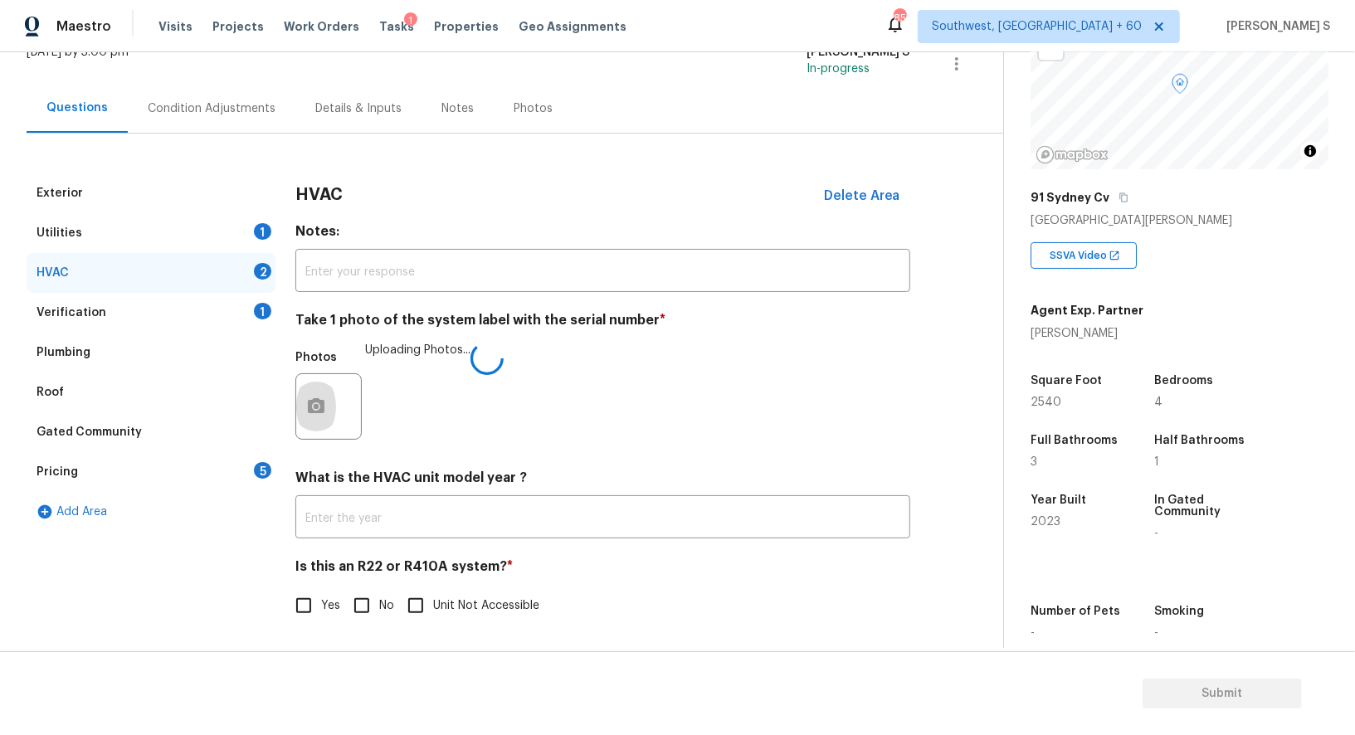
click at [370, 600] on input "No" at bounding box center [361, 605] width 35 height 35
checkbox input "true"
click at [256, 469] on div "5" at bounding box center [262, 470] width 17 height 17
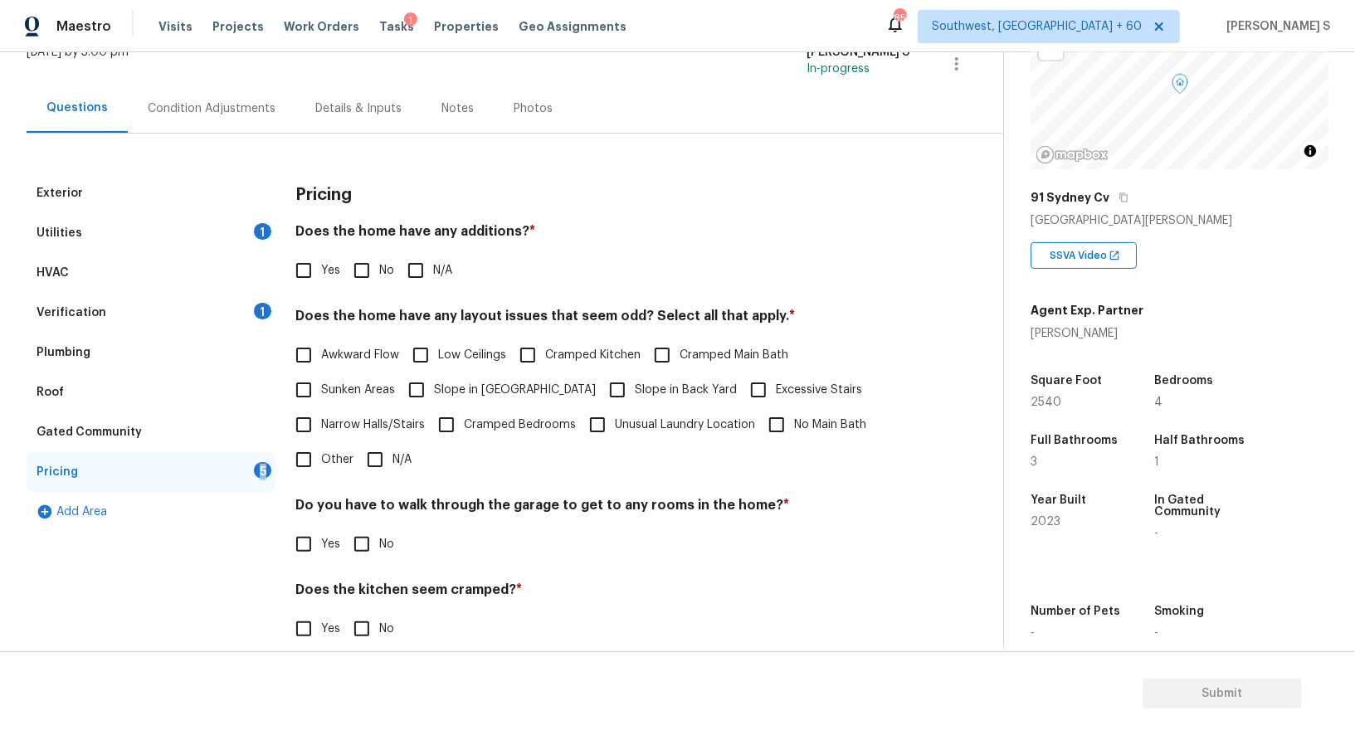
click at [369, 274] on input "No" at bounding box center [361, 270] width 35 height 35
checkbox input "true"
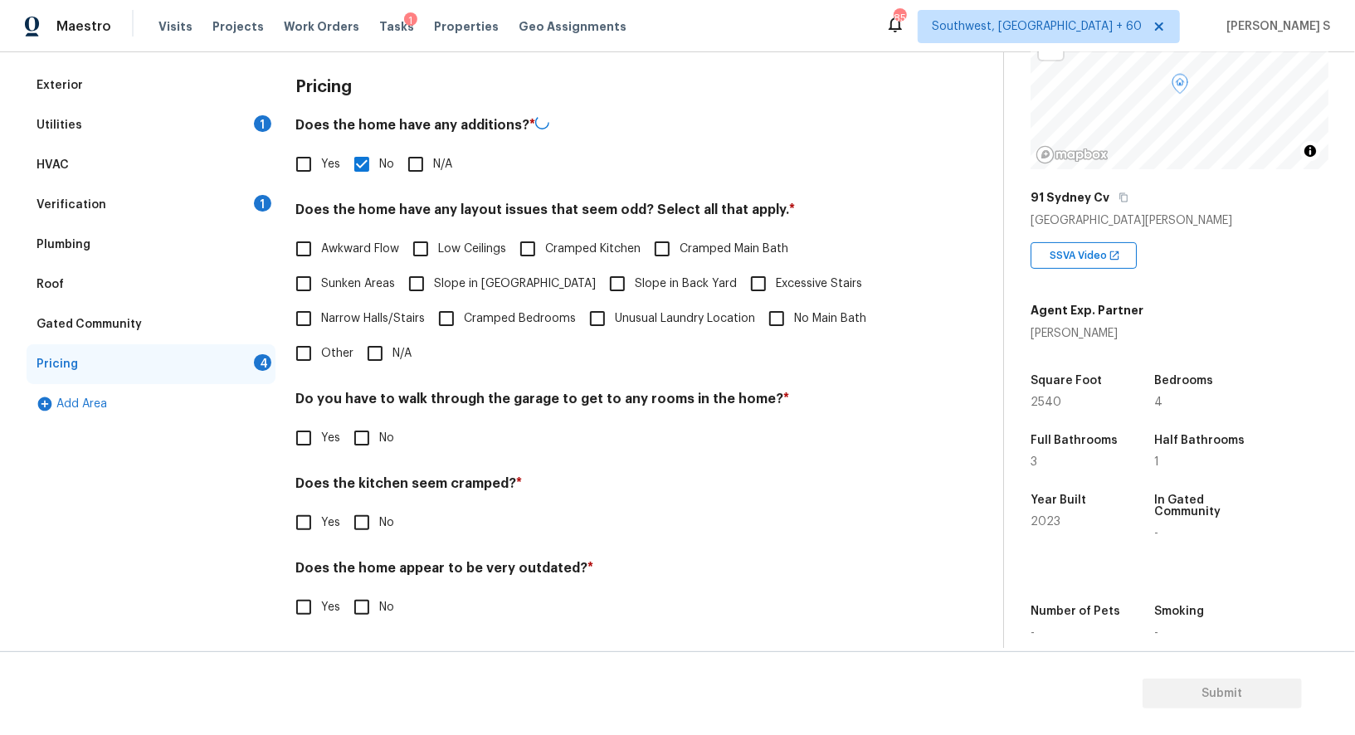
scroll to position [224, 0]
click at [343, 440] on div "Yes No" at bounding box center [602, 438] width 615 height 35
click at [363, 439] on input "No" at bounding box center [361, 438] width 35 height 35
checkbox input "true"
click at [344, 507] on input "No" at bounding box center [361, 524] width 35 height 35
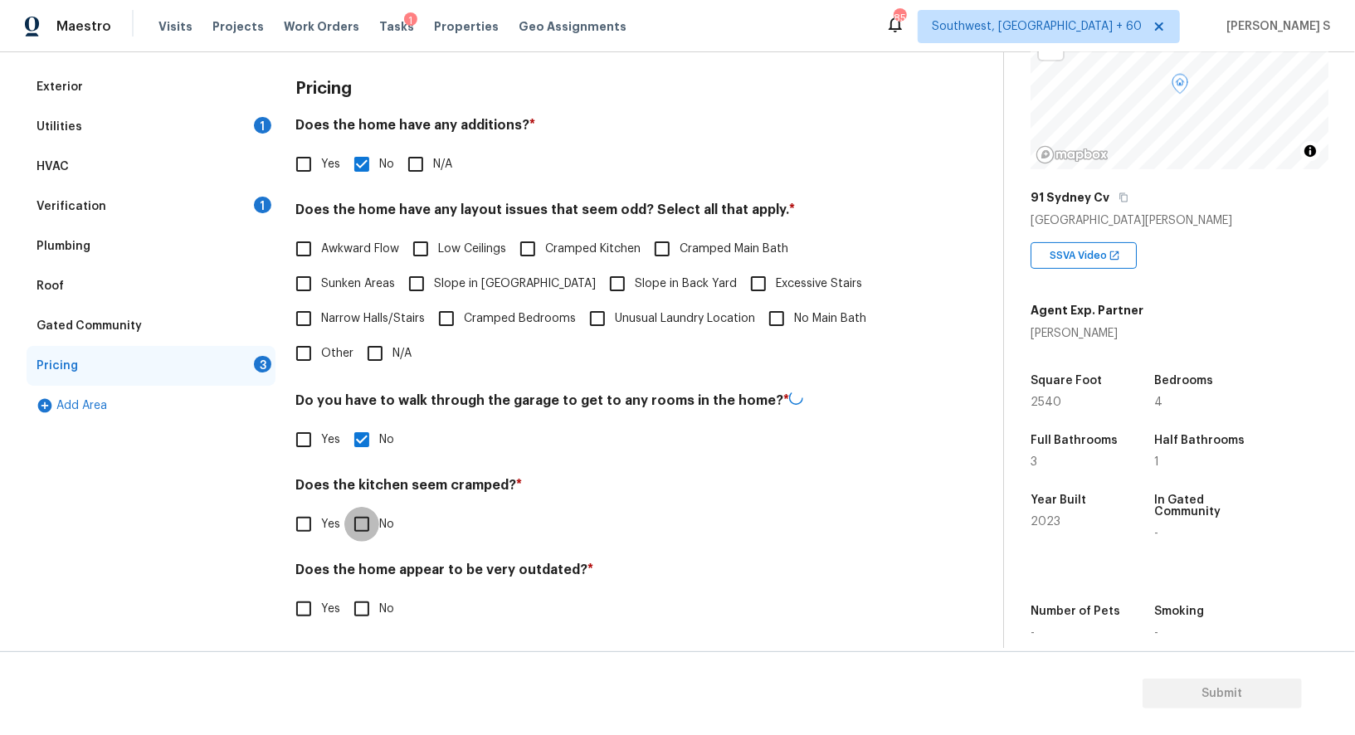
checkbox input "true"
click at [344, 591] on input "No" at bounding box center [361, 608] width 35 height 35
checkbox input "true"
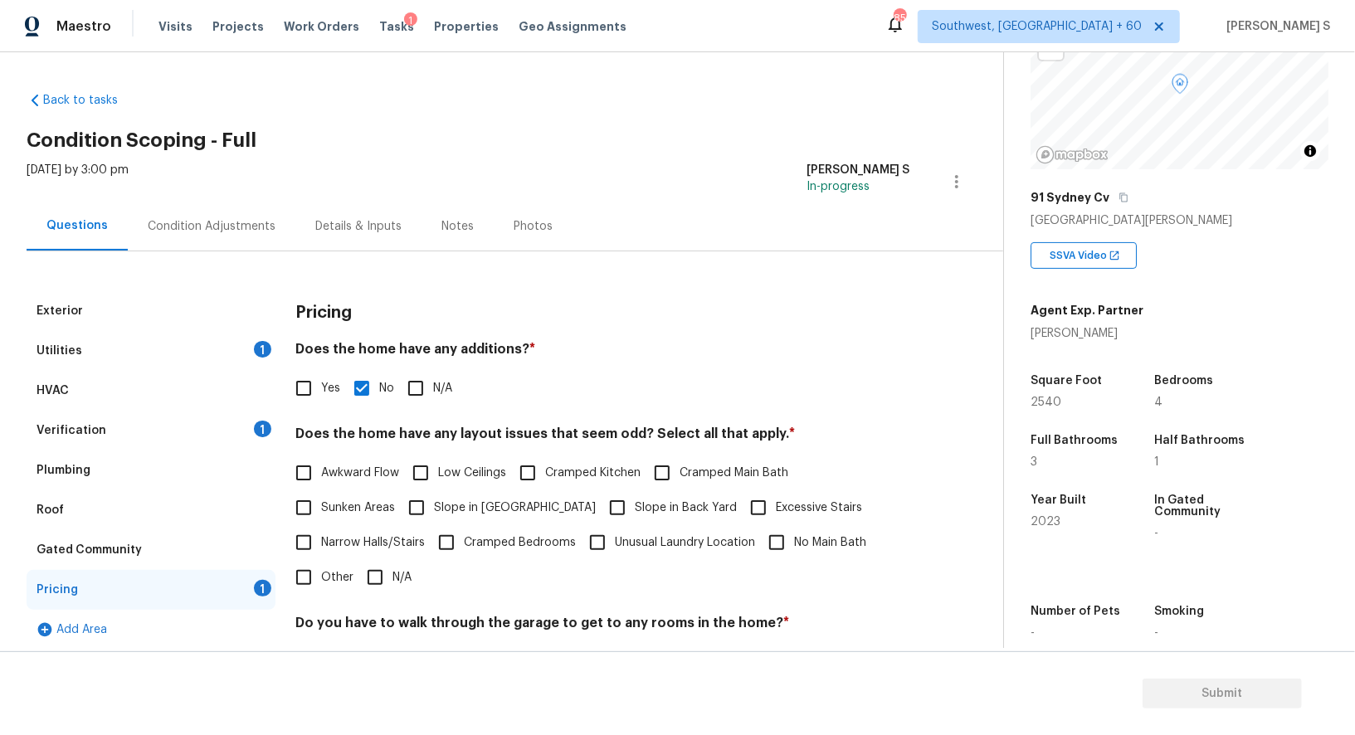
click at [226, 245] on div "Condition Adjustments" at bounding box center [212, 226] width 168 height 49
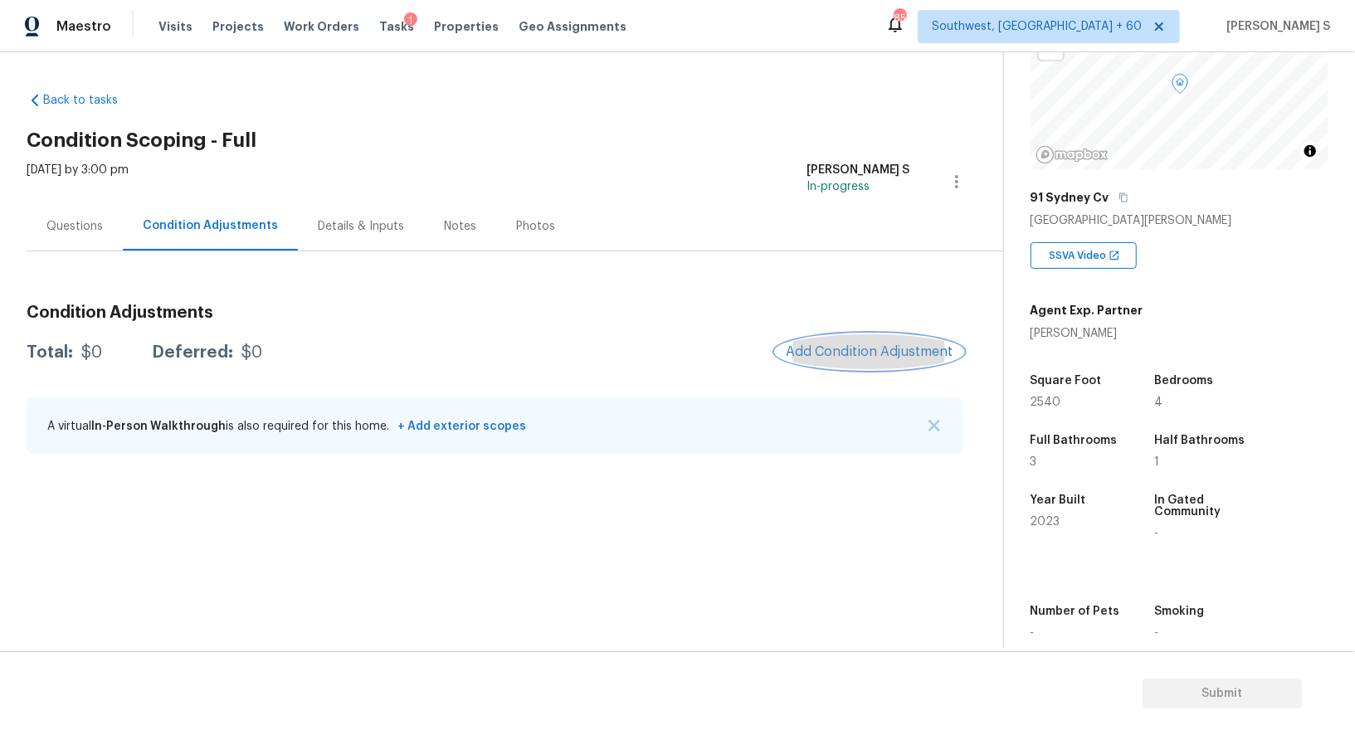
click at [816, 350] on span "Add Condition Adjustment" at bounding box center [870, 351] width 168 height 15
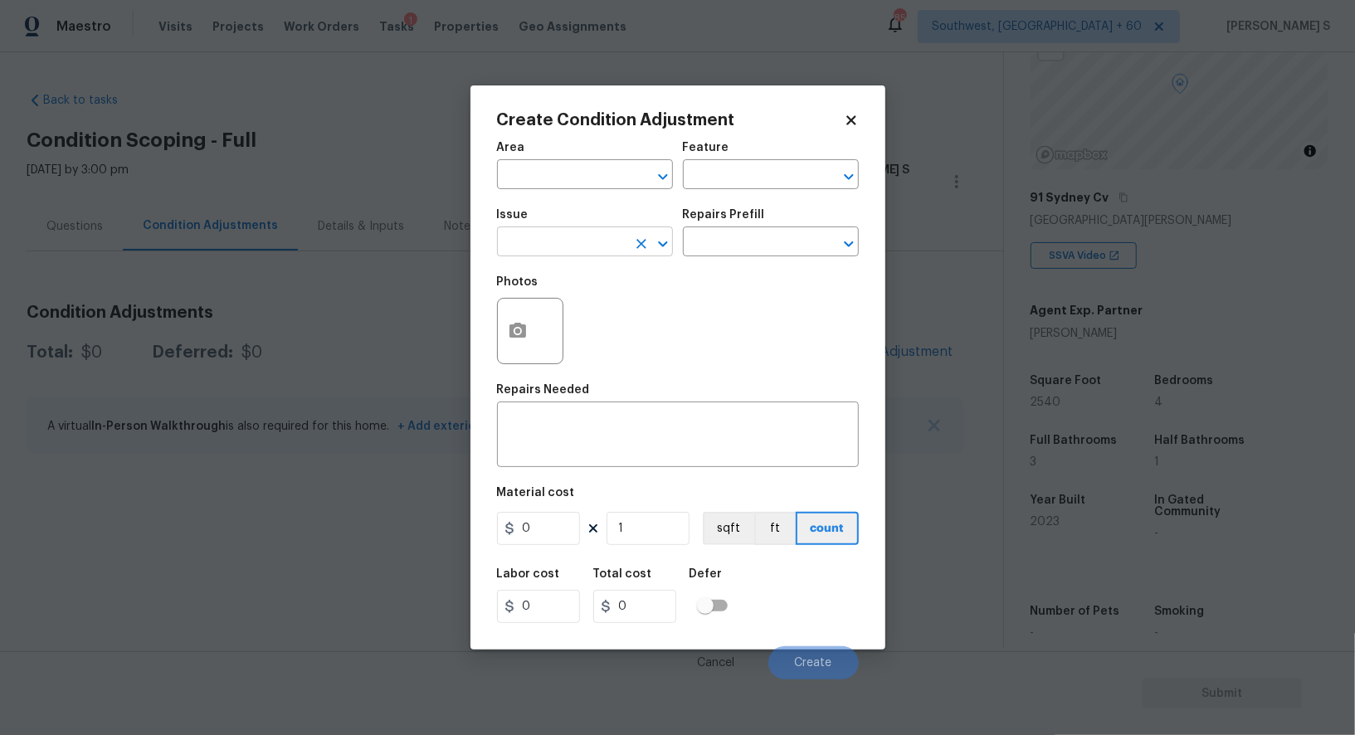
click at [575, 251] on input "text" at bounding box center [561, 244] width 129 height 26
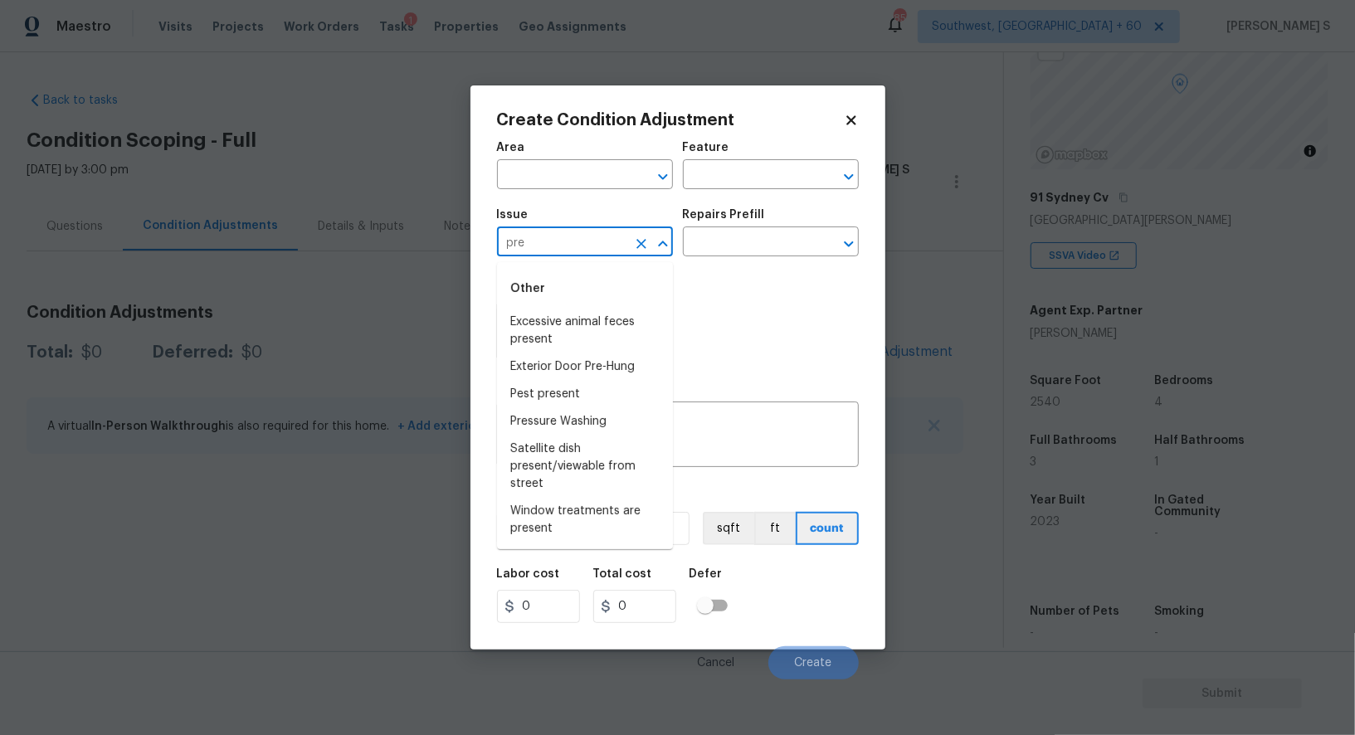
type input "pres"
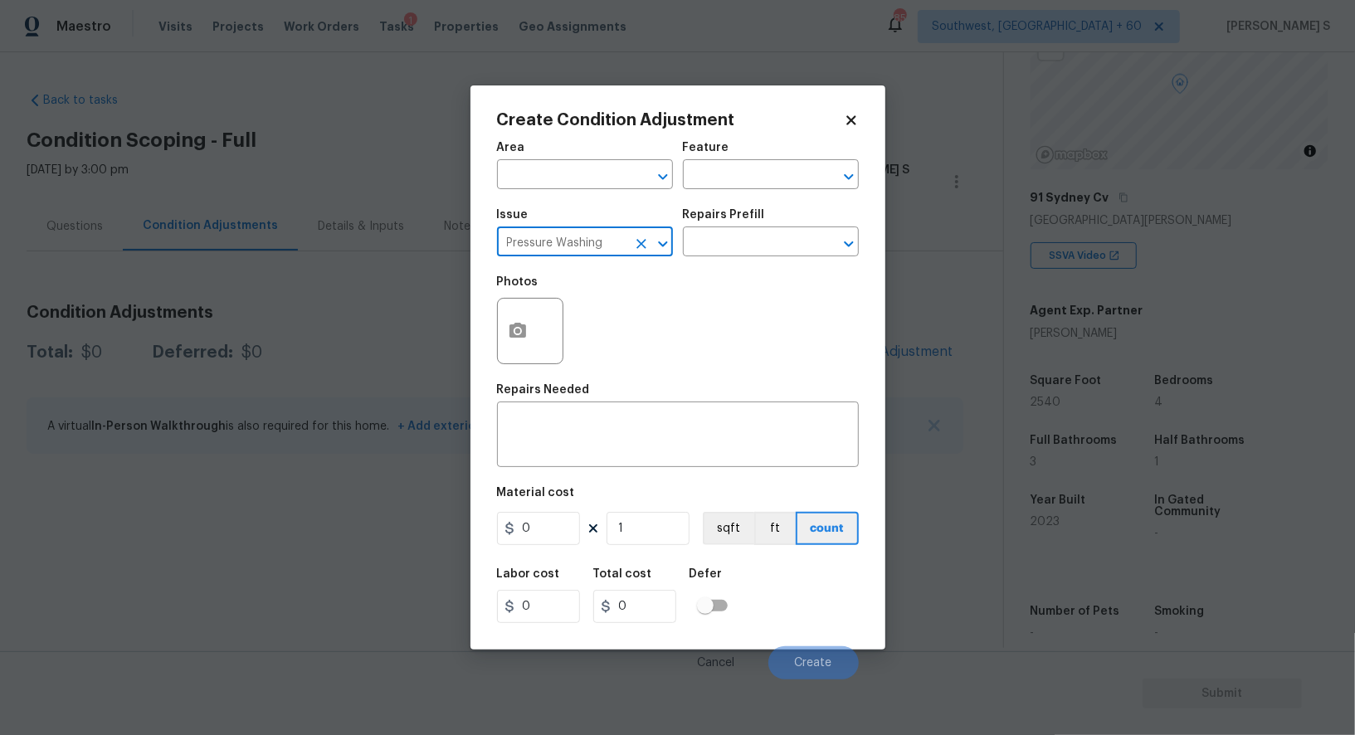
type input "Pressure Washing"
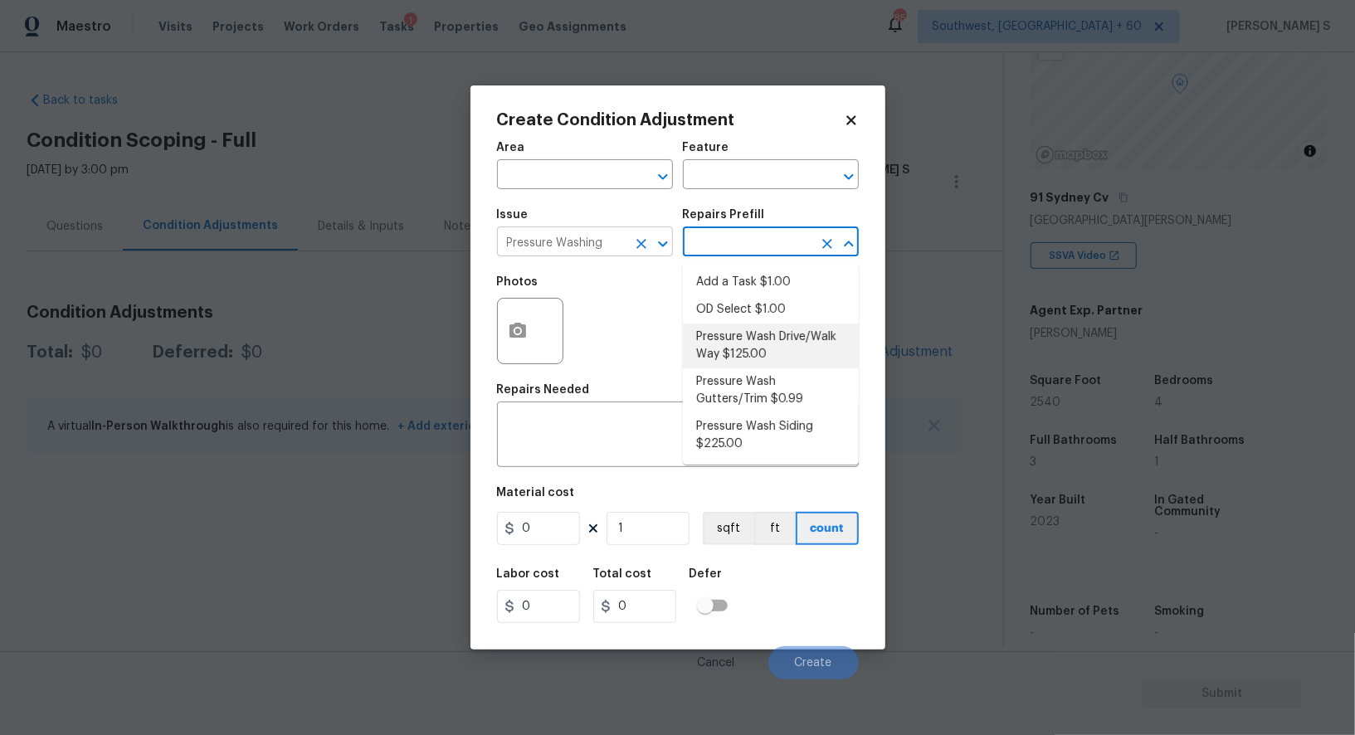
type input "Siding"
type textarea "Pressure wash the driveways/walkways as directed by the PM. Ensure that all deb…"
type input "125"
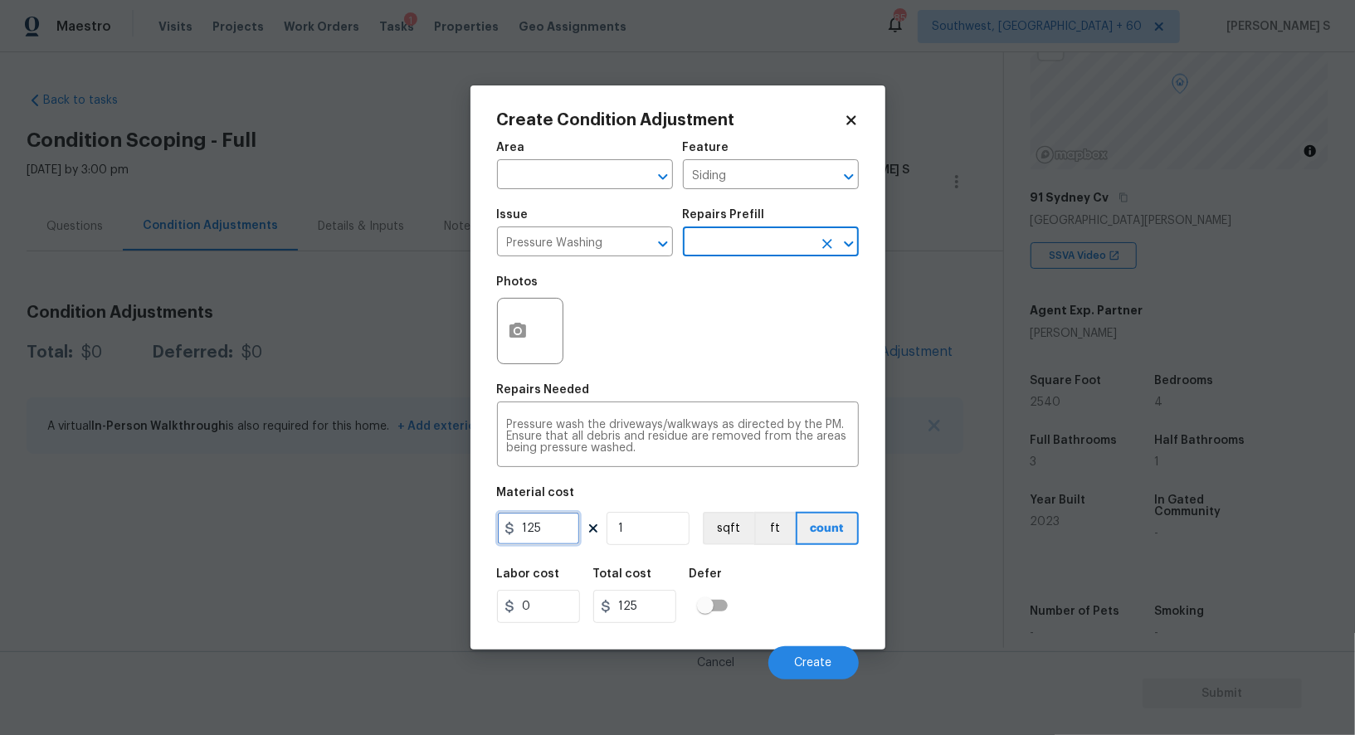
click at [563, 525] on input "125" at bounding box center [538, 528] width 83 height 33
type input "200"
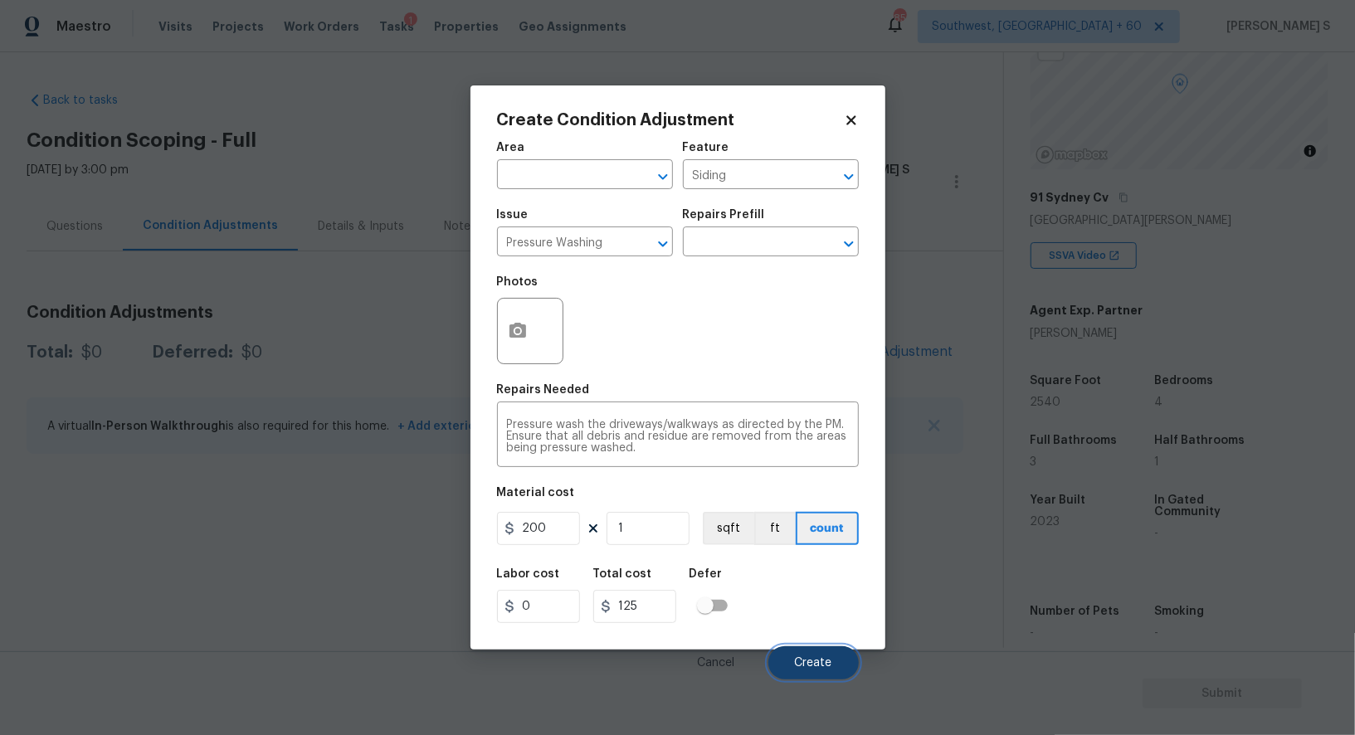
type input "200"
click at [824, 658] on button "Create" at bounding box center [813, 662] width 90 height 33
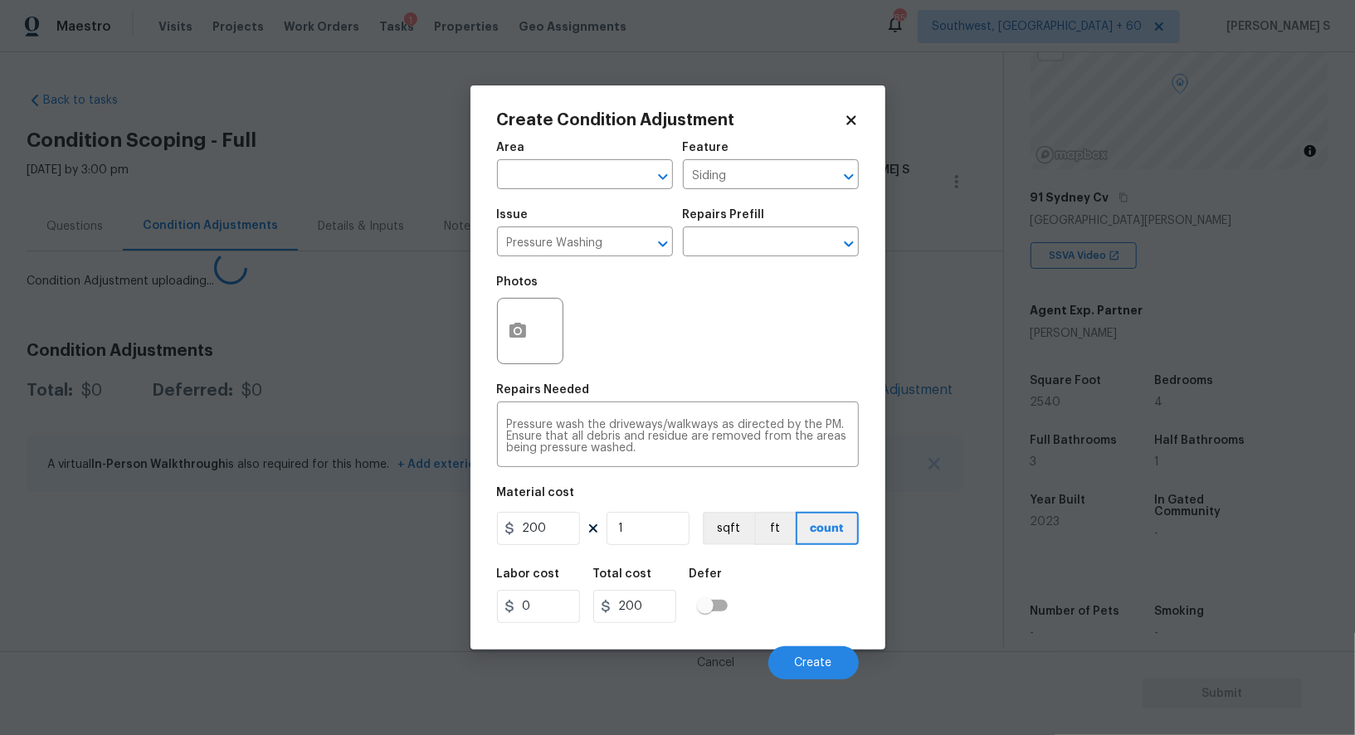
click at [309, 490] on body "Maestro Visits Projects Work Orders Tasks 1 Properties Geo Assignments 859 Sout…" at bounding box center [677, 367] width 1355 height 735
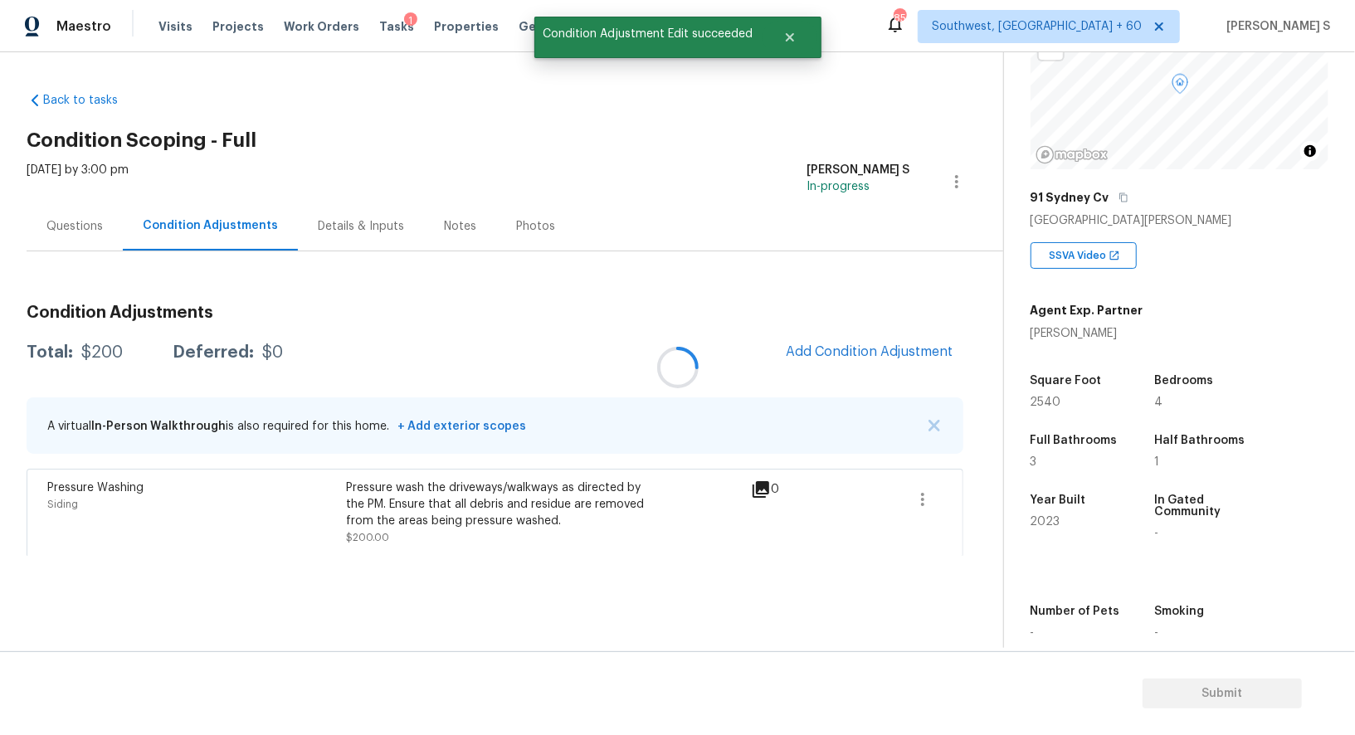
click at [834, 359] on div at bounding box center [677, 367] width 1355 height 735
click at [859, 358] on div at bounding box center [677, 367] width 1355 height 735
click at [828, 364] on button "Add Condition Adjustment" at bounding box center [869, 351] width 187 height 35
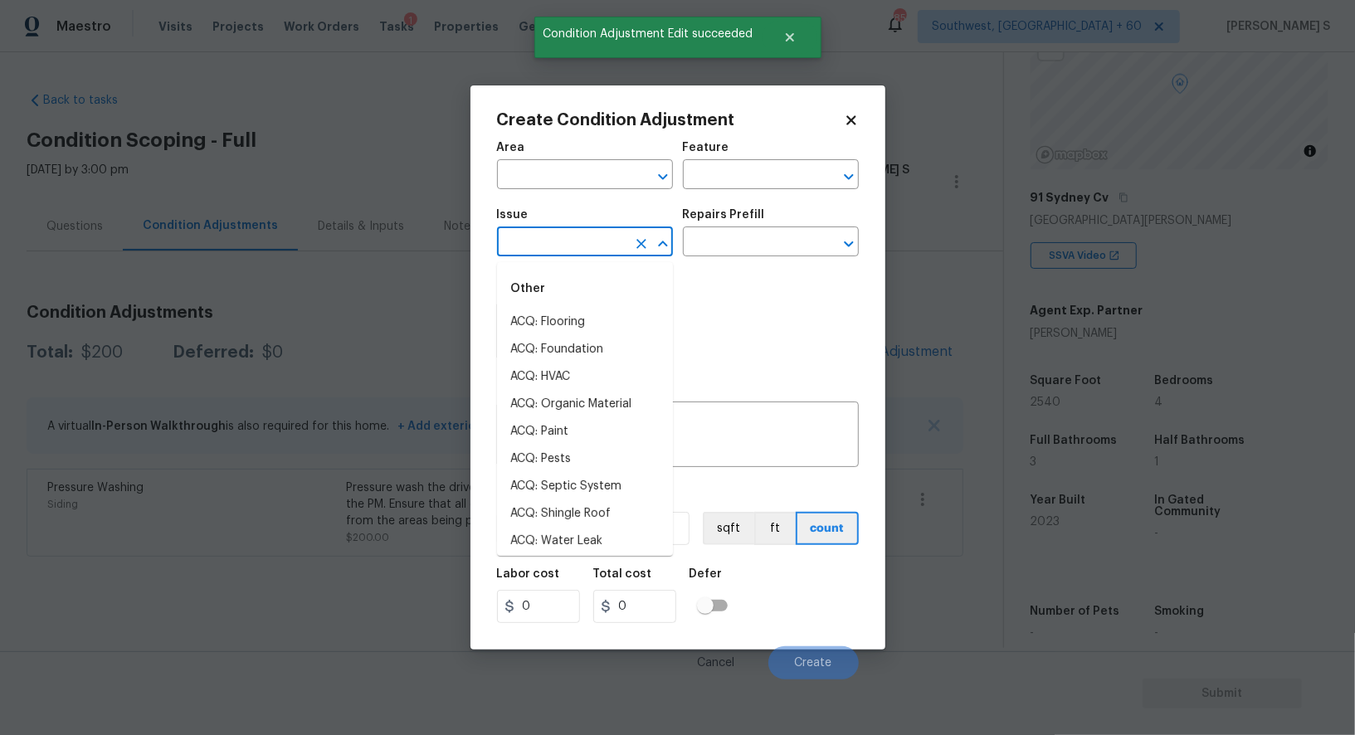
click at [564, 251] on input "text" at bounding box center [561, 244] width 129 height 26
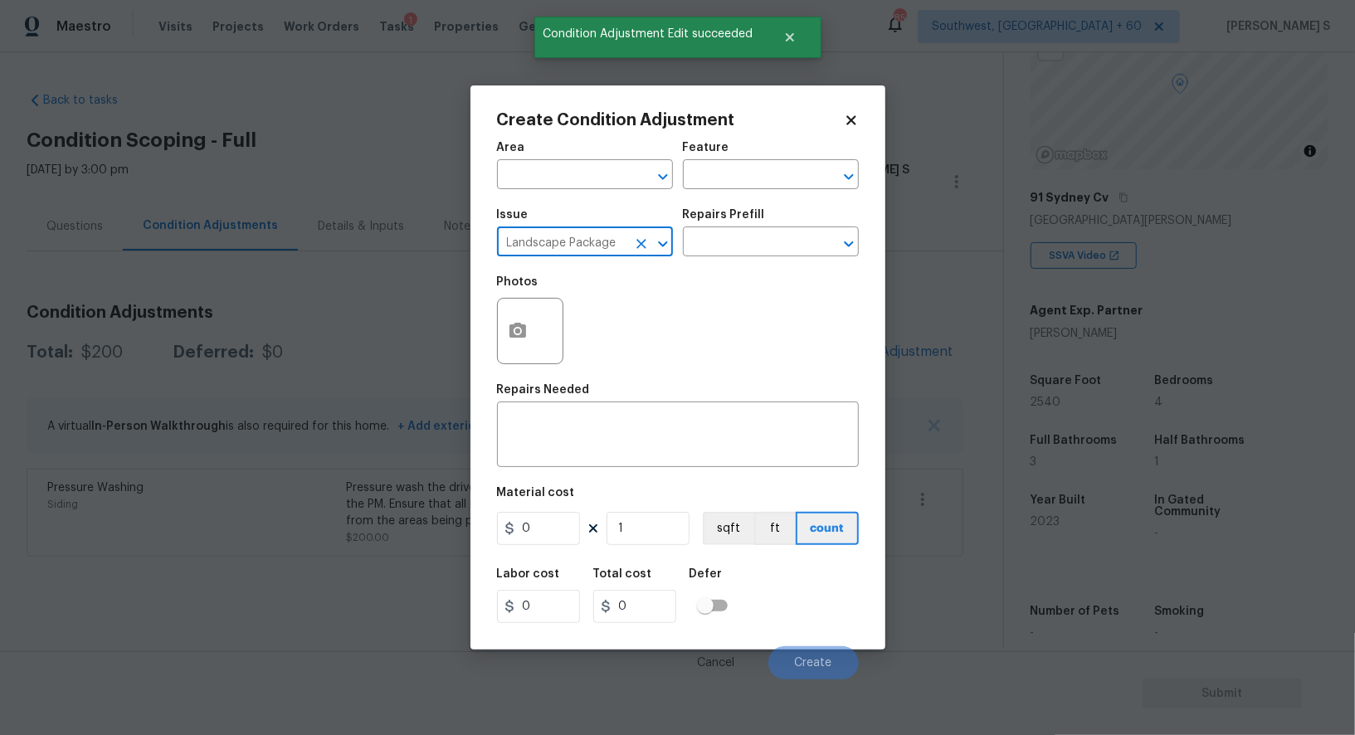
type input "Landscape Package"
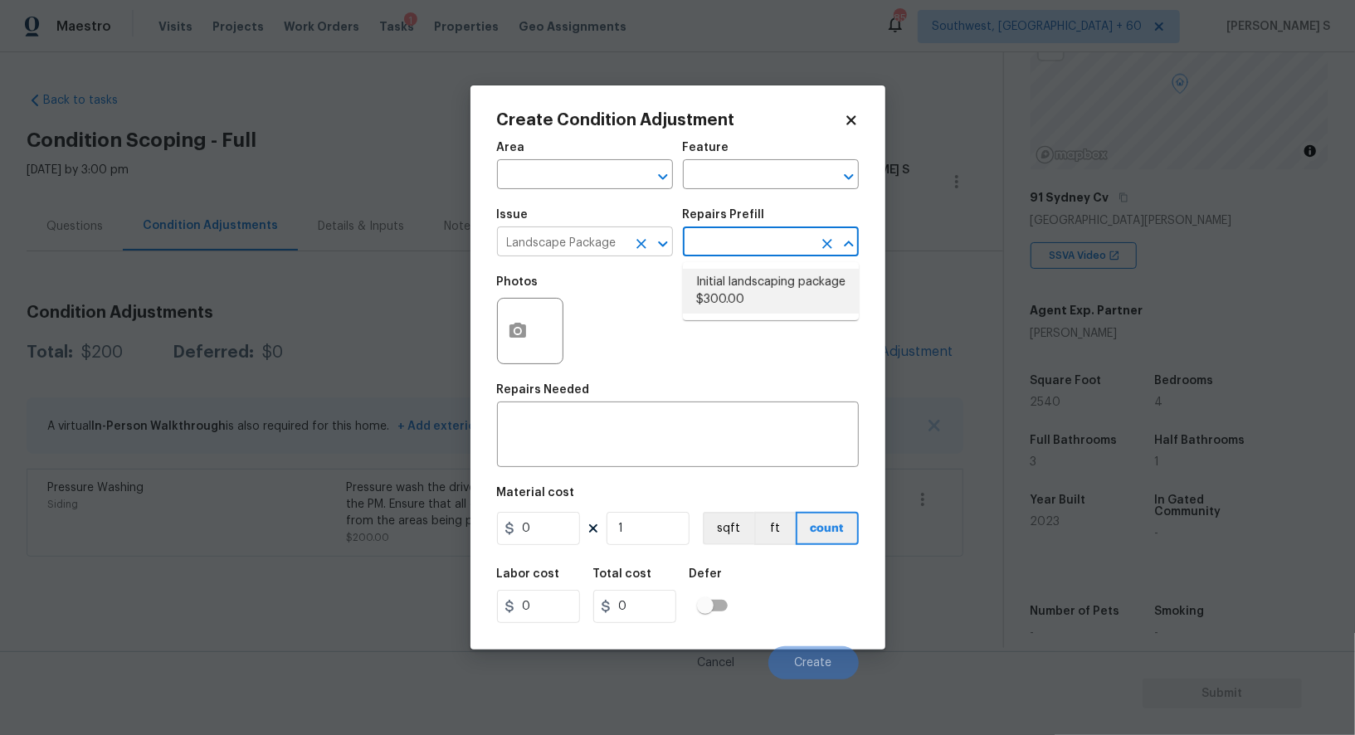
type input "Home Readiness Packages"
type textarea "Mowing of grass up to 6" in height. Mow, edge along driveways & sidewalks, trim…"
type input "300"
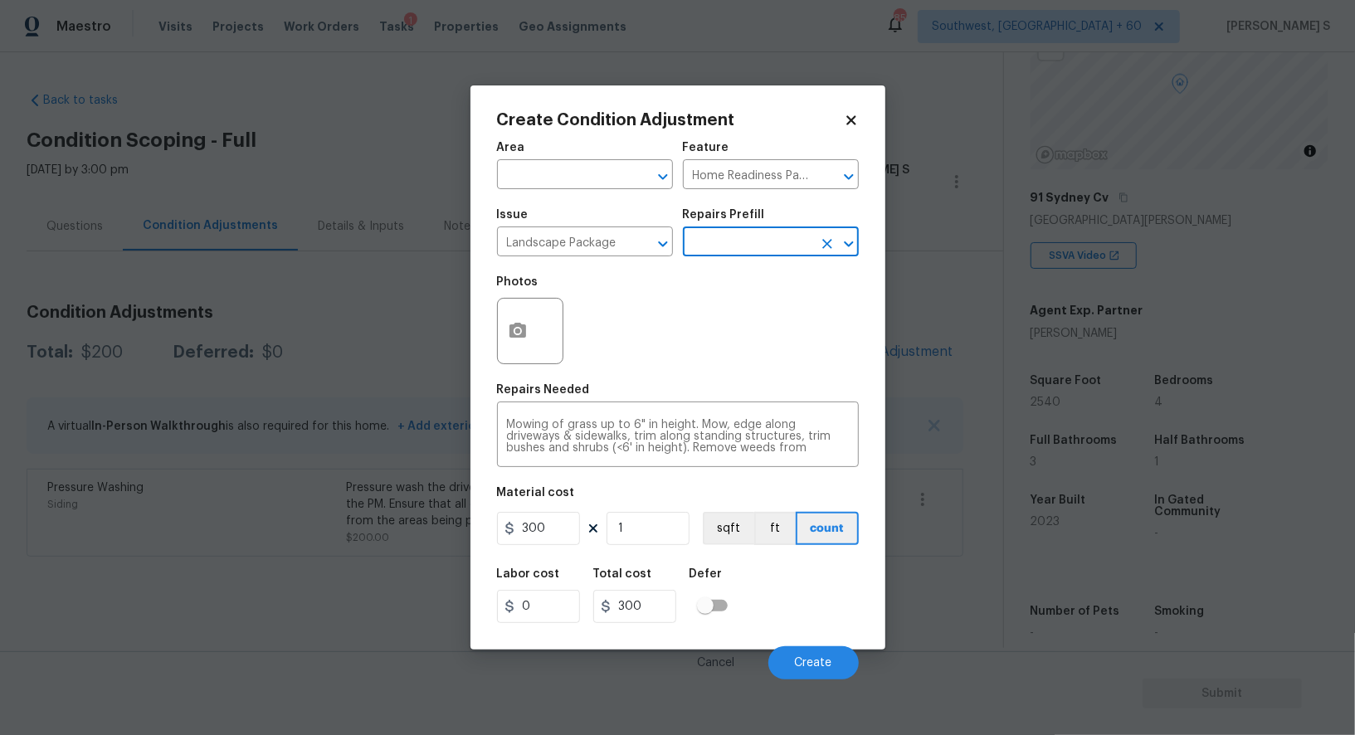
click at [819, 647] on div "Cancel Create" at bounding box center [678, 656] width 362 height 46
click at [820, 654] on button "Create" at bounding box center [813, 662] width 90 height 33
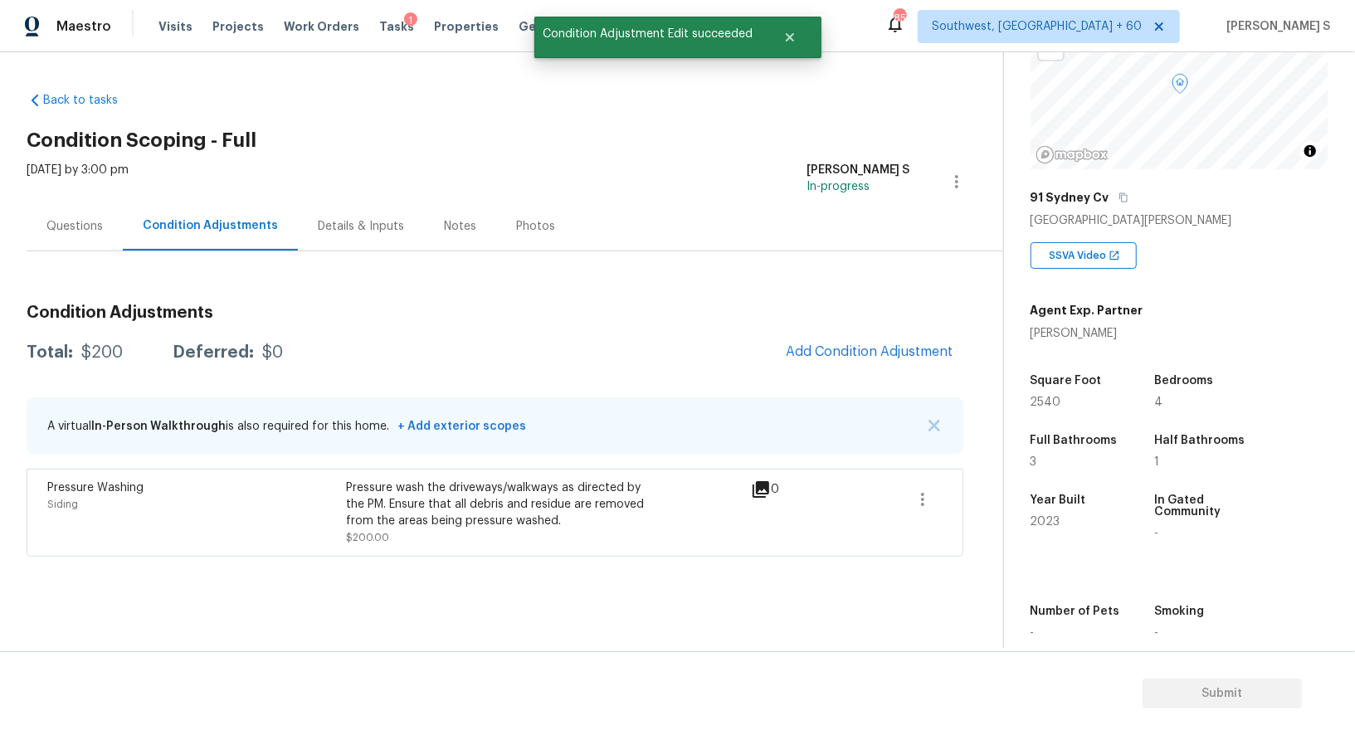
click at [288, 586] on body "Maestro Visits Projects Work Orders Tasks 1 Properties Geo Assignments 859 Sout…" at bounding box center [677, 367] width 1355 height 735
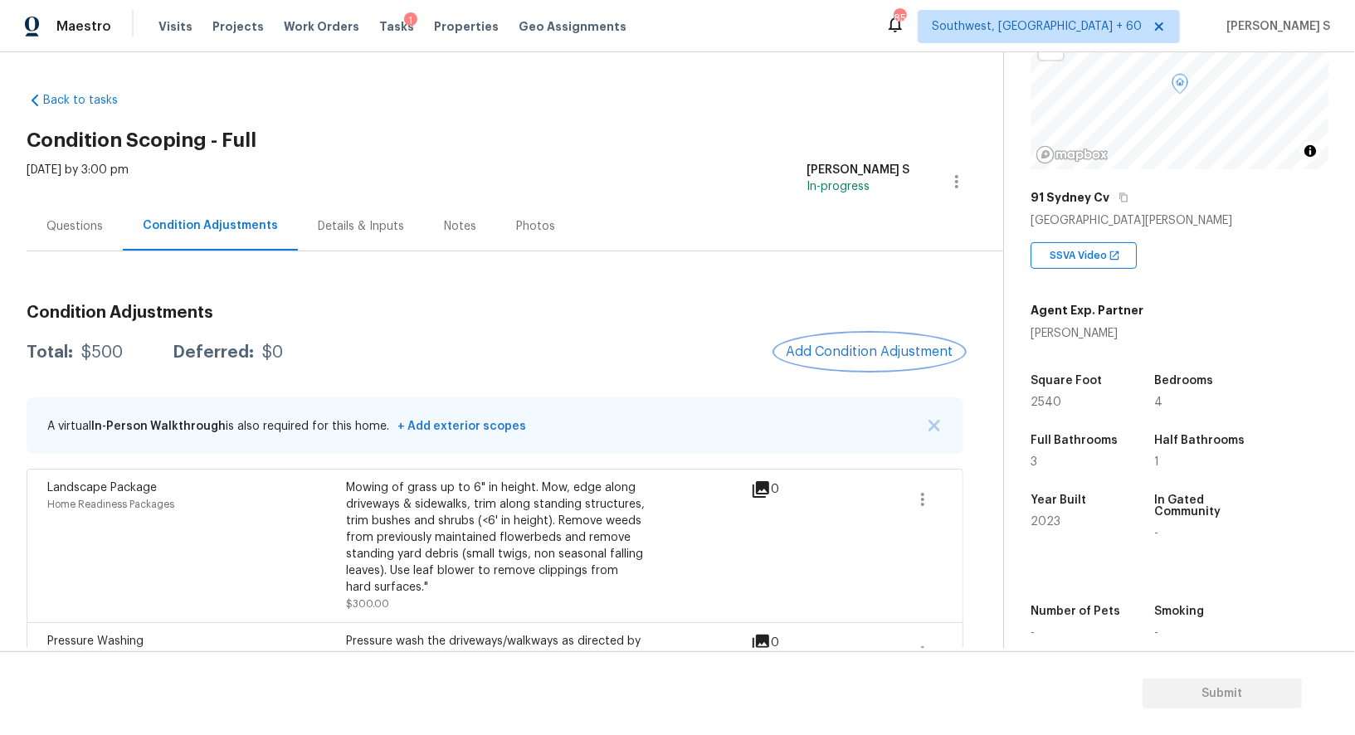
click at [858, 353] on span "Add Condition Adjustment" at bounding box center [870, 351] width 168 height 15
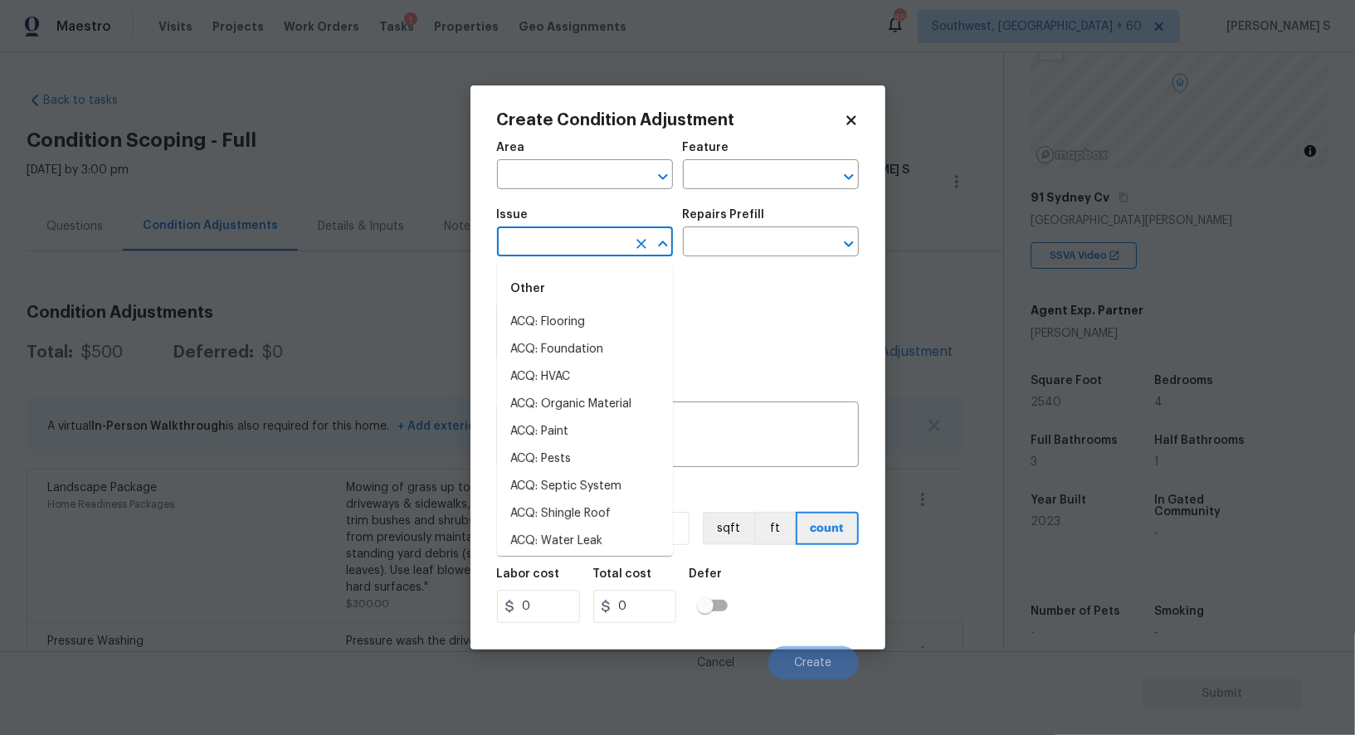
click at [545, 246] on input "text" at bounding box center [561, 244] width 129 height 26
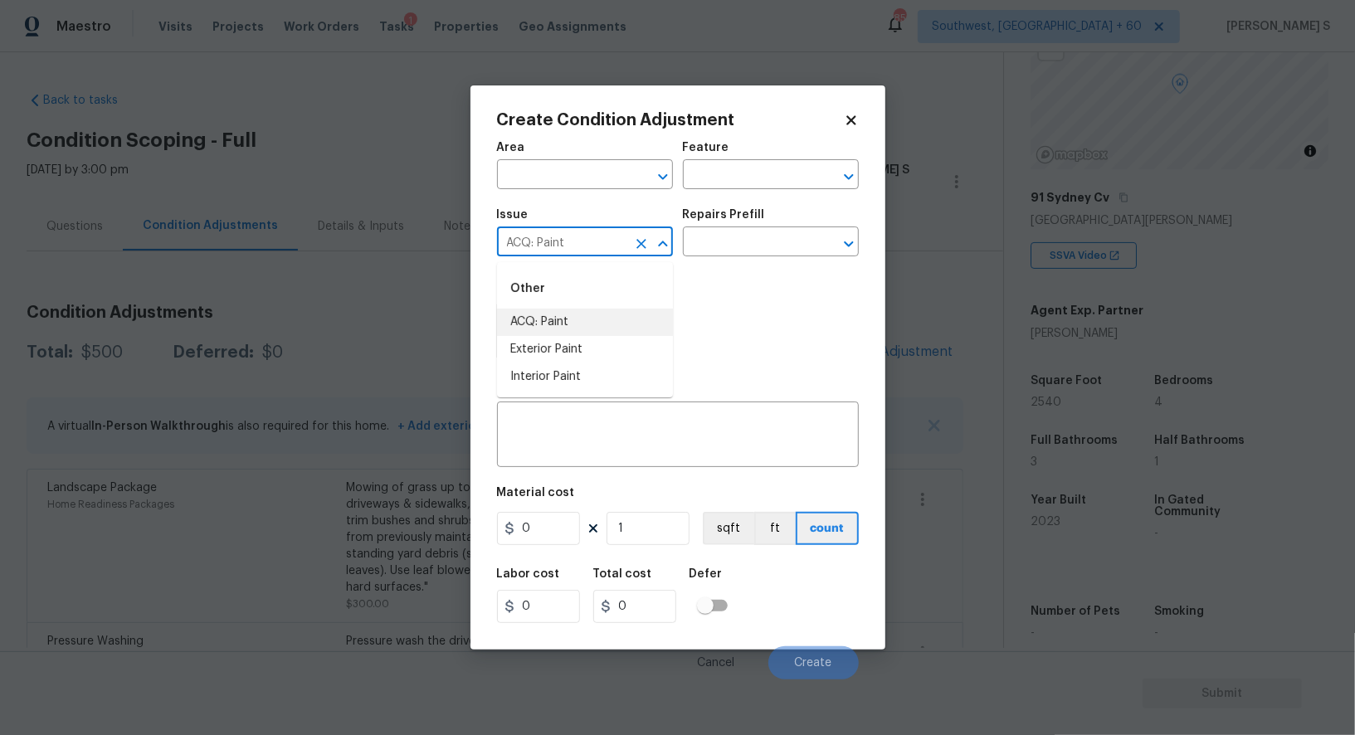
type input "ACQ: Paint"
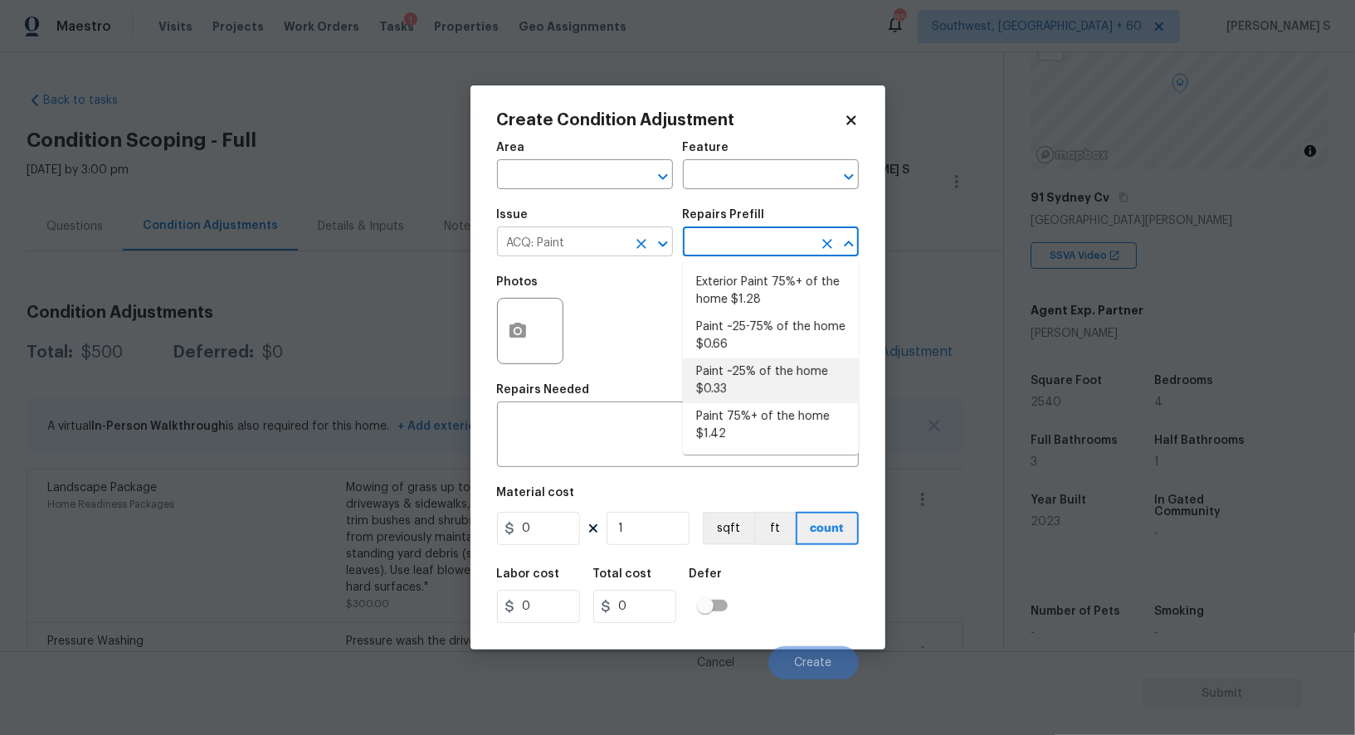
type input "Acquisition"
type textarea "Acquisition Scope: ~25% of the home needs interior paint"
type input "0.33"
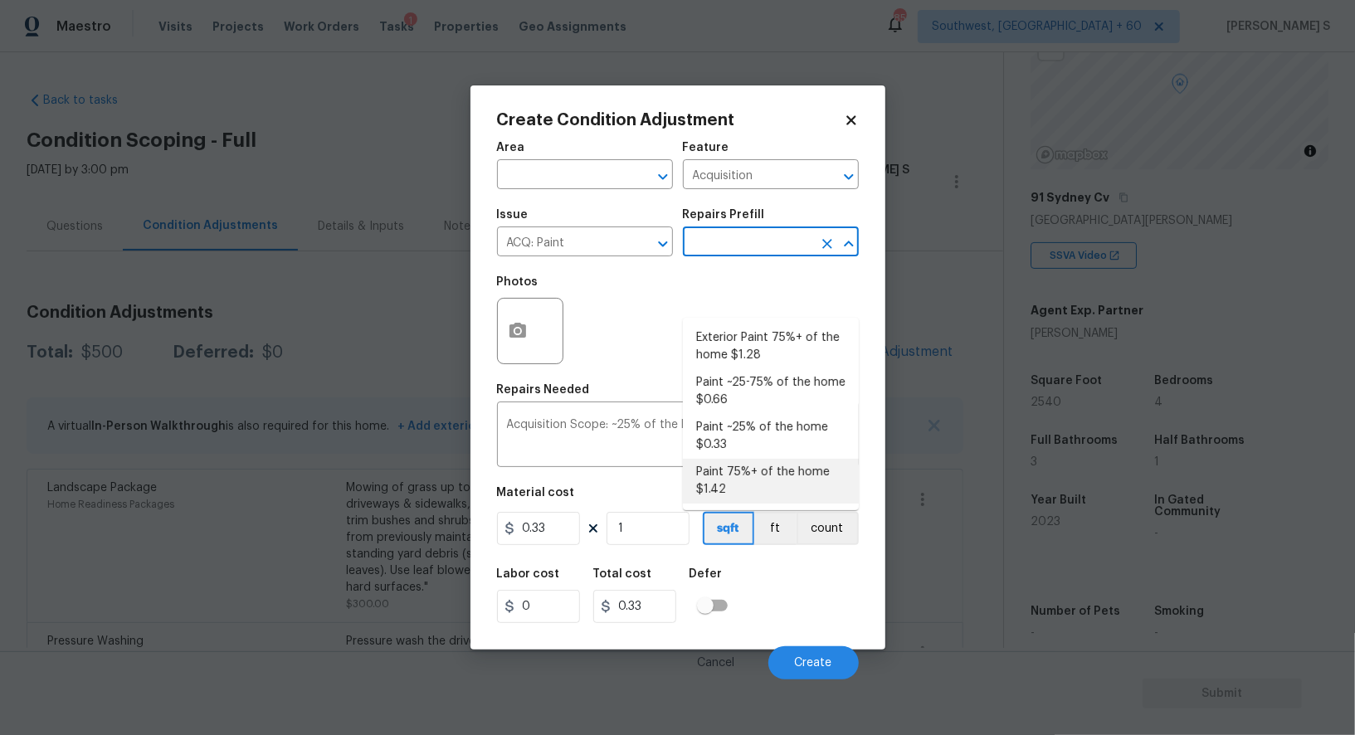
scroll to position [145, 0]
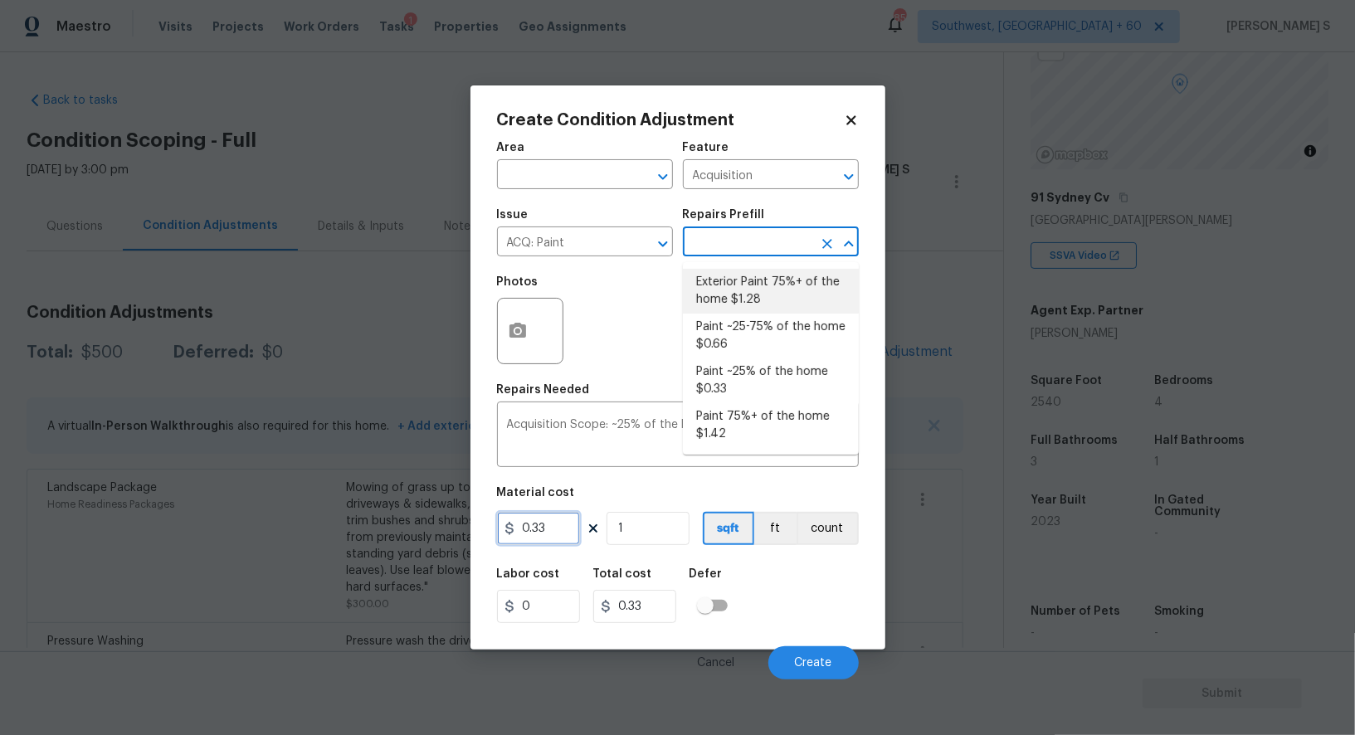
click at [565, 524] on input "0.33" at bounding box center [538, 528] width 83 height 33
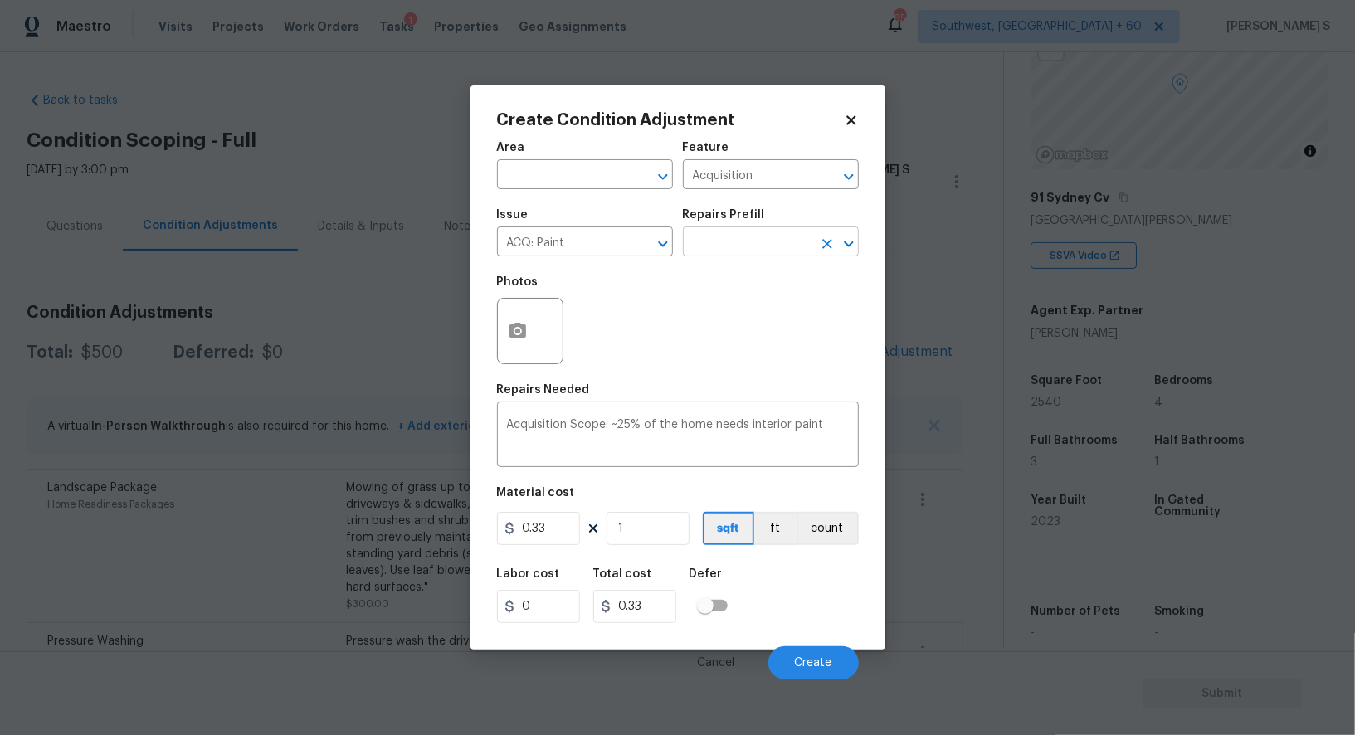
click at [731, 252] on input "text" at bounding box center [747, 244] width 129 height 26
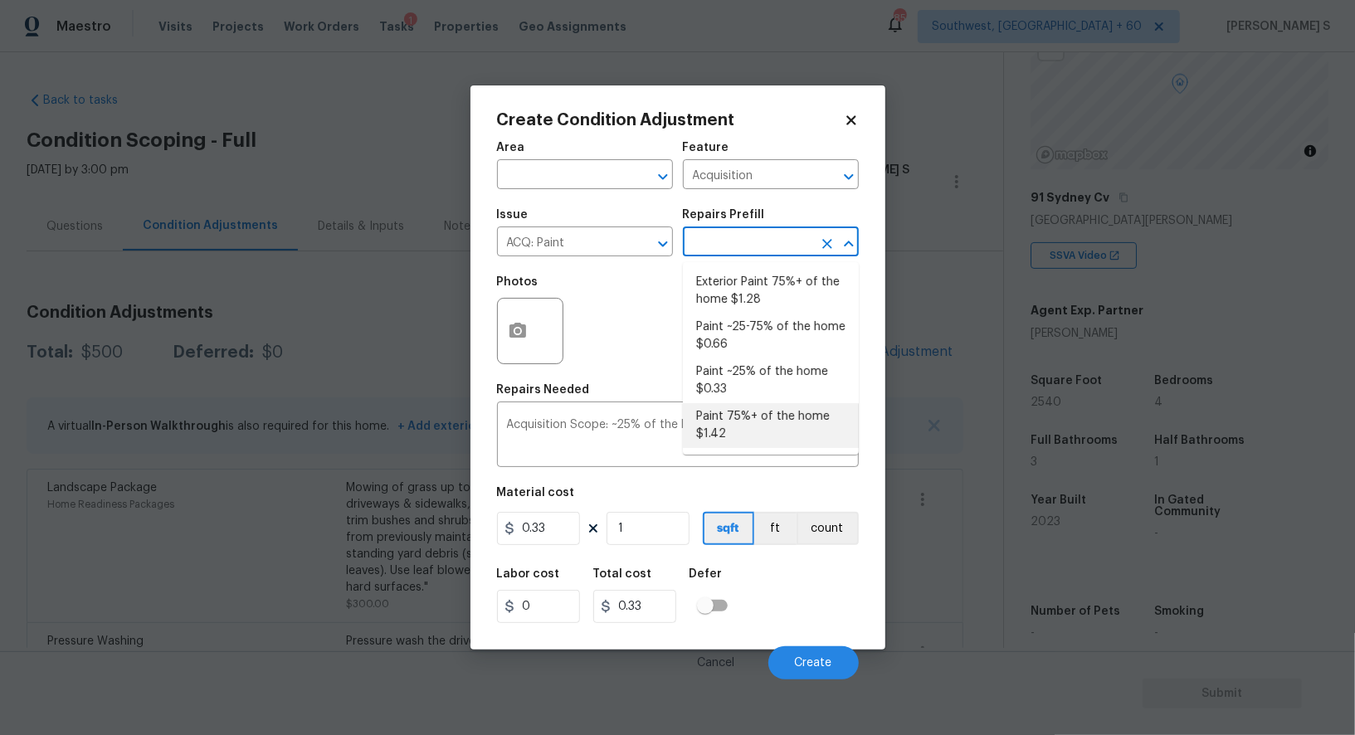
click at [749, 437] on li "Paint 75%+ of the home $1.42" at bounding box center [771, 425] width 176 height 45
type textarea "Acquisition Scope: 75%+ of the home will likely require interior paint"
type input "1.42"
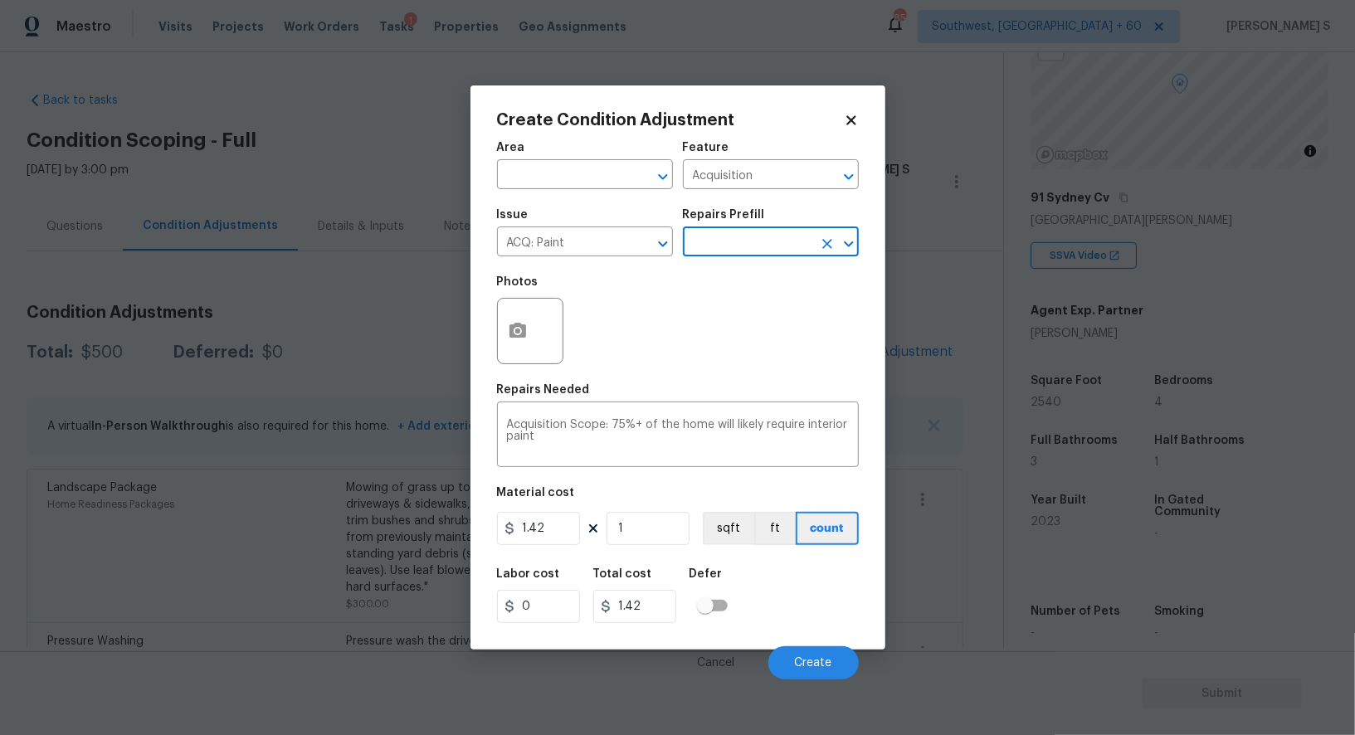
click at [652, 551] on div "Area ​ Feature Acquisition ​ Issue ACQ: Paint ​ Repairs Prefill ​ Photos Repair…" at bounding box center [678, 405] width 362 height 547
click at [646, 536] on input "1" at bounding box center [647, 528] width 83 height 33
paste input "607"
type input "1607"
type input "2281.94"
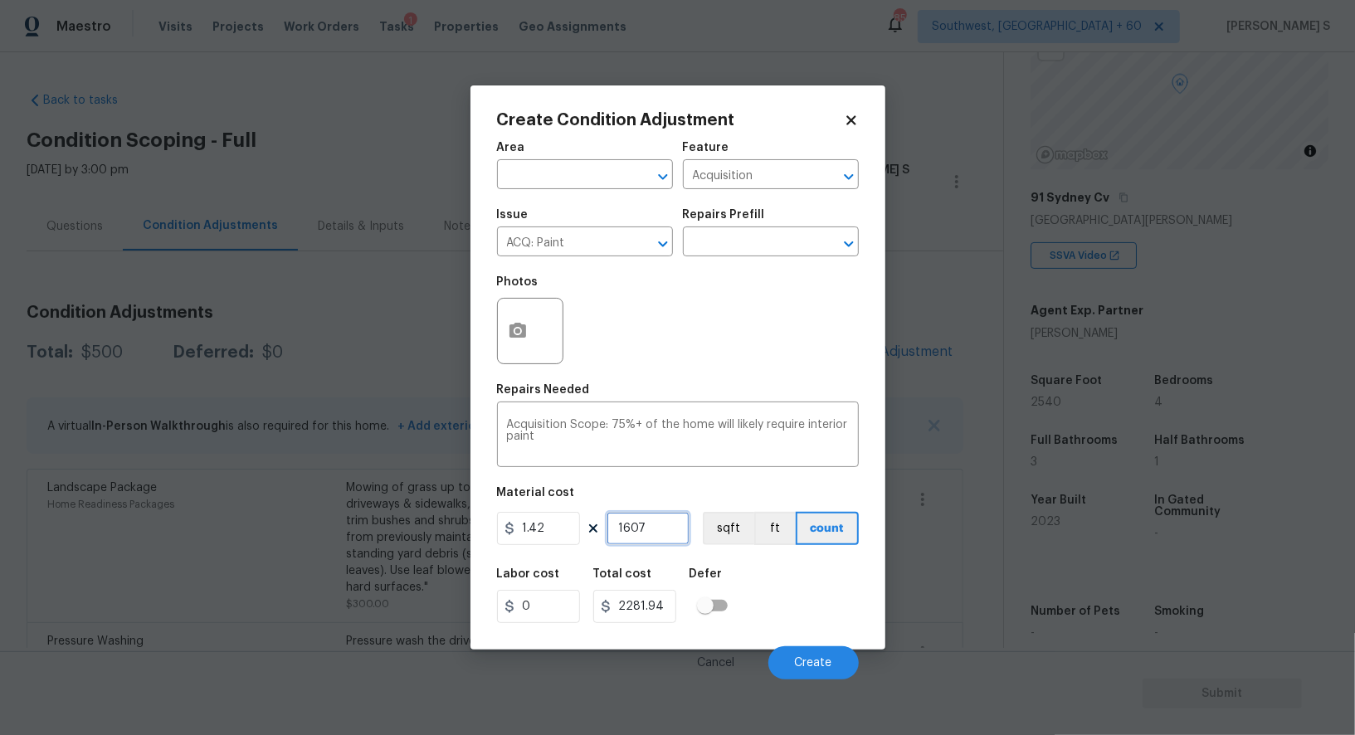
type input "1607"
click at [659, 601] on input "2281.94" at bounding box center [634, 606] width 83 height 33
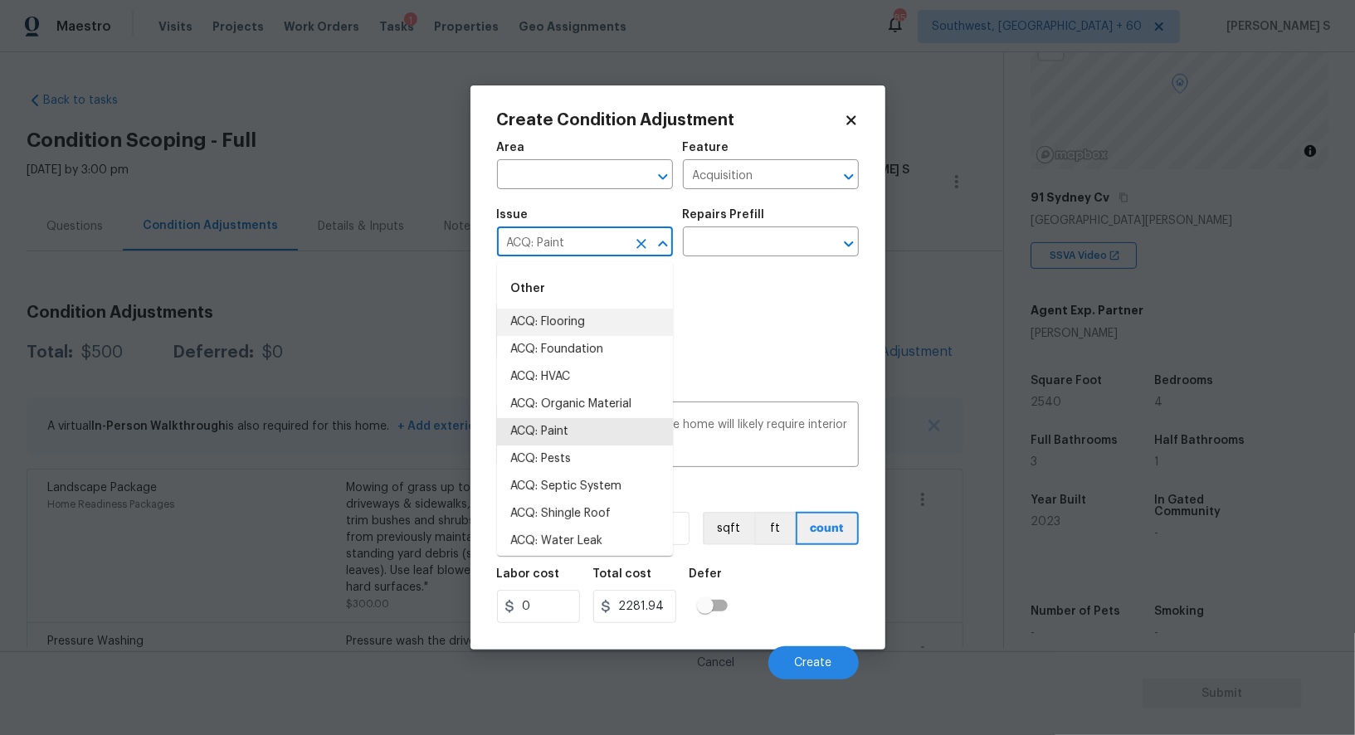
click at [591, 249] on input "ACQ: Paint" at bounding box center [561, 244] width 129 height 26
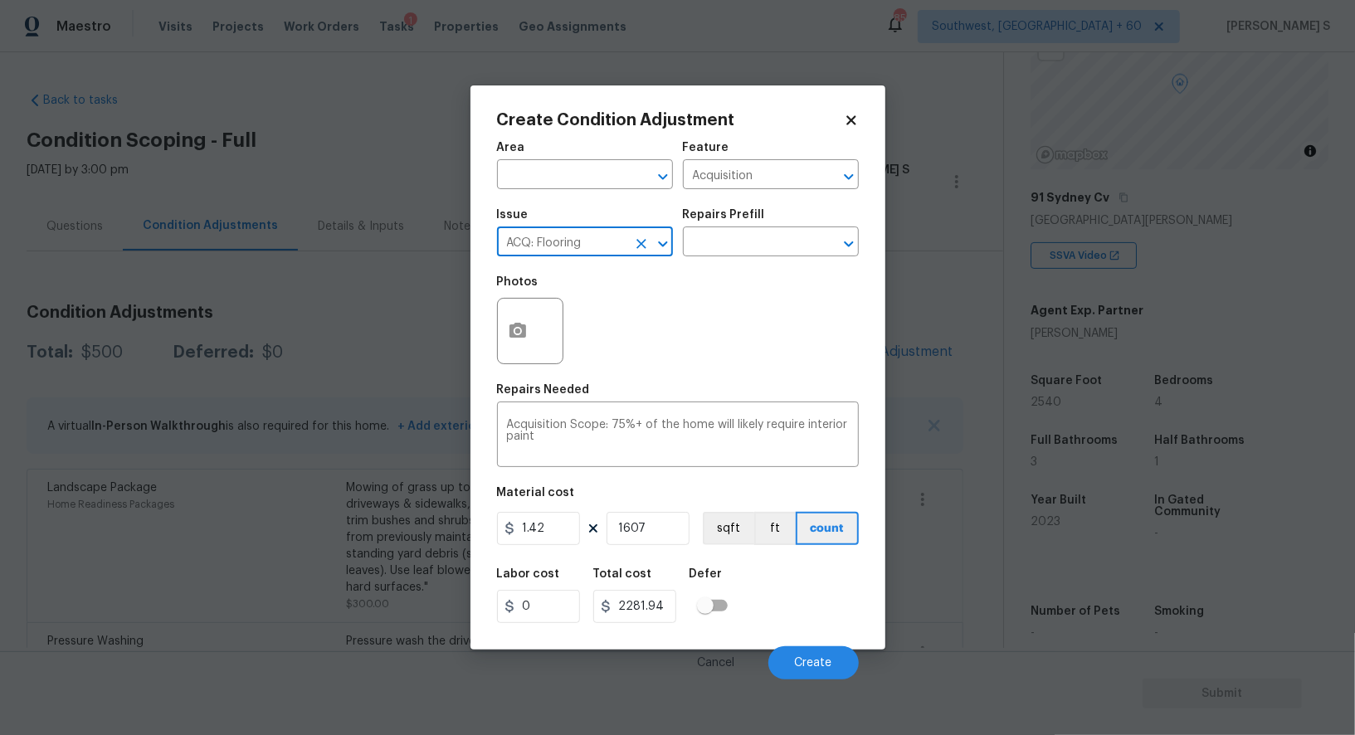
type input "ACQ: Flooring"
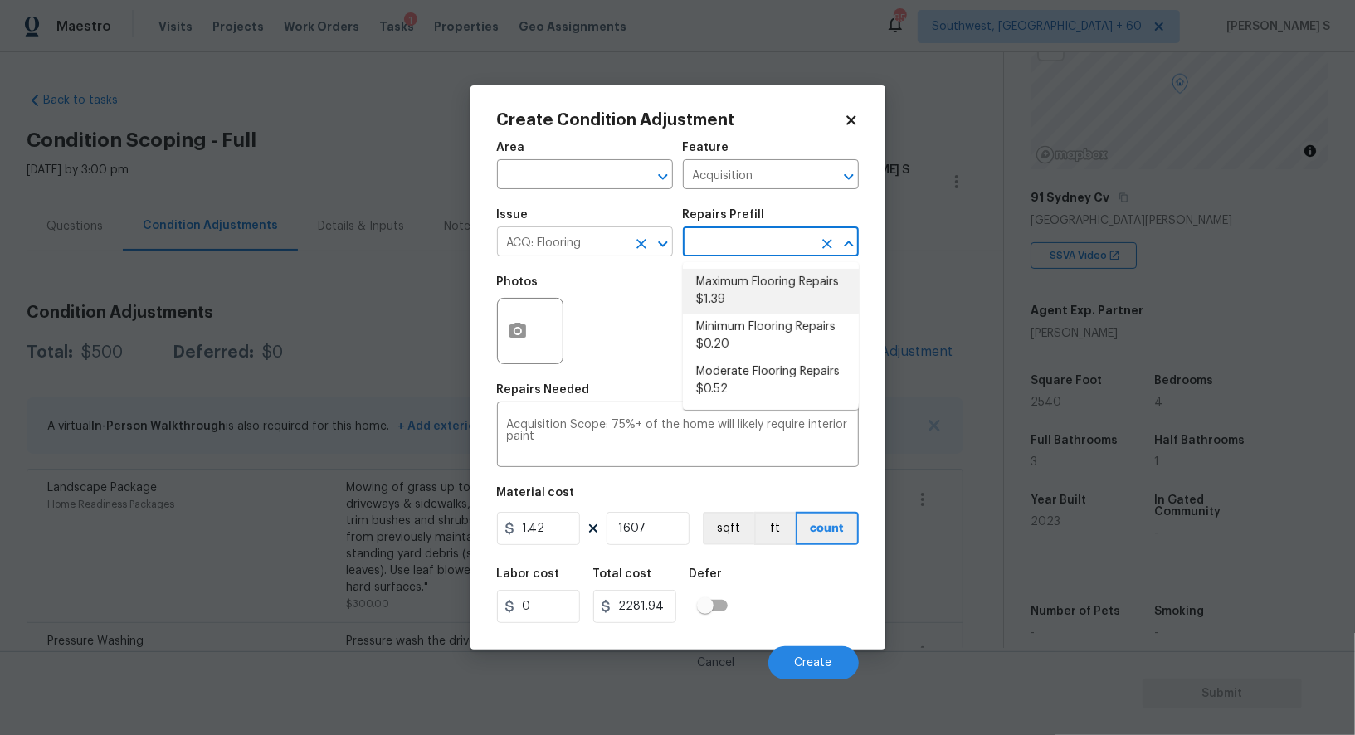
type textarea "Acquisition Scope: Maximum flooring repairs"
type input "1.39"
type input "2233.73"
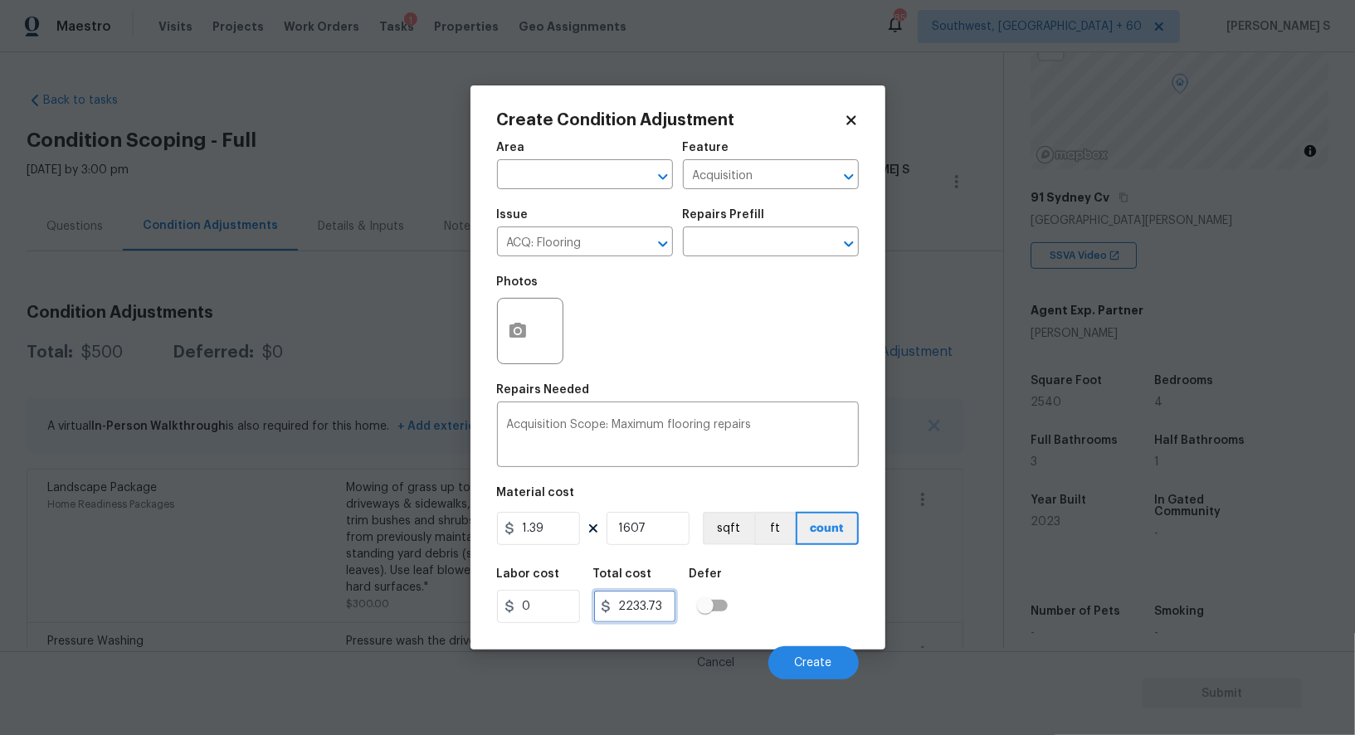
click at [659, 597] on input "2233.73" at bounding box center [634, 606] width 83 height 33
click at [849, 122] on icon at bounding box center [850, 119] width 9 height 9
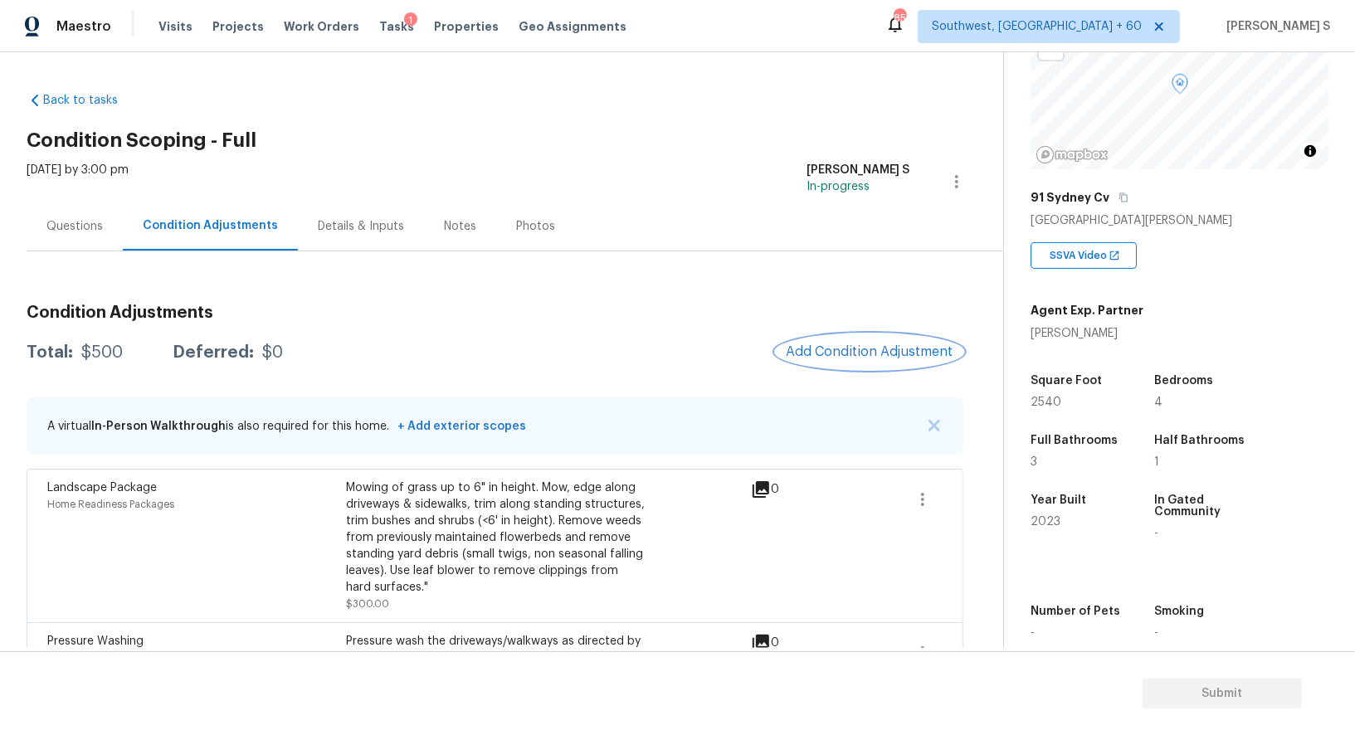
scroll to position [66, 0]
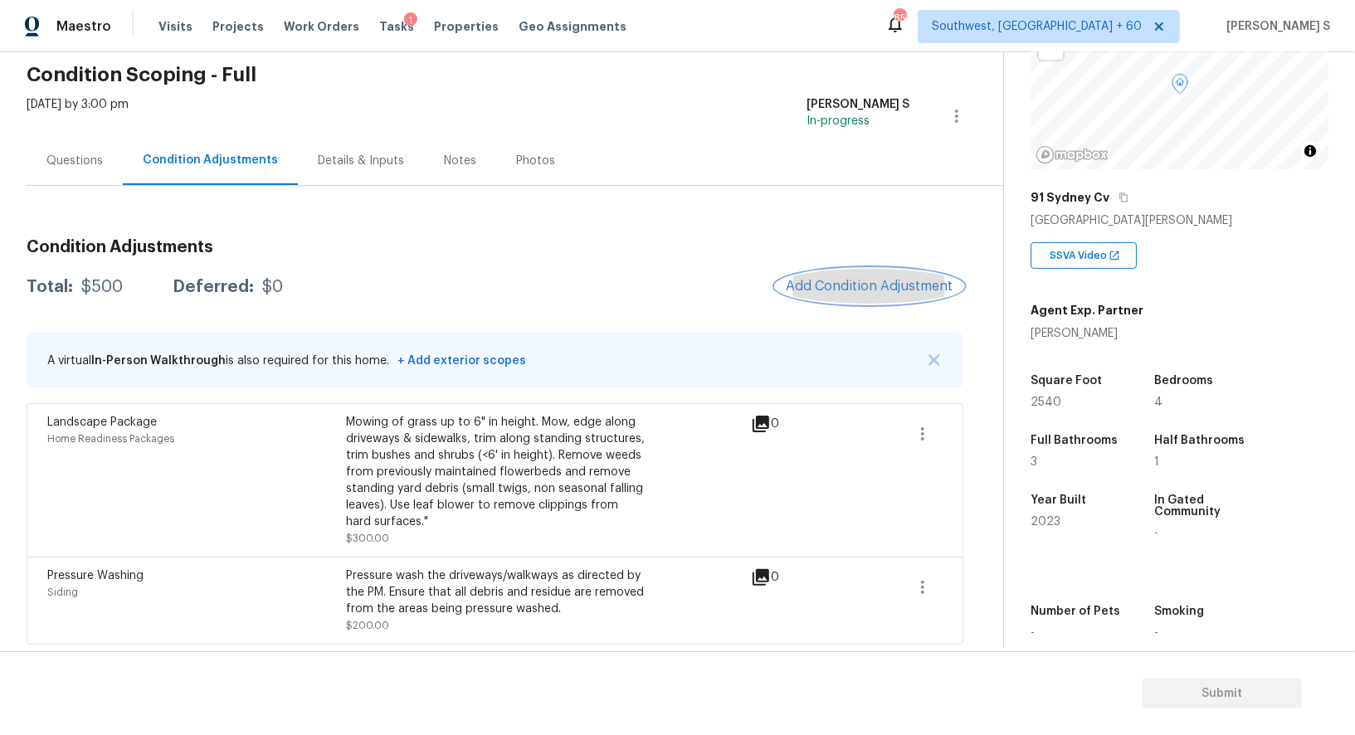
click at [892, 280] on span "Add Condition Adjustment" at bounding box center [870, 286] width 168 height 15
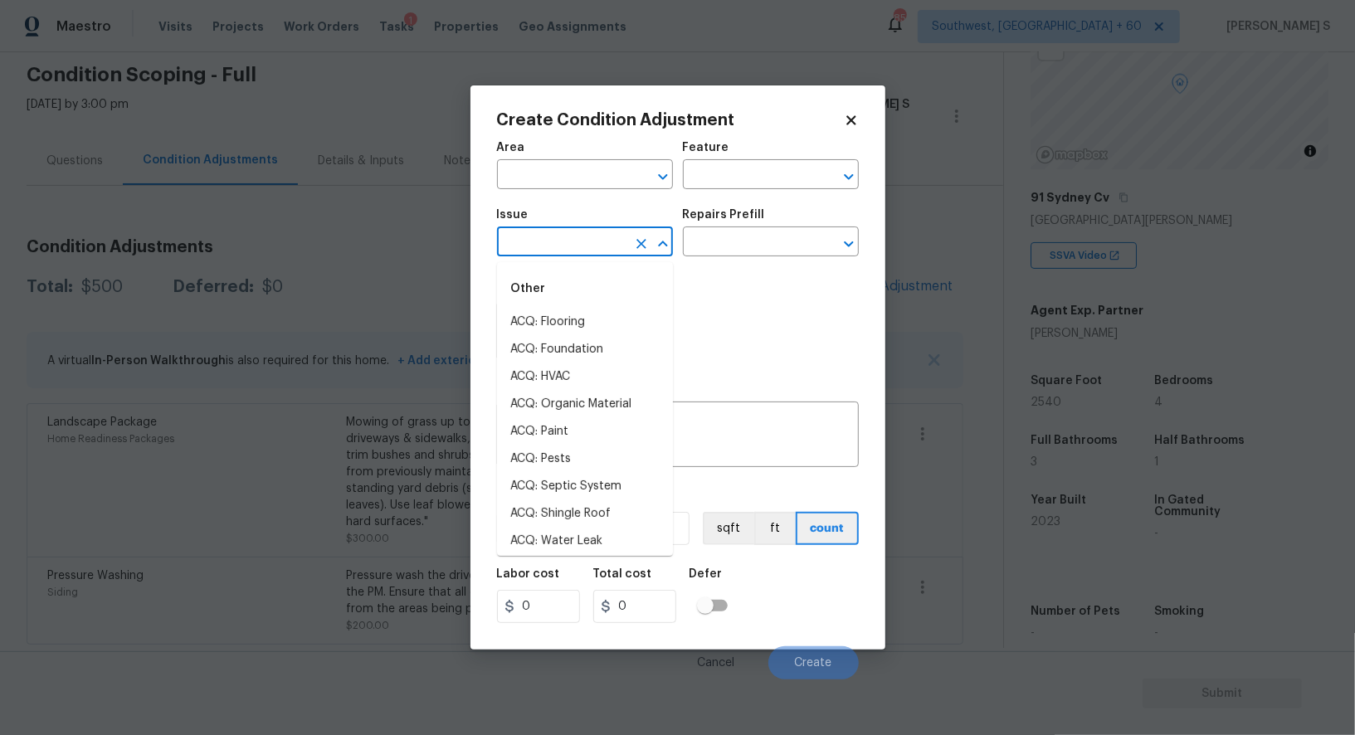
click at [549, 243] on input "text" at bounding box center [561, 244] width 129 height 26
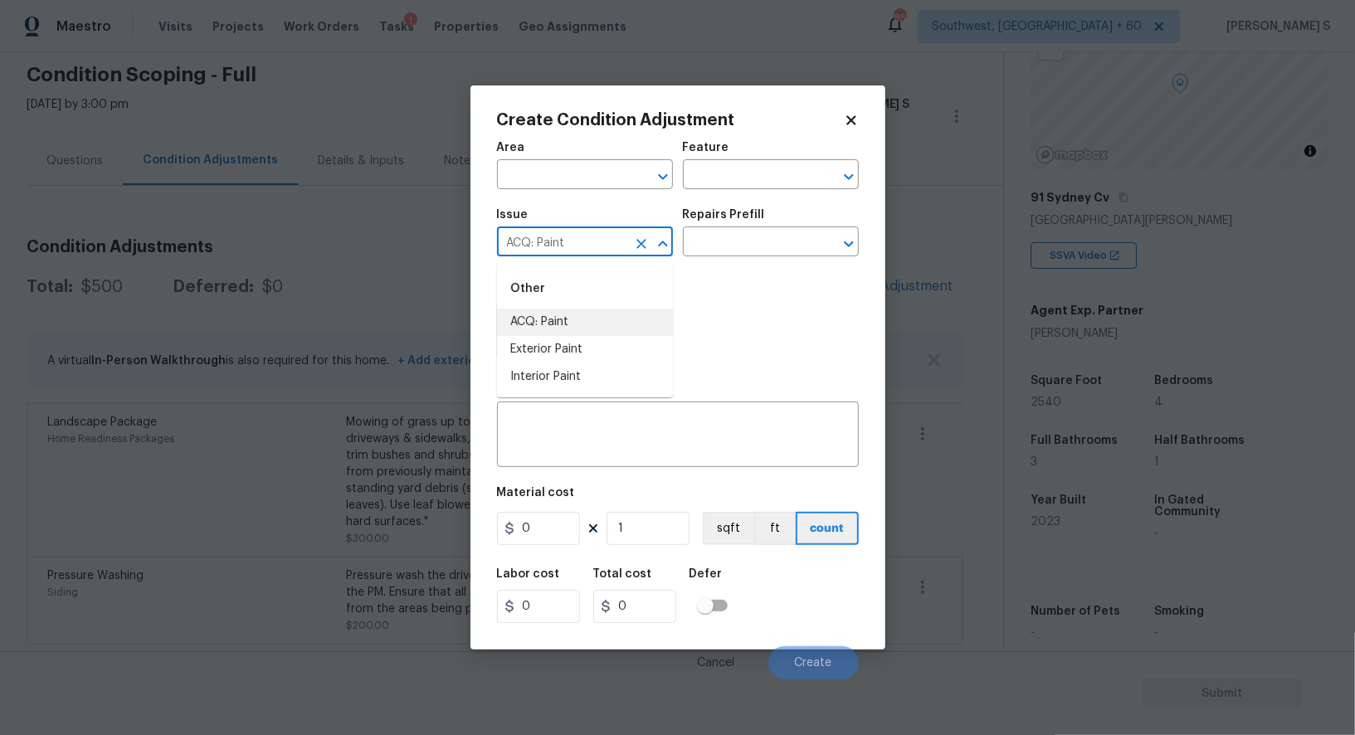
type input "ACQ: Paint"
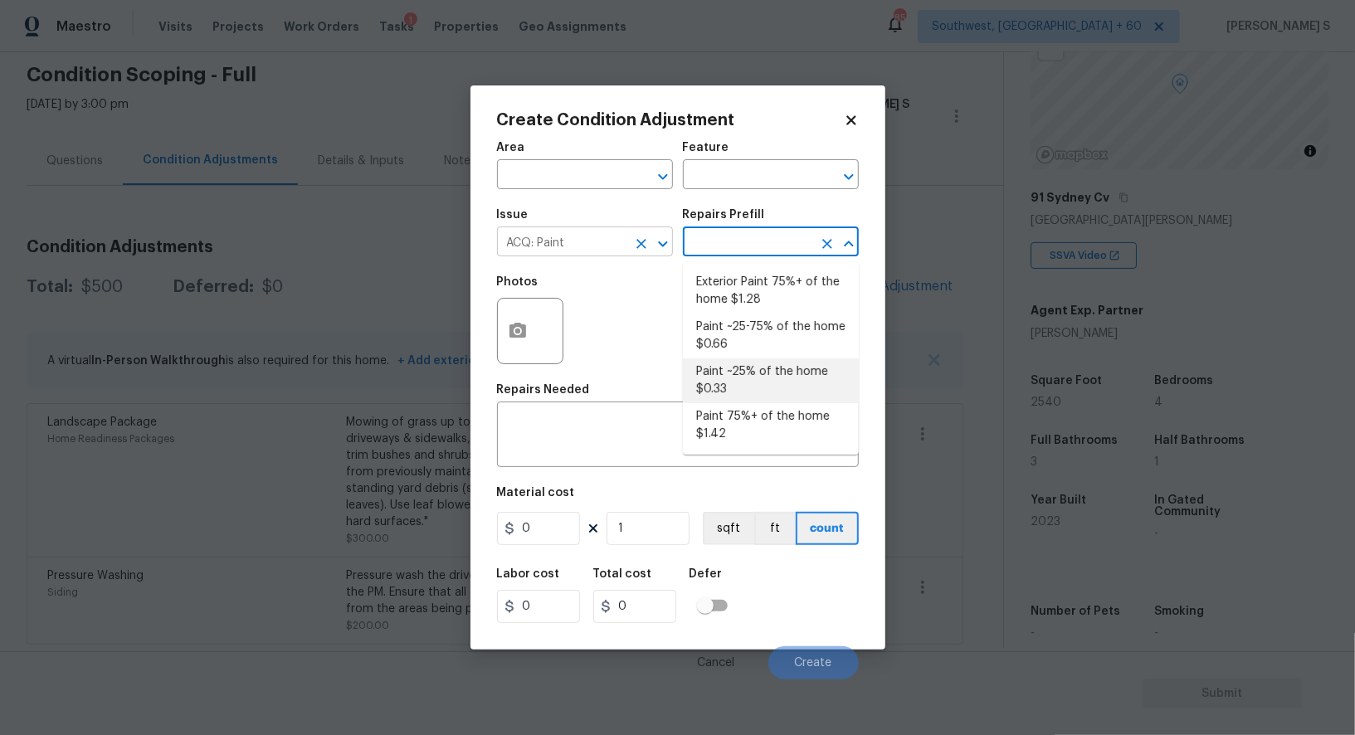
type input "Acquisition"
type textarea "Acquisition Scope: ~25% of the home needs interior paint"
type input "0.33"
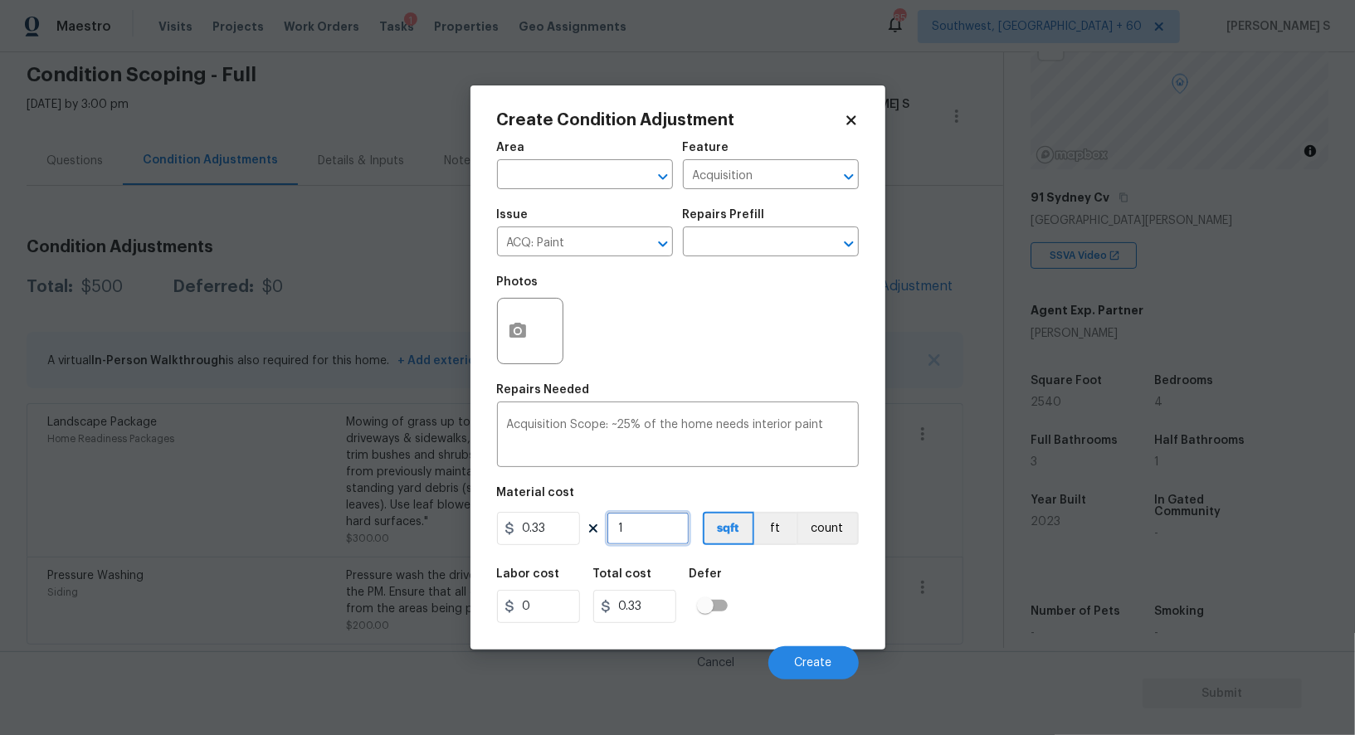
click at [635, 528] on input "1" at bounding box center [647, 528] width 83 height 33
type input "2"
type input "0.66"
type input "25"
type input "8.25"
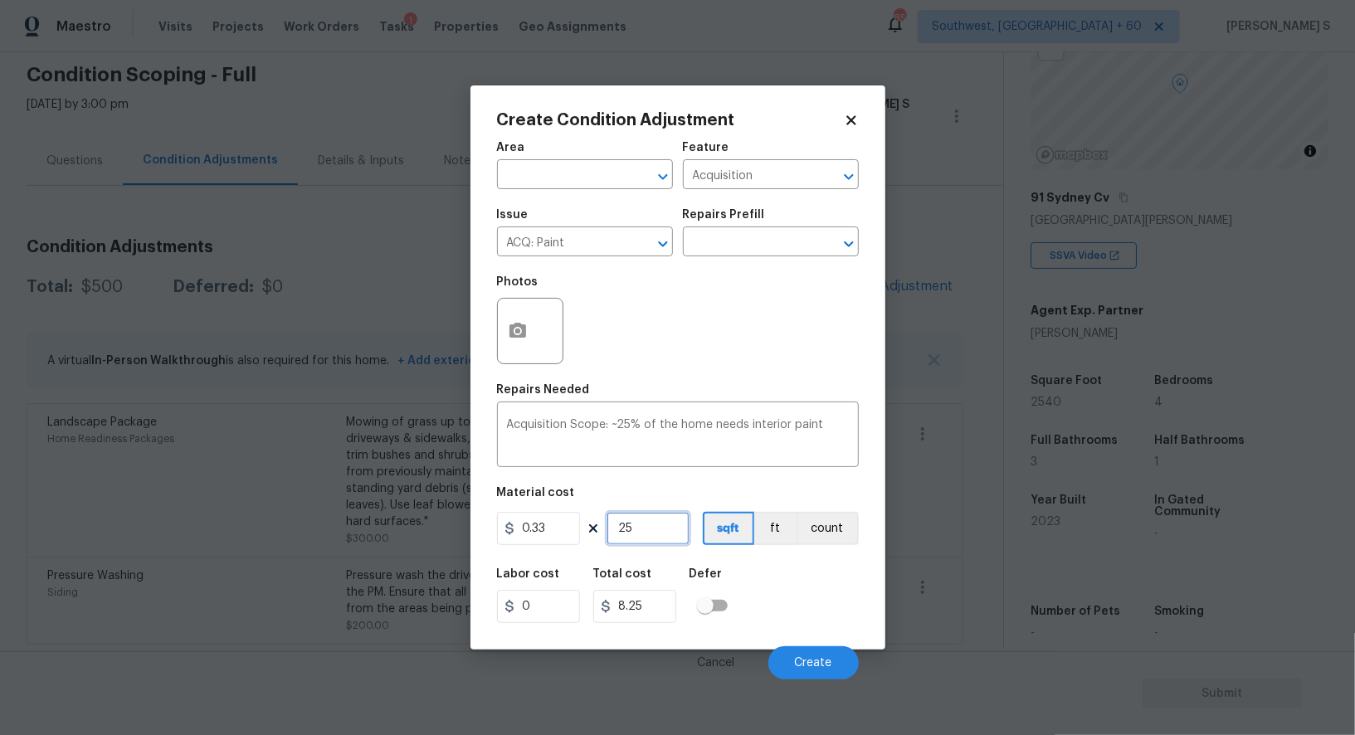
type input "254"
type input "83.82"
type input "2540"
type input "838.2"
type input "2540"
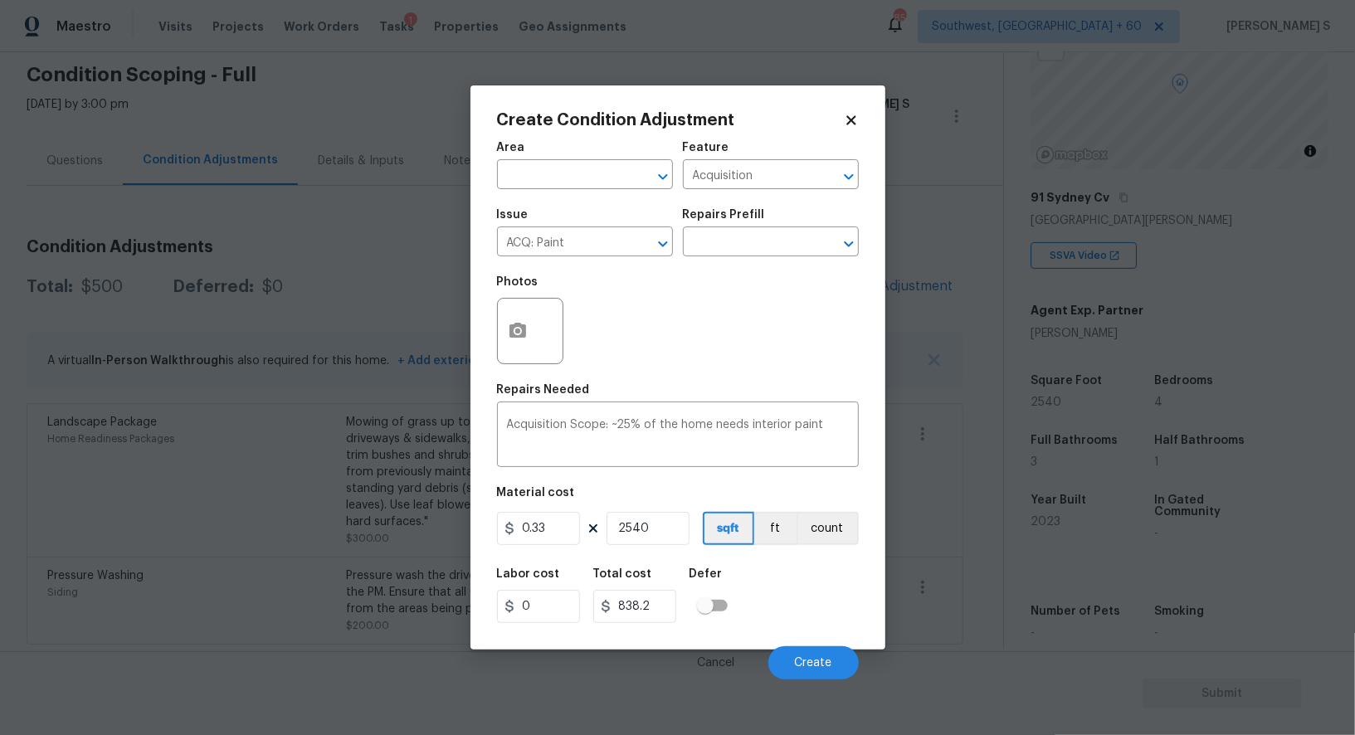
click at [800, 584] on div "Labor cost 0 Total cost 838.2 Defer" at bounding box center [678, 595] width 362 height 75
click at [834, 669] on button "Create" at bounding box center [813, 662] width 90 height 33
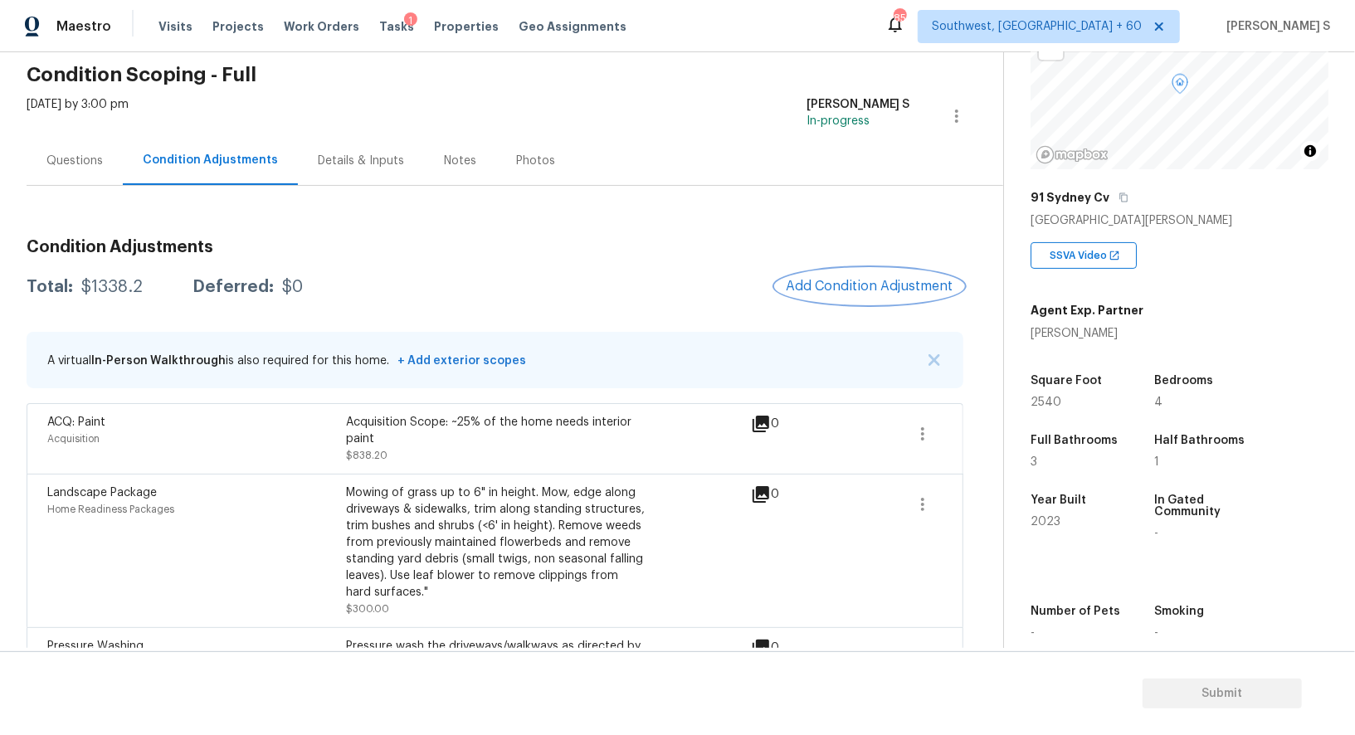
scroll to position [136, 0]
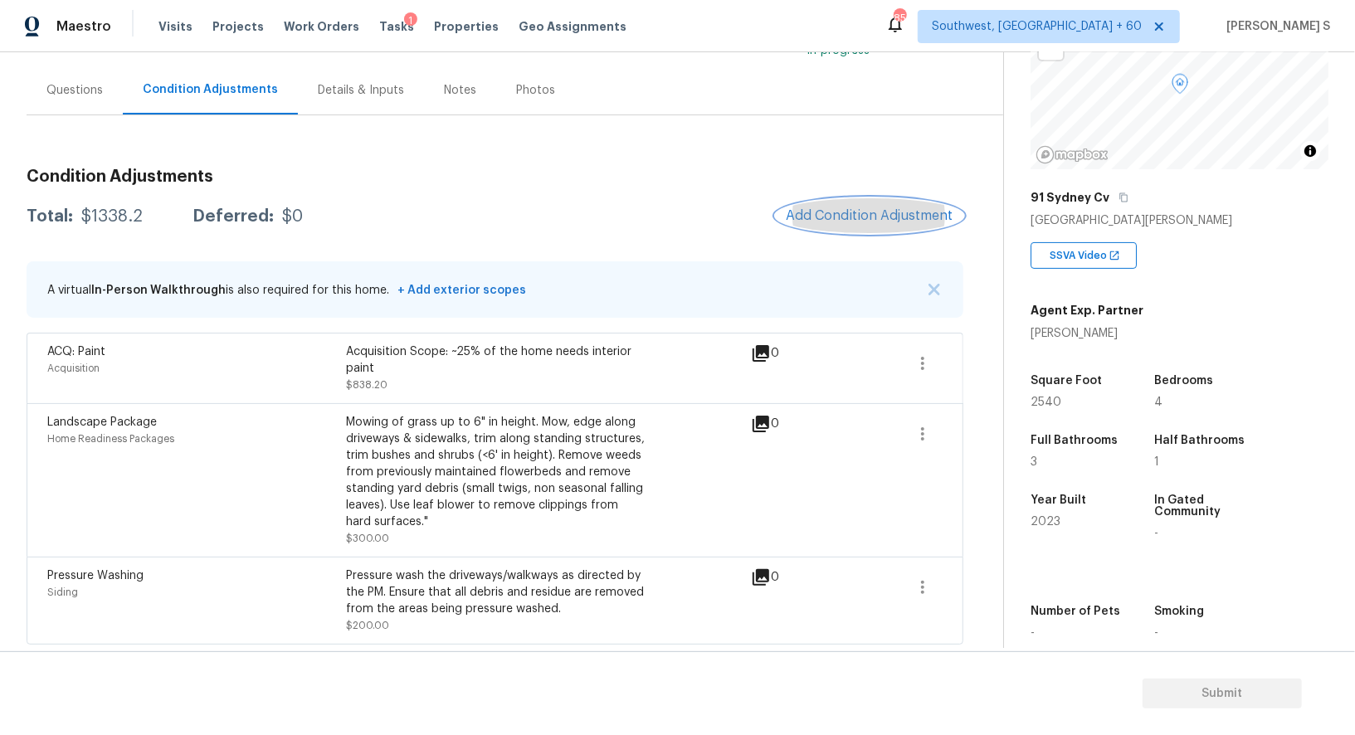
click at [849, 225] on button "Add Condition Adjustment" at bounding box center [869, 215] width 187 height 35
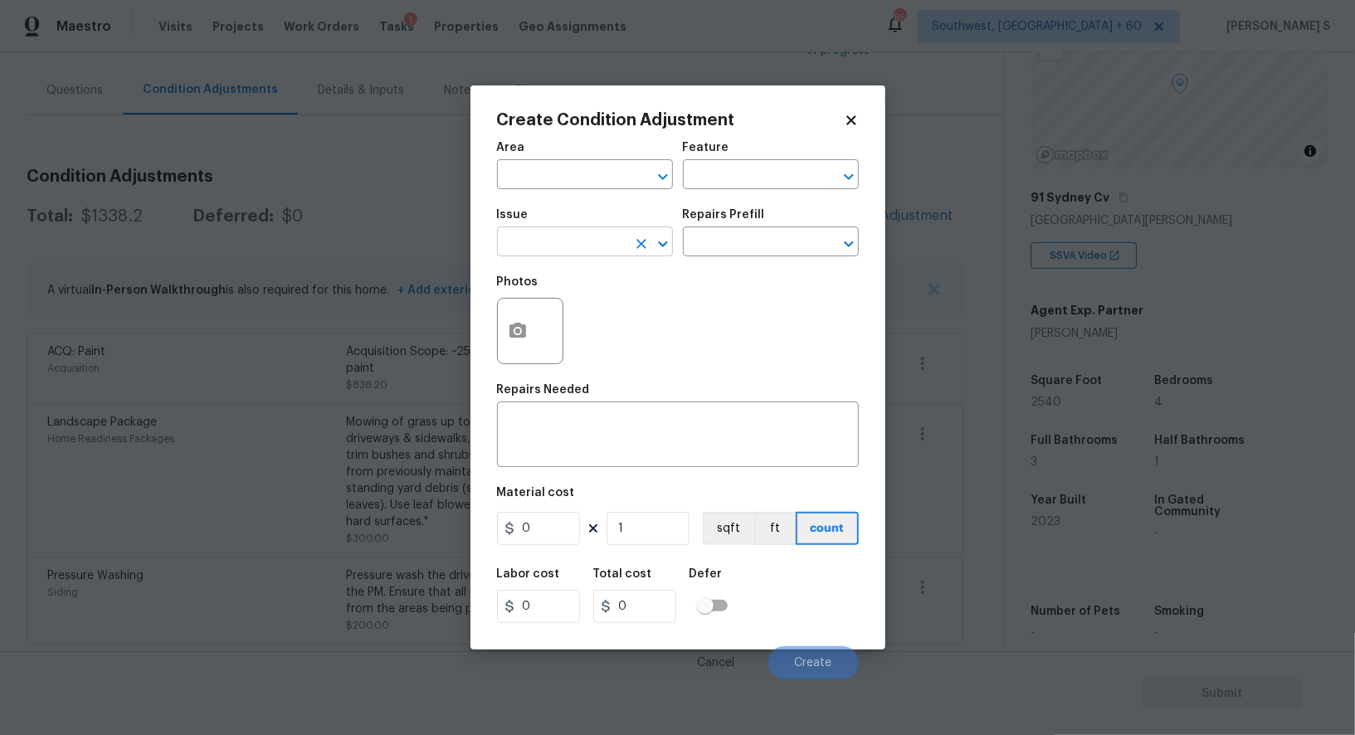
click at [591, 242] on input "text" at bounding box center [561, 244] width 129 height 26
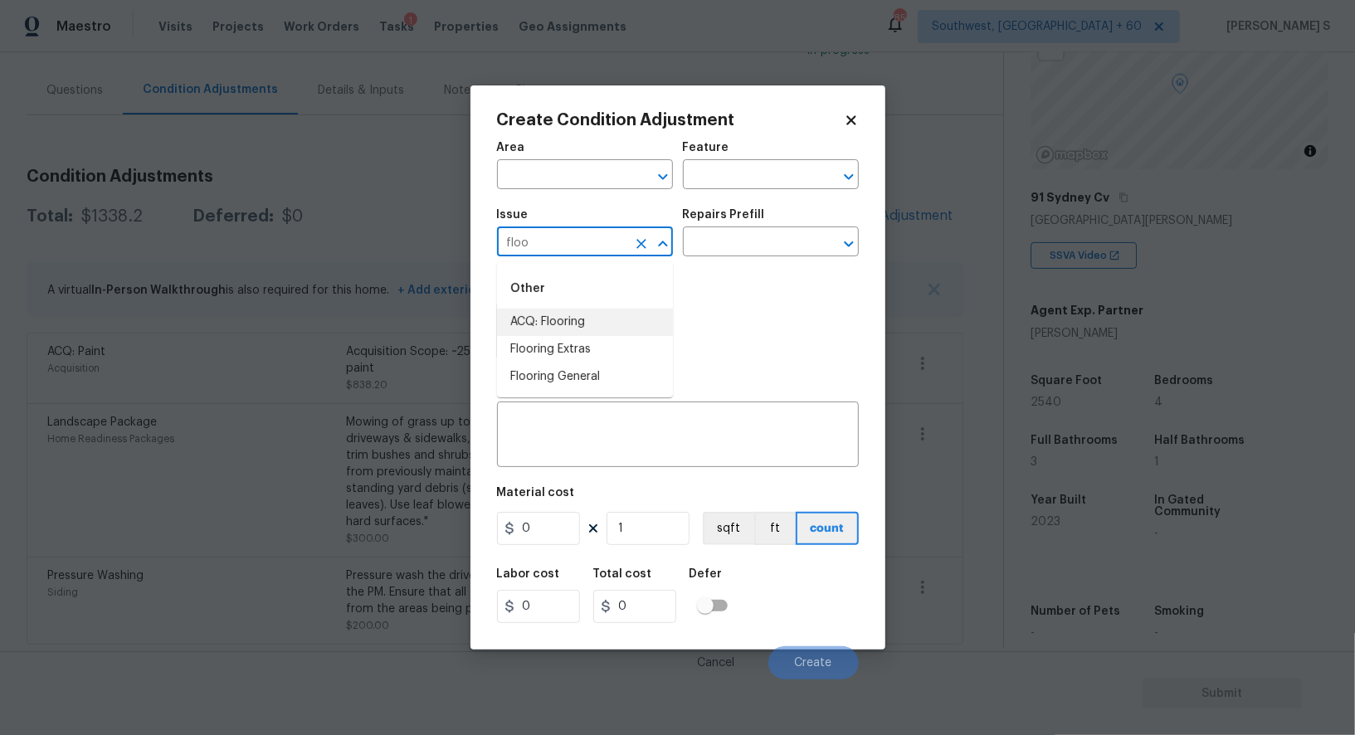
type input "ACQ: Flooring"
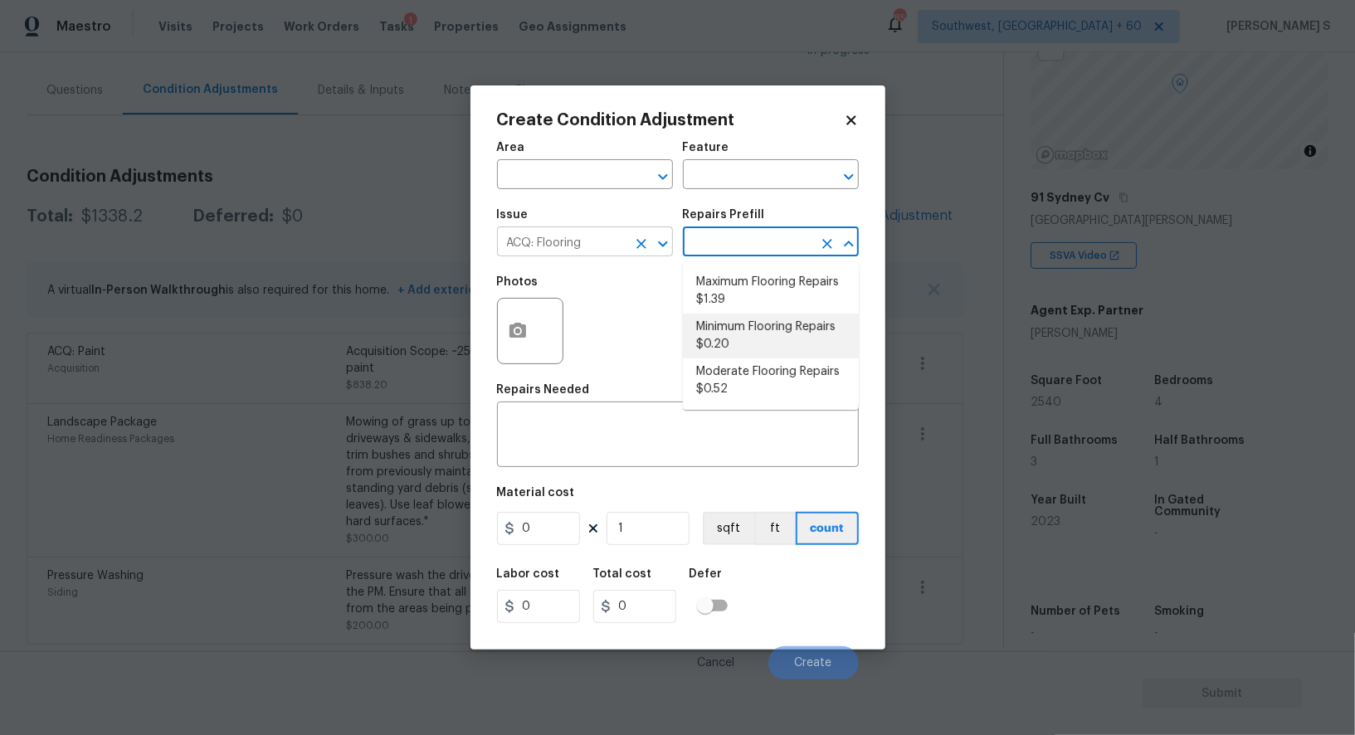
type input "Acquisition"
type textarea "Acquisition Scope: Minimum flooring repairs"
type input "0.2"
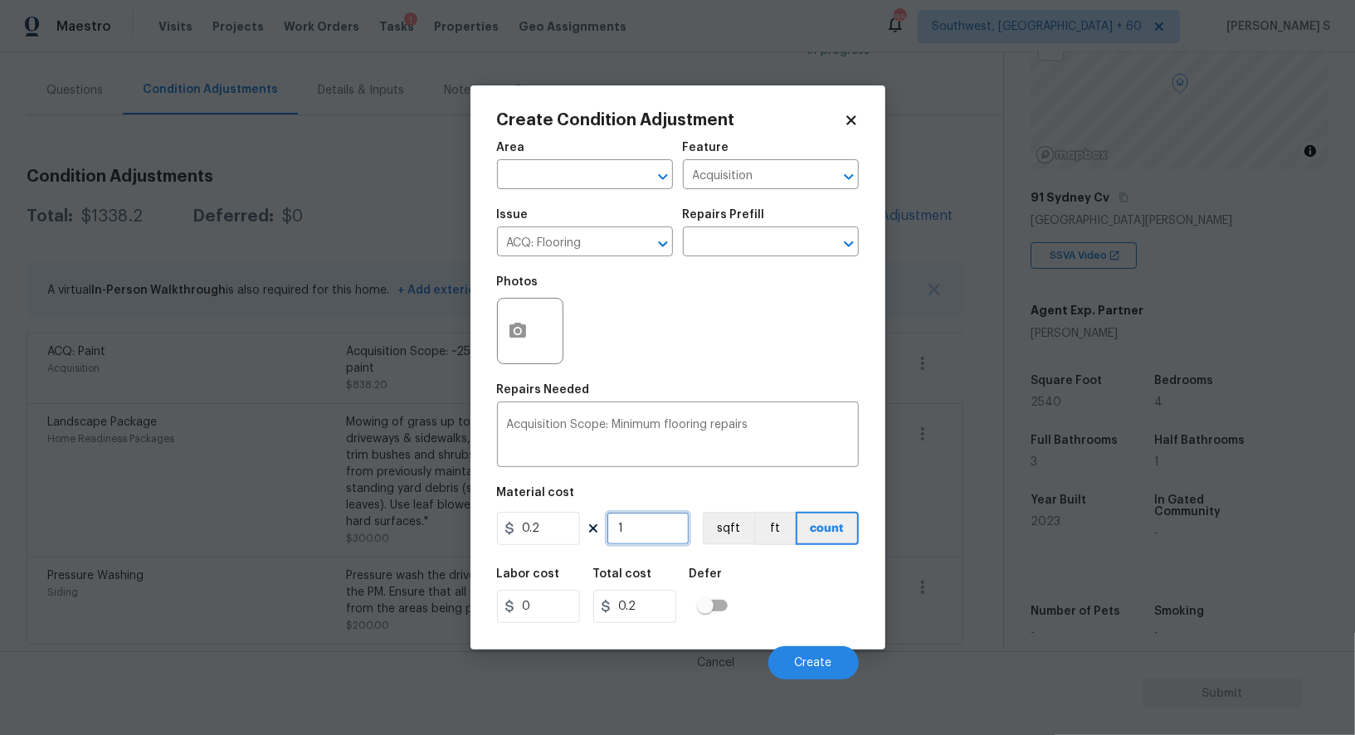
click at [678, 520] on input "1" at bounding box center [647, 528] width 83 height 33
paste input "2540"
type input "2540"
type input "508"
type input "2540"
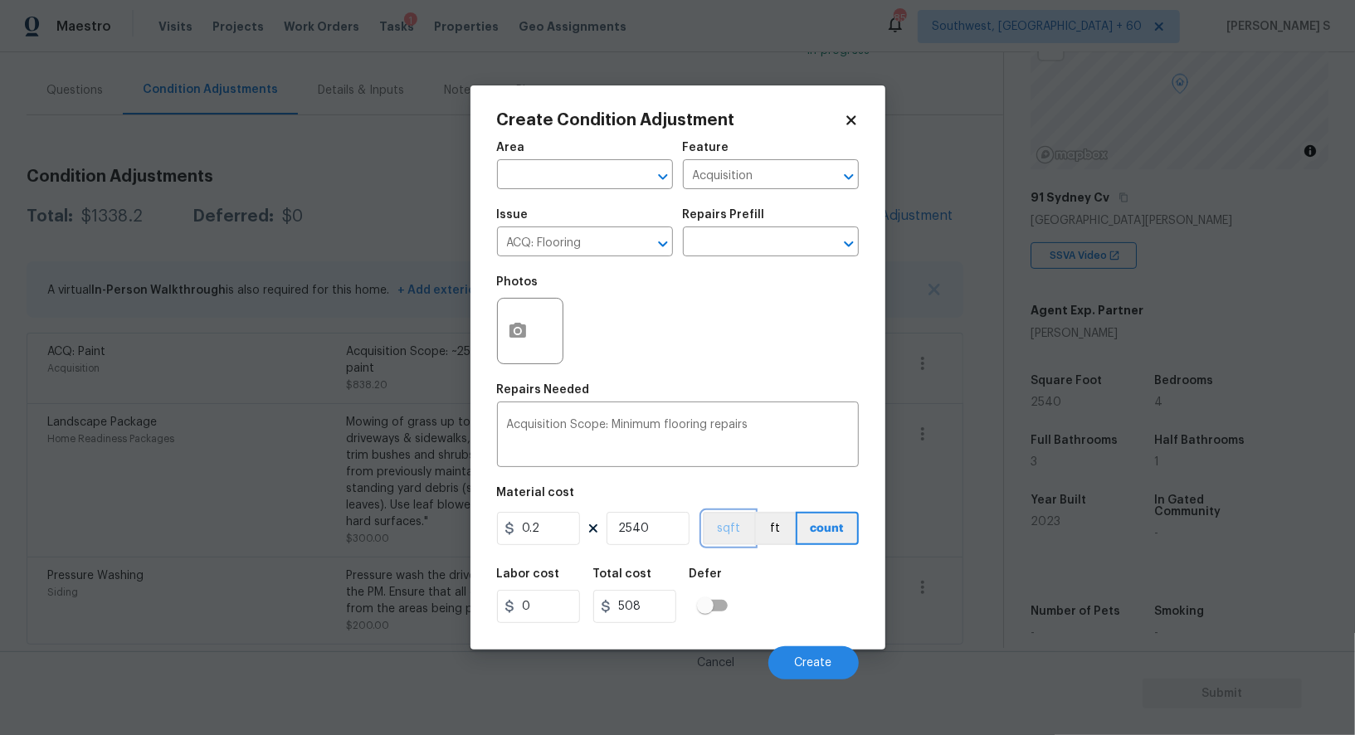
click at [733, 529] on button "sqft" at bounding box center [728, 528] width 51 height 33
click at [764, 612] on div "Labor cost 0 Total cost 508 Defer" at bounding box center [678, 595] width 362 height 75
click at [829, 664] on span "Create" at bounding box center [813, 663] width 37 height 12
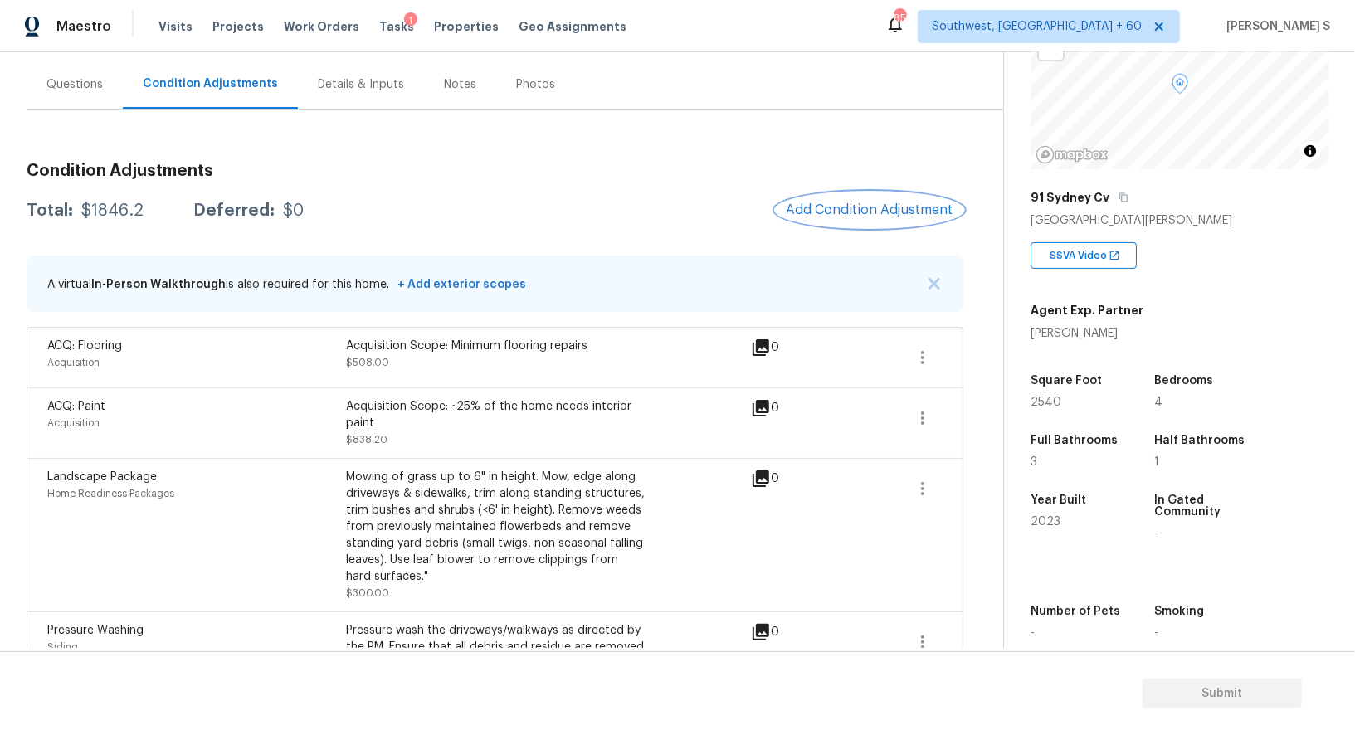
scroll to position [124, 0]
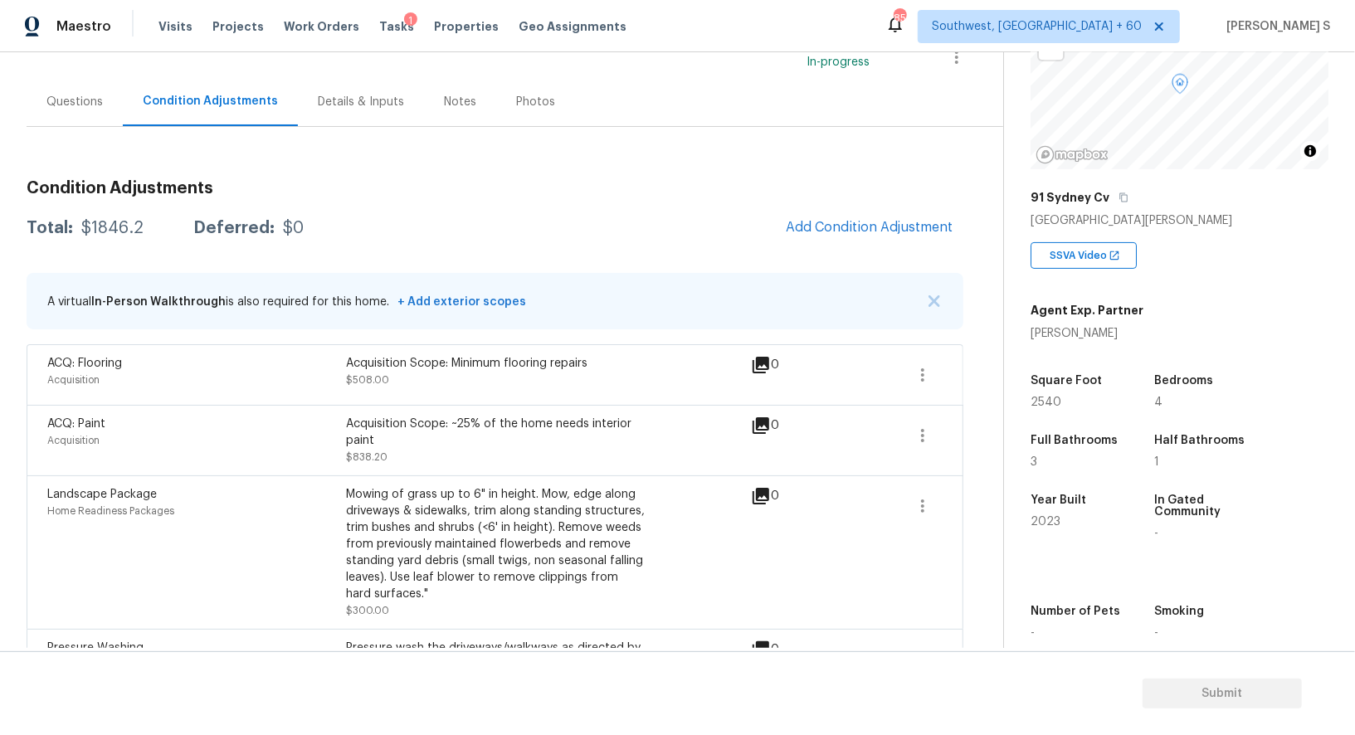
drag, startPoint x: 60, startPoint y: 102, endPoint x: 150, endPoint y: 102, distance: 90.4
click at [60, 102] on div "Questions" at bounding box center [74, 102] width 56 height 17
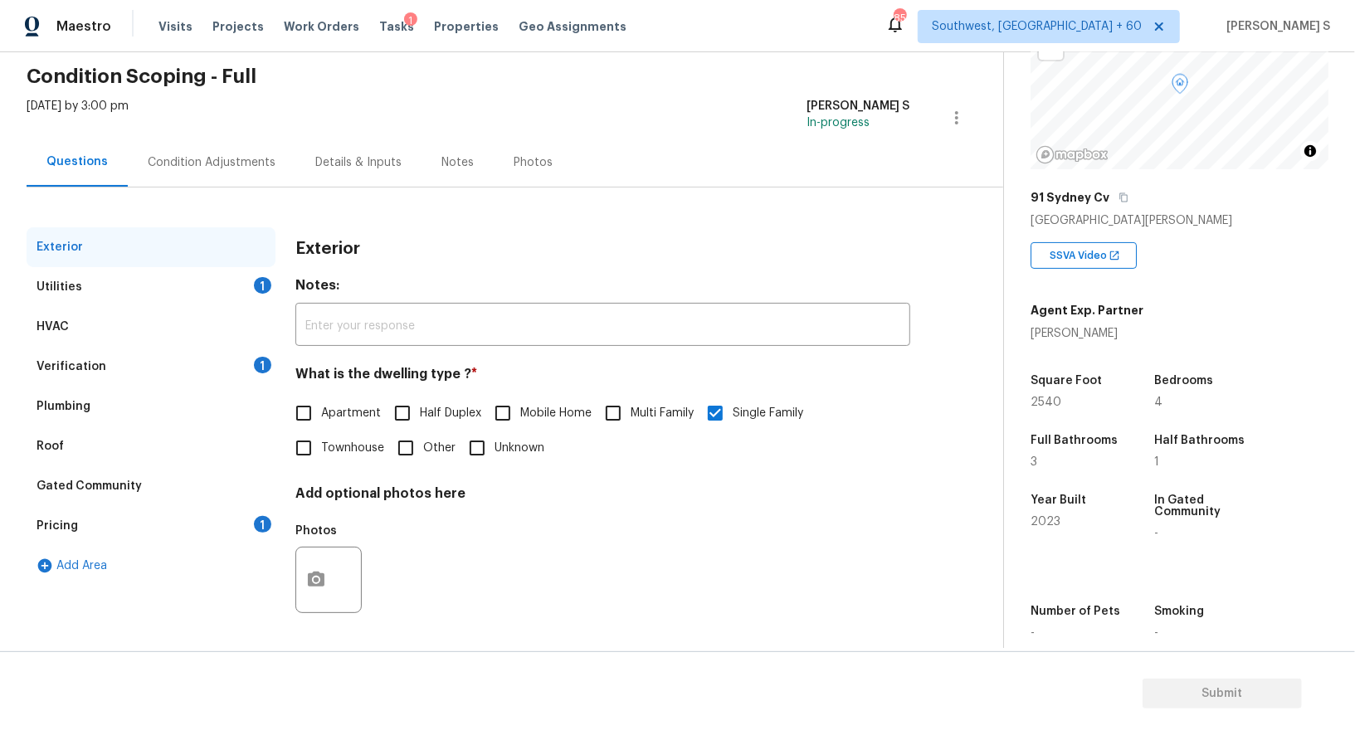
scroll to position [63, 0]
click at [70, 523] on div "Pricing" at bounding box center [56, 526] width 41 height 17
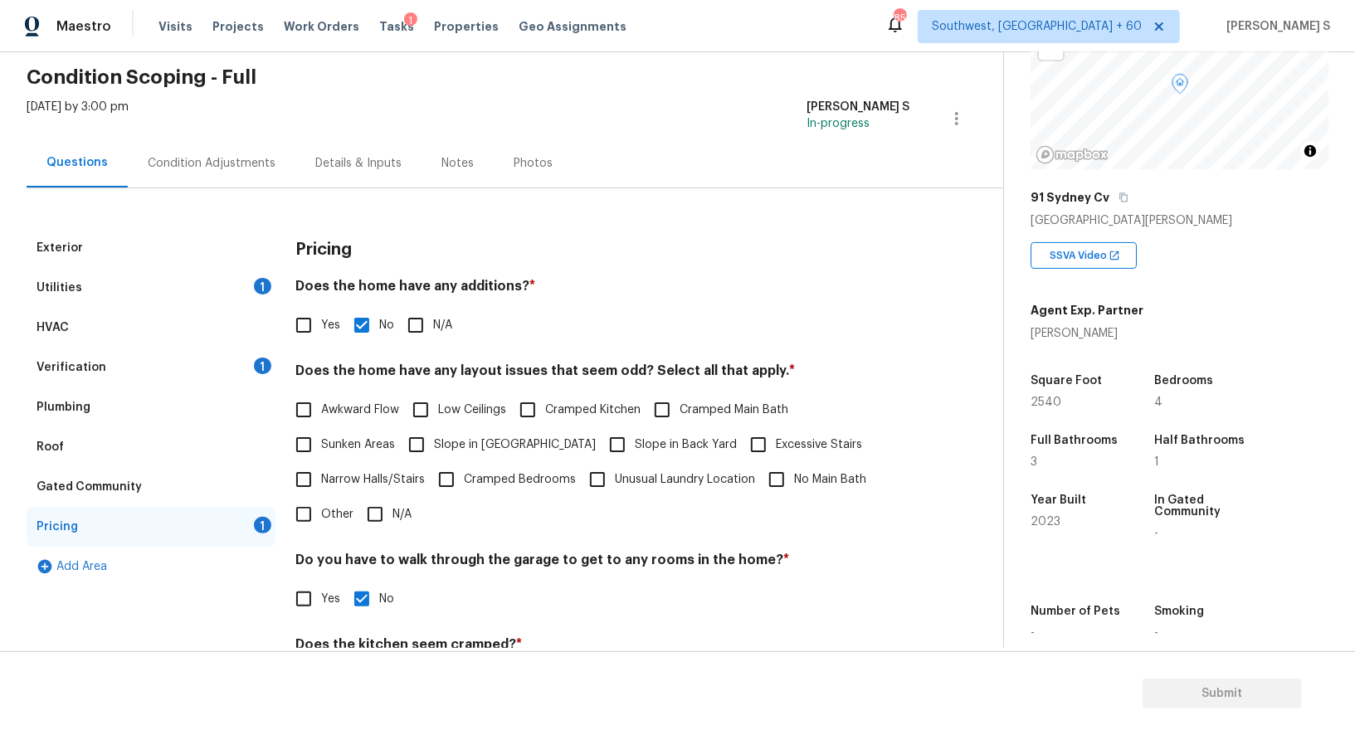
click at [438, 452] on label "Slope in [GEOGRAPHIC_DATA]" at bounding box center [497, 444] width 197 height 35
click at [434, 452] on input "Slope in [GEOGRAPHIC_DATA]" at bounding box center [416, 444] width 35 height 35
checkbox input "true"
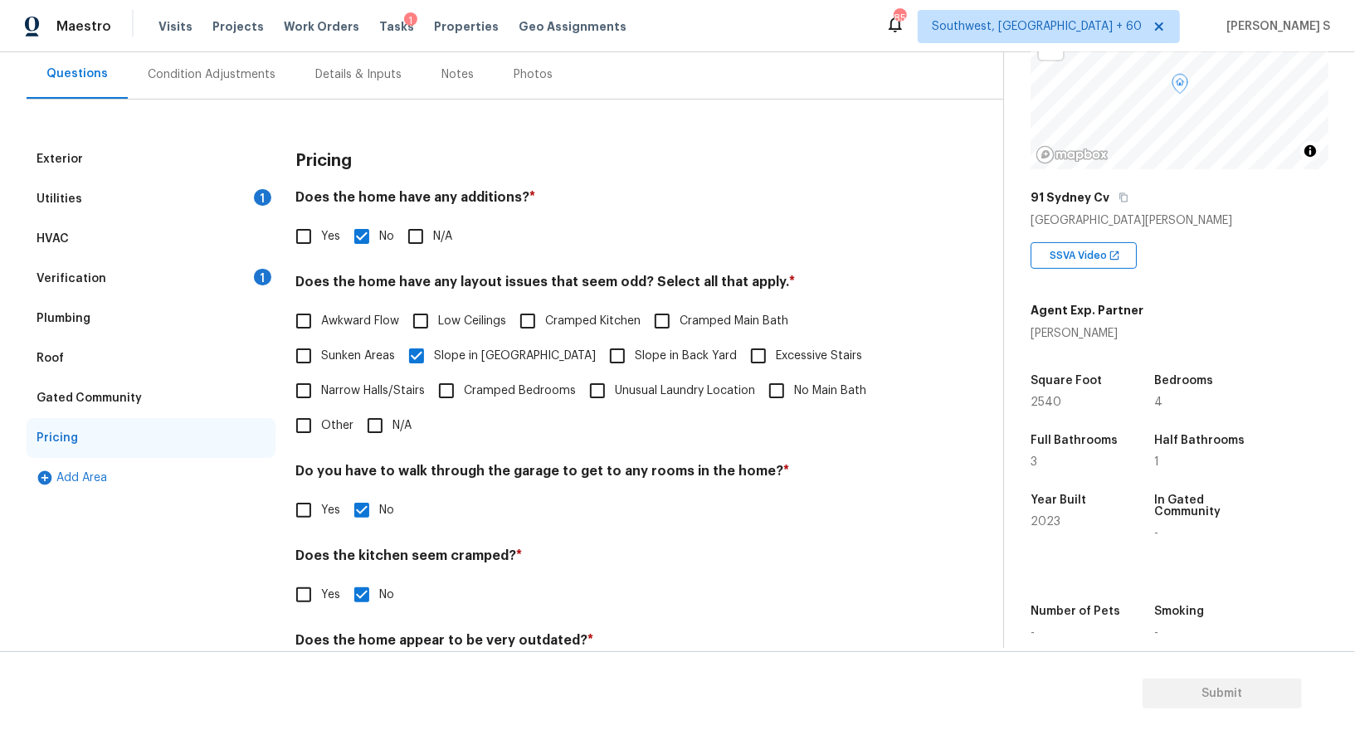
scroll to position [58, 0]
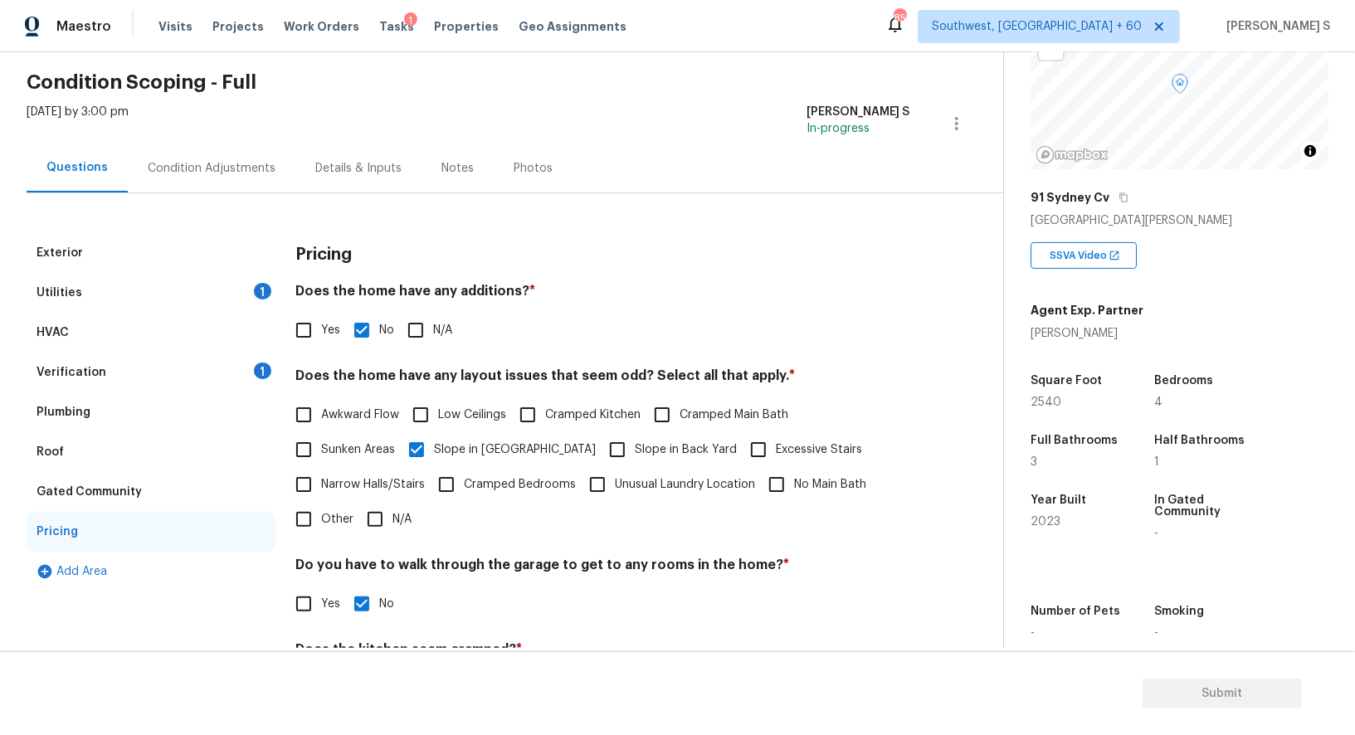
click at [61, 286] on div "Utilities" at bounding box center [59, 293] width 46 height 17
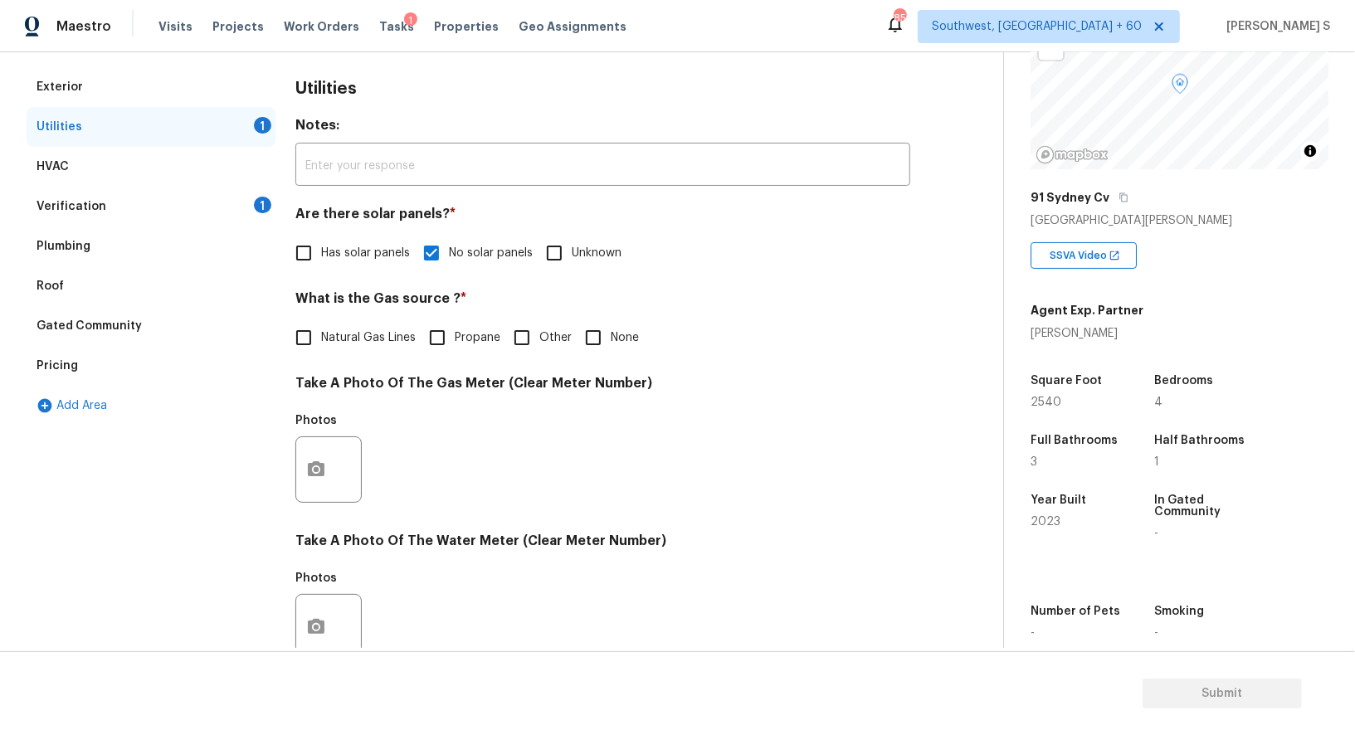
scroll to position [177, 0]
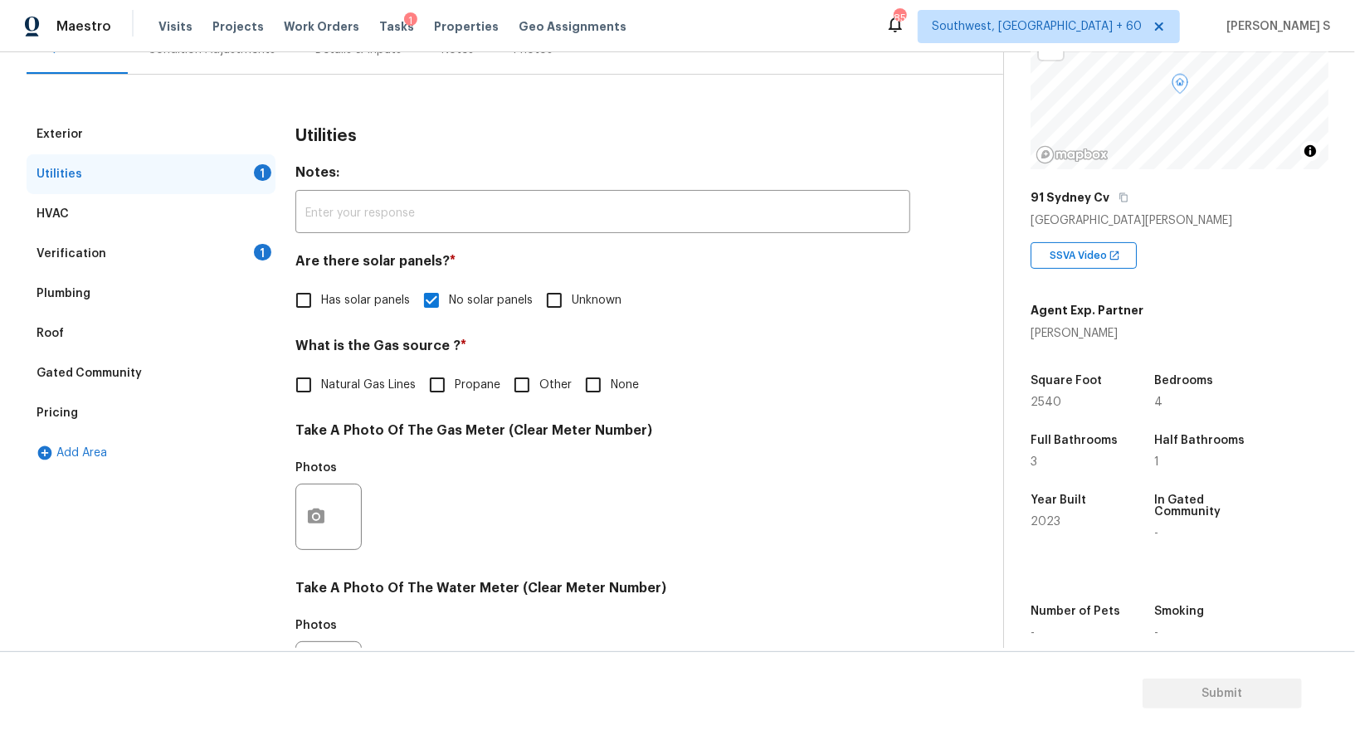
click at [318, 388] on input "Natural Gas Lines" at bounding box center [303, 384] width 35 height 35
checkbox input "true"
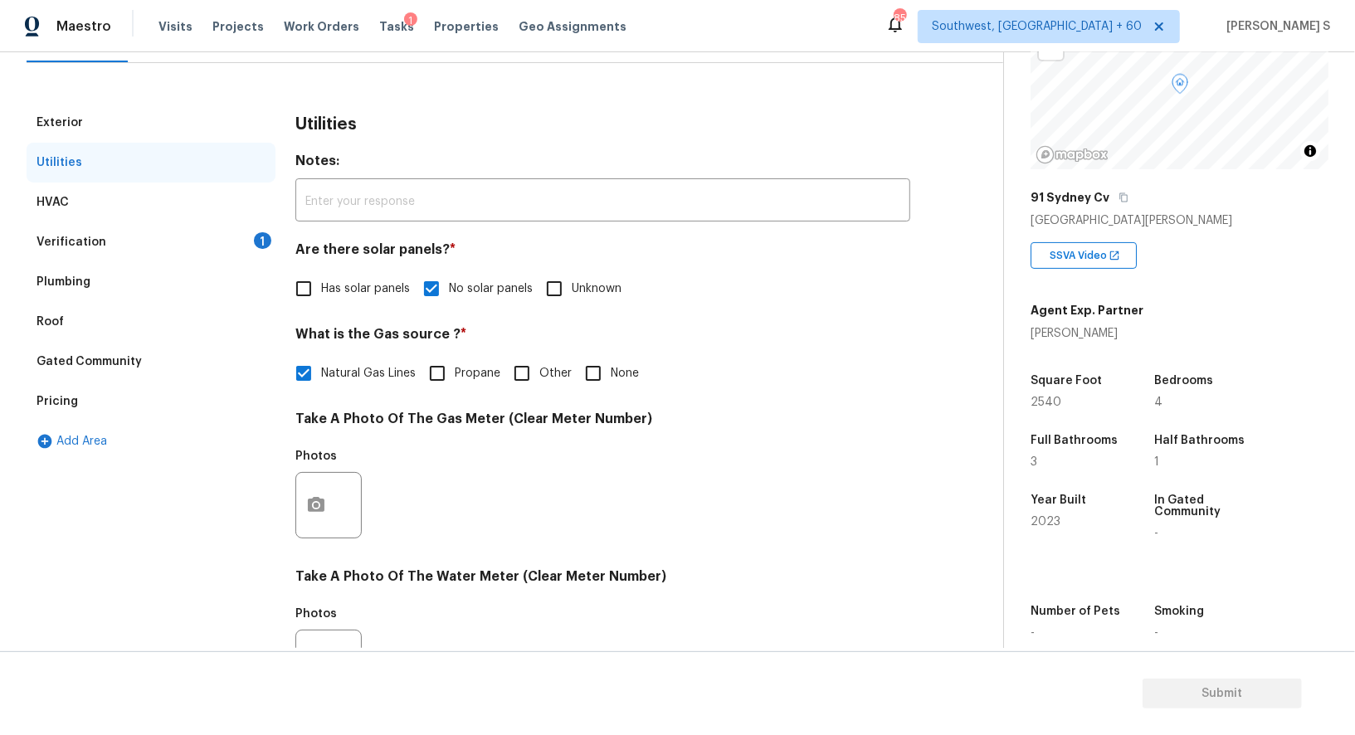
scroll to position [0, 0]
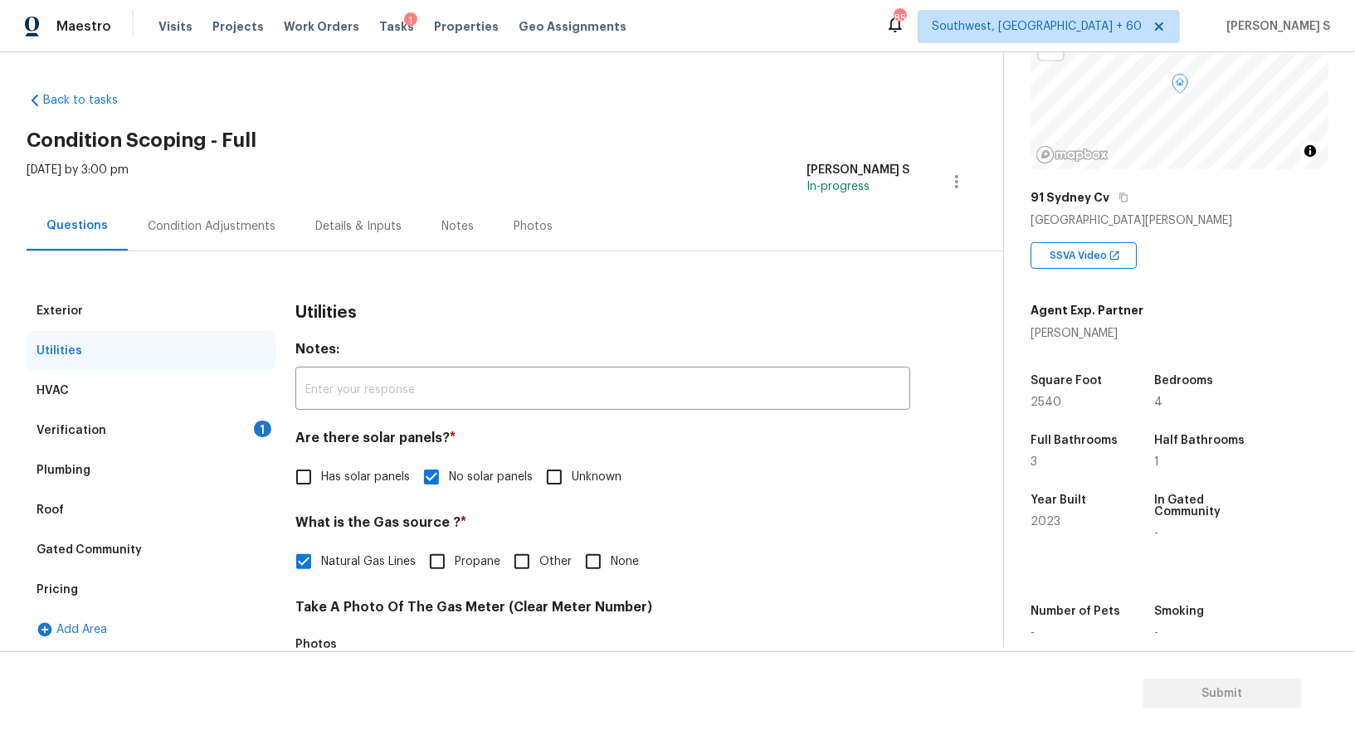
click at [220, 214] on div "Condition Adjustments" at bounding box center [212, 226] width 168 height 49
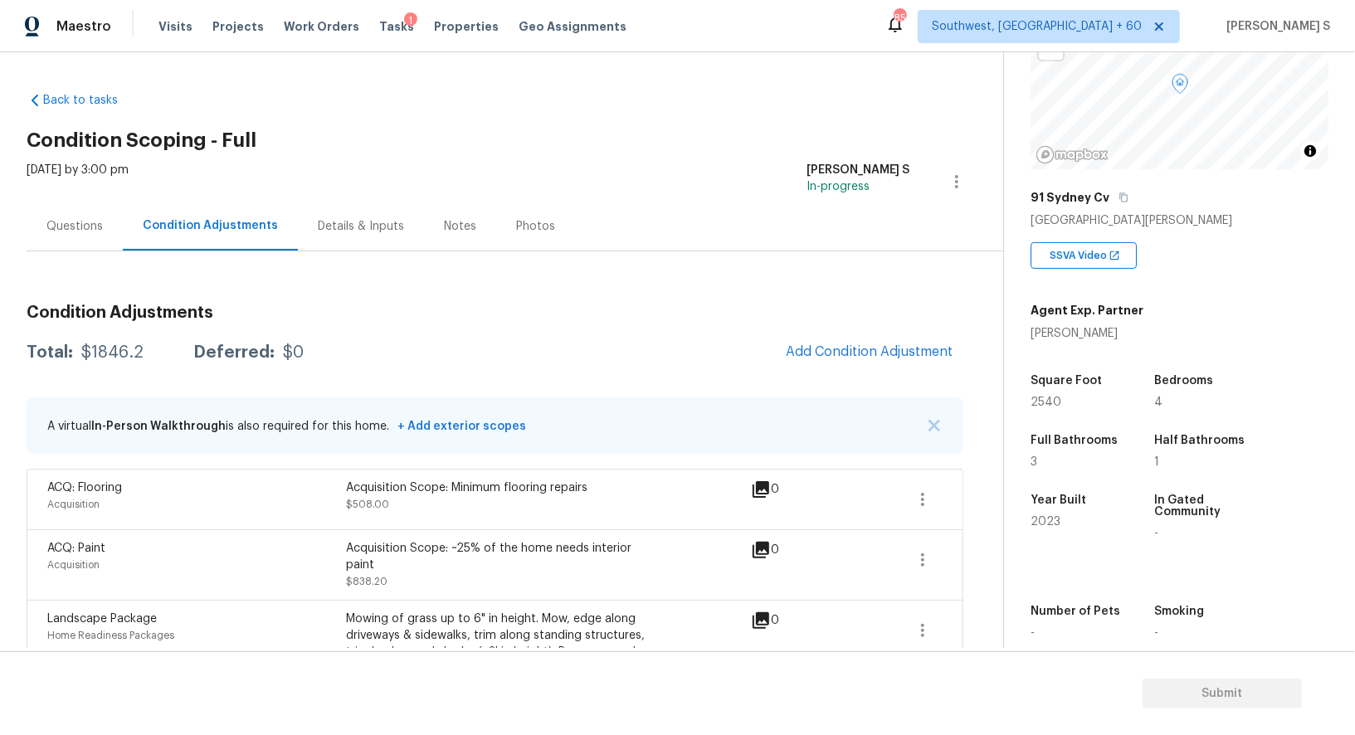
scroll to position [197, 0]
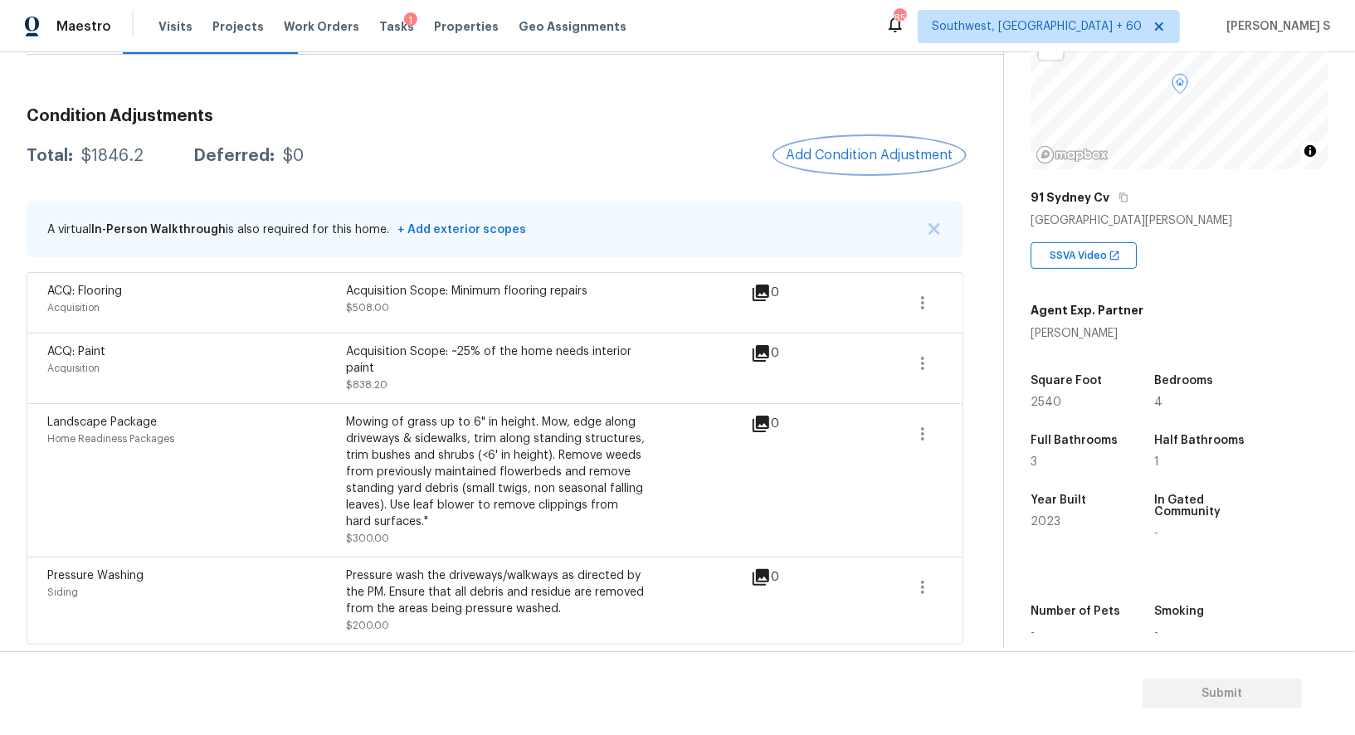
click at [841, 150] on span "Add Condition Adjustment" at bounding box center [870, 155] width 168 height 15
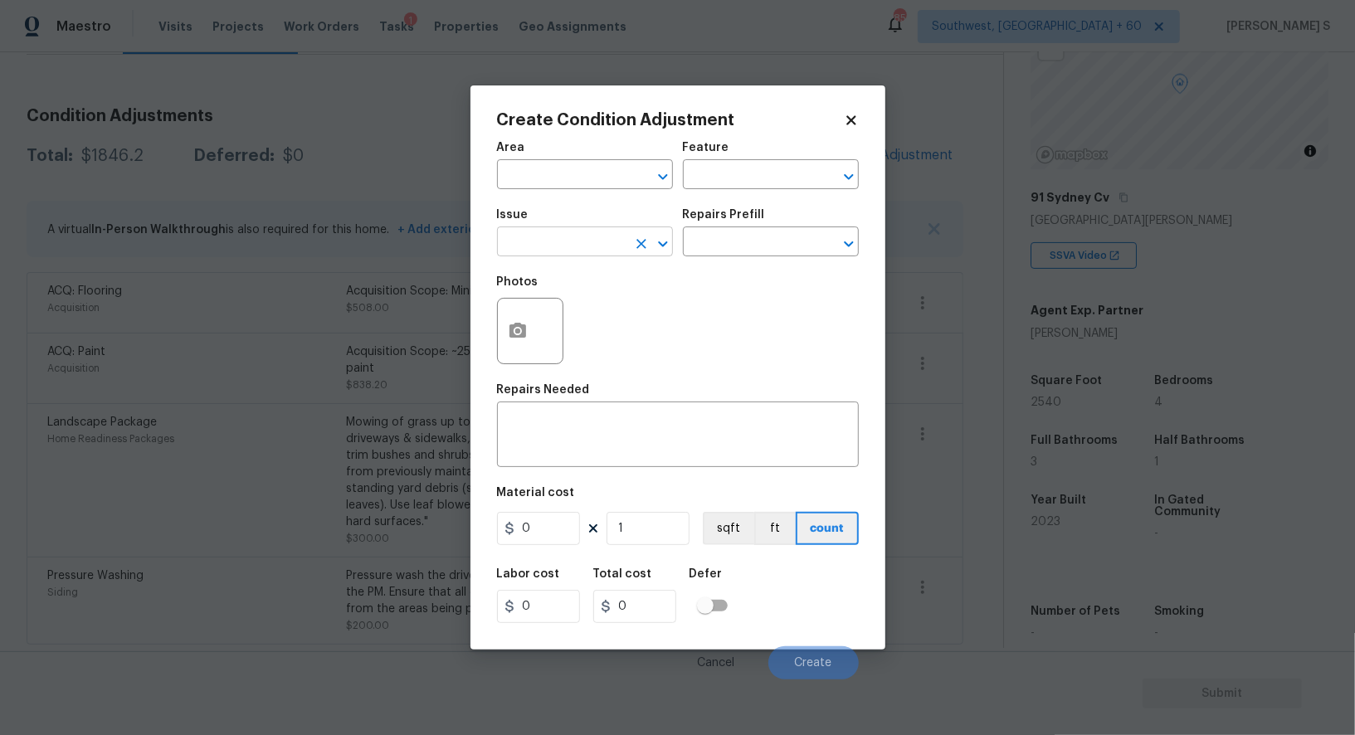
click at [579, 249] on input "text" at bounding box center [561, 244] width 129 height 26
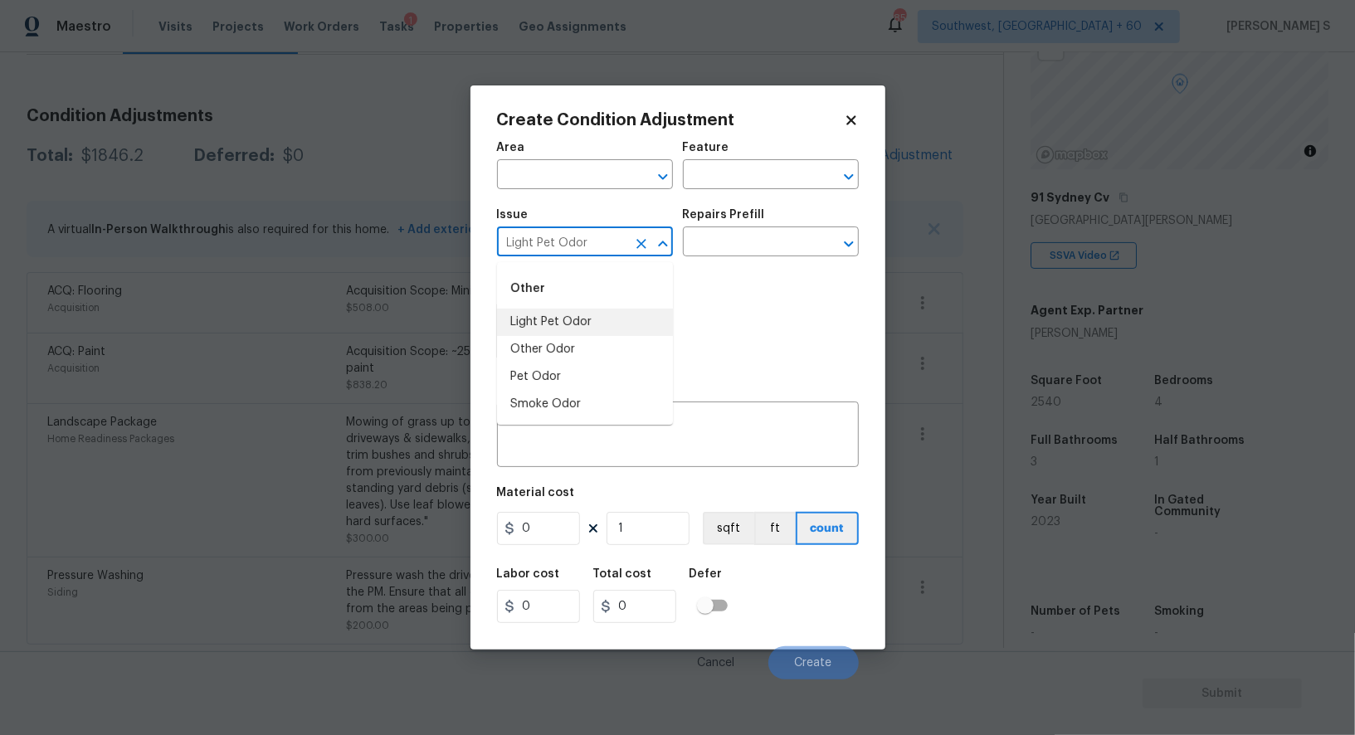
type input "Light Pet Odor"
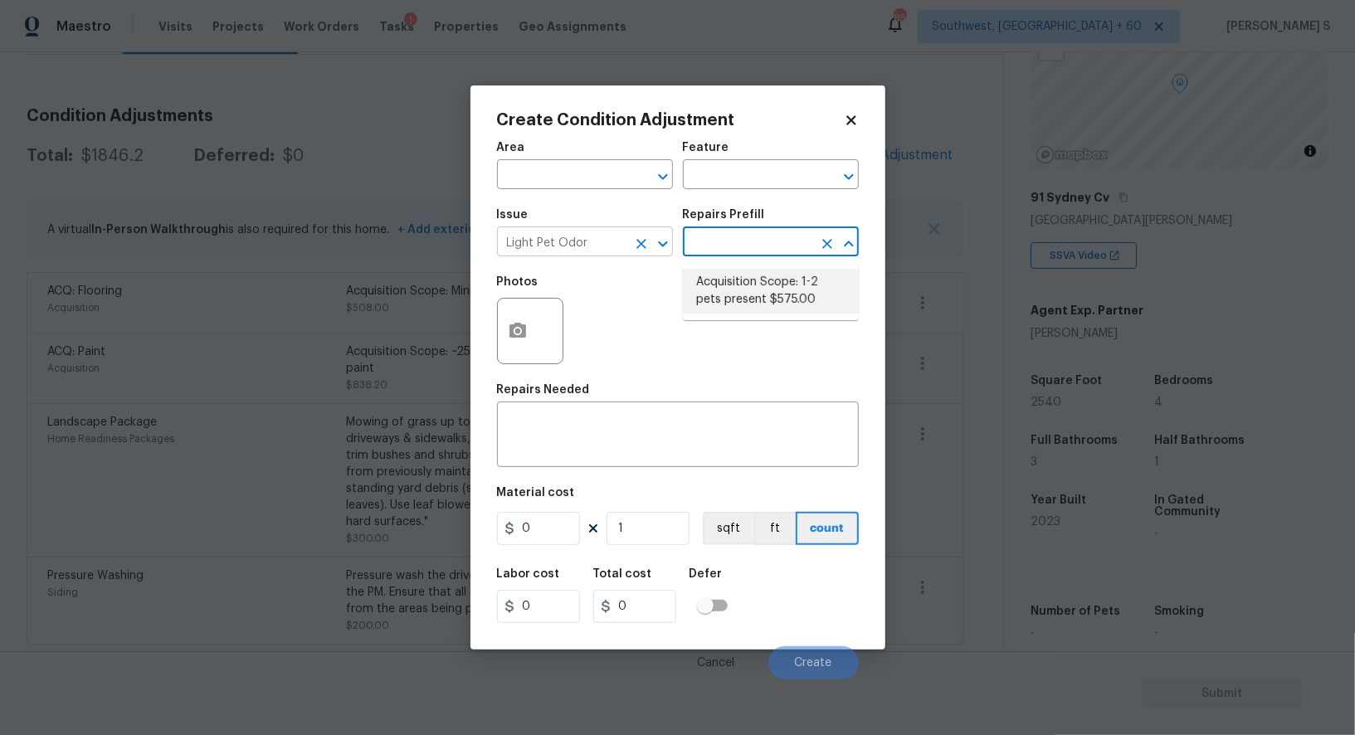
type textarea "Acquisition Scope: 1-2 pets present"
type input "575"
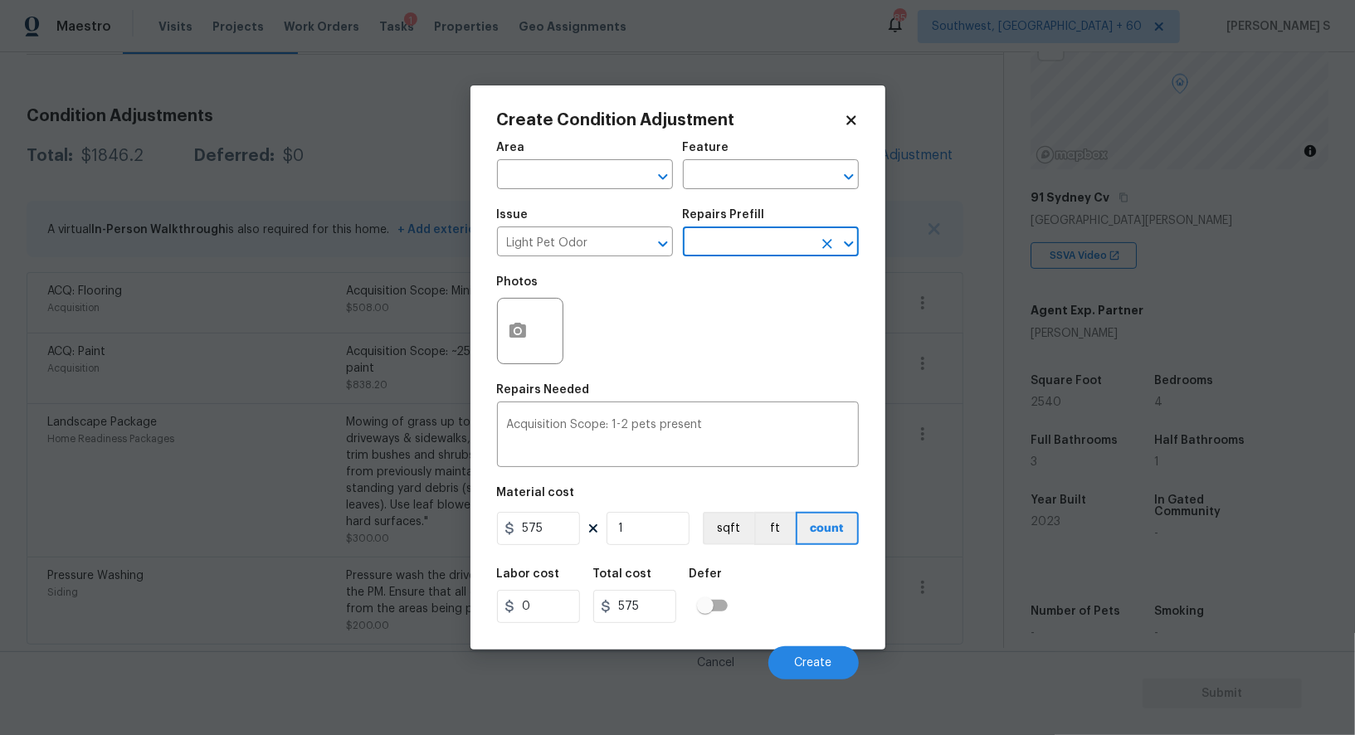
click at [843, 641] on div "Cancel Create" at bounding box center [678, 656] width 362 height 46
click at [825, 656] on button "Create" at bounding box center [813, 662] width 90 height 33
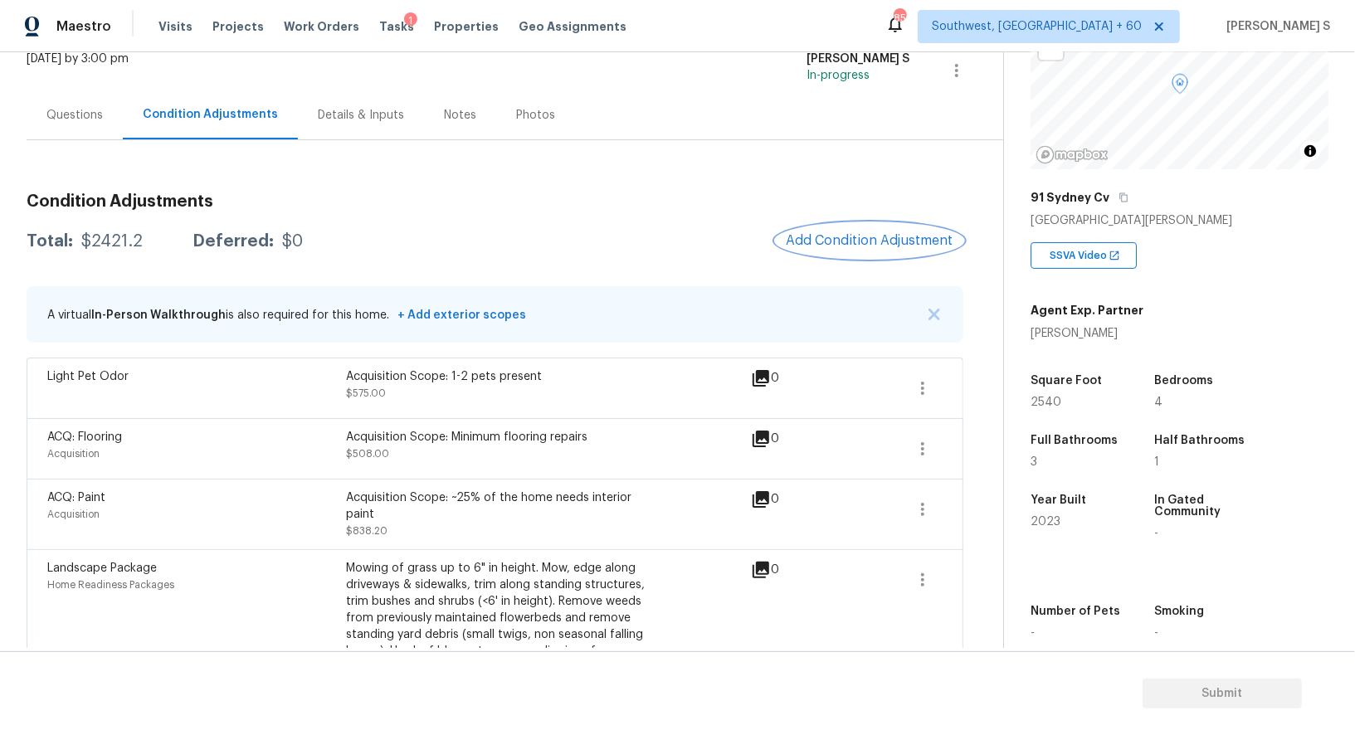
scroll to position [0, 0]
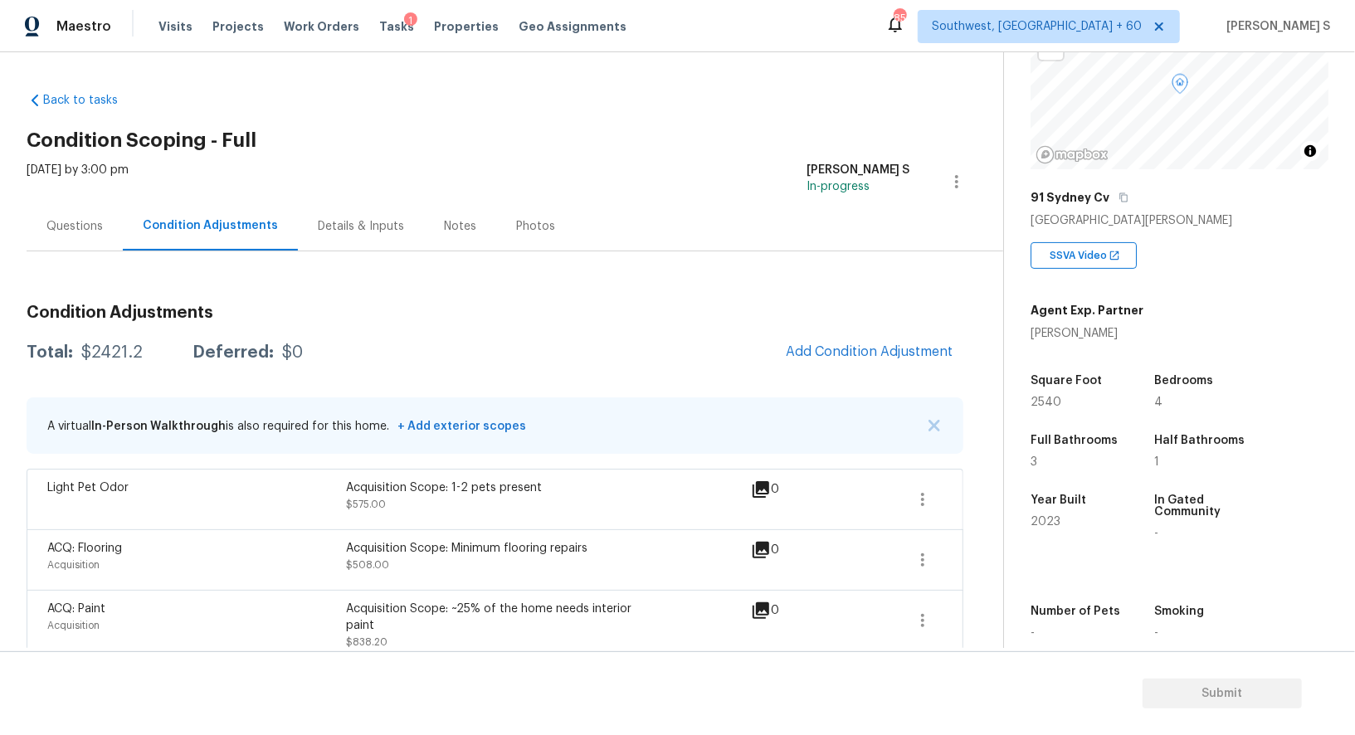
click at [124, 349] on div "$2421.2" at bounding box center [111, 352] width 61 height 17
copy div "2421.2"
click at [71, 227] on div "Questions" at bounding box center [74, 226] width 56 height 17
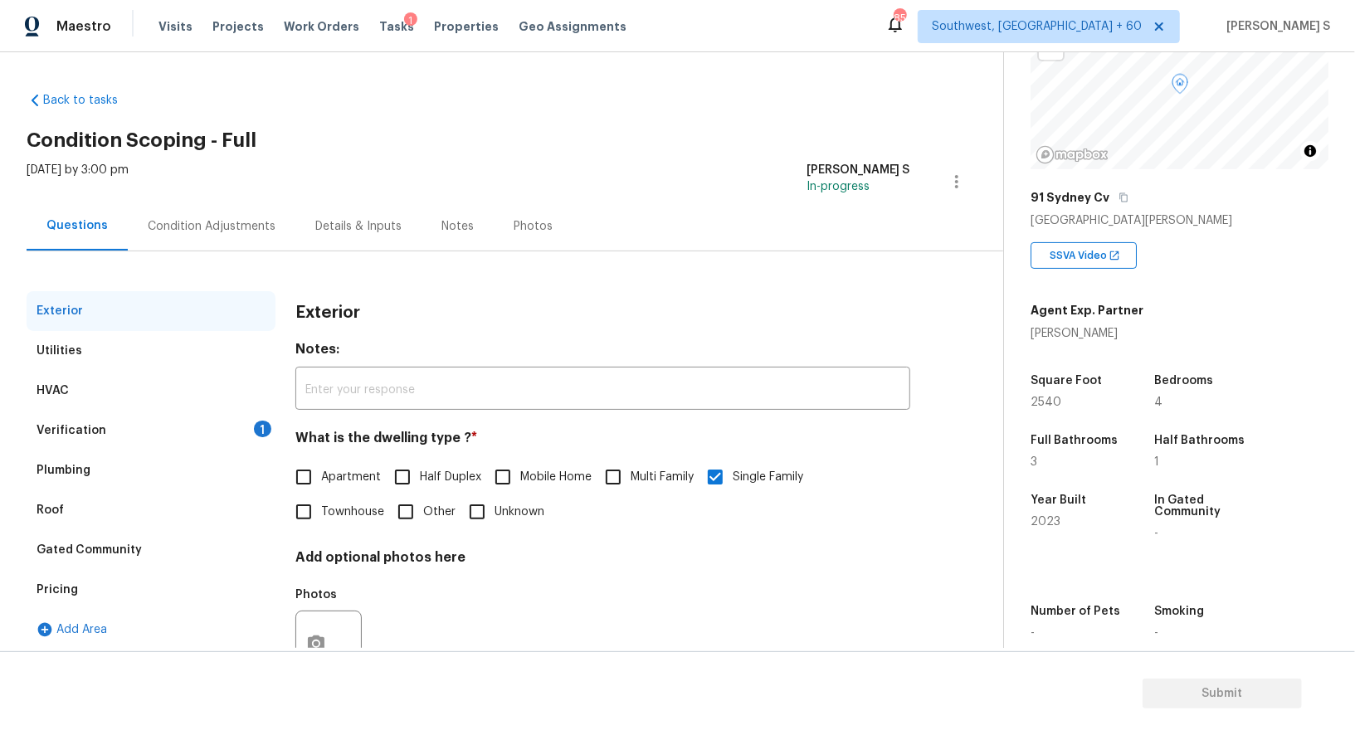
scroll to position [63, 0]
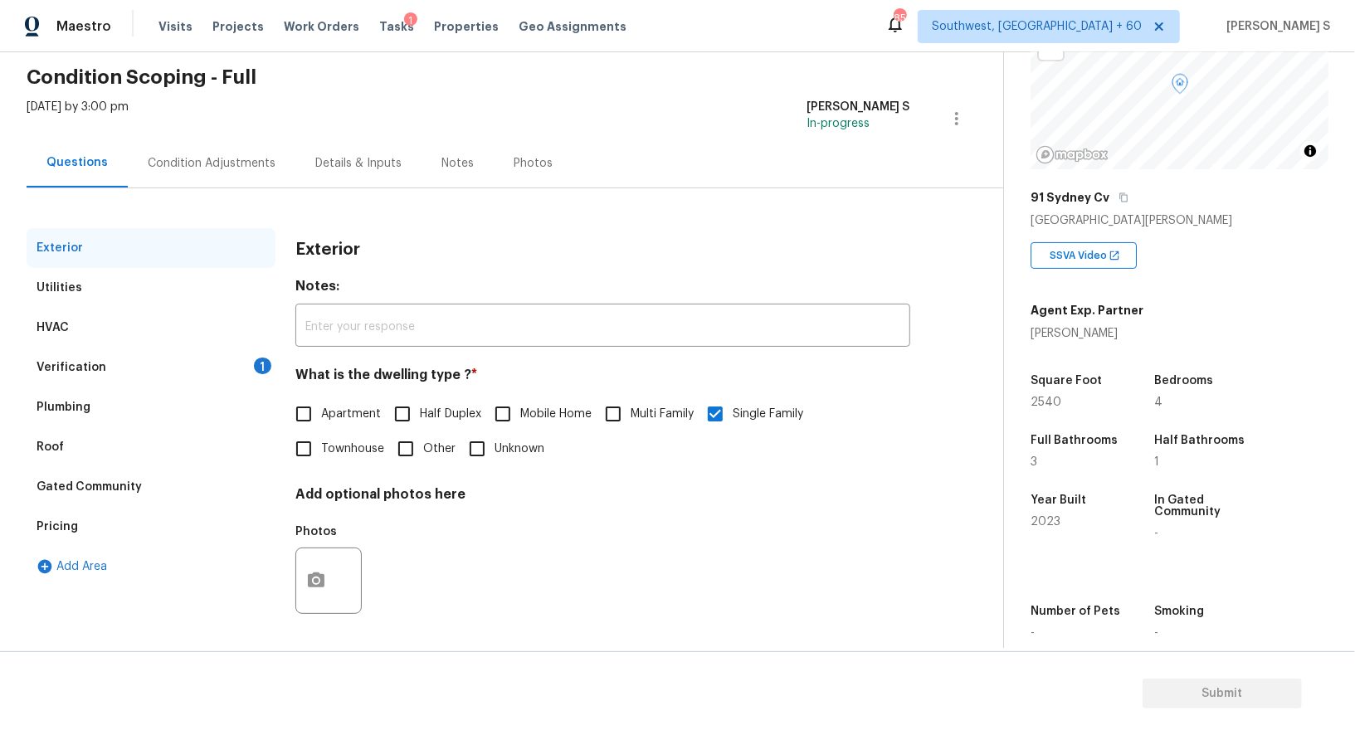
click at [249, 355] on div "Verification 1" at bounding box center [151, 368] width 249 height 40
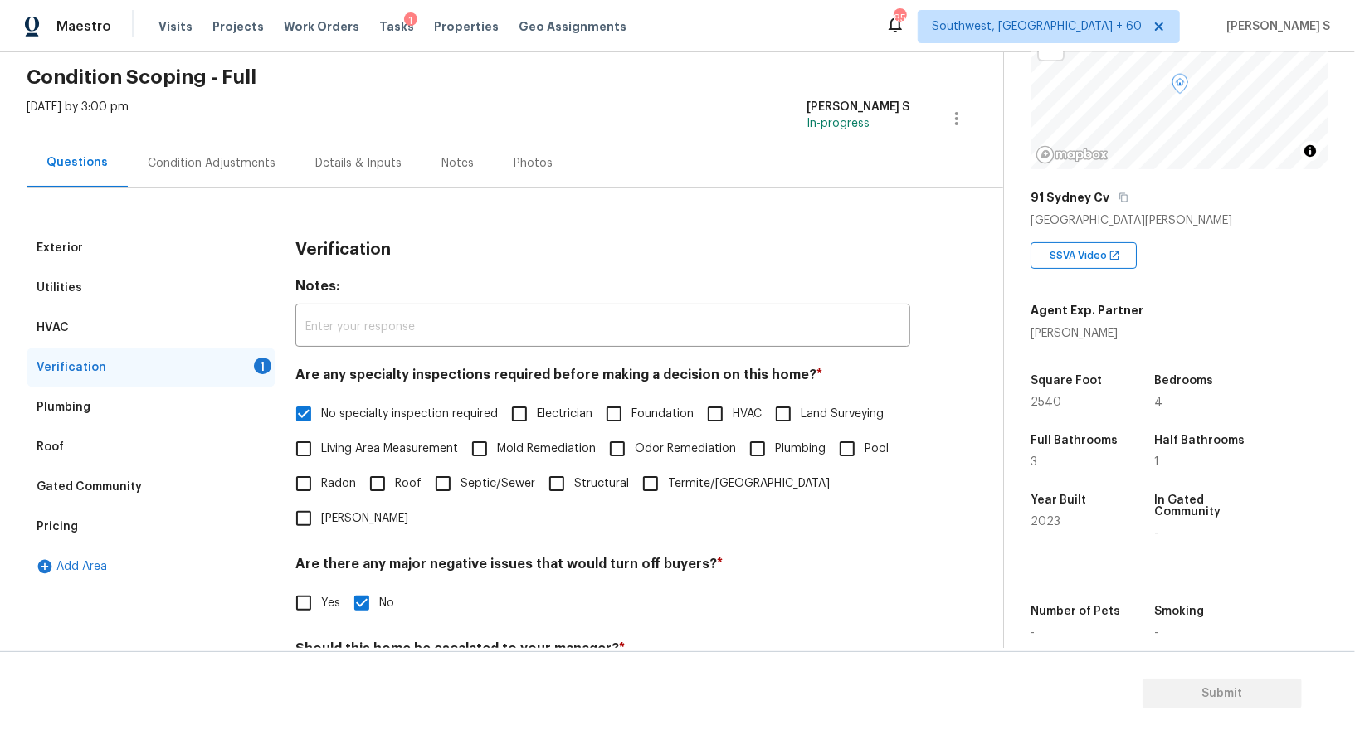
scroll to position [212, 0]
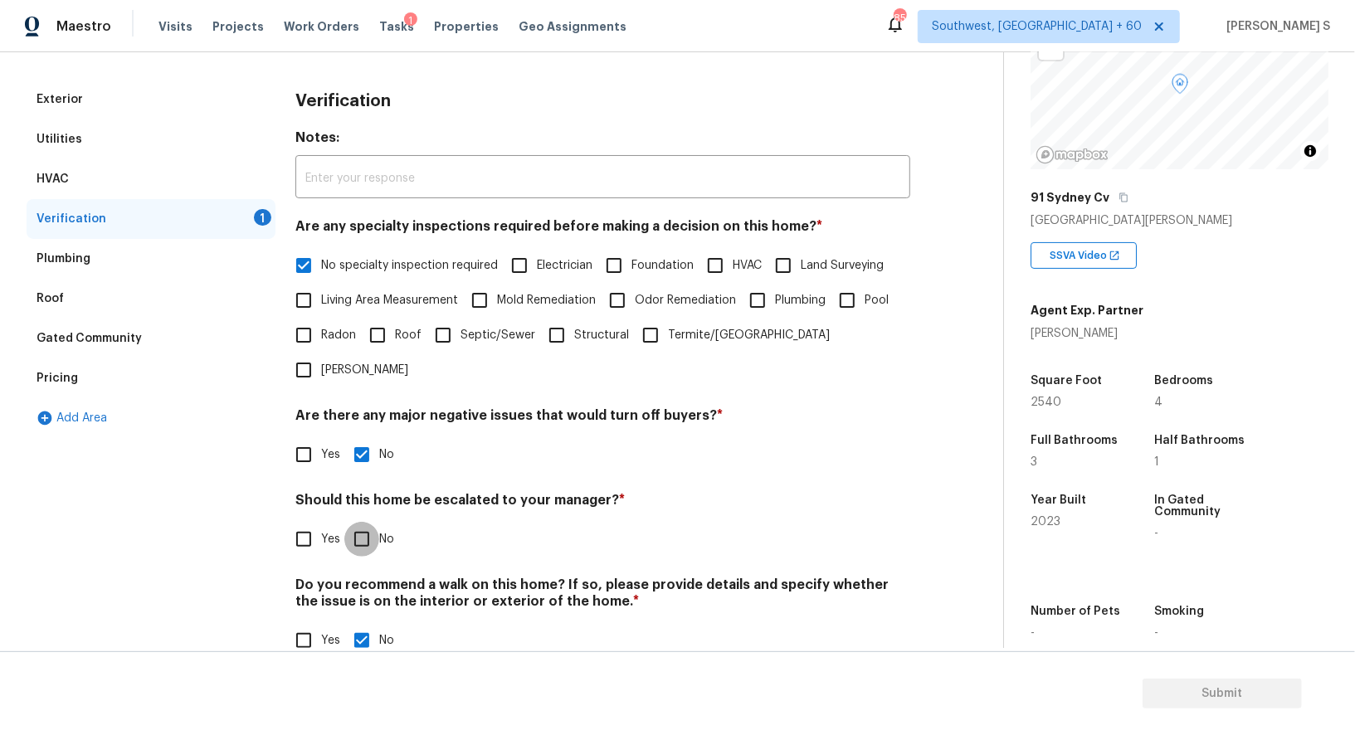
click at [366, 522] on input "No" at bounding box center [361, 539] width 35 height 35
checkbox input "true"
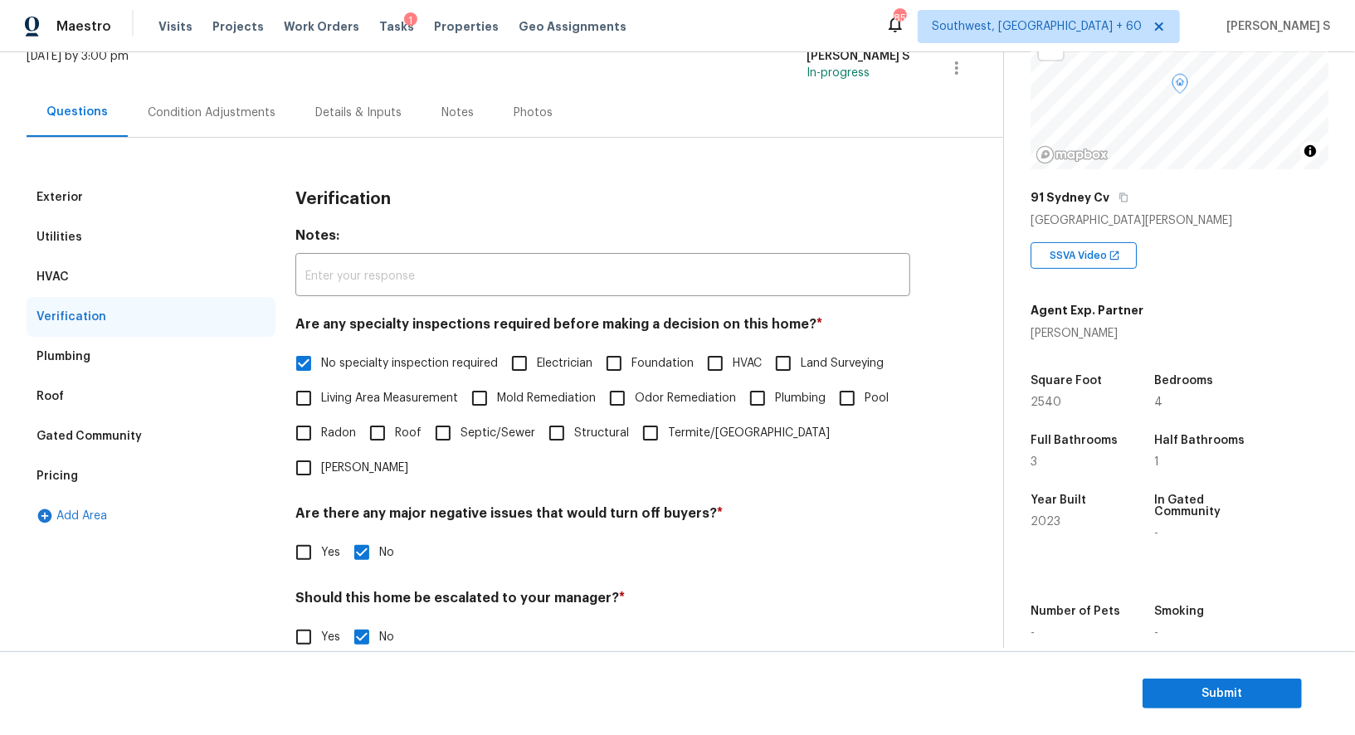
scroll to position [0, 0]
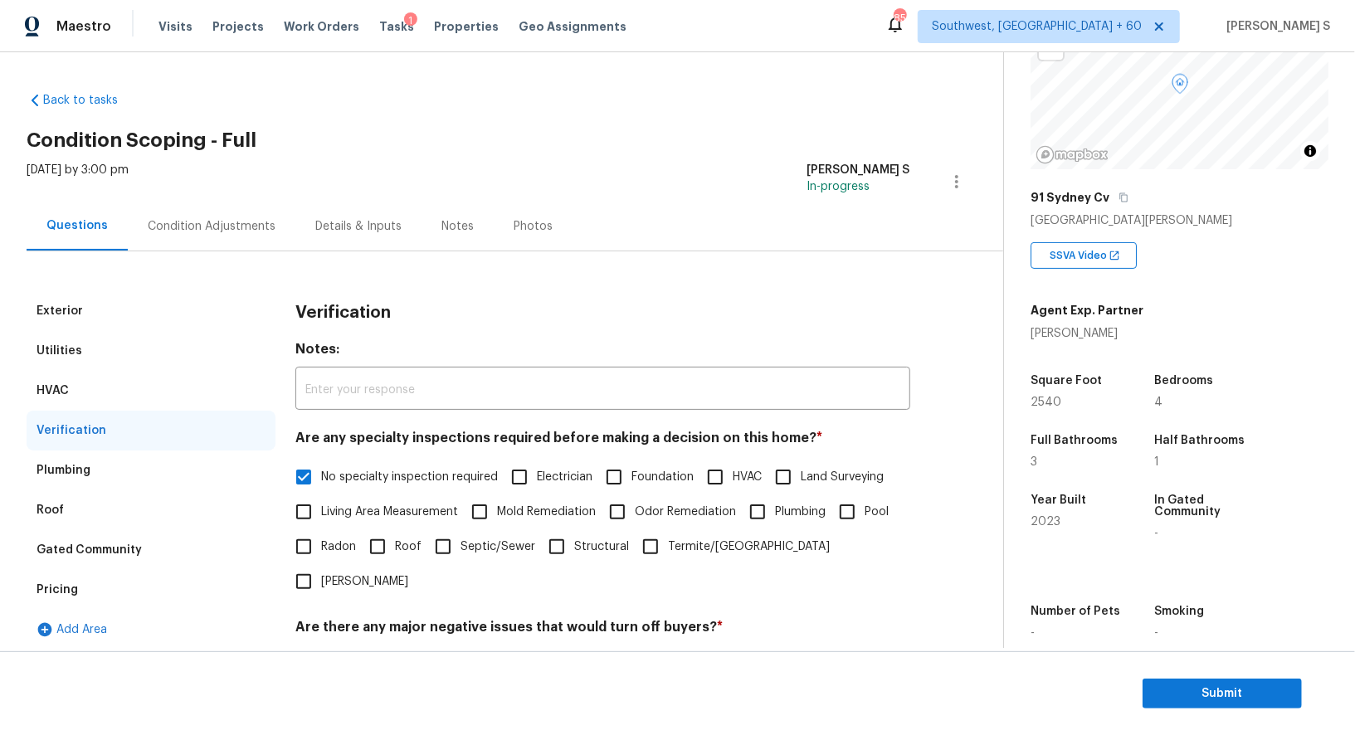
click at [78, 582] on div "Pricing" at bounding box center [151, 590] width 249 height 40
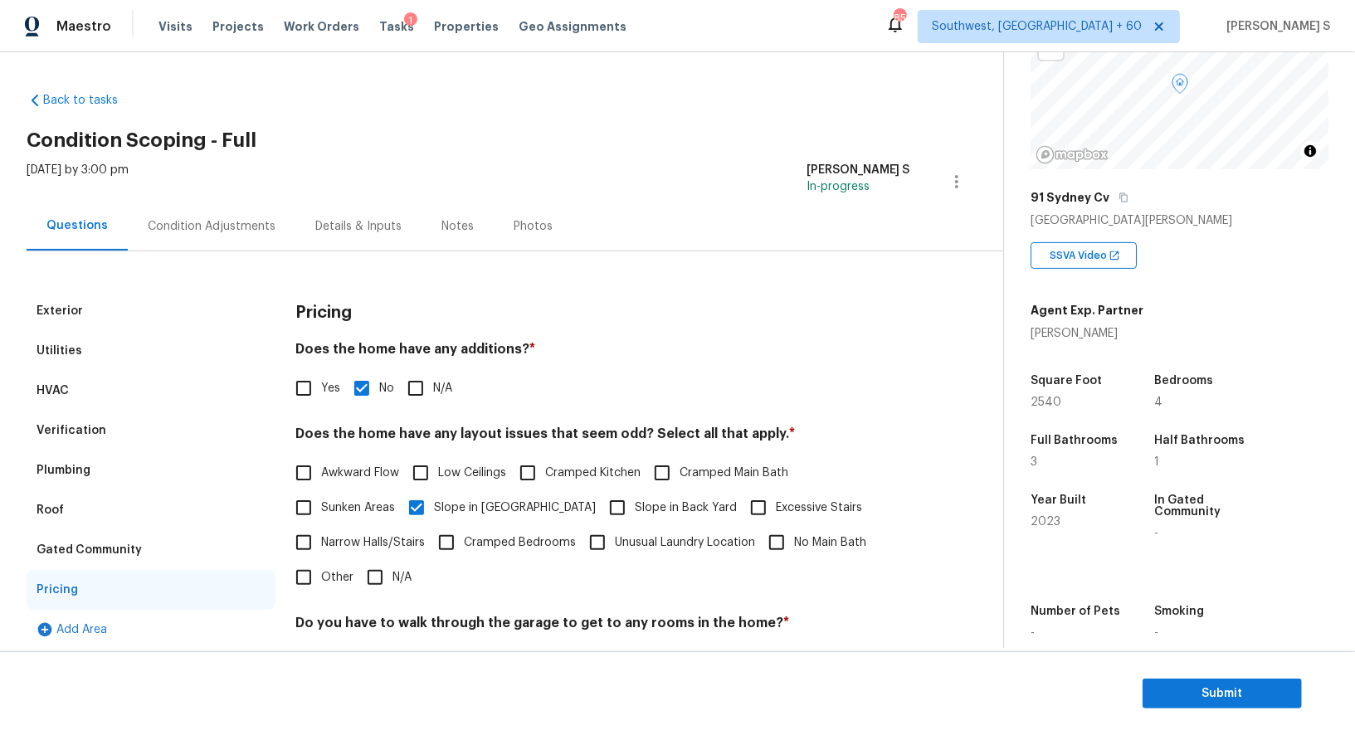
scroll to position [145, 0]
click at [95, 431] on div "Verification" at bounding box center [71, 430] width 70 height 17
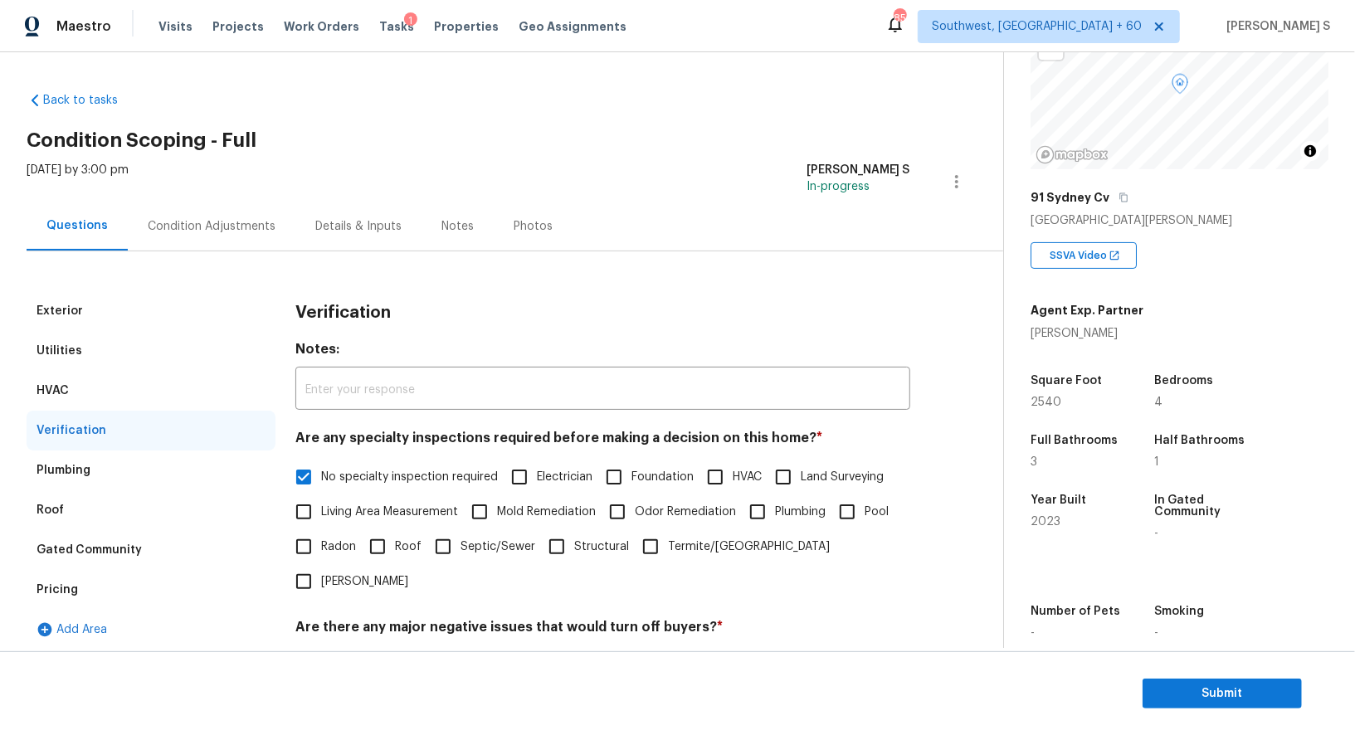
click at [199, 236] on div "Condition Adjustments" at bounding box center [212, 226] width 168 height 49
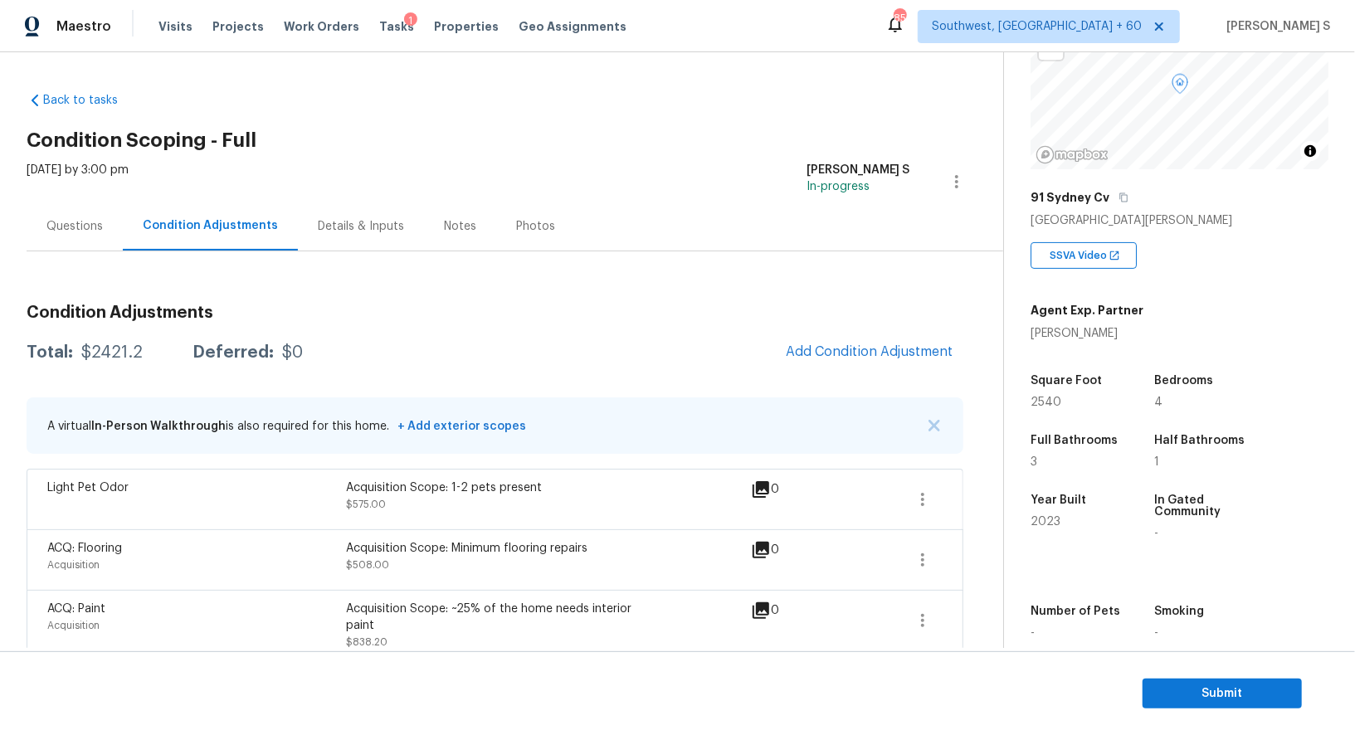
click at [199, 228] on div "Condition Adjustments" at bounding box center [210, 225] width 135 height 17
click at [85, 224] on div "Questions" at bounding box center [74, 226] width 56 height 17
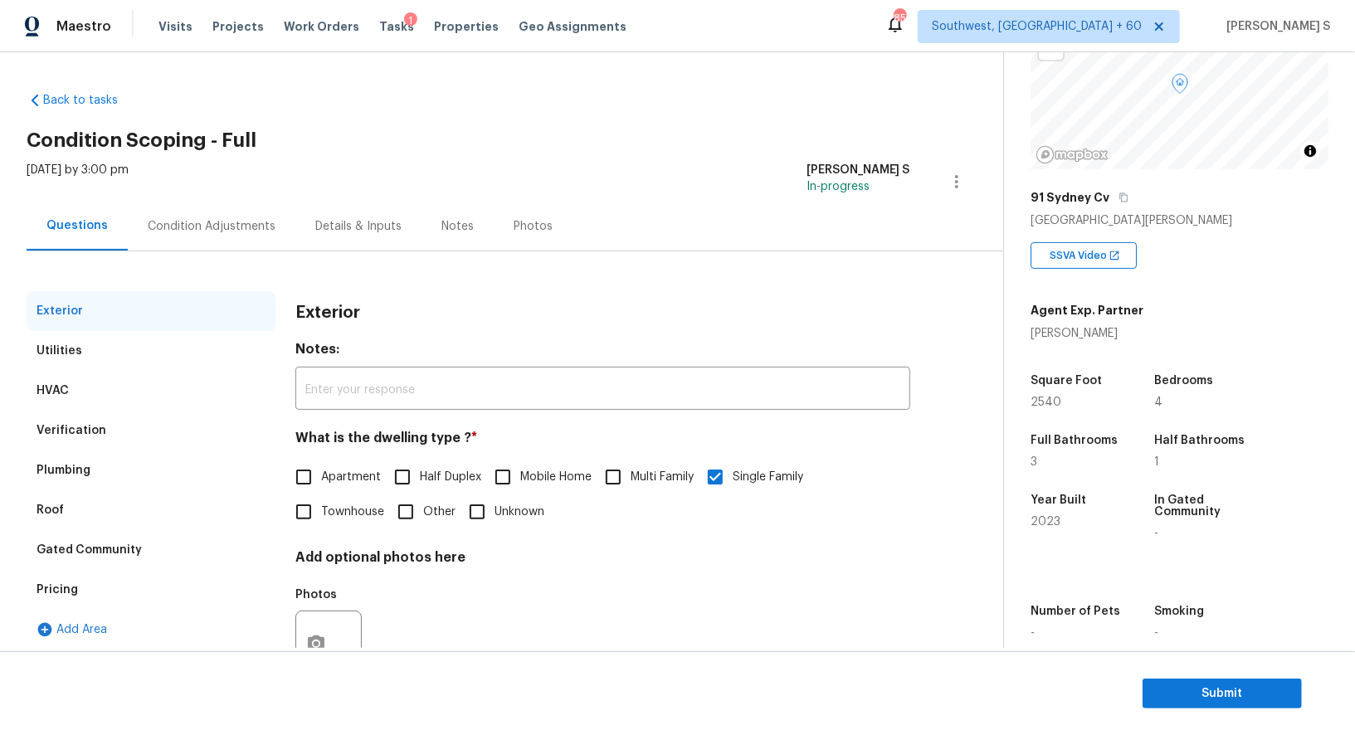
scroll to position [63, 0]
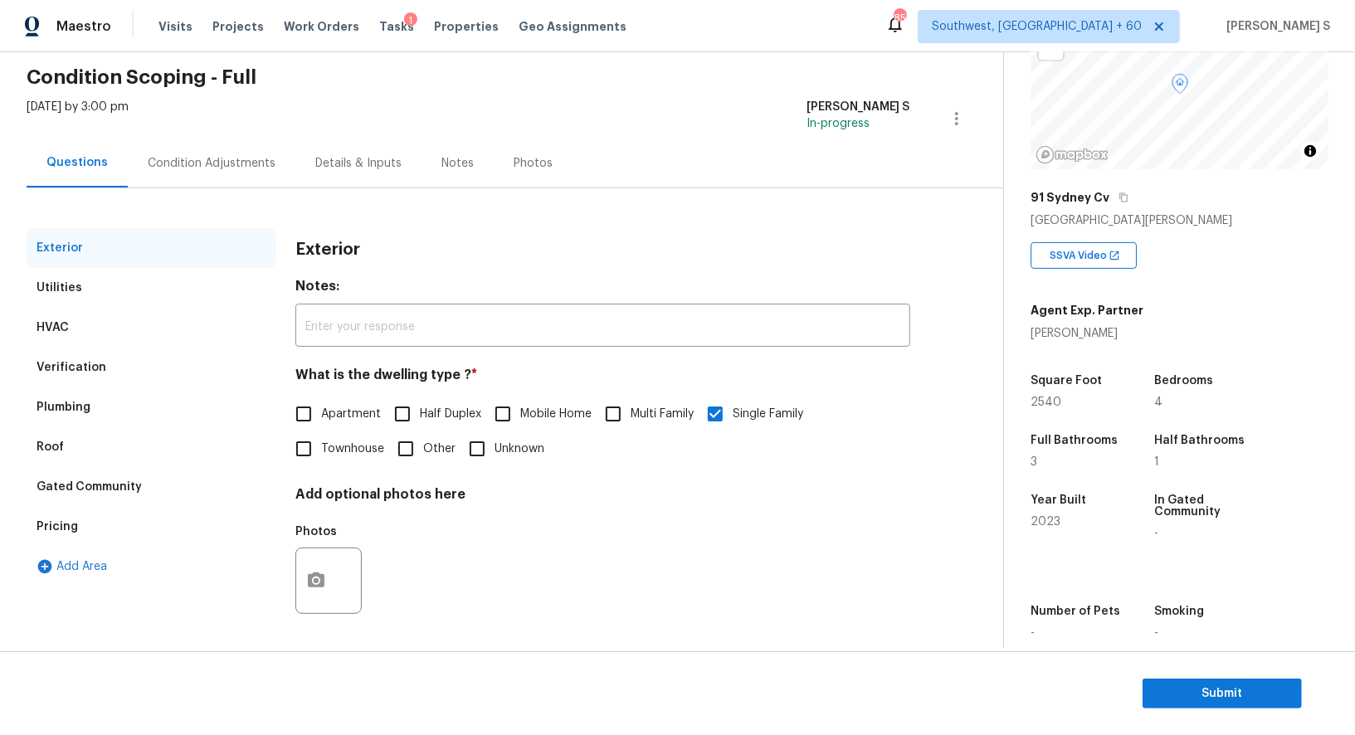
click at [101, 359] on div "Verification" at bounding box center [151, 368] width 249 height 40
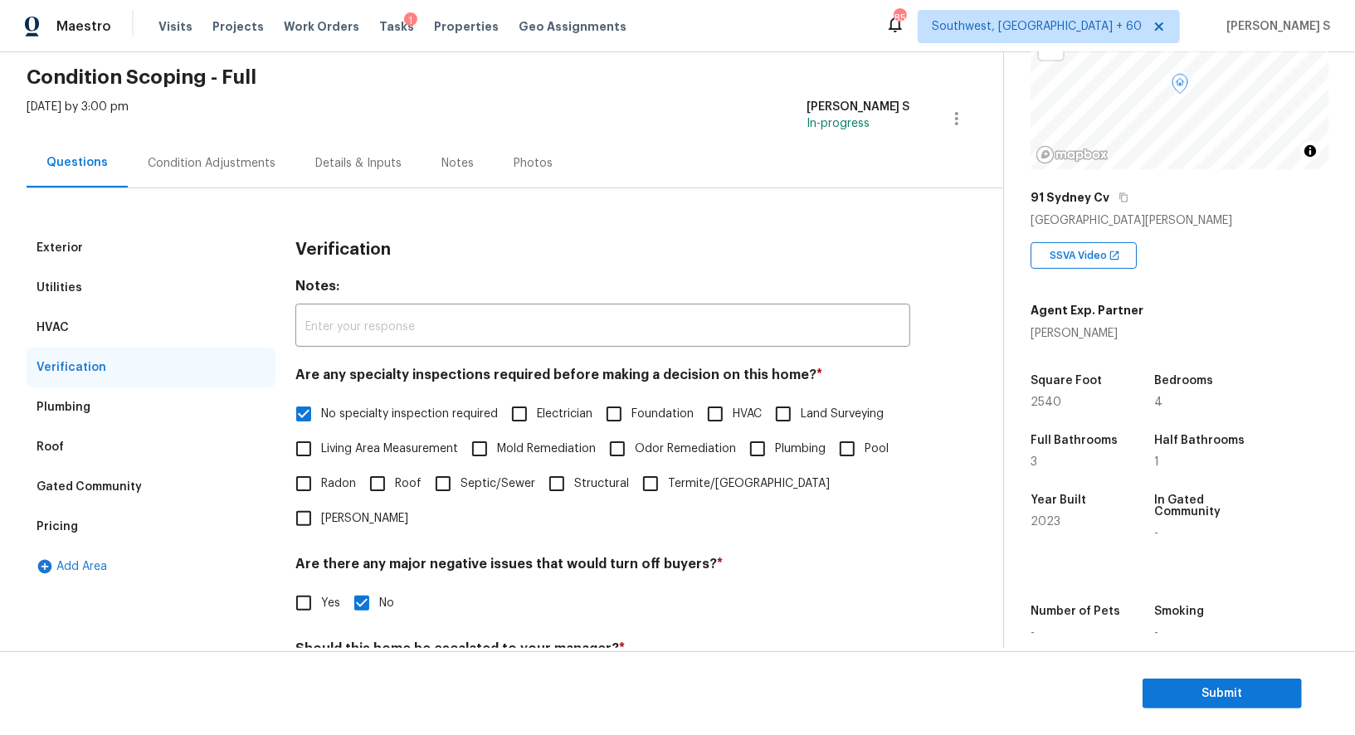
scroll to position [212, 0]
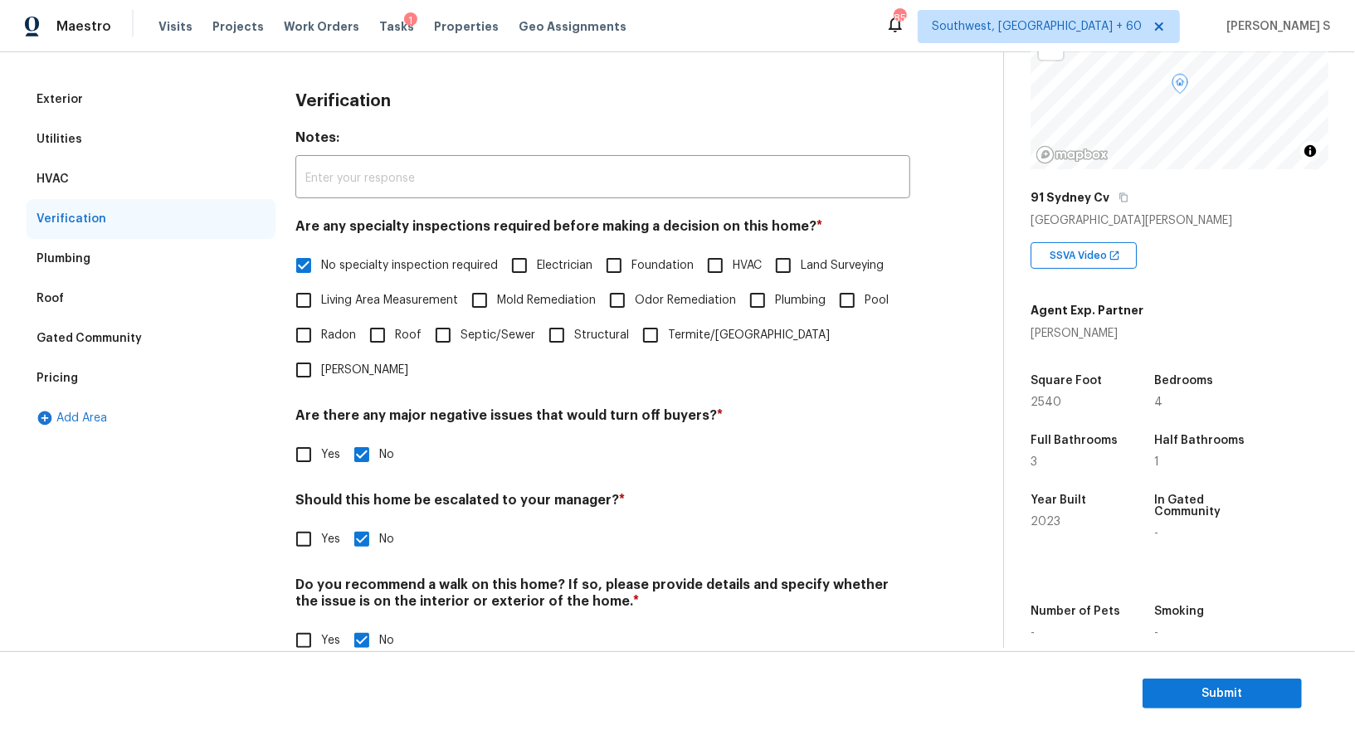
click at [80, 380] on div "Pricing" at bounding box center [151, 378] width 249 height 40
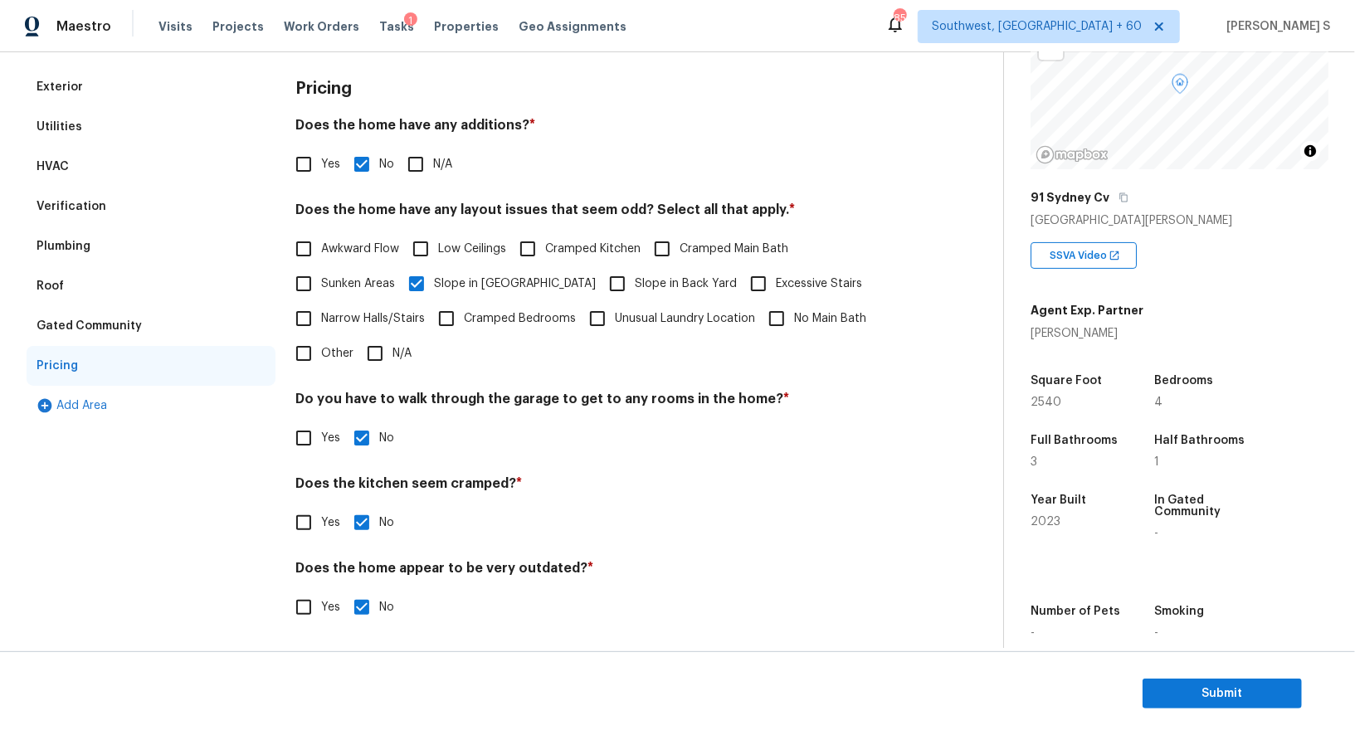
scroll to position [41, 0]
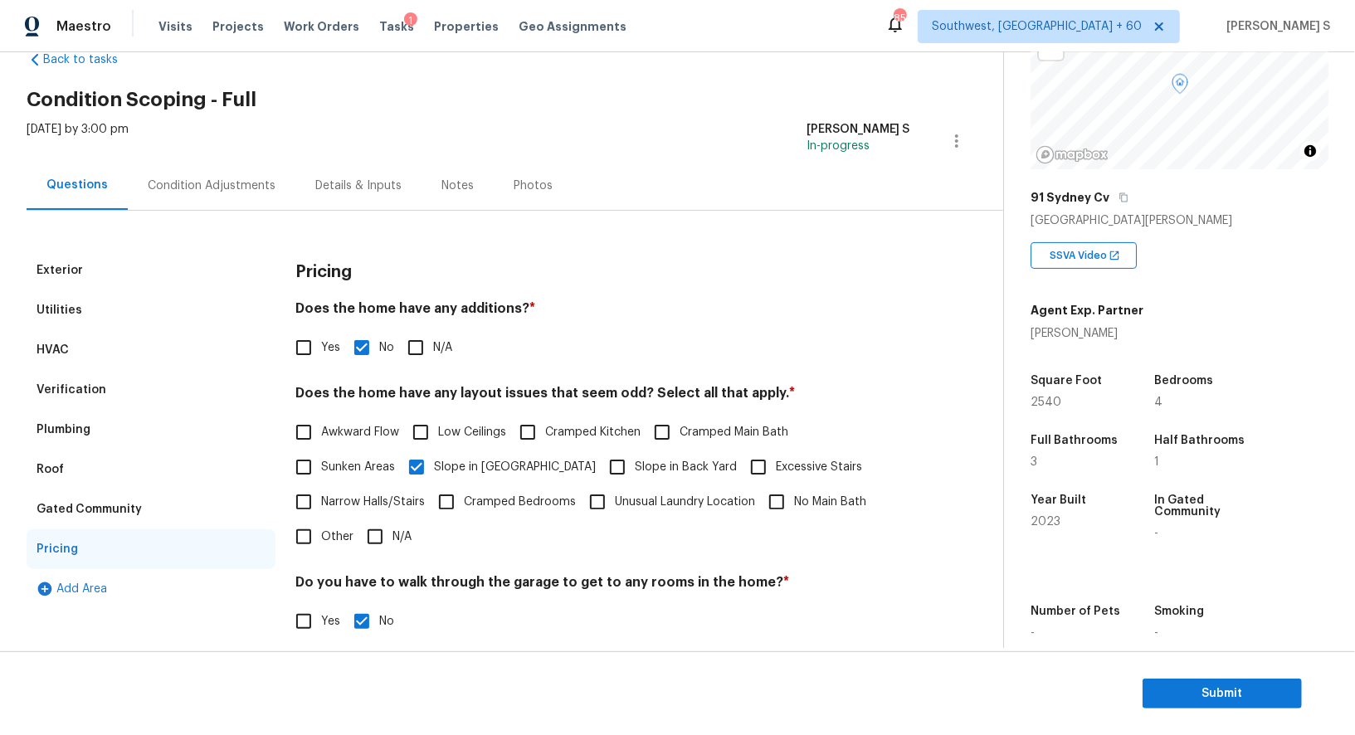
click at [120, 373] on div "Verification" at bounding box center [151, 390] width 249 height 40
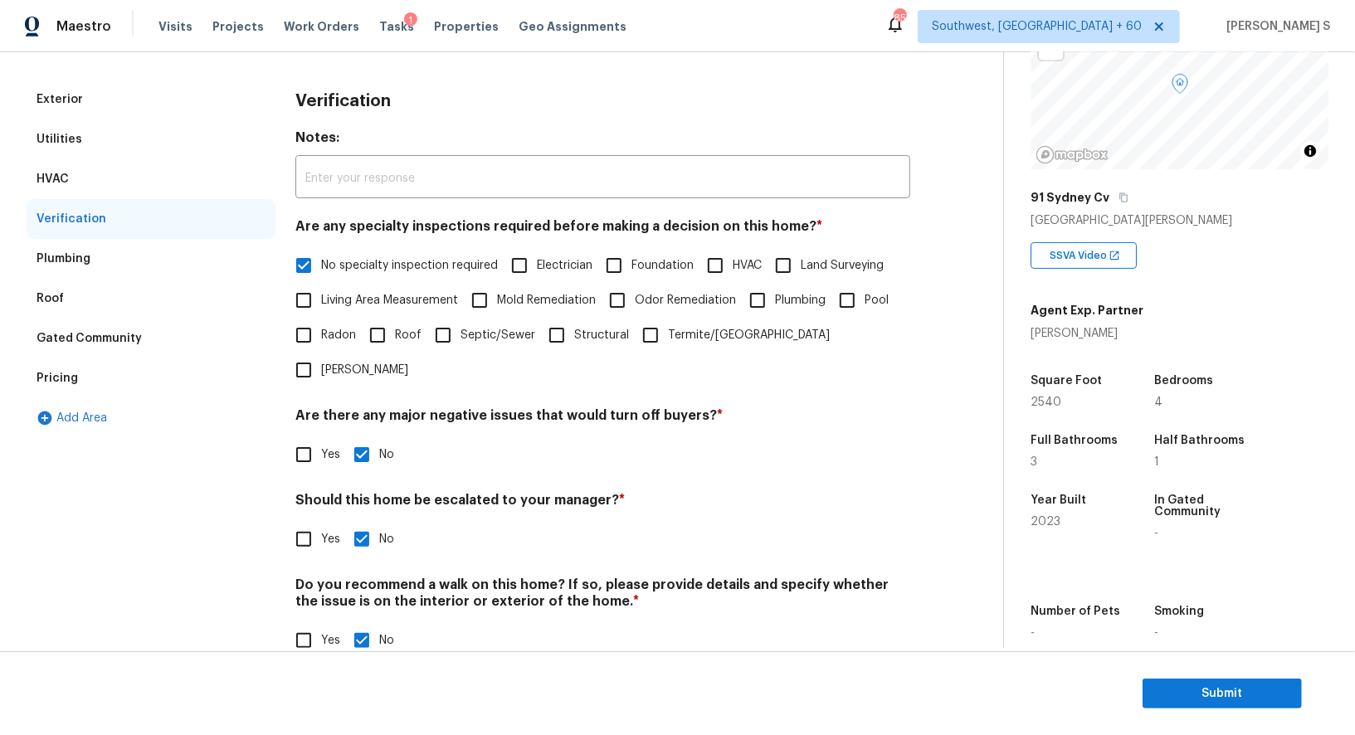
scroll to position [0, 0]
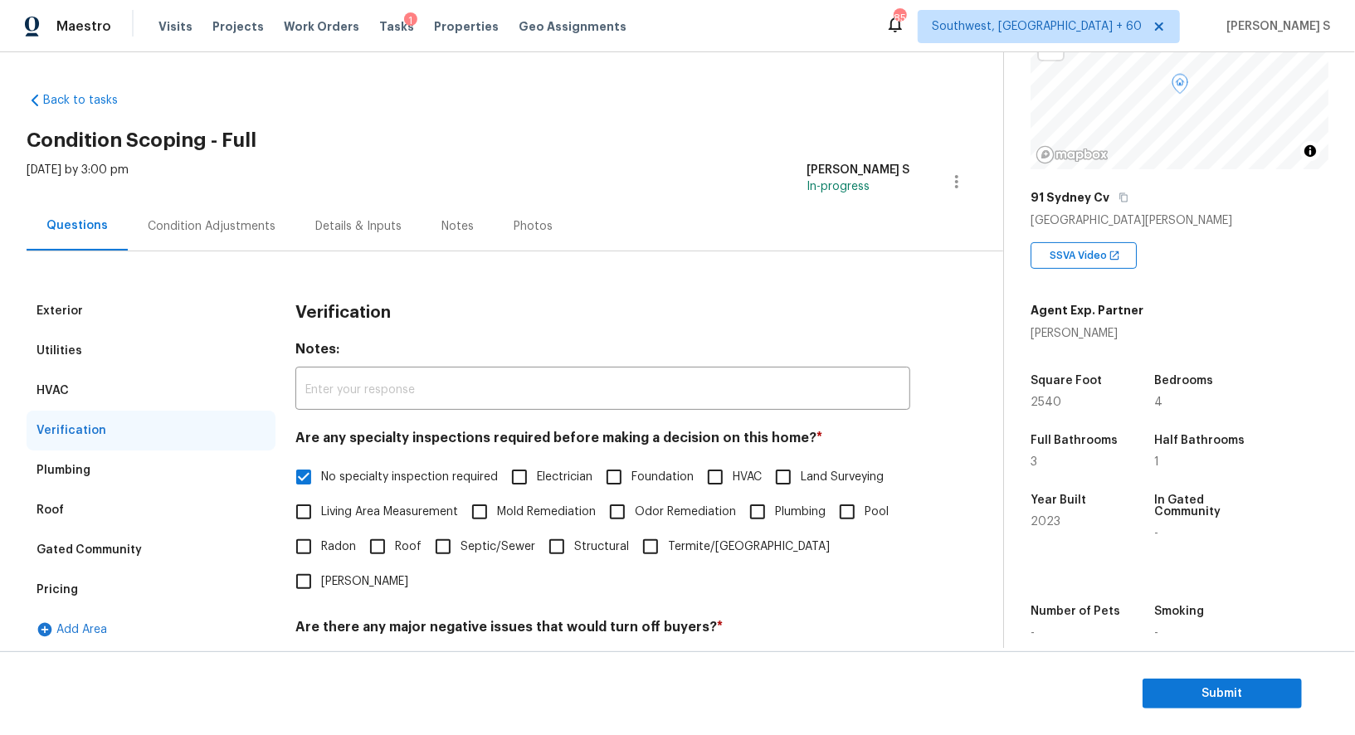
click at [212, 234] on div "Condition Adjustments" at bounding box center [212, 226] width 168 height 49
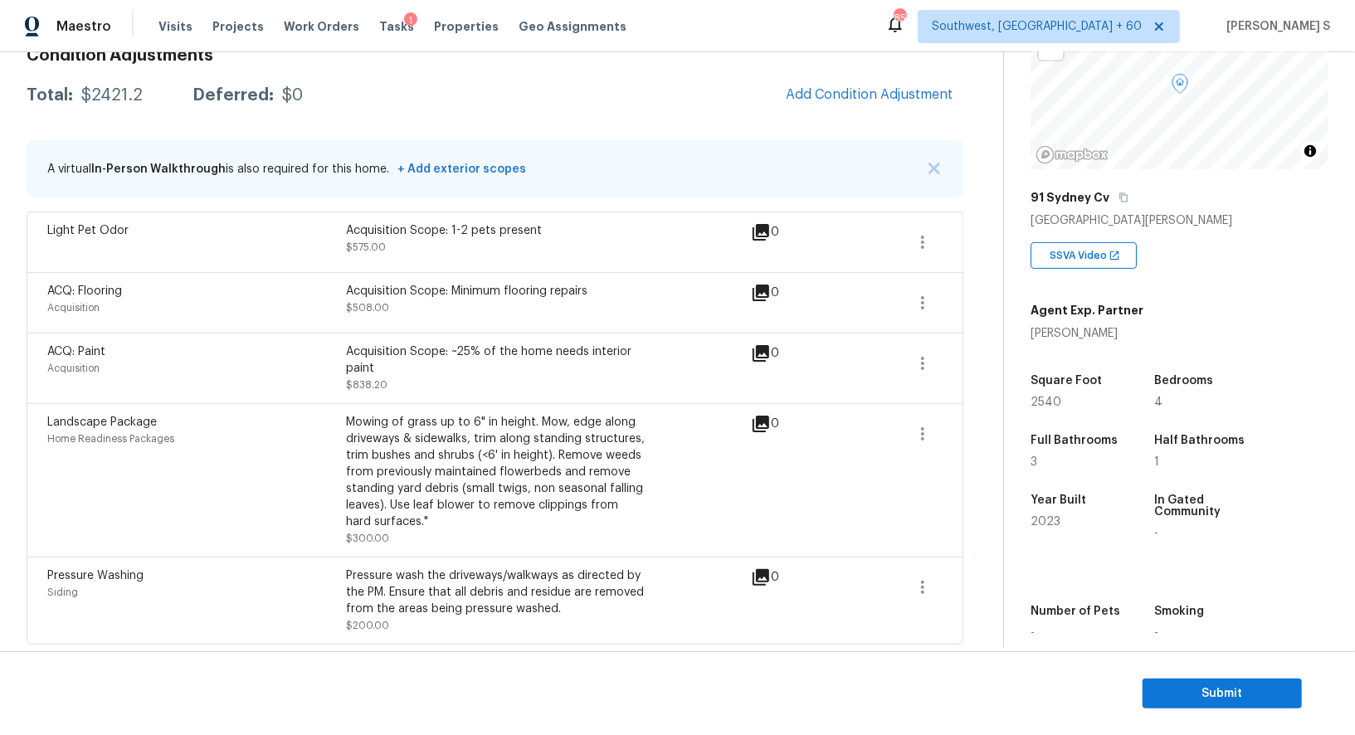
scroll to position [257, 0]
click at [1175, 679] on button "Submit" at bounding box center [1221, 694] width 159 height 31
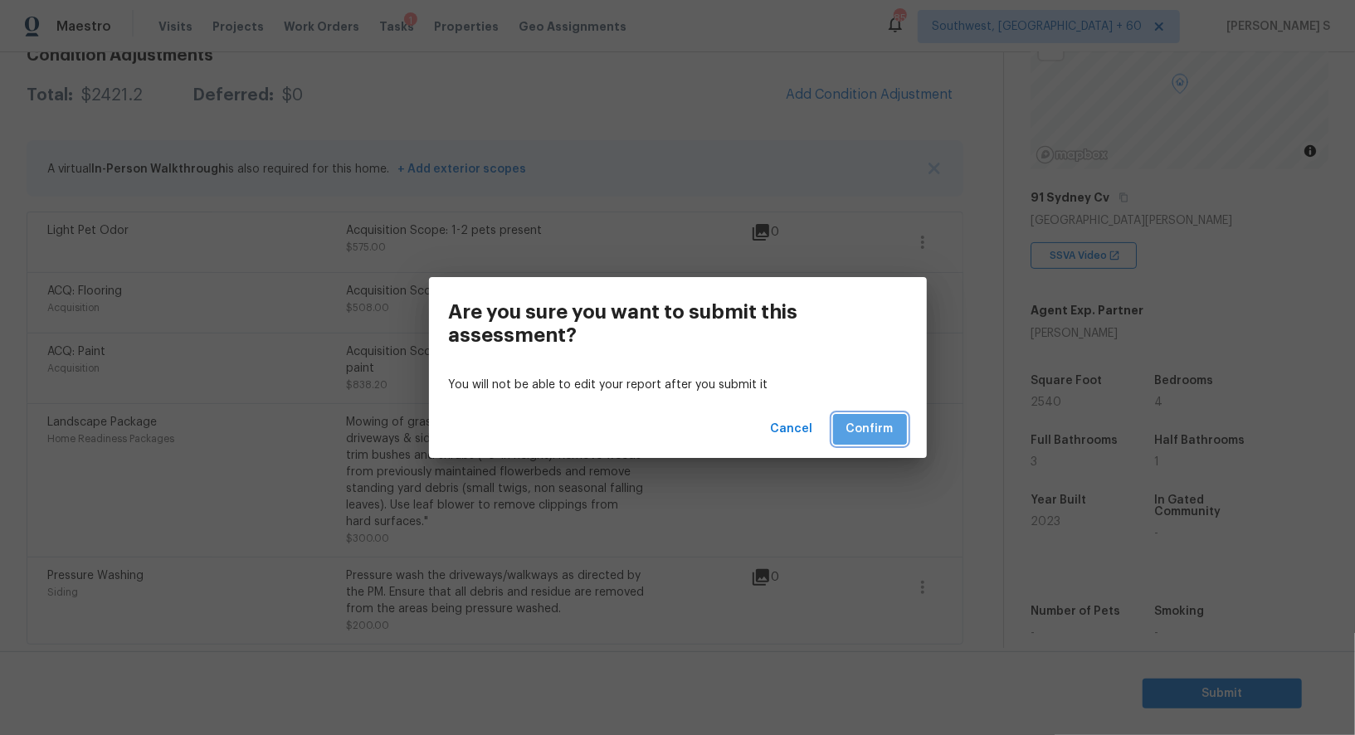
click at [860, 421] on span "Confirm" at bounding box center [869, 429] width 47 height 21
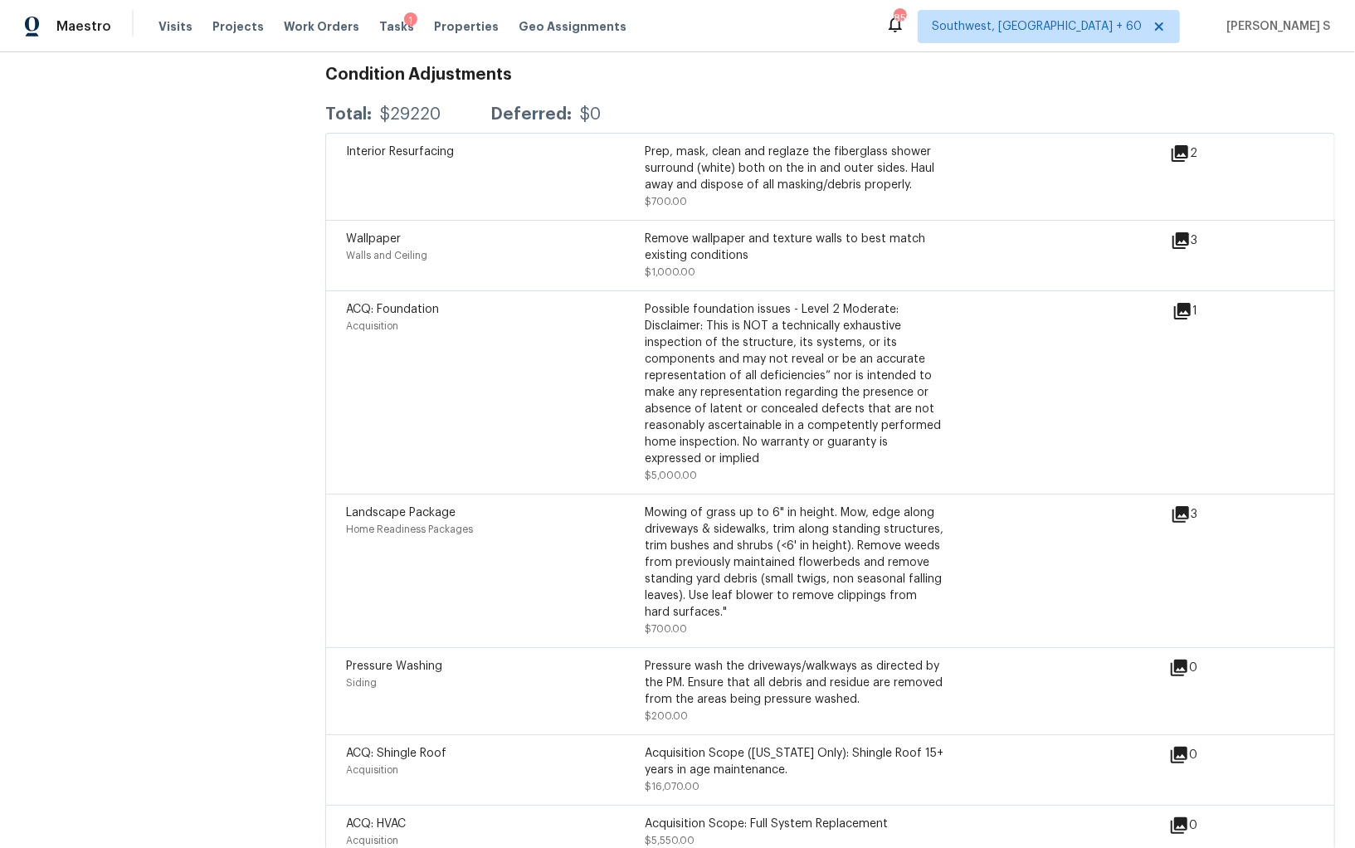
scroll to position [1982, 0]
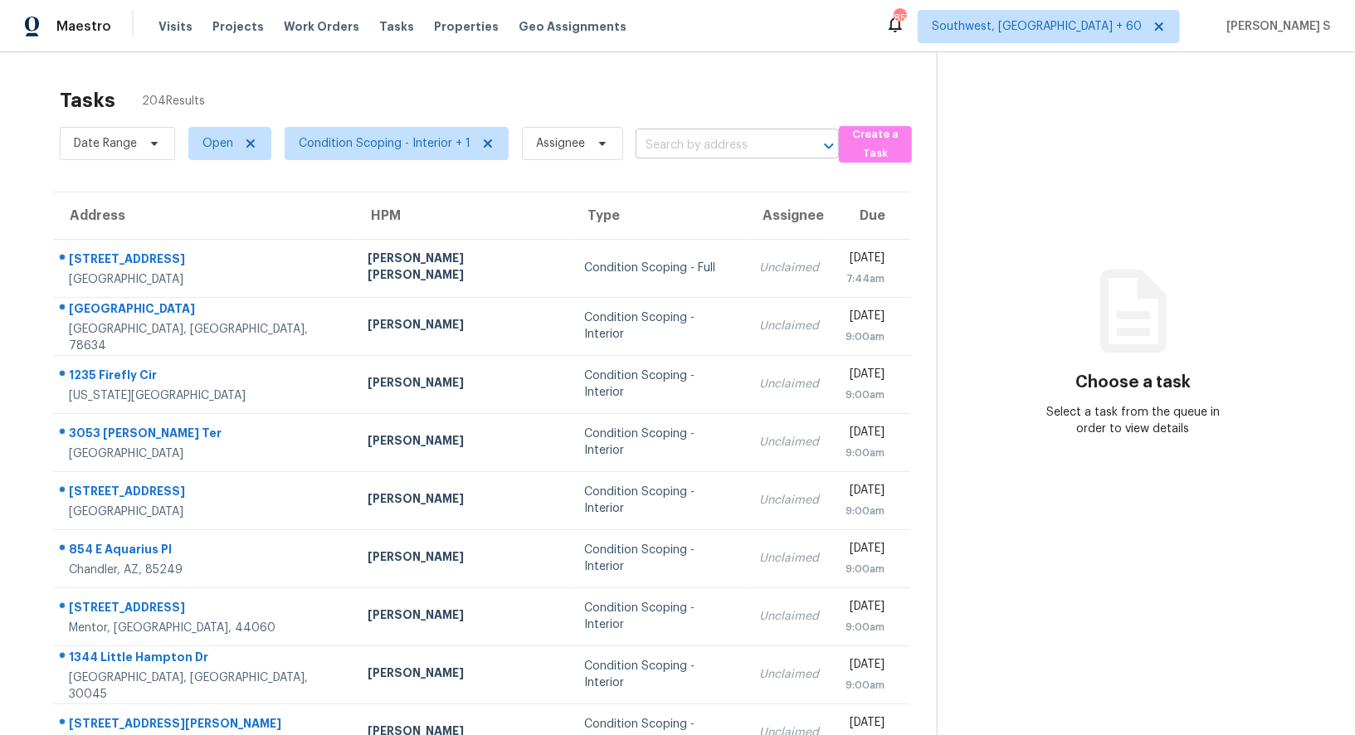
click at [655, 155] on input "text" at bounding box center [713, 146] width 157 height 26
click at [751, 152] on input "text" at bounding box center [713, 146] width 157 height 26
paste input "[STREET_ADDRESS][PERSON_NAME]"
type input "[STREET_ADDRESS][PERSON_NAME]"
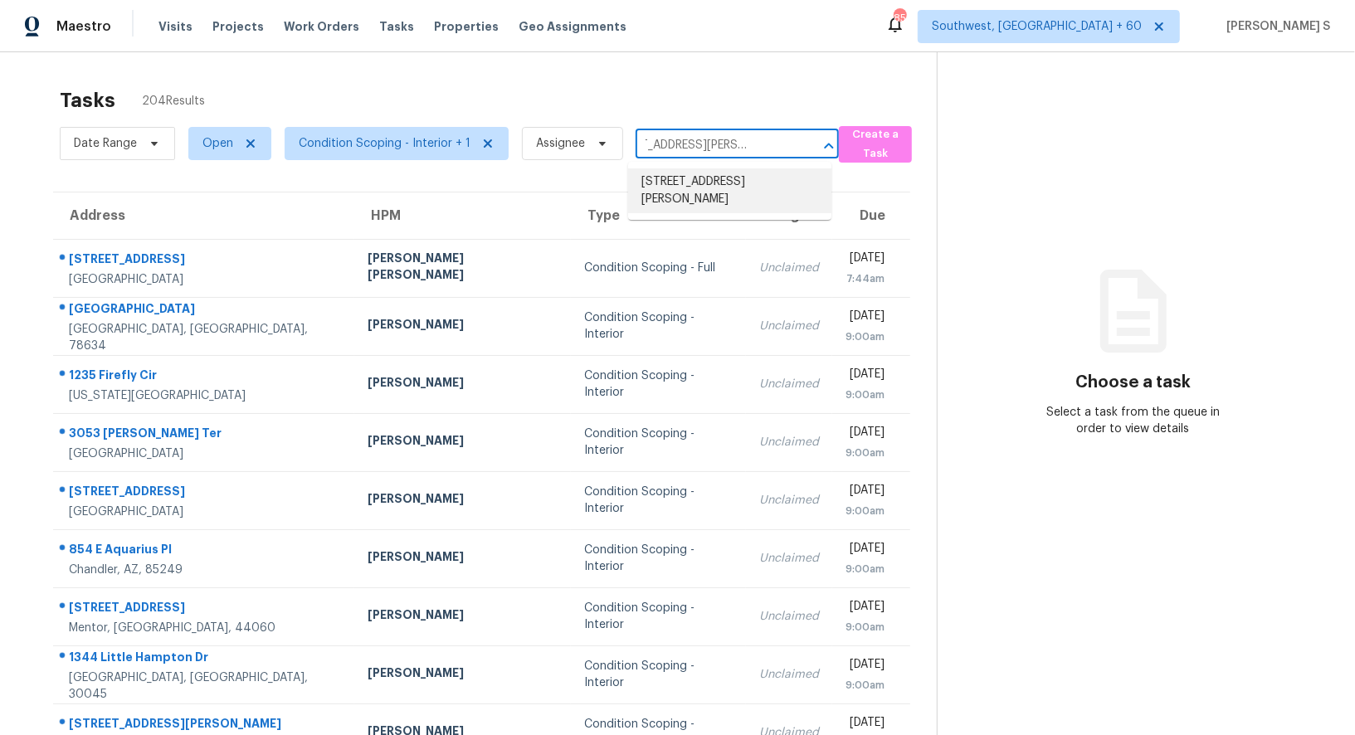
click at [693, 180] on li "[STREET_ADDRESS][PERSON_NAME]" at bounding box center [729, 190] width 203 height 45
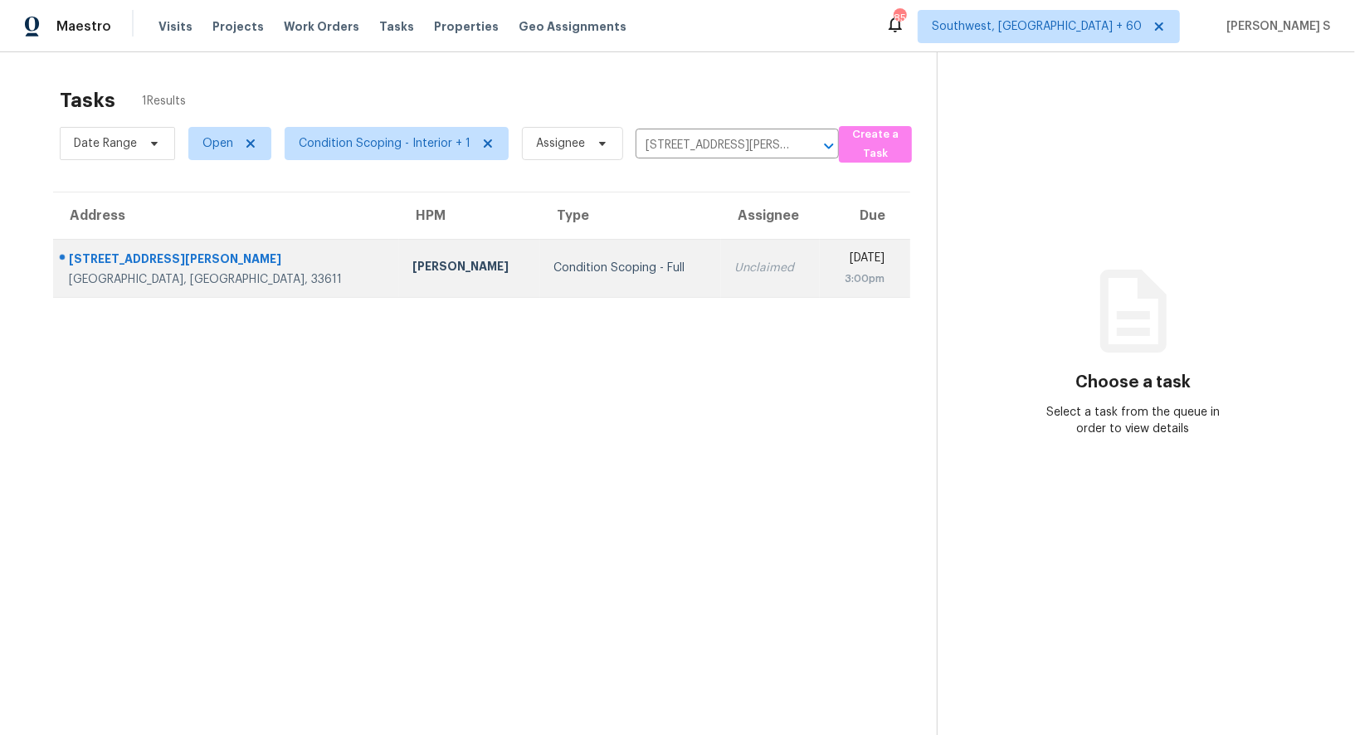
click at [820, 269] on td "[DATE] 3:00pm" at bounding box center [865, 268] width 90 height 58
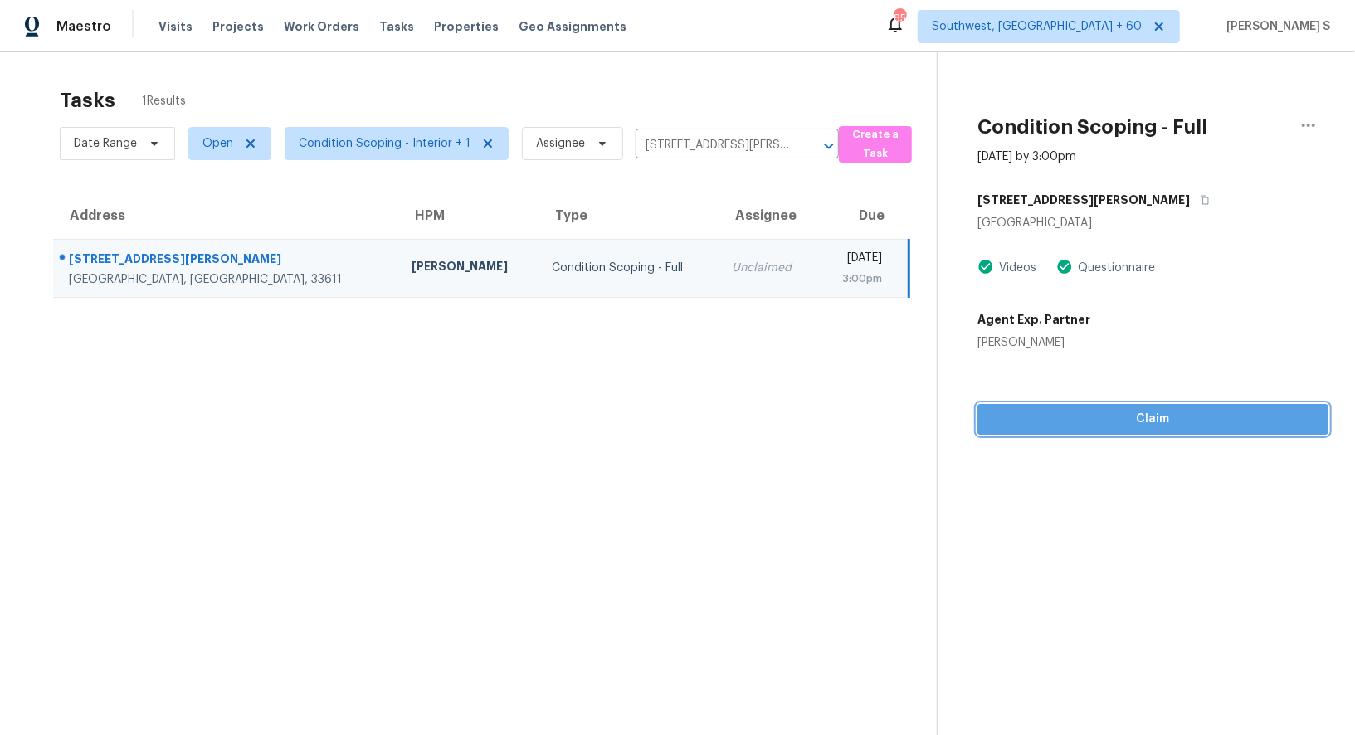
click at [1131, 409] on span "Claim" at bounding box center [1152, 419] width 324 height 21
click at [1043, 424] on span "Start Assessment" at bounding box center [1152, 419] width 324 height 21
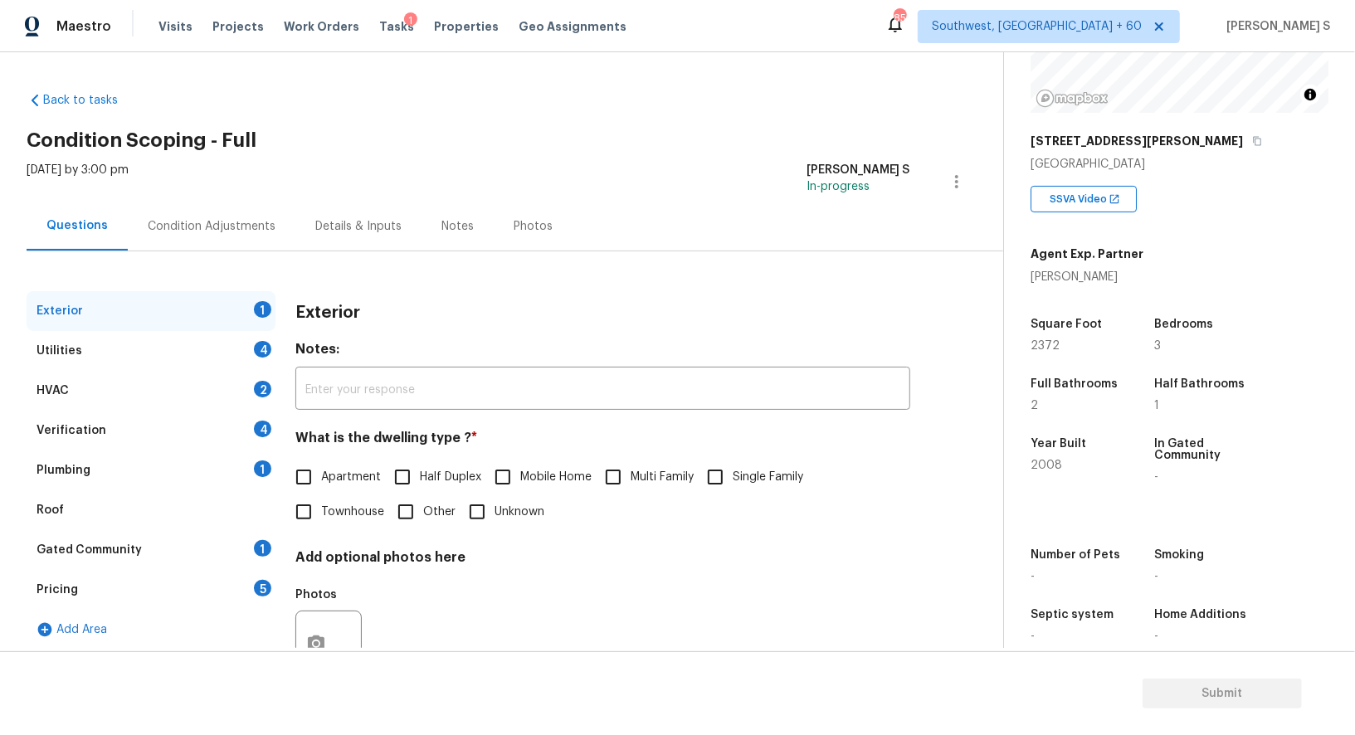
scroll to position [46, 0]
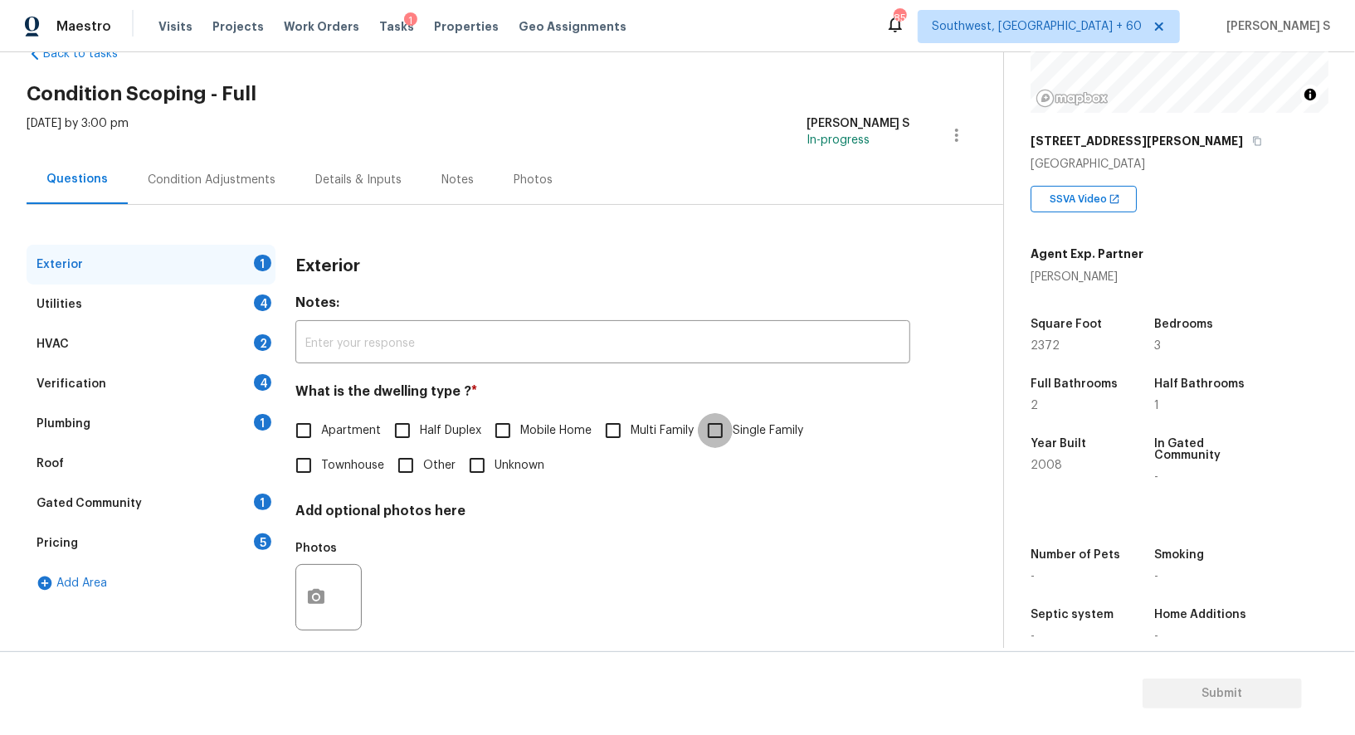
click at [724, 425] on input "Single Family" at bounding box center [715, 430] width 35 height 35
checkbox input "true"
click at [265, 297] on div "4" at bounding box center [262, 302] width 17 height 17
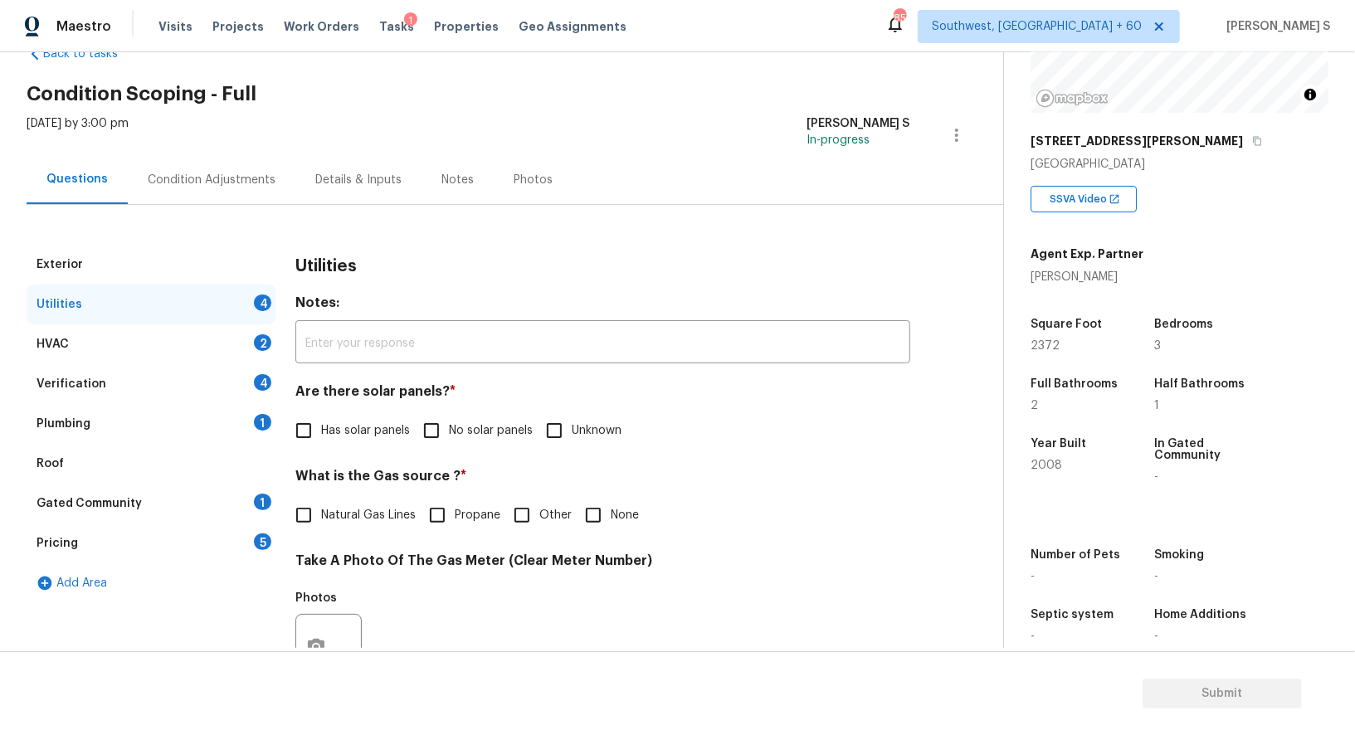
click at [435, 434] on input "No solar panels" at bounding box center [431, 430] width 35 height 35
checkbox input "true"
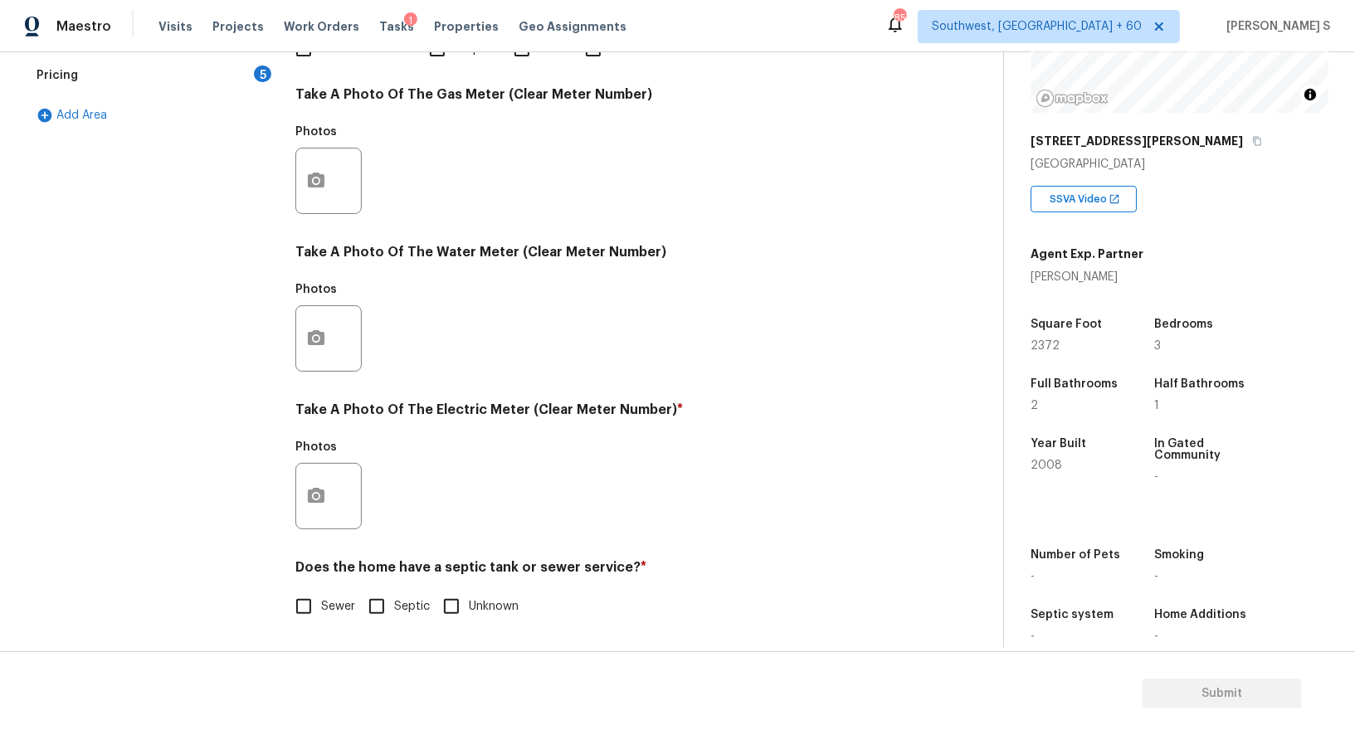
scroll to position [513, 0]
click at [323, 596] on label "Sewer" at bounding box center [320, 606] width 69 height 35
click at [321, 596] on input "Sewer" at bounding box center [303, 606] width 35 height 35
checkbox input "true"
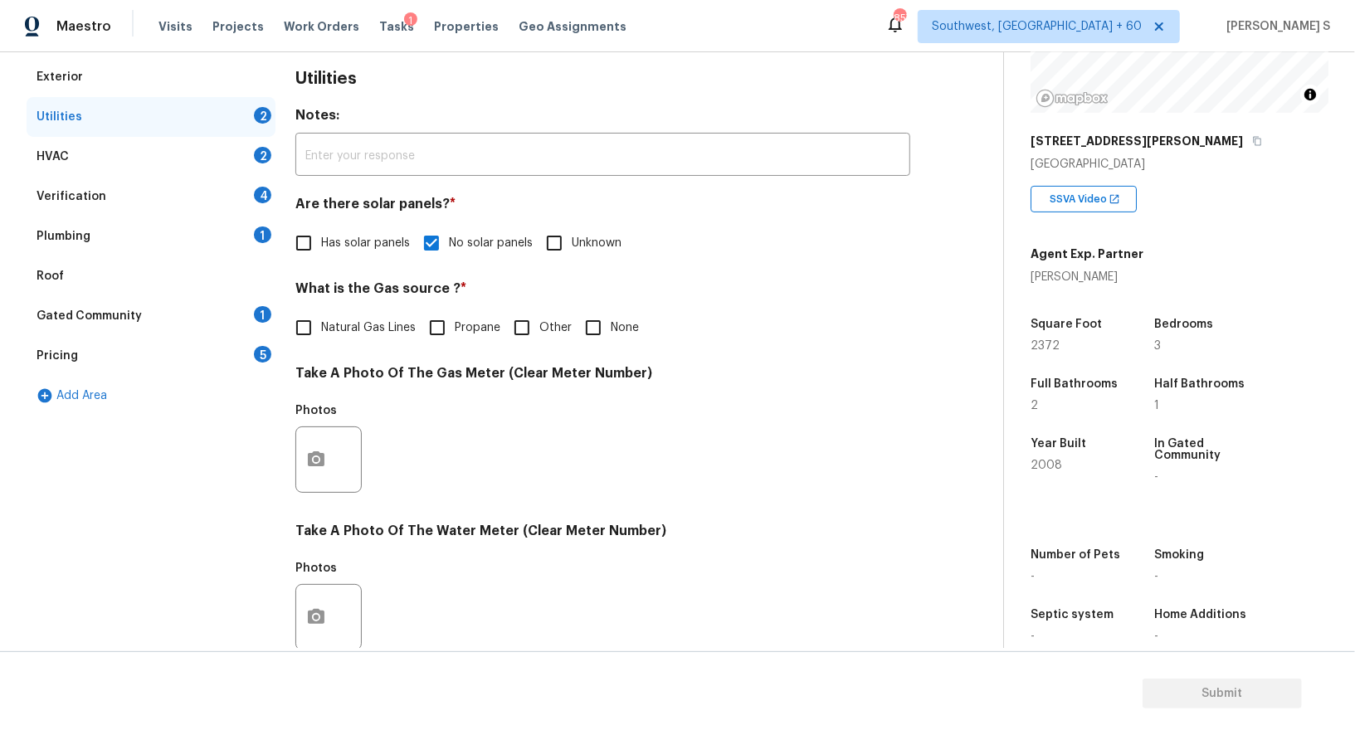
scroll to position [0, 0]
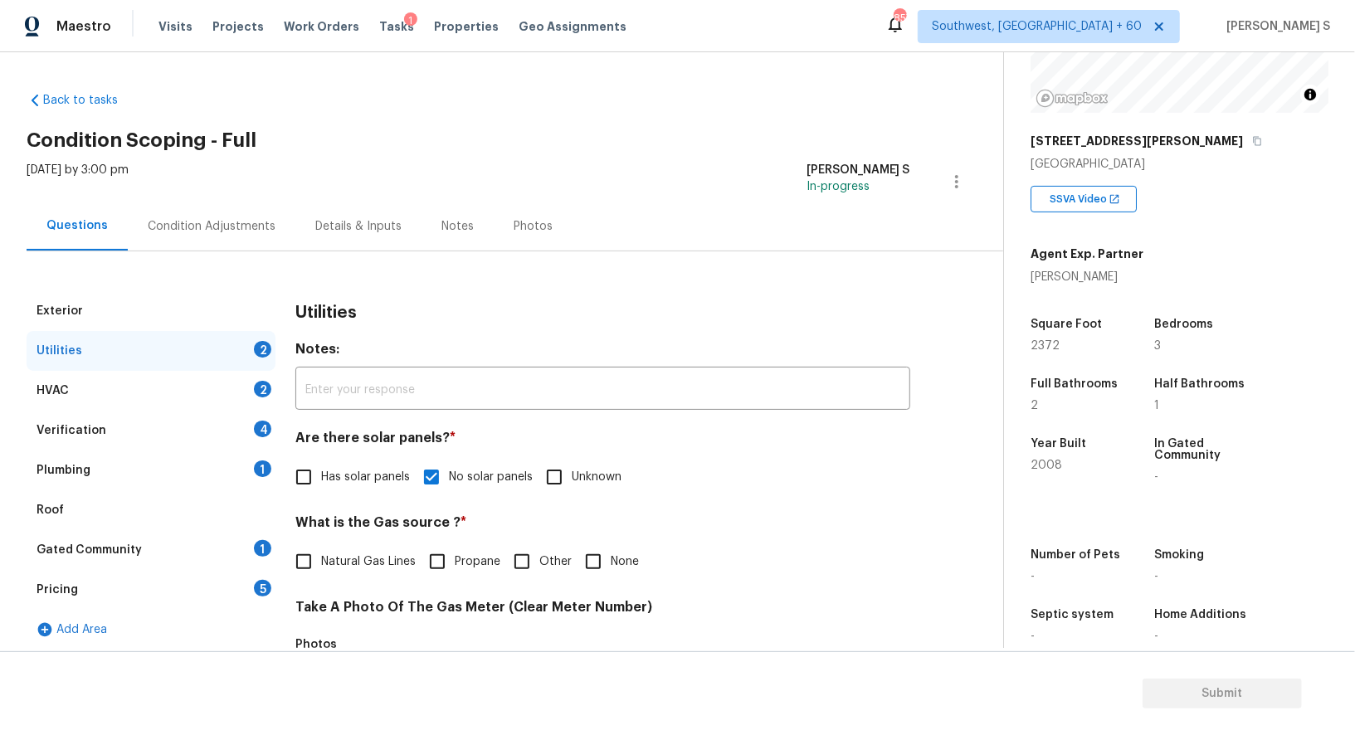
click at [278, 460] on div "Exterior Utilities 2 HVAC 2 Verification 4 Plumbing 1 Roof Gated Community 1 Pr…" at bounding box center [495, 723] width 936 height 865
click at [255, 460] on div "Plumbing 1" at bounding box center [151, 470] width 249 height 40
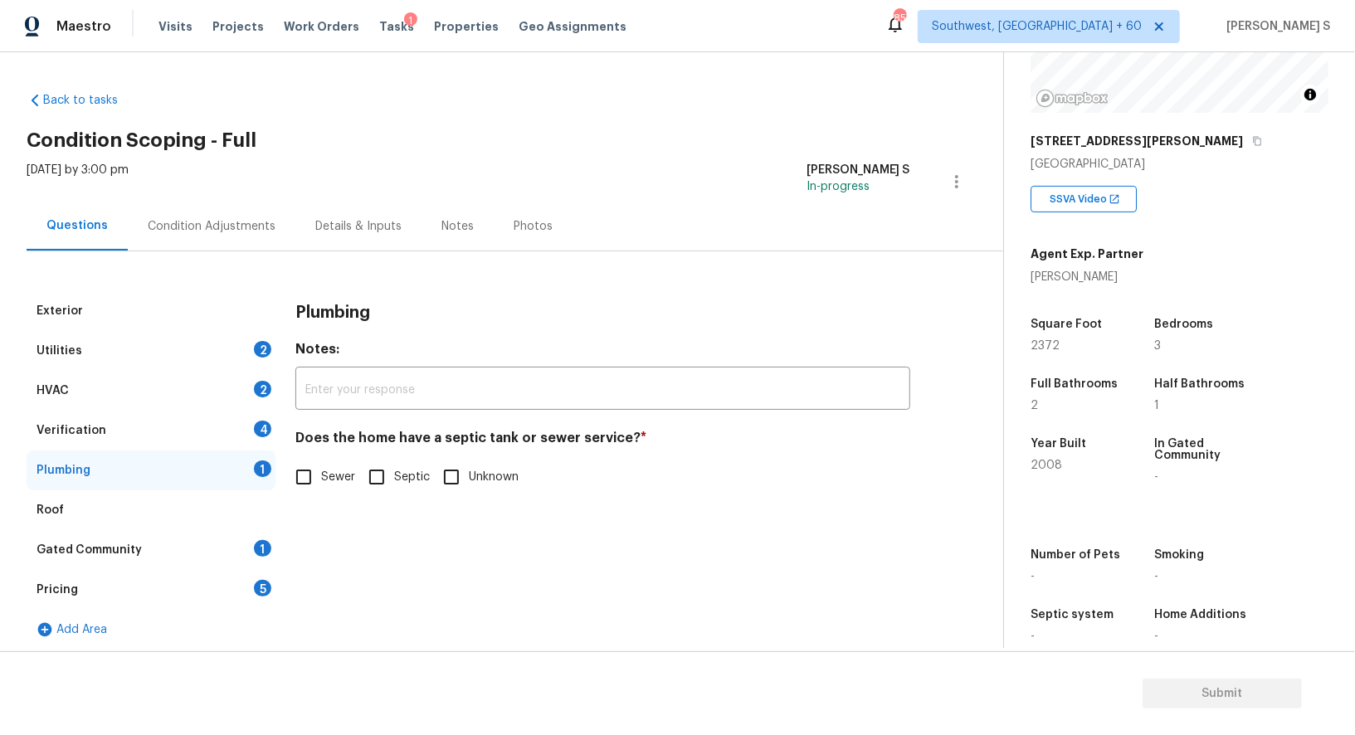
click at [324, 474] on span "Sewer" at bounding box center [338, 477] width 34 height 17
click at [321, 474] on input "Sewer" at bounding box center [303, 477] width 35 height 35
checkbox input "true"
click at [259, 530] on div "Gated Community 1" at bounding box center [151, 550] width 249 height 40
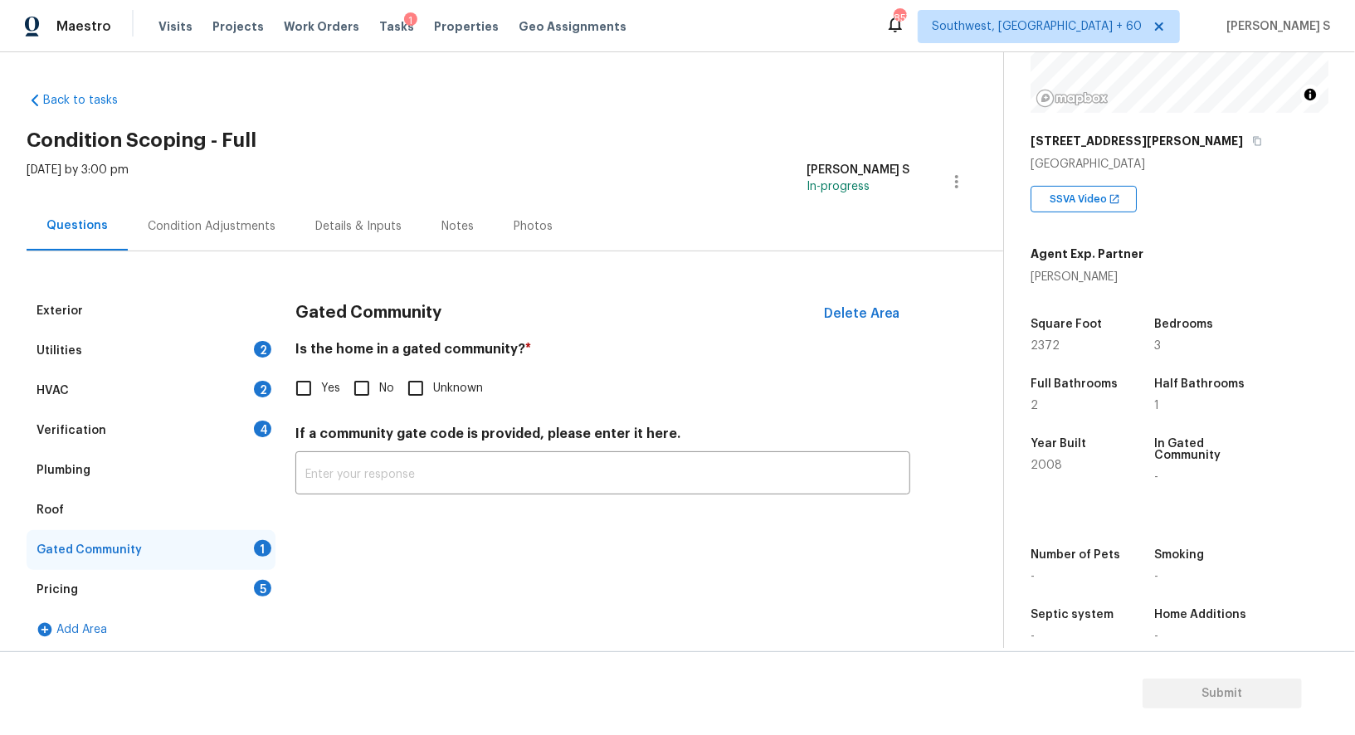
click at [350, 408] on div "Gated Community Delete Area Is the home in a gated community? * Yes No Unknown …" at bounding box center [602, 402] width 615 height 223
click at [380, 392] on span "No" at bounding box center [386, 388] width 15 height 17
click at [379, 392] on input "No" at bounding box center [361, 388] width 35 height 35
checkbox input "true"
click at [256, 427] on div "4" at bounding box center [262, 429] width 17 height 17
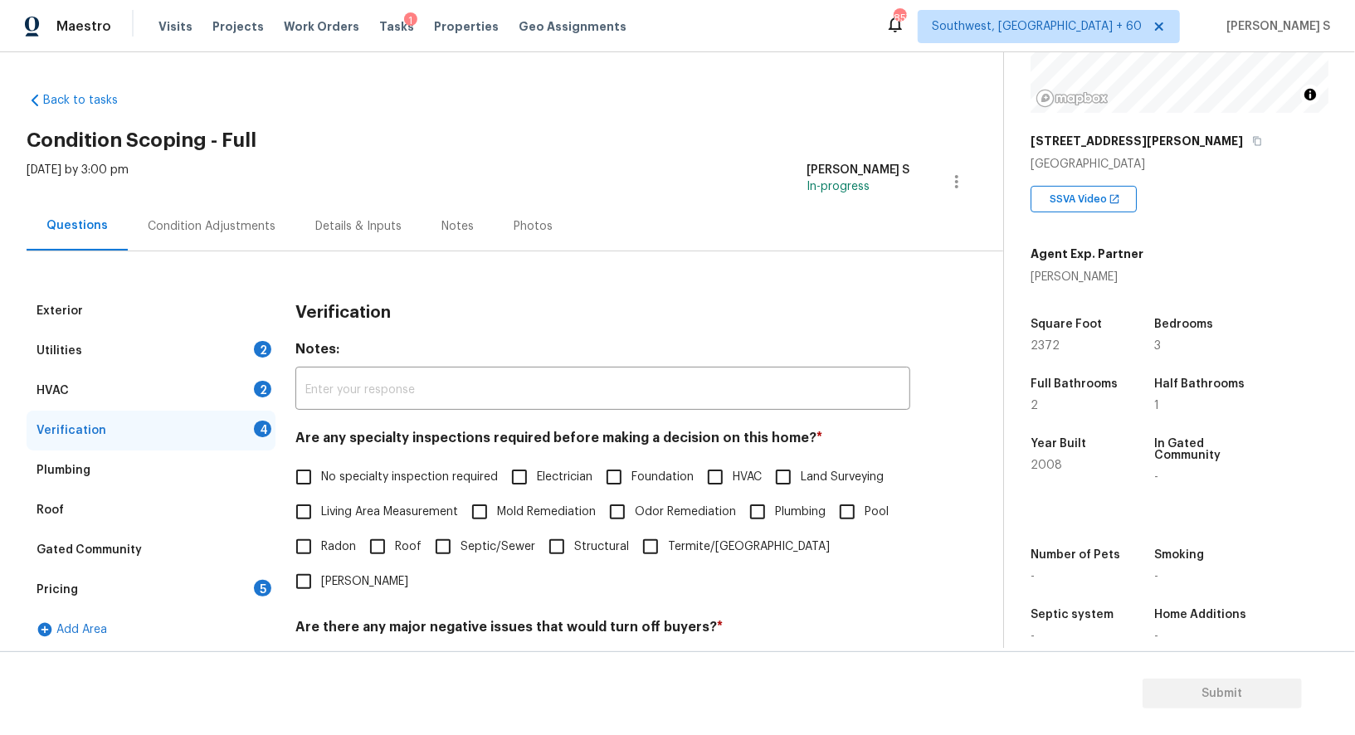
click at [301, 474] on input "No specialty inspection required" at bounding box center [303, 477] width 35 height 35
checkbox input "true"
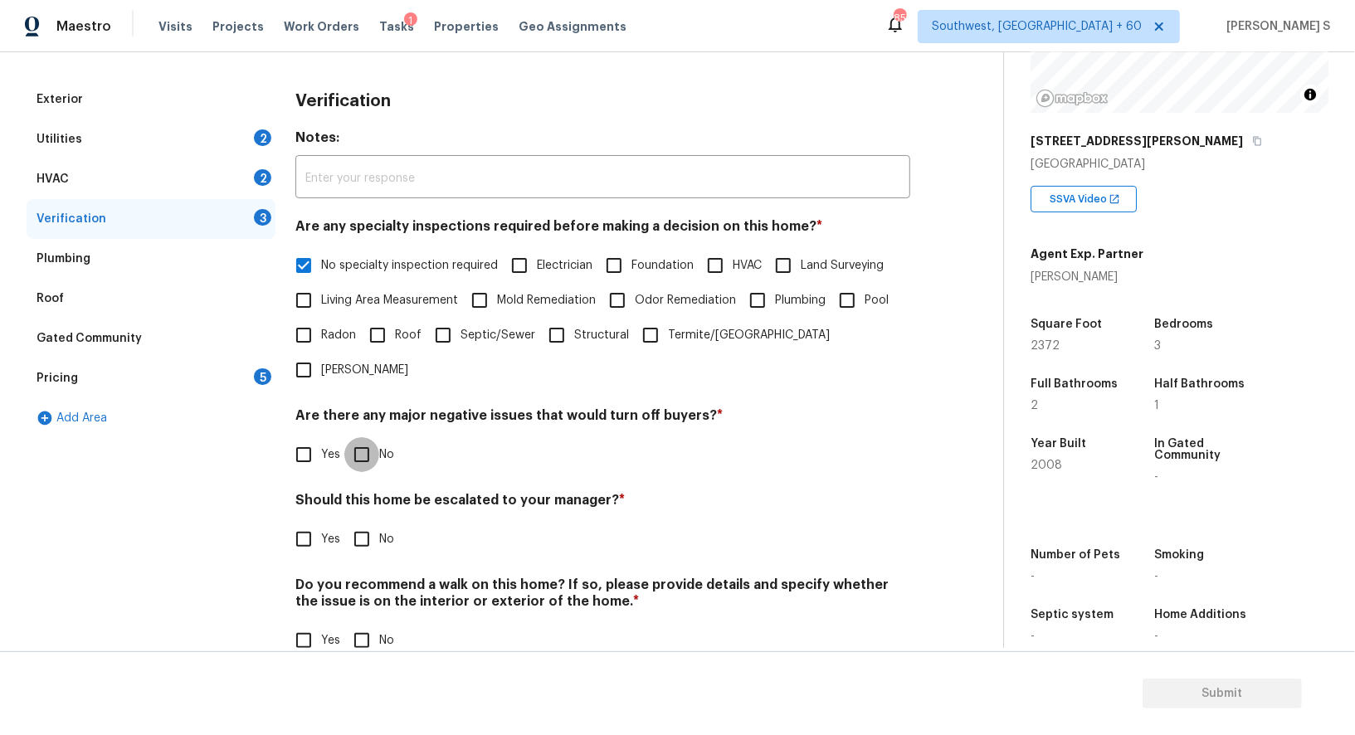
click at [374, 437] on input "No" at bounding box center [361, 454] width 35 height 35
checkbox input "true"
click at [369, 625] on input "No" at bounding box center [361, 642] width 35 height 35
checkbox input "true"
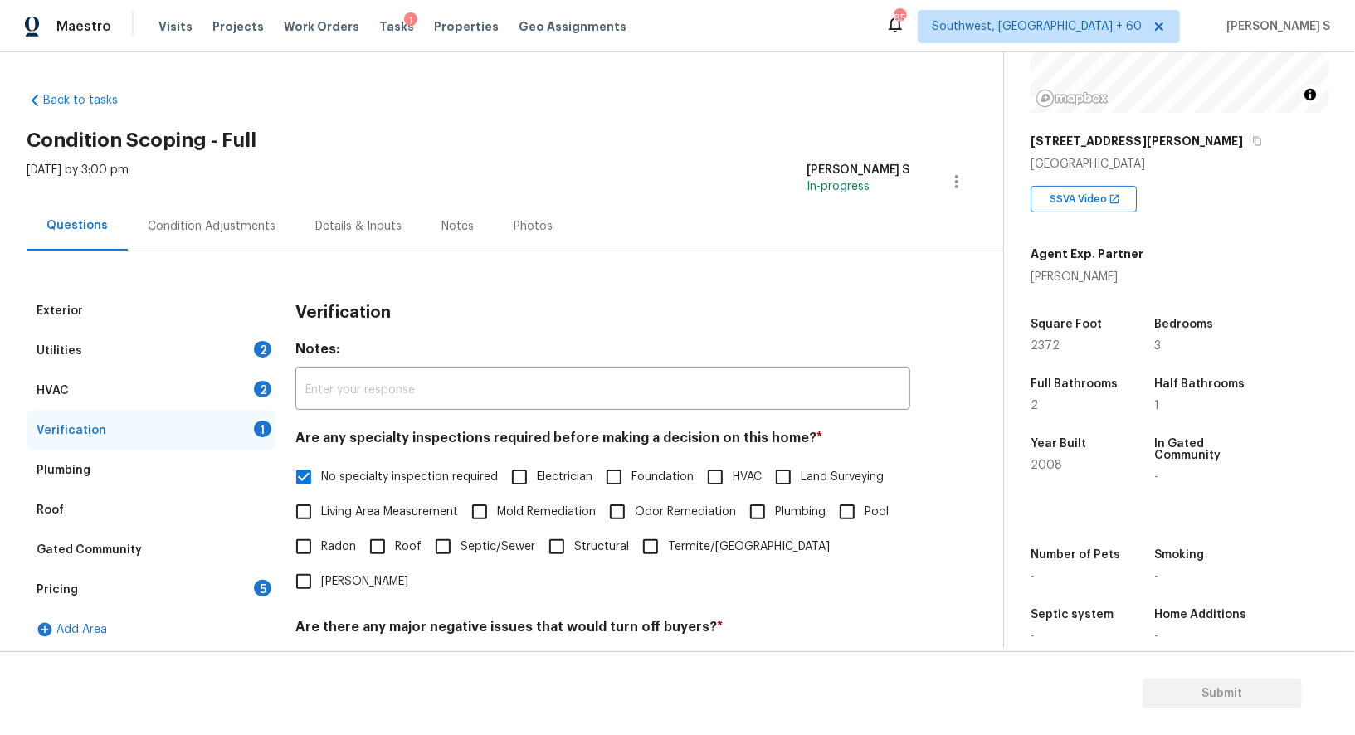
click at [242, 401] on div "HVAC 2" at bounding box center [151, 391] width 249 height 40
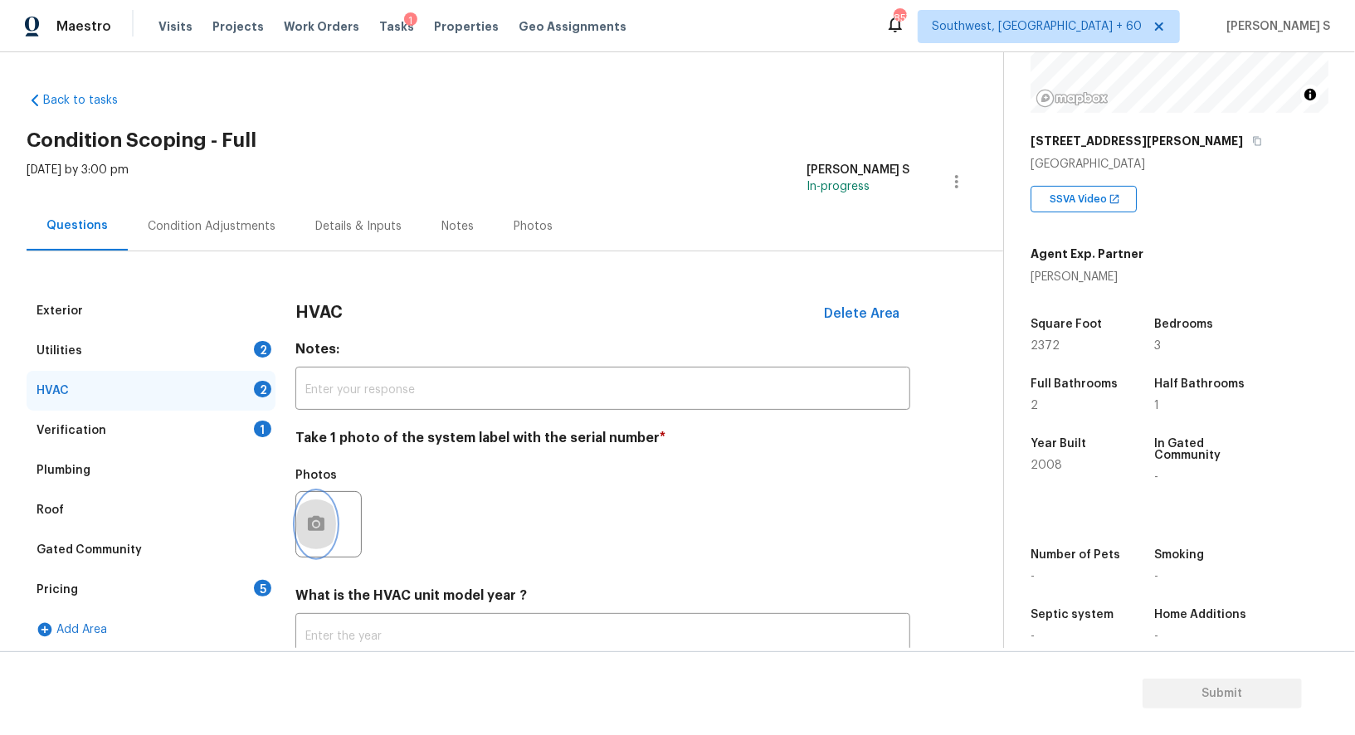
drag, startPoint x: 313, startPoint y: 515, endPoint x: 323, endPoint y: 513, distance: 10.3
click at [323, 513] on button "button" at bounding box center [316, 524] width 40 height 65
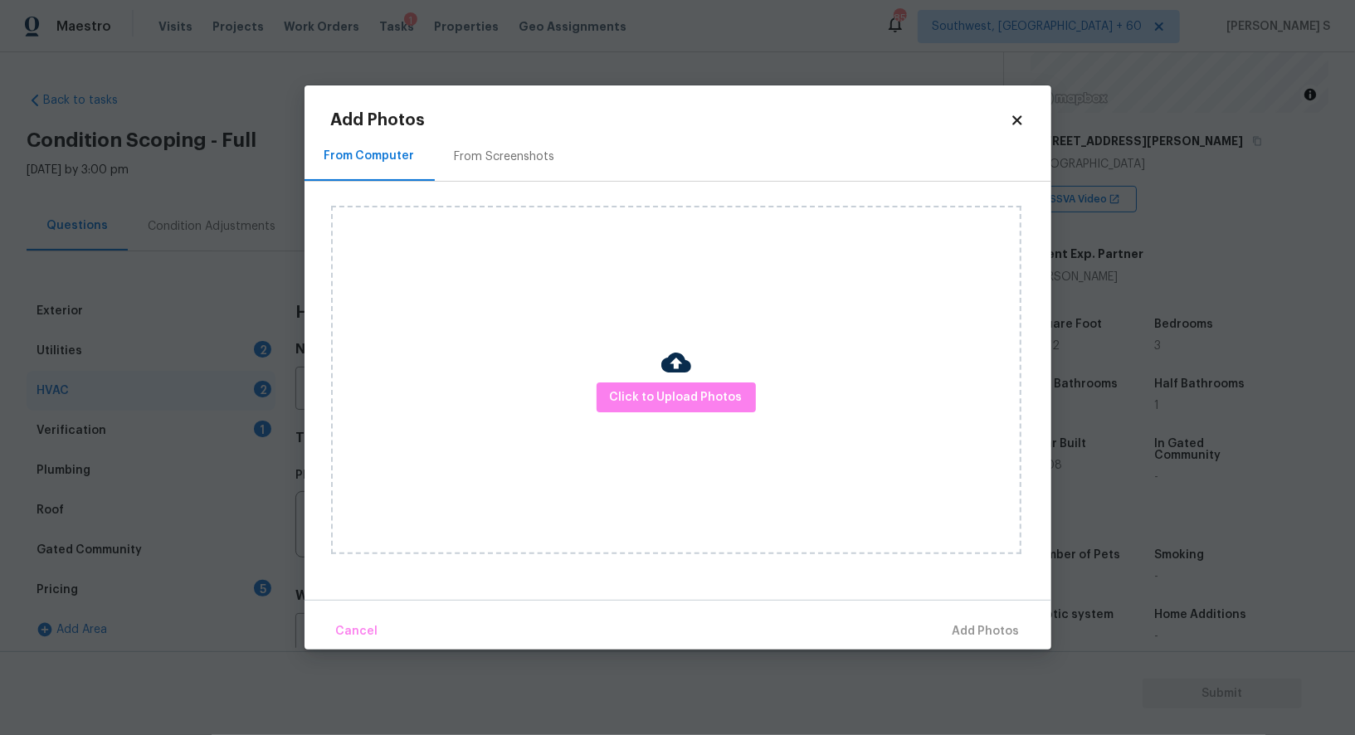
click at [610, 419] on div "Click to Upload Photos" at bounding box center [676, 380] width 690 height 348
click at [610, 397] on button "Click to Upload Photos" at bounding box center [675, 397] width 159 height 31
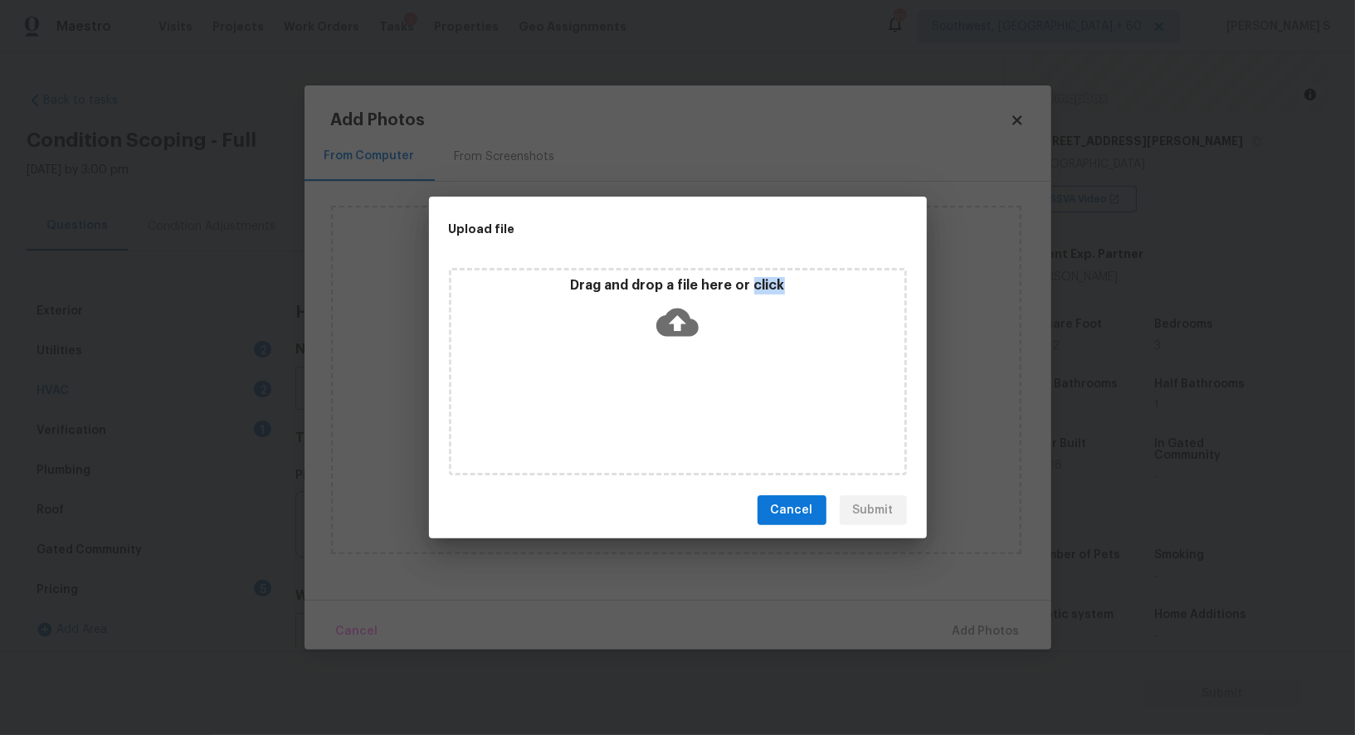
click at [610, 397] on div "Drag and drop a file here or click" at bounding box center [678, 371] width 458 height 207
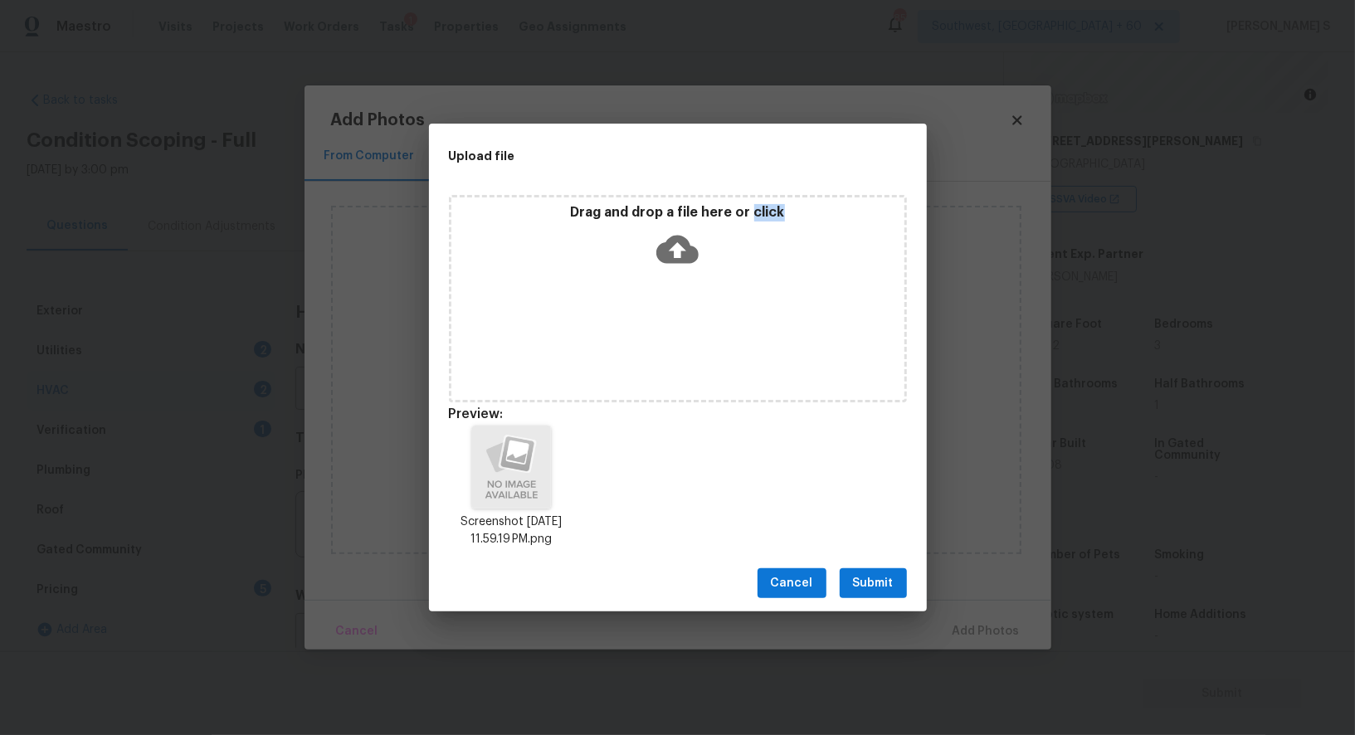
click at [887, 580] on span "Submit" at bounding box center [873, 583] width 41 height 21
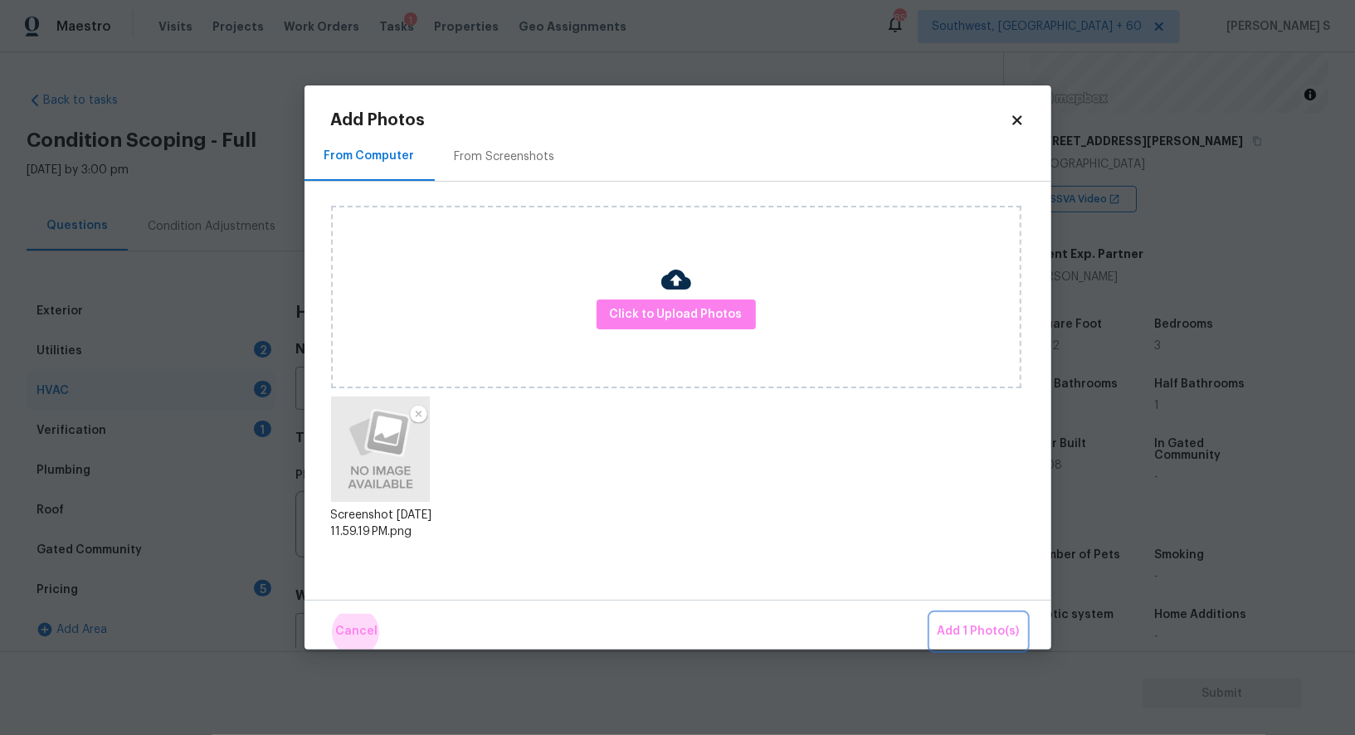
click at [931, 614] on button "Add 1 Photo(s)" at bounding box center [978, 632] width 95 height 36
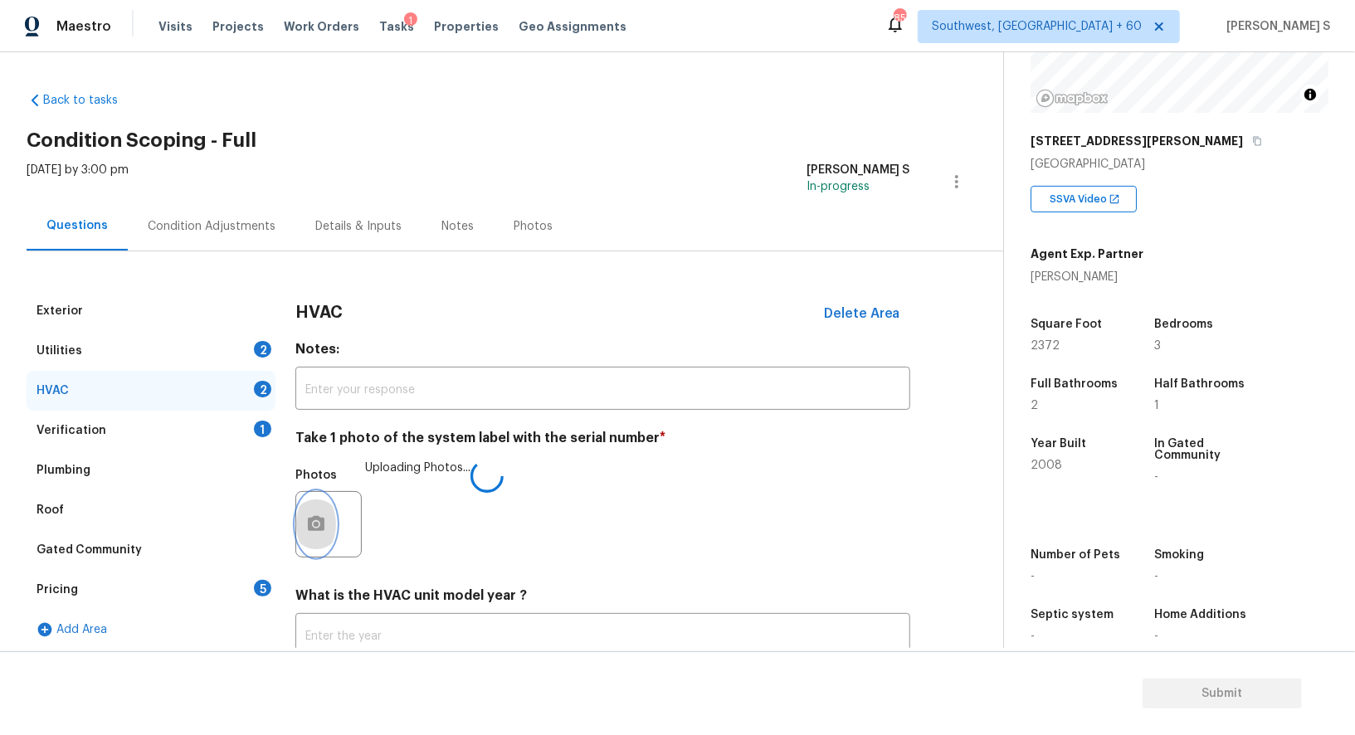
scroll to position [118, 0]
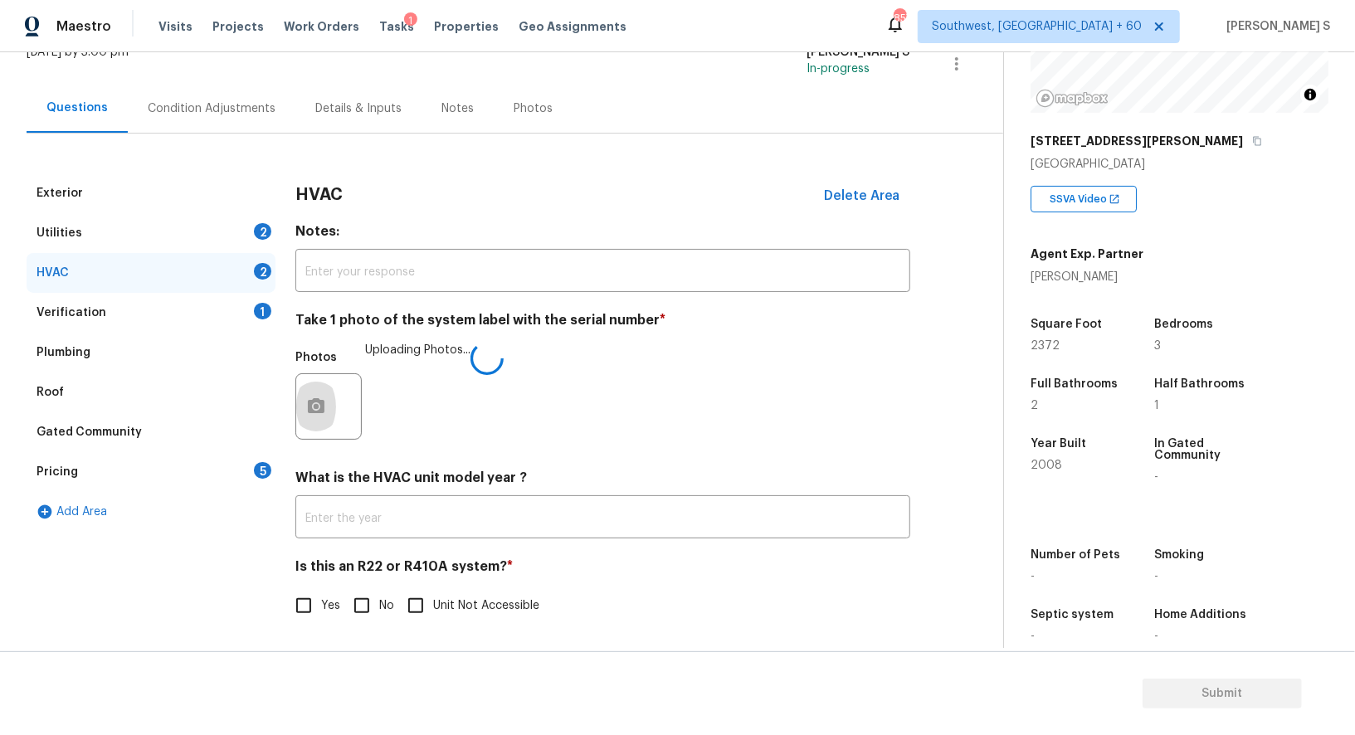
click at [372, 606] on input "No" at bounding box center [361, 605] width 35 height 35
checkbox input "true"
click at [231, 469] on div "Pricing 5" at bounding box center [151, 472] width 249 height 40
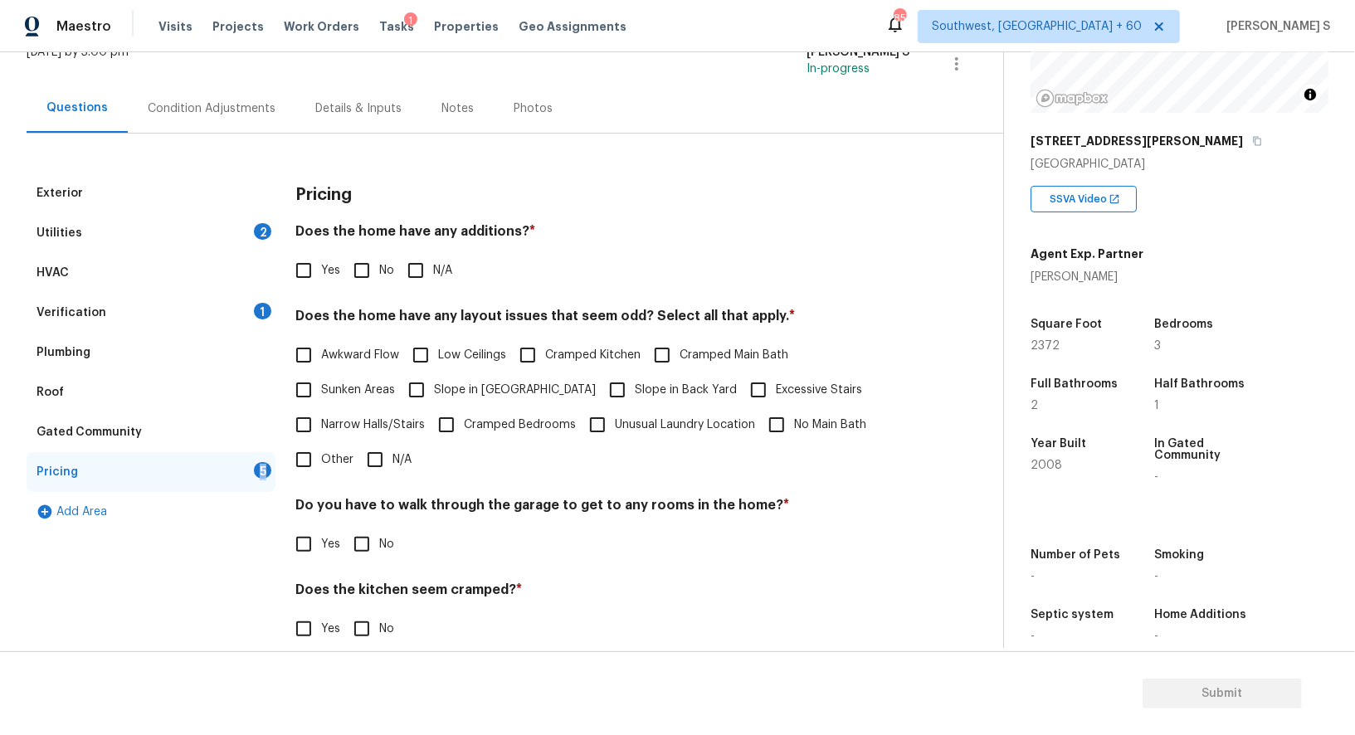
click at [348, 267] on input "No" at bounding box center [361, 270] width 35 height 35
checkbox input "true"
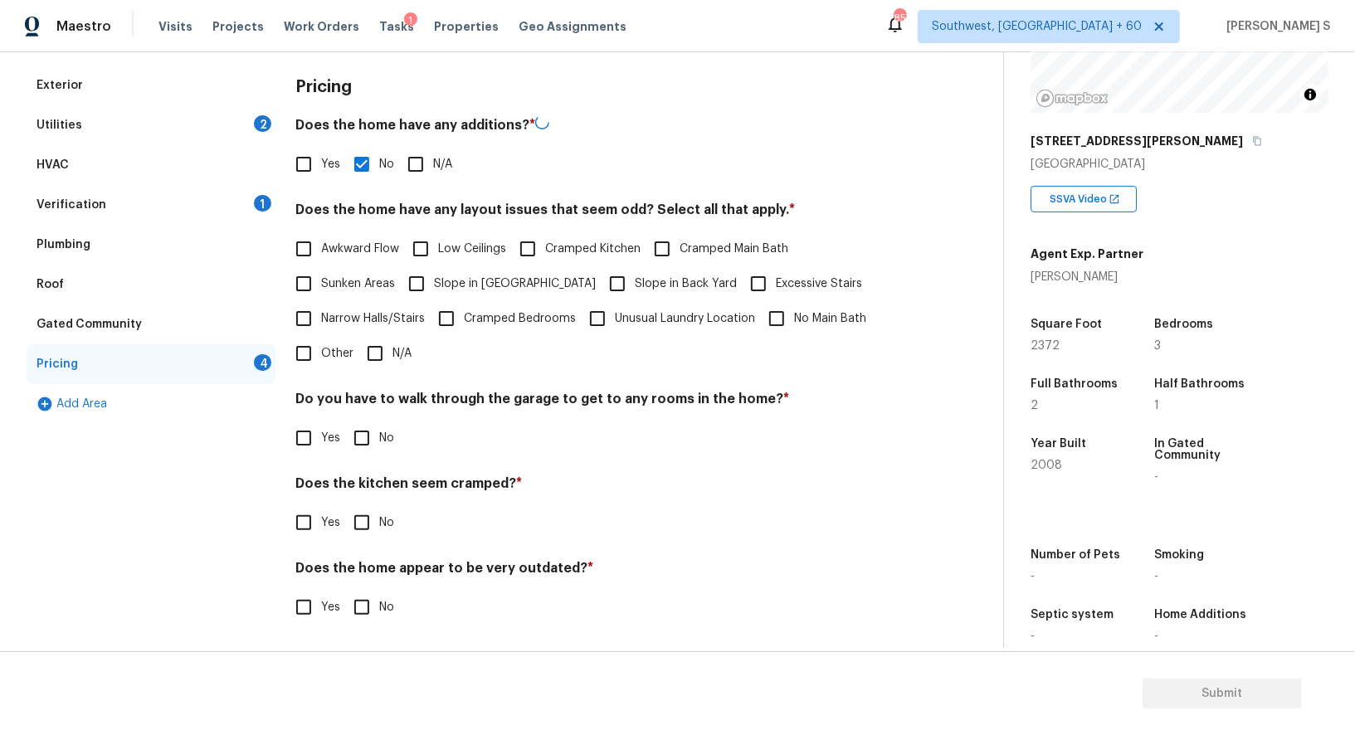
click at [362, 431] on input "No" at bounding box center [361, 438] width 35 height 35
checkbox input "true"
click at [344, 505] on input "No" at bounding box center [361, 522] width 35 height 35
checkbox input "true"
click at [344, 591] on input "No" at bounding box center [361, 608] width 35 height 35
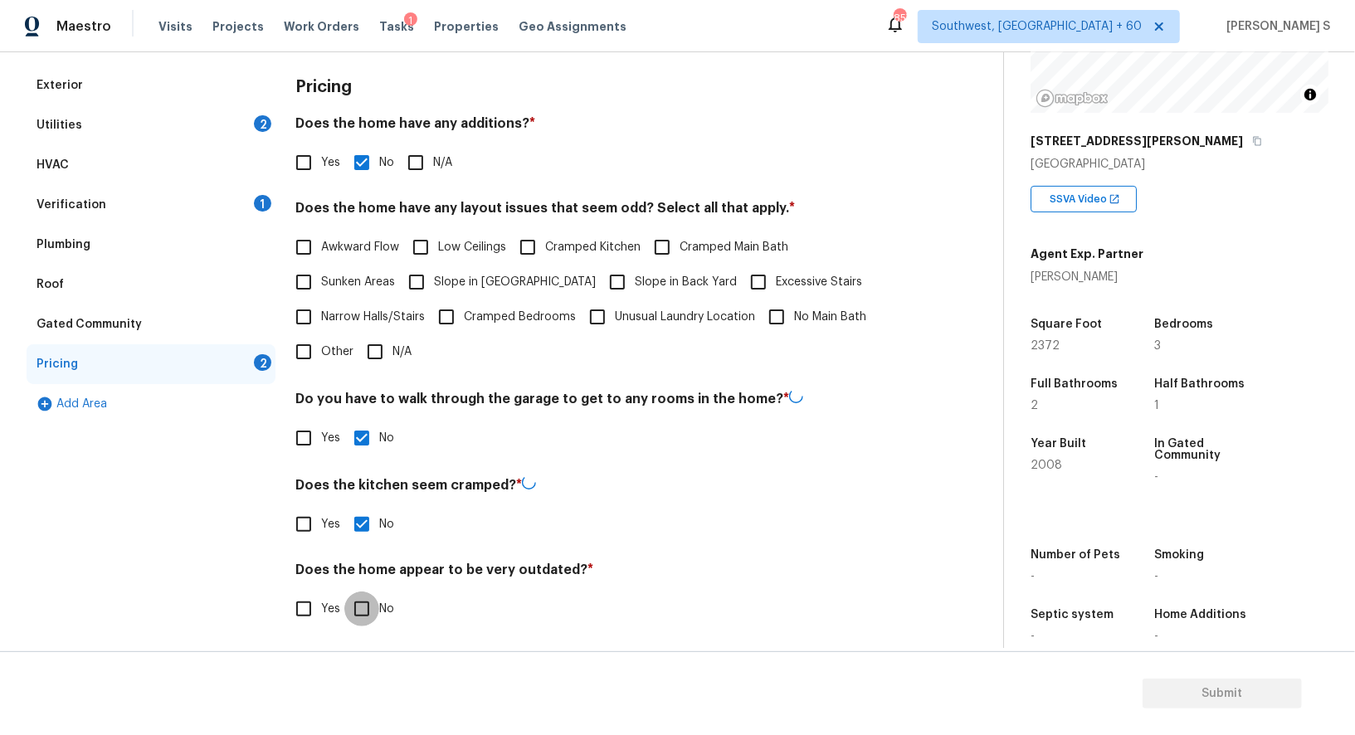
checkbox input "true"
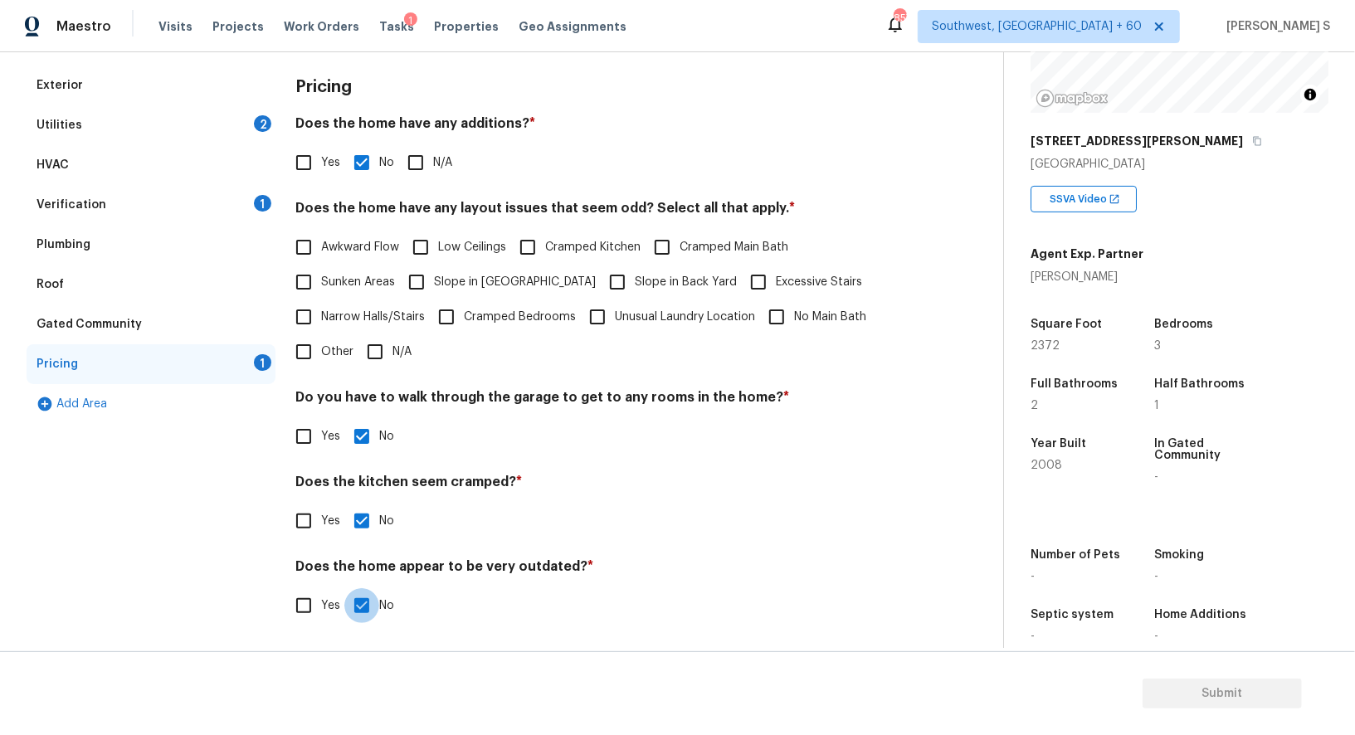
scroll to position [224, 0]
click at [431, 277] on input "Slope in [GEOGRAPHIC_DATA]" at bounding box center [416, 283] width 35 height 35
checkbox input "true"
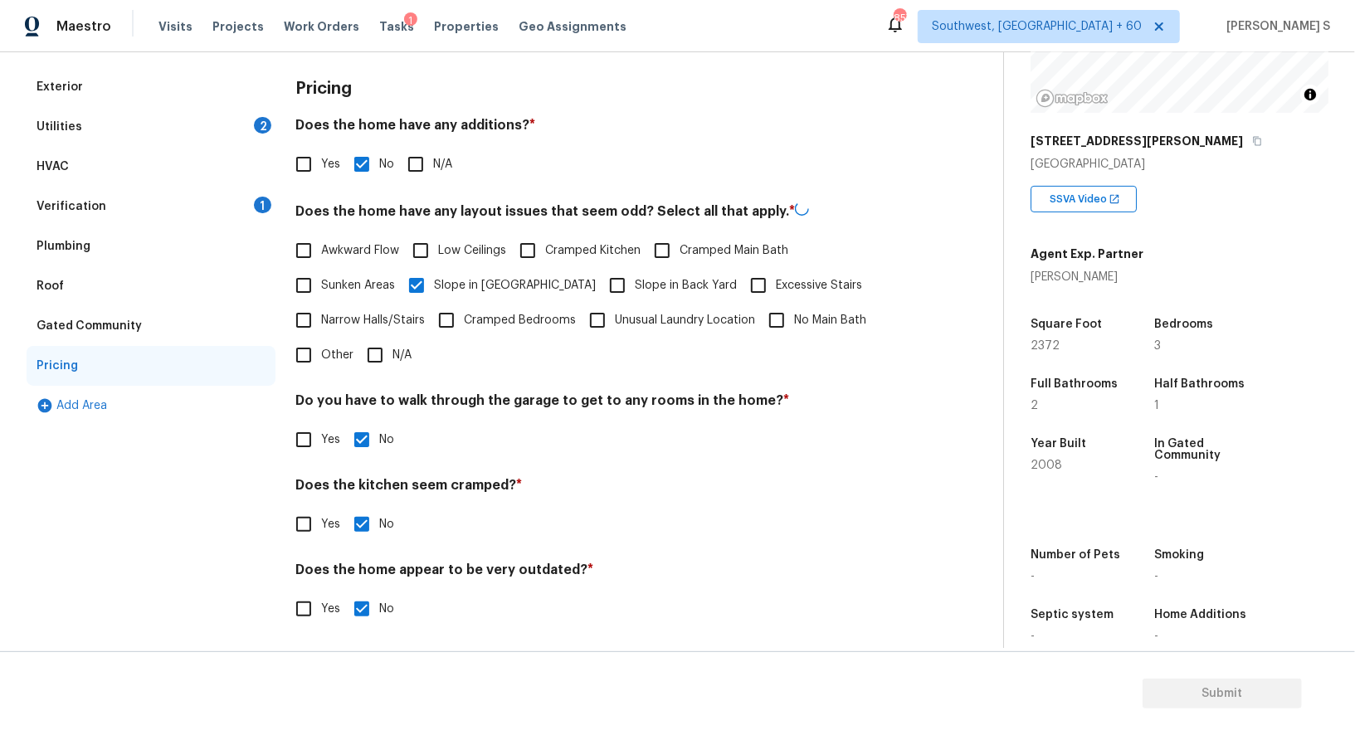
click at [600, 283] on input "Slope in Back Yard" at bounding box center [617, 285] width 35 height 35
checkbox input "true"
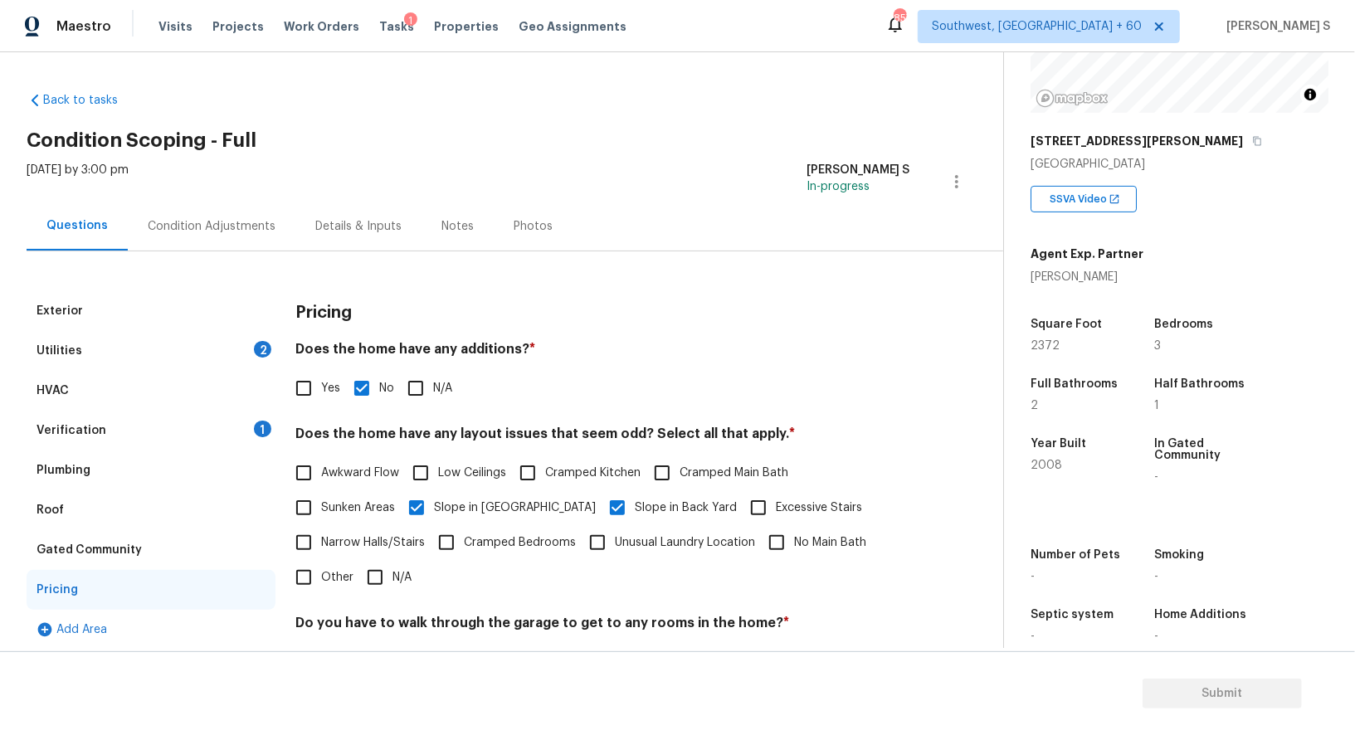
click at [99, 433] on div "Verification" at bounding box center [71, 430] width 70 height 17
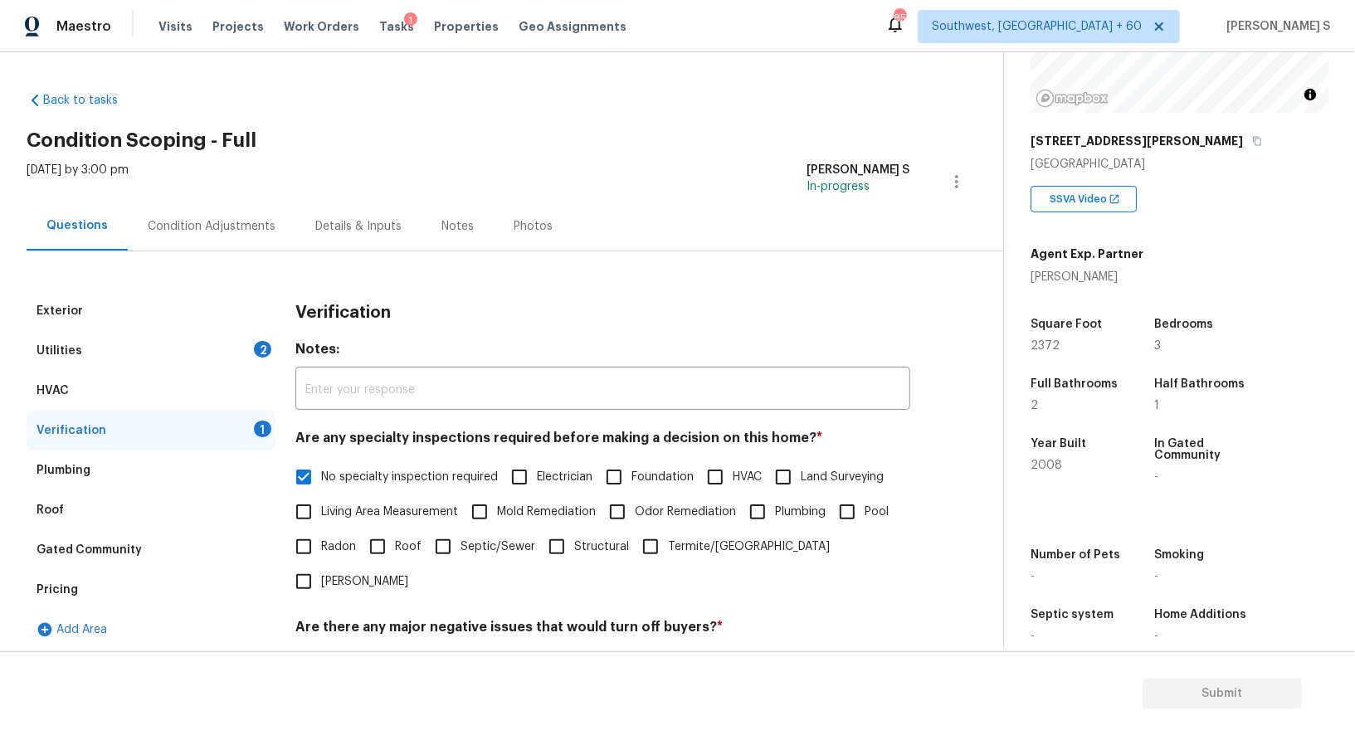
scroll to position [212, 0]
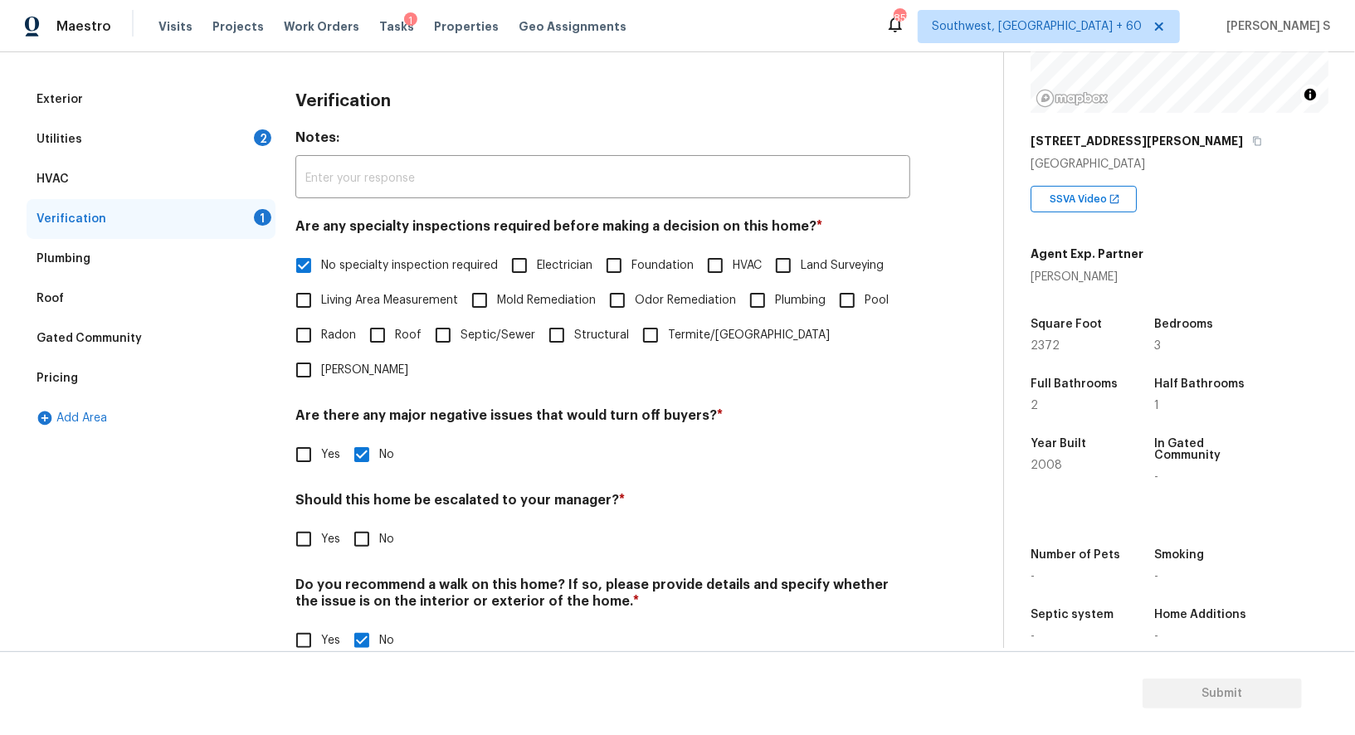
click at [309, 522] on input "Yes" at bounding box center [303, 539] width 35 height 35
checkbox input "true"
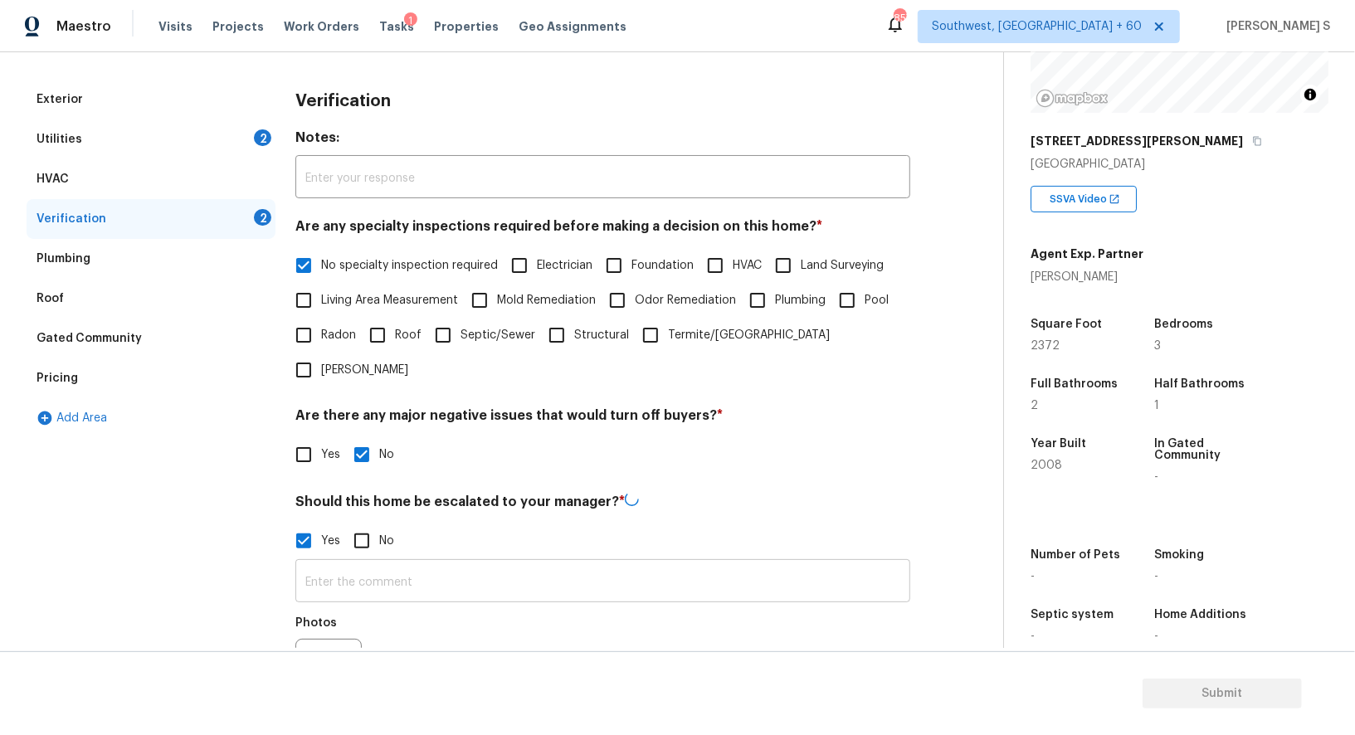
click at [394, 563] on input "text" at bounding box center [602, 582] width 615 height 39
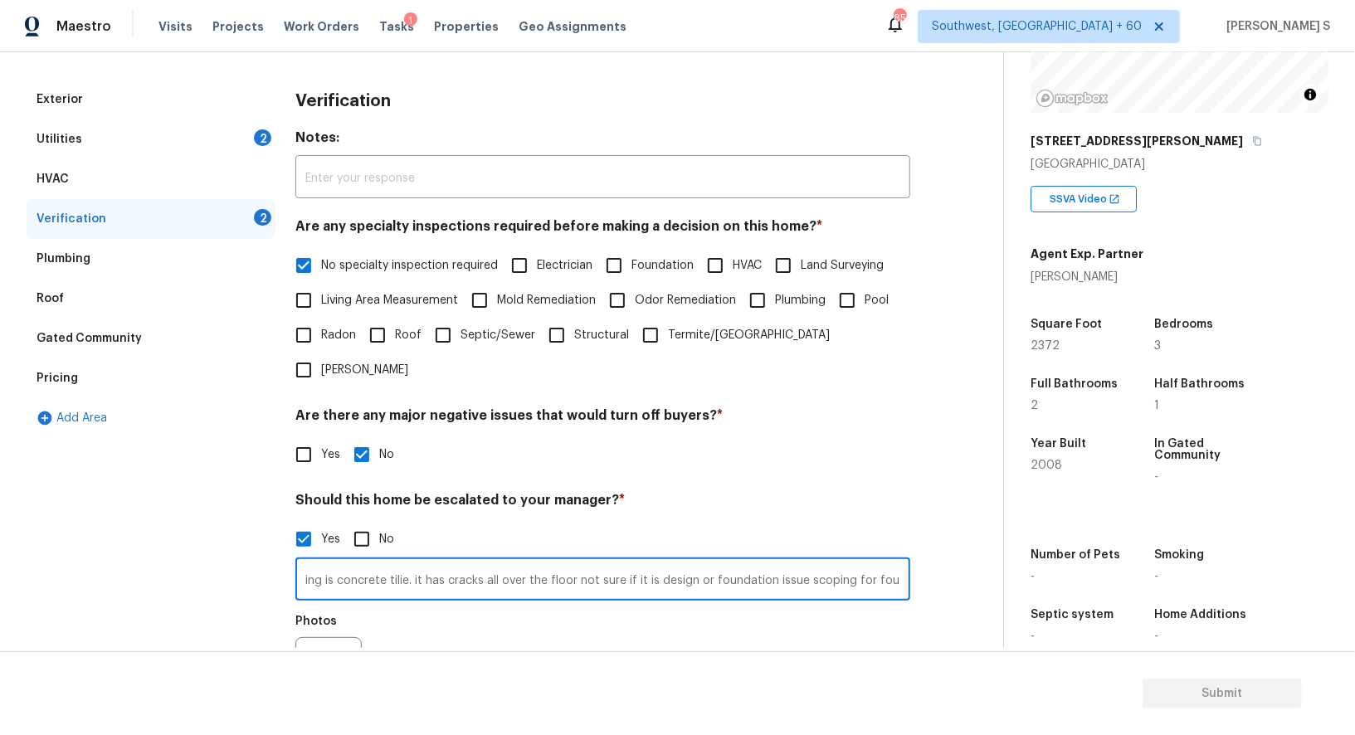
click at [394, 562] on input "The flooring is concrete tilie. it has cracks all over the floor not sure if it…" at bounding box center [602, 581] width 615 height 39
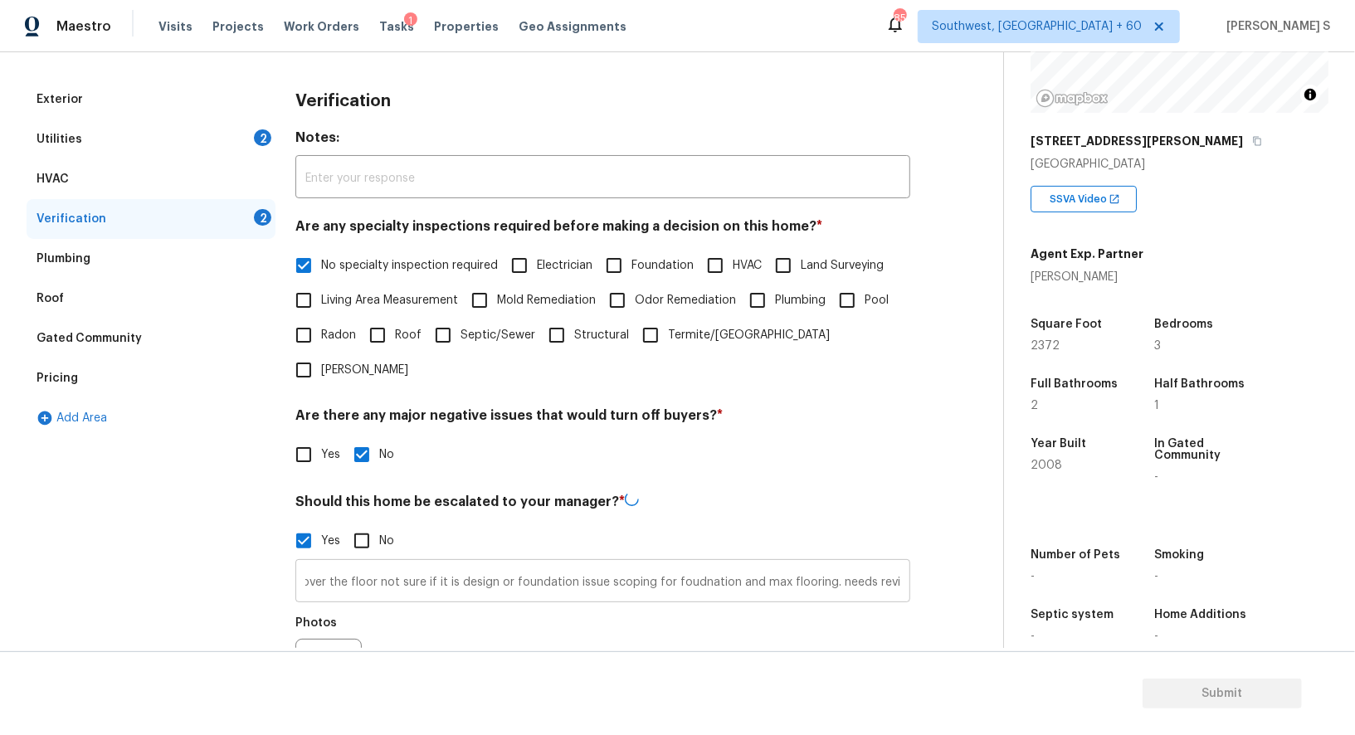
scroll to position [0, 0]
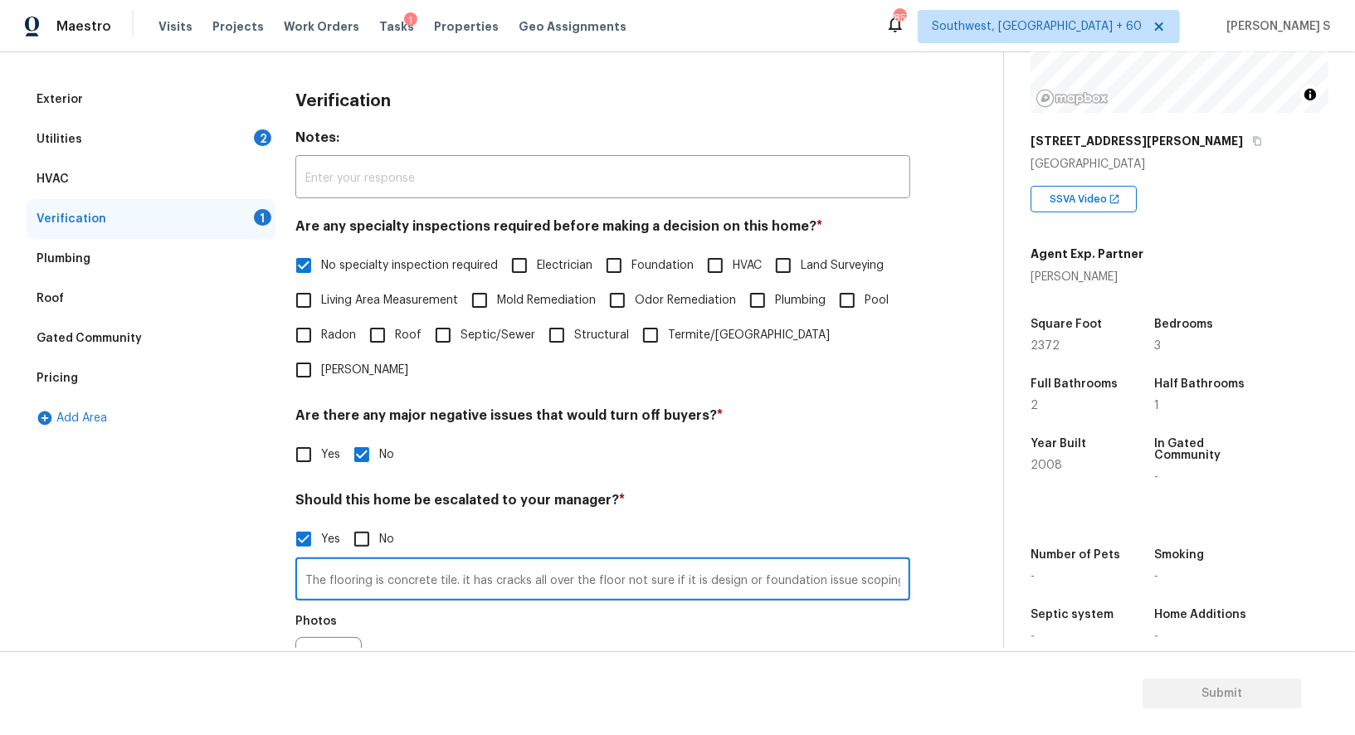
click at [870, 562] on input "The flooring is concrete tile. it has cracks all over the floor not sure if it …" at bounding box center [602, 581] width 615 height 39
type input "The flooring is concrete tile. it has cracks all over the floor not sure if it …"
